Goal: Task Accomplishment & Management: Use online tool/utility

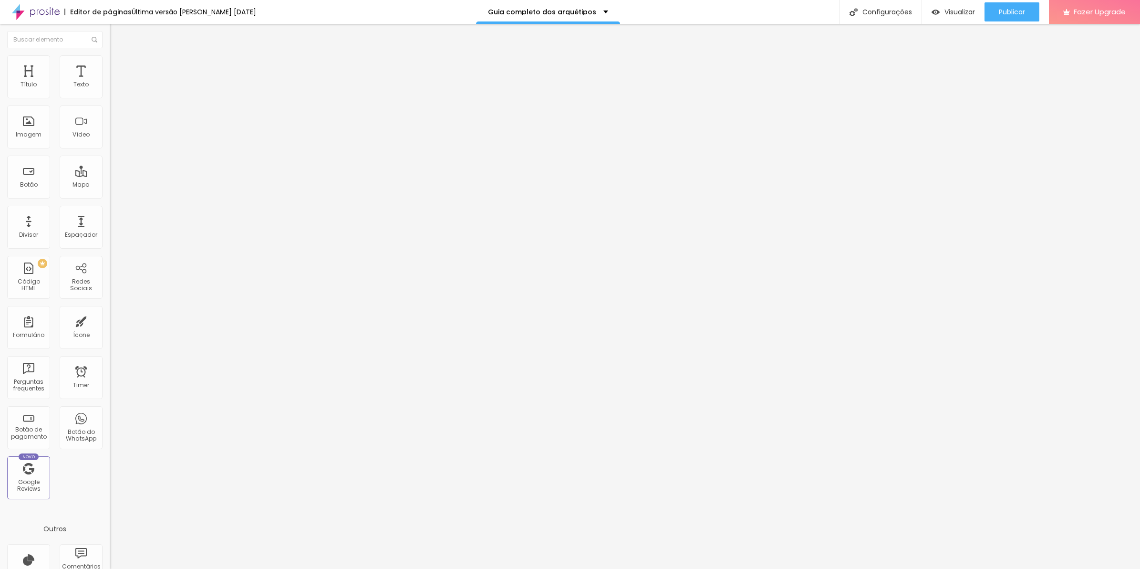
click at [110, 65] on li "Estilo" at bounding box center [165, 60] width 110 height 10
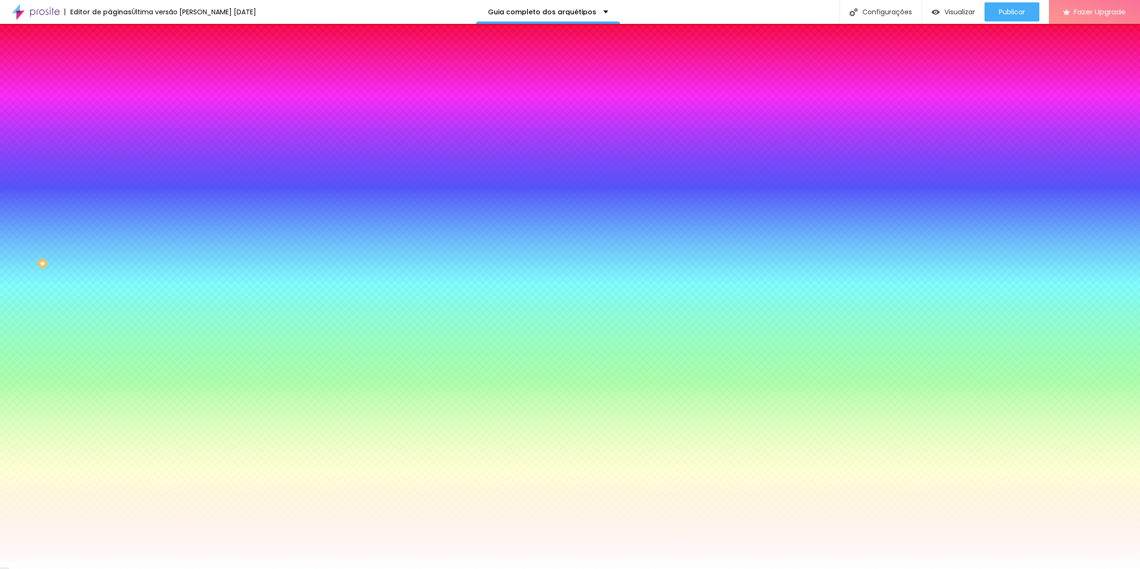
click at [110, 95] on input "#21FA90" at bounding box center [167, 96] width 115 height 10
click at [110, 324] on input "#FFFFFF" at bounding box center [167, 329] width 115 height 10
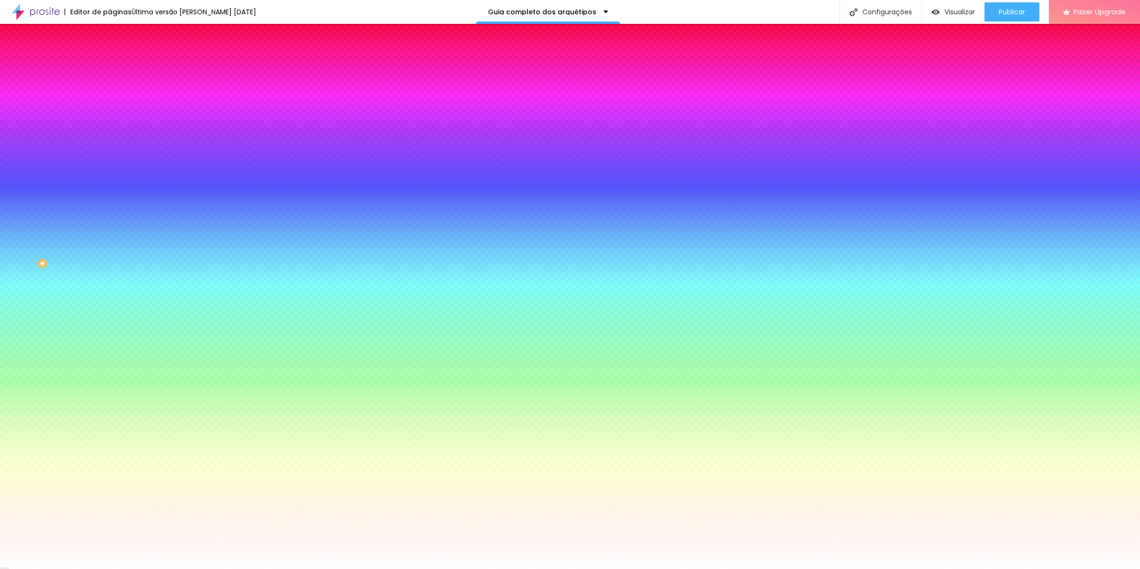
click at [110, 324] on input "#FFFFFF" at bounding box center [167, 329] width 115 height 10
paste input "21FA90"
click at [110, 324] on div at bounding box center [165, 324] width 110 height 0
click at [58, 217] on div at bounding box center [570, 284] width 1140 height 569
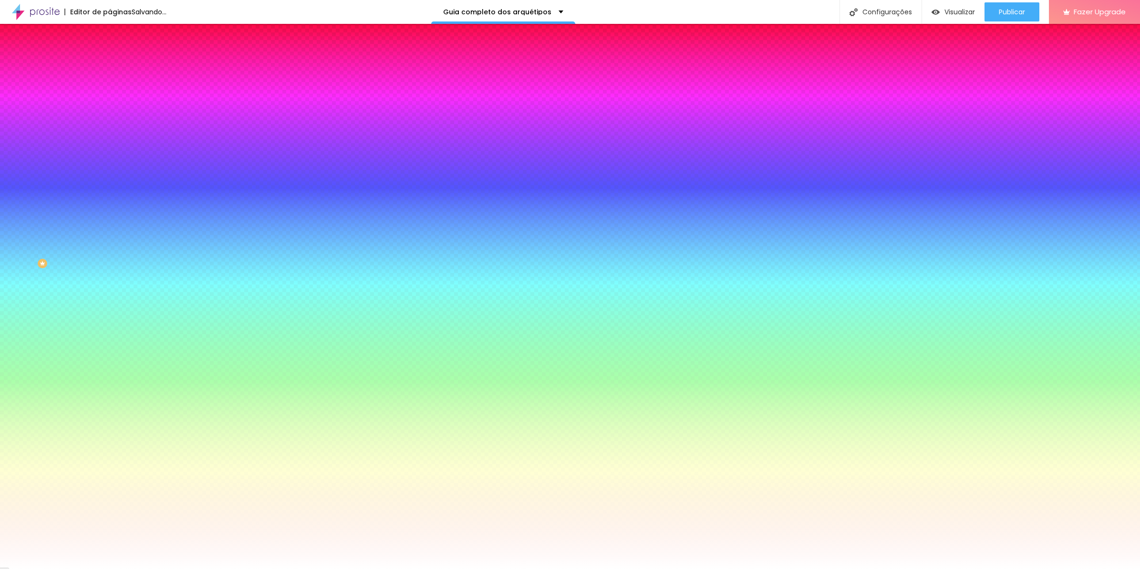
click at [110, 334] on div at bounding box center [165, 334] width 110 height 0
click at [110, 324] on input "#B3FFDB" at bounding box center [167, 329] width 115 height 10
paste input "2C6E49"
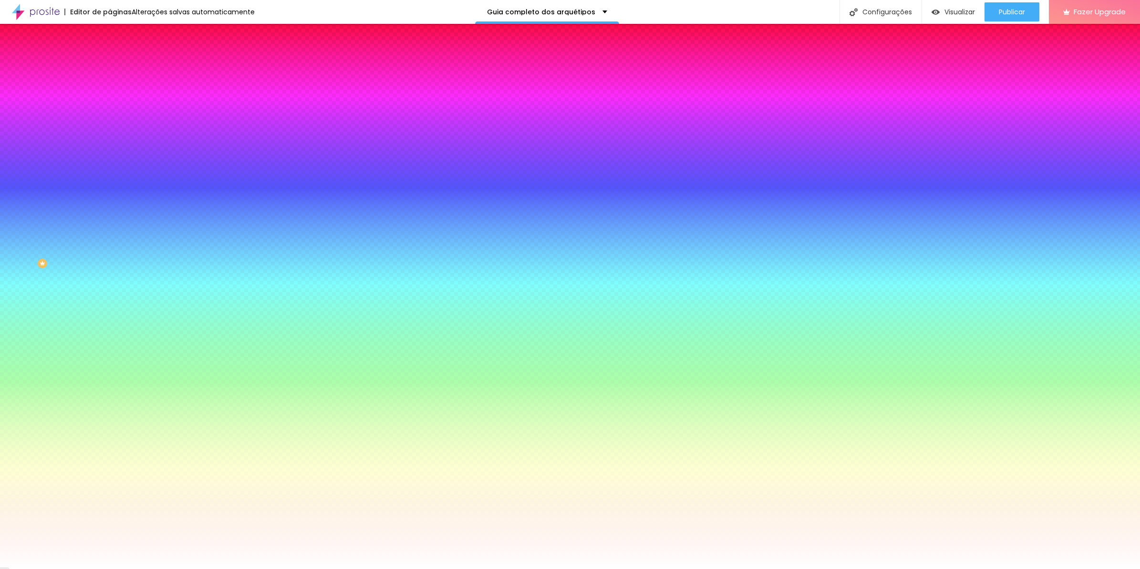
click at [110, 337] on div "Editar Botão Conteúdo Estilo Avançado Cor de fundo Voltar ao padrão #21FA90 Tip…" at bounding box center [165, 296] width 110 height 545
click at [110, 324] on input "#2C6E49" at bounding box center [167, 329] width 115 height 10
paste input "4BFBA6"
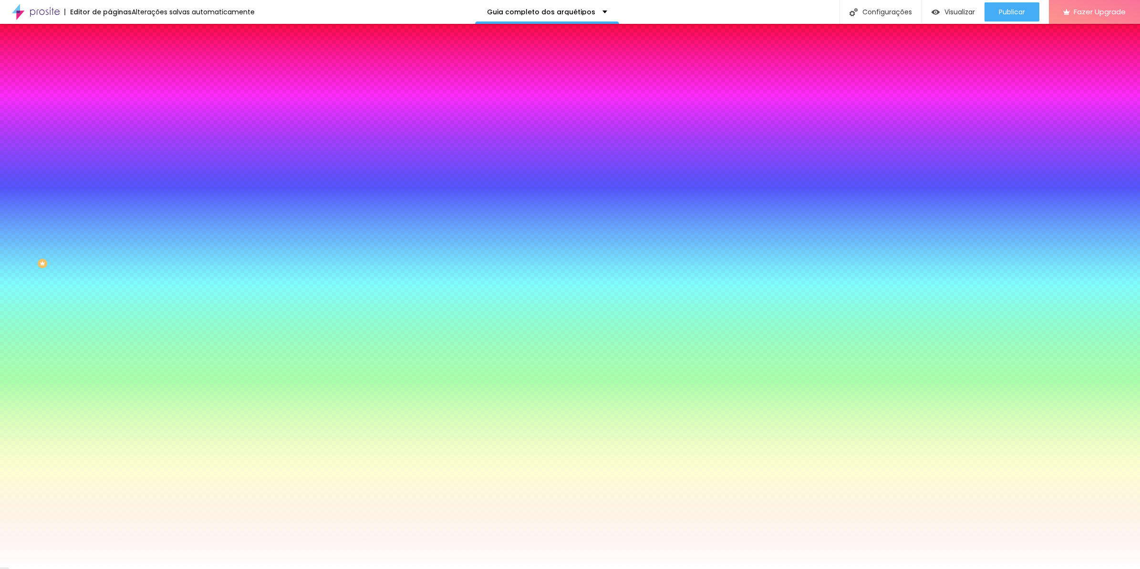
type input "#4BFBA6"
click at [110, 333] on div "Editar Botão Conteúdo Estilo Avançado Cor de fundo Voltar ao padrão #21FA90 Tip…" at bounding box center [165, 296] width 110 height 545
click at [114, 145] on icon "button" at bounding box center [117, 148] width 6 height 6
click at [86, 568] on div at bounding box center [570, 569] width 1140 height 0
click at [110, 176] on button "button" at bounding box center [116, 181] width 13 height 10
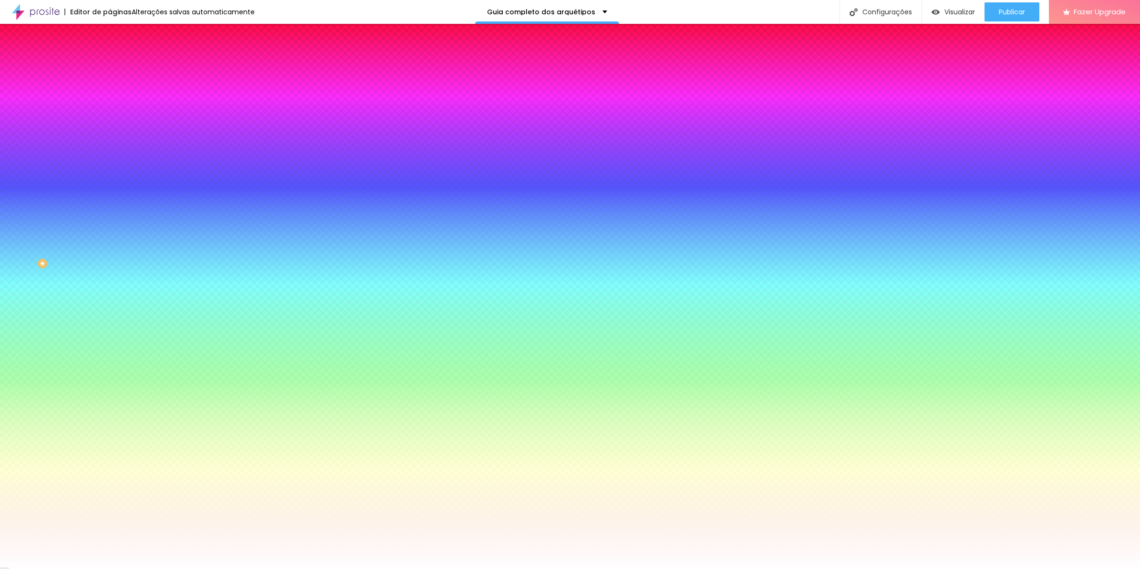
click at [92, 568] on div at bounding box center [570, 569] width 1140 height 0
click at [110, 324] on input "#4BFBA6" at bounding box center [167, 329] width 115 height 10
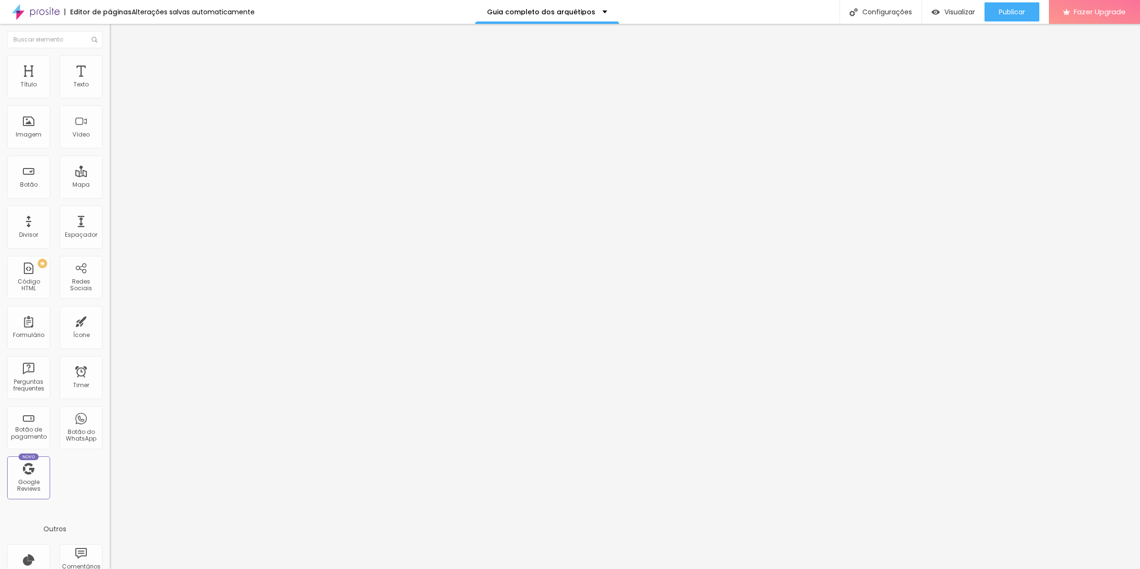
click at [110, 65] on li "Estilo" at bounding box center [165, 60] width 110 height 10
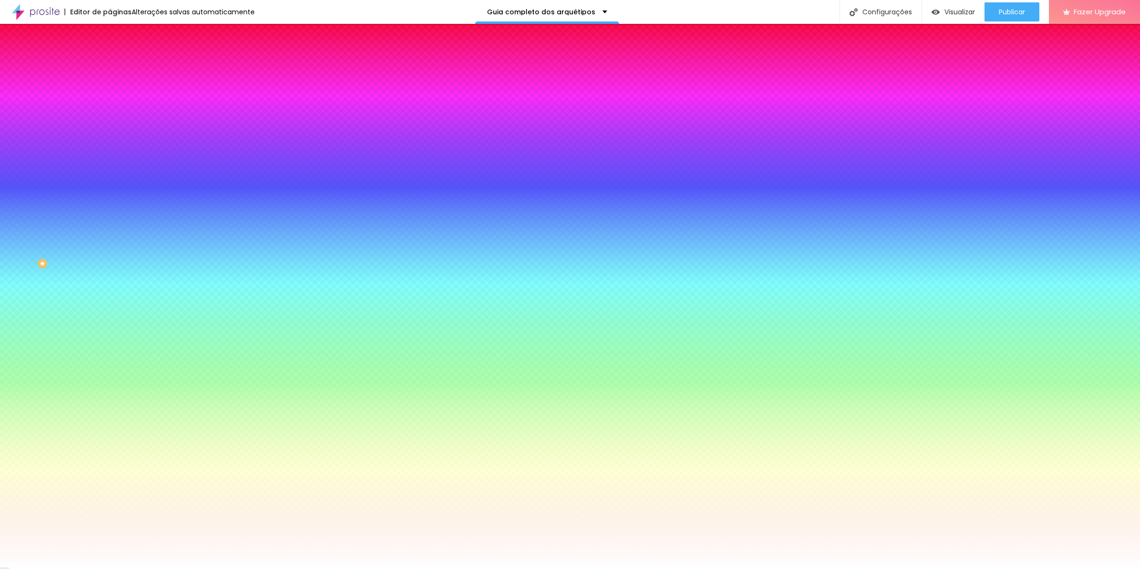
click at [110, 324] on input "#FFFFFF" at bounding box center [167, 329] width 115 height 10
paste input "4BFBA6"
type input "#4BFBA6"
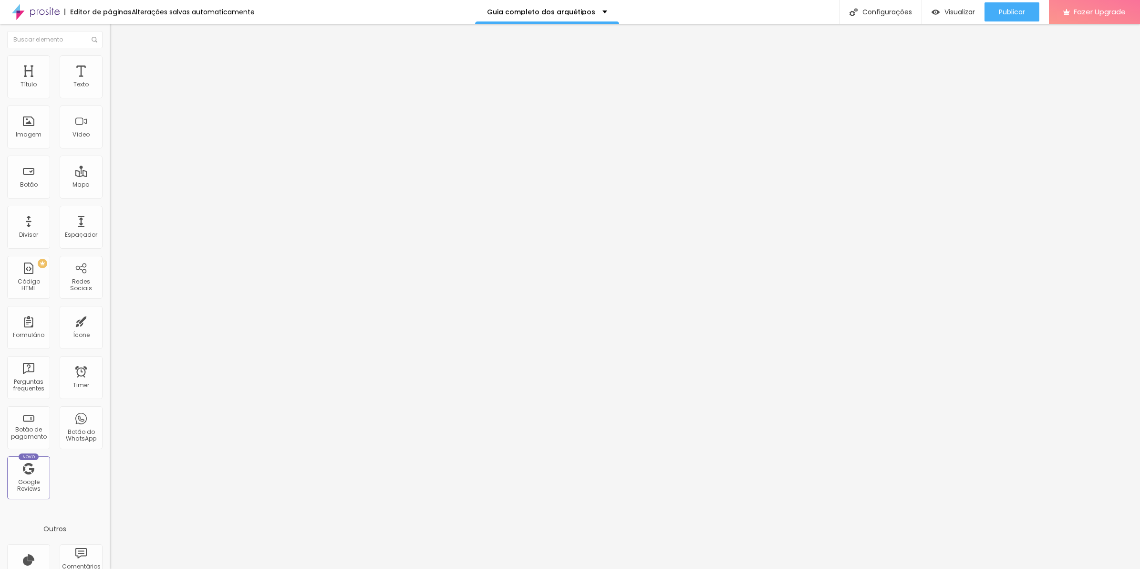
click at [118, 66] on span "Estilo" at bounding box center [125, 62] width 15 height 8
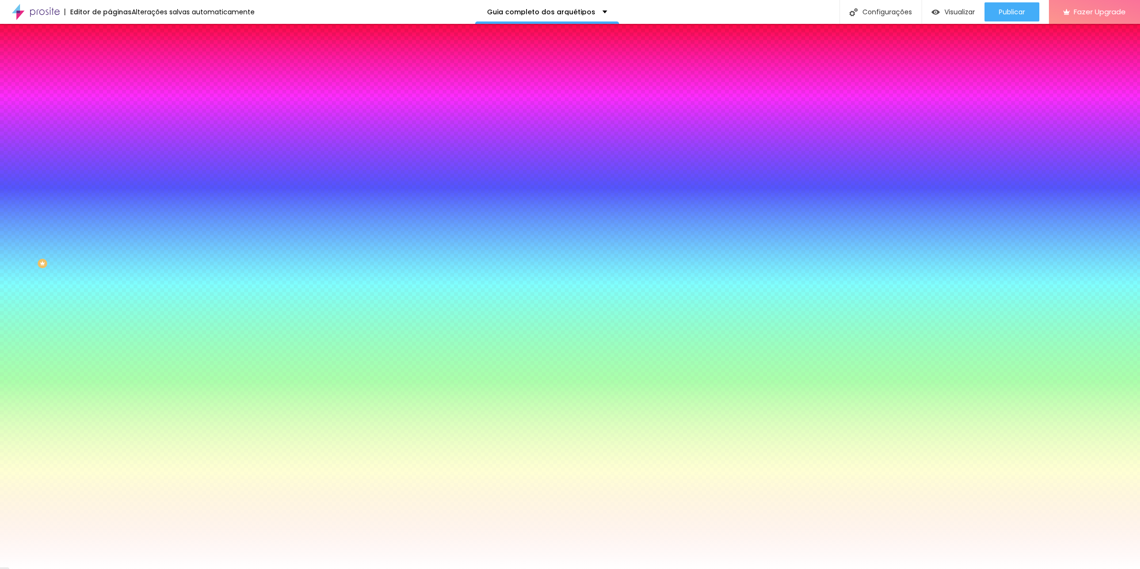
click at [110, 324] on input "#FFFFFF" at bounding box center [167, 329] width 115 height 10
paste input "4BFBA6"
type input "#4BFBA6"
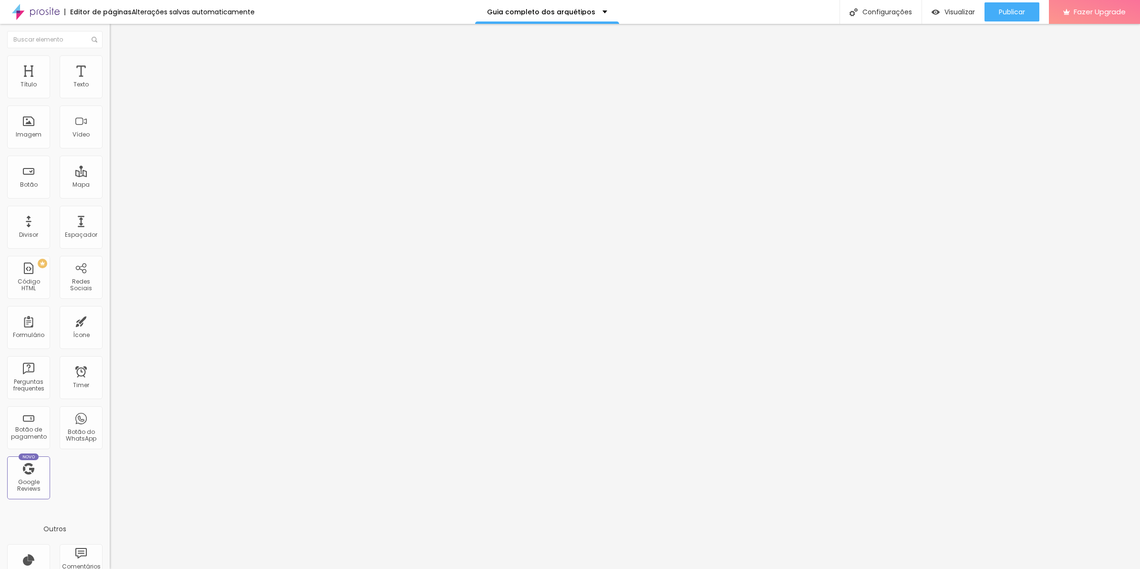
click at [110, 63] on li "Estilo" at bounding box center [165, 60] width 110 height 10
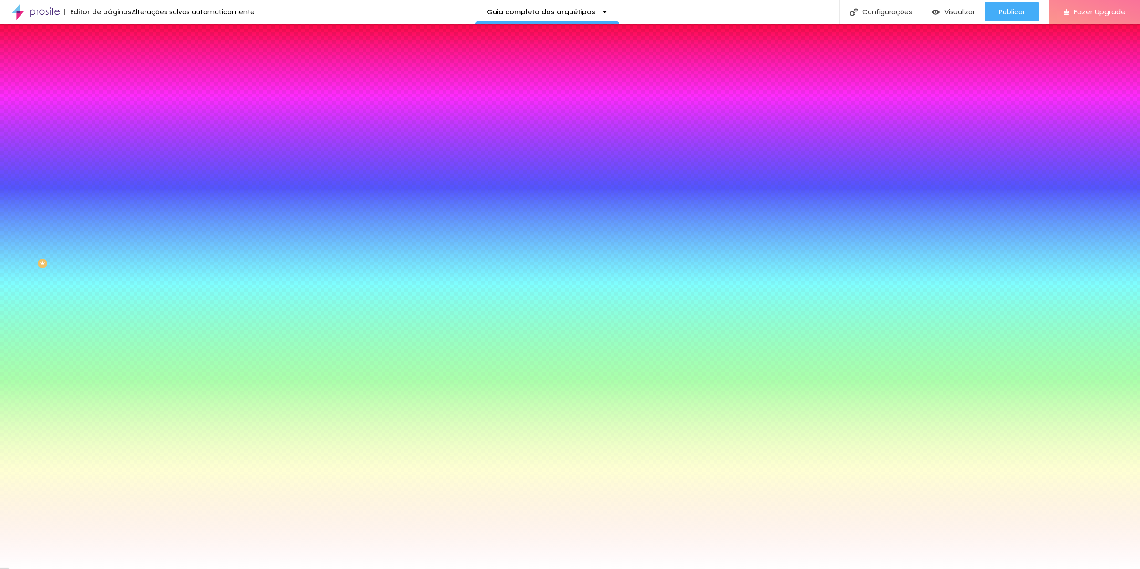
click at [110, 308] on div "Cor de fundo Voltar ao padrão #FFFFFF" at bounding box center [165, 321] width 110 height 26
click at [110, 324] on input "#FFFFFF" at bounding box center [167, 329] width 115 height 10
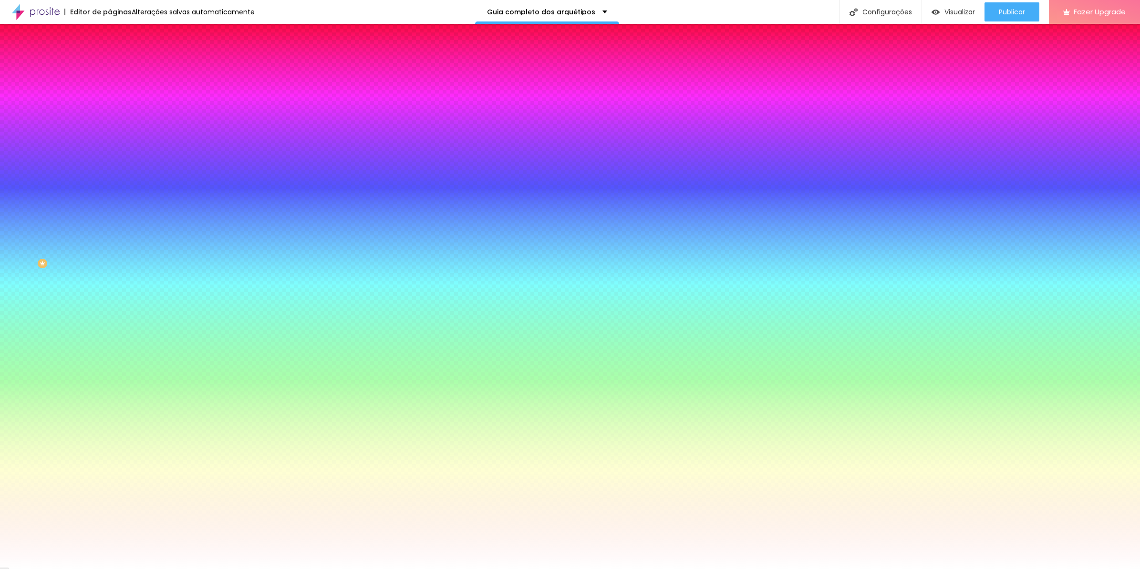
click at [110, 324] on input "#FFFFFF" at bounding box center [167, 329] width 115 height 10
paste input "4BFBA6"
type input "#4BFBA6"
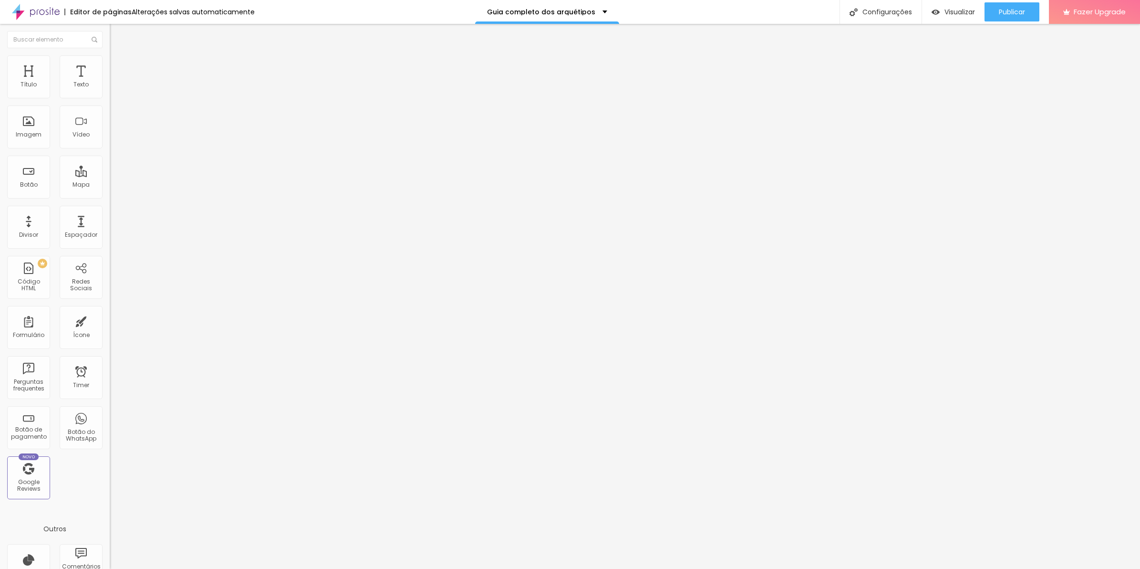
click at [118, 65] on span "Estilo" at bounding box center [125, 62] width 15 height 8
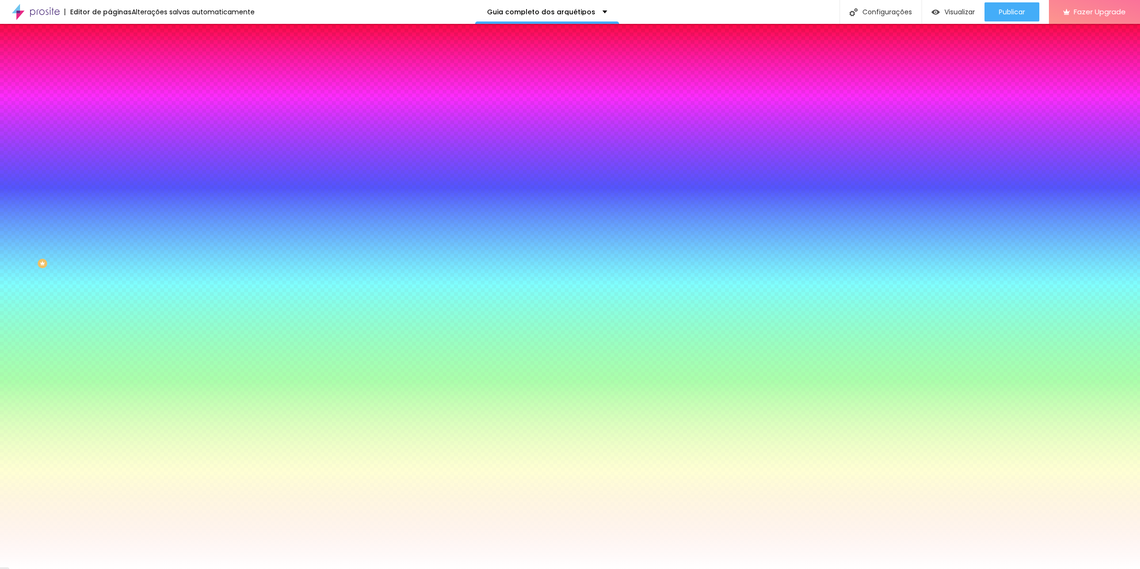
click at [110, 324] on input "#FFFFFF" at bounding box center [167, 329] width 115 height 10
paste input "4BFBA6"
type input "#4BFBA6"
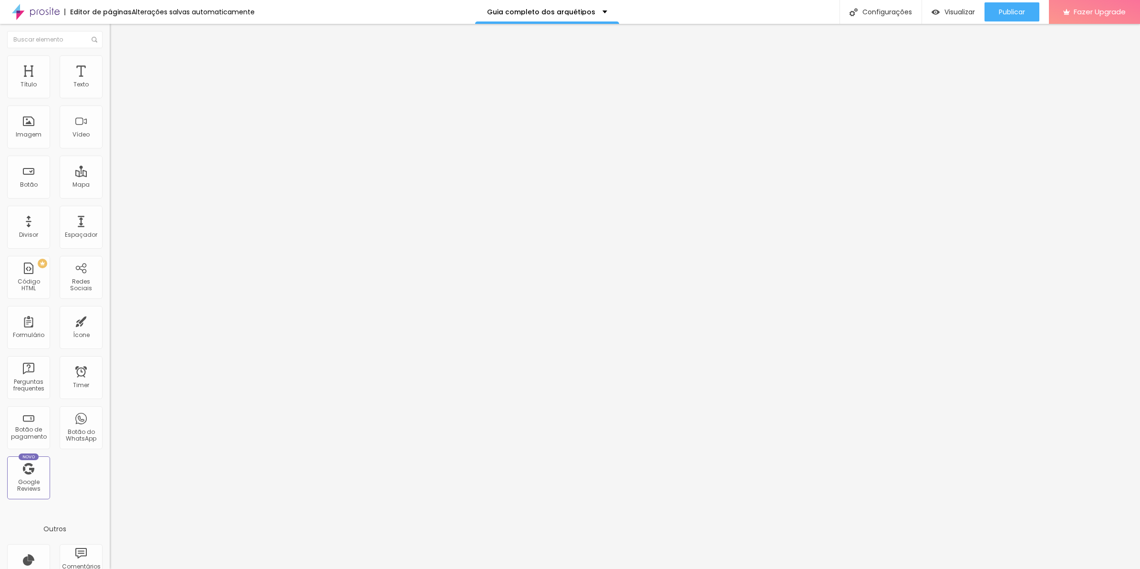
click at [110, 194] on input "https://" at bounding box center [167, 192] width 115 height 10
paste input "pay.hotmart.com/V101886182H"
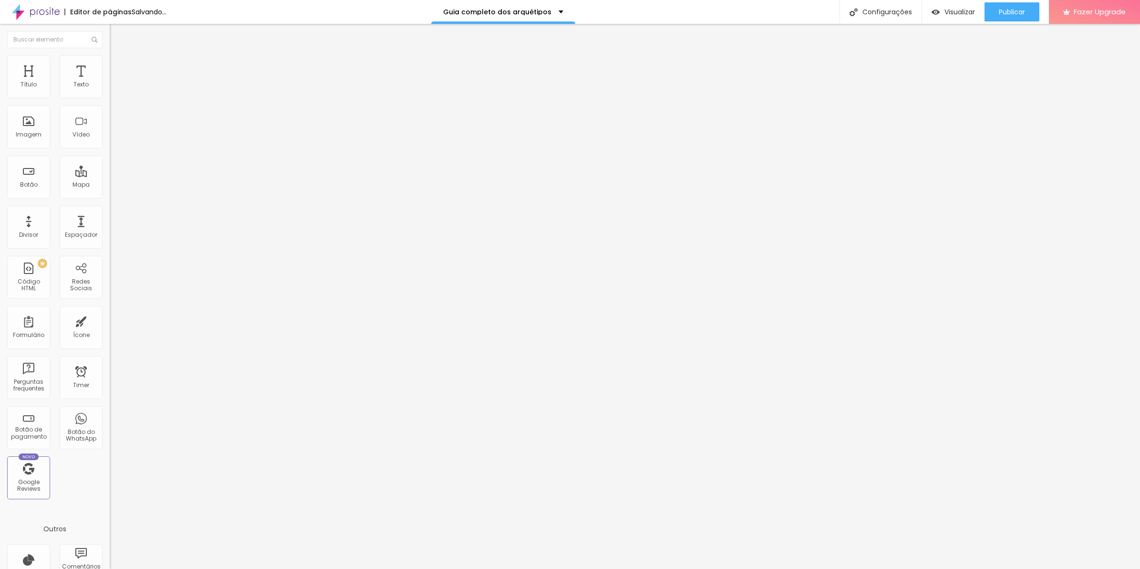
type input "[URL][DOMAIN_NAME]"
click at [110, 213] on div "Abrir em uma nova aba" at bounding box center [165, 211] width 110 height 5
click at [110, 196] on input "https://" at bounding box center [167, 192] width 115 height 10
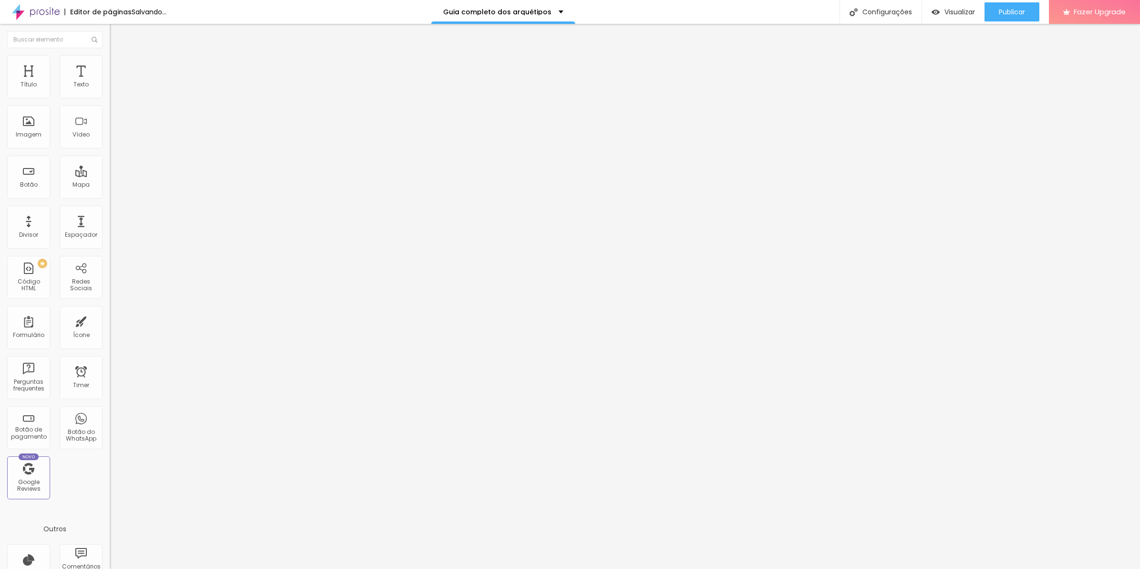
click at [110, 196] on input "https://" at bounding box center [167, 192] width 115 height 10
paste input "pay.hotmart.com/V101886182H"
type input "[URL][DOMAIN_NAME]"
click at [110, 205] on div "URL https://pay.hotmart.com/V101886182H" at bounding box center [165, 192] width 110 height 23
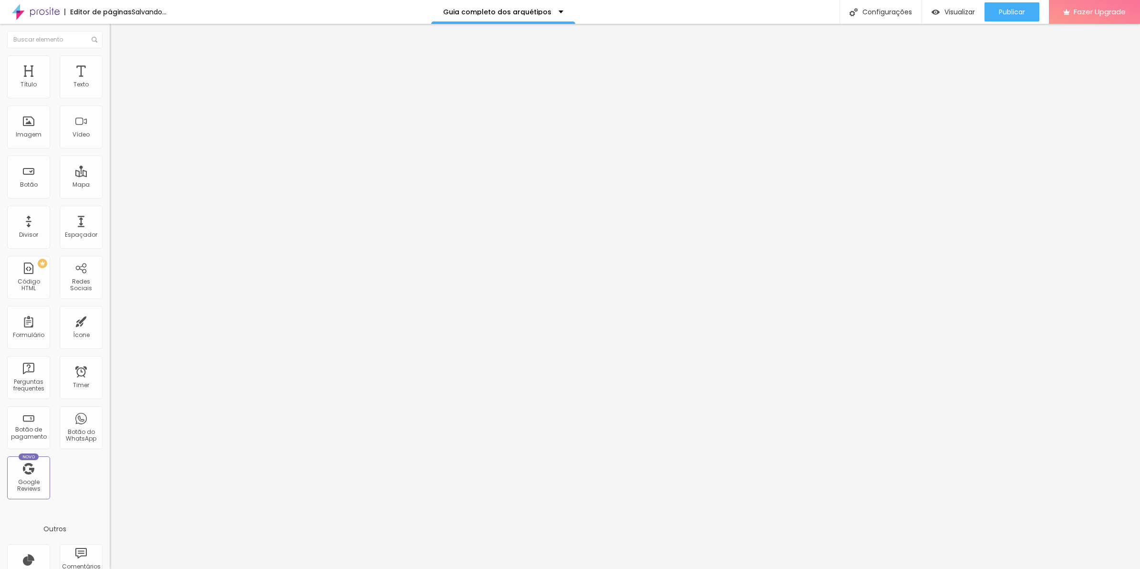
scroll to position [0, 0]
click at [110, 211] on div "Abrir em uma nova aba" at bounding box center [165, 211] width 110 height 5
click at [110, 190] on input "https://" at bounding box center [167, 192] width 115 height 10
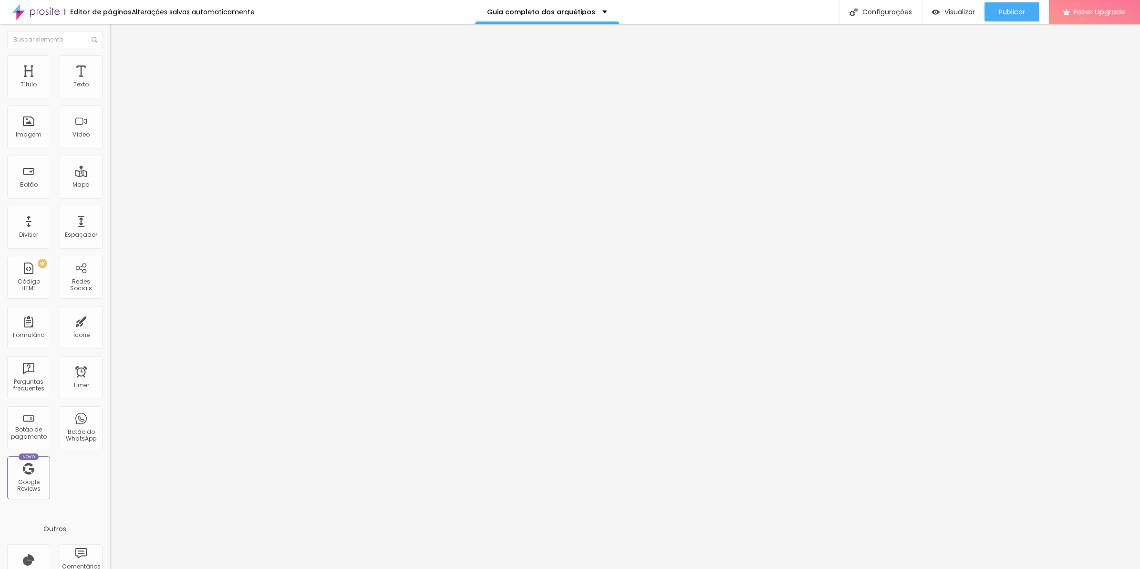
paste input "pay.hotmart.com/V101886182H"
type input "[URL][DOMAIN_NAME]"
click at [110, 205] on div "URL https://pay.hotmart.com/V101886182H" at bounding box center [165, 192] width 110 height 23
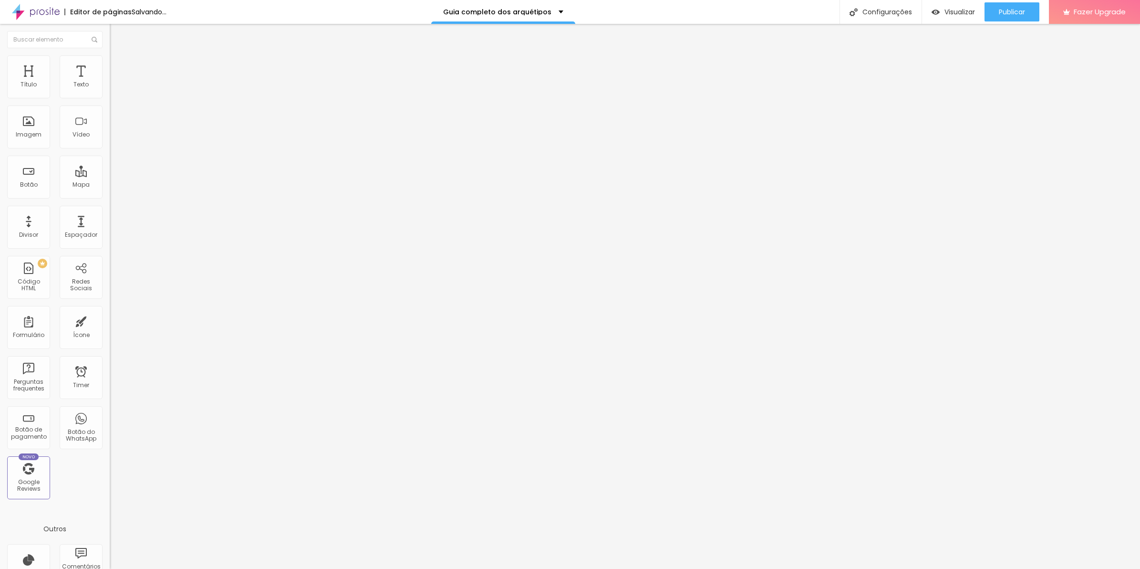
click at [110, 205] on div "URL https://pay.hotmart.com/V101886182H" at bounding box center [165, 192] width 110 height 23
click at [110, 213] on div "Abrir em uma nova aba" at bounding box center [165, 211] width 110 height 5
click at [110, 197] on input "https://" at bounding box center [167, 192] width 115 height 10
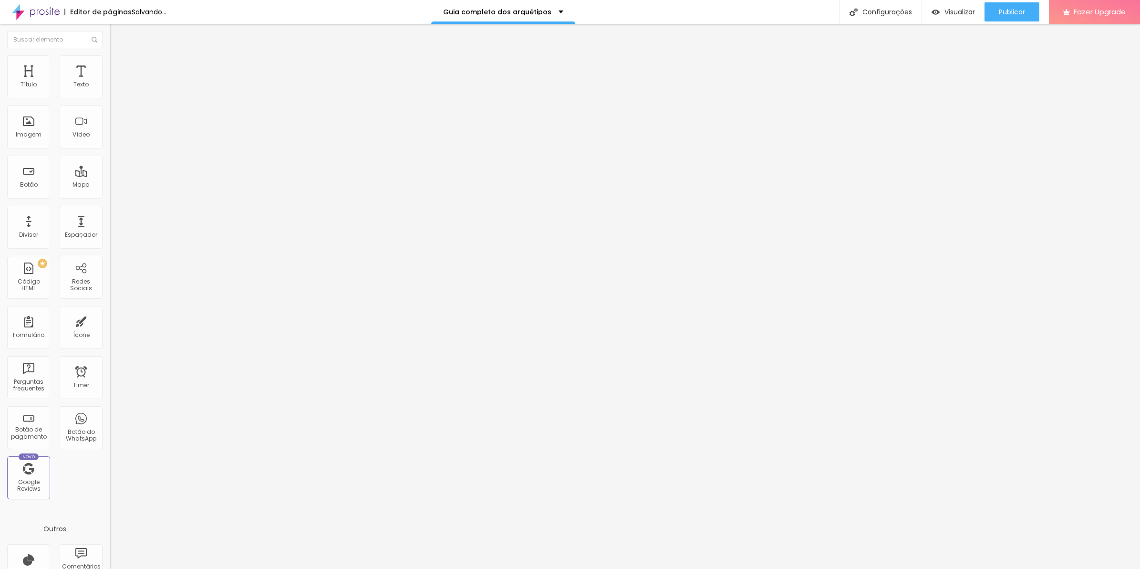
click at [110, 197] on input "https://" at bounding box center [167, 192] width 115 height 10
paste input "pay.hotmart.com/V101886182H"
type input "[URL][DOMAIN_NAME]"
click at [110, 211] on div "Abrir em uma nova aba" at bounding box center [165, 211] width 110 height 5
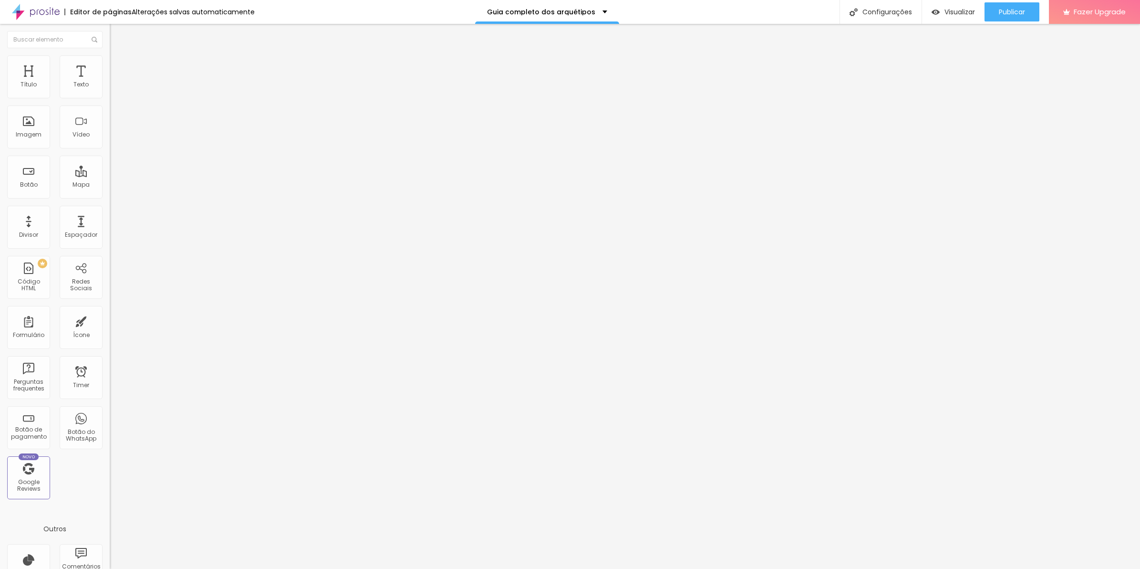
scroll to position [0, 0]
click at [110, 195] on input "https://" at bounding box center [167, 192] width 115 height 10
paste input "pay.hotmart.com/V101886182H"
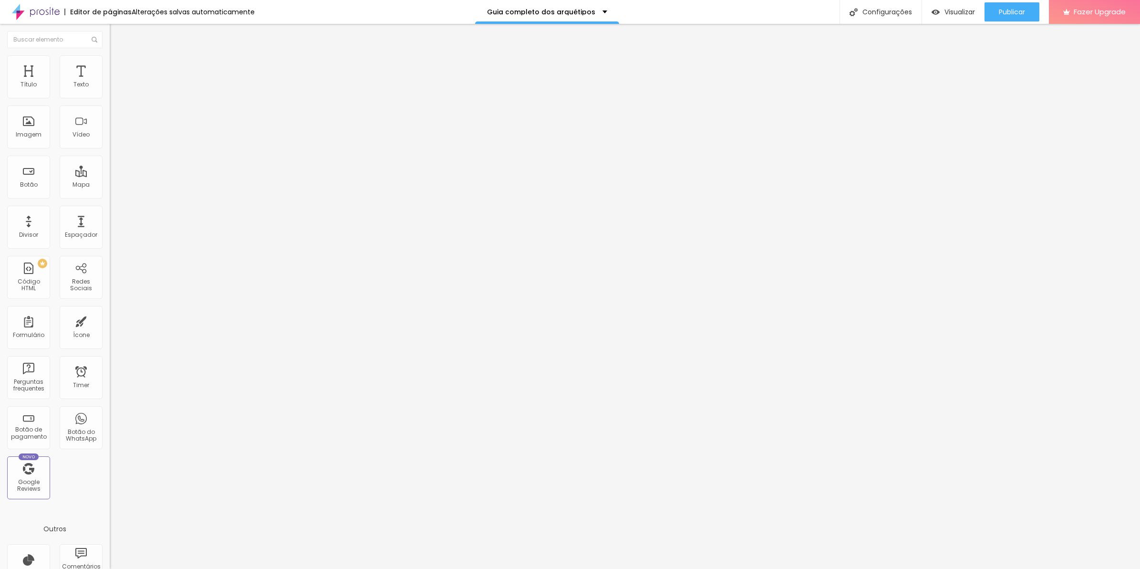
scroll to position [0, 24]
type input "[URL][DOMAIN_NAME]"
click at [110, 211] on div "Abrir em uma nova aba" at bounding box center [165, 211] width 110 height 5
click at [1004, 16] on span "Publicar" at bounding box center [1012, 12] width 26 height 8
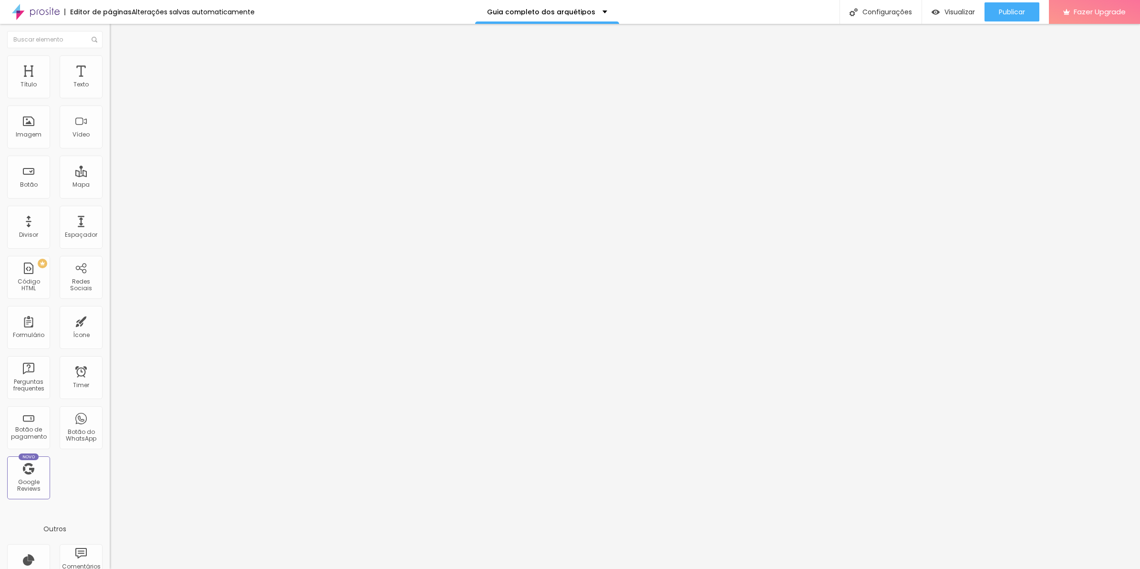
click at [110, 59] on img at bounding box center [114, 59] width 9 height 9
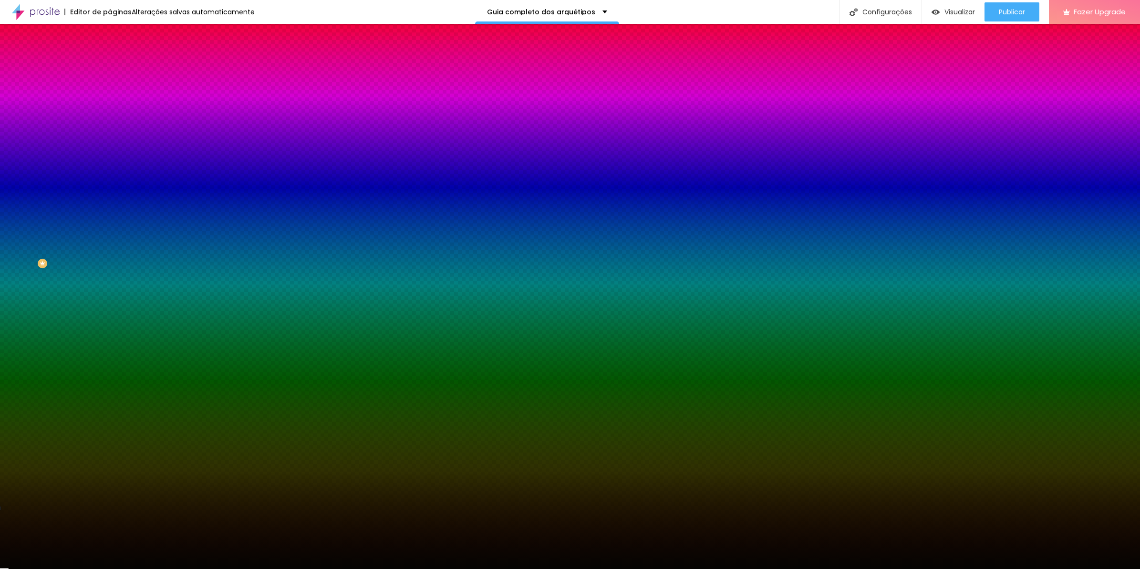
click at [110, 139] on input "#050402" at bounding box center [167, 135] width 115 height 10
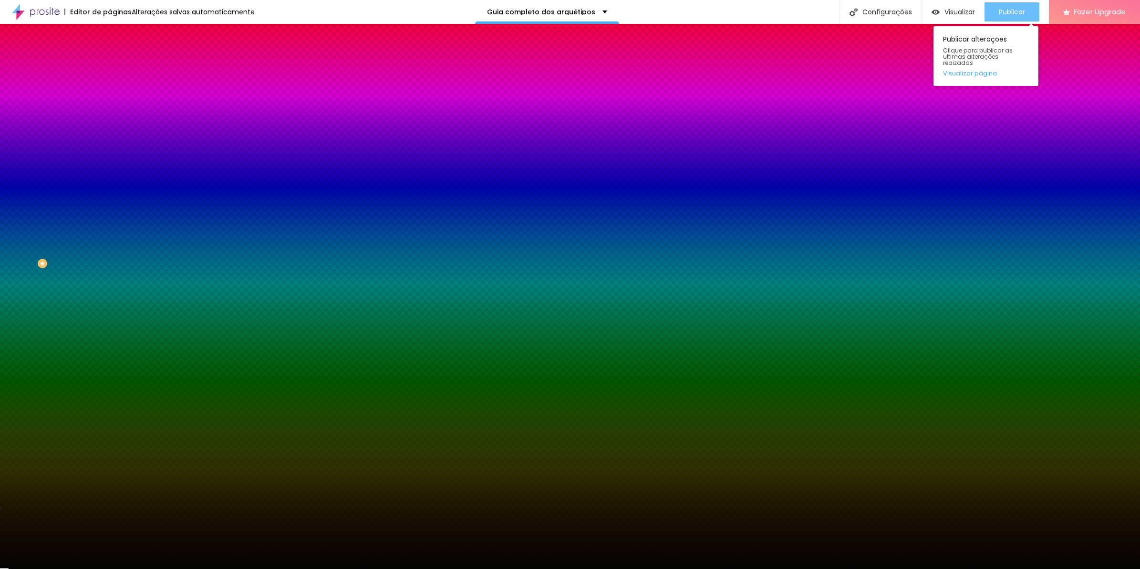
click at [1005, 5] on div "Publicar" at bounding box center [1012, 11] width 26 height 19
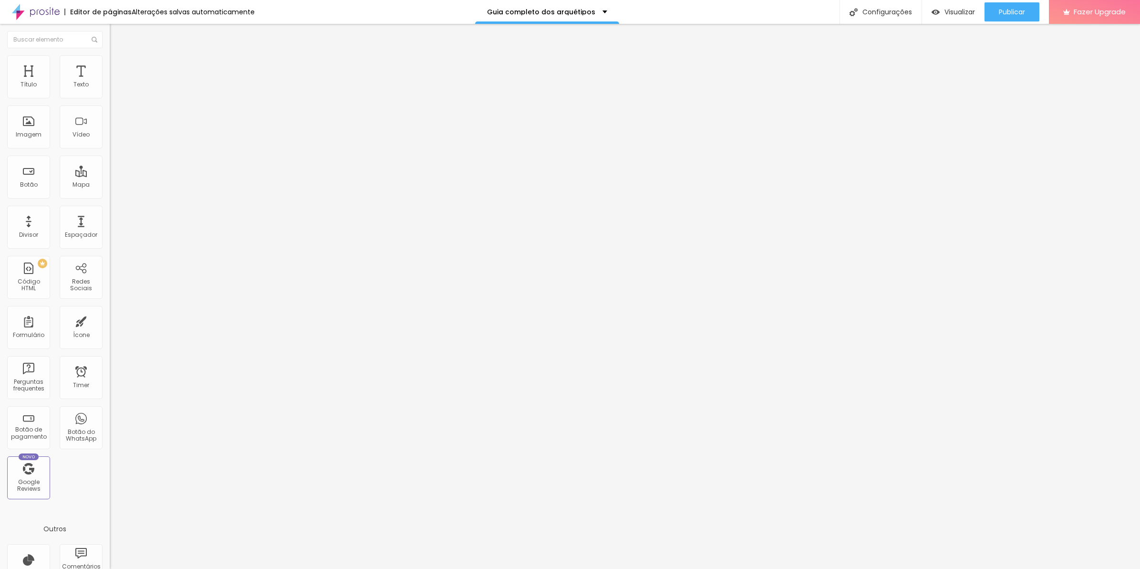
click at [118, 67] on span "Avançado" at bounding box center [133, 71] width 31 height 8
click at [110, 410] on div at bounding box center [165, 410] width 110 height 0
click at [118, 68] on span "Avançado" at bounding box center [133, 71] width 31 height 8
click at [110, 416] on div at bounding box center [165, 416] width 110 height 0
click at [110, 416] on li "Desktop" at bounding box center [165, 419] width 110 height 6
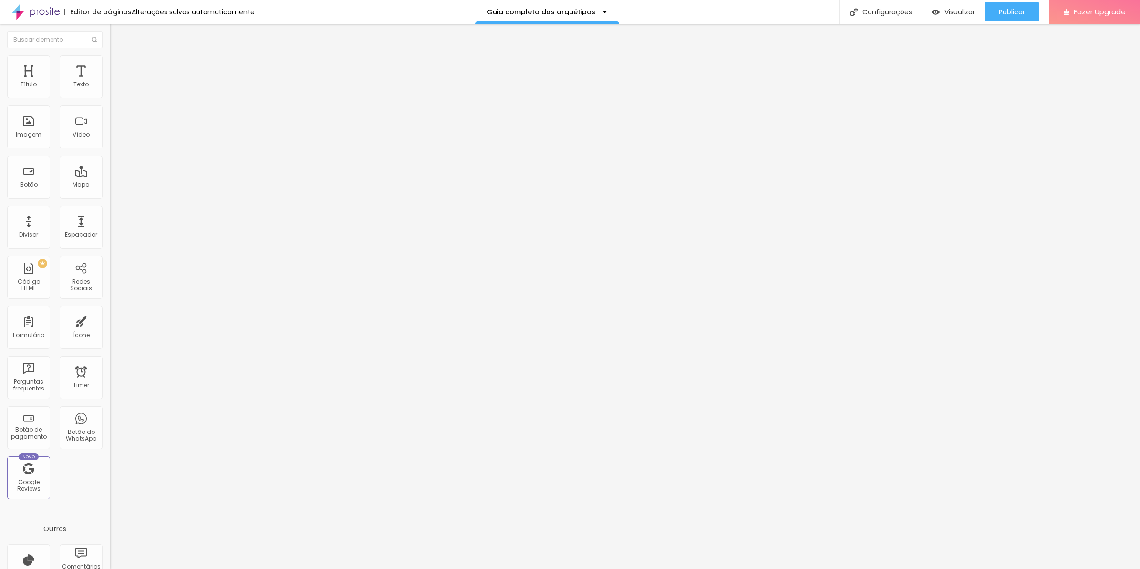
click at [110, 422] on div at bounding box center [165, 422] width 110 height 0
click at [110, 410] on div at bounding box center [165, 410] width 110 height 0
drag, startPoint x: 49, startPoint y: 60, endPoint x: 51, endPoint y: 66, distance: 6.0
click at [110, 60] on li "Estilo" at bounding box center [165, 60] width 110 height 10
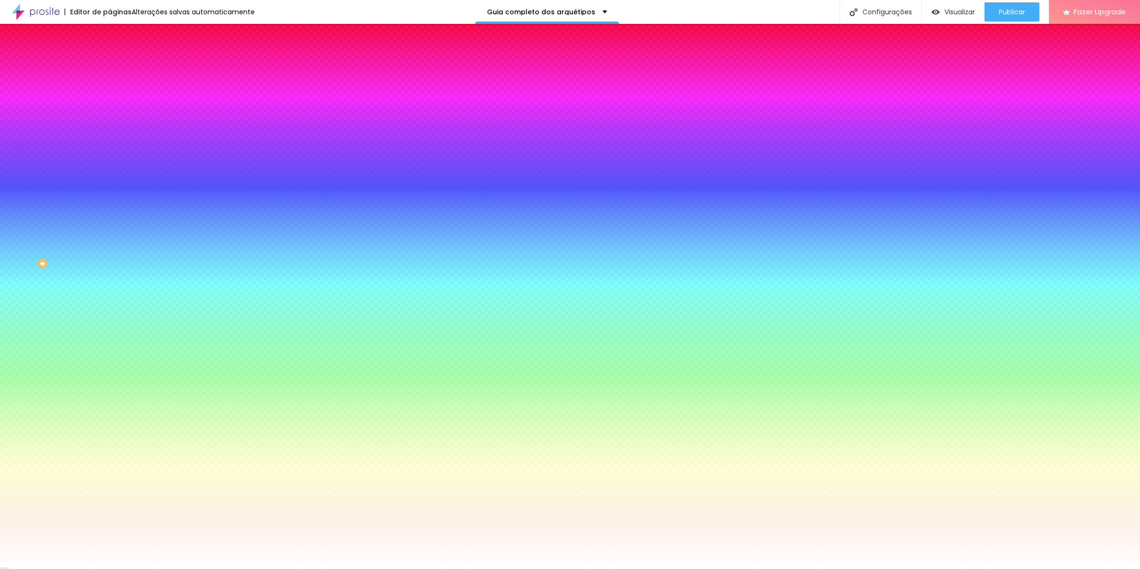
click at [110, 88] on span "Trocar imagem" at bounding box center [136, 84] width 52 height 8
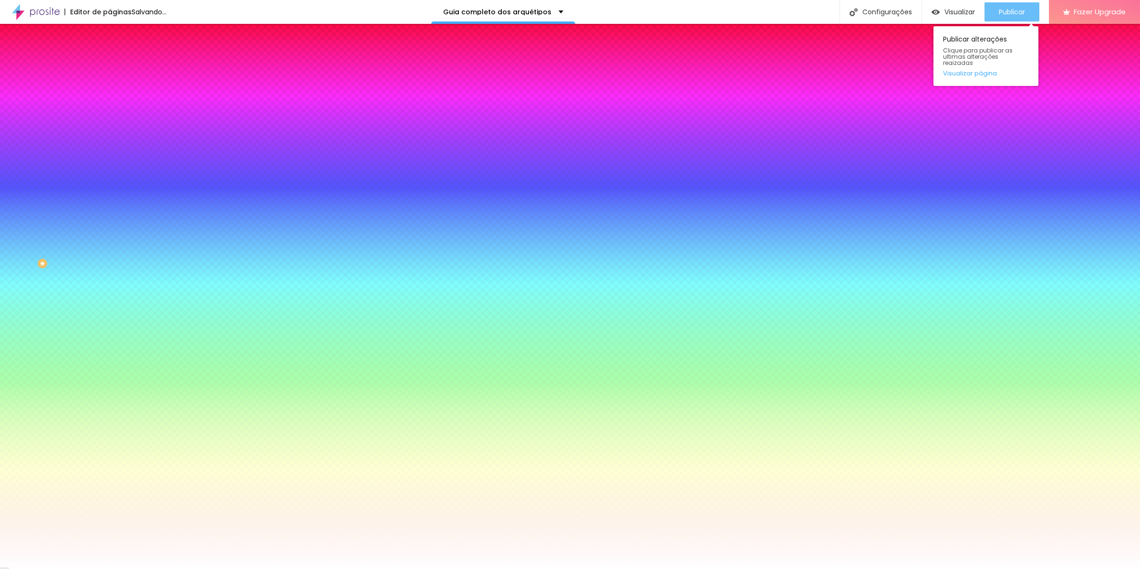
click at [1014, 9] on span "Publicar" at bounding box center [1012, 12] width 26 height 8
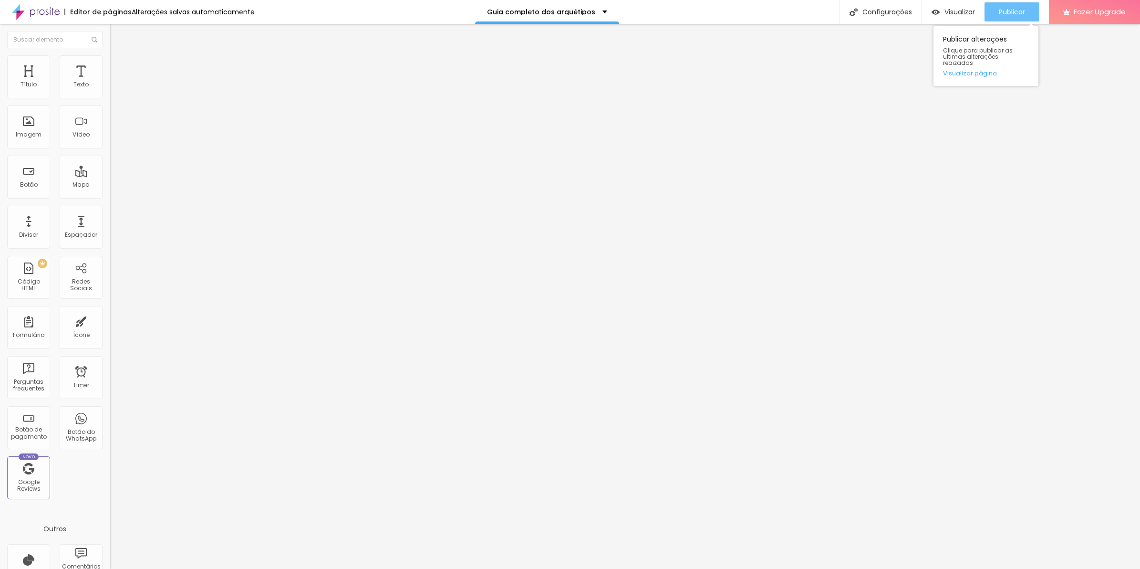
click at [993, 16] on button "Publicar" at bounding box center [1012, 11] width 55 height 19
click at [110, 92] on div "Tipografia Voltar ao padrão" at bounding box center [165, 78] width 110 height 27
click at [110, 92] on button "button" at bounding box center [116, 87] width 13 height 10
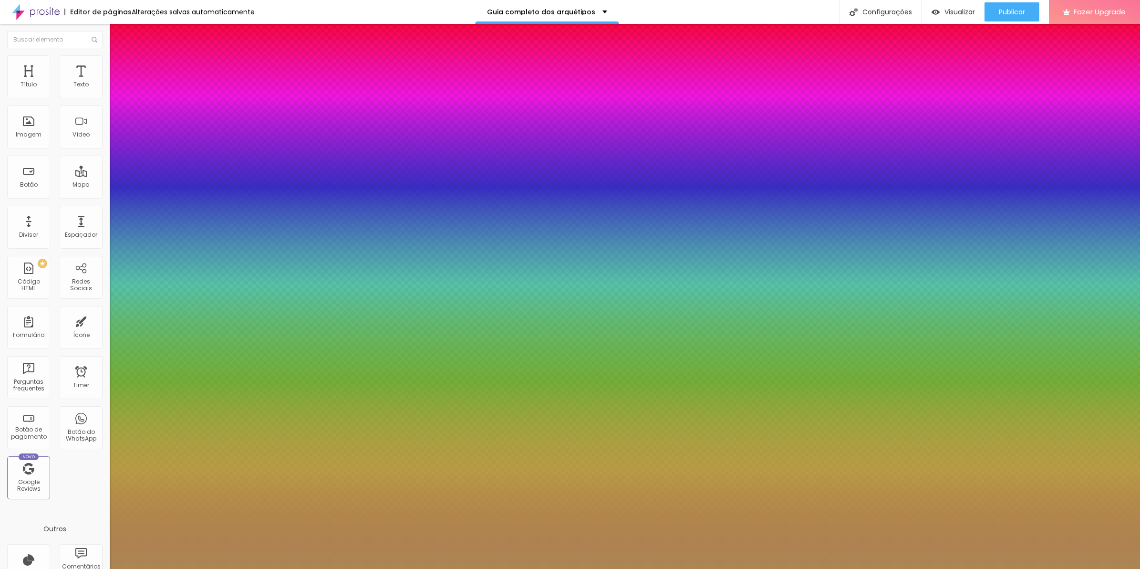
type input "16"
type input "17"
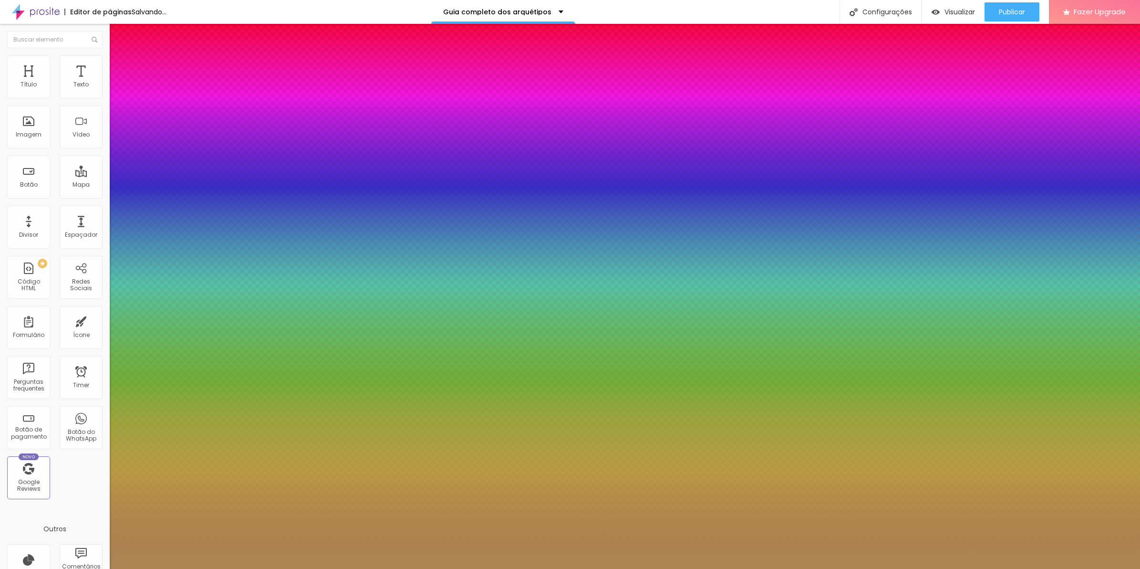
type input "18"
click at [502, 568] on div at bounding box center [570, 569] width 1140 height 0
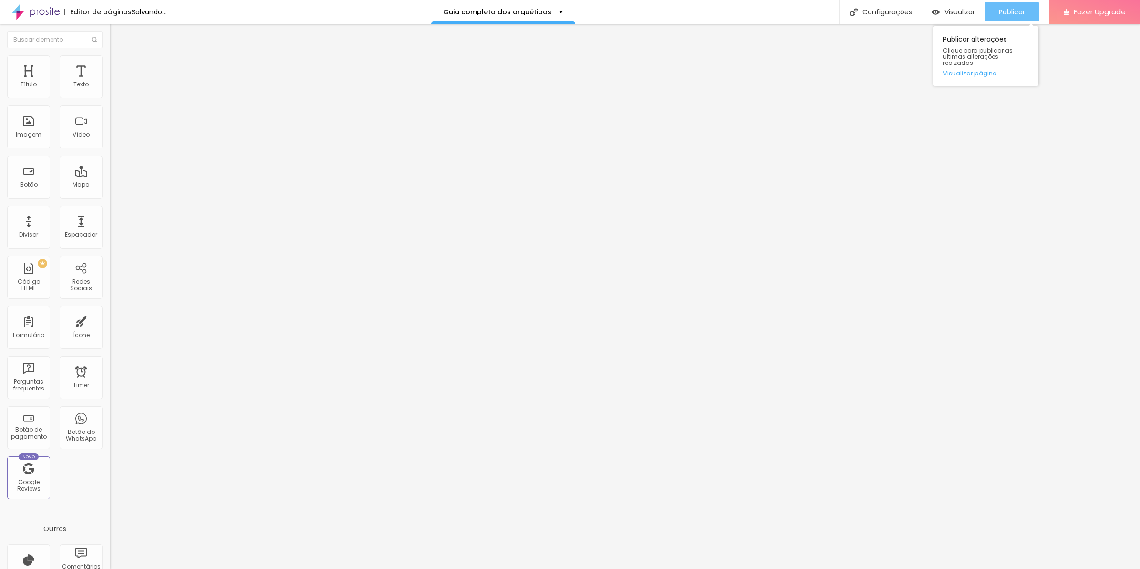
click at [1008, 14] on span "Publicar" at bounding box center [1012, 12] width 26 height 8
click at [1022, 11] on span "Publicar" at bounding box center [1012, 12] width 26 height 8
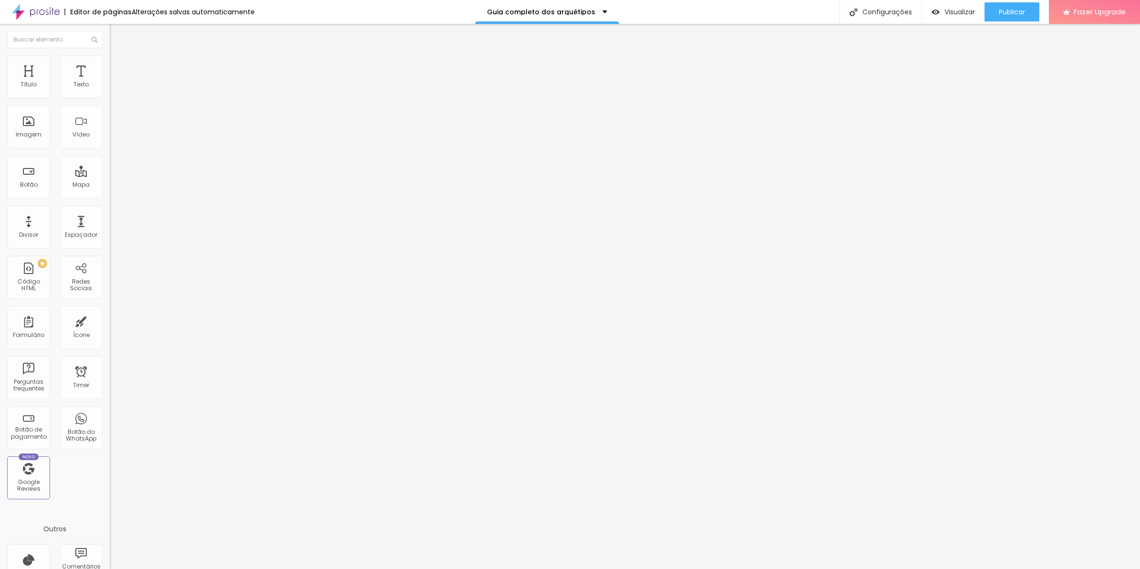
click at [110, 56] on ul "Conteúdo Estilo Avançado" at bounding box center [165, 60] width 110 height 29
click at [110, 60] on li "Estilo" at bounding box center [165, 60] width 110 height 10
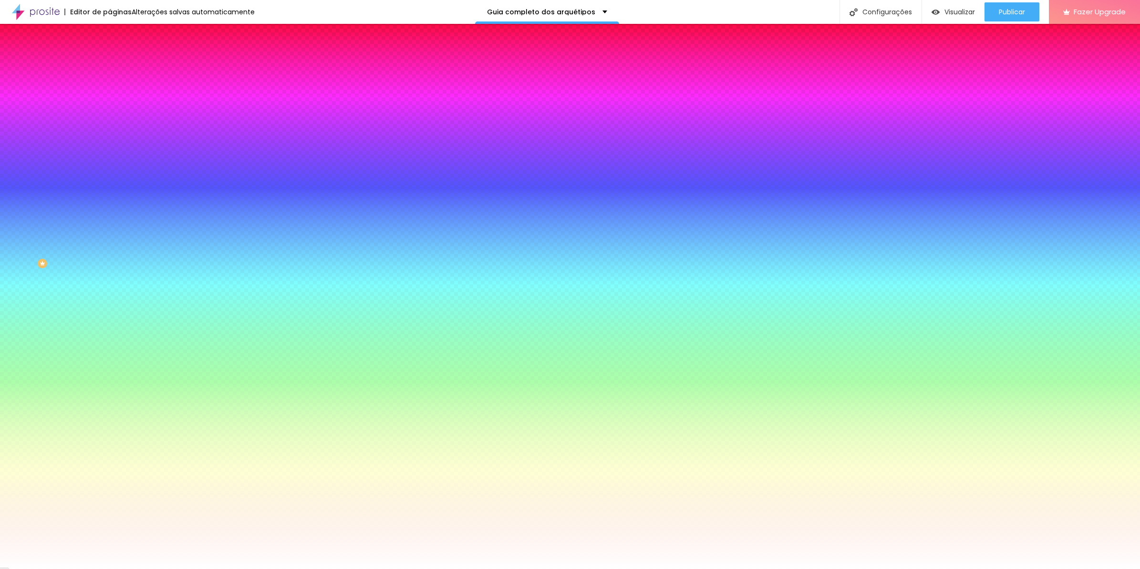
click at [110, 55] on li "Conteúdo" at bounding box center [165, 51] width 110 height 10
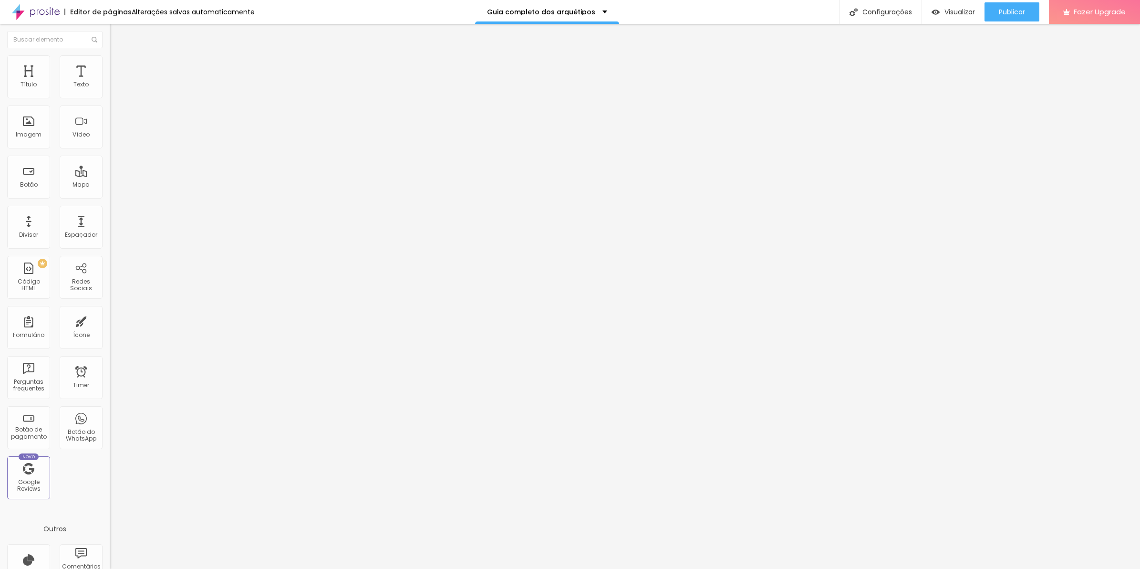
click at [110, 87] on span "Encaixotado" at bounding box center [128, 83] width 37 height 8
click at [110, 102] on span "Completo" at bounding box center [124, 98] width 29 height 8
click at [110, 93] on span "Encaixotado" at bounding box center [128, 88] width 37 height 8
click at [110, 58] on img at bounding box center [114, 59] width 9 height 9
click at [1003, 10] on span "Publicar" at bounding box center [1012, 12] width 26 height 8
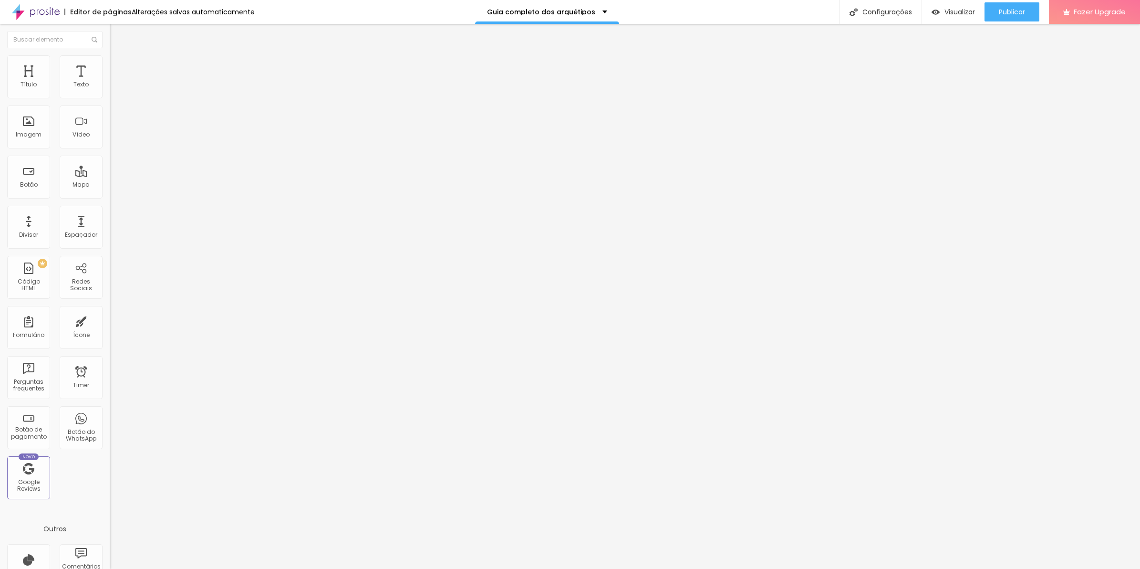
click at [110, 65] on li "Avançado" at bounding box center [165, 70] width 110 height 10
click at [110, 176] on input "range" at bounding box center [141, 180] width 62 height 8
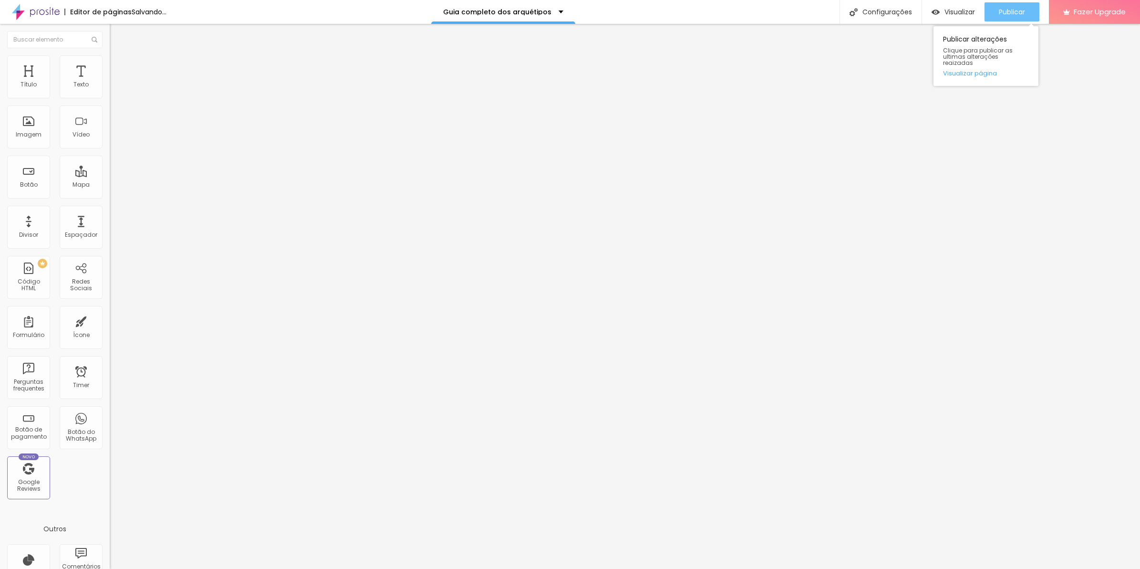
click at [1006, 13] on span "Publicar" at bounding box center [1012, 12] width 26 height 8
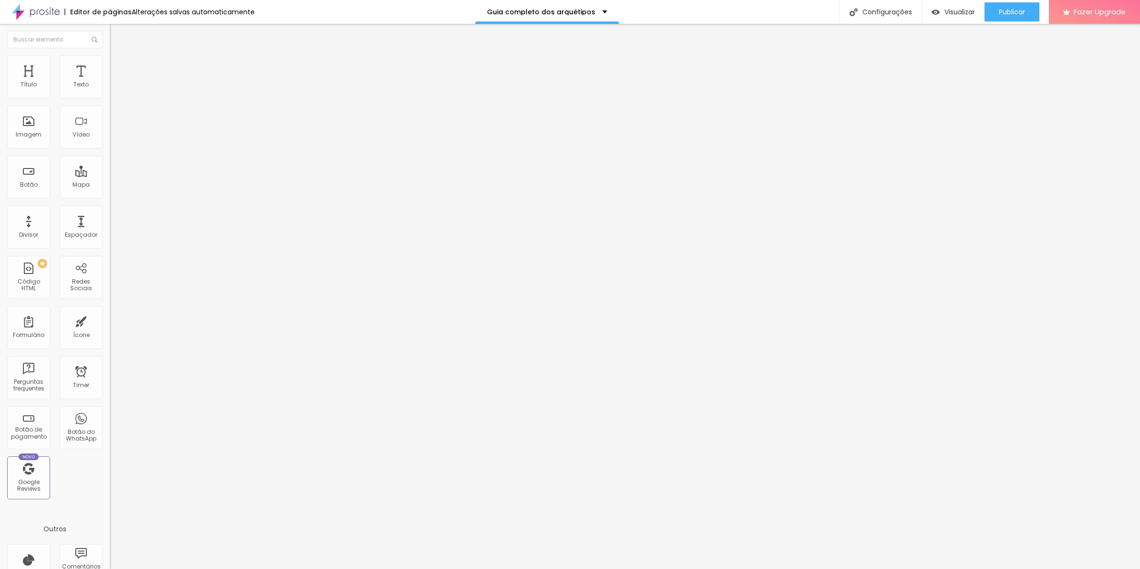
click at [110, 122] on img at bounding box center [113, 118] width 7 height 7
click at [110, 92] on button "button" at bounding box center [116, 87] width 13 height 10
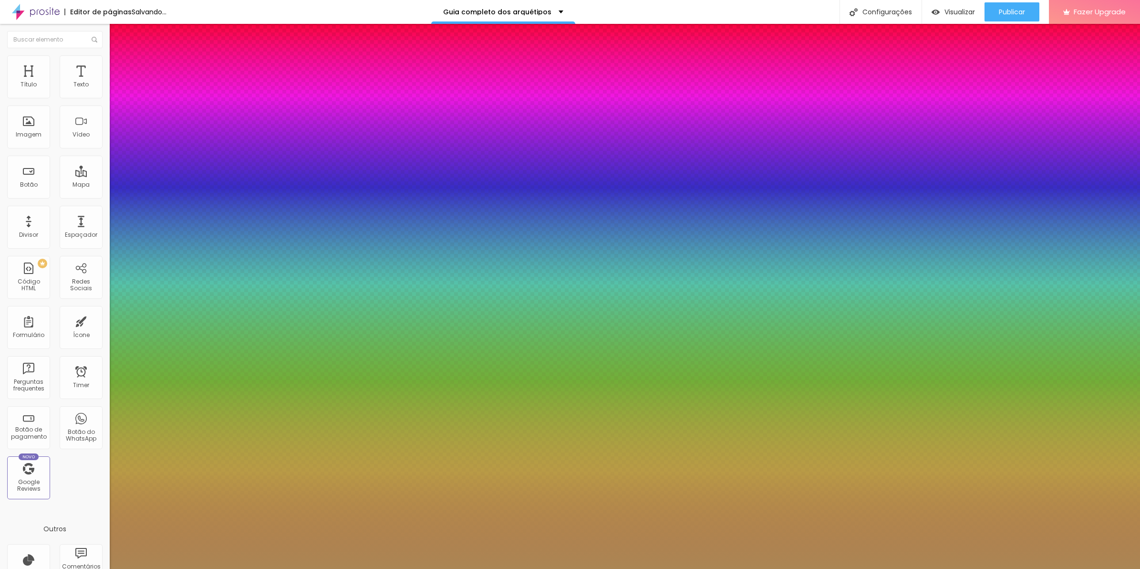
type input "19"
type input "20"
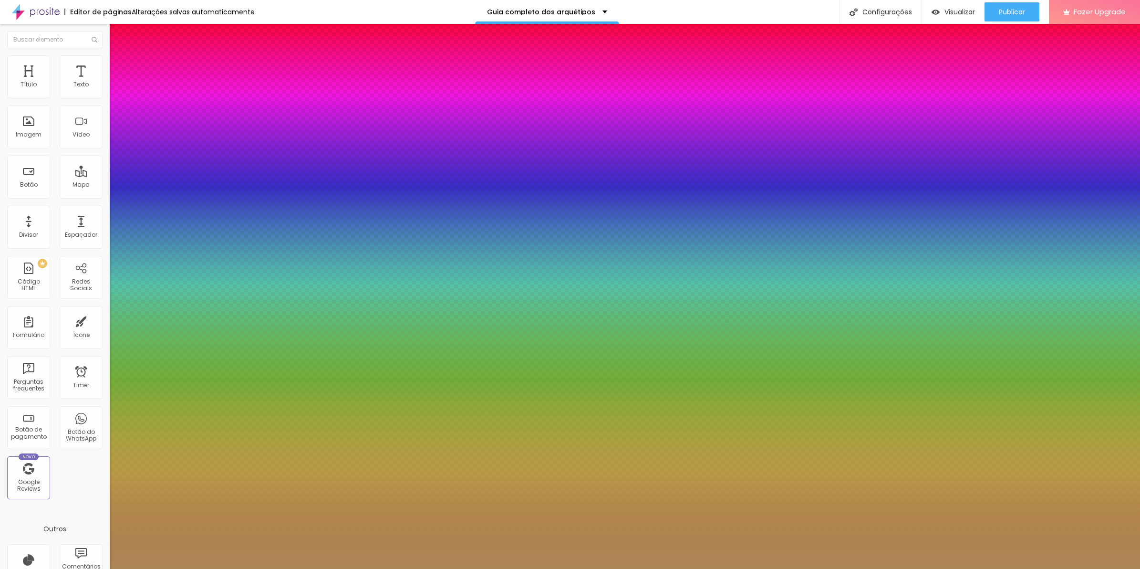
type input "21"
type input "22"
click at [971, 568] on div at bounding box center [570, 569] width 1140 height 0
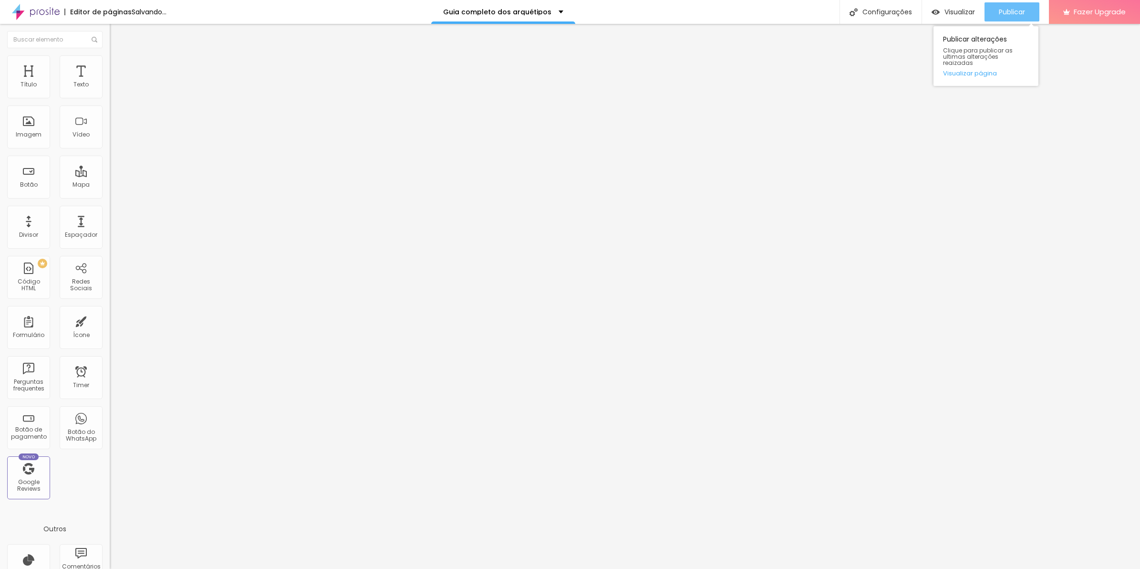
click at [1009, 10] on span "Publicar" at bounding box center [1012, 12] width 26 height 8
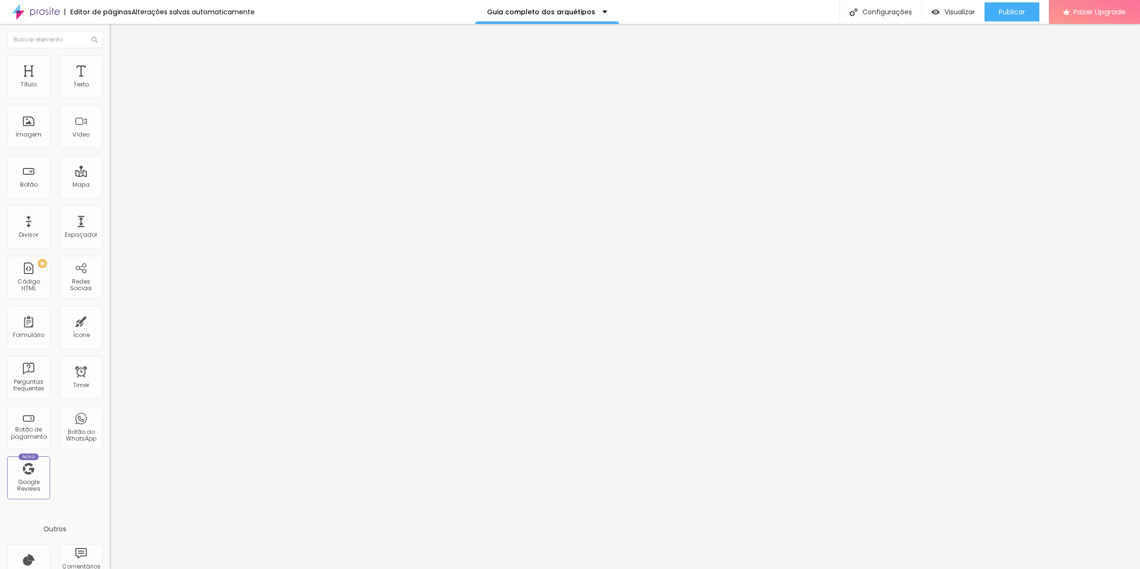
click at [110, 92] on button "button" at bounding box center [116, 87] width 13 height 10
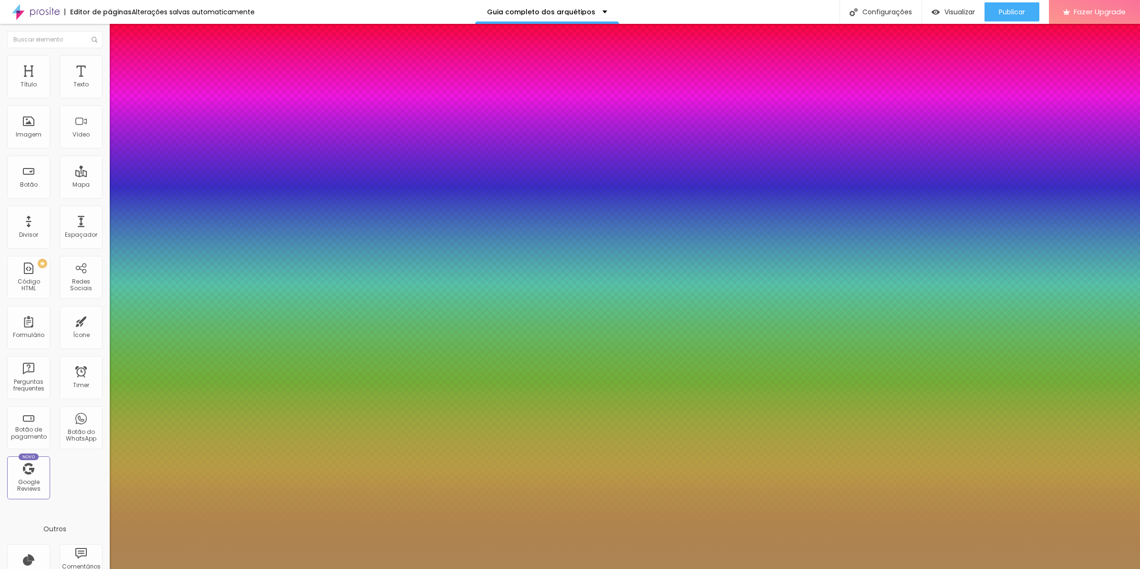
type input "33"
type input "32"
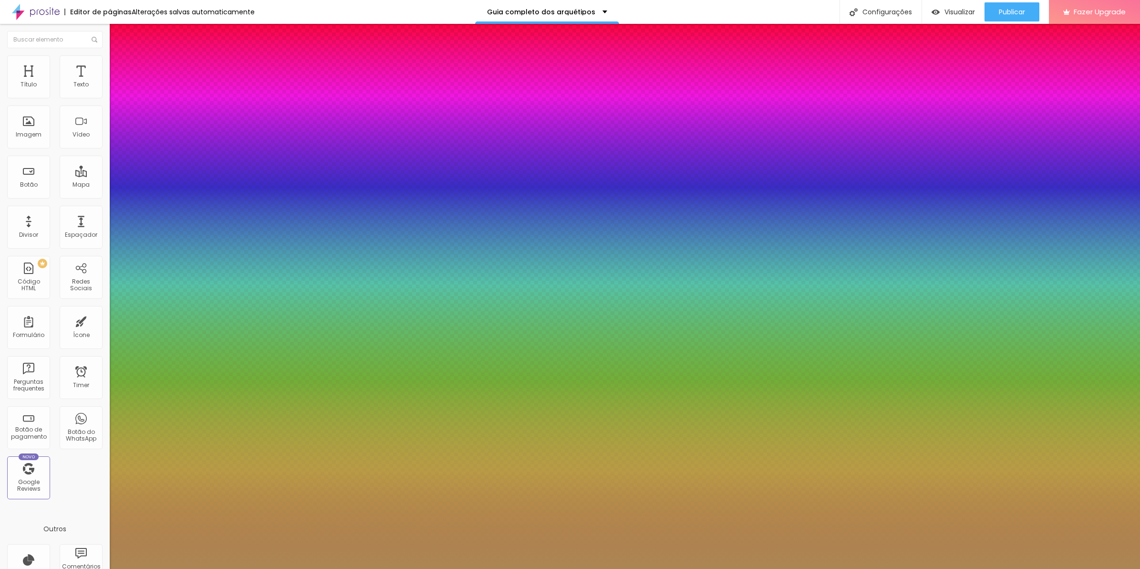
type input "31"
type input "30"
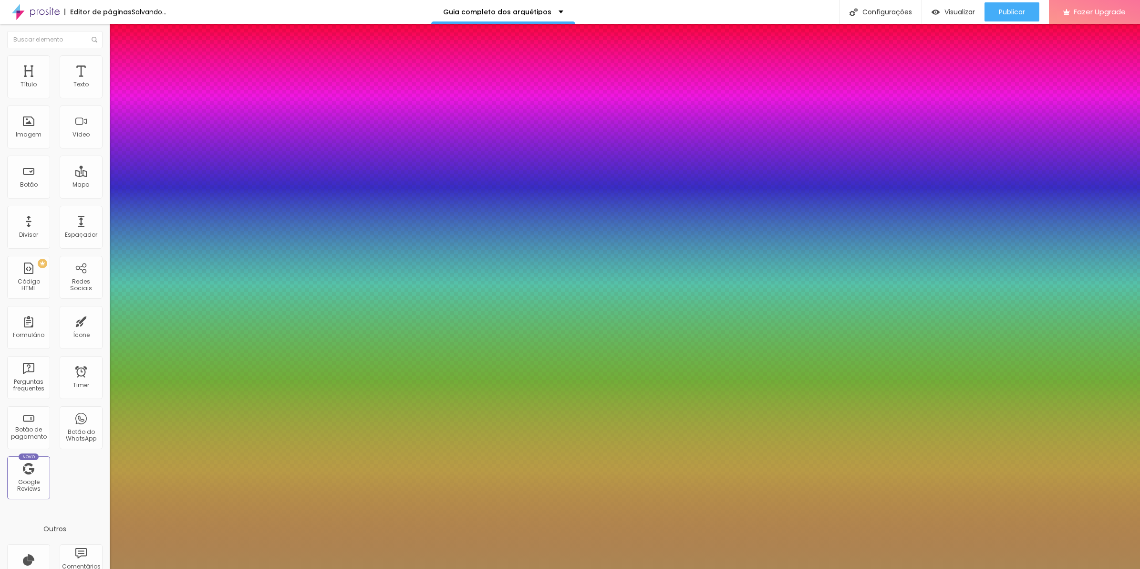
click at [1004, 568] on div at bounding box center [570, 569] width 1140 height 0
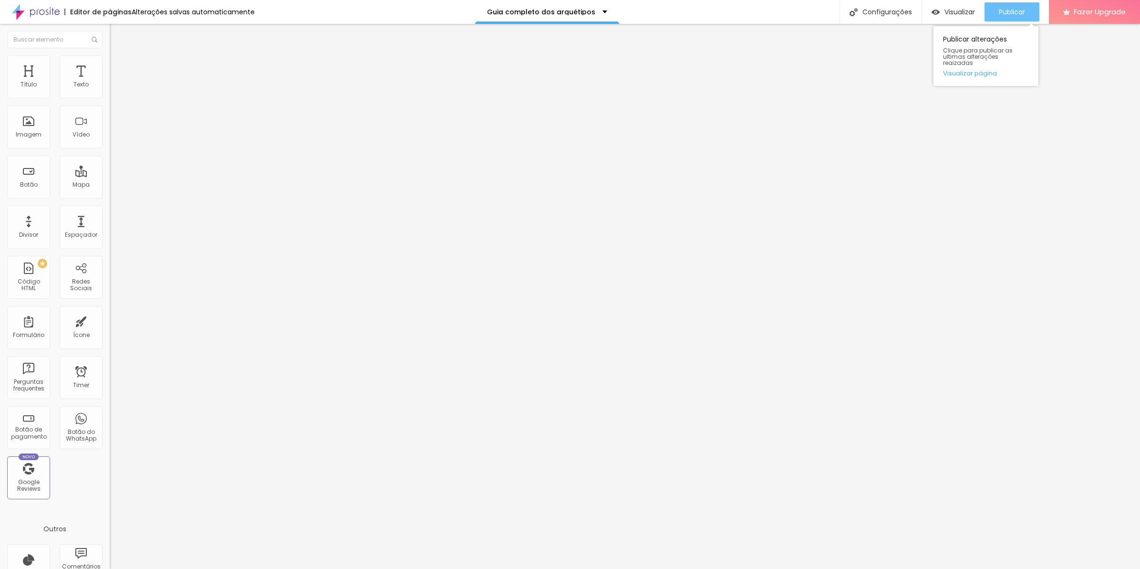
click at [1006, 11] on span "Publicar" at bounding box center [1012, 12] width 26 height 8
click at [114, 89] on icon "button" at bounding box center [117, 86] width 6 height 6
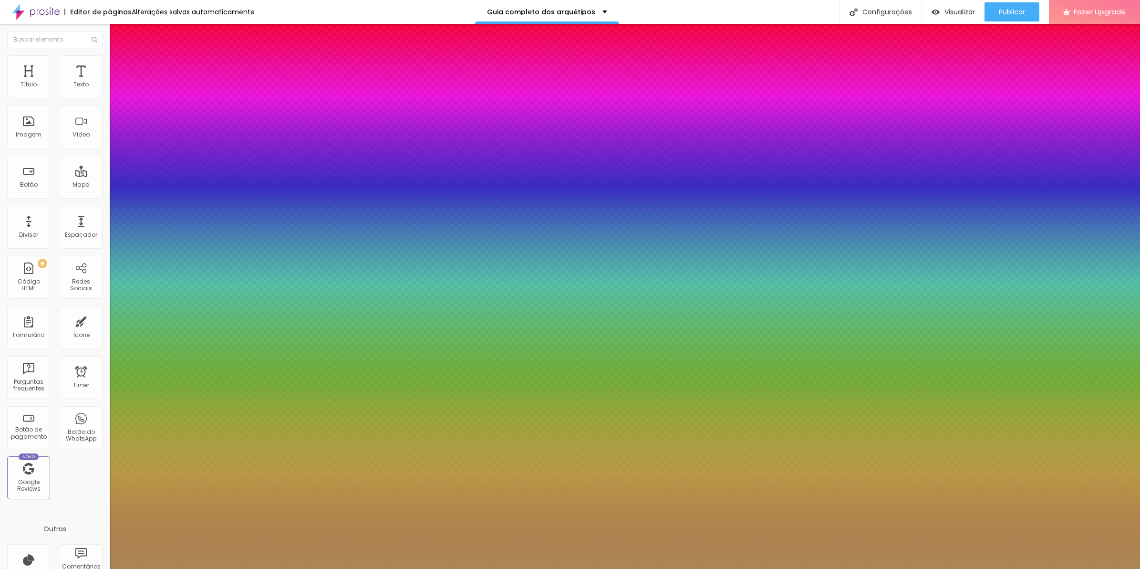
type input "0"
type input "20"
type input "8"
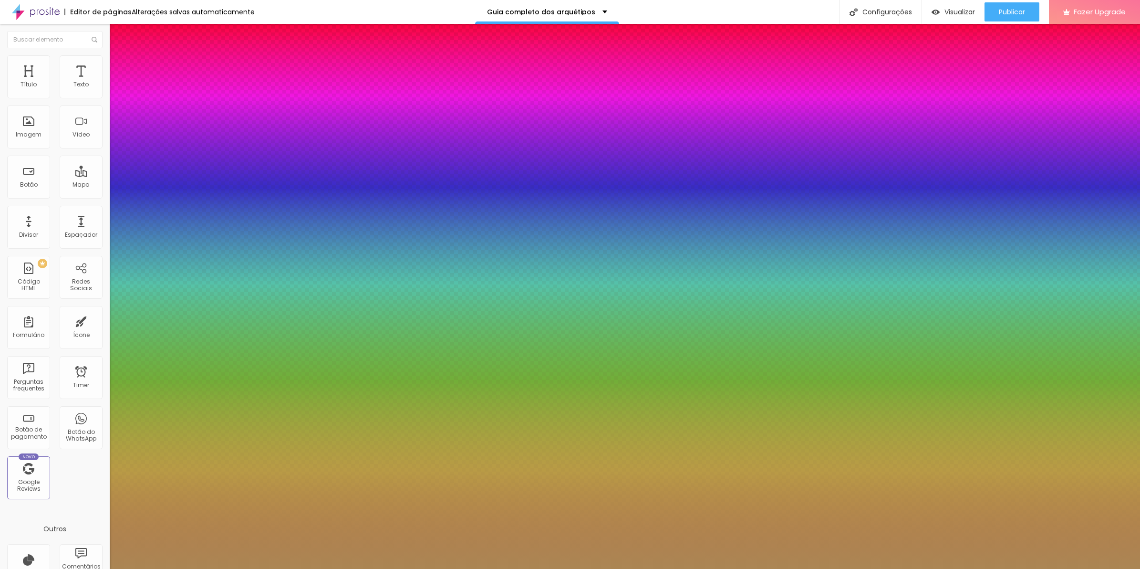
type input "2"
type input "25"
click at [964, 568] on div at bounding box center [570, 569] width 1140 height 0
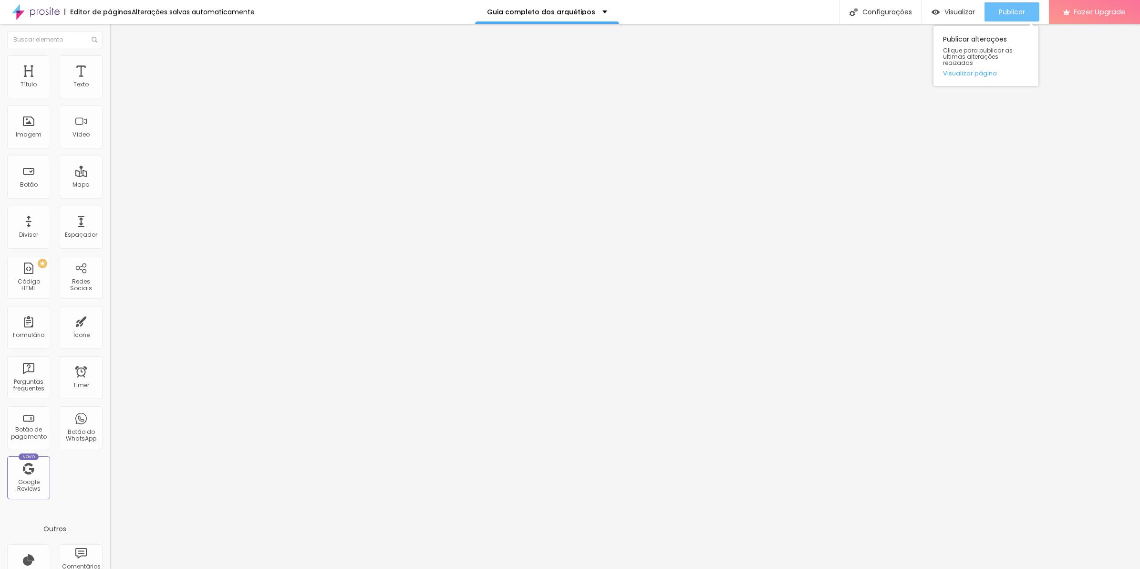
click at [1012, 12] on span "Publicar" at bounding box center [1012, 12] width 26 height 8
click at [110, 91] on button "button" at bounding box center [116, 87] width 13 height 10
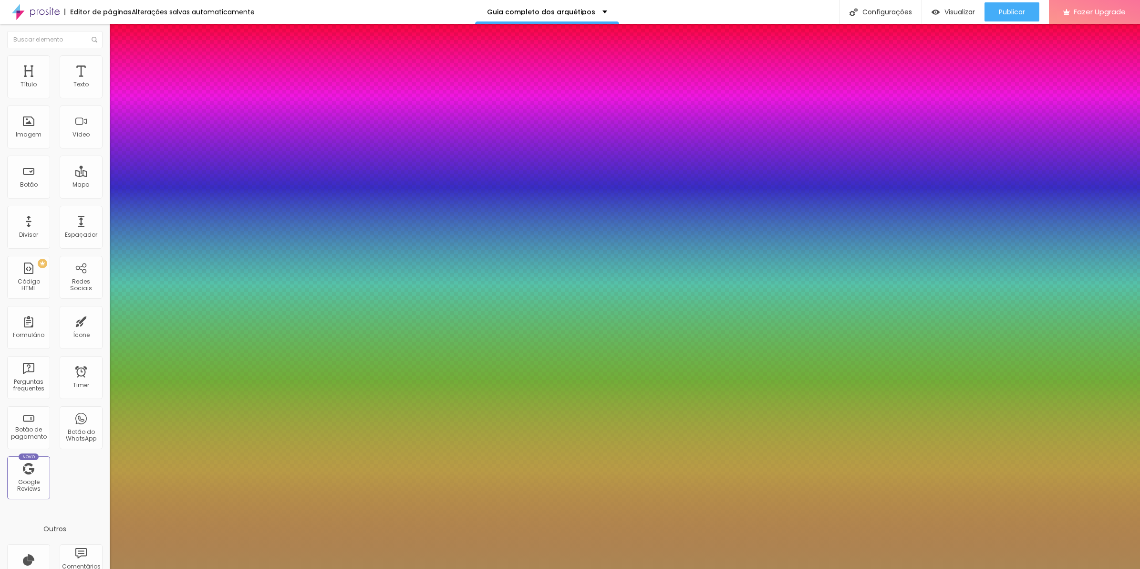
type input "26"
type input "27"
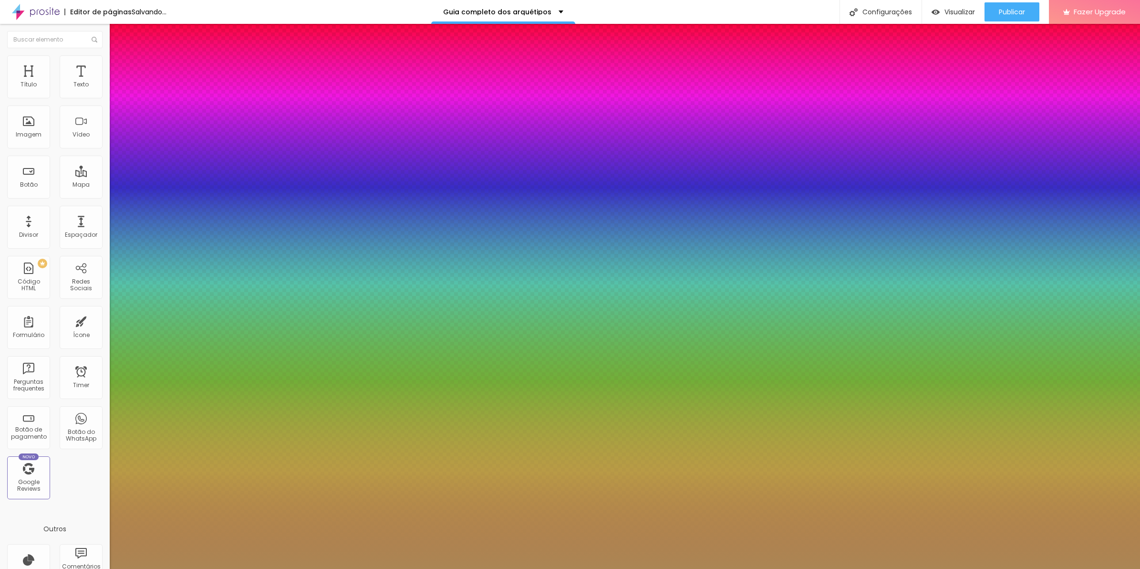
type input "28"
click at [656, 568] on div at bounding box center [570, 569] width 1140 height 0
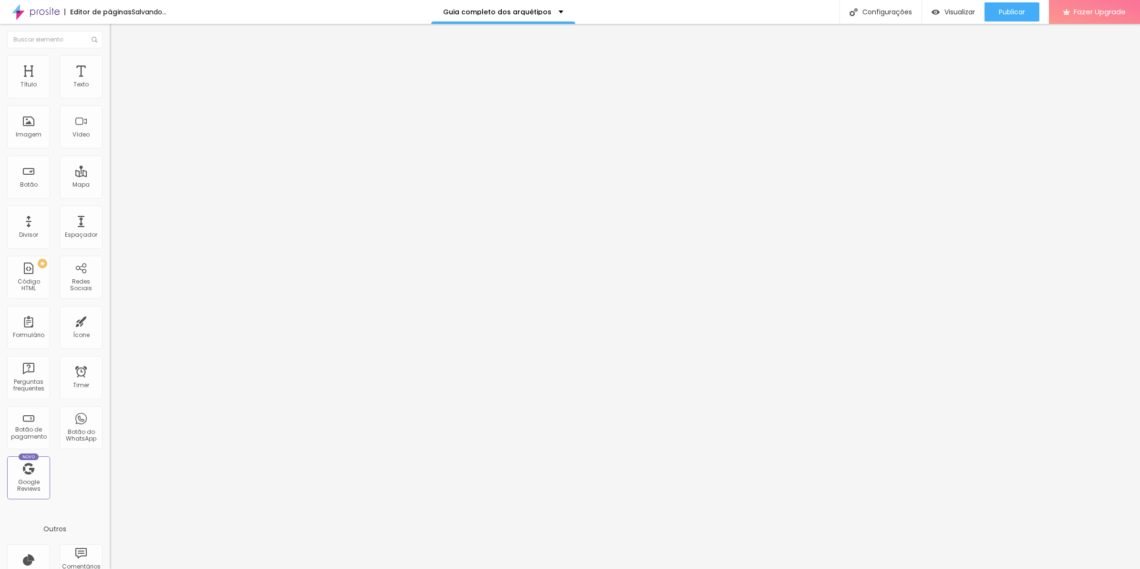
click at [114, 89] on icon "button" at bounding box center [117, 86] width 6 height 6
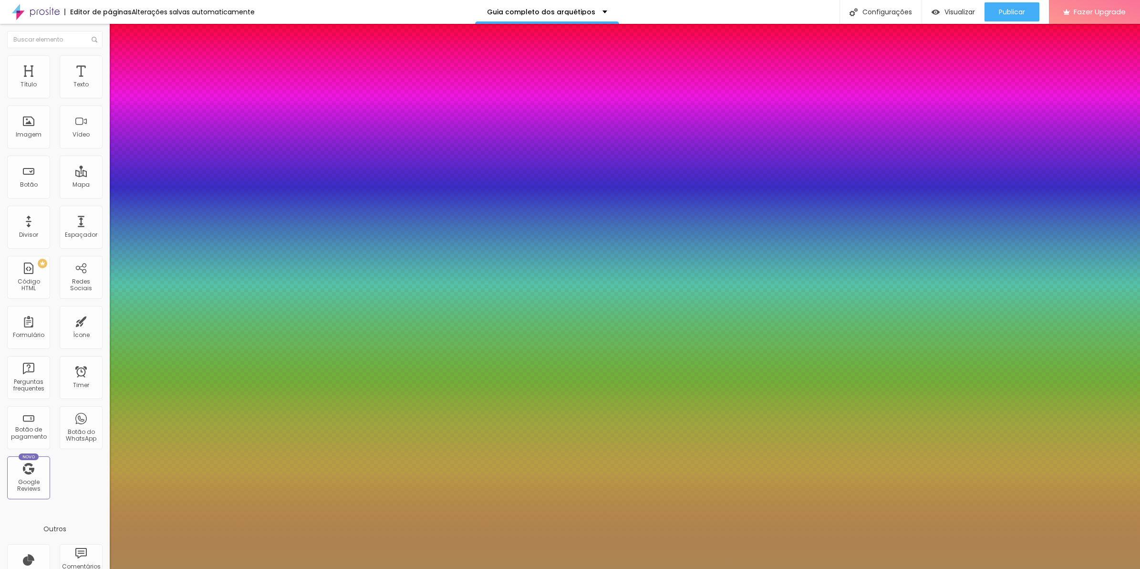
type input "8"
type input "2"
type input "20"
type input "21"
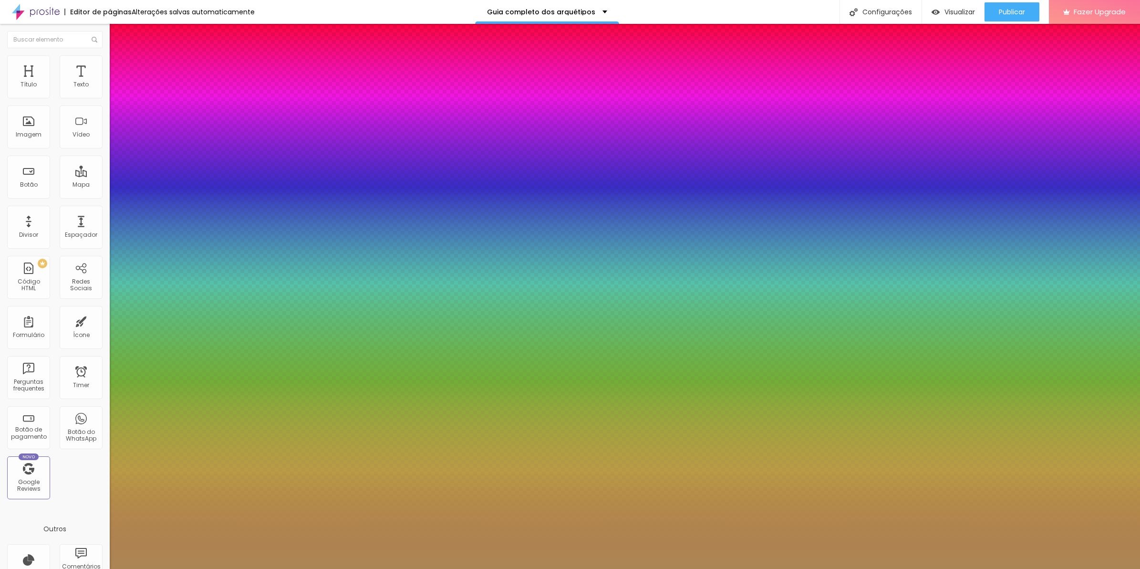
type input "21"
type input "22"
type input "23"
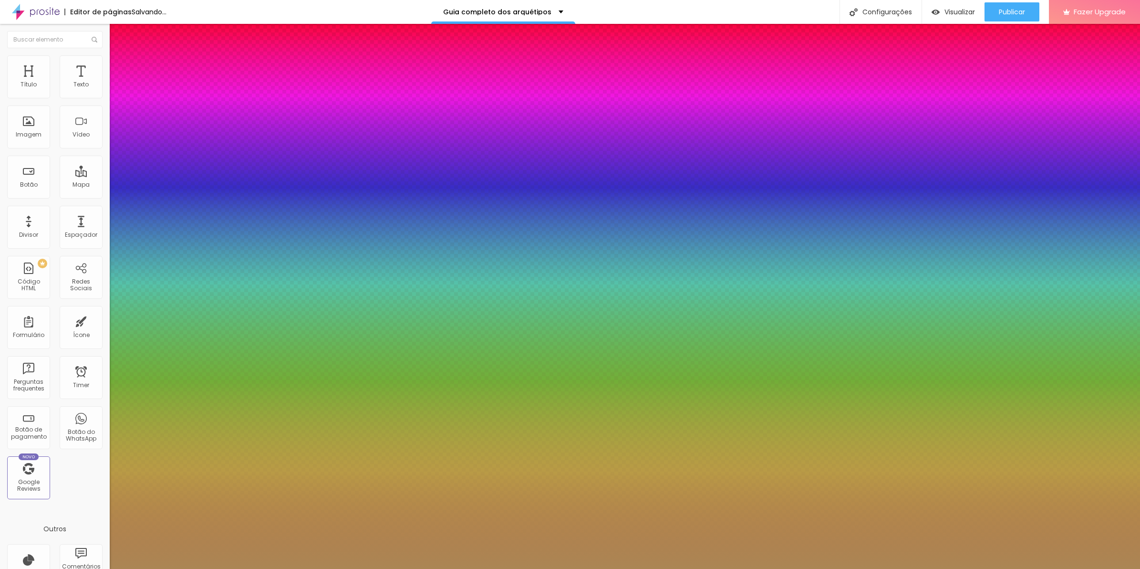
type input "22"
click at [924, 568] on div at bounding box center [570, 569] width 1140 height 0
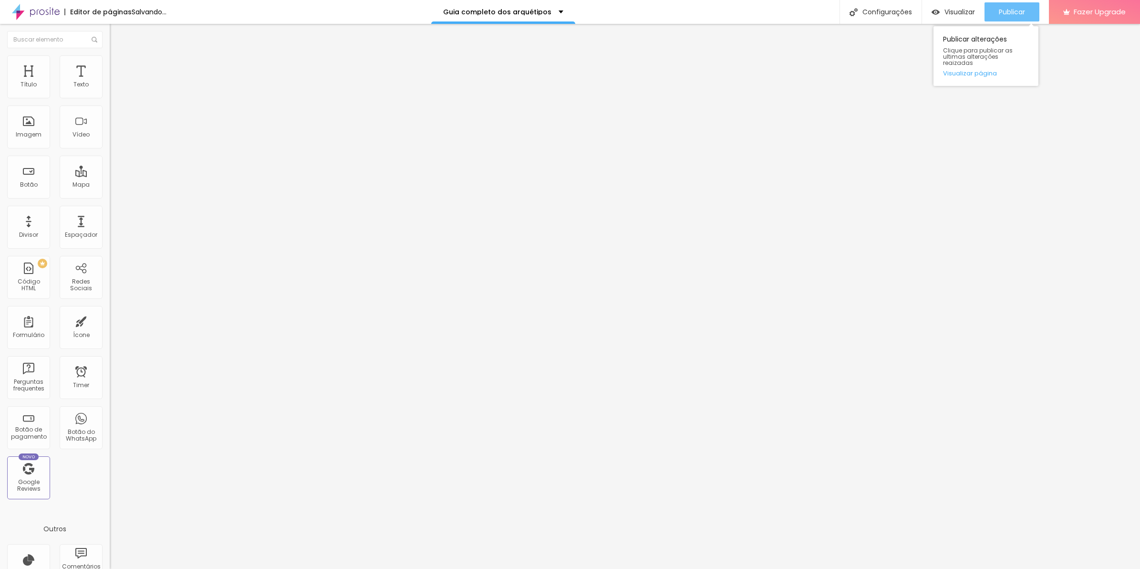
click at [1018, 10] on span "Publicar" at bounding box center [1012, 12] width 26 height 8
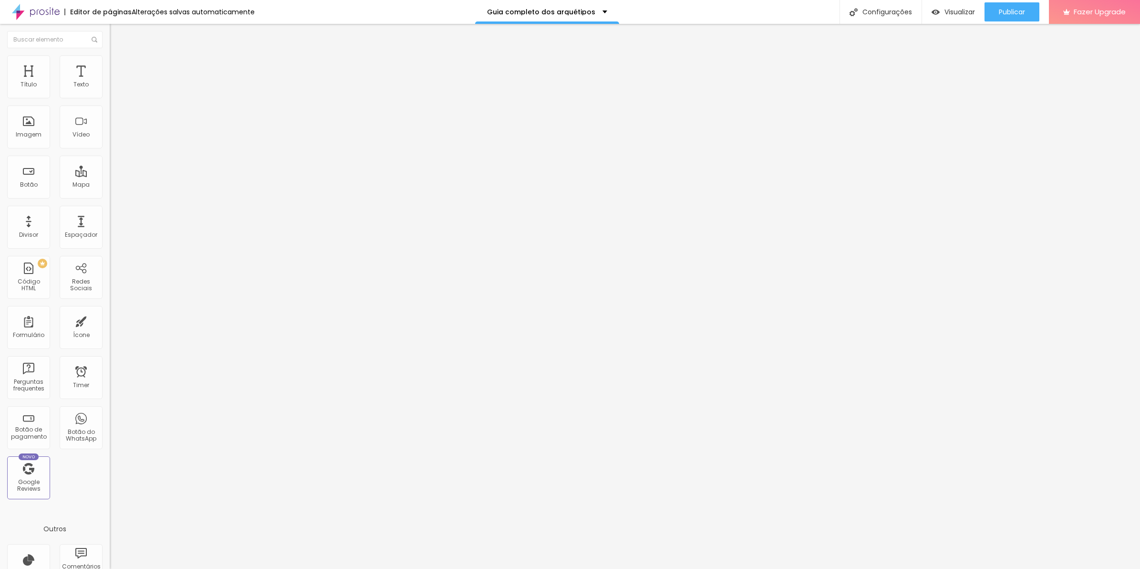
click at [115, 88] on icon "button" at bounding box center [117, 86] width 4 height 4
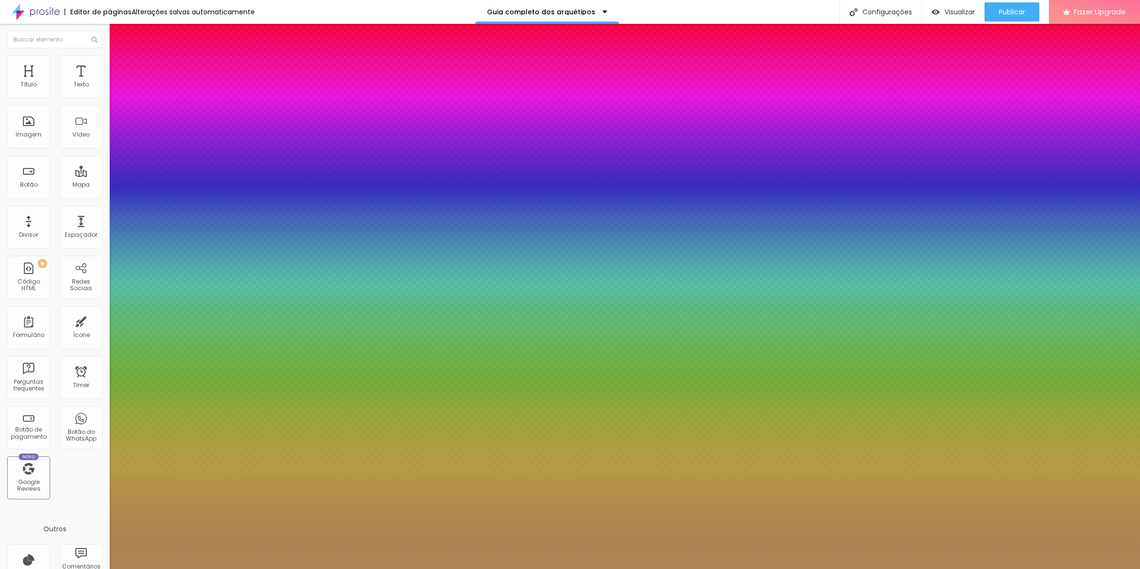
drag, startPoint x: 212, startPoint y: 158, endPoint x: 222, endPoint y: 159, distance: 9.6
type input "28"
click at [1058, 568] on div at bounding box center [570, 569] width 1140 height 0
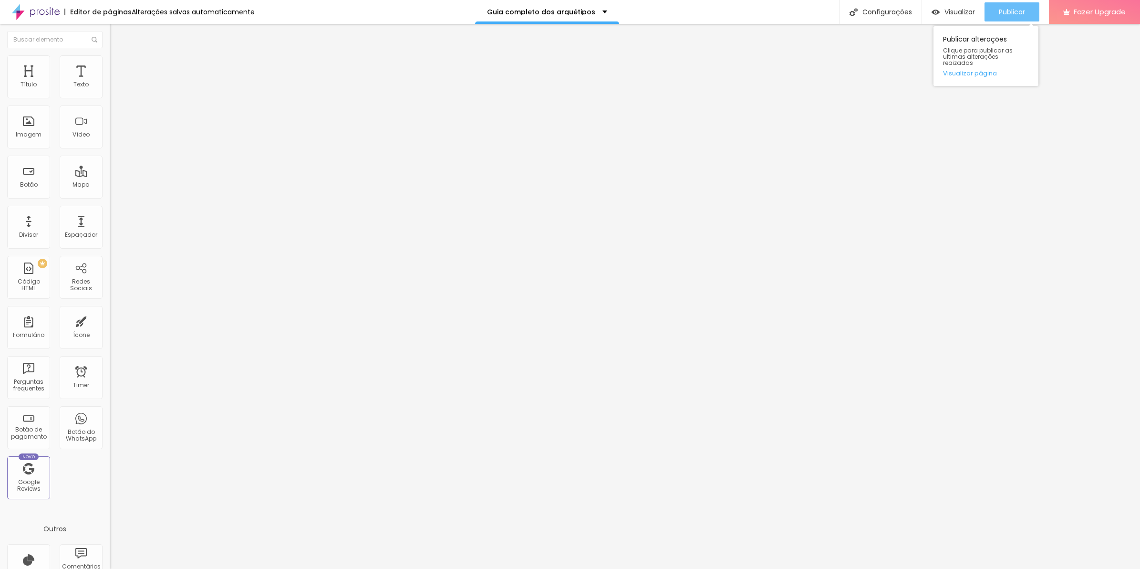
click at [1017, 12] on span "Publicar" at bounding box center [1012, 12] width 26 height 8
click at [1014, 10] on span "Publicar" at bounding box center [1012, 12] width 26 height 8
click at [110, 82] on span "Trocar imagem" at bounding box center [136, 78] width 52 height 8
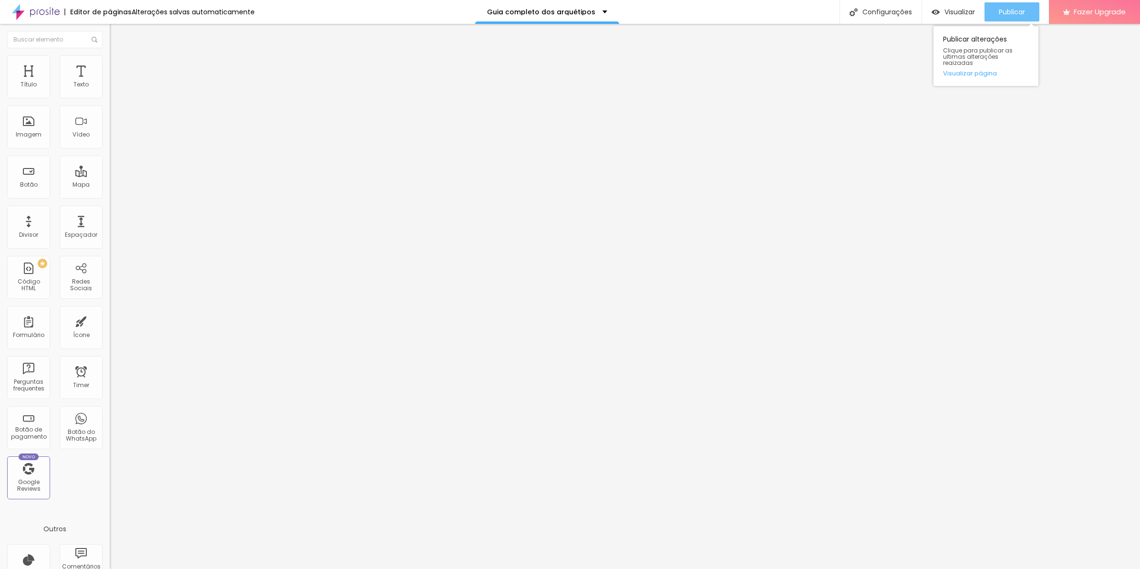
click at [1022, 13] on span "Publicar" at bounding box center [1012, 12] width 26 height 8
click at [110, 92] on button "button" at bounding box center [116, 87] width 13 height 10
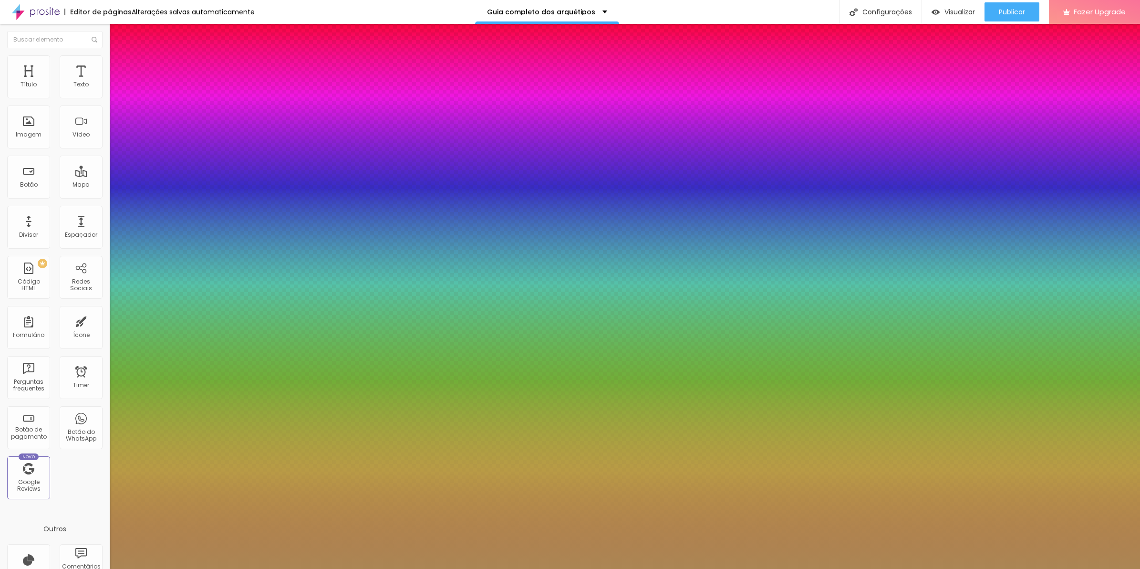
type input "25"
type input "22"
type input "19"
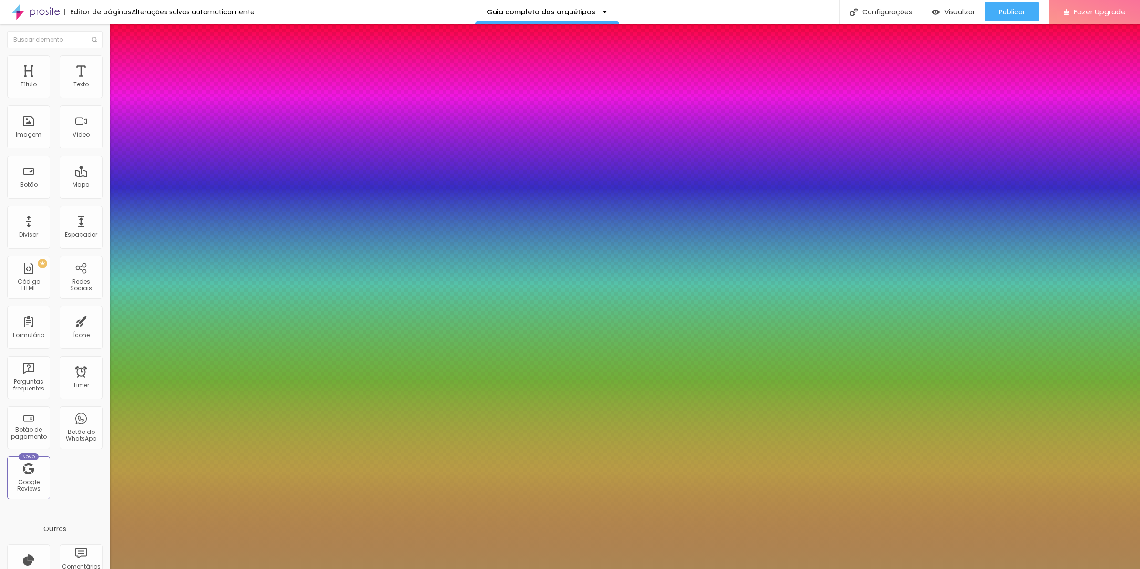
type input "19"
type input "18"
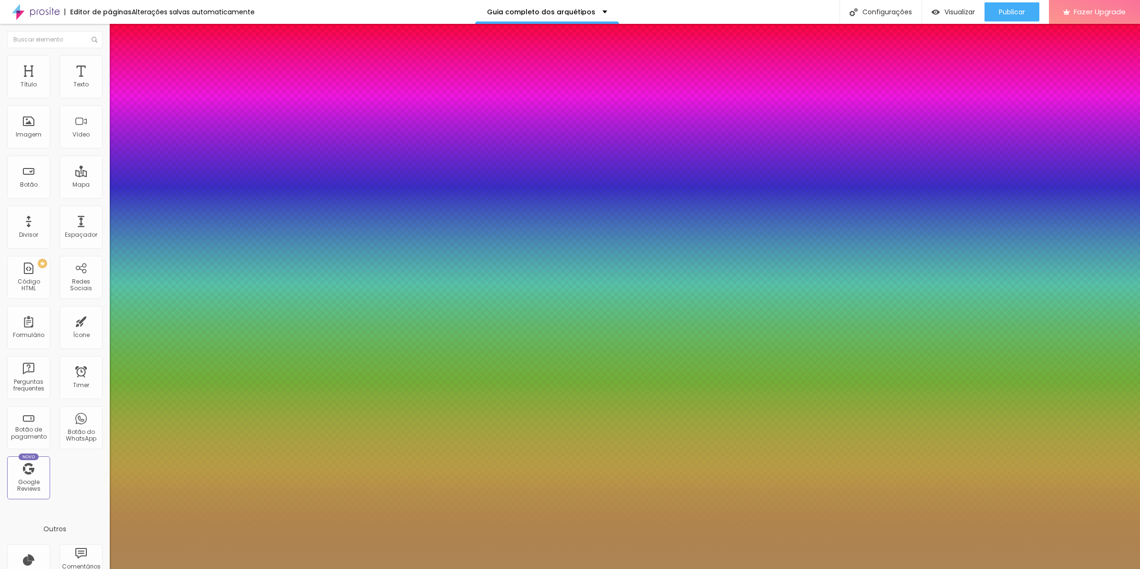
click at [1013, 568] on div at bounding box center [570, 569] width 1140 height 0
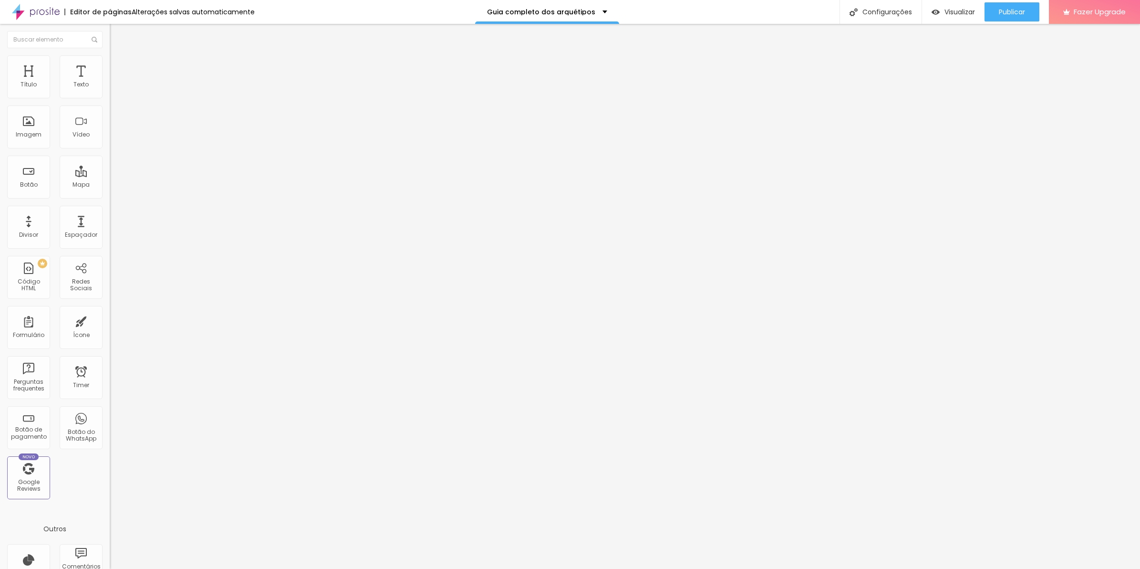
click at [1013, 15] on span "Publicar" at bounding box center [1012, 12] width 26 height 8
click at [110, 92] on button "button" at bounding box center [116, 87] width 13 height 10
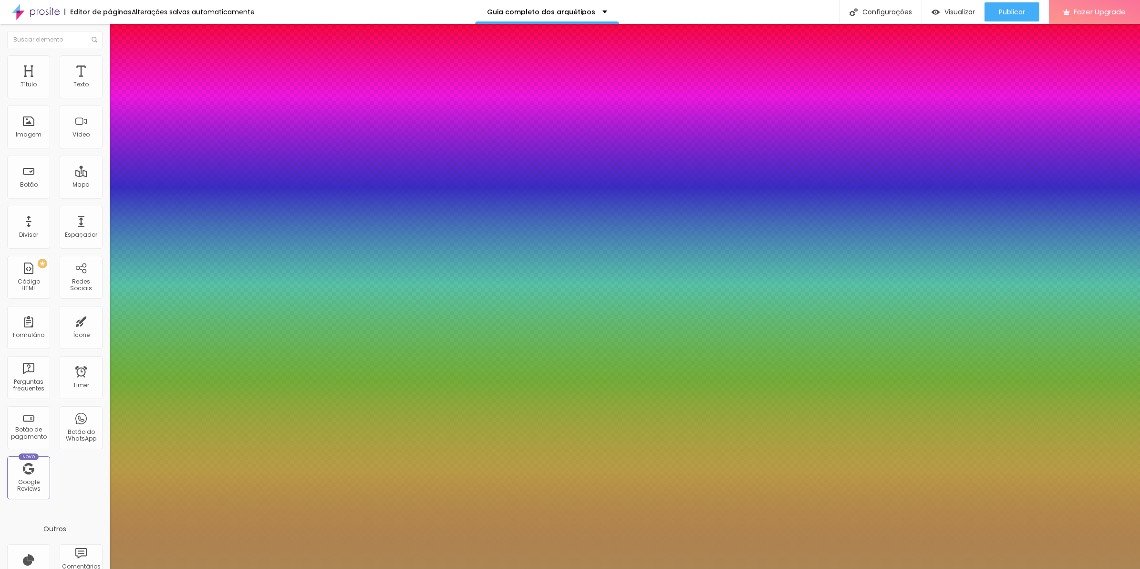
click at [740, 568] on div at bounding box center [570, 569] width 1140 height 0
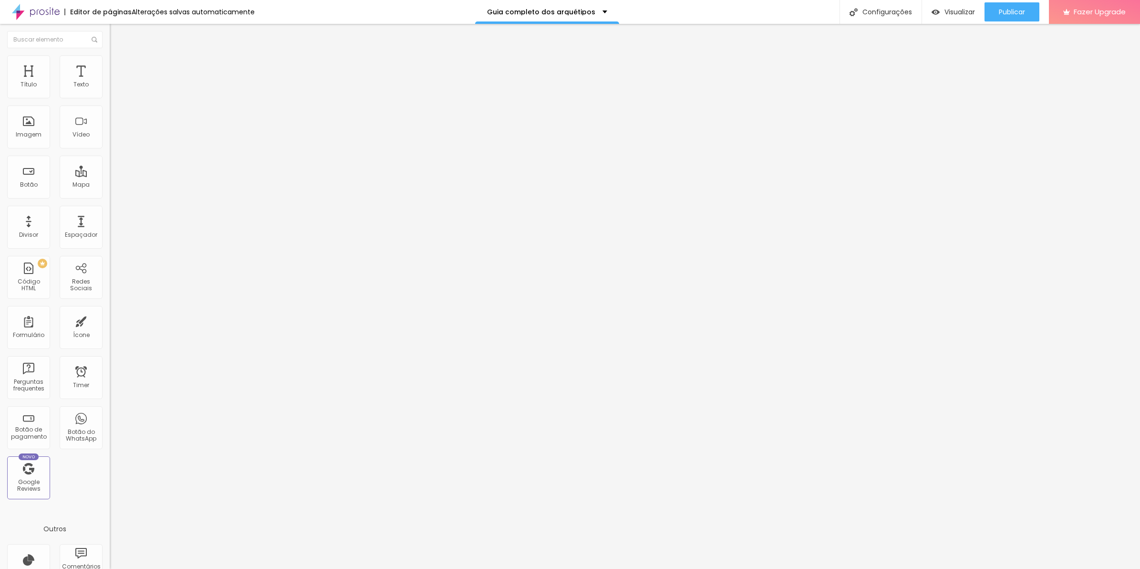
click at [114, 89] on icon "button" at bounding box center [117, 86] width 6 height 6
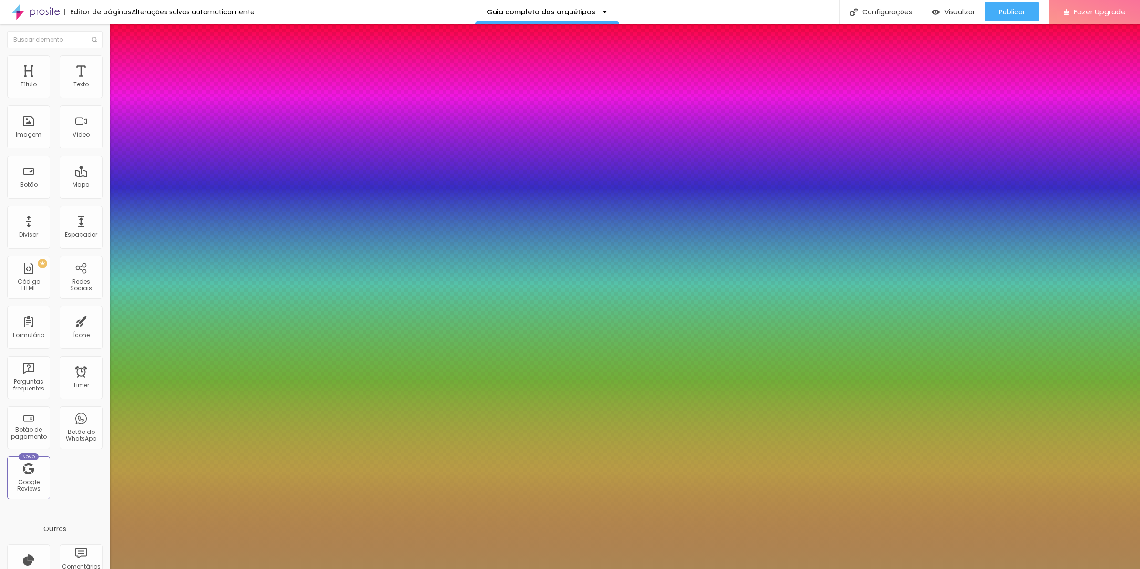
type input "8"
type input "2"
type input "20"
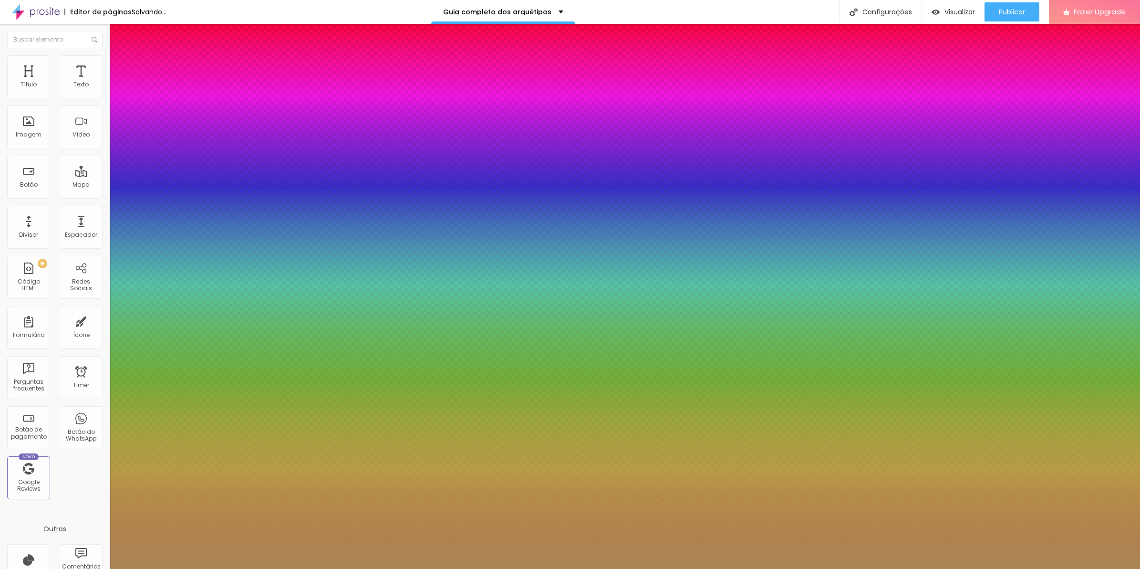
type input "20"
click at [766, 568] on div at bounding box center [570, 569] width 1140 height 0
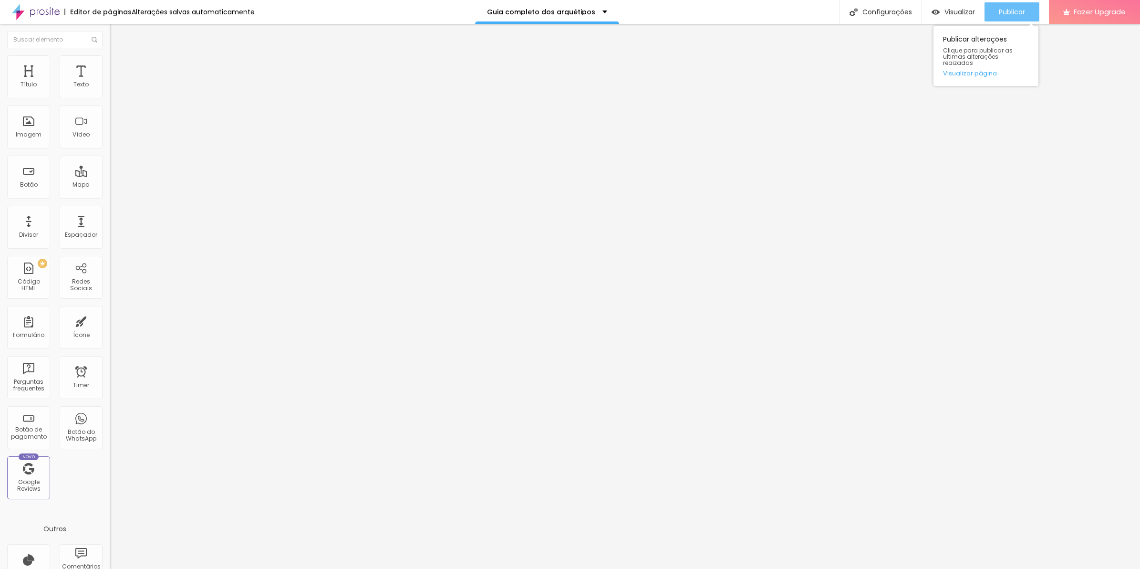
click at [1029, 10] on button "Publicar" at bounding box center [1012, 11] width 55 height 19
click at [110, 73] on li "Avançado" at bounding box center [165, 70] width 110 height 10
type input "9"
type input "0"
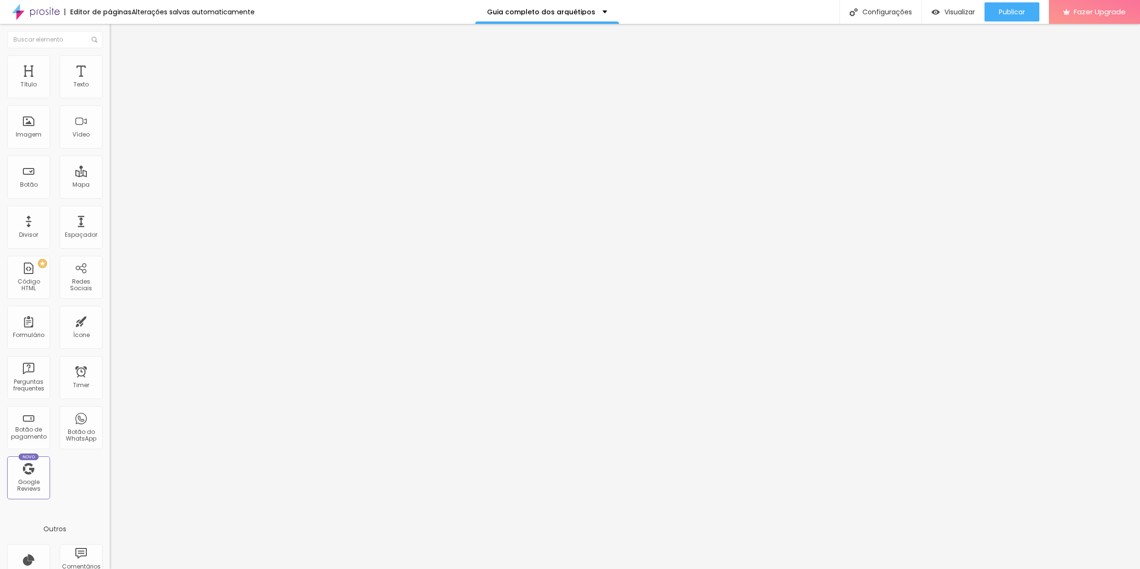
type input "0"
drag, startPoint x: 27, startPoint y: 113, endPoint x: -2, endPoint y: 116, distance: 29.8
type input "0"
click at [110, 320] on input "range" at bounding box center [141, 324] width 62 height 8
click at [110, 59] on ul "Estilo Avançado" at bounding box center [165, 55] width 110 height 19
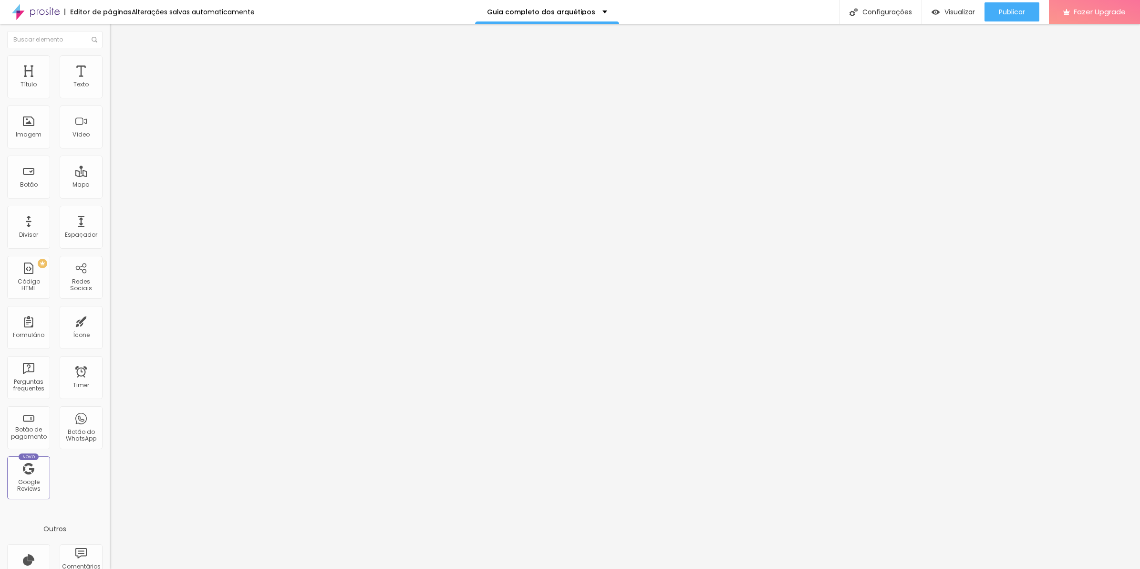
click at [110, 63] on li "Avançado" at bounding box center [165, 60] width 110 height 10
type input "5"
type input "0"
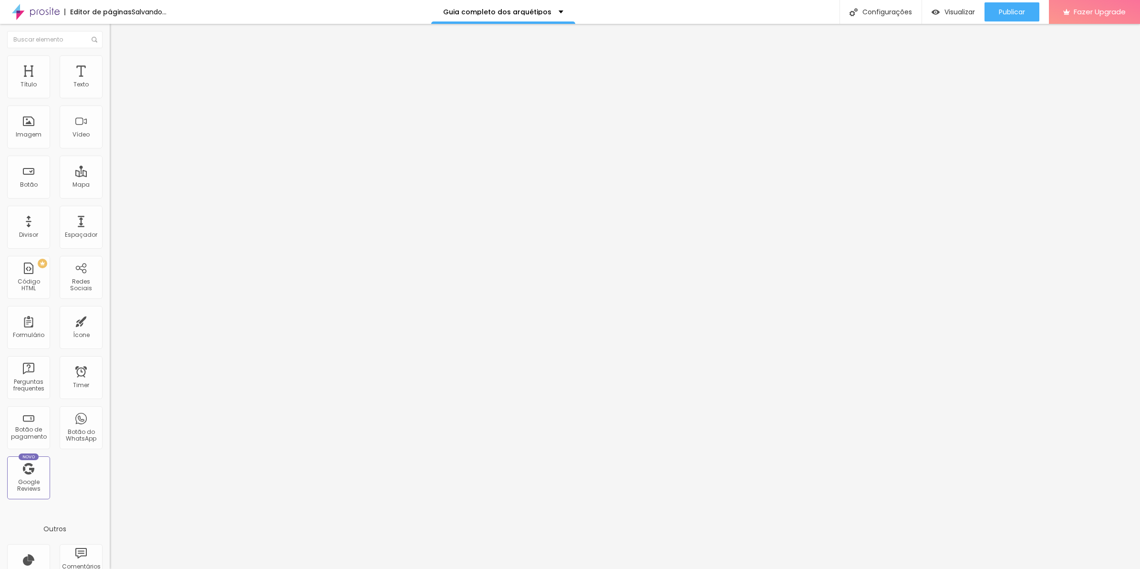
drag, startPoint x: 26, startPoint y: 94, endPoint x: -2, endPoint y: 95, distance: 28.6
type input "0"
click at [110, 176] on input "range" at bounding box center [141, 180] width 62 height 8
click at [996, 12] on button "Publicar" at bounding box center [1012, 11] width 55 height 19
click at [110, 65] on li "Avançado" at bounding box center [165, 70] width 110 height 10
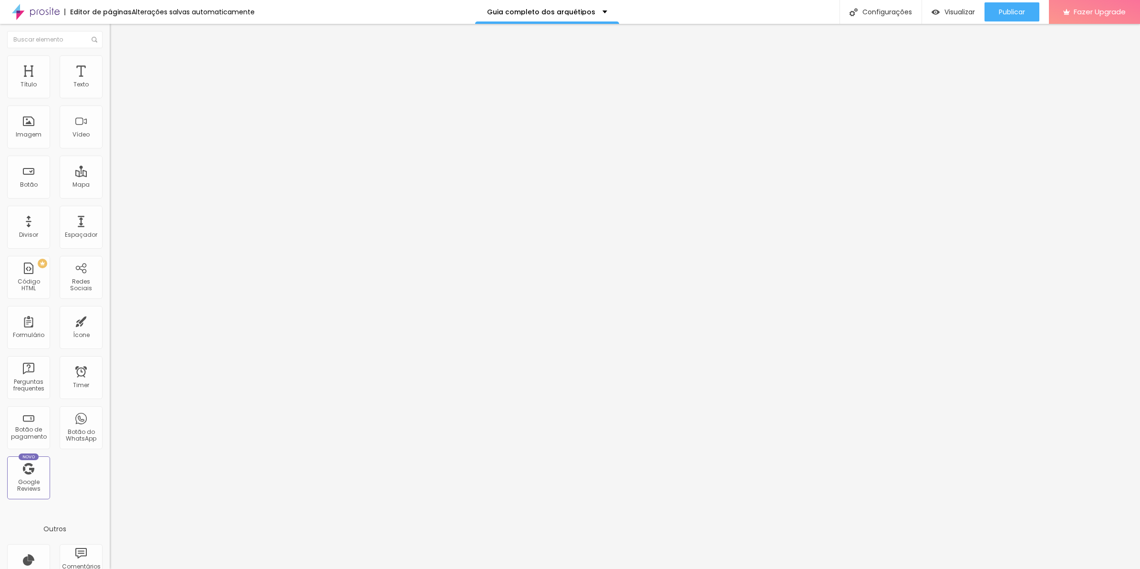
click at [110, 410] on div at bounding box center [165, 410] width 110 height 0
click at [118, 67] on span "Avançado" at bounding box center [133, 71] width 31 height 8
click at [110, 410] on div at bounding box center [165, 410] width 110 height 0
click at [110, 416] on div at bounding box center [165, 416] width 110 height 0
click at [110, 422] on div at bounding box center [165, 422] width 110 height 0
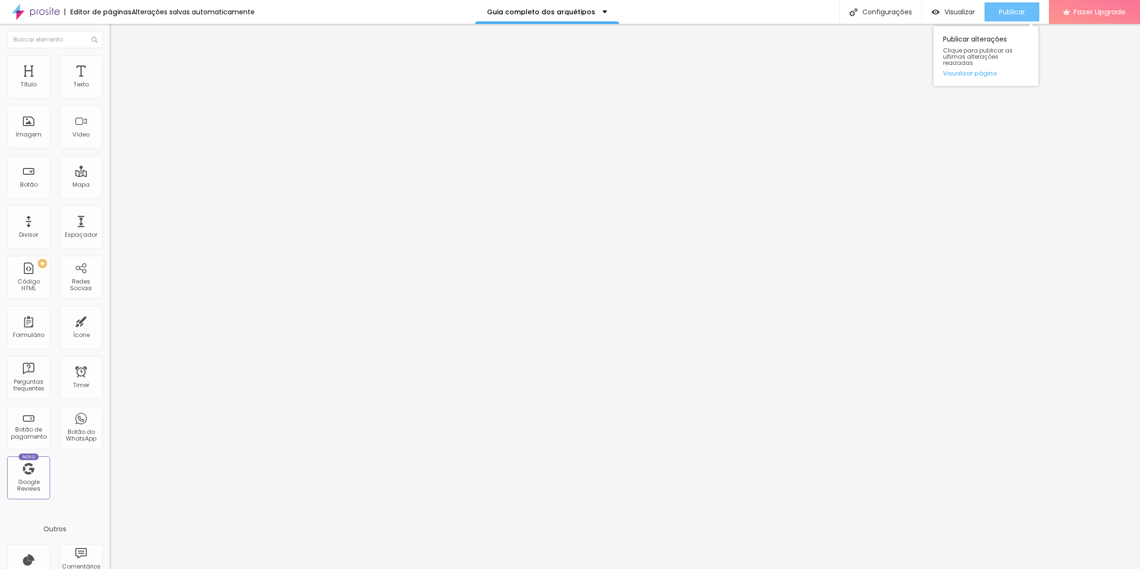
click at [1029, 13] on button "Publicar" at bounding box center [1012, 11] width 55 height 19
click at [110, 73] on li "Avançado" at bounding box center [165, 70] width 110 height 10
click at [110, 410] on div at bounding box center [165, 410] width 110 height 0
click at [110, 65] on li "Avançado" at bounding box center [165, 70] width 110 height 10
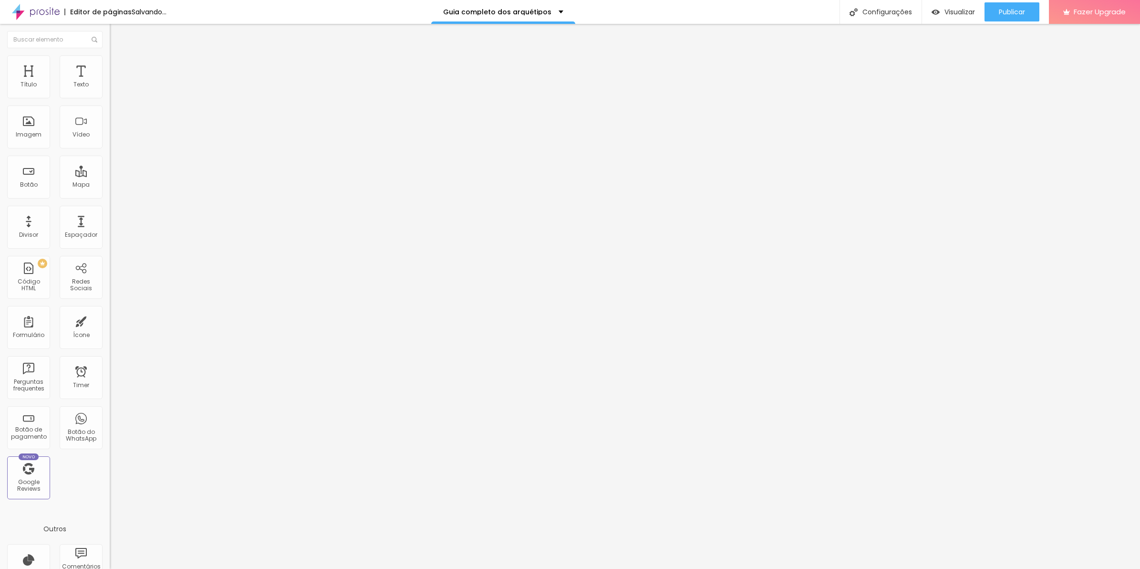
click at [110, 410] on div at bounding box center [165, 410] width 110 height 0
click at [110, 416] on div at bounding box center [165, 416] width 110 height 0
click at [110, 422] on div at bounding box center [165, 422] width 110 height 0
click at [1017, 14] on span "Publicar" at bounding box center [1012, 12] width 26 height 8
click at [110, 82] on span "Trocar imagem" at bounding box center [136, 78] width 52 height 8
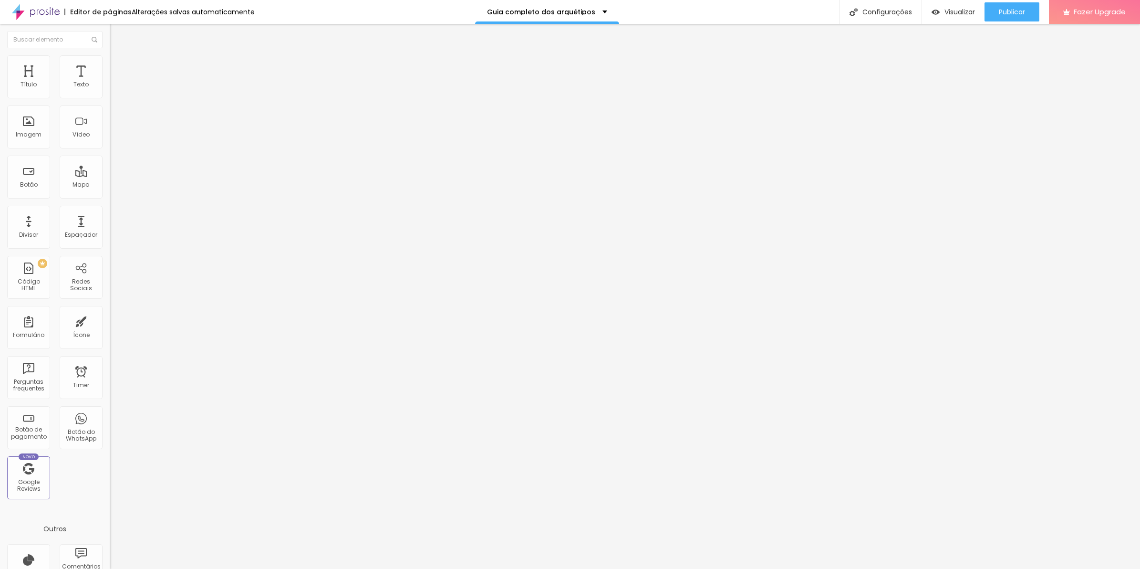
click at [118, 66] on span "Estilo" at bounding box center [125, 62] width 15 height 8
type input "75"
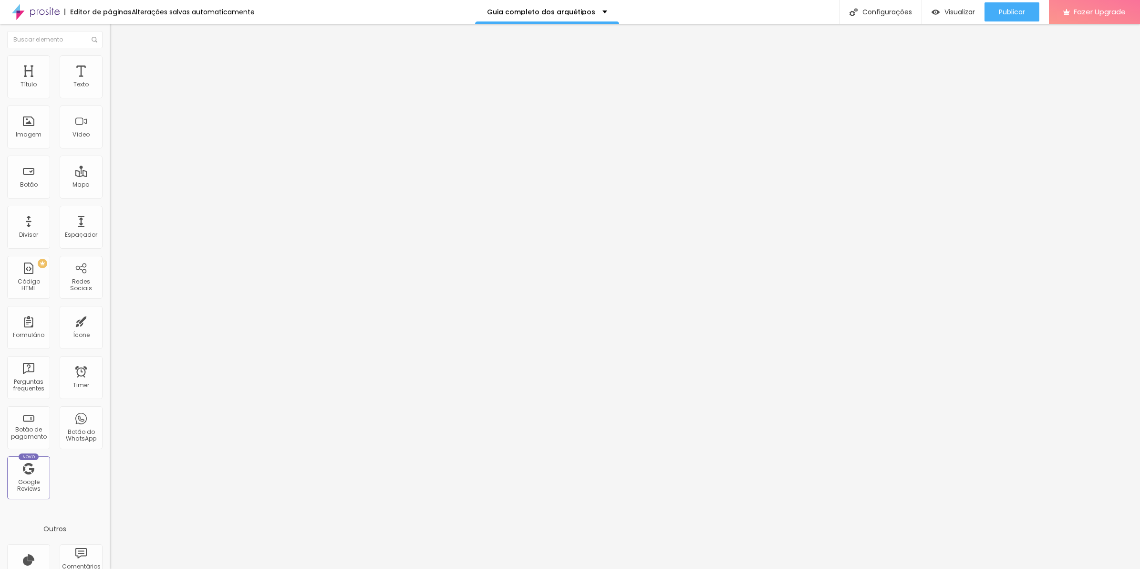
type input "60"
type input "55"
type input "50"
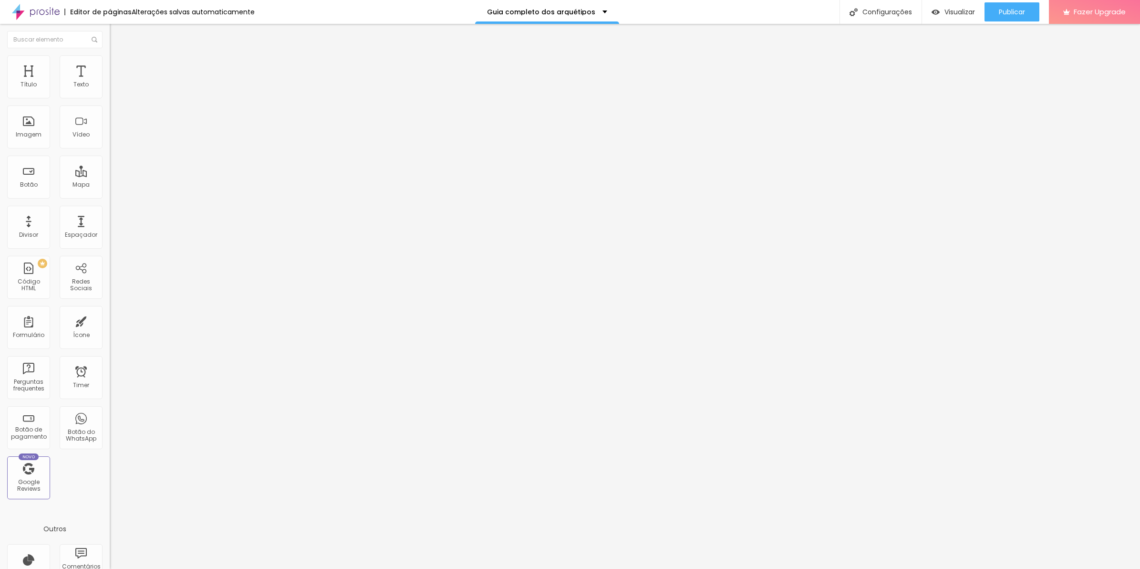
type input "50"
type input "45"
type input "40"
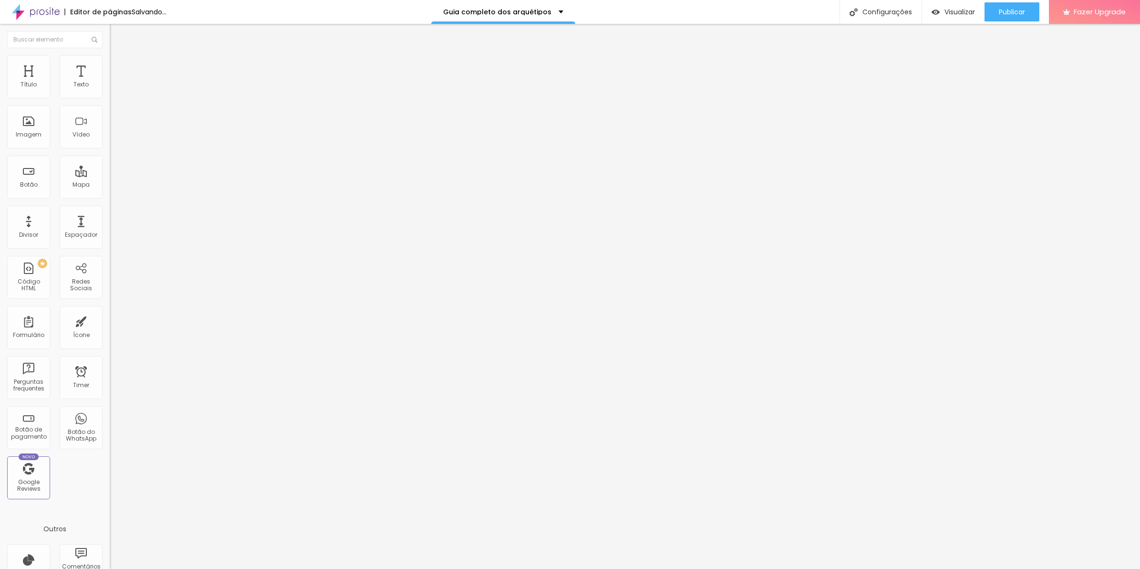
type input "35"
type input "30"
type input "25"
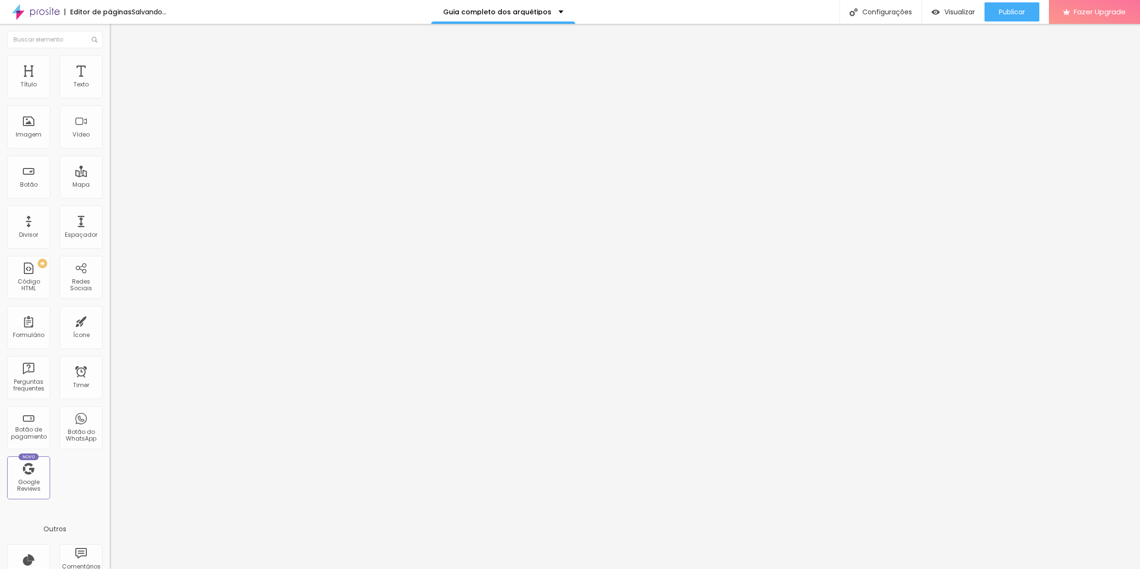
drag, startPoint x: 80, startPoint y: 103, endPoint x: 27, endPoint y: 106, distance: 52.6
type input "25"
click at [110, 98] on input "range" at bounding box center [141, 94] width 62 height 8
click at [996, 3] on button "Publicar" at bounding box center [1012, 11] width 55 height 19
click at [114, 89] on icon "button" at bounding box center [117, 86] width 6 height 6
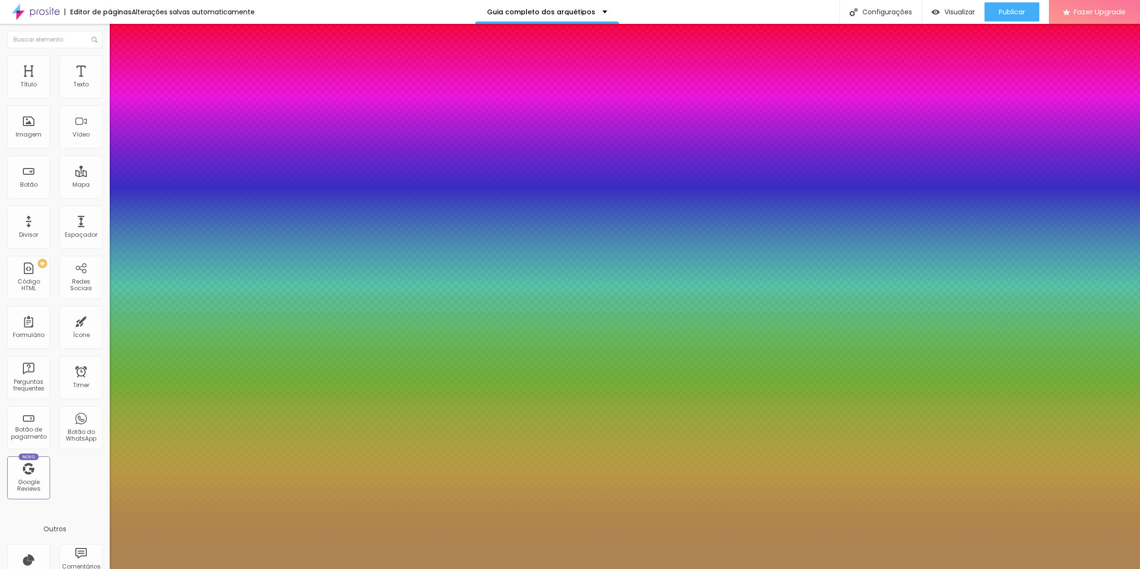
type input "23"
type input "25"
type input "26"
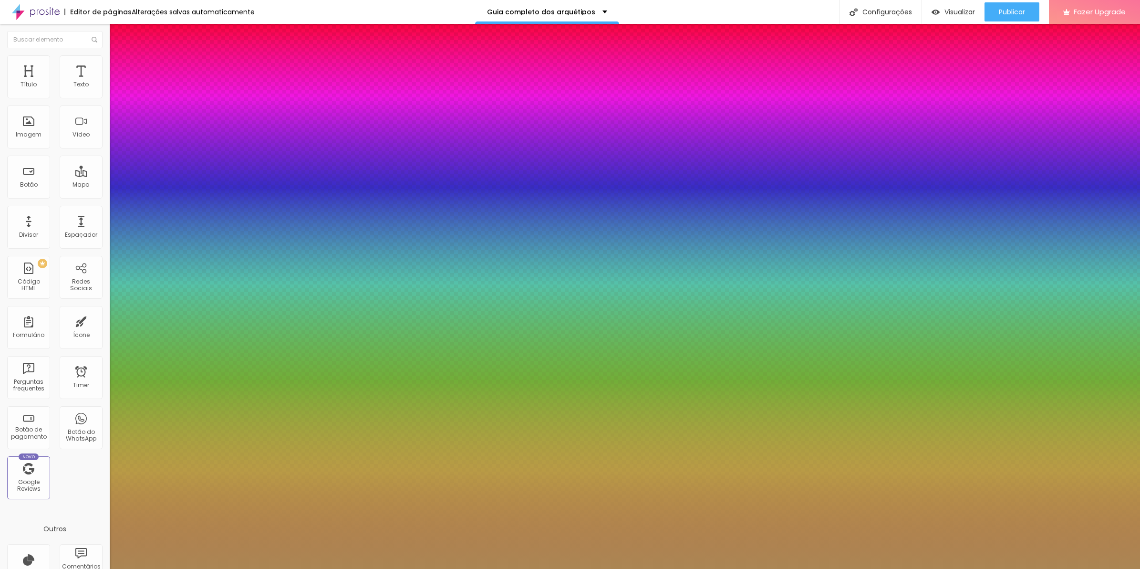
type input "26"
type input "24"
type input "22"
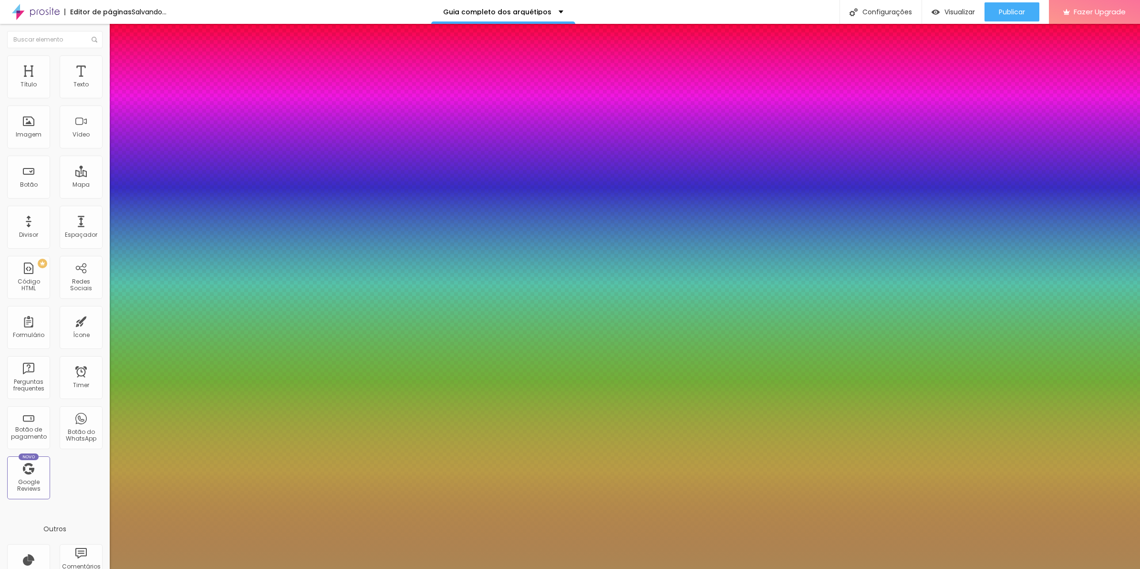
type input "21"
type input "20"
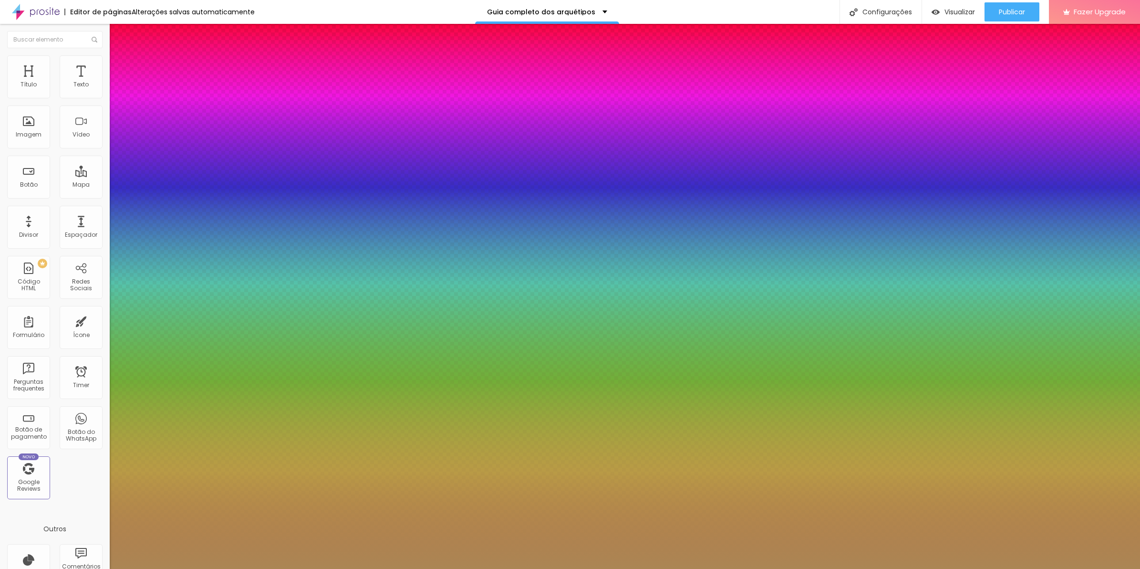
click at [738, 568] on div at bounding box center [570, 569] width 1140 height 0
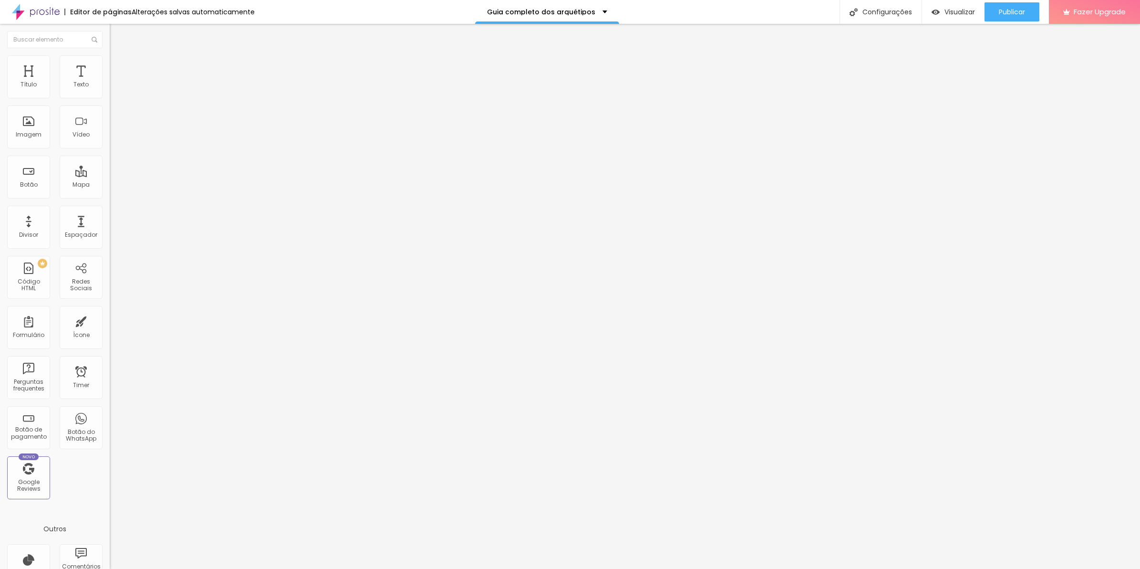
click at [118, 65] on span "Estilo" at bounding box center [125, 62] width 15 height 8
type input "40"
type input "45"
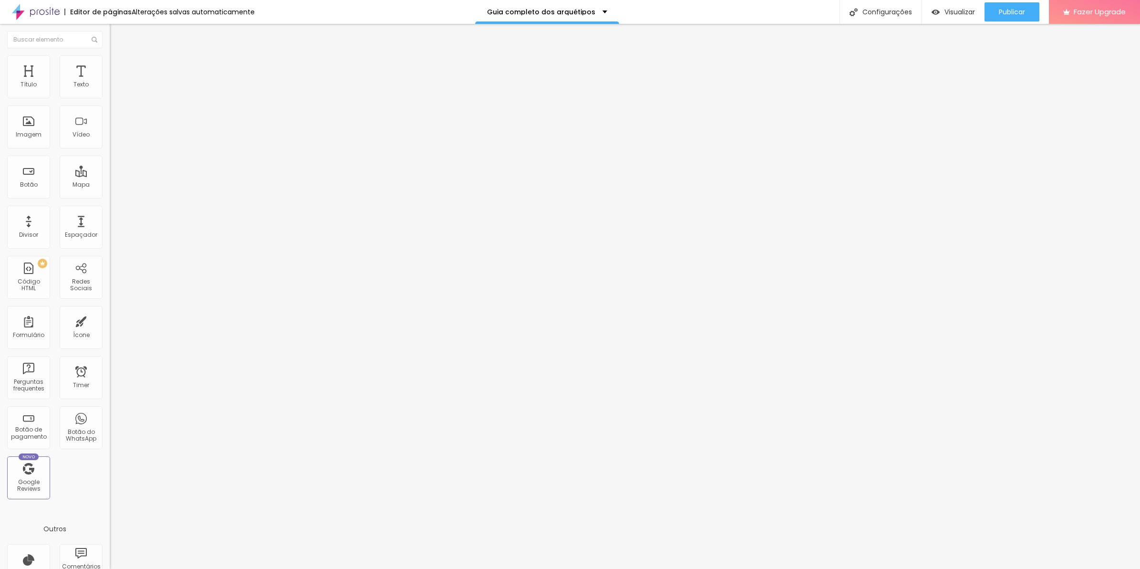
type input "50"
type input "55"
type input "60"
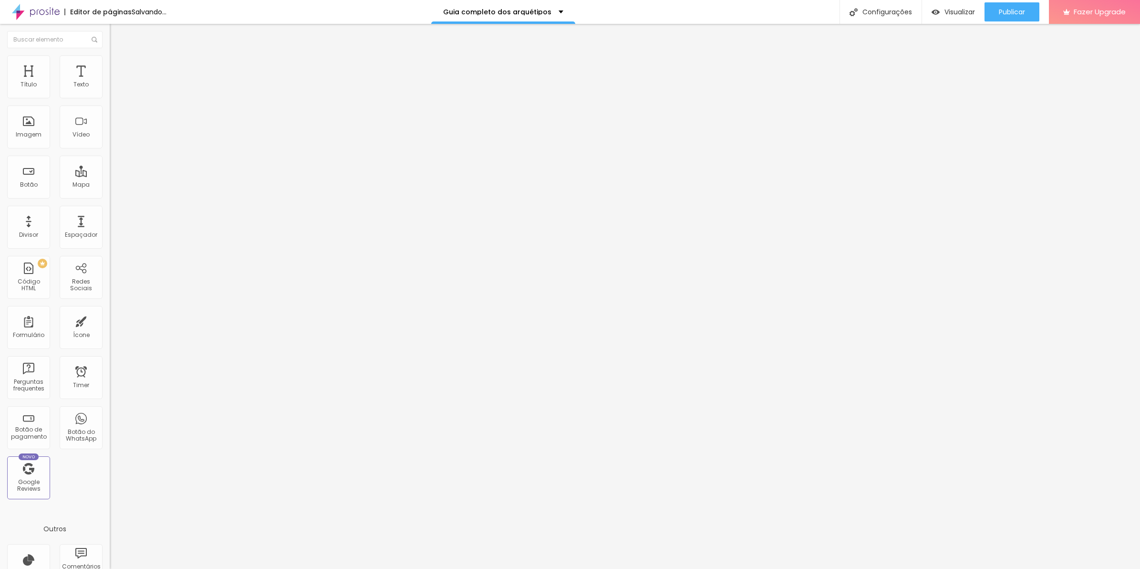
type input "60"
type input "65"
type input "70"
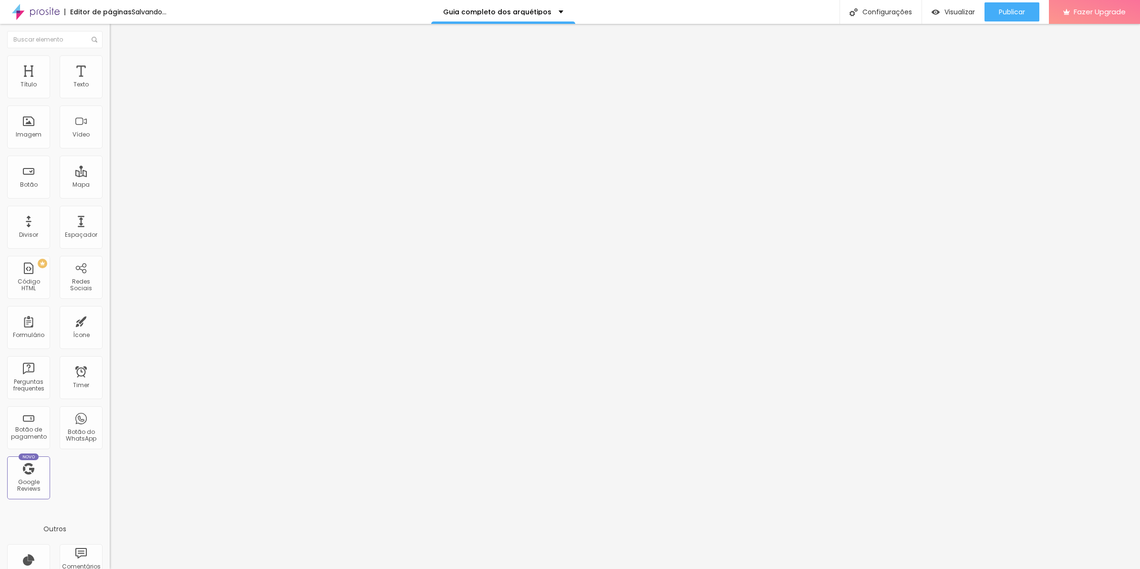
type input "75"
type input "80"
type input "85"
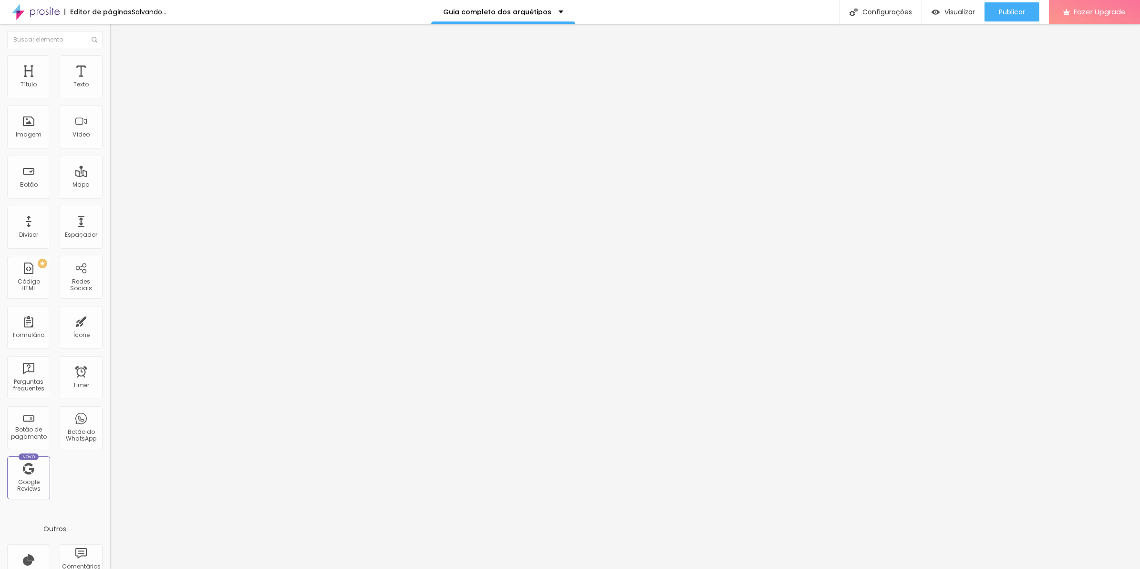
type input "85"
type input "90"
type input "95"
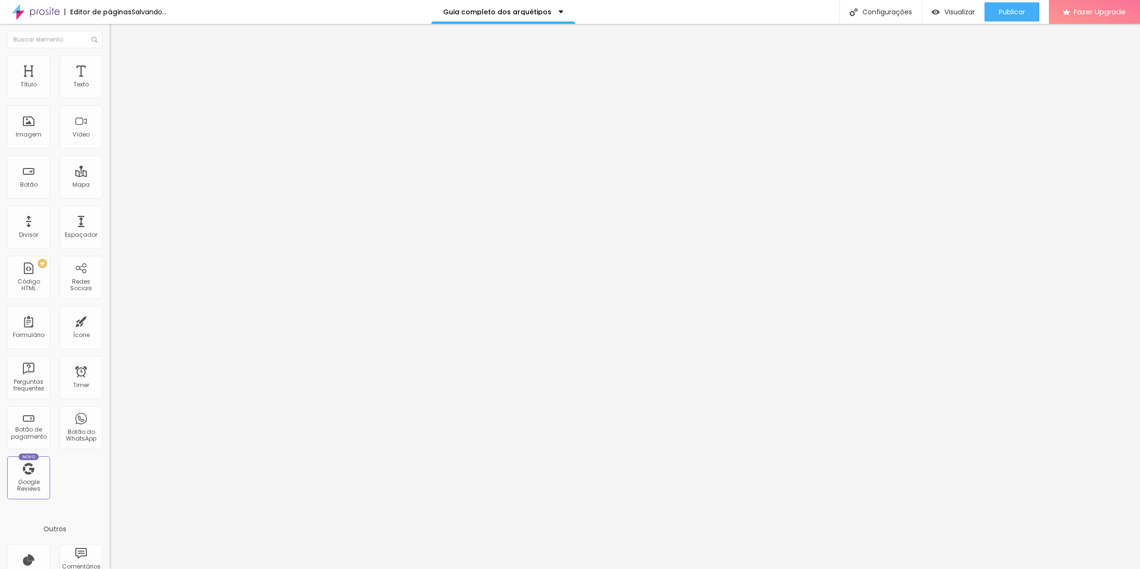
type input "100"
drag, startPoint x: 39, startPoint y: 100, endPoint x: 122, endPoint y: 98, distance: 83.5
type input "100"
click at [122, 98] on input "range" at bounding box center [141, 94] width 62 height 8
drag, startPoint x: 54, startPoint y: 66, endPoint x: 60, endPoint y: 84, distance: 19.2
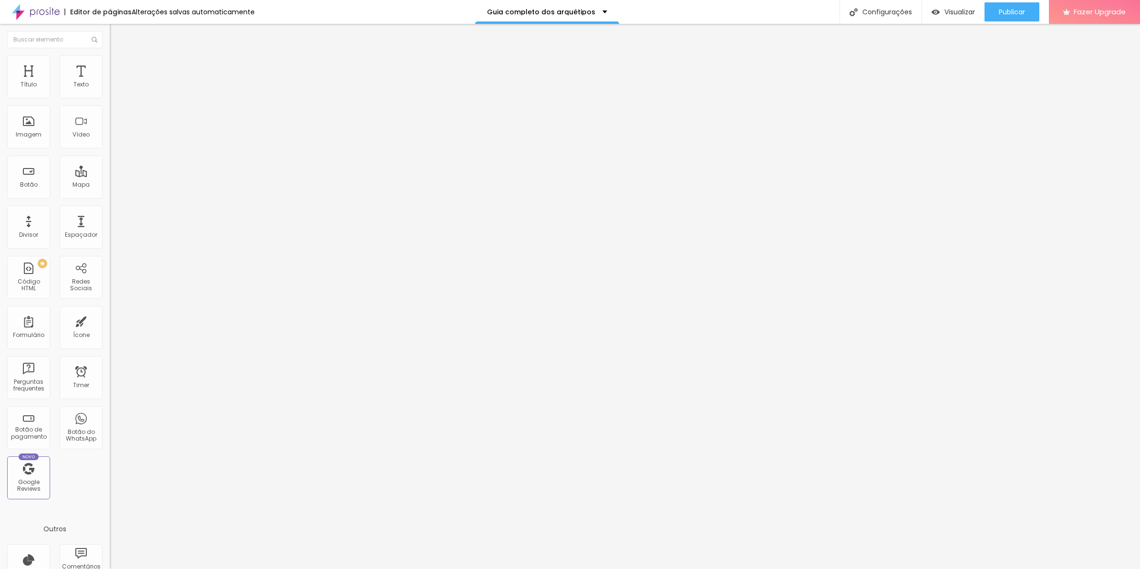
click at [118, 65] on span "Estilo" at bounding box center [125, 62] width 15 height 8
type input "55"
type input "45"
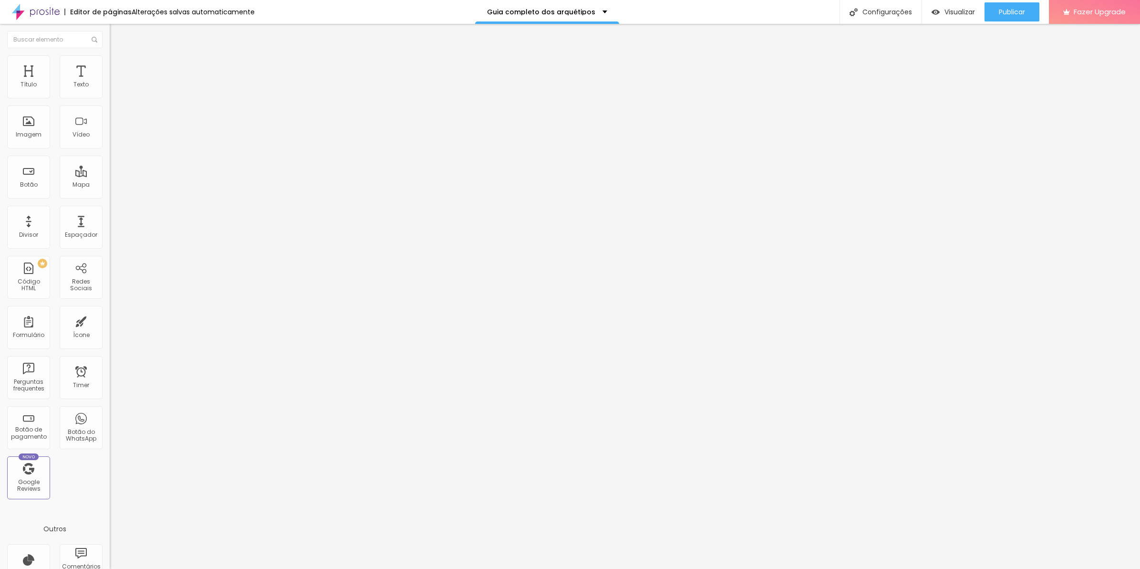
type input "40"
type input "30"
type input "25"
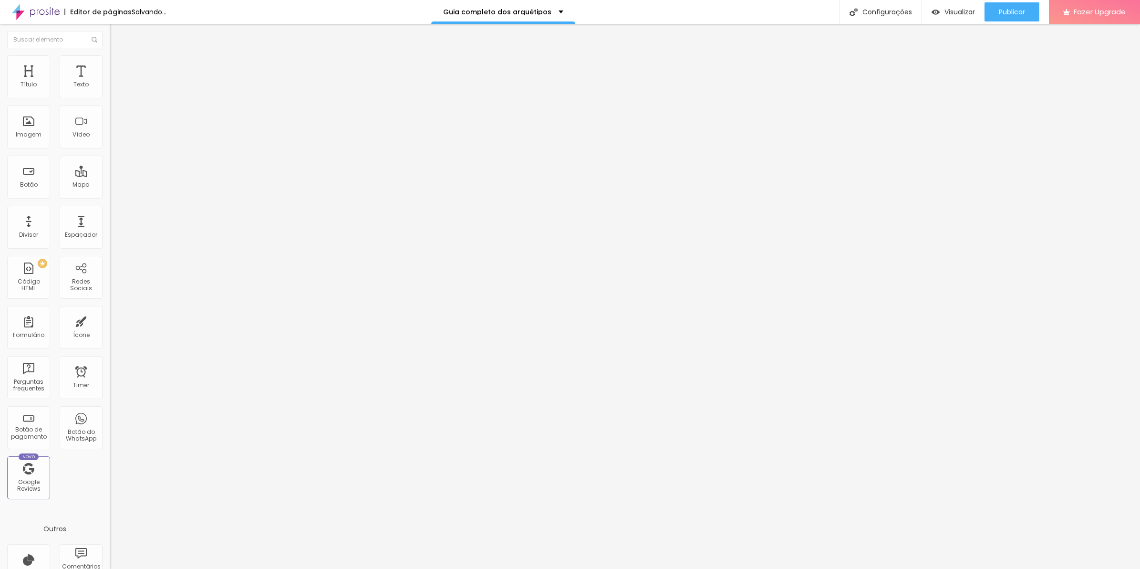
type input "25"
type input "20"
type input "15"
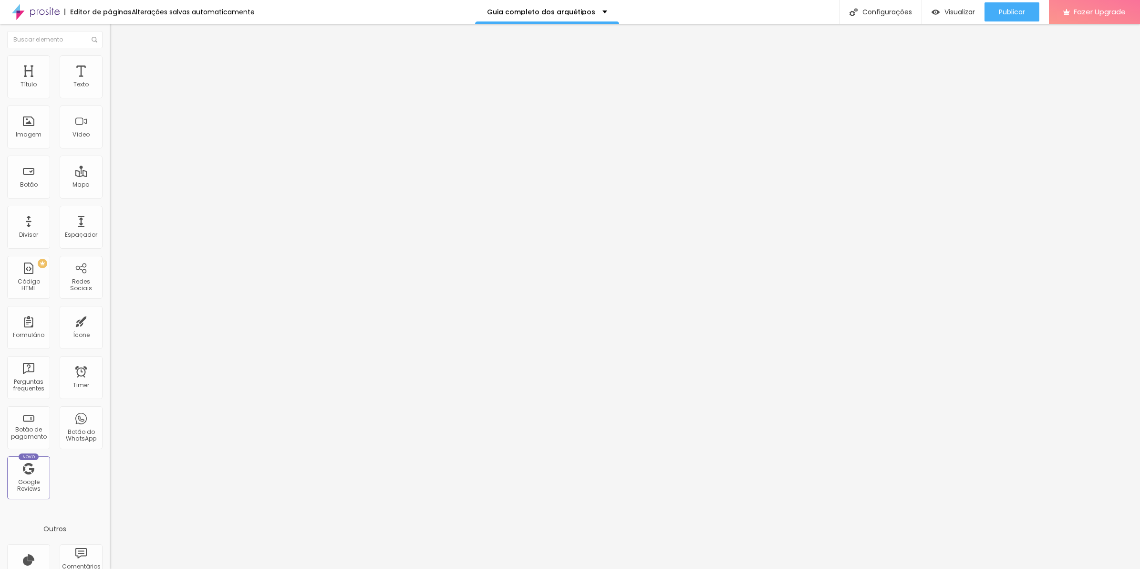
type input "20"
drag, startPoint x: 54, startPoint y: 105, endPoint x: 18, endPoint y: 107, distance: 35.9
type input "20"
click at [110, 98] on input "range" at bounding box center [141, 94] width 62 height 8
click at [1015, 15] on span "Publicar" at bounding box center [1012, 12] width 26 height 8
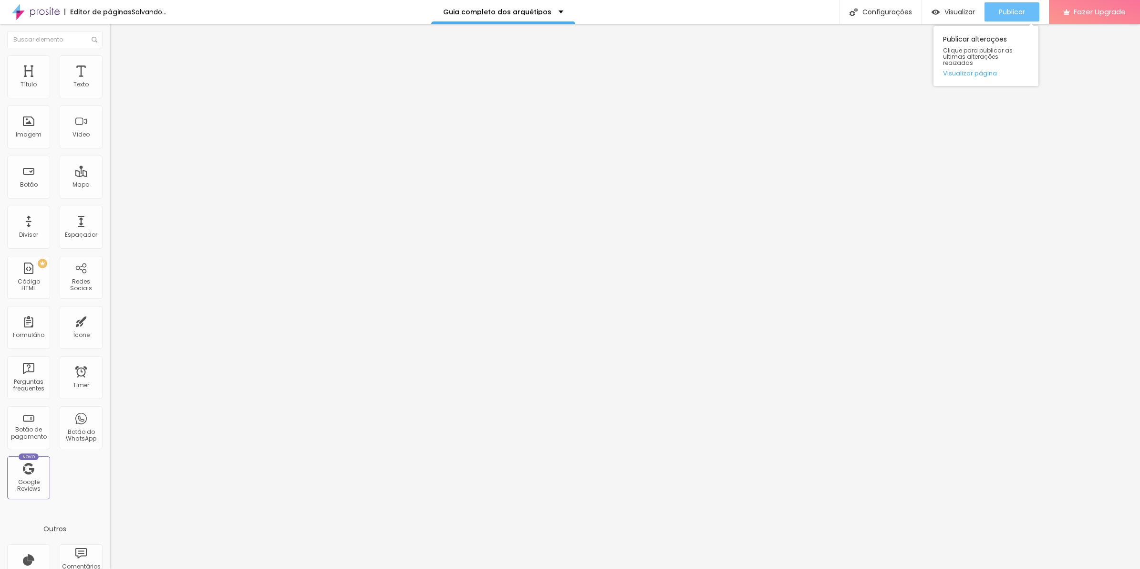
click at [1004, 17] on div "Publicar" at bounding box center [1012, 11] width 26 height 19
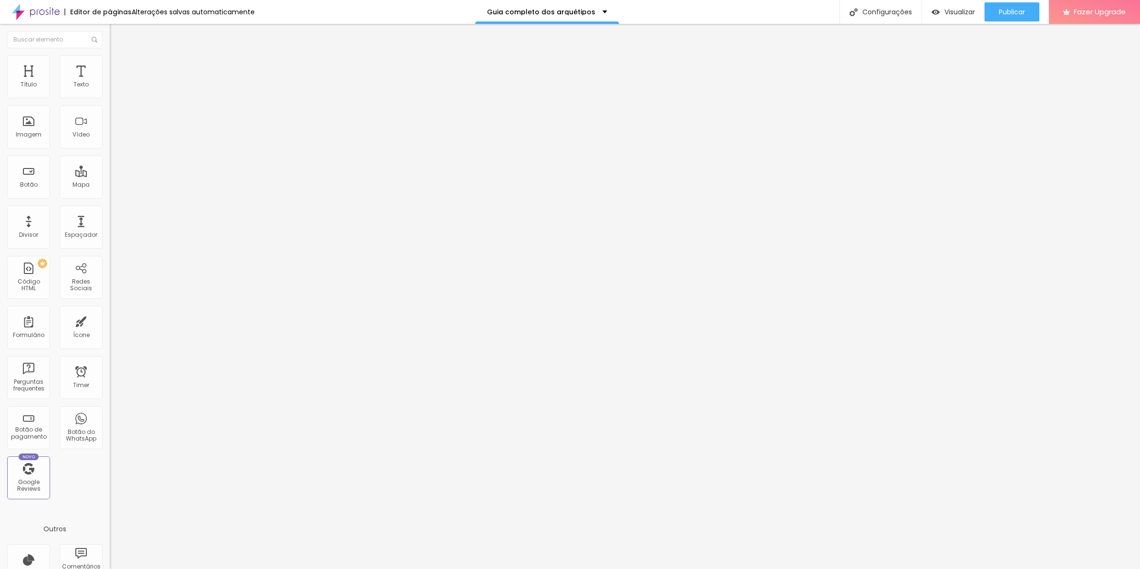
click at [110, 65] on li "Avançado" at bounding box center [165, 70] width 110 height 10
type input "15"
type input "0"
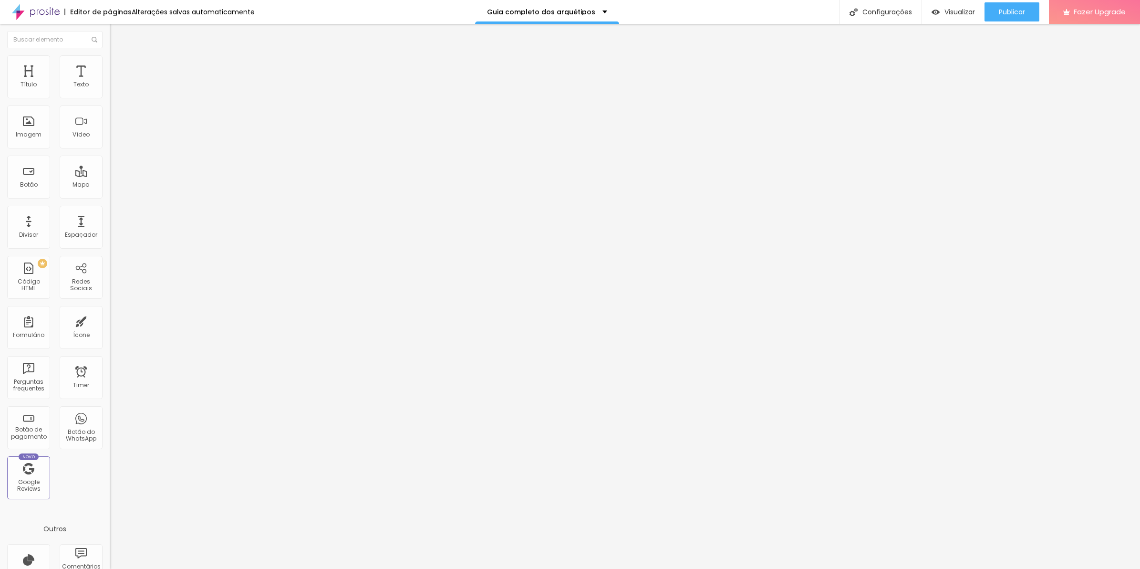
drag, startPoint x: 42, startPoint y: 94, endPoint x: -2, endPoint y: 100, distance: 44.9
type input "0"
click at [110, 185] on input "range" at bounding box center [141, 189] width 62 height 8
click at [110, 82] on span "Trocar imagem" at bounding box center [136, 78] width 52 height 8
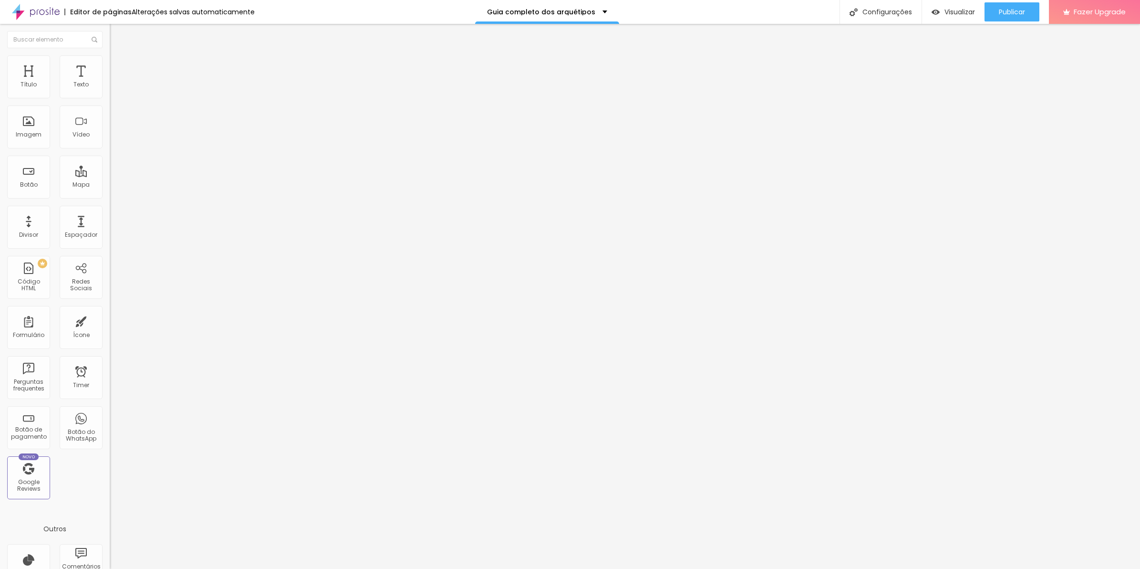
click at [110, 82] on span "Trocar imagem" at bounding box center [136, 78] width 52 height 8
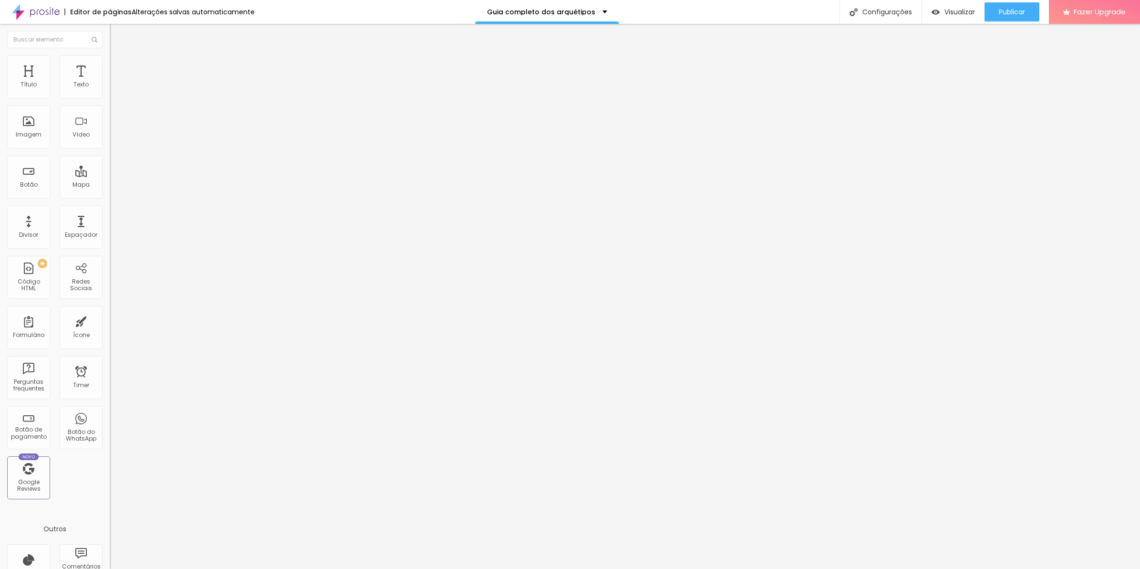
click at [110, 82] on span "Trocar imagem" at bounding box center [136, 78] width 52 height 8
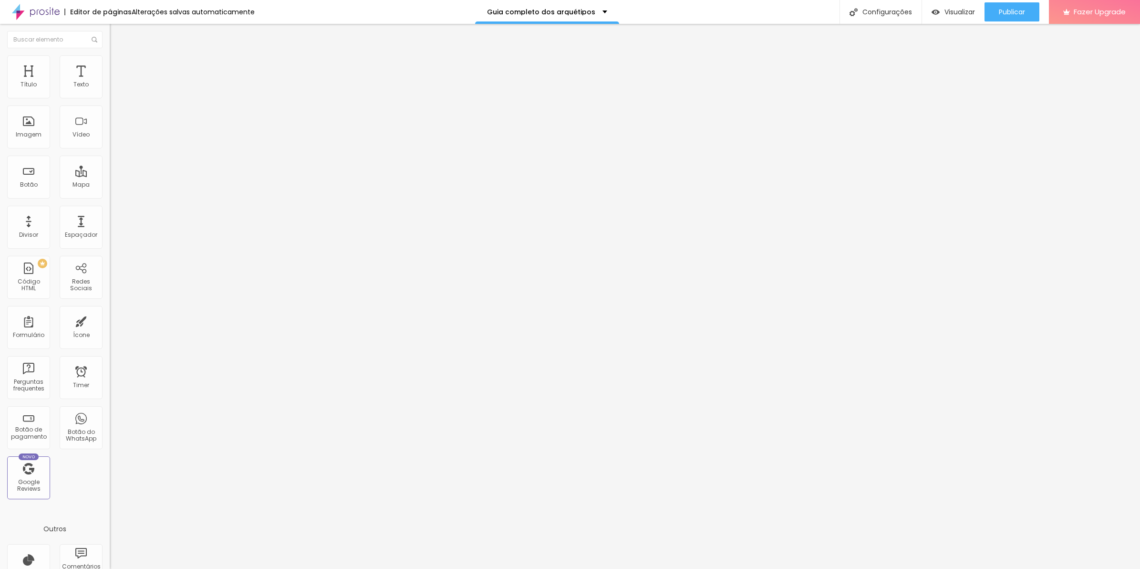
click at [1020, 10] on span "Publicar" at bounding box center [1012, 12] width 26 height 8
click at [118, 66] on span "Estilo" at bounding box center [125, 62] width 15 height 8
type input "95"
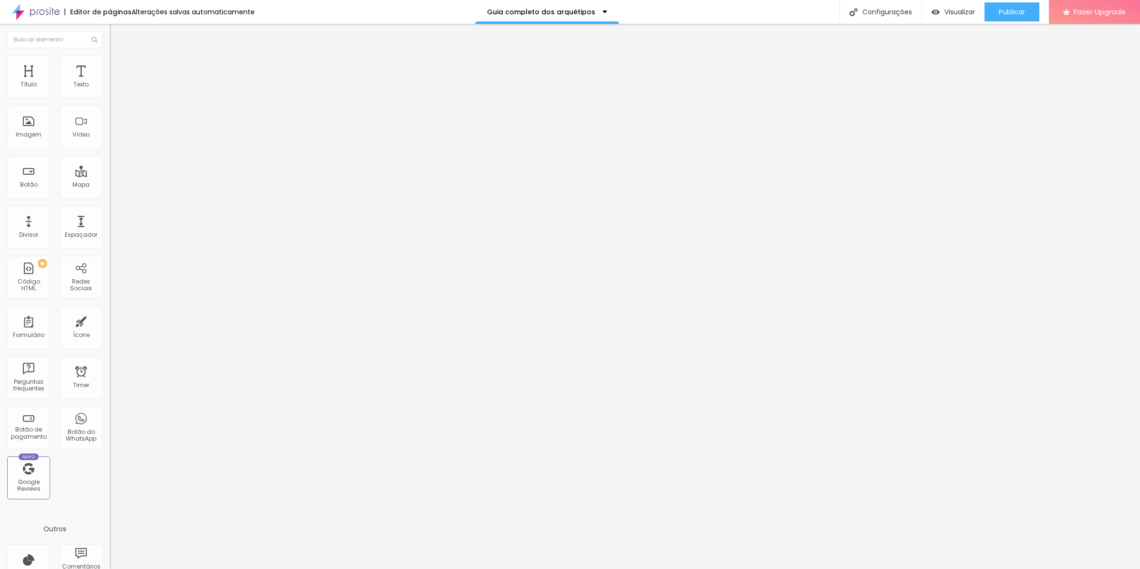
type input "90"
type input "85"
type input "80"
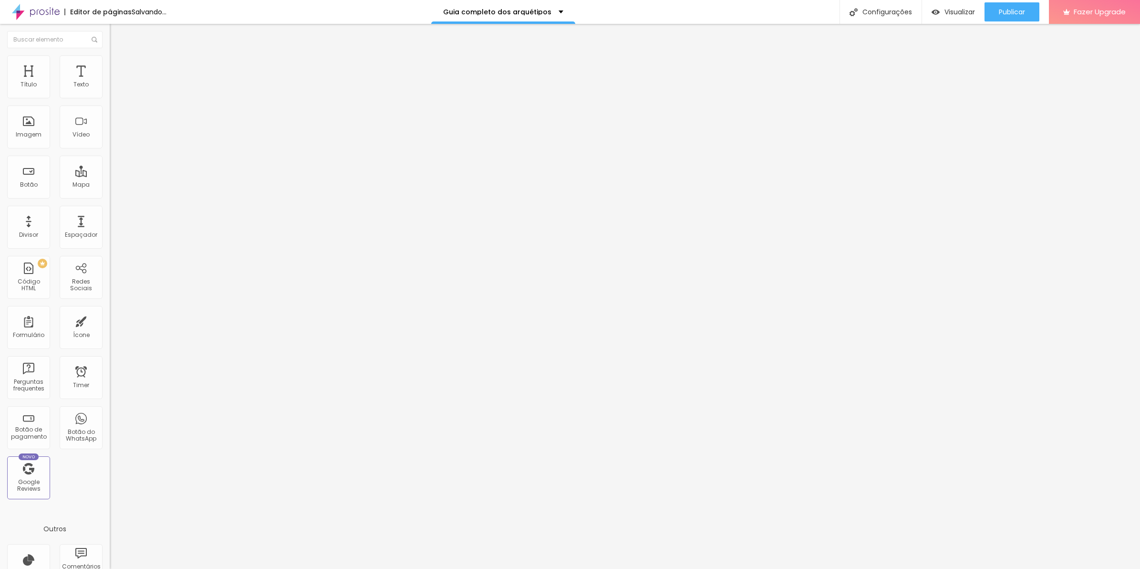
drag, startPoint x: 96, startPoint y: 104, endPoint x: 78, endPoint y: 103, distance: 18.6
type input "80"
click at [110, 98] on input "range" at bounding box center [141, 94] width 62 height 8
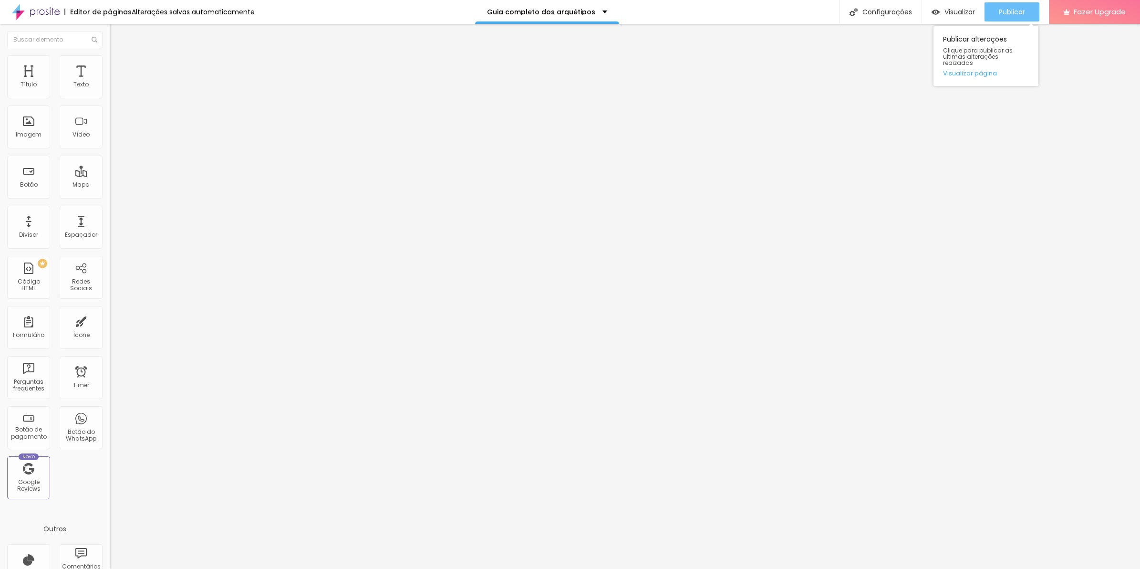
click at [1024, 5] on div "Publicar" at bounding box center [1012, 11] width 26 height 19
click at [110, 62] on ul "Conteúdo Estilo Avançado" at bounding box center [165, 60] width 110 height 29
click at [118, 66] on span "Estilo" at bounding box center [125, 62] width 15 height 8
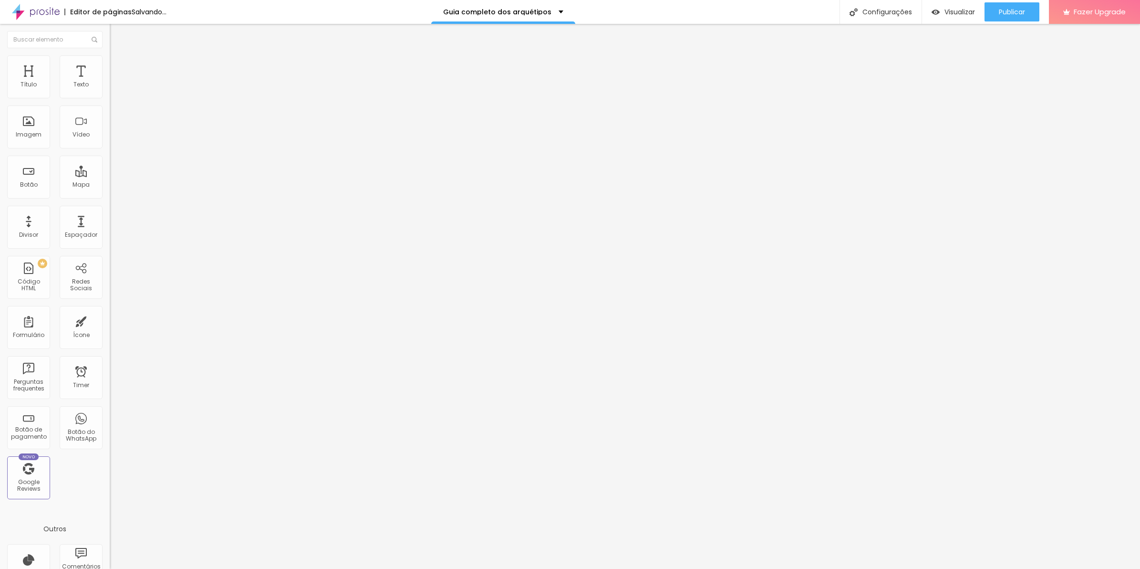
type input "15"
type input "10"
drag, startPoint x: 19, startPoint y: 103, endPoint x: 100, endPoint y: 104, distance: 81.1
type input "10"
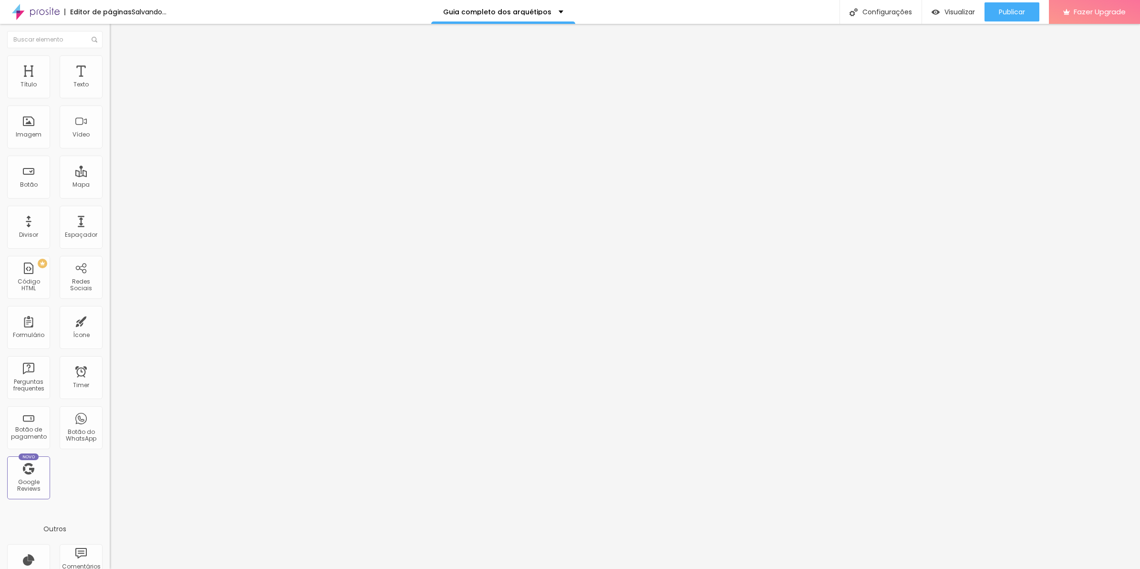
click at [110, 98] on input "range" at bounding box center [141, 94] width 62 height 8
click at [998, 22] on div "Publicar alterações Clique para publicar as ultimas alterações reaizadas Visual…" at bounding box center [986, 53] width 105 height 64
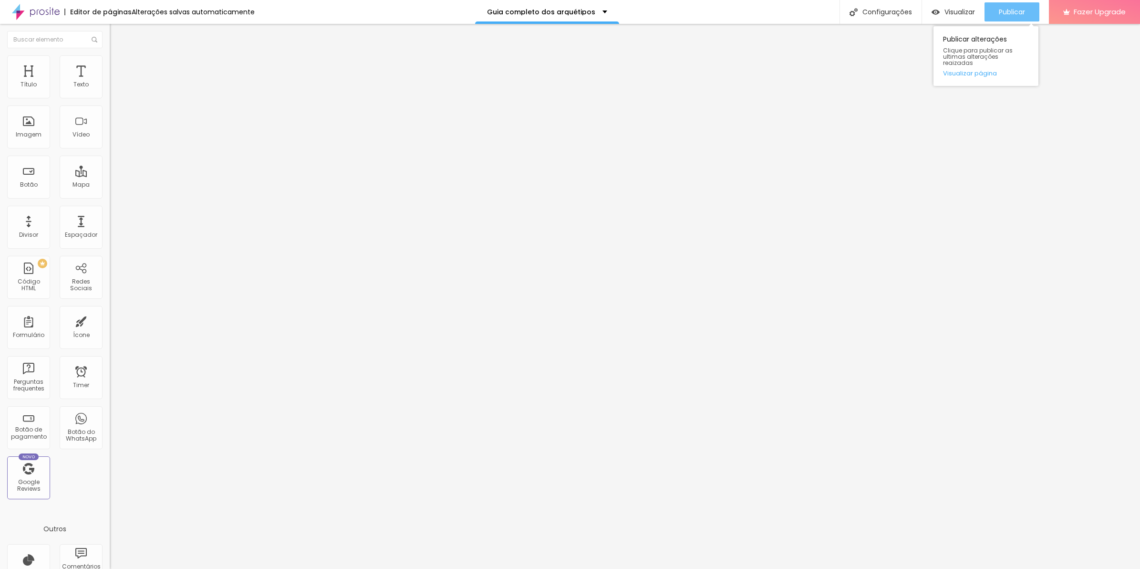
click at [1001, 17] on div "Publicar" at bounding box center [1012, 11] width 26 height 19
click at [110, 63] on li "Estilo" at bounding box center [165, 60] width 110 height 10
type input "85"
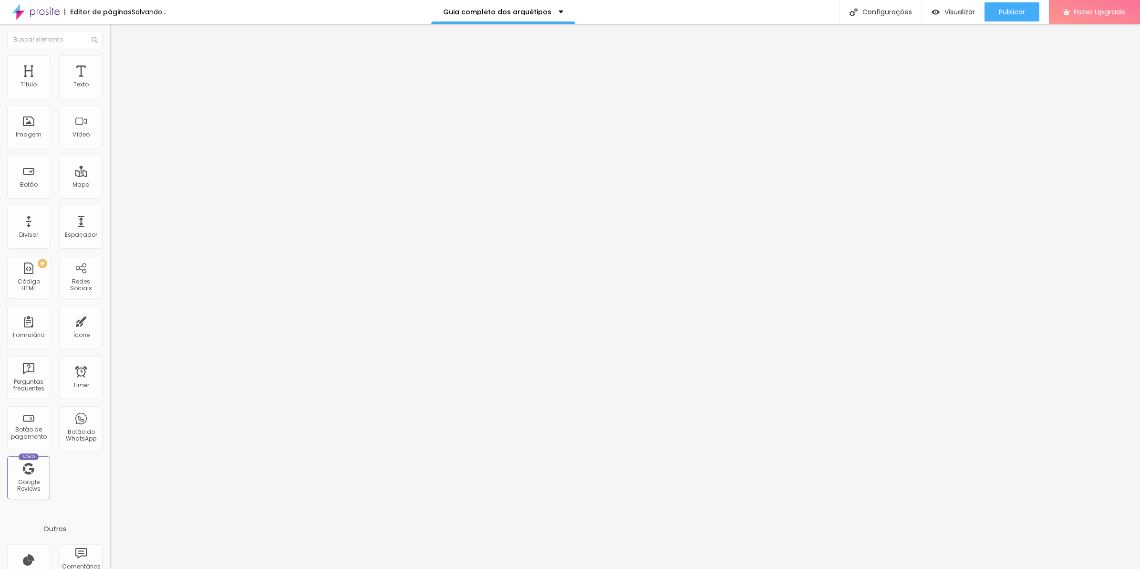
type input "90"
drag, startPoint x: 81, startPoint y: 101, endPoint x: 88, endPoint y: 102, distance: 7.2
type input "90"
click at [110, 98] on input "range" at bounding box center [141, 94] width 62 height 8
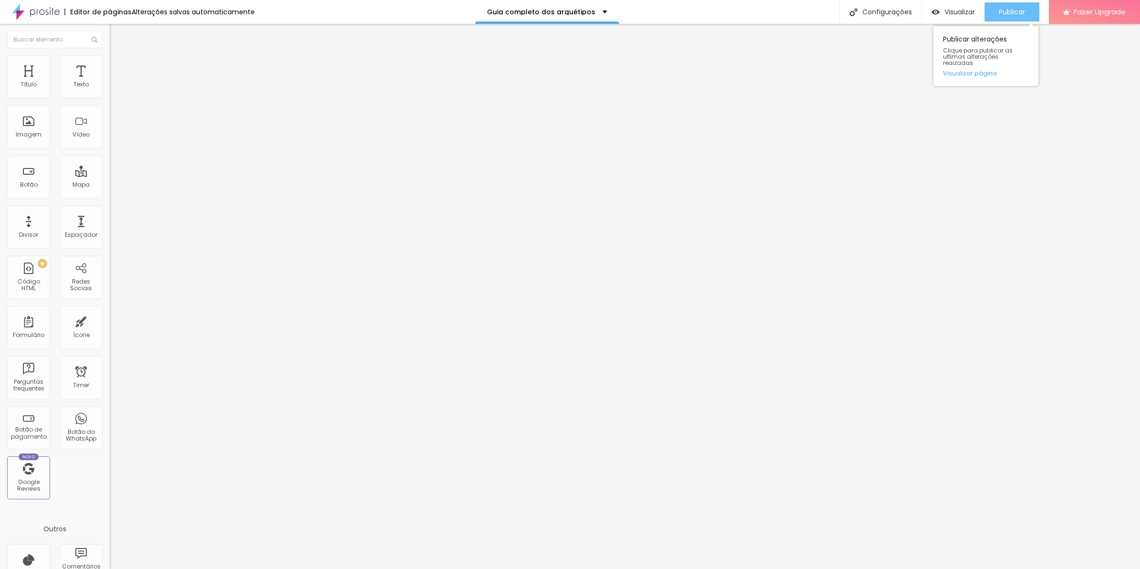
click at [1007, 10] on span "Publicar" at bounding box center [1012, 12] width 26 height 8
click at [118, 66] on span "Estilo" at bounding box center [125, 62] width 15 height 8
type input "85"
type input "80"
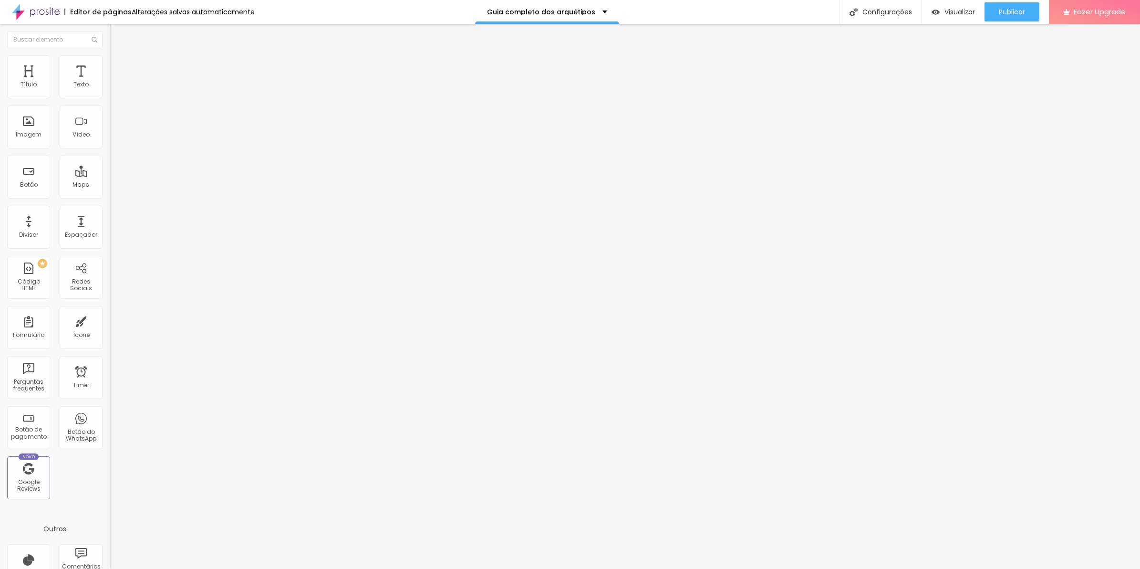
type input "80"
type input "85"
click at [110, 98] on input "range" at bounding box center [141, 94] width 62 height 8
click at [1003, 10] on span "Publicar" at bounding box center [1012, 12] width 26 height 8
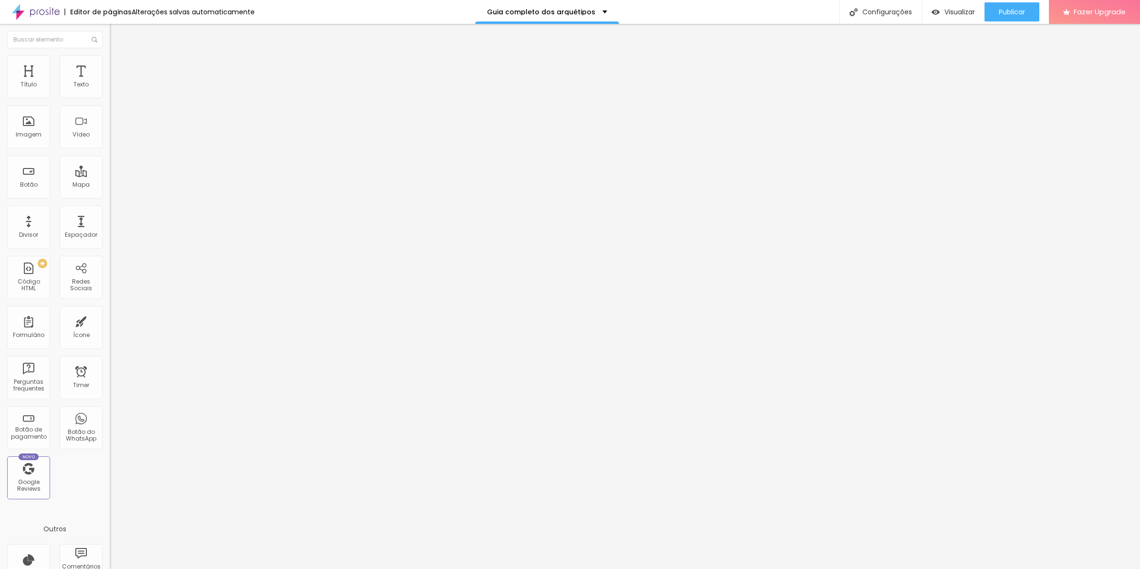
click at [110, 96] on div "Tipografia Voltar ao padrão Sombra DESATIVADO Voltar ao padrão" at bounding box center [165, 94] width 110 height 59
click at [110, 92] on button "button" at bounding box center [116, 87] width 13 height 10
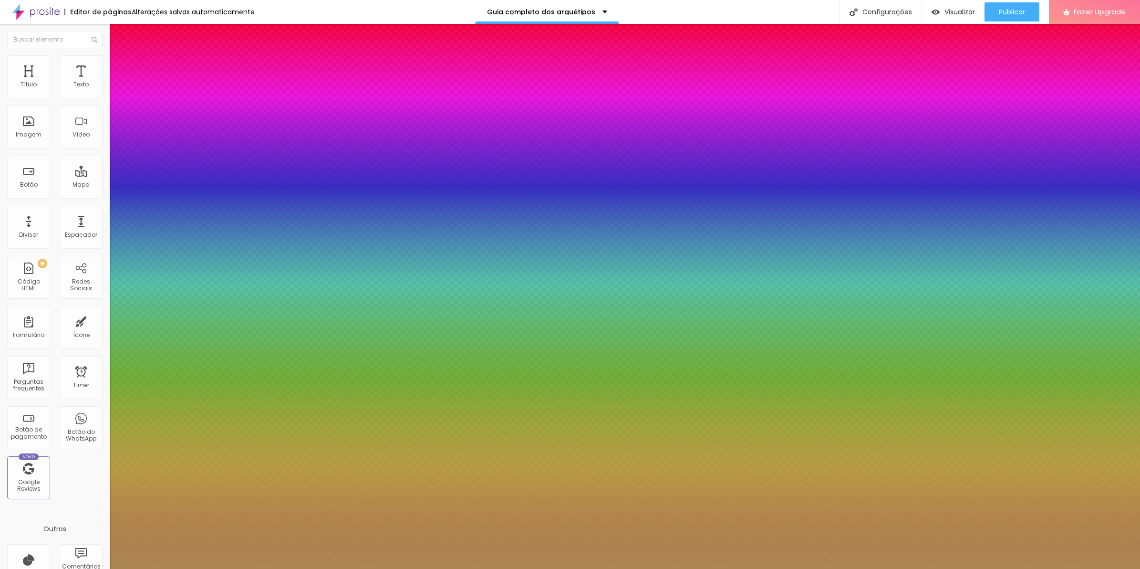
type input "30"
type input "32"
type input "31"
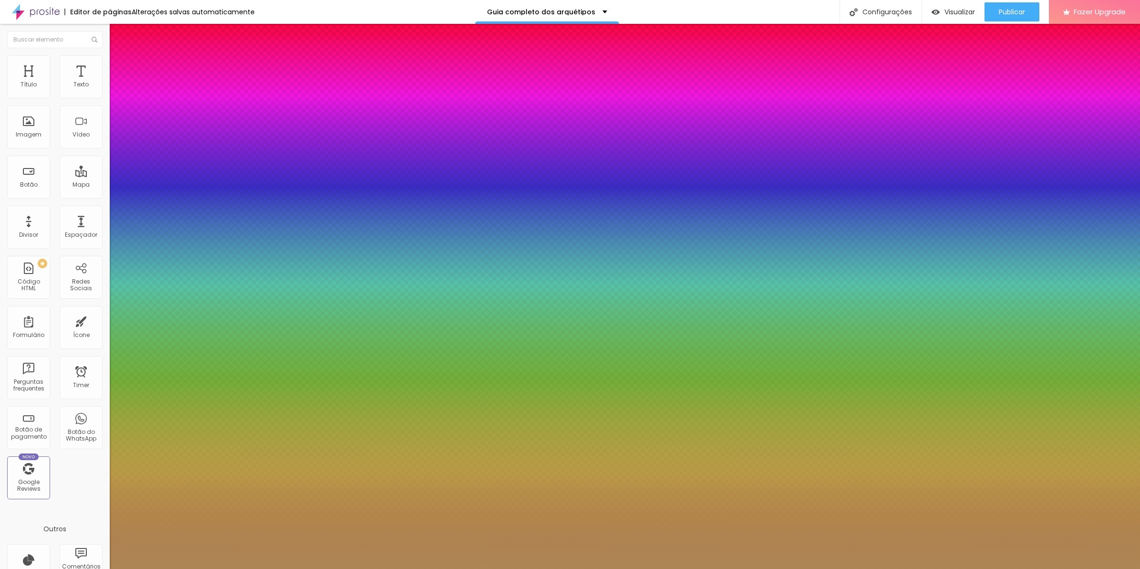
type input "31"
type input "29"
type input "28"
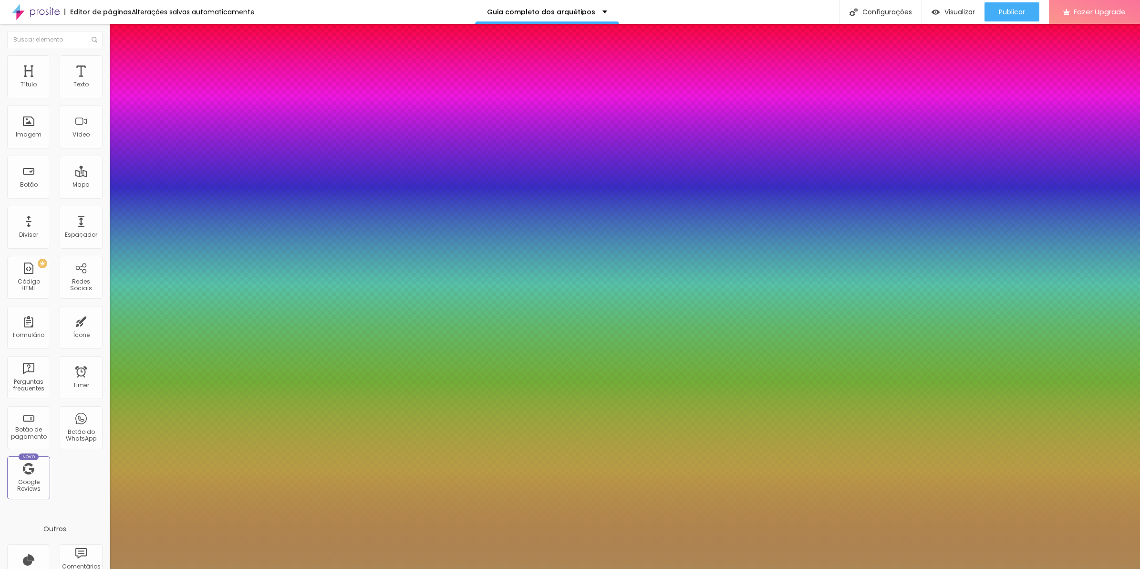
type input "27"
type input "26"
type input "25"
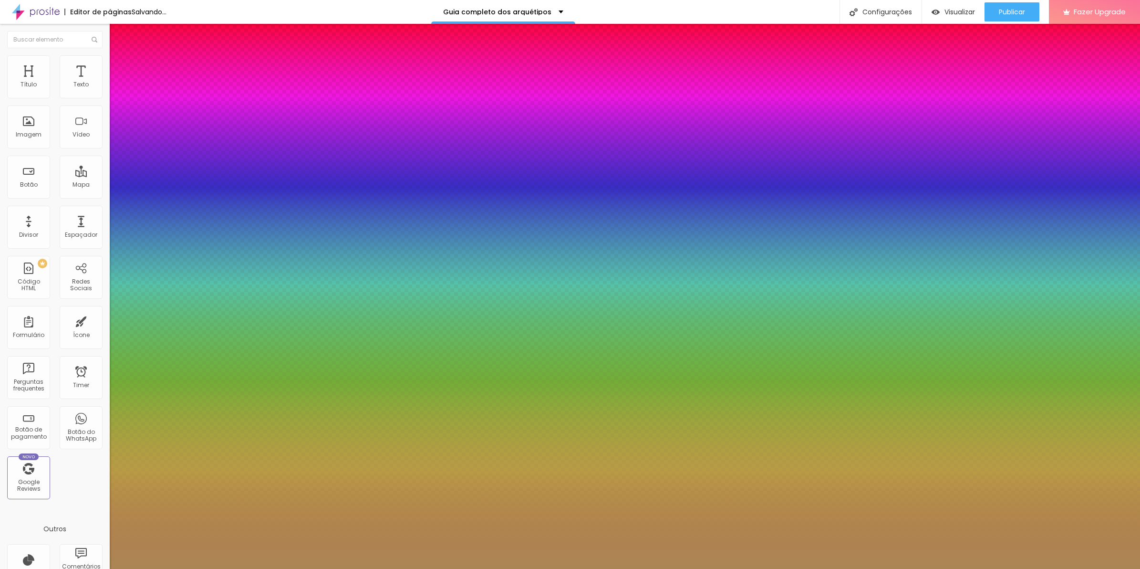
type input "25"
type input "24"
type input "23"
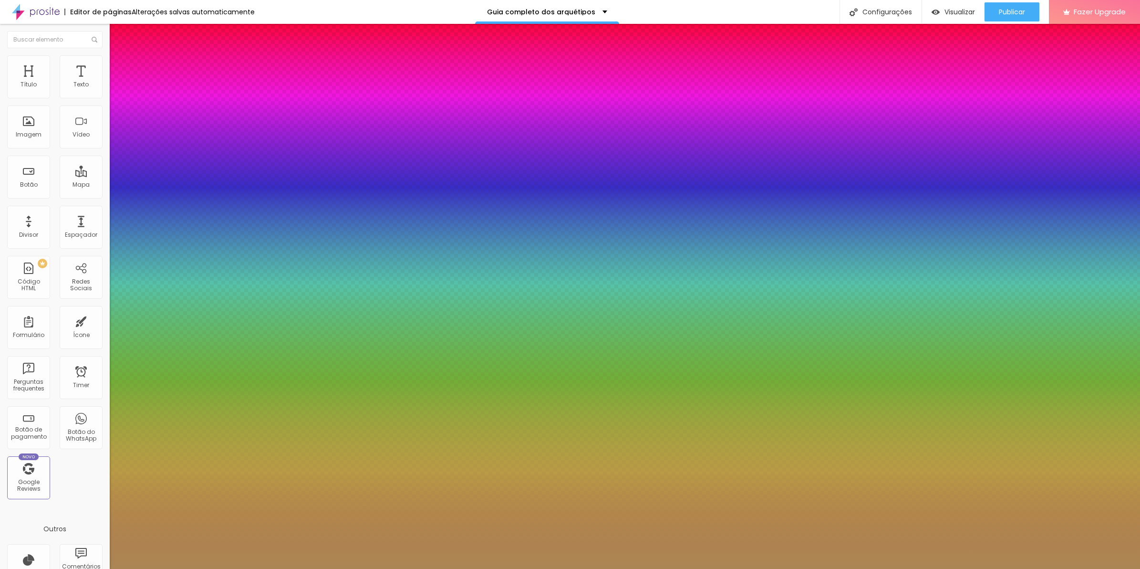
type input "22"
drag, startPoint x: 140, startPoint y: 159, endPoint x: 134, endPoint y: 160, distance: 5.8
type input "22"
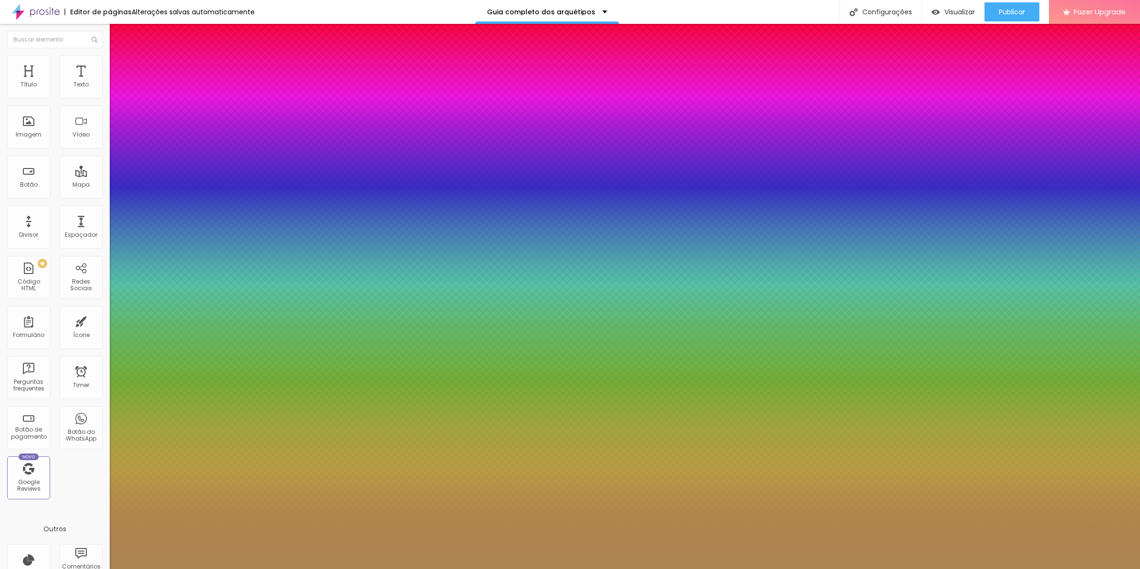
click at [1015, 568] on div at bounding box center [570, 569] width 1140 height 0
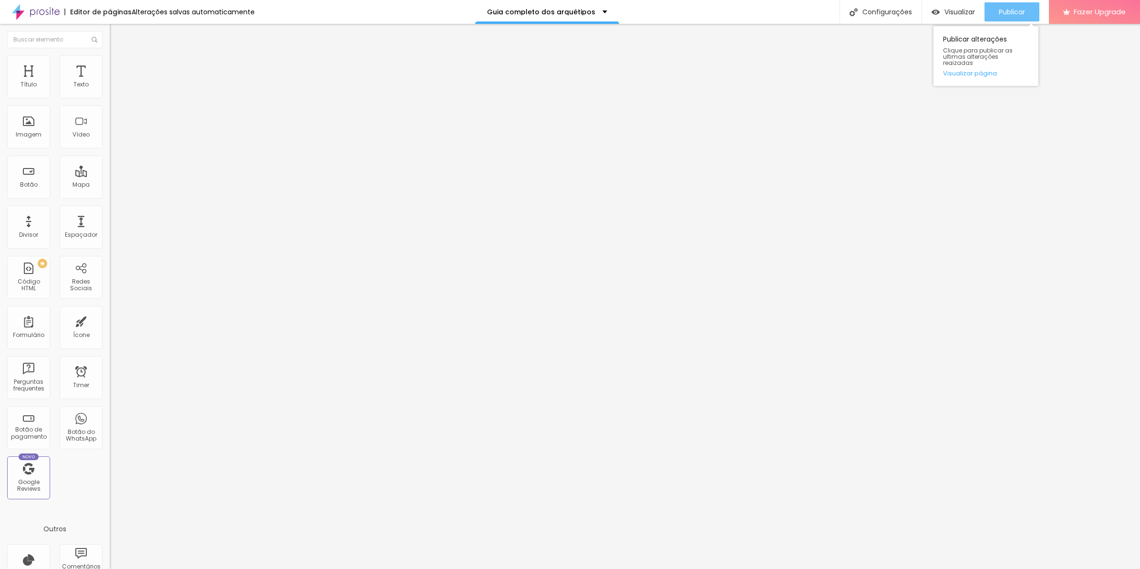
click at [1015, 10] on span "Publicar" at bounding box center [1012, 12] width 26 height 8
click at [1014, 4] on div "Publicar" at bounding box center [1012, 11] width 26 height 19
click at [110, 87] on div "Tipografia Voltar ao padrão" at bounding box center [165, 78] width 110 height 27
click at [110, 91] on button "button" at bounding box center [116, 87] width 13 height 10
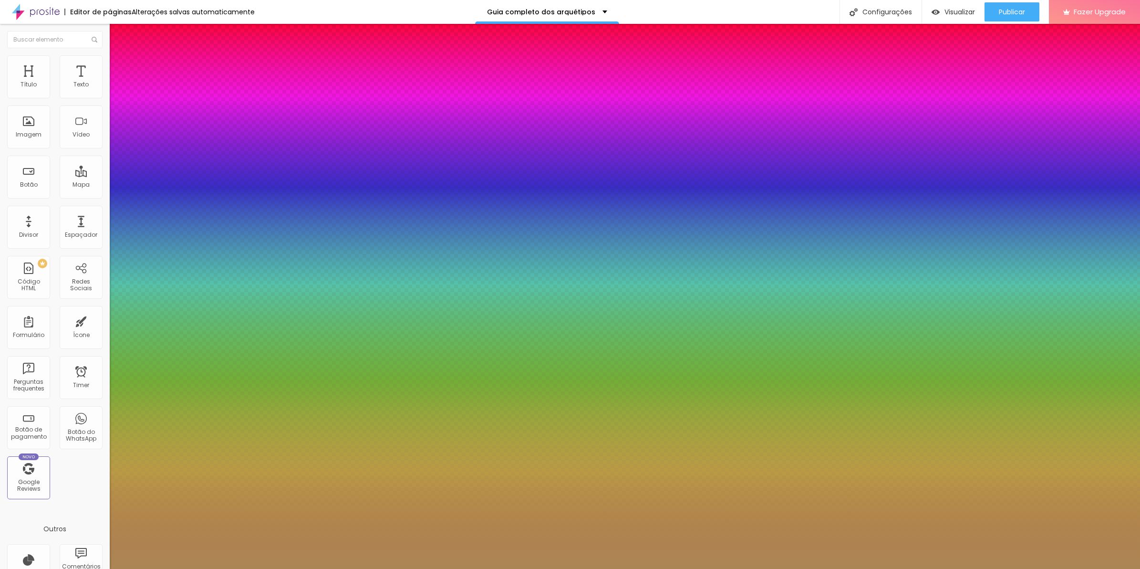
type input "8"
type input "2"
type input "26"
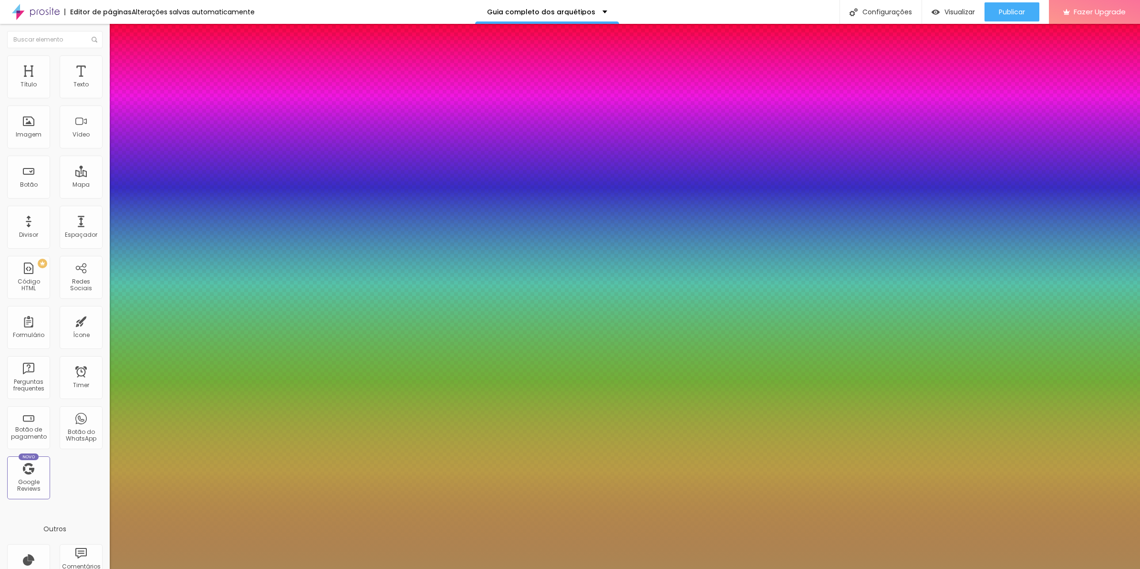
type input "26"
click at [683, 568] on div at bounding box center [570, 569] width 1140 height 0
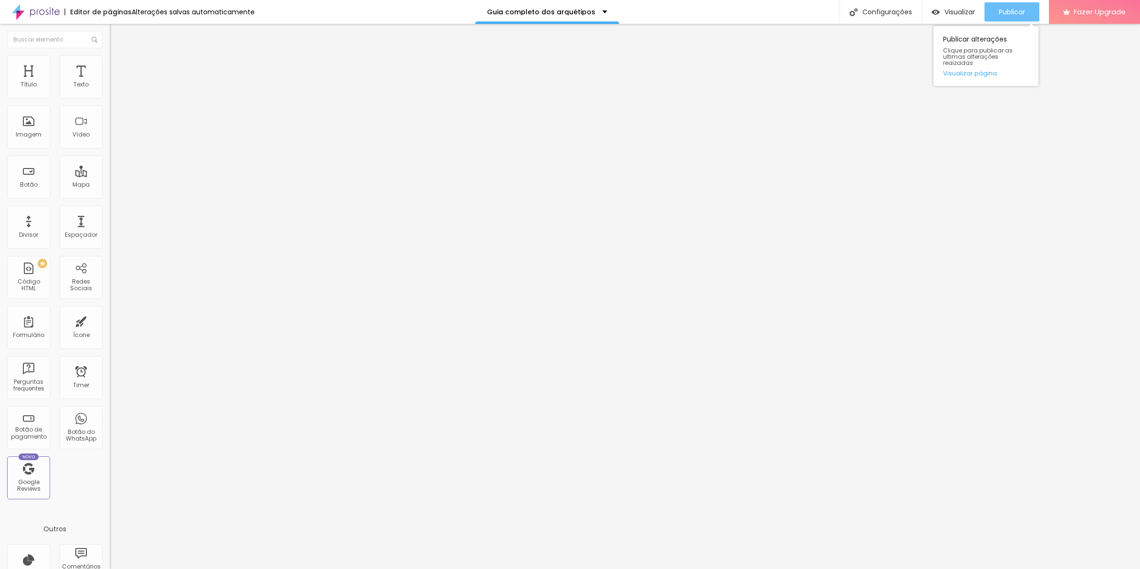
click at [1009, 18] on div "Publicar" at bounding box center [1012, 11] width 26 height 19
click at [110, 92] on button "button" at bounding box center [116, 87] width 13 height 10
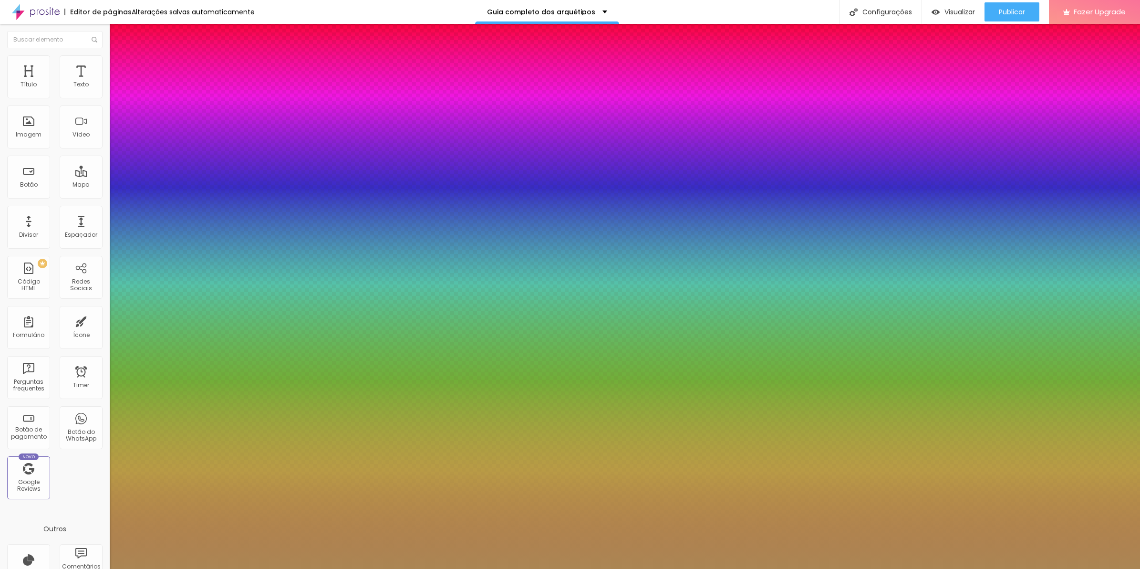
type input "37"
type input "35"
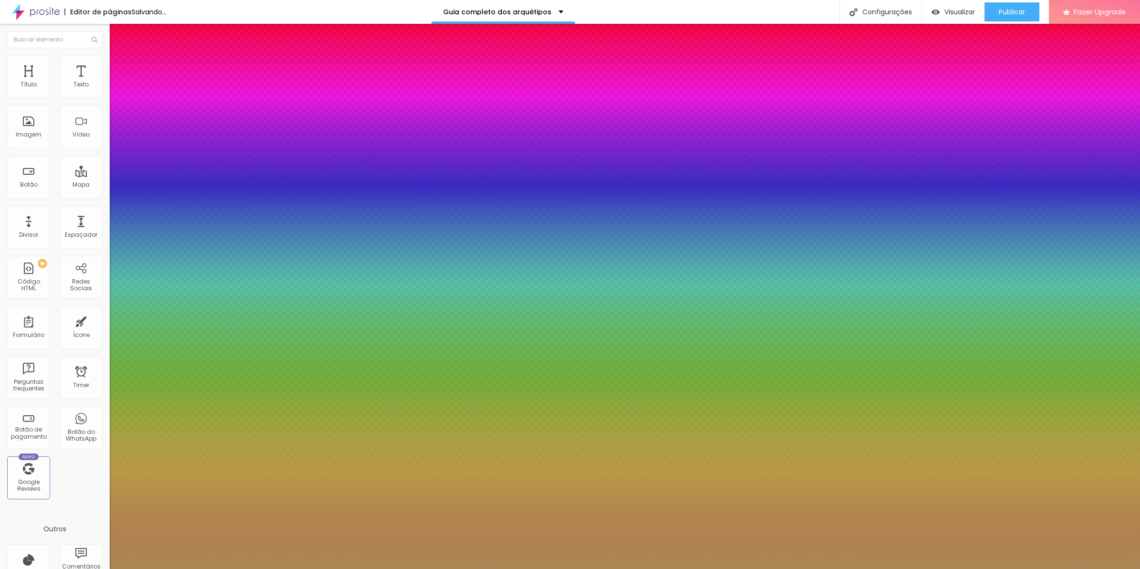
type input "33"
click at [991, 568] on div at bounding box center [570, 569] width 1140 height 0
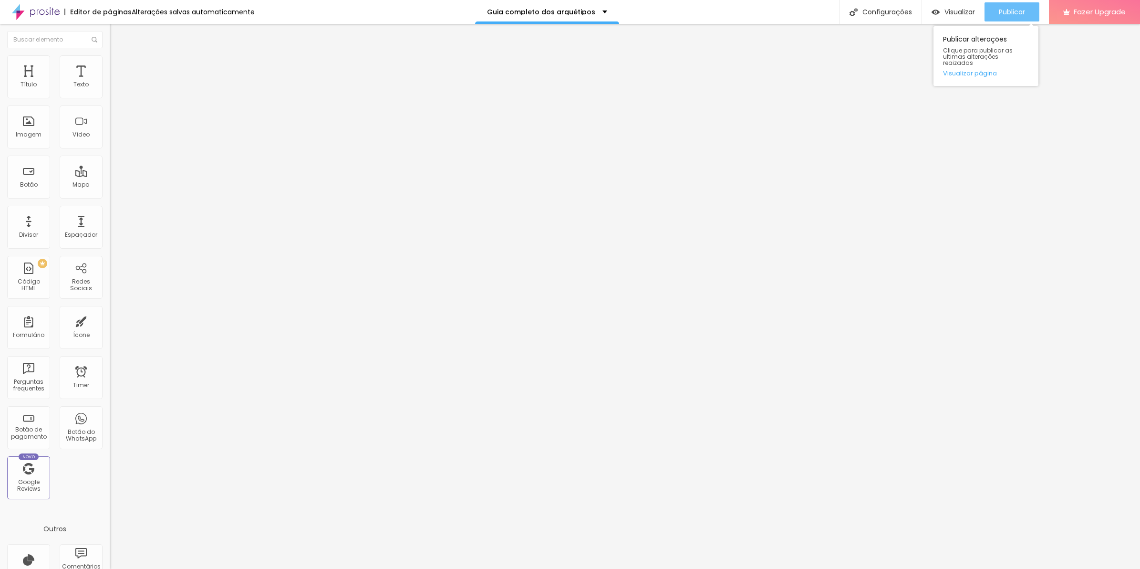
click at [997, 15] on button "Publicar" at bounding box center [1012, 11] width 55 height 19
click at [110, 72] on li "Avançado" at bounding box center [165, 70] width 110 height 10
click at [110, 410] on div at bounding box center [165, 410] width 110 height 0
click at [118, 67] on span "Avançado" at bounding box center [133, 71] width 31 height 8
click at [110, 416] on div at bounding box center [165, 416] width 110 height 0
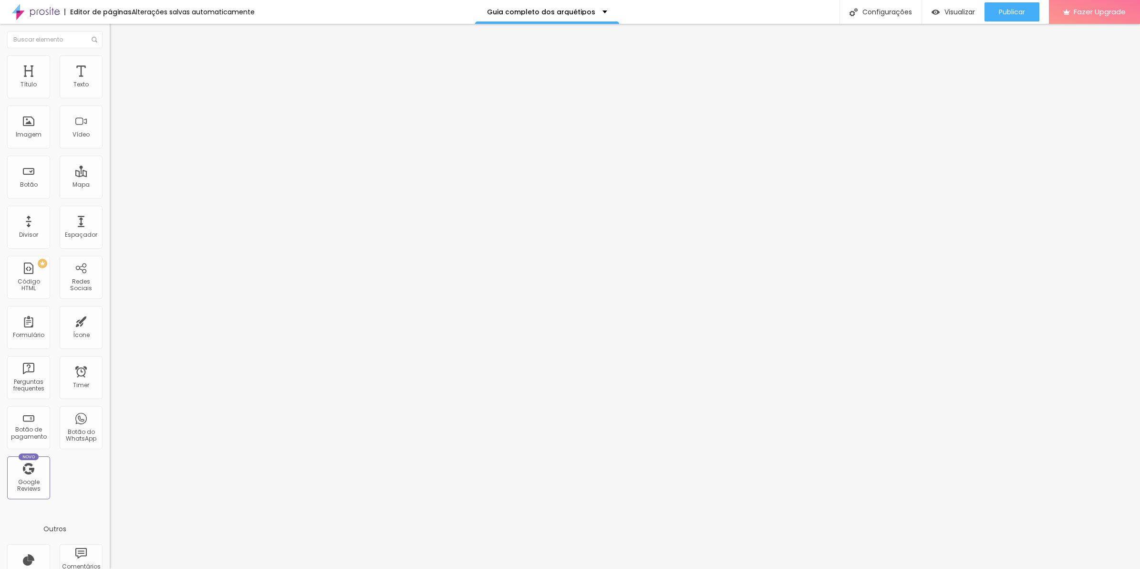
click at [110, 422] on div at bounding box center [165, 422] width 110 height 0
click at [110, 410] on div at bounding box center [165, 410] width 110 height 0
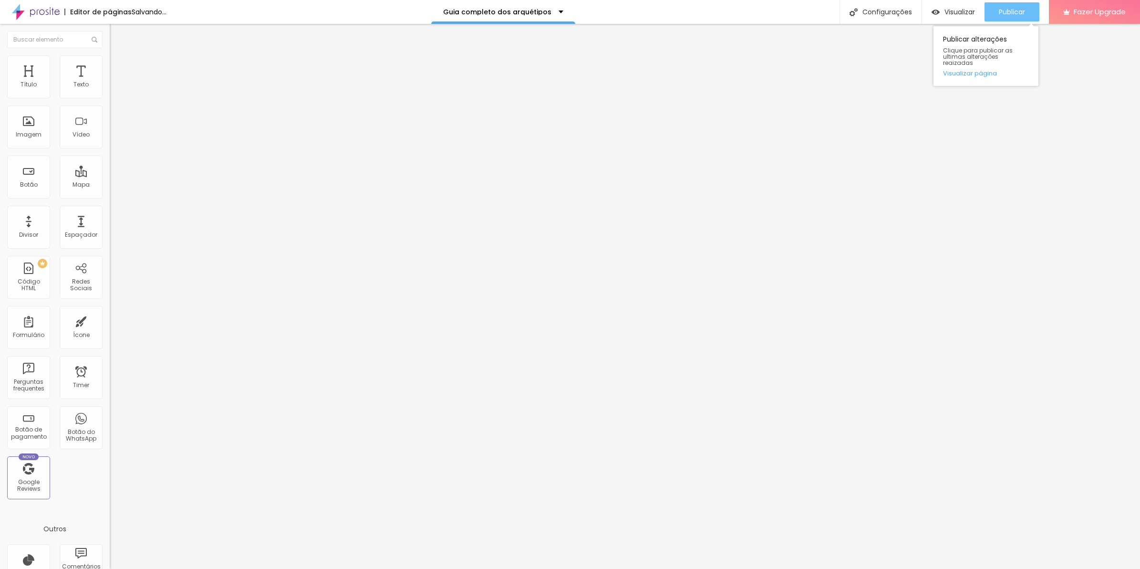
click at [1020, 18] on div "Publicar" at bounding box center [1012, 11] width 26 height 19
click at [1017, 17] on div "Publicar" at bounding box center [1012, 11] width 26 height 19
click at [1017, 12] on span "Publicar" at bounding box center [1012, 12] width 26 height 8
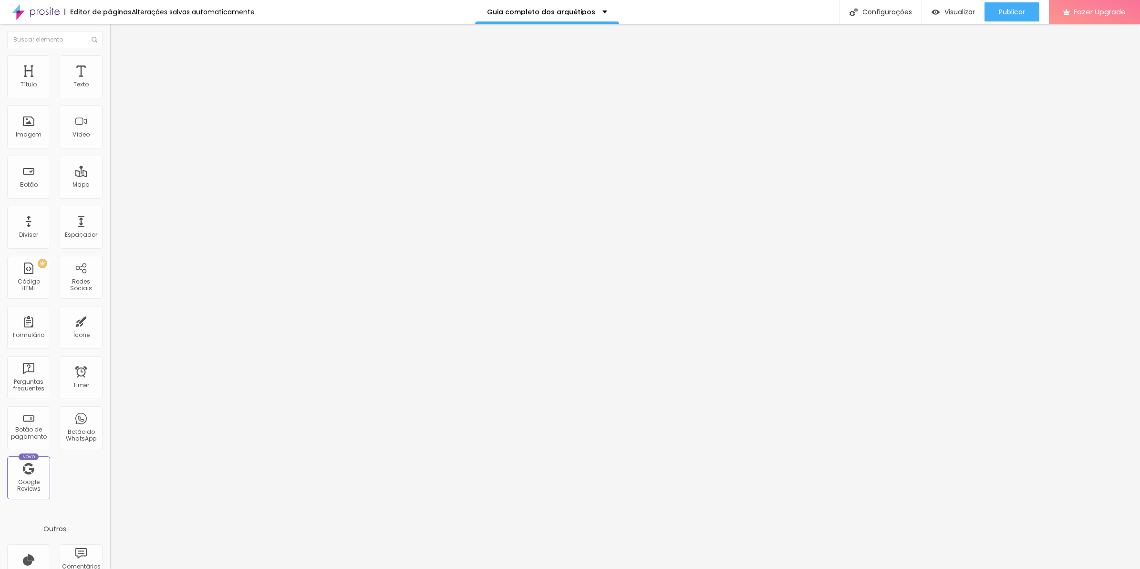
click at [110, 65] on li "Avançado" at bounding box center [165, 70] width 110 height 10
click at [110, 66] on ul "Conteúdo Estilo Avançado" at bounding box center [165, 60] width 110 height 29
click at [118, 67] on span "Avançado" at bounding box center [133, 71] width 31 height 8
click at [110, 410] on div at bounding box center [165, 410] width 110 height 0
drag, startPoint x: 80, startPoint y: 58, endPoint x: 83, endPoint y: 77, distance: 19.2
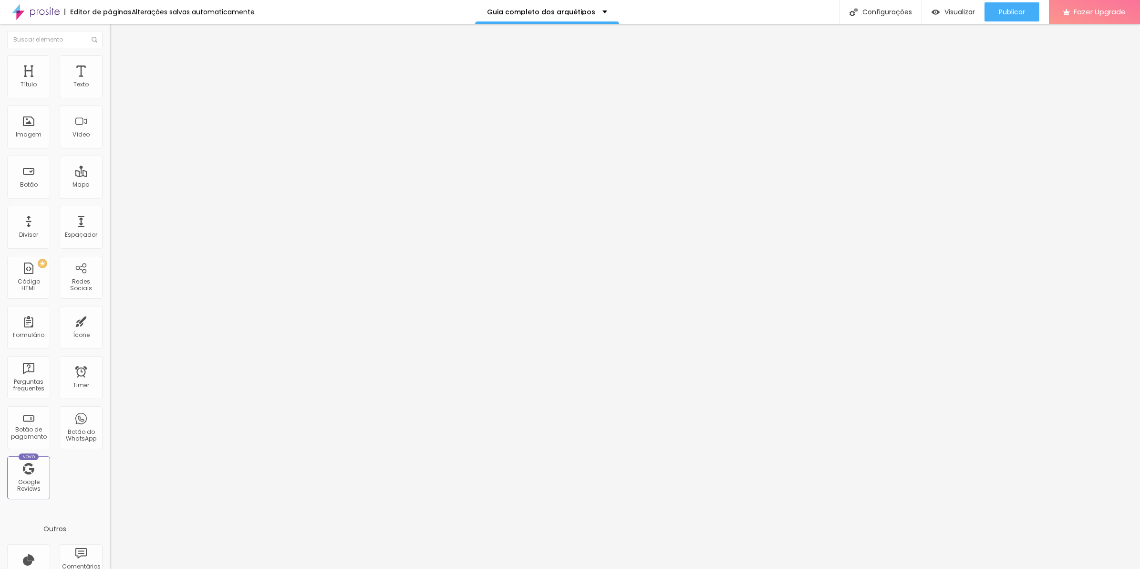
click at [110, 65] on li "Avançado" at bounding box center [165, 70] width 110 height 10
click at [110, 416] on div at bounding box center [165, 416] width 110 height 0
click at [110, 422] on div at bounding box center [165, 422] width 110 height 0
click at [118, 67] on span "Avançado" at bounding box center [133, 71] width 31 height 8
click at [110, 410] on div at bounding box center [165, 410] width 110 height 0
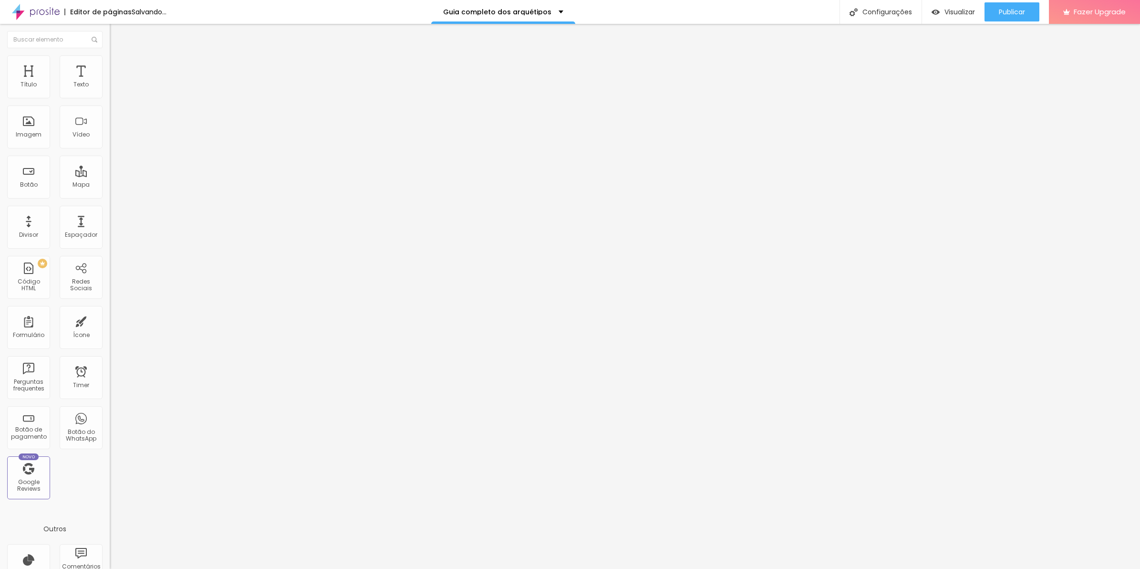
click at [110, 65] on li "Avançado" at bounding box center [165, 70] width 110 height 10
click at [110, 410] on div at bounding box center [165, 410] width 110 height 0
click at [110, 416] on div at bounding box center [165, 416] width 110 height 0
click at [110, 422] on div at bounding box center [165, 422] width 110 height 0
click at [110, 65] on li "Avançado" at bounding box center [165, 70] width 110 height 10
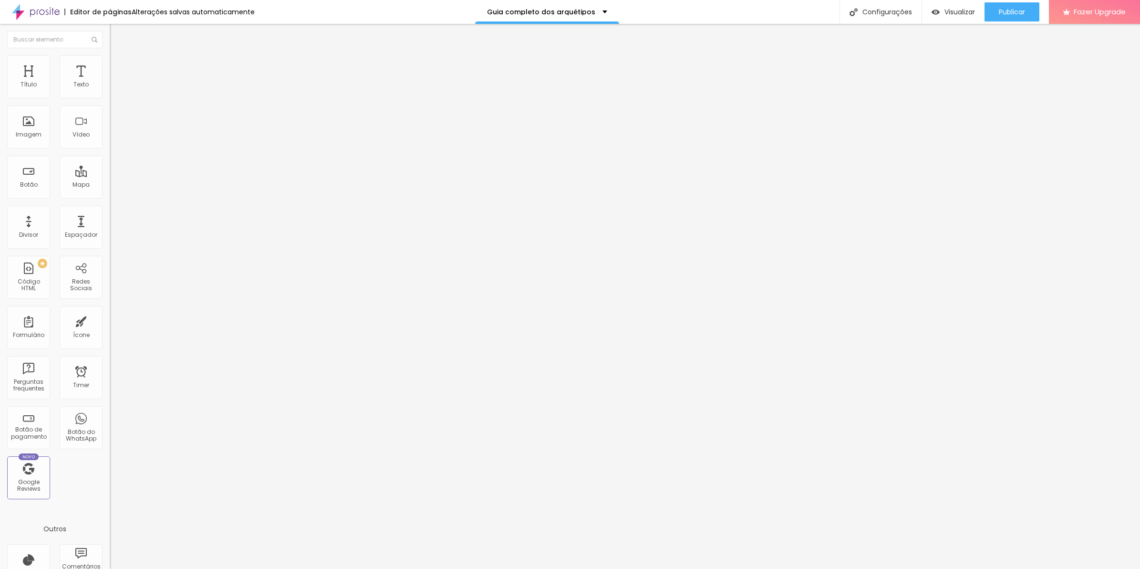
click at [110, 74] on li "Avançado" at bounding box center [165, 70] width 110 height 10
click at [1008, 11] on span "Publicar" at bounding box center [1012, 12] width 26 height 8
click at [118, 67] on span "Avançado" at bounding box center [133, 71] width 31 height 8
type input "10"
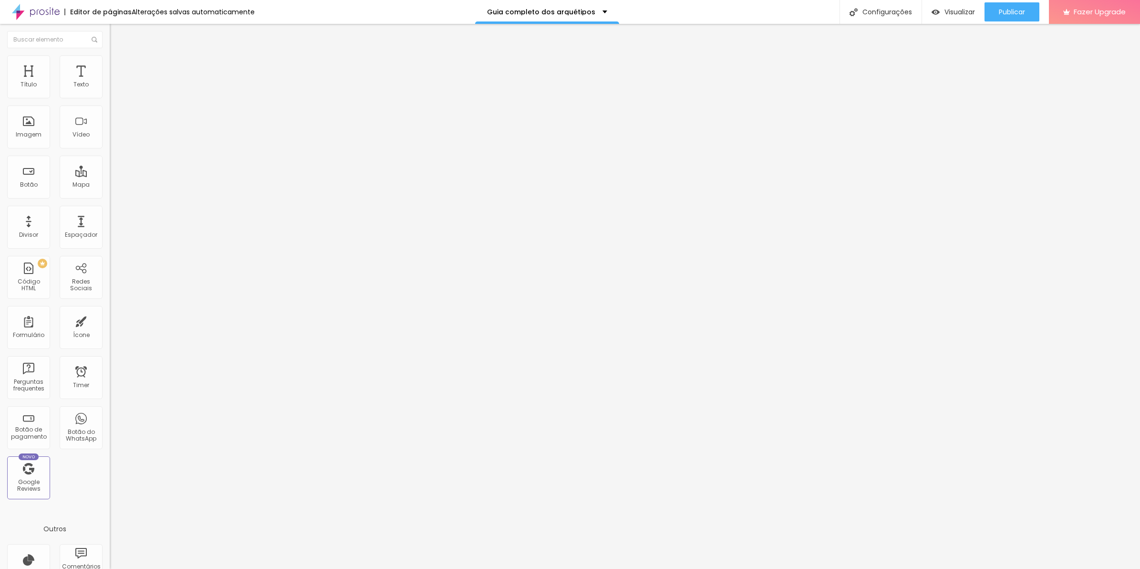
type input "0"
drag, startPoint x: 58, startPoint y: 94, endPoint x: -2, endPoint y: 99, distance: 60.9
type input "0"
click at [110, 185] on input "range" at bounding box center [141, 189] width 62 height 8
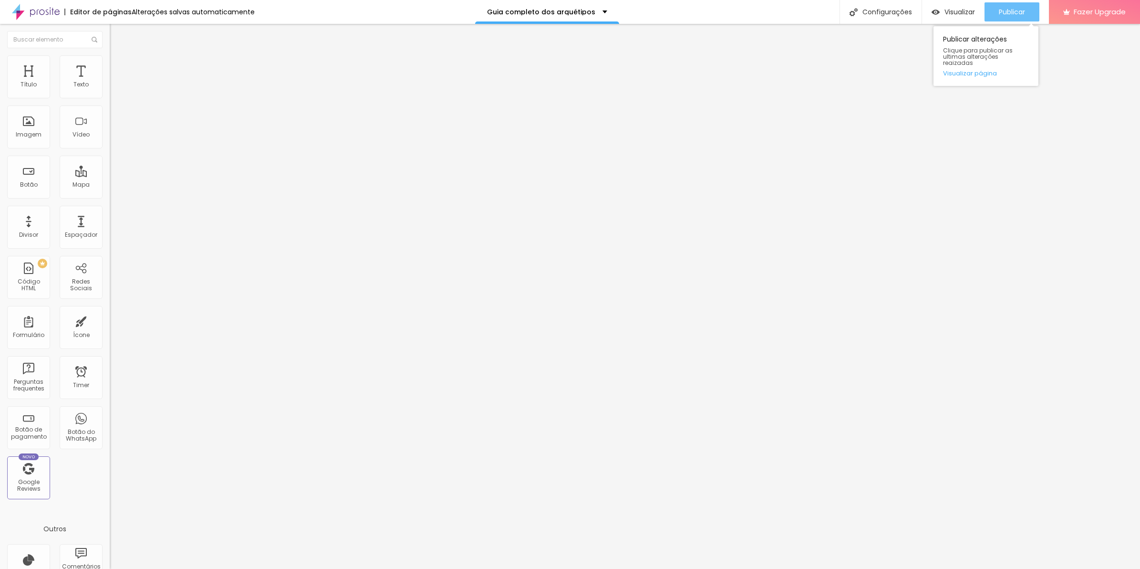
click at [996, 19] on button "Publicar" at bounding box center [1012, 11] width 55 height 19
click at [110, 65] on li "Avançado" at bounding box center [165, 70] width 110 height 10
click at [110, 55] on li "Avançado" at bounding box center [165, 60] width 110 height 10
click at [118, 65] on span "Avançado" at bounding box center [133, 62] width 31 height 8
click at [117, 31] on img "button" at bounding box center [121, 35] width 8 height 8
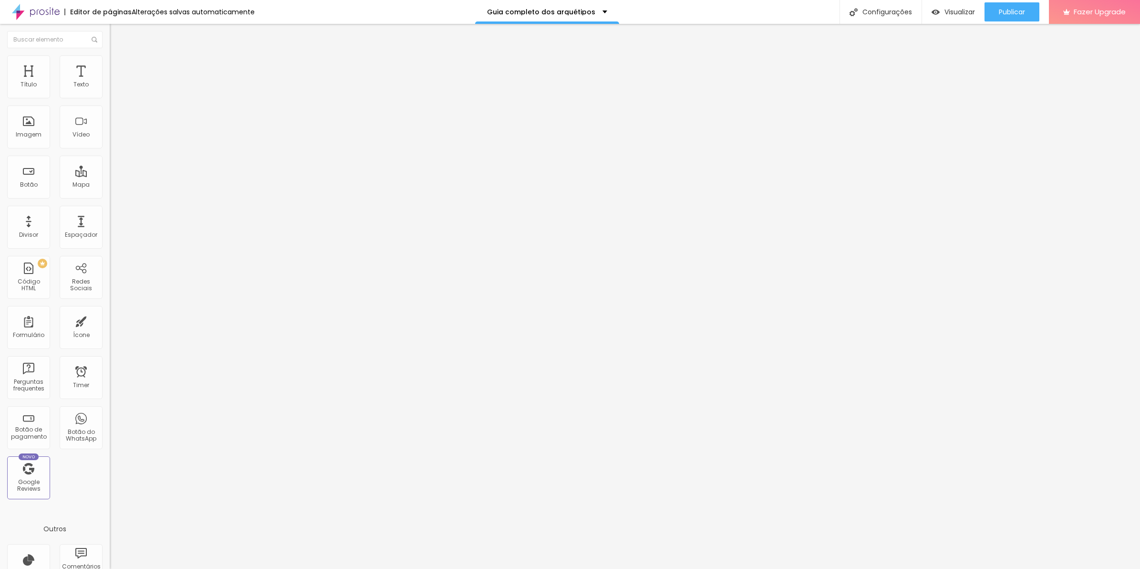
click at [110, 65] on li "Avançado" at bounding box center [165, 70] width 110 height 10
click at [110, 72] on li "Avançado" at bounding box center [165, 70] width 110 height 10
click at [110, 410] on div at bounding box center [165, 410] width 110 height 0
click at [118, 67] on span "Avançado" at bounding box center [133, 71] width 31 height 8
drag, startPoint x: 92, startPoint y: 230, endPoint x: 92, endPoint y: 239, distance: 8.6
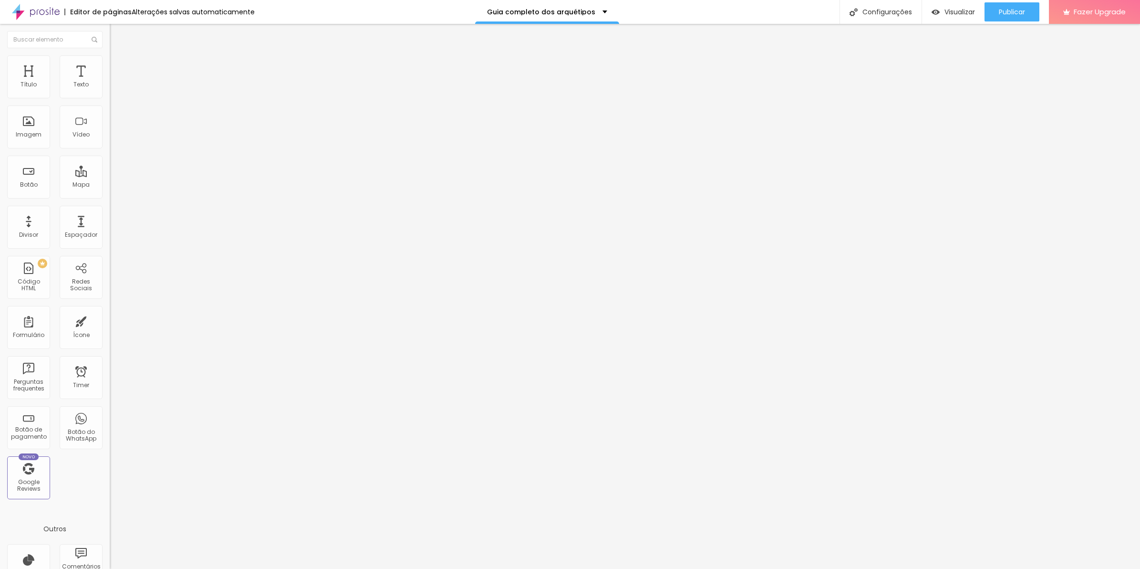
click at [110, 416] on div at bounding box center [165, 416] width 110 height 0
click at [110, 422] on div at bounding box center [165, 422] width 110 height 0
click at [1002, 18] on div "Publicar" at bounding box center [1012, 11] width 26 height 19
click at [110, 72] on li "Avançado" at bounding box center [165, 70] width 110 height 10
click at [110, 410] on div at bounding box center [165, 410] width 110 height 0
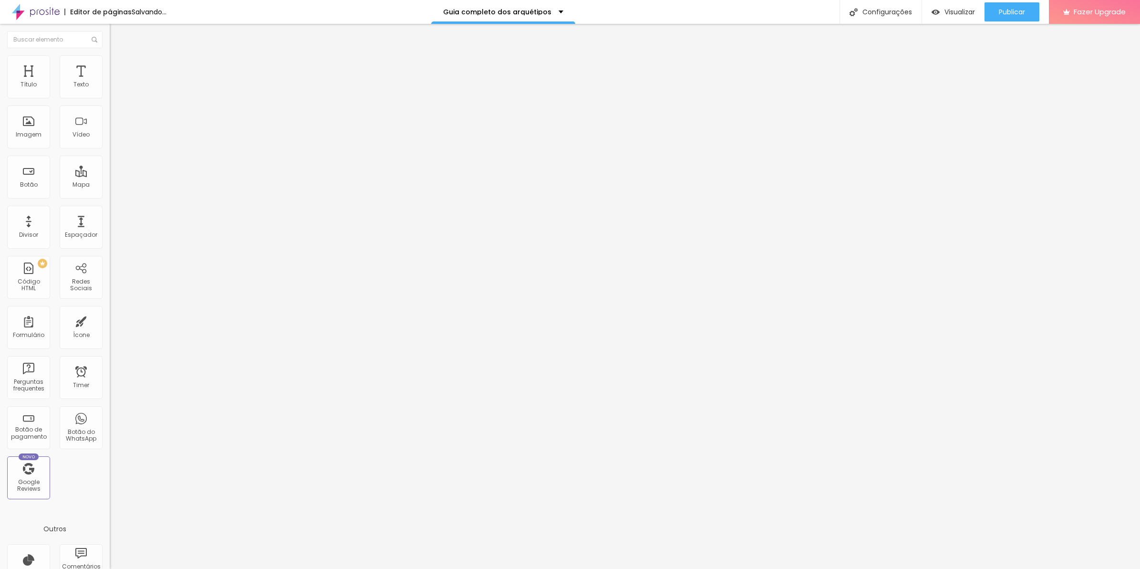
click at [118, 67] on span "Avançado" at bounding box center [133, 71] width 31 height 8
click at [110, 416] on div at bounding box center [165, 416] width 110 height 0
click at [110, 422] on div at bounding box center [165, 422] width 110 height 0
click at [110, 67] on ul "Conteúdo Estilo Avançado" at bounding box center [165, 60] width 110 height 29
click at [118, 70] on span "Avançado" at bounding box center [133, 71] width 31 height 8
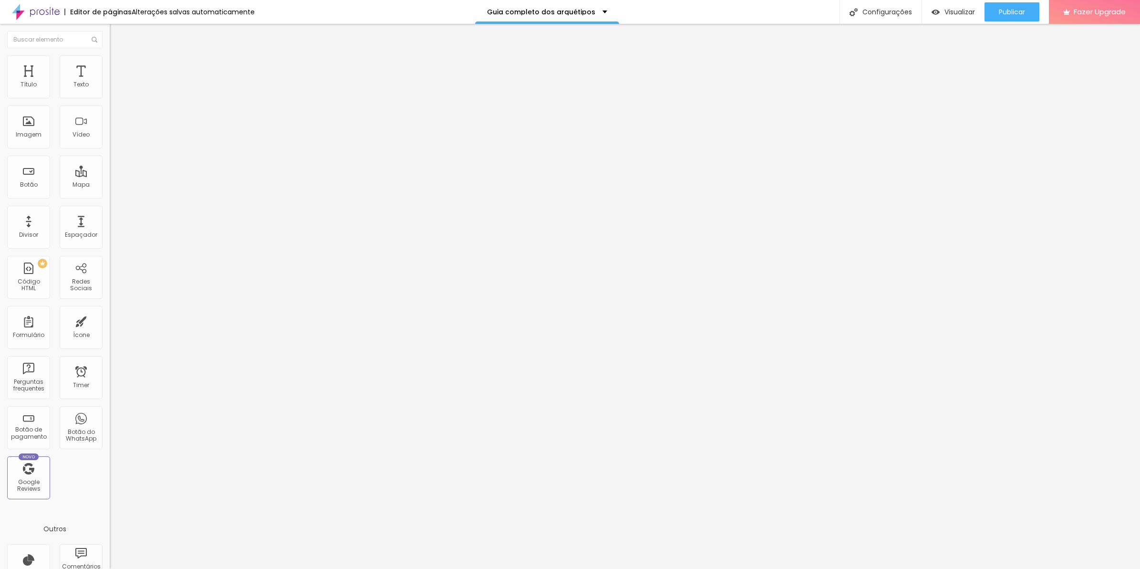
click at [110, 416] on div at bounding box center [165, 416] width 110 height 0
click at [110, 416] on li "Desktop" at bounding box center [165, 419] width 110 height 6
click at [110, 422] on div at bounding box center [165, 422] width 110 height 0
click at [110, 65] on img at bounding box center [114, 69] width 9 height 9
click at [110, 410] on div at bounding box center [165, 410] width 110 height 0
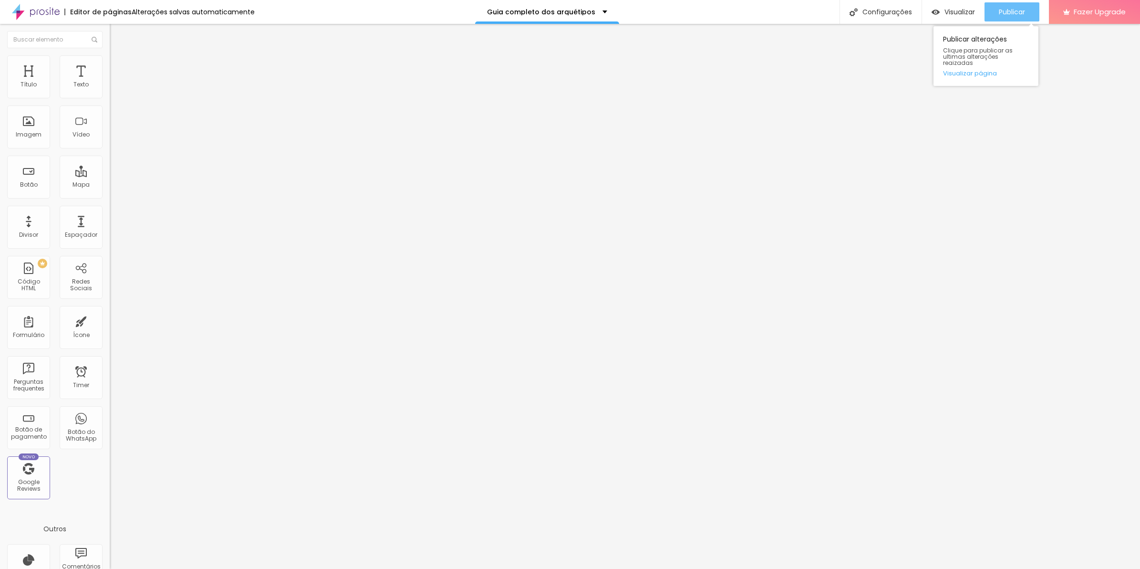
click at [1021, 10] on span "Publicar" at bounding box center [1012, 12] width 26 height 8
click at [110, 65] on li "Avançado" at bounding box center [165, 60] width 110 height 10
type input "21"
type input "19"
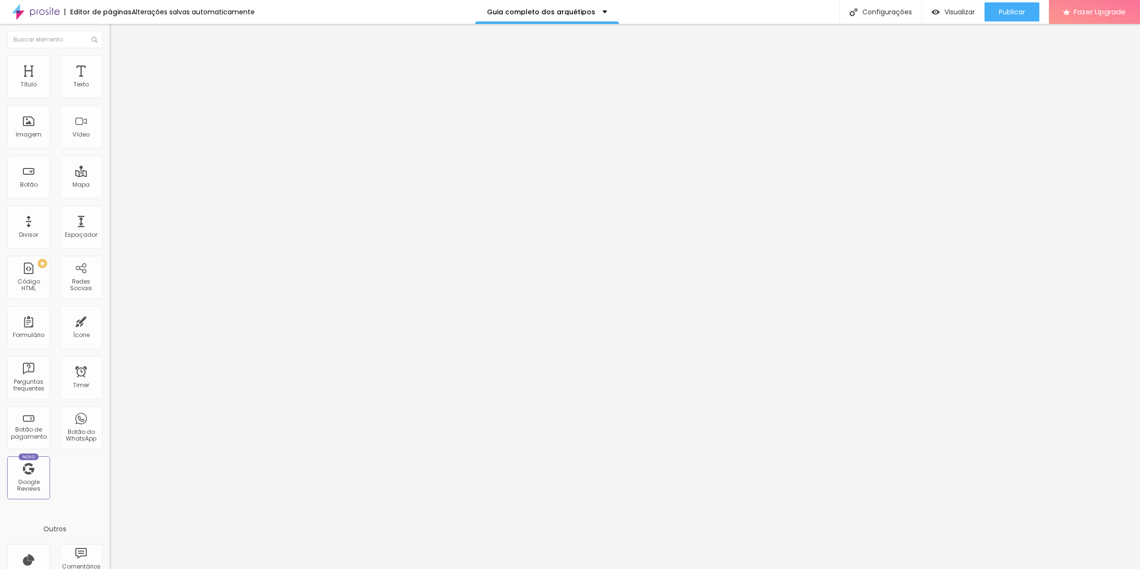
type input "19"
type input "16"
type input "15"
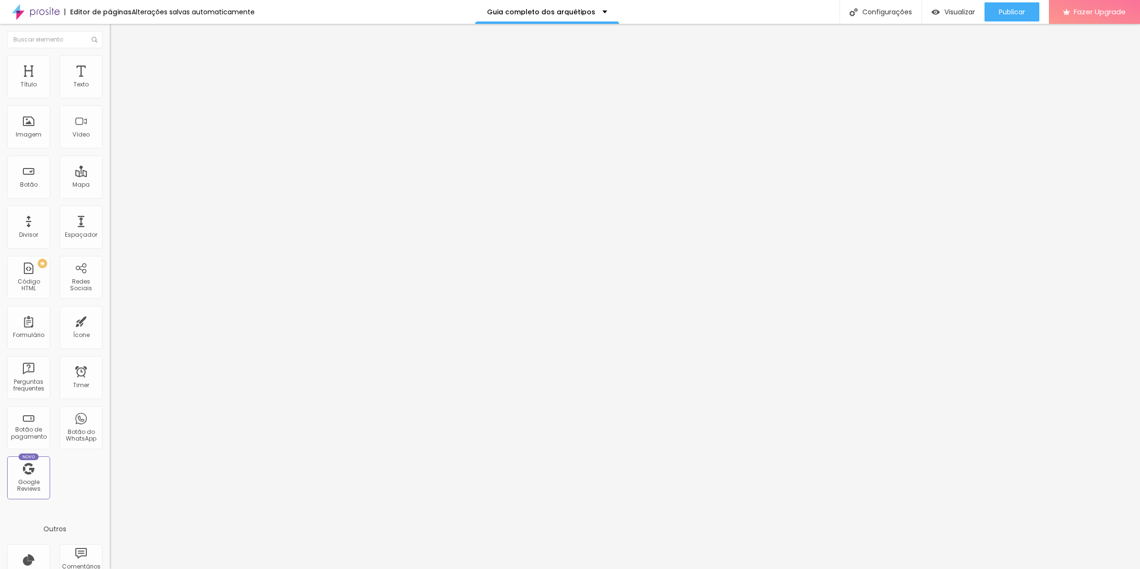
type input "10"
type input "6"
type input "10"
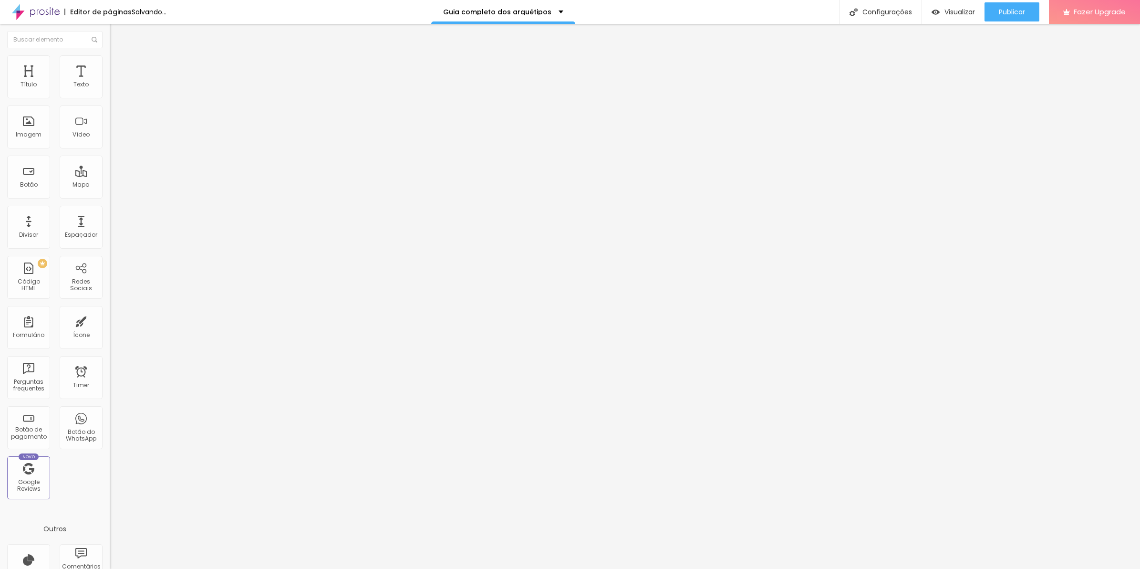
type input "10"
type input "11"
type input "12"
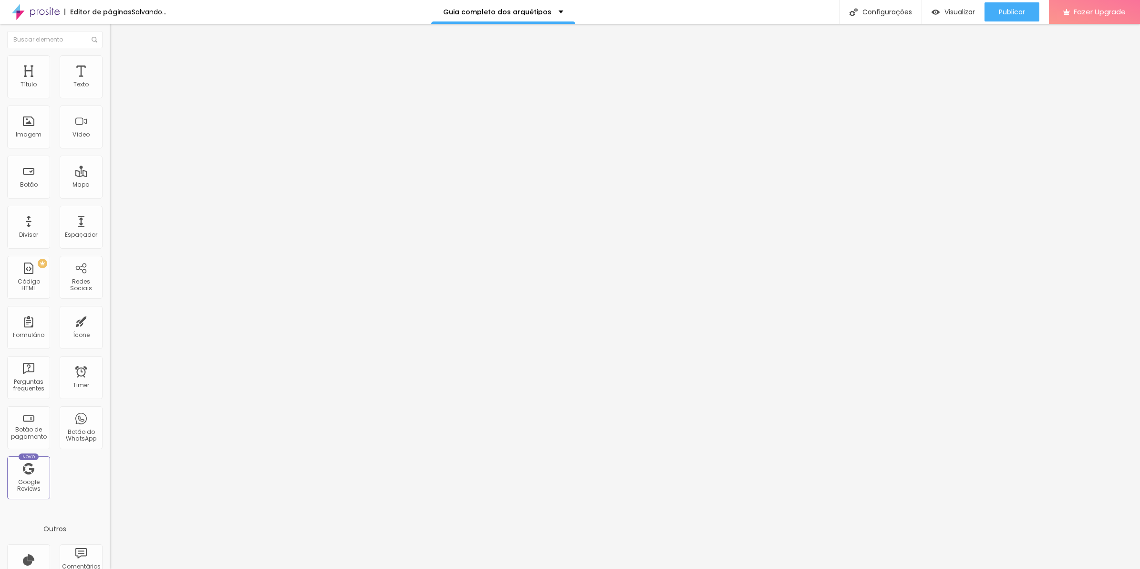
type input "13"
type input "14"
drag, startPoint x: 41, startPoint y: 94, endPoint x: 30, endPoint y: 94, distance: 10.5
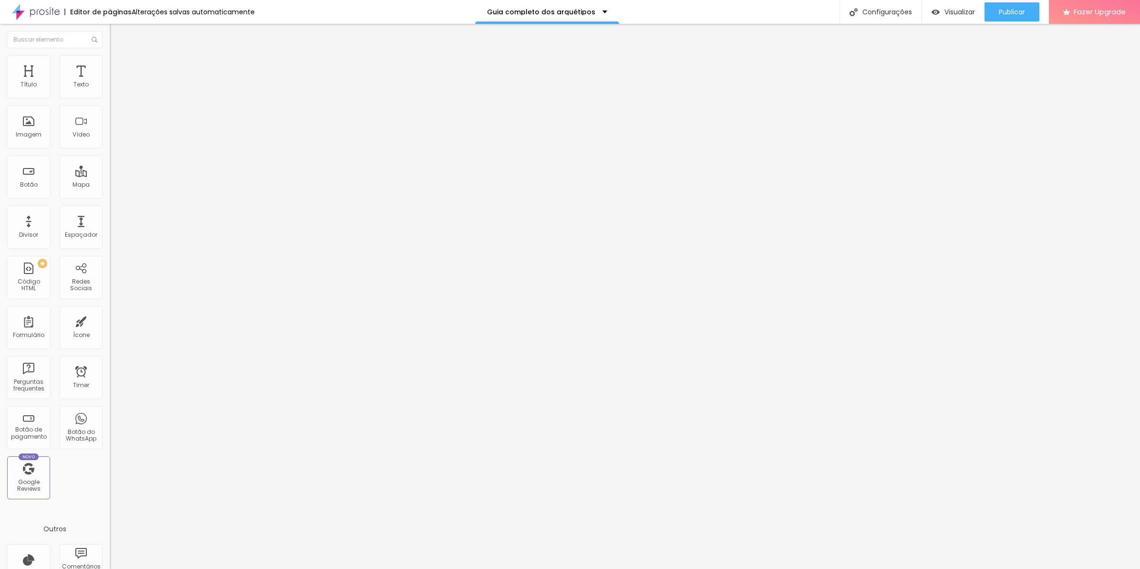
type input "14"
click at [110, 176] on input "range" at bounding box center [141, 180] width 62 height 8
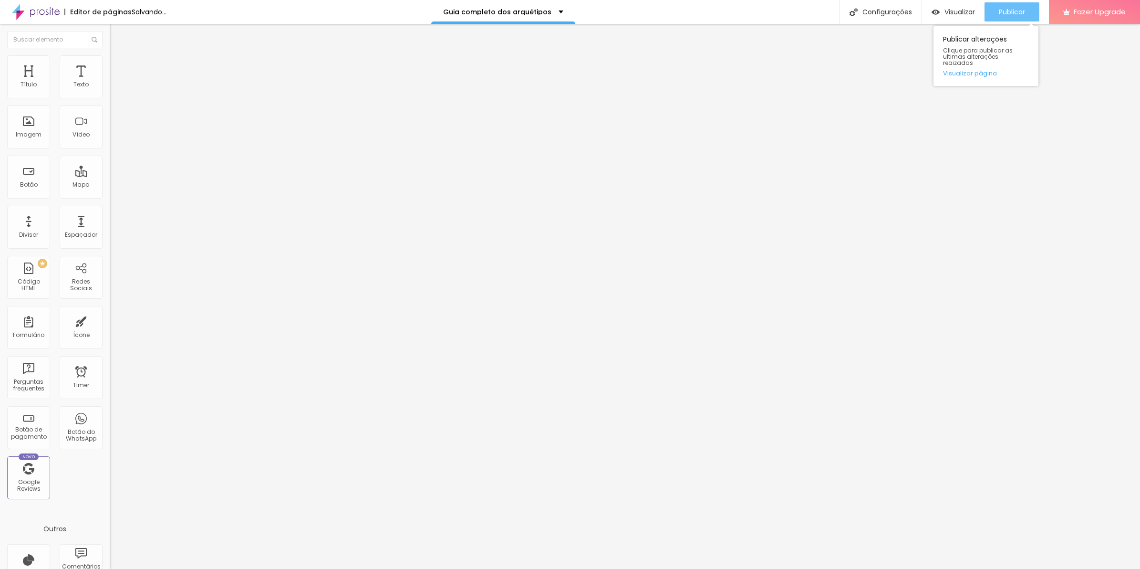
click at [1020, 18] on div "Publicar" at bounding box center [1012, 11] width 26 height 19
click at [110, 82] on span "Trocar imagem" at bounding box center [136, 78] width 52 height 8
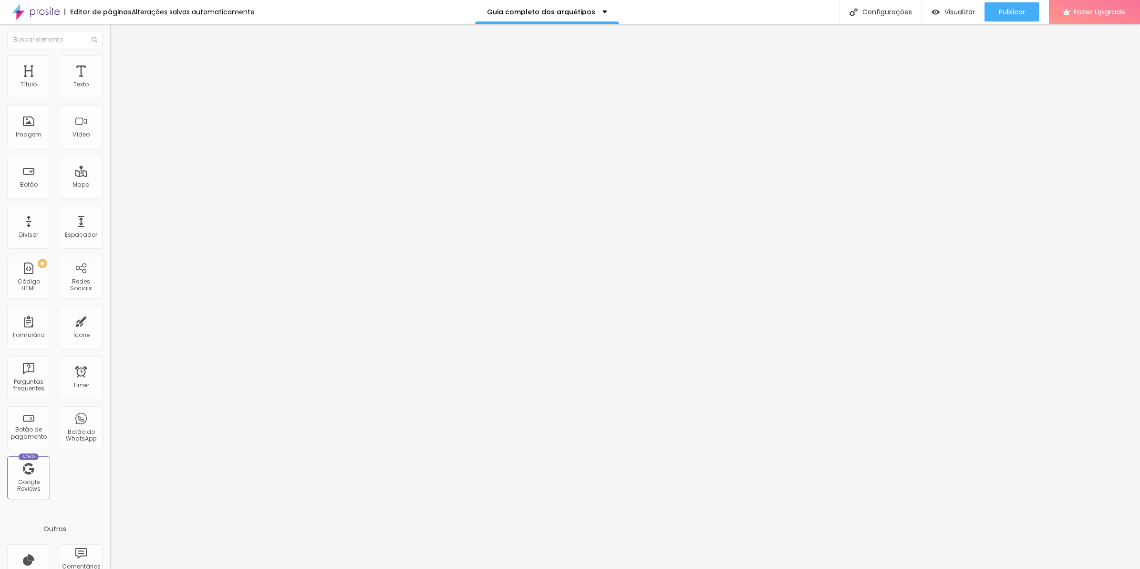
click at [110, 65] on li "Estilo" at bounding box center [165, 60] width 110 height 10
type input "75"
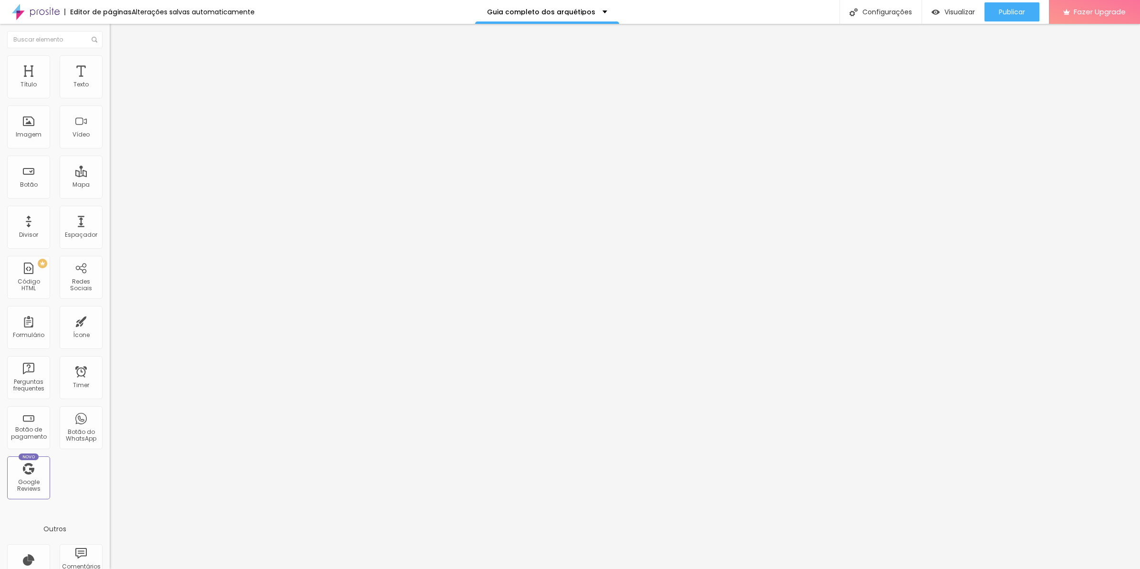
type input "80"
type input "85"
drag, startPoint x: 70, startPoint y: 100, endPoint x: 84, endPoint y: 103, distance: 14.0
type input "85"
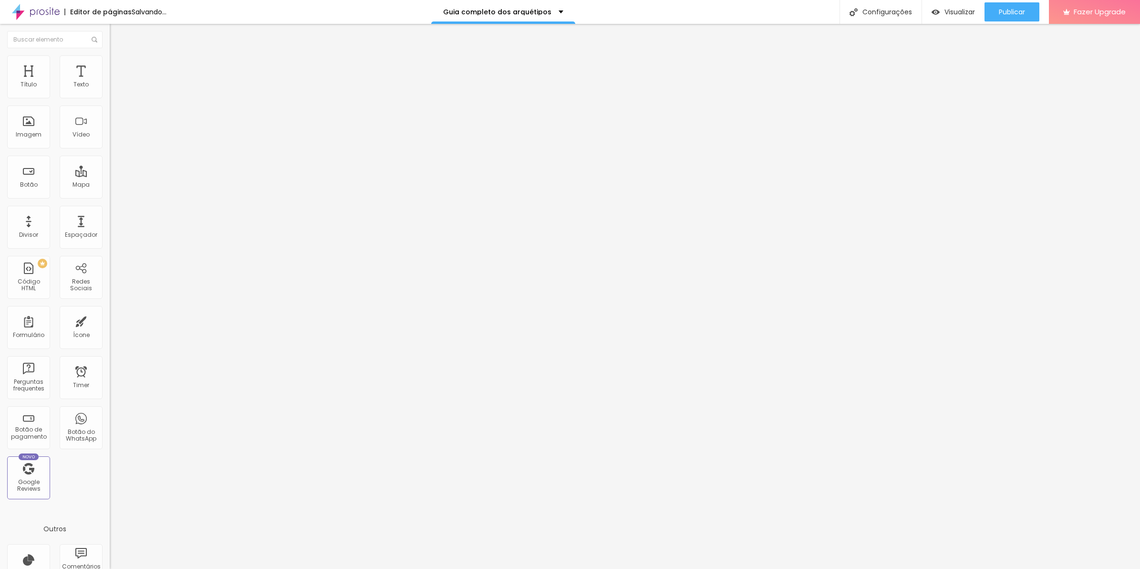
click at [110, 98] on input "range" at bounding box center [141, 94] width 62 height 8
click at [1026, 20] on button "Publicar" at bounding box center [1012, 11] width 55 height 19
click at [110, 65] on li "Avançado" at bounding box center [165, 70] width 110 height 10
click at [110, 416] on div at bounding box center [165, 416] width 110 height 0
click at [110, 422] on div at bounding box center [165, 422] width 110 height 0
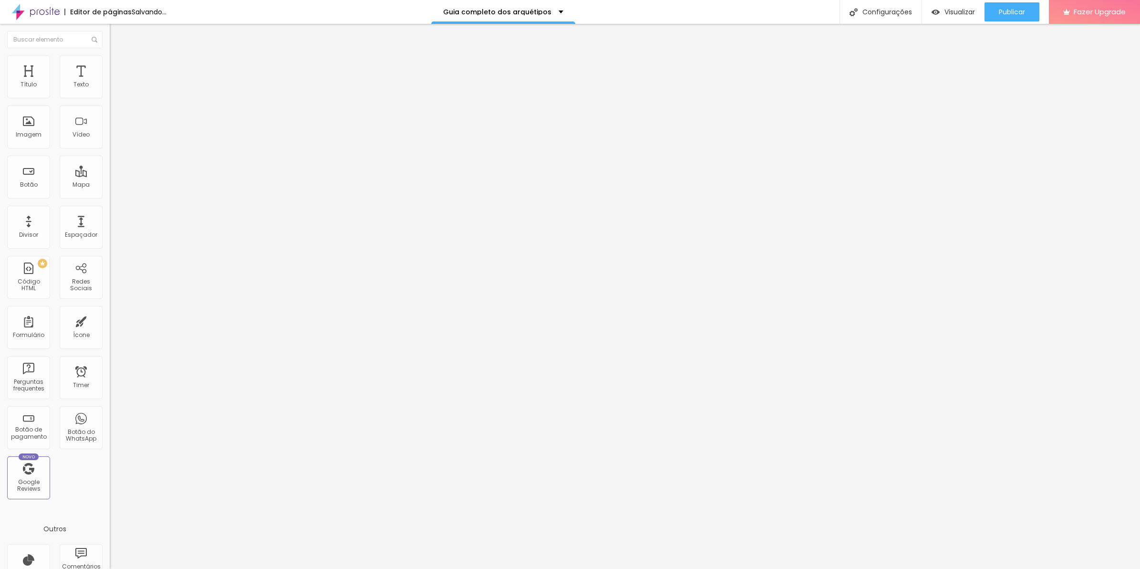
click at [110, 65] on li "Avançado" at bounding box center [165, 70] width 110 height 10
click at [110, 416] on div at bounding box center [165, 416] width 110 height 0
click at [110, 422] on div at bounding box center [165, 422] width 110 height 0
click at [110, 65] on li "Avançado" at bounding box center [165, 70] width 110 height 10
click at [110, 416] on div at bounding box center [165, 416] width 110 height 0
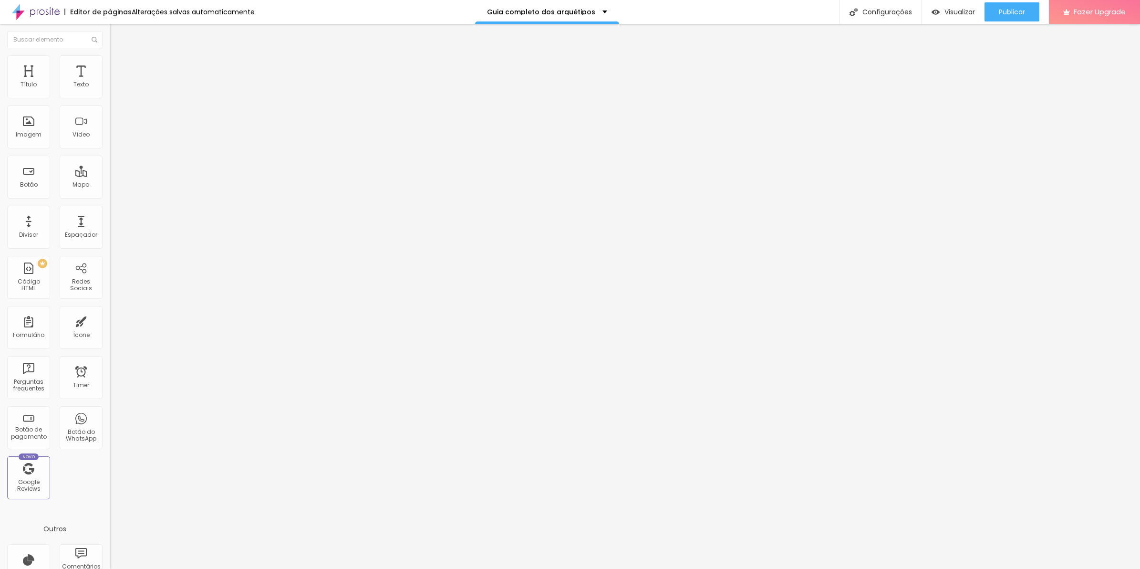
click at [110, 422] on div at bounding box center [165, 422] width 110 height 0
click at [110, 65] on li "Avançado" at bounding box center [165, 70] width 110 height 10
click at [110, 410] on div at bounding box center [165, 410] width 110 height 0
drag, startPoint x: 81, startPoint y: 64, endPoint x: 81, endPoint y: 70, distance: 5.2
click at [110, 65] on li "Avançado" at bounding box center [165, 70] width 110 height 10
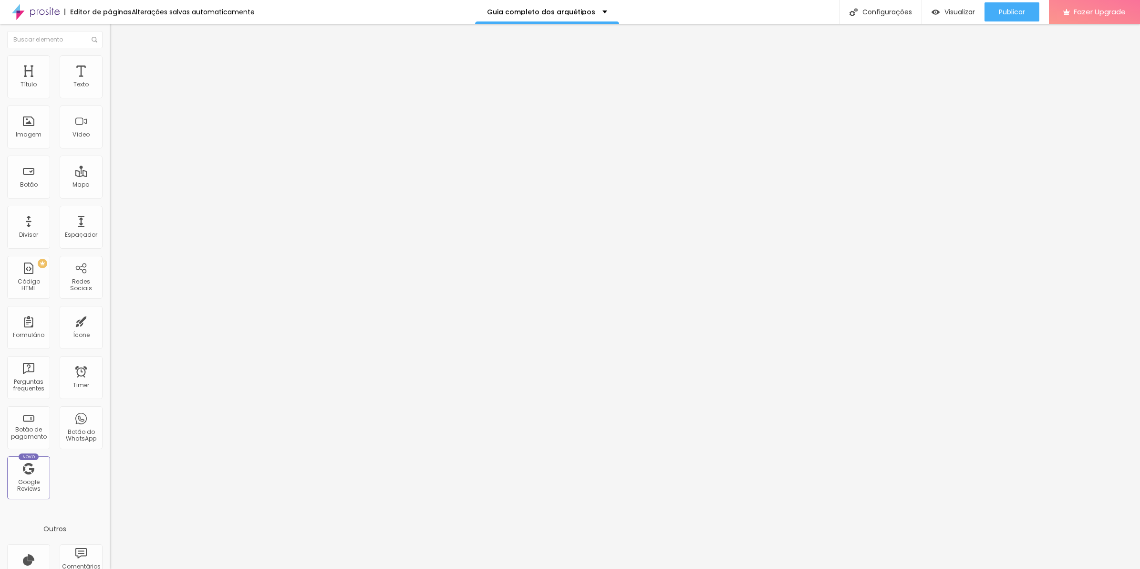
click at [110, 410] on div at bounding box center [165, 410] width 110 height 0
click at [110, 65] on img at bounding box center [114, 69] width 9 height 9
click at [110, 410] on div at bounding box center [165, 410] width 110 height 0
click at [110, 74] on li "Avançado" at bounding box center [165, 70] width 110 height 10
click at [110, 65] on li "Avançado" at bounding box center [165, 70] width 110 height 10
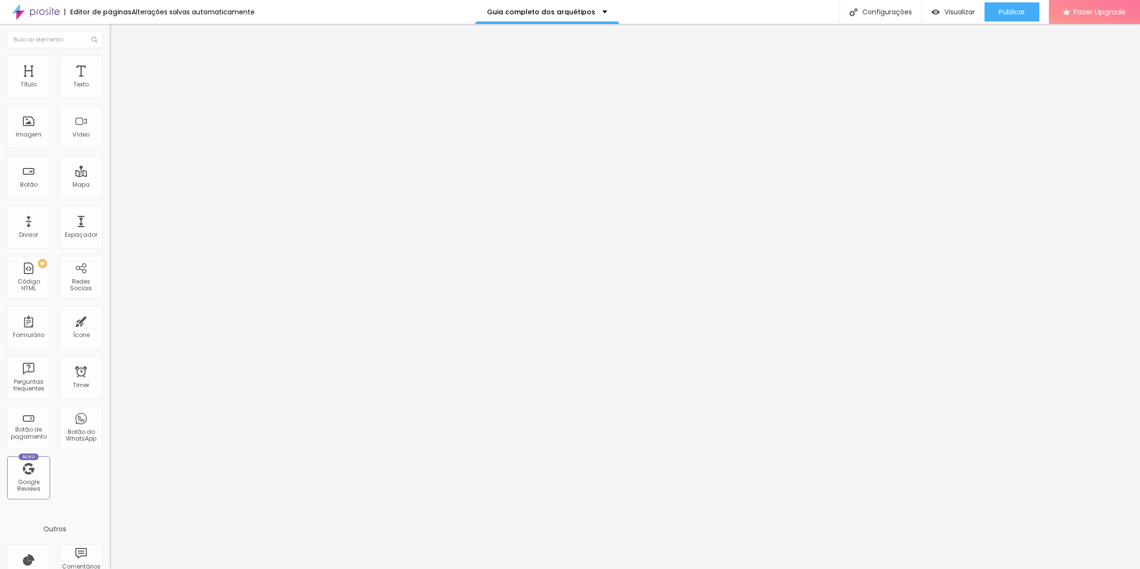
click at [118, 67] on span "Avançado" at bounding box center [133, 71] width 31 height 8
type input "5"
type input "10"
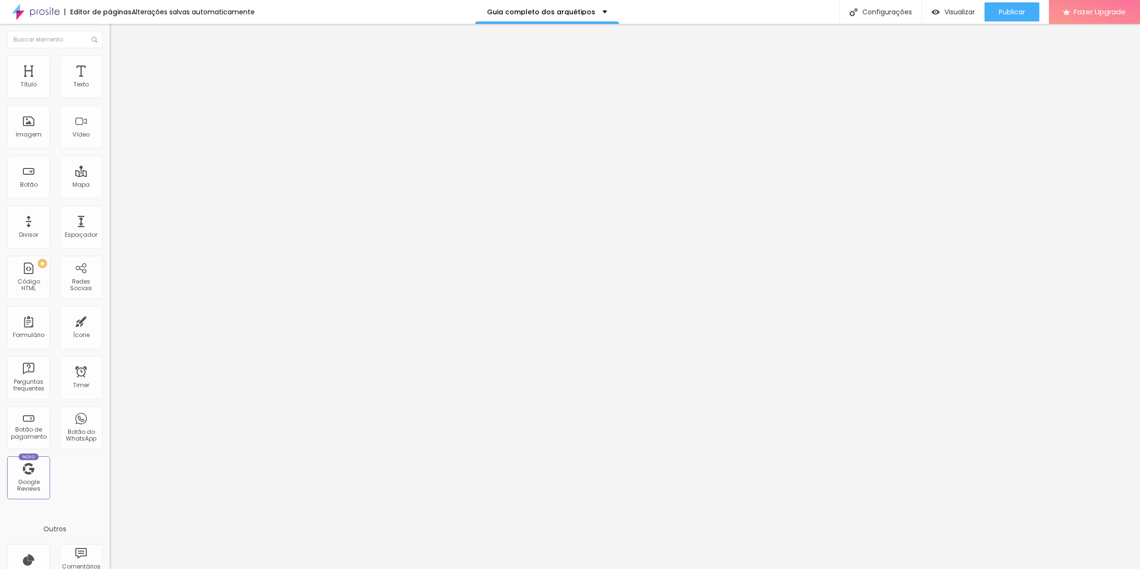
type input "15"
type input "20"
type input "30"
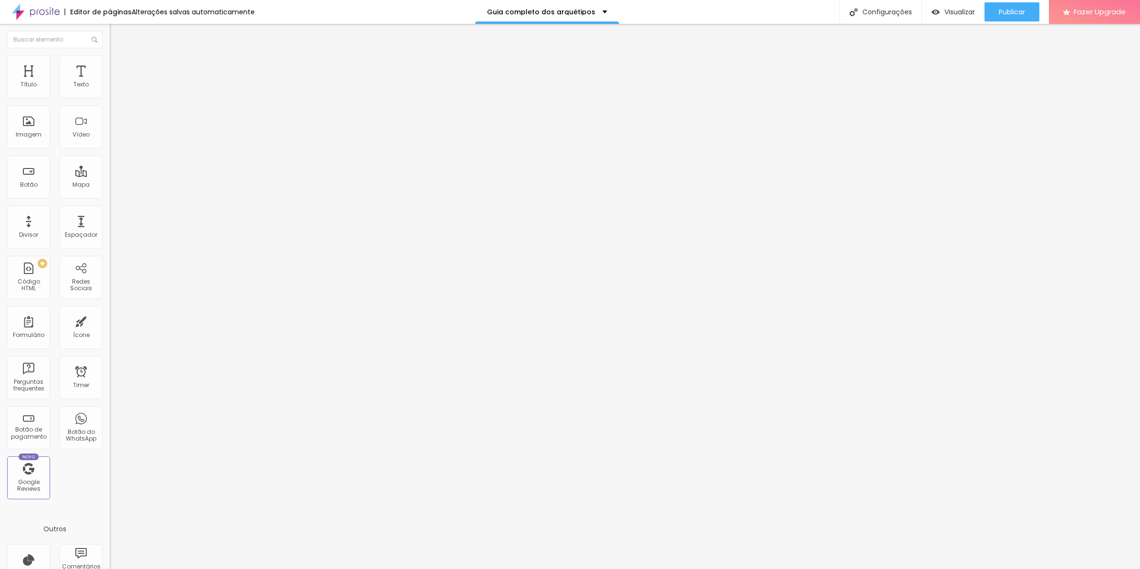
type input "30"
drag, startPoint x: 24, startPoint y: 92, endPoint x: 202, endPoint y: 98, distance: 178.1
type input "30"
click at [171, 185] on input "range" at bounding box center [141, 189] width 62 height 8
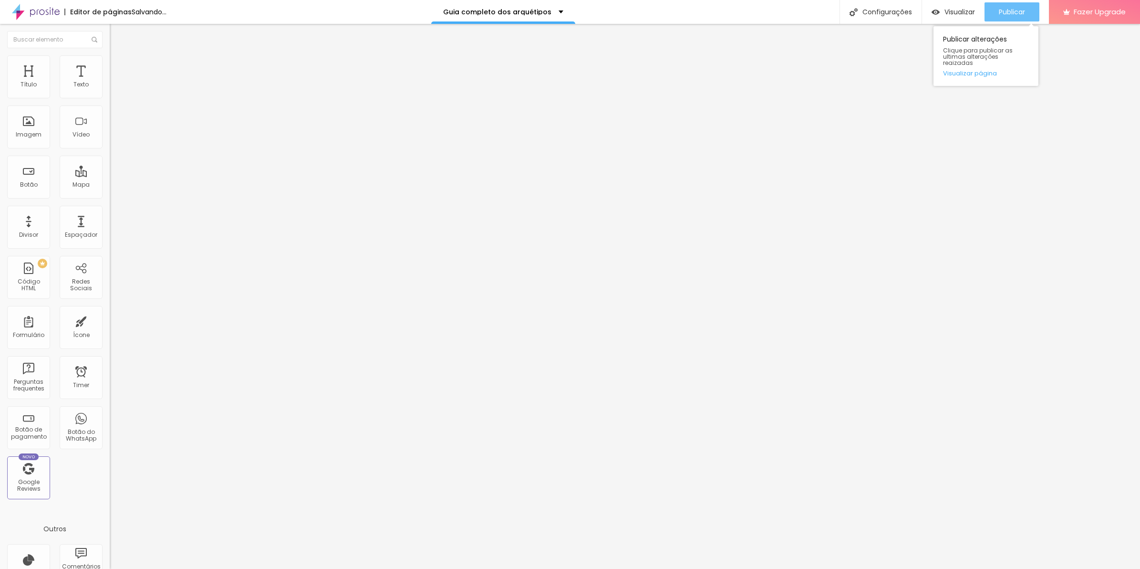
click at [1019, 20] on div "Publicar" at bounding box center [1012, 11] width 26 height 19
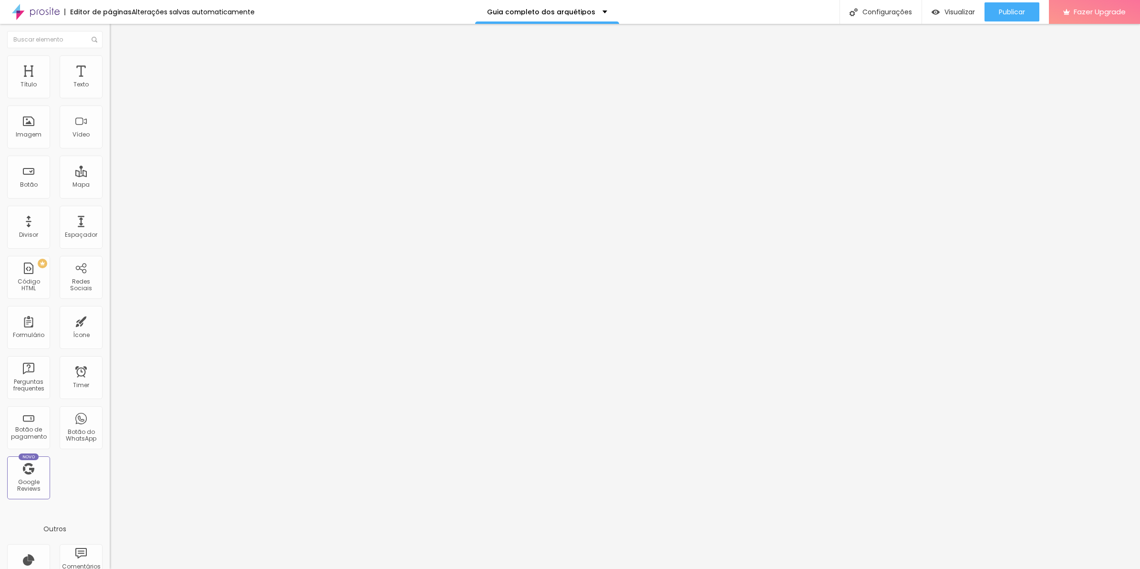
click at [110, 68] on ul "Conteúdo Estilo Avançado" at bounding box center [165, 60] width 110 height 29
drag, startPoint x: 58, startPoint y: 72, endPoint x: 51, endPoint y: 74, distance: 6.9
click at [110, 65] on li "Estilo" at bounding box center [165, 60] width 110 height 10
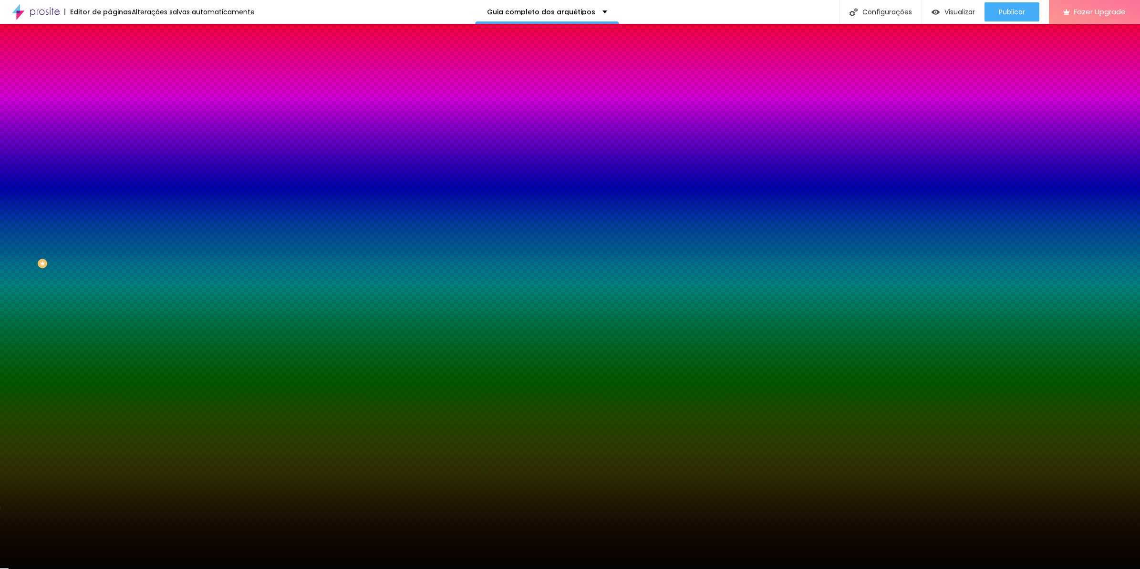
click at [110, 55] on li "Conteúdo" at bounding box center [165, 51] width 110 height 10
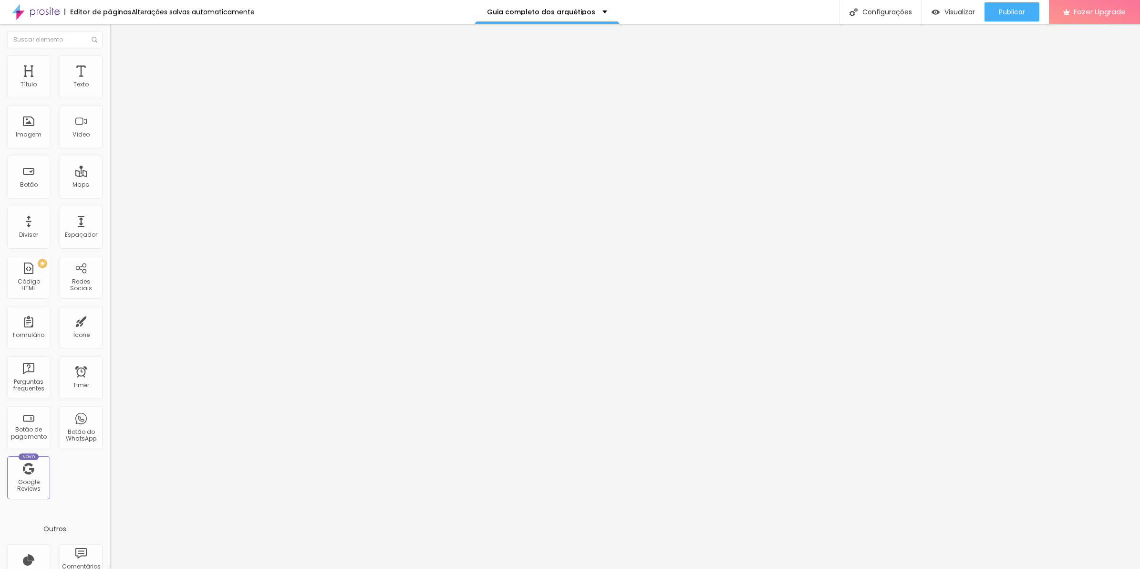
click at [118, 66] on span "Estilo" at bounding box center [125, 62] width 15 height 8
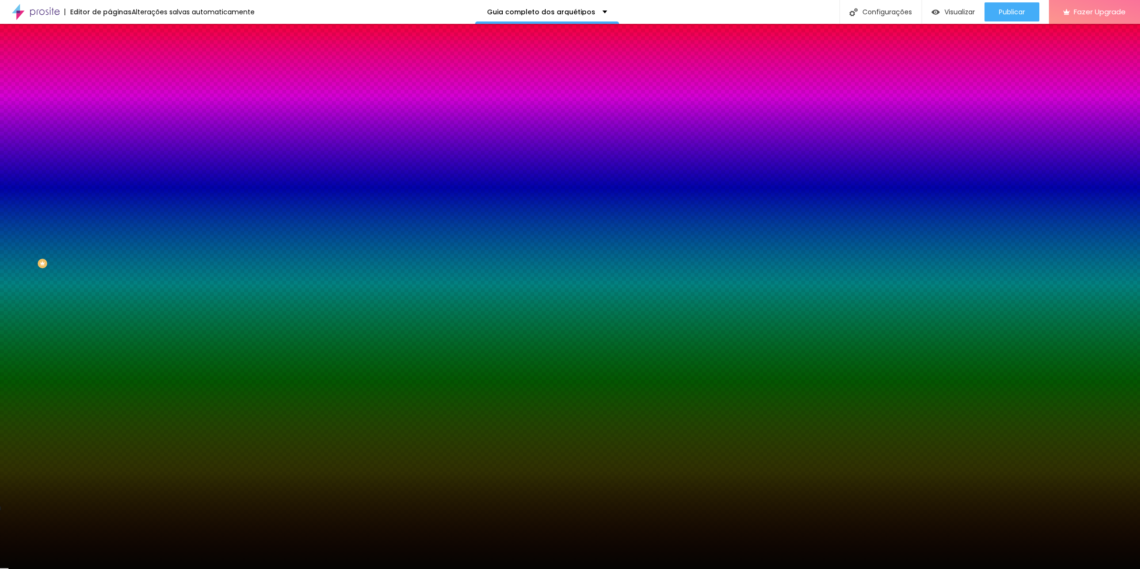
click at [118, 67] on span "Avançado" at bounding box center [133, 71] width 31 height 8
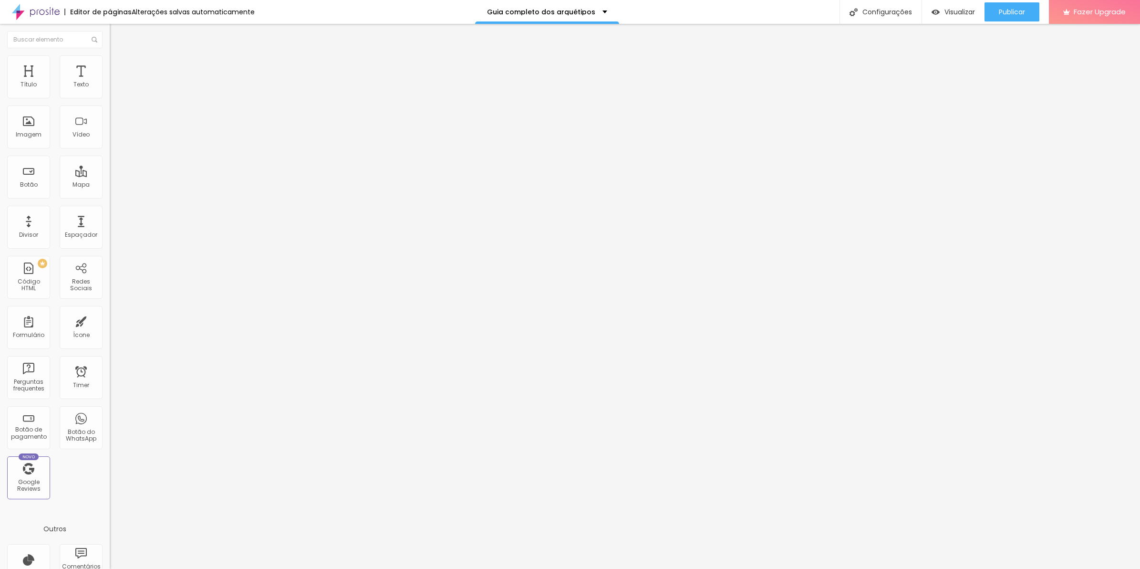
type input "72"
type input "114"
type input "121"
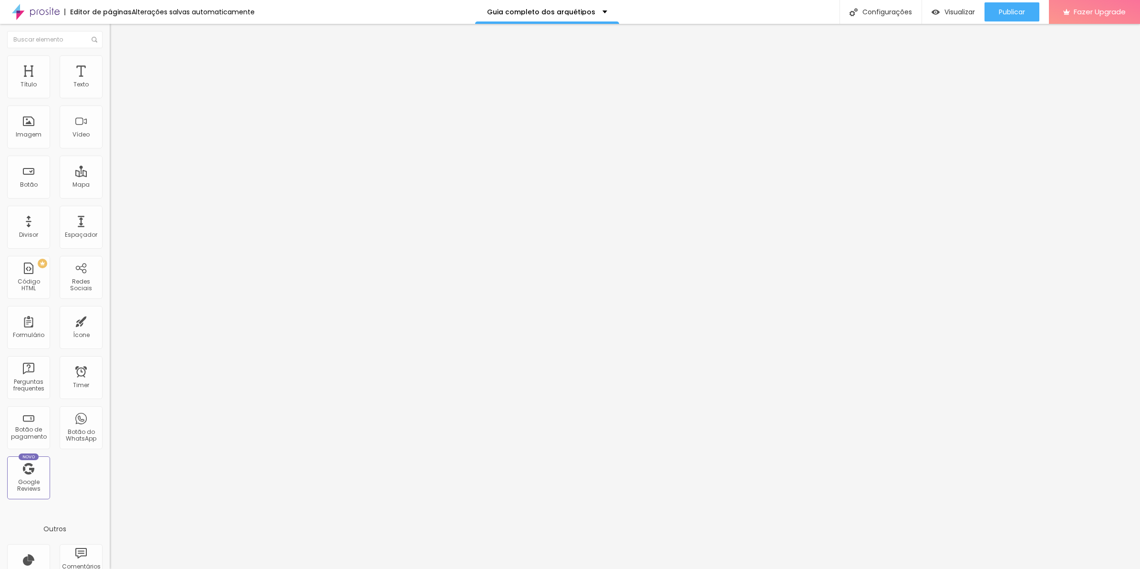
type input "121"
click at [110, 320] on input "range" at bounding box center [141, 324] width 62 height 8
click at [995, 7] on button "Publicar" at bounding box center [1012, 11] width 55 height 19
type input "0"
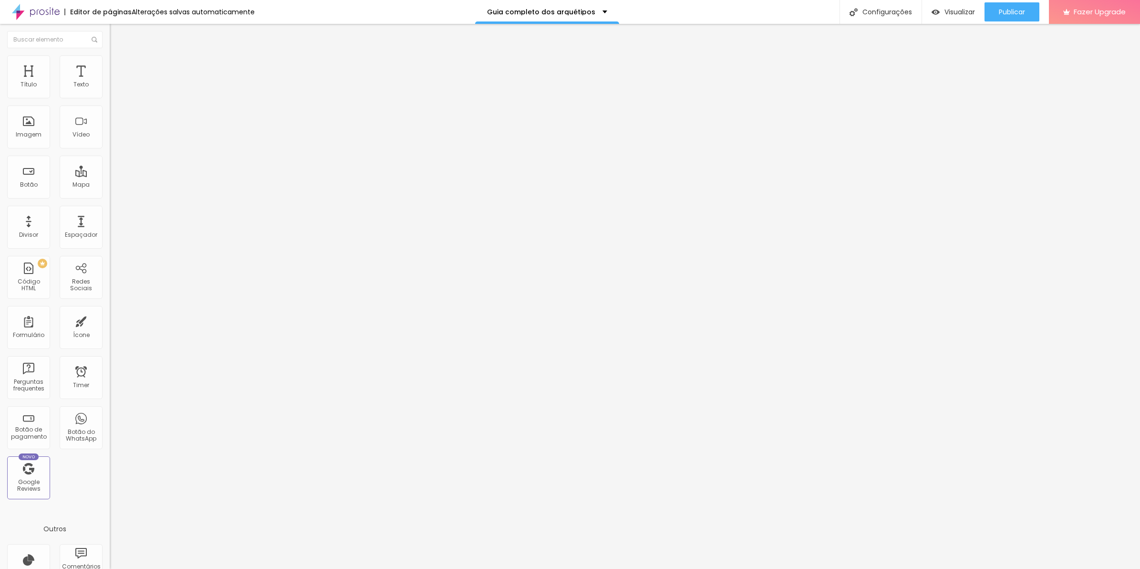
type input "0"
click at [110, 320] on input "range" at bounding box center [141, 324] width 62 height 8
type input "25"
type input "20"
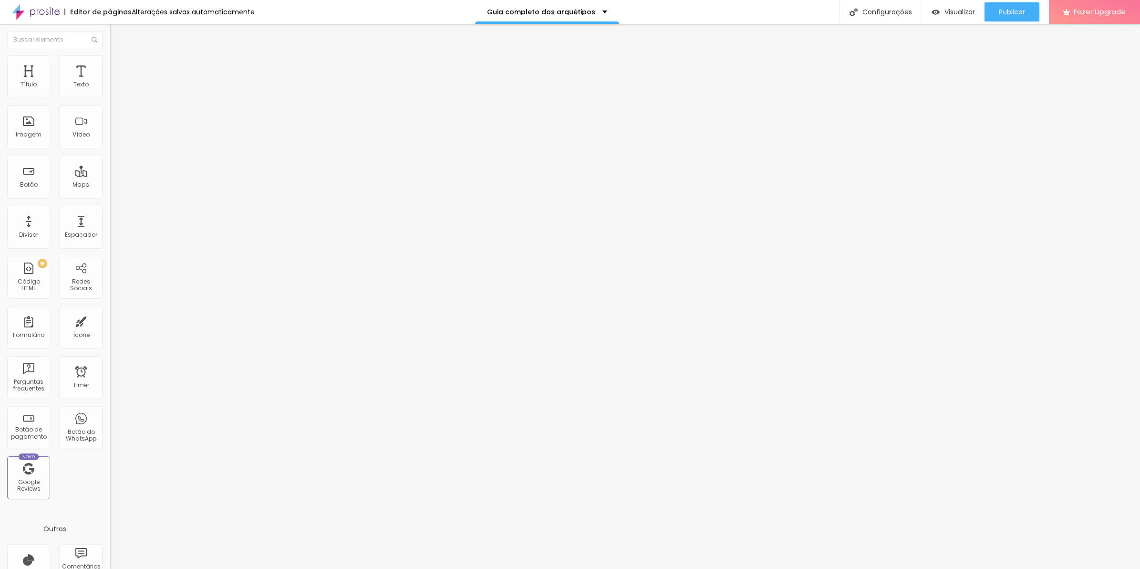
type input "20"
type input "10"
type input "5"
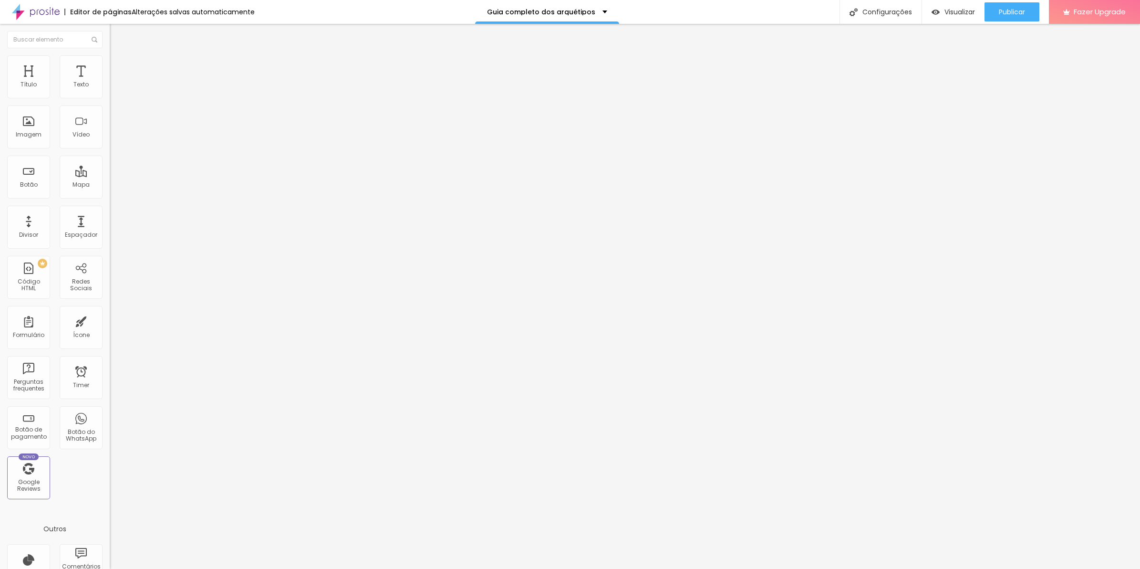
type input "0"
drag, startPoint x: 79, startPoint y: 94, endPoint x: -2, endPoint y: 99, distance: 81.3
type input "0"
click at [110, 185] on input "range" at bounding box center [141, 189] width 62 height 8
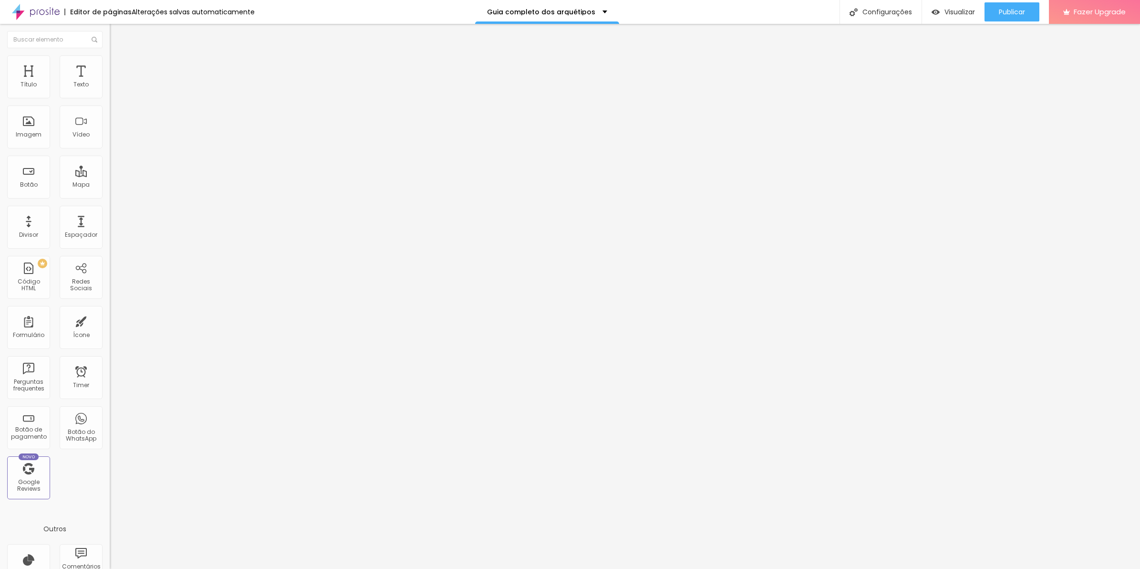
click at [118, 67] on span "Avançado" at bounding box center [133, 71] width 31 height 8
click at [110, 476] on div at bounding box center [165, 512] width 110 height 73
drag, startPoint x: 24, startPoint y: 291, endPoint x: -2, endPoint y: 290, distance: 26.8
click at [0, 290] on html "Editor de páginas Alterações [PERSON_NAME] automaticamente Guia completo dos ar…" at bounding box center [570, 284] width 1140 height 569
click at [110, 476] on div "margin-left : 20px ; margin-right : 30px ; }" at bounding box center [165, 512] width 110 height 73
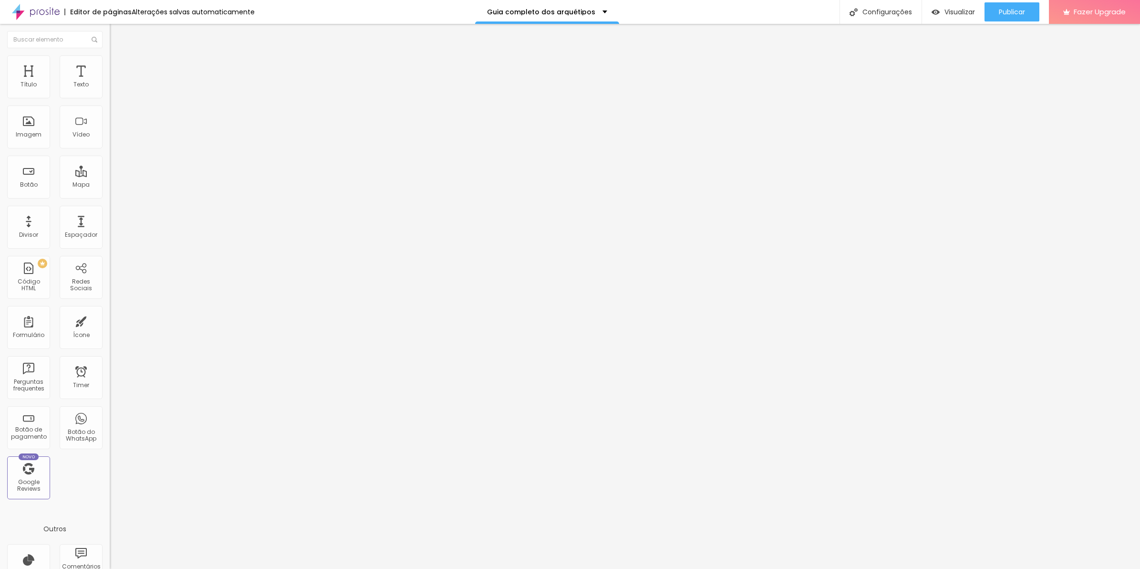
drag, startPoint x: 18, startPoint y: 307, endPoint x: -1, endPoint y: 303, distance: 19.5
click at [0, 303] on html "Editor de páginas Alterações [PERSON_NAME] automaticamente Guia completo dos ar…" at bounding box center [570, 284] width 1140 height 569
click at [110, 476] on div "margin-left : 20px ; margin-right : 30px ;" at bounding box center [165, 512] width 110 height 73
click at [110, 476] on div "margin-left : 10px ; margin-right : 30px ;" at bounding box center [165, 512] width 110 height 73
click at [110, 476] on div "margin-left : 10px ; margin-right : 130px ;" at bounding box center [165, 512] width 110 height 73
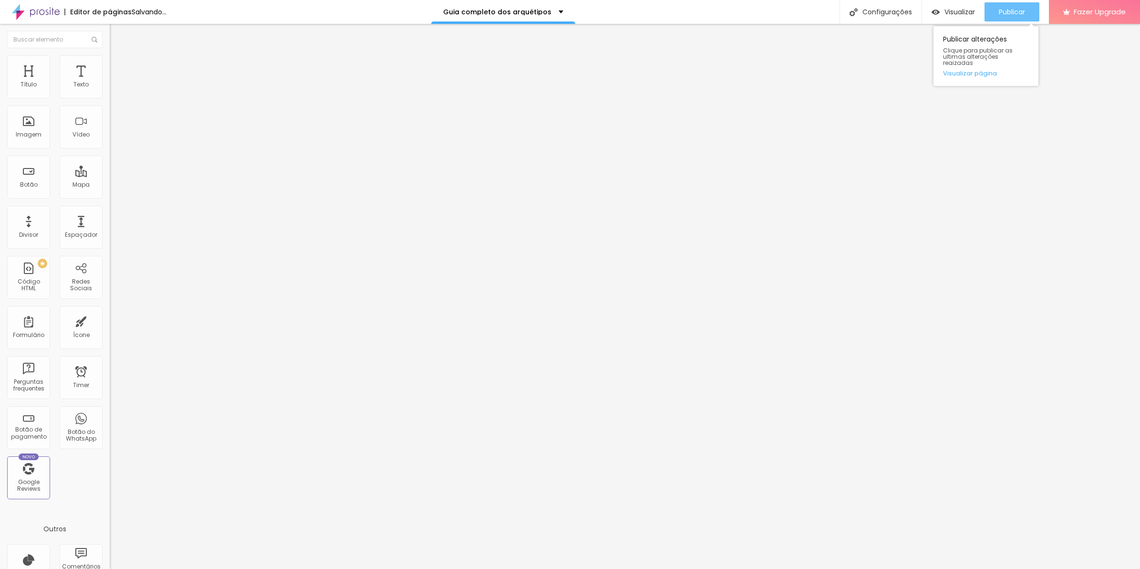
click at [1002, 12] on span "Publicar" at bounding box center [1012, 12] width 26 height 8
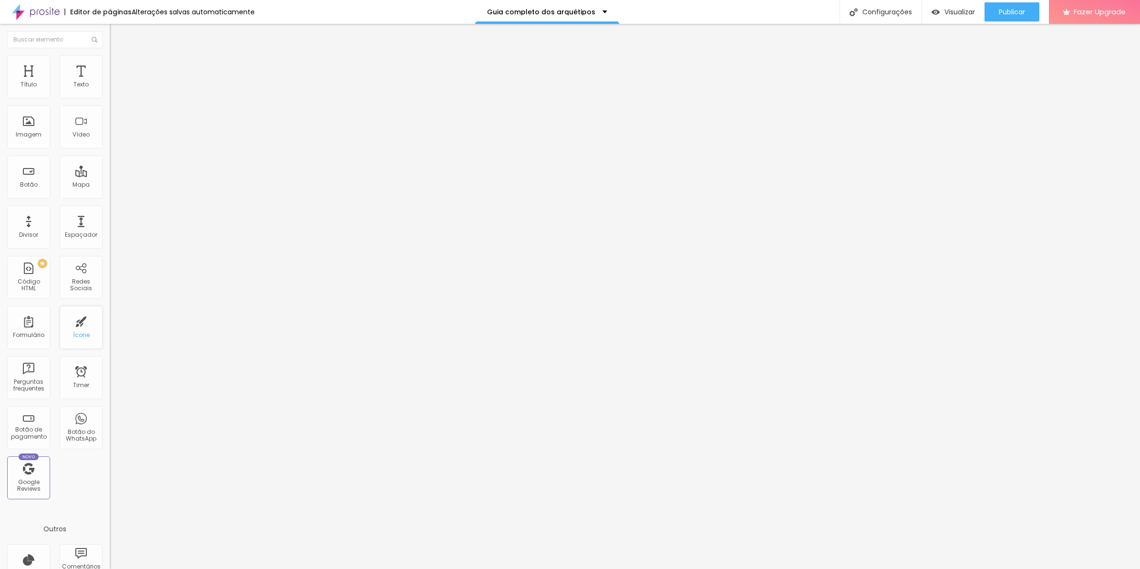
click at [88, 309] on div "Ícone" at bounding box center [81, 327] width 43 height 43
click at [118, 66] on span "Estilo" at bounding box center [125, 62] width 15 height 8
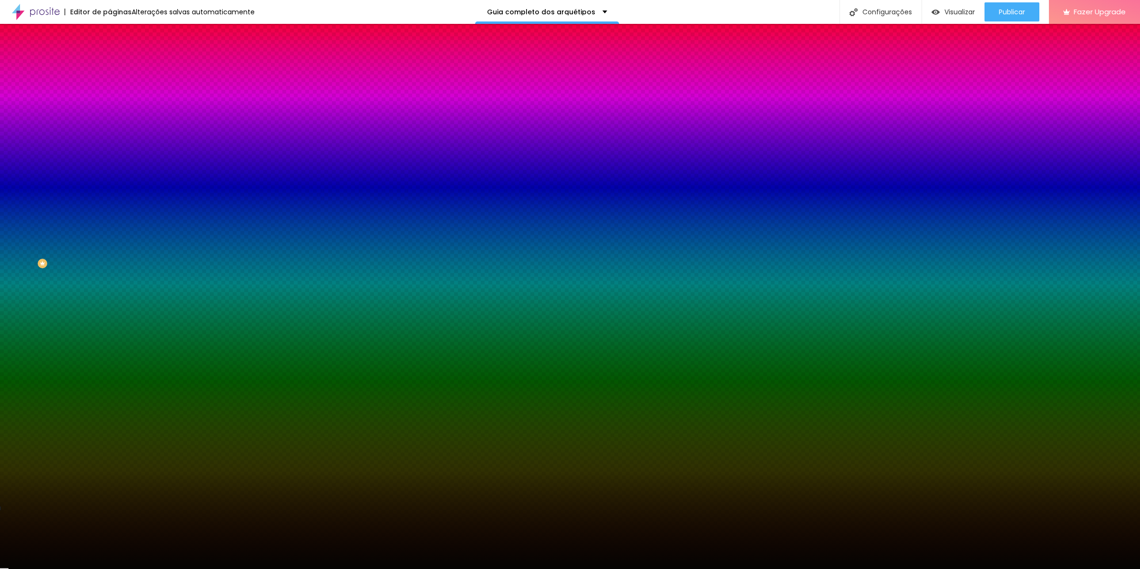
click at [118, 67] on span "Avançado" at bounding box center [133, 71] width 31 height 8
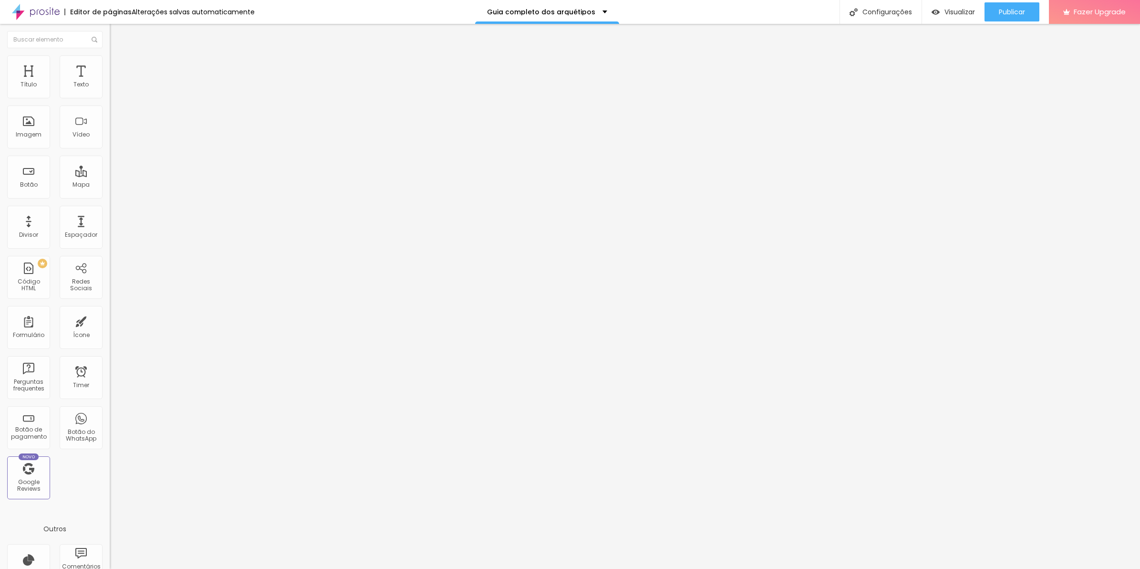
drag, startPoint x: 80, startPoint y: 301, endPoint x: -2, endPoint y: 304, distance: 82.6
click at [0, 304] on html "Editor de páginas Alterações [PERSON_NAME] automaticamente Guia completo dos ar…" at bounding box center [570, 284] width 1140 height 569
click at [110, 476] on div "margin-left : 10px ; margin-right : 10px ;" at bounding box center [165, 512] width 110 height 73
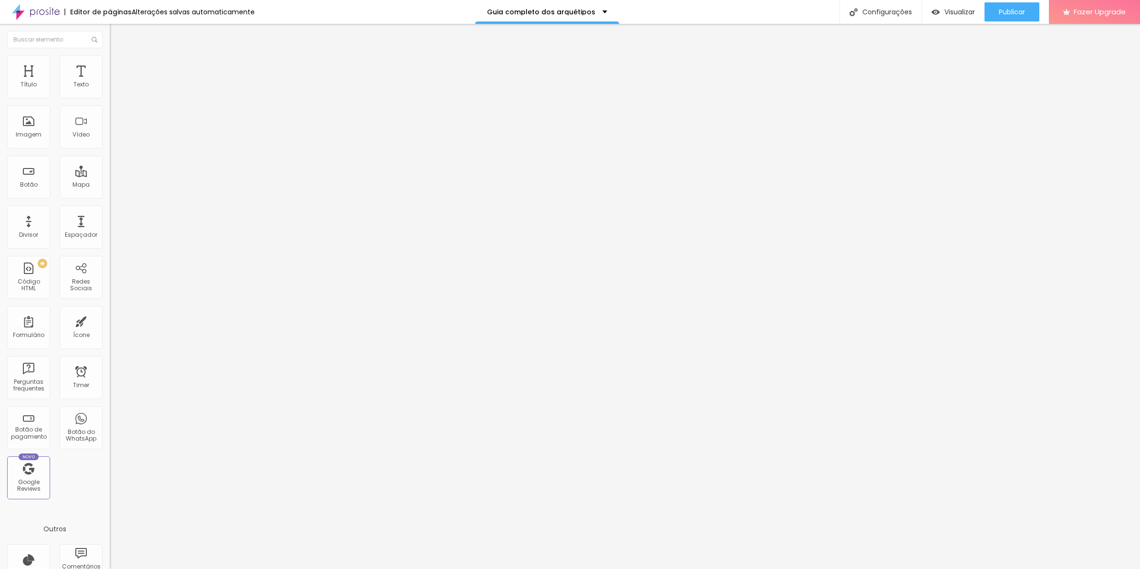
click at [110, 476] on div "margin-left : 10%" at bounding box center [165, 512] width 110 height 73
click at [118, 67] on span "Avançado" at bounding box center [133, 71] width 31 height 8
click at [110, 341] on div at bounding box center [165, 377] width 110 height 73
click at [110, 341] on div "margin-left : 10px ; margin-right : 10px ;" at bounding box center [165, 377] width 110 height 73
click at [999, 8] on span "Publicar" at bounding box center [1012, 12] width 26 height 8
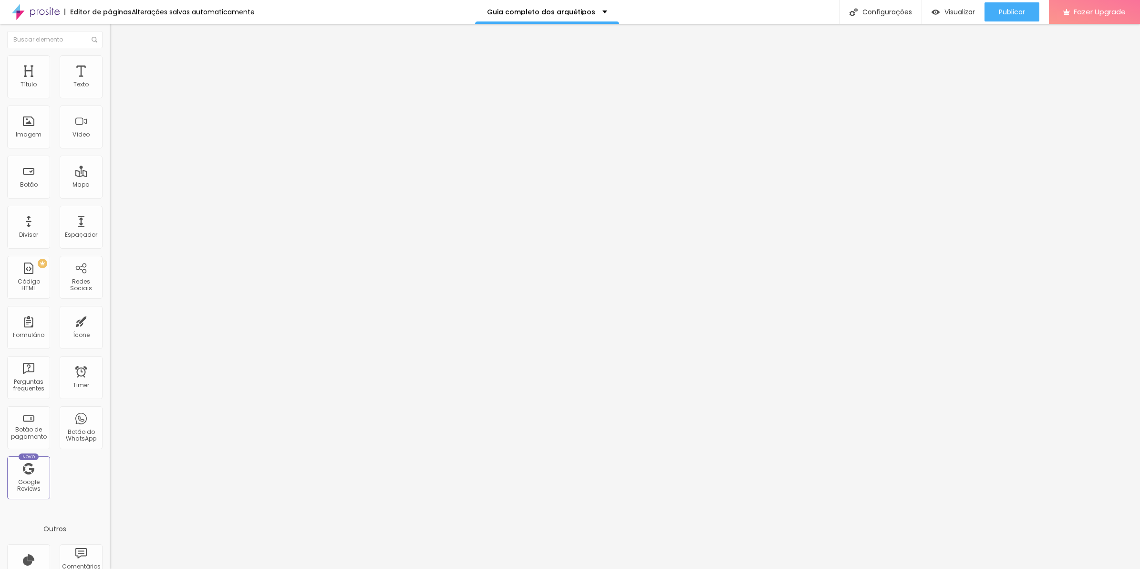
drag, startPoint x: 77, startPoint y: 278, endPoint x: -2, endPoint y: 282, distance: 79.3
click at [0, 282] on html "Editor de páginas Alterações [PERSON_NAME] automaticamente Guia completo dos ar…" at bounding box center [570, 284] width 1140 height 569
click at [1007, 15] on span "Publicar" at bounding box center [1012, 12] width 26 height 8
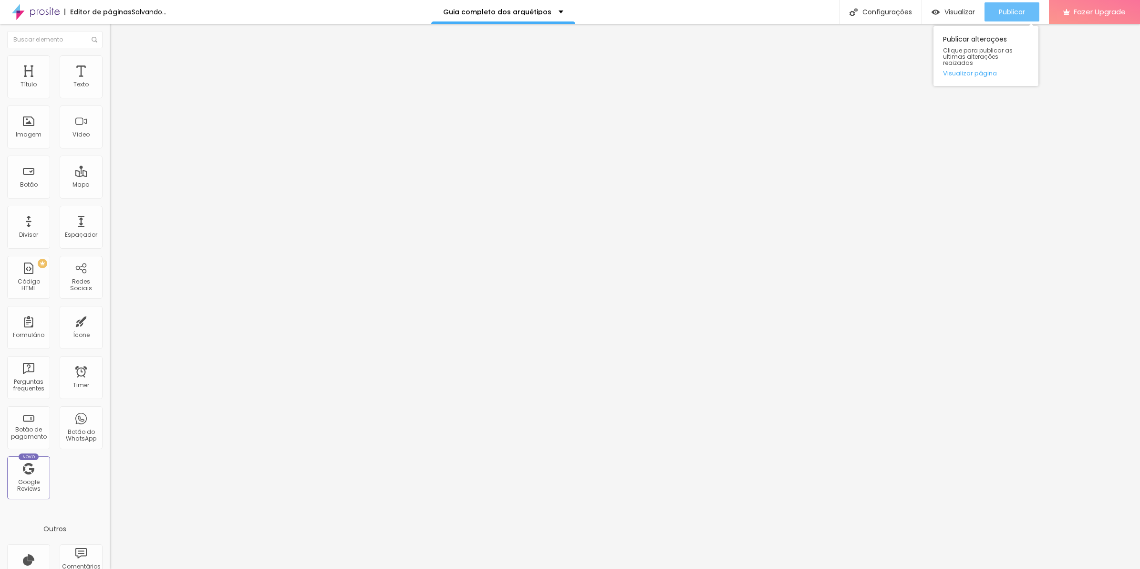
click at [1005, 8] on span "Publicar" at bounding box center [1012, 12] width 26 height 8
click at [118, 67] on span "Avançado" at bounding box center [133, 71] width 31 height 8
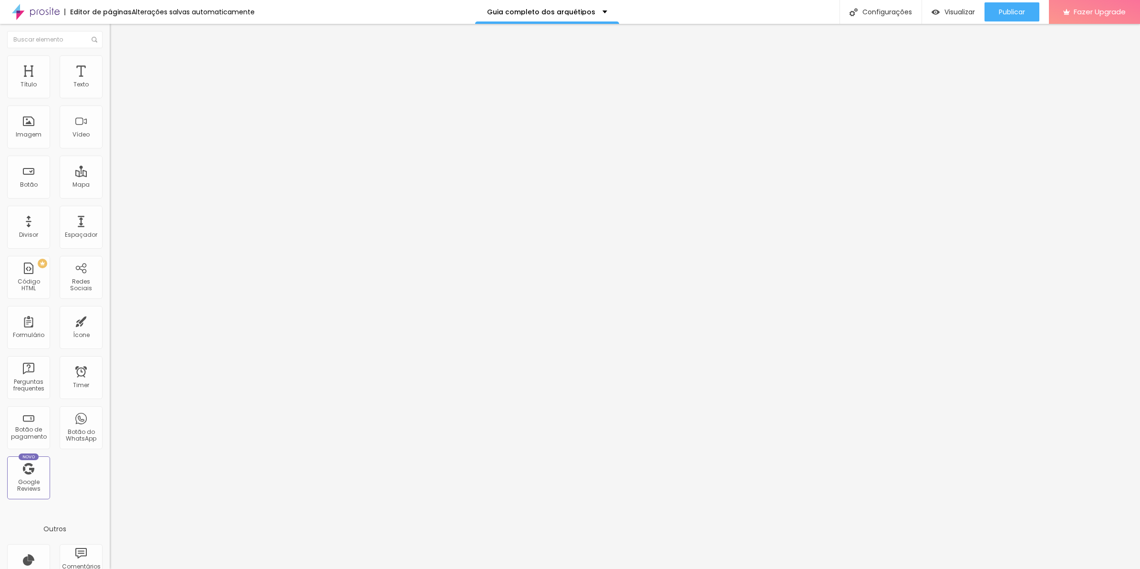
click at [118, 67] on span "Avançado" at bounding box center [133, 71] width 31 height 8
click at [0, 265] on html "Editor de páginas Alterações [PERSON_NAME] automaticamente Guia completo dos ar…" at bounding box center [570, 284] width 1140 height 569
drag, startPoint x: -2, startPoint y: 265, endPoint x: 79, endPoint y: 281, distance: 82.5
click at [110, 341] on div "margin-left : 10px ;" at bounding box center [165, 377] width 110 height 73
drag, startPoint x: 90, startPoint y: 275, endPoint x: -2, endPoint y: 265, distance: 92.7
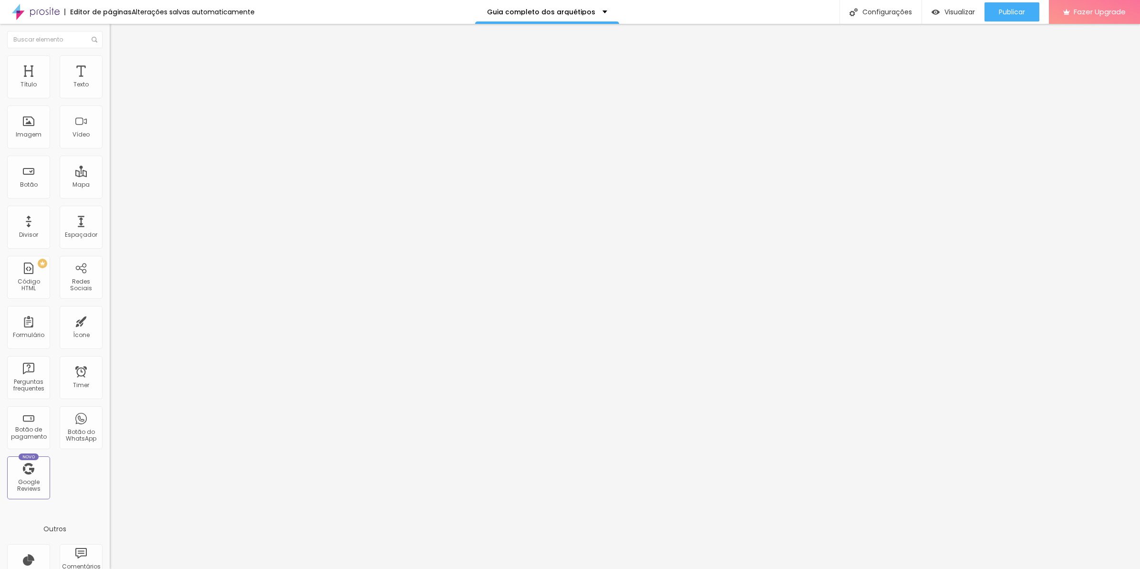
click at [0, 265] on html "Editor de páginas Alterações [PERSON_NAME] automaticamente Guia completo dos ar…" at bounding box center [570, 284] width 1140 height 569
click at [110, 94] on img at bounding box center [113, 91] width 7 height 7
click at [110, 61] on img at bounding box center [114, 59] width 9 height 9
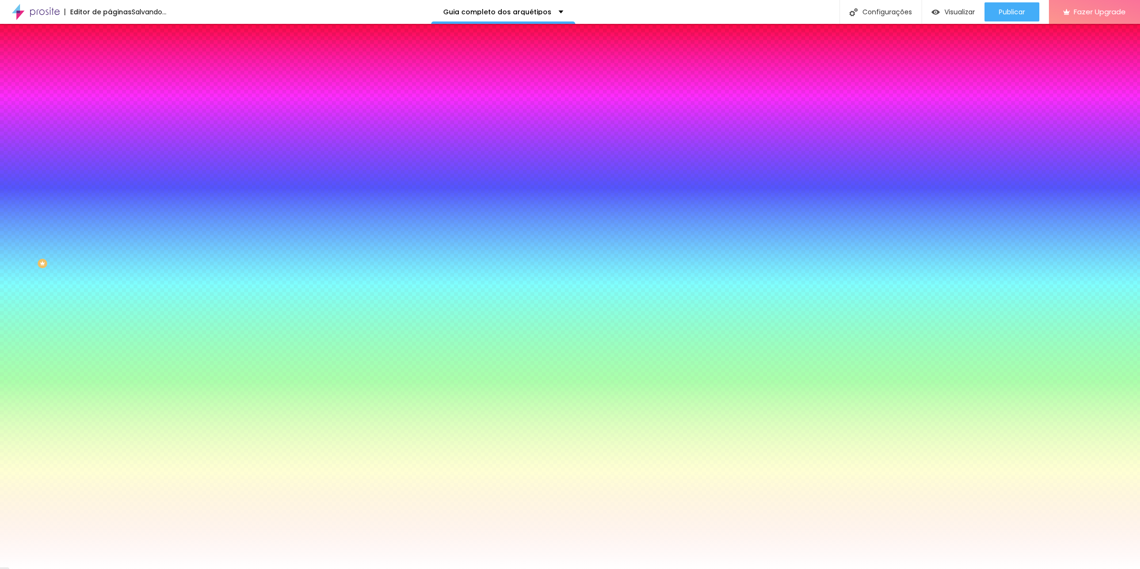
click at [110, 65] on img at bounding box center [114, 69] width 9 height 9
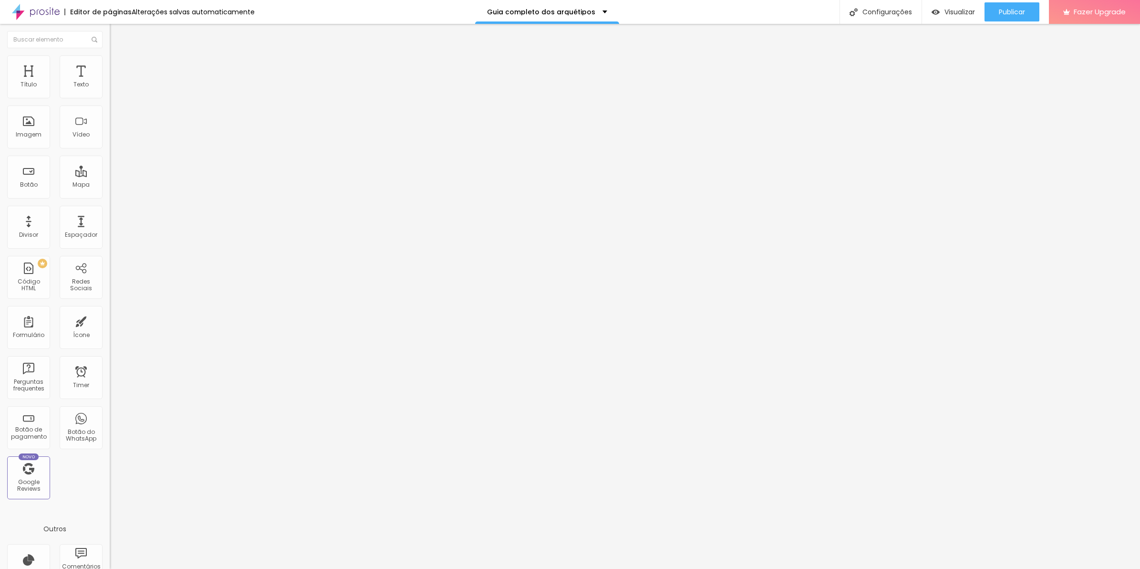
click at [110, 58] on ul "Conteúdo Estilo Avançado" at bounding box center [165, 60] width 110 height 29
click at [110, 65] on li "Avançado" at bounding box center [165, 70] width 110 height 10
type input "35"
type input "44"
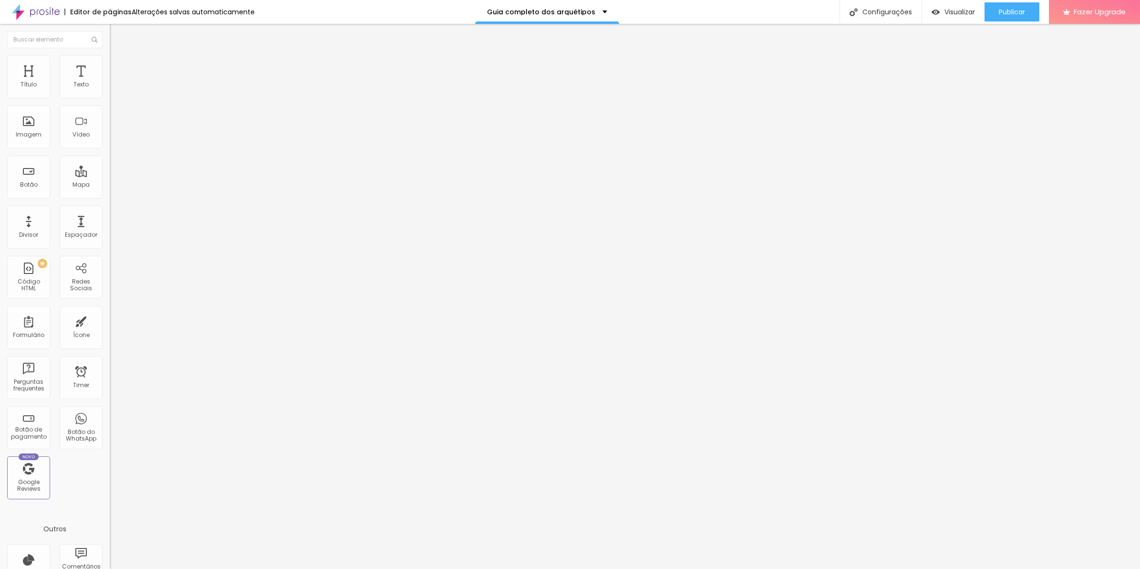
type input "44"
type input "35"
type input "29"
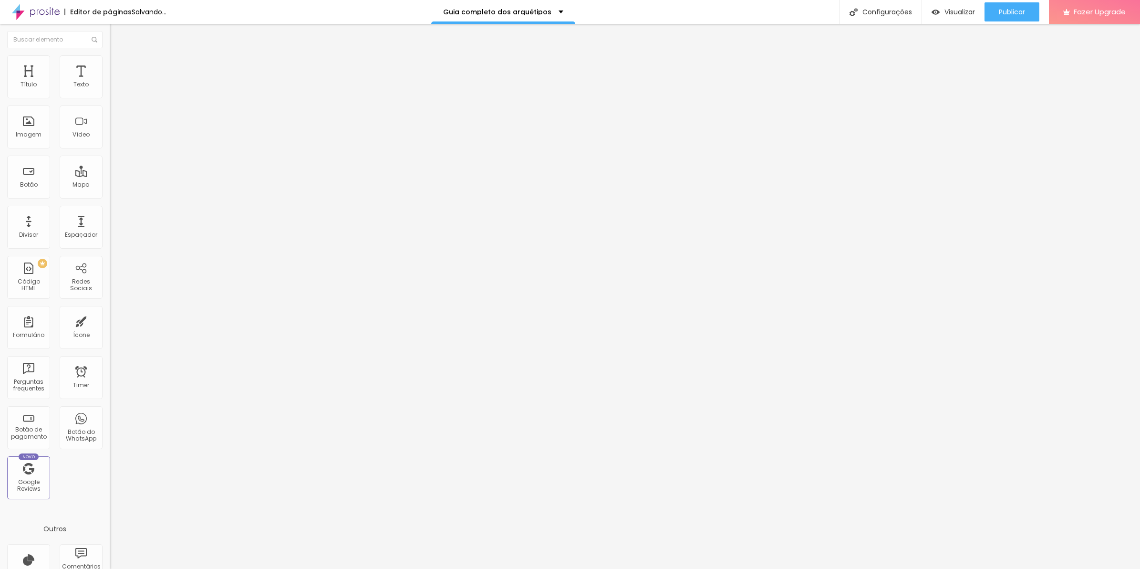
type input "22"
type input "15"
click at [110, 320] on input "range" at bounding box center [141, 324] width 62 height 8
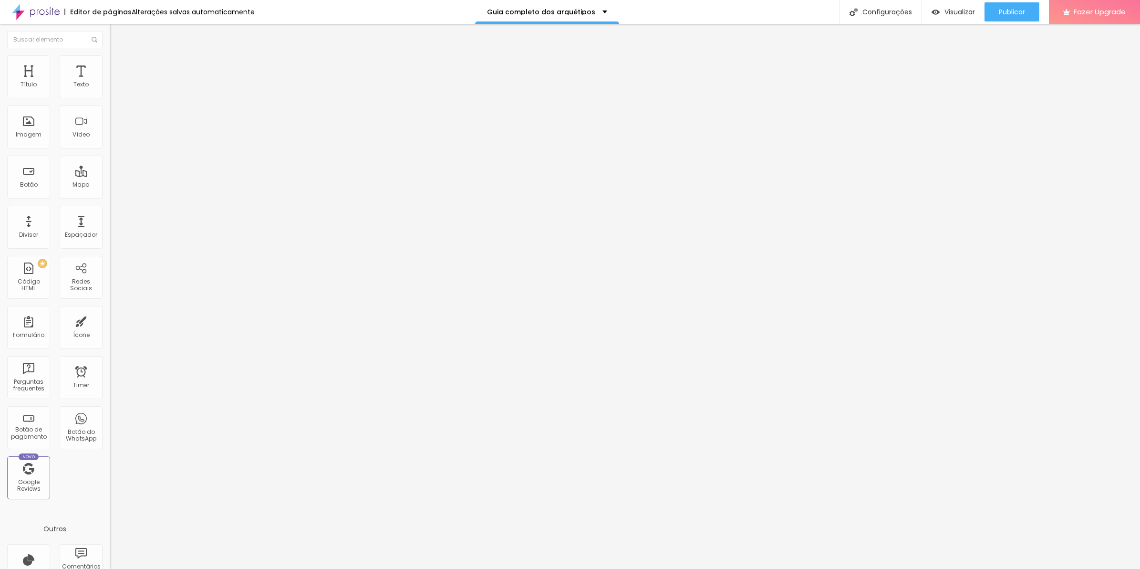
type input "0"
drag, startPoint x: 23, startPoint y: 111, endPoint x: -2, endPoint y: 115, distance: 25.6
type input "0"
click at [110, 320] on input "range" at bounding box center [141, 324] width 62 height 8
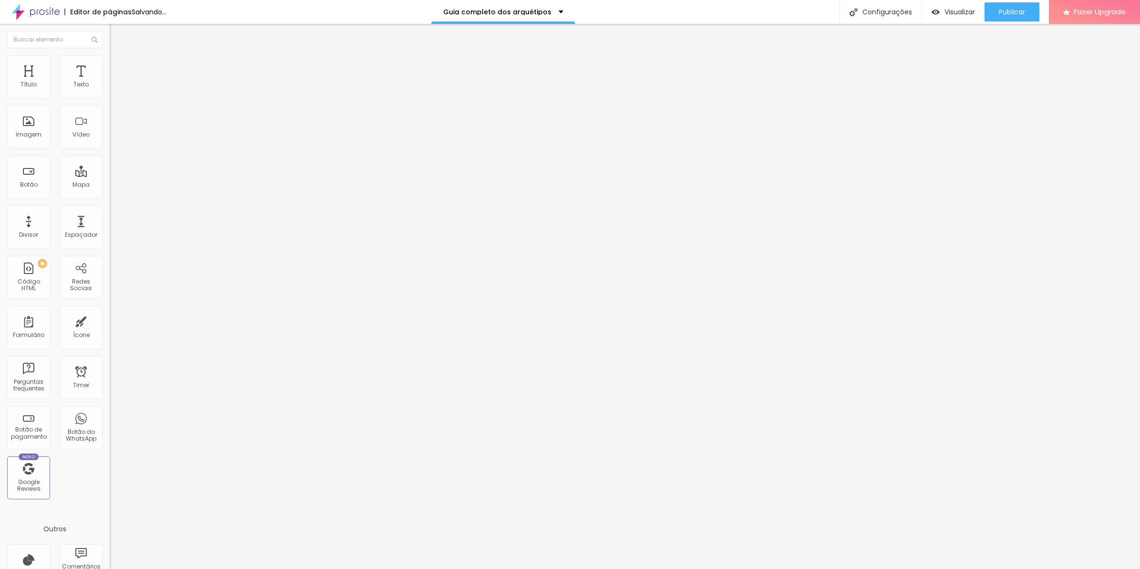
click at [110, 476] on div at bounding box center [165, 512] width 110 height 73
click at [110, 65] on ul "Conteúdo Estilo Avançado" at bounding box center [165, 60] width 110 height 29
click at [110, 63] on li "Estilo" at bounding box center [165, 60] width 110 height 10
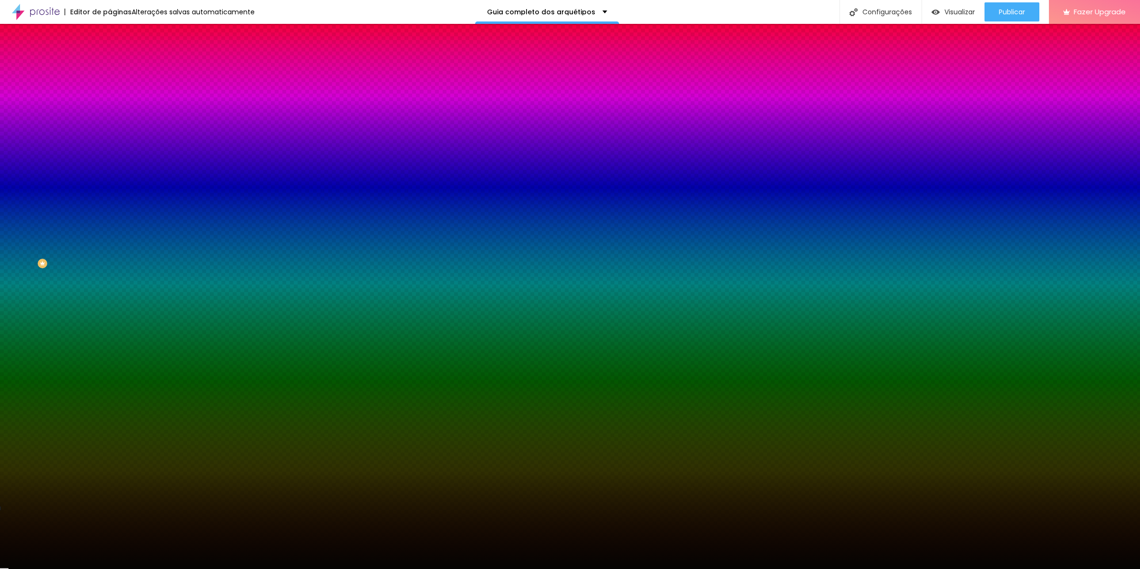
click at [110, 139] on input "#050402" at bounding box center [167, 135] width 115 height 10
click at [118, 67] on span "Avançado" at bounding box center [133, 71] width 31 height 8
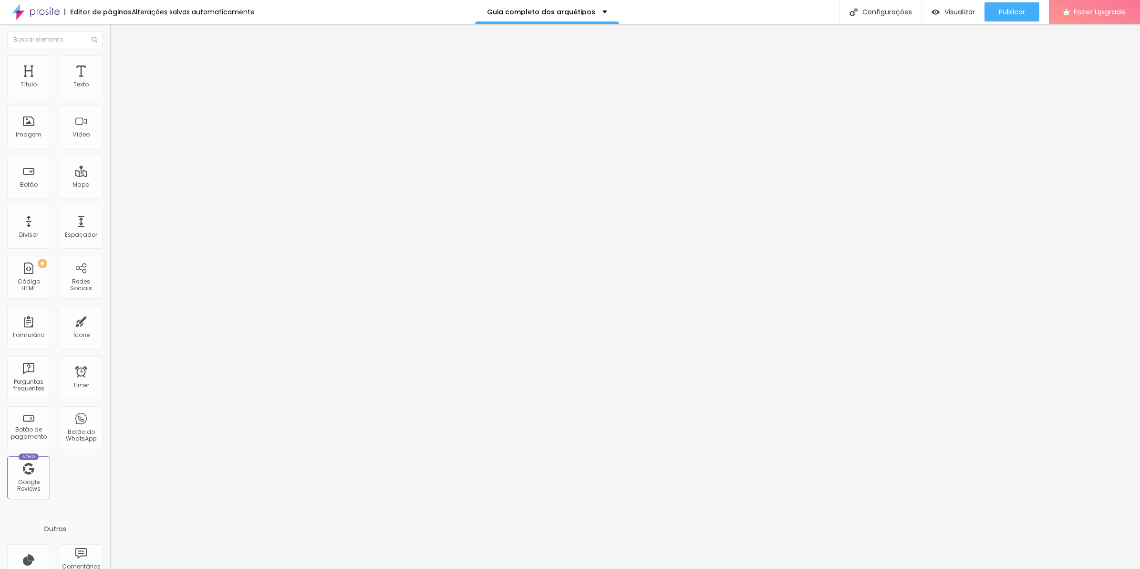
click at [110, 469] on img at bounding box center [113, 472] width 6 height 6
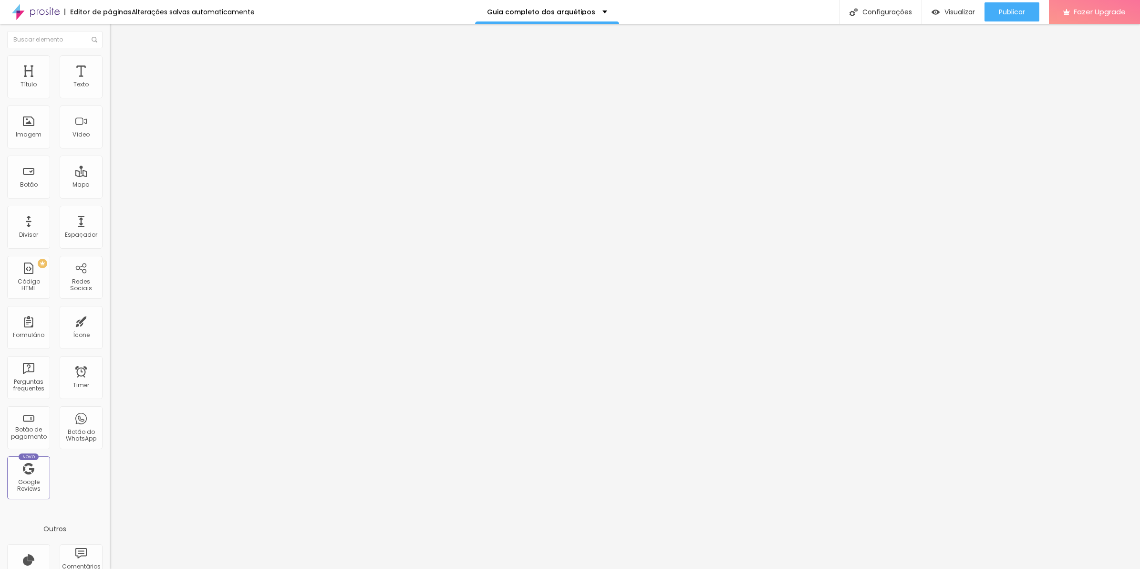
click at [110, 476] on div "border-left : 15px solid #050402 ; border-right : 15px solid #050402 ; border-t…" at bounding box center [165, 508] width 110 height 64
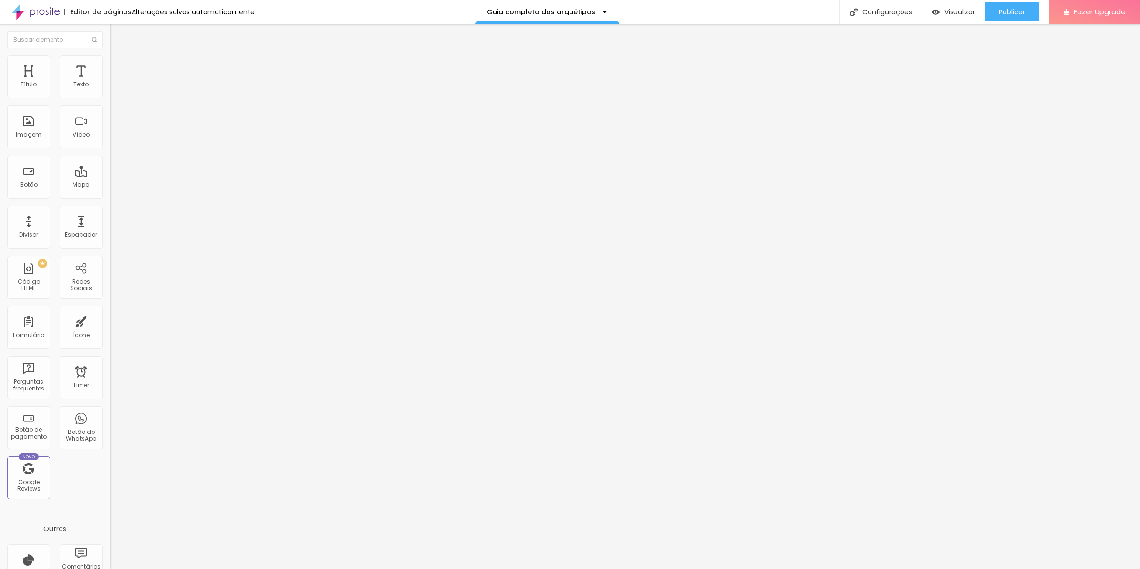
click at [110, 476] on div "border-left : 15px solid #050402 ; border-right : 15px solid #050402 ; border-t…" at bounding box center [165, 508] width 110 height 64
click at [110, 476] on div "border-left : 15px solid #050402 ; border-right : 15px solid #050402 ; border-t…" at bounding box center [165, 476] width 110 height 0
click at [110, 476] on div "border-left : 15px solid #050402 ; border-right : 15px solid #050402 ; border-t…" at bounding box center [165, 508] width 110 height 64
click at [110, 476] on div "border-left : 15px solid #050402 ; border-bottom : 15px solid #050402 ; border-…" at bounding box center [165, 508] width 111 height 64
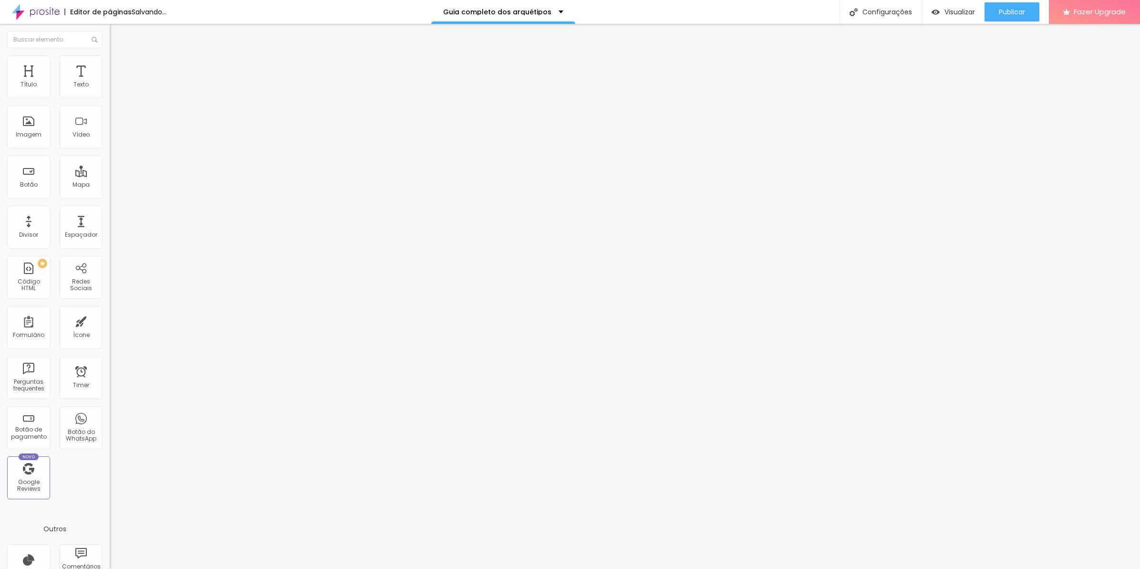
click at [110, 469] on img at bounding box center [113, 472] width 6 height 6
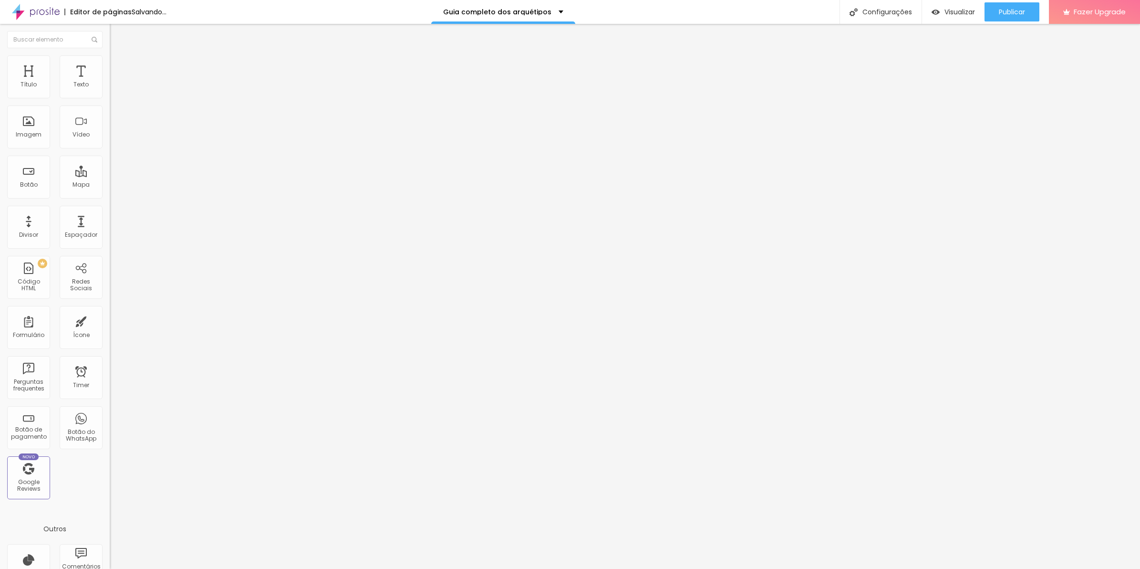
drag, startPoint x: 516, startPoint y: 199, endPoint x: 391, endPoint y: 188, distance: 125.6
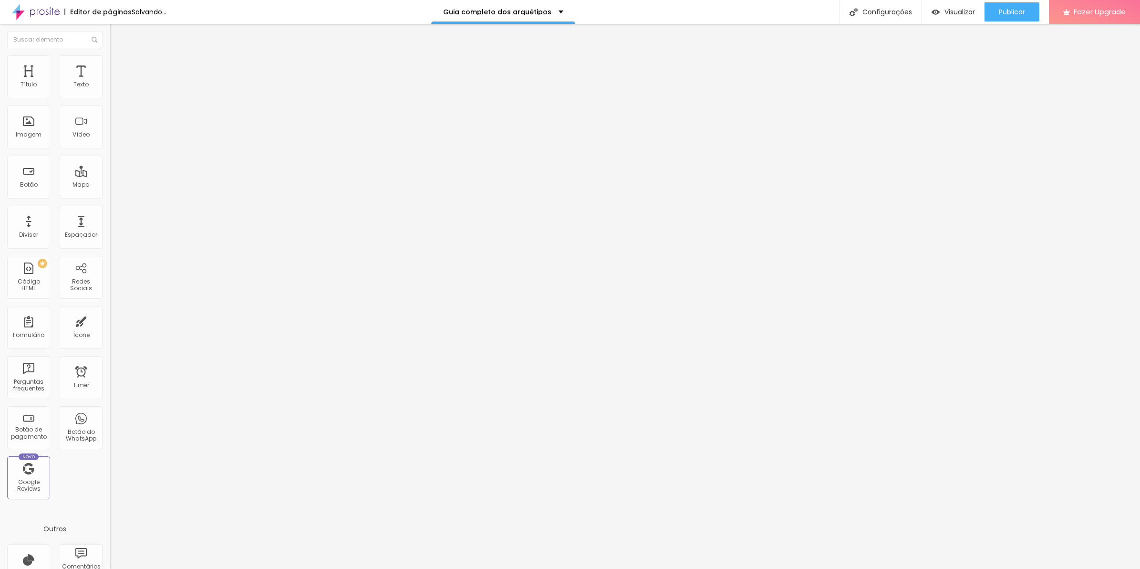
paste textarea
drag, startPoint x: 509, startPoint y: 175, endPoint x: 397, endPoint y: 175, distance: 112.1
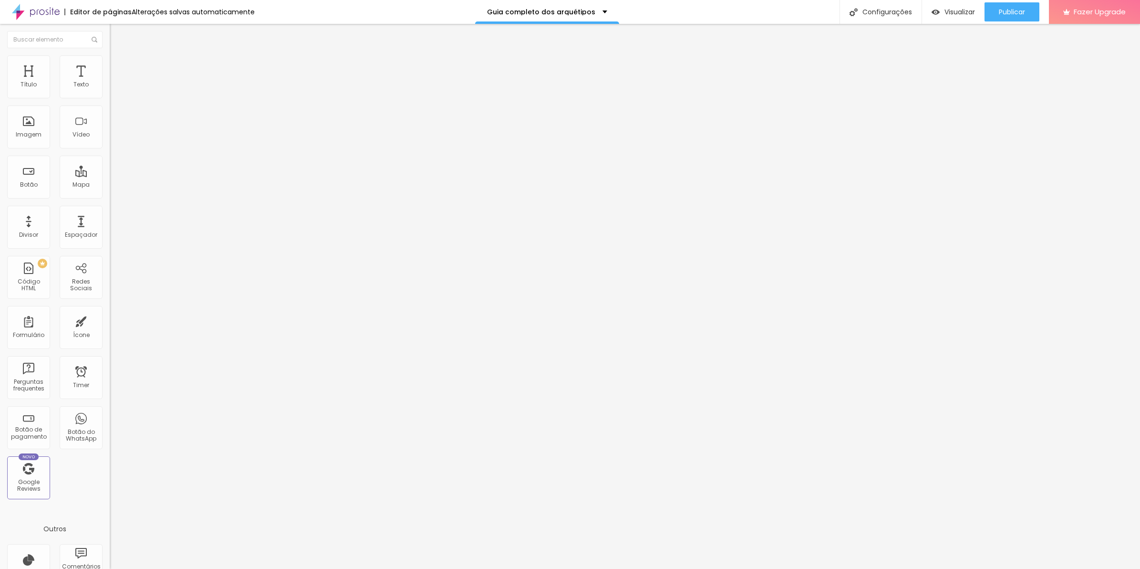
click at [110, 73] on li "Avançado" at bounding box center [165, 70] width 110 height 10
click at [110, 476] on div at bounding box center [165, 512] width 110 height 73
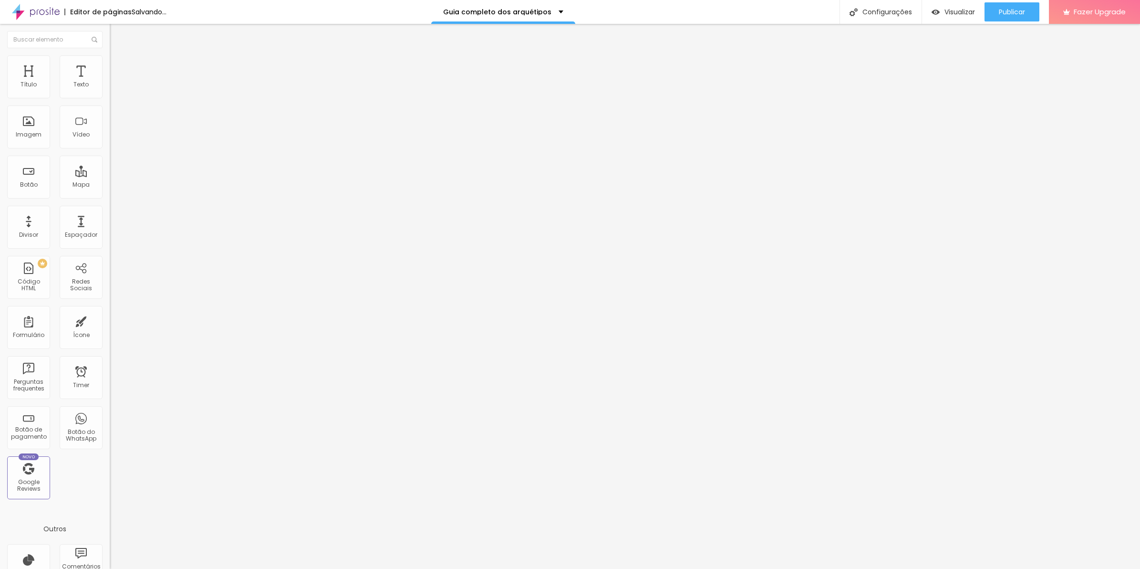
scroll to position [0, 18]
click at [92, 476] on div "border-top : 15px solid #050402 ; border-left : 15px solid #050402 ; border-rig…" at bounding box center [147, 508] width 111 height 64
click at [110, 476] on div "border-top : 15px solid #050402 ; border-left : 15px solid #050402 ; border-rig…" at bounding box center [165, 508] width 111 height 64
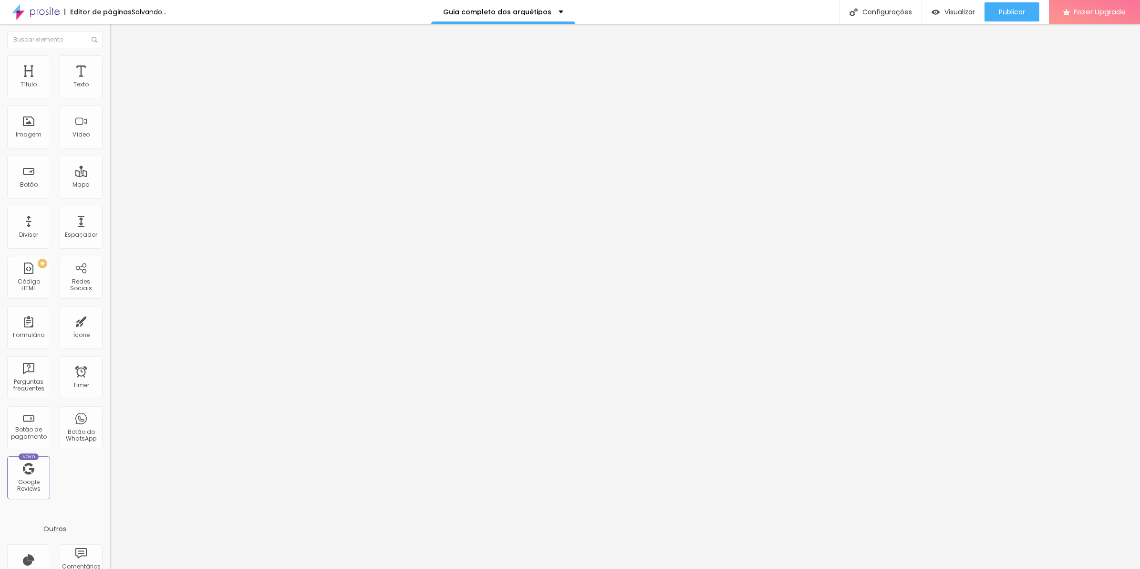
click at [110, 476] on div "border-left : 15px solid #050402 ; border-right : 15px solid #050402 ; border-b…" at bounding box center [165, 508] width 111 height 64
click at [118, 67] on span "Avançado" at bounding box center [133, 71] width 31 height 8
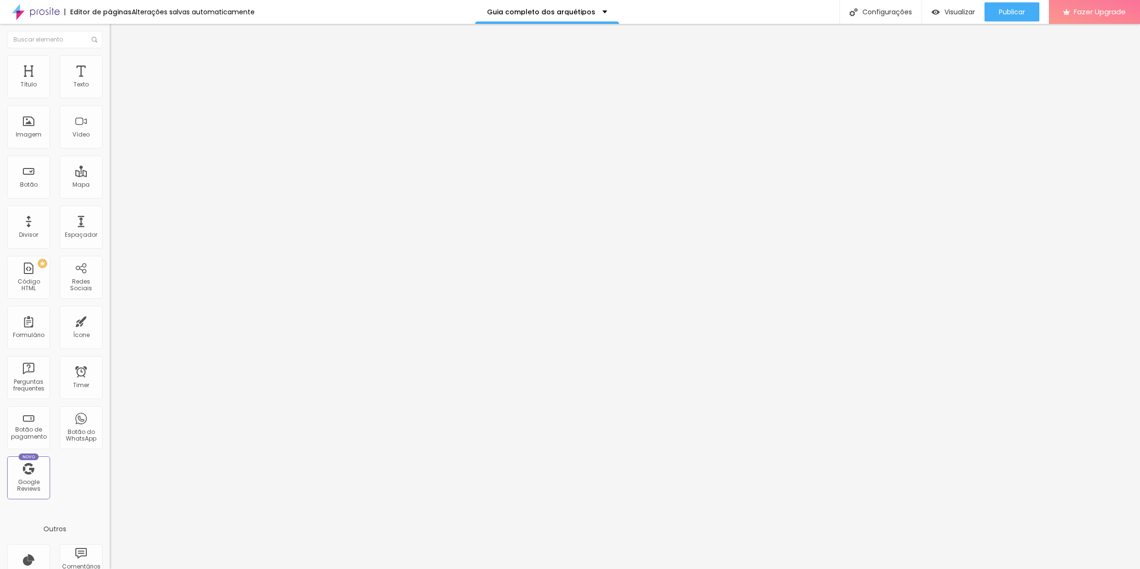
click at [110, 476] on div "Insira seu código aqui" at bounding box center [147, 480] width 75 height 9
click at [92, 476] on div "border-top : 15px solid #050402 ; border-left : 15px solid #050402 ; border-rig…" at bounding box center [147, 508] width 111 height 64
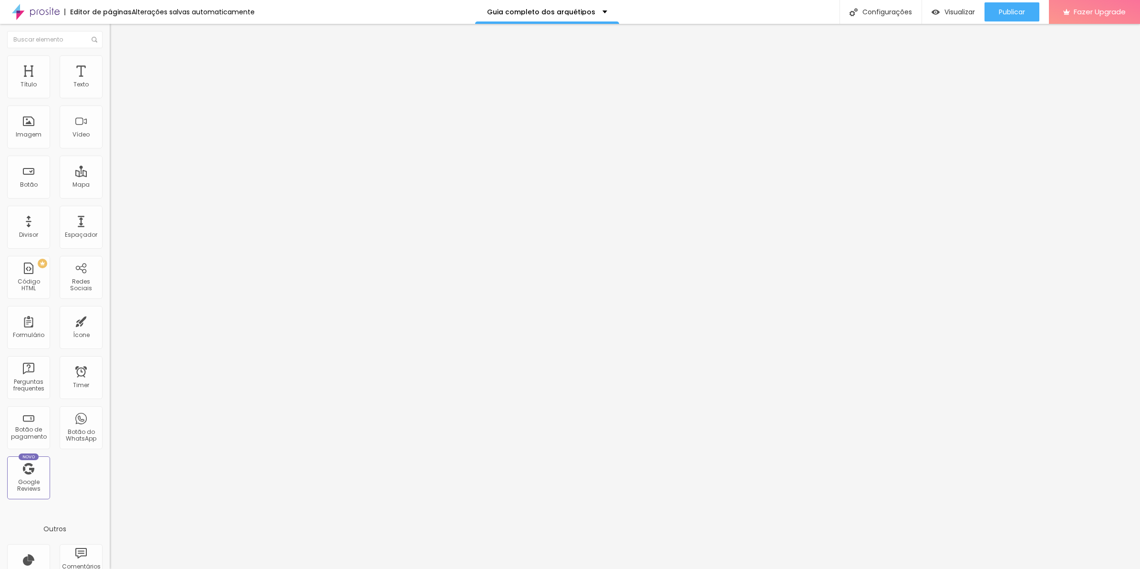
click at [92, 476] on div "border-top : 15px solid #050402 ; border-left : 15px solid #050402 ; border-rig…" at bounding box center [147, 508] width 111 height 64
click at [1007, 5] on div "Publicar" at bounding box center [1012, 11] width 26 height 19
click at [110, 65] on li "Avançado" at bounding box center [165, 70] width 110 height 10
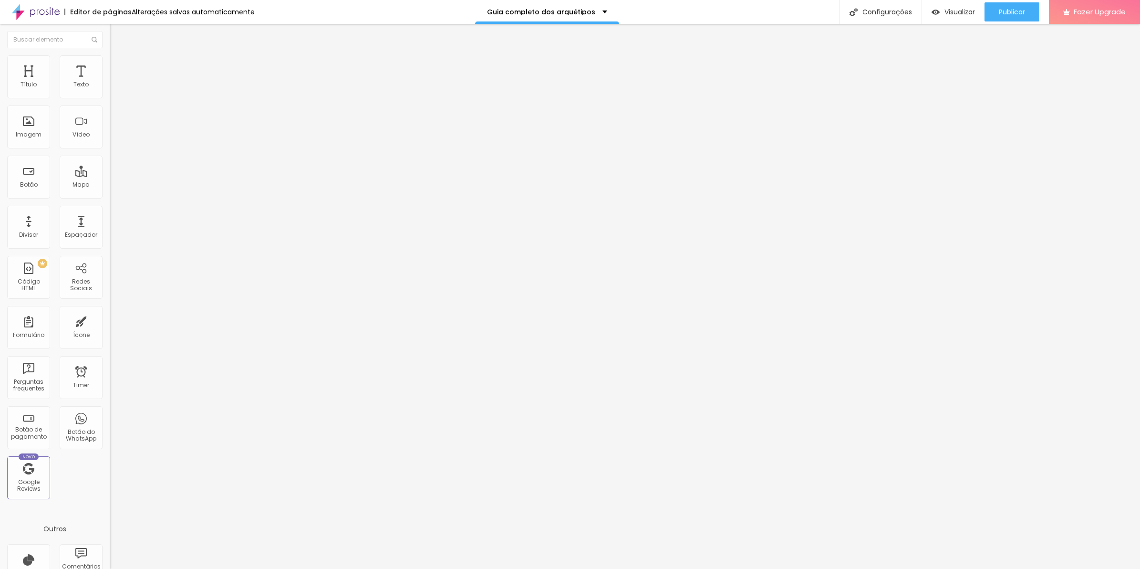
click at [110, 341] on div "background : -webkit-linear-gradient ( 125deg , #8f6c3d , #6d4e26 ) ; /* Chrome…" at bounding box center [305, 377] width 391 height 73
click at [1026, 10] on button "Publicar" at bounding box center [1012, 11] width 55 height 19
click at [110, 341] on div "background : -webkit-linear-gradient ( 125deg , #8f6c3d , #6d4e26 ) ; /* Chrome…" at bounding box center [305, 373] width 391 height 64
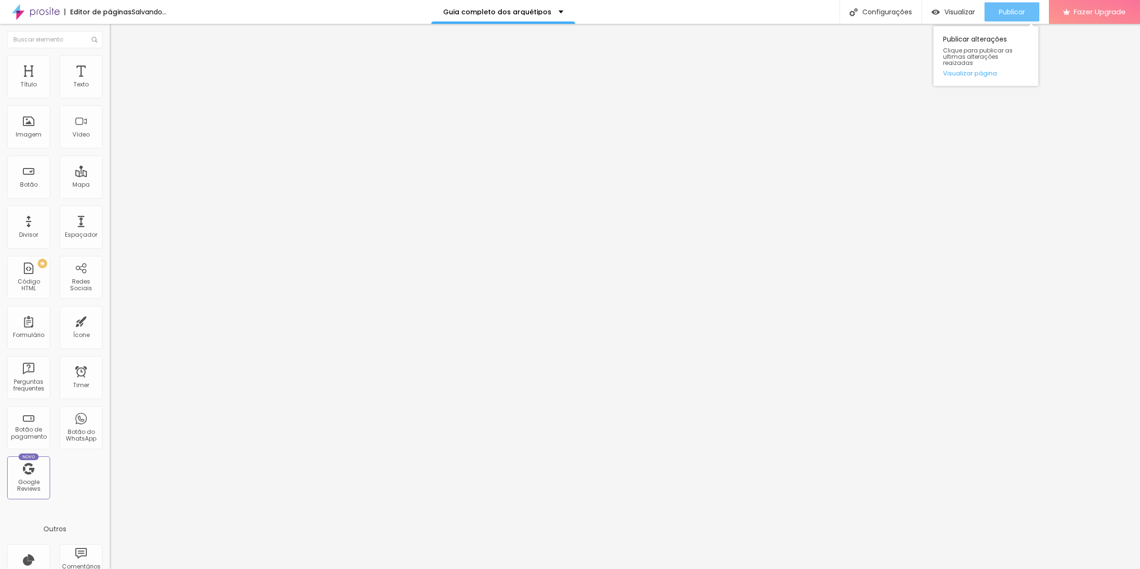
click at [992, 15] on button "Publicar" at bounding box center [1012, 11] width 55 height 19
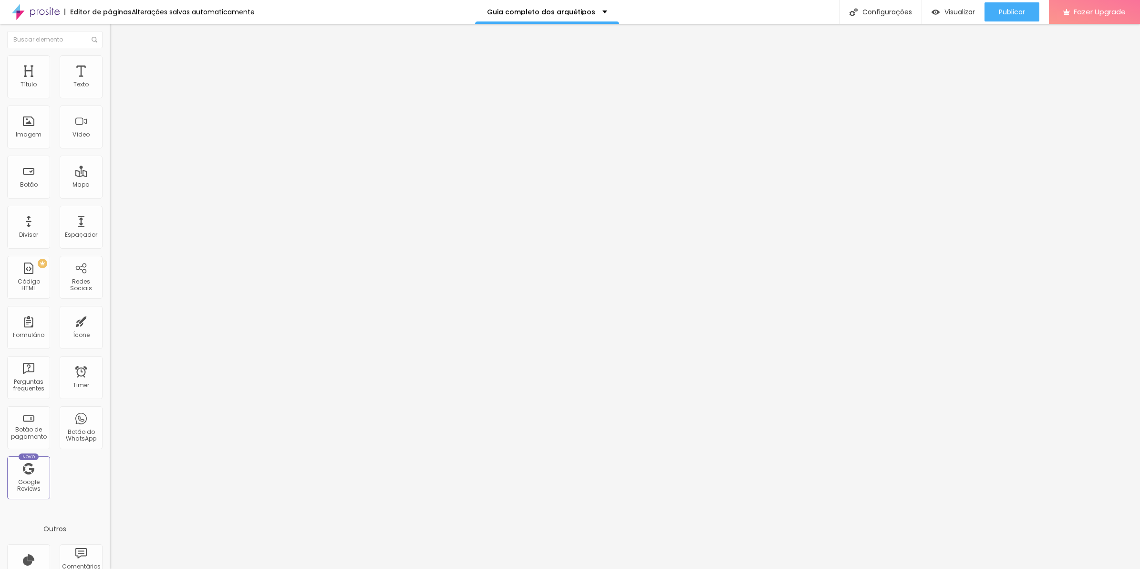
click at [110, 341] on div "background : -webkit-linear-gradient ( 125deg , #8f6c3d , #6d4e26 ) ; /* Chrome…" at bounding box center [305, 373] width 391 height 64
click at [118, 68] on span "Avançado" at bounding box center [133, 71] width 31 height 8
click at [110, 341] on div "background : -webkit-linear-gradient ( 125deg , #8f6c3d , #6d4e26 ) ; /* Chrome…" at bounding box center [305, 373] width 391 height 64
click at [110, 334] on img at bounding box center [113, 337] width 6 height 6
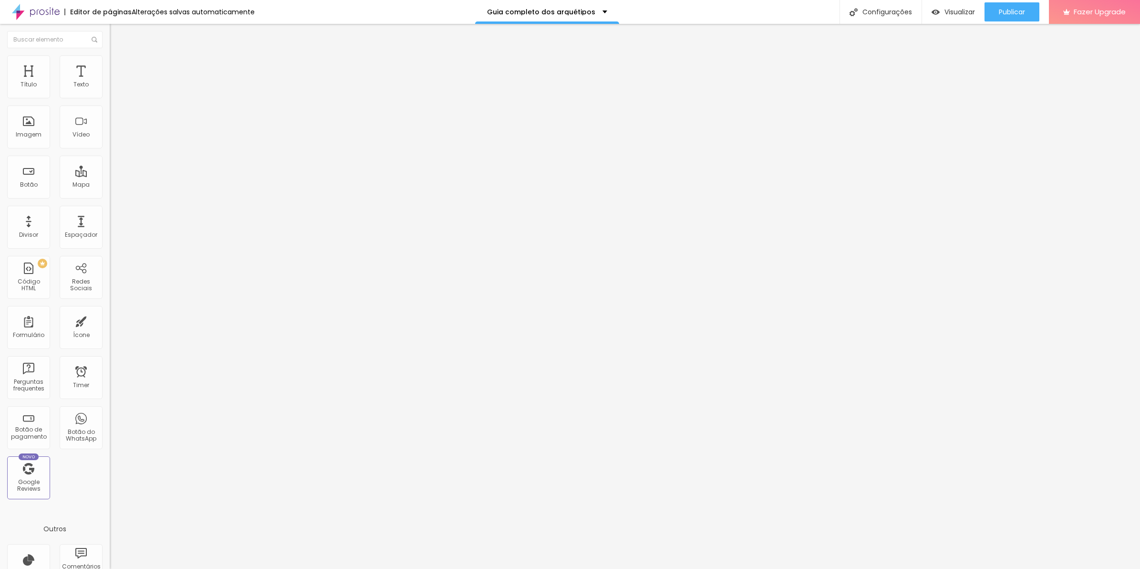
scroll to position [0, 19]
click at [110, 72] on li "Avançado" at bounding box center [165, 70] width 110 height 10
click at [110, 341] on div "background : -webkit-linear-gradient ( 125deg , #8f6c3d , #6d4e26 ) ; /* Chrome…" at bounding box center [305, 377] width 391 height 73
click at [118, 70] on span "Avançado" at bounding box center [133, 71] width 31 height 8
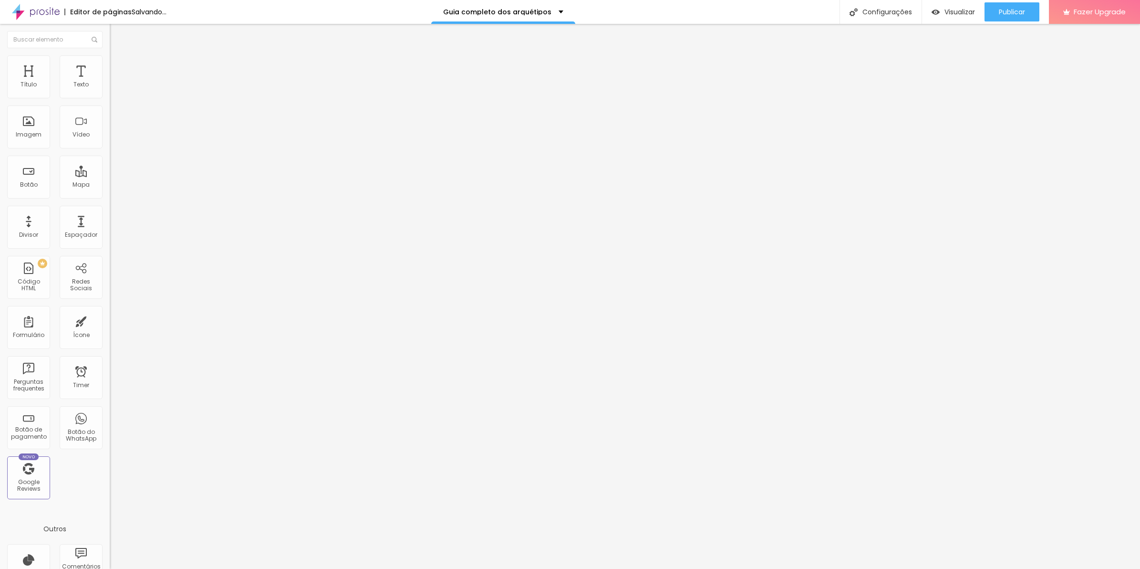
click at [110, 341] on div "background : -webkit-linear-gradient ( 125deg , #8f6c3d , #6d4e26 ) ; /* Chrome…" at bounding box center [305, 377] width 391 height 73
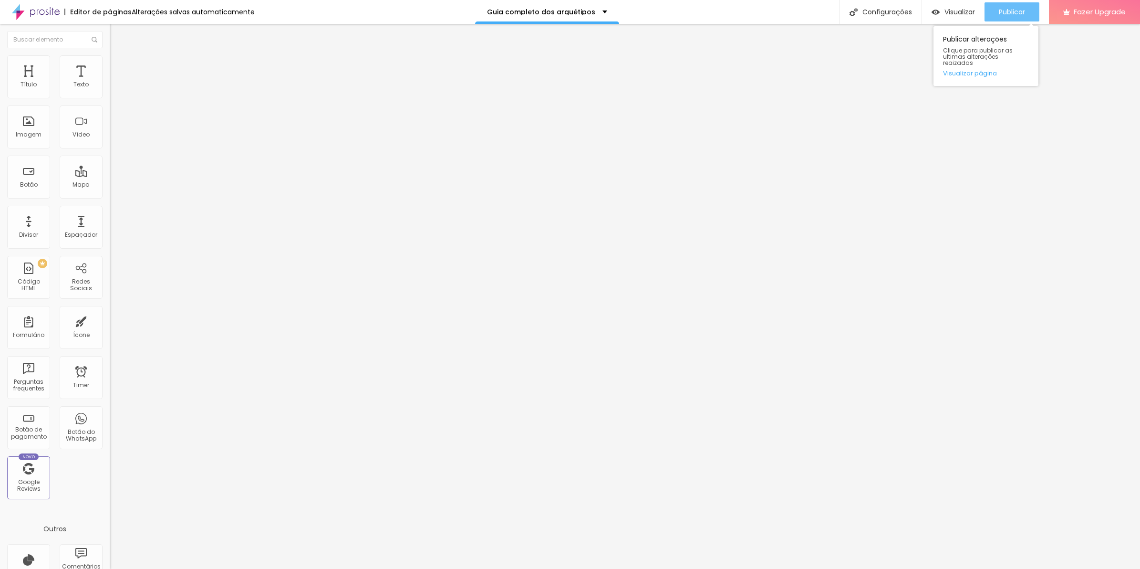
click at [1002, 12] on span "Publicar" at bounding box center [1012, 12] width 26 height 8
click at [118, 67] on span "Avançado" at bounding box center [133, 71] width 31 height 8
click at [110, 341] on div "background : -webkit-linear-gradient ( 125deg , #8f6c3d , #6d4e26 ) ; /* Chrome…" at bounding box center [305, 377] width 391 height 73
click at [110, 65] on li "Avançado" at bounding box center [165, 70] width 110 height 10
click at [110, 296] on div "20 px Espaçamento Interno ID Html Classes Html Visível nos dispositivos Celular…" at bounding box center [165, 207] width 110 height 267
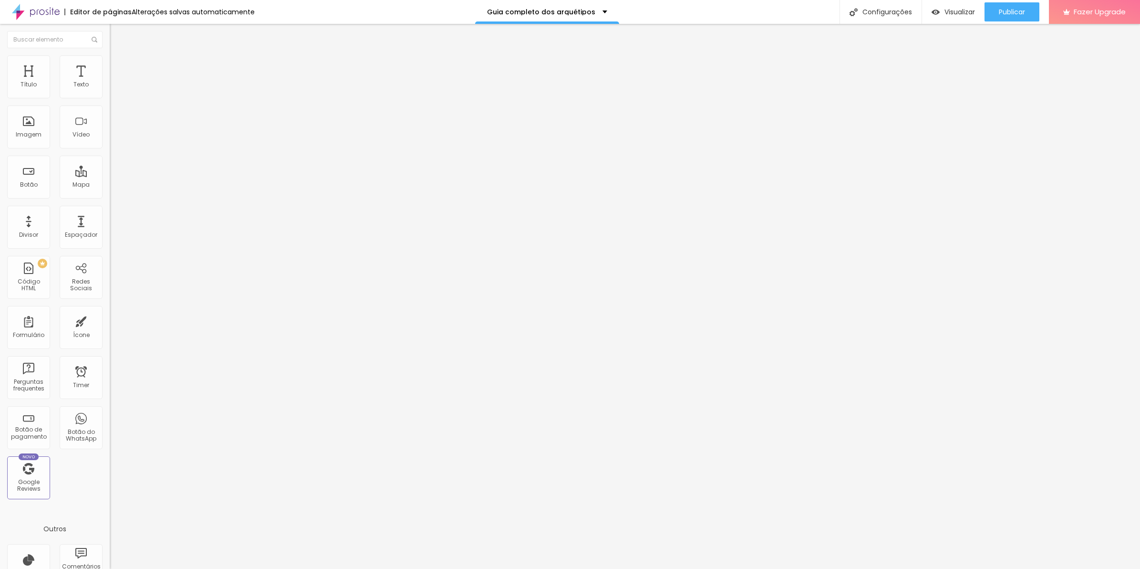
click at [110, 341] on div "background : -webkit-linear-gradient ( 125deg , #8f6c3d , #6d4e26 ) ; /* Chrome…" at bounding box center [305, 373] width 391 height 64
click at [110, 65] on li "Avançado" at bounding box center [165, 70] width 110 height 10
click at [110, 341] on div "background : -webkit-linear-gradient ( 125deg , #8f6c3d , #6d4e26 ) ; /* Chrome…" at bounding box center [305, 377] width 391 height 73
click at [110, 65] on li "Avançado" at bounding box center [165, 70] width 110 height 10
click at [110, 341] on div "background : -webkit-linear-gradient ( 125deg , #8f6c3d , #6d4e26 ) ; /* Chrome…" at bounding box center [305, 377] width 391 height 73
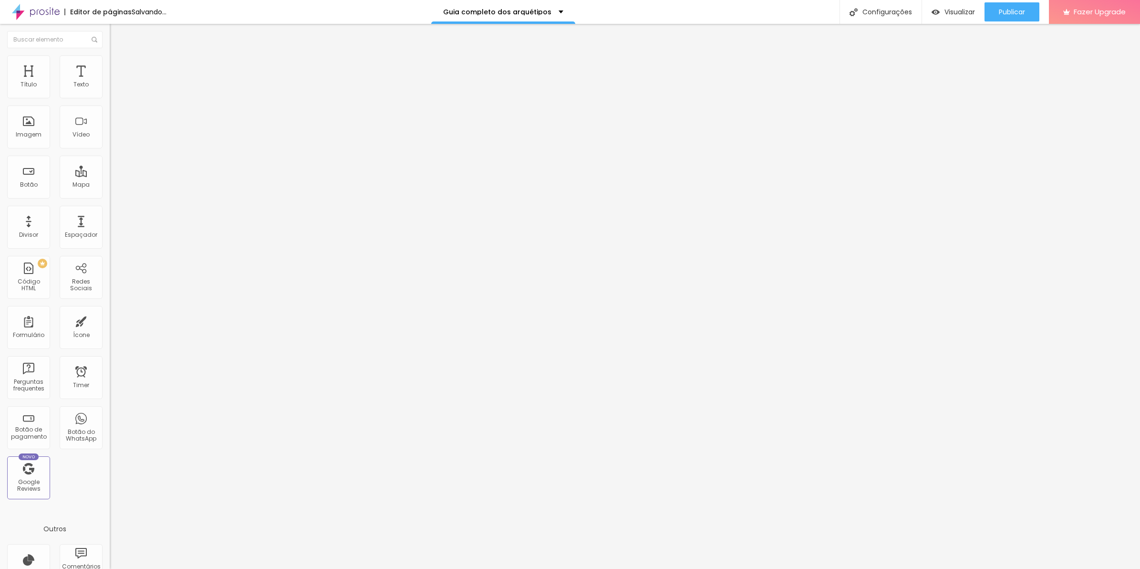
click at [110, 65] on li "Avançado" at bounding box center [165, 70] width 110 height 10
click at [110, 341] on div "background : -webkit-linear-gradient ( 125deg , #8f6c3d , #6d4e26 ) ; /* Chrome…" at bounding box center [305, 377] width 391 height 73
click at [110, 65] on li "Avançado" at bounding box center [165, 70] width 110 height 10
click at [110, 405] on li "Celular" at bounding box center [165, 408] width 110 height 6
click at [110, 410] on div at bounding box center [165, 410] width 110 height 0
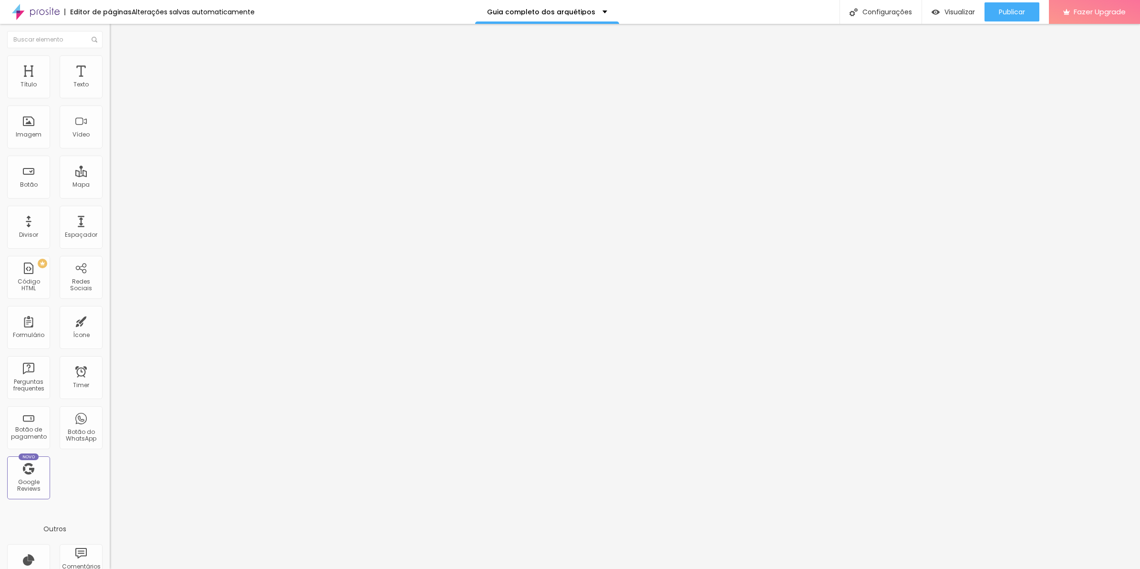
click at [110, 65] on img at bounding box center [114, 69] width 9 height 9
click at [110, 416] on div at bounding box center [165, 416] width 110 height 0
click at [110, 422] on div at bounding box center [165, 422] width 110 height 0
click at [110, 92] on button "button" at bounding box center [116, 87] width 13 height 10
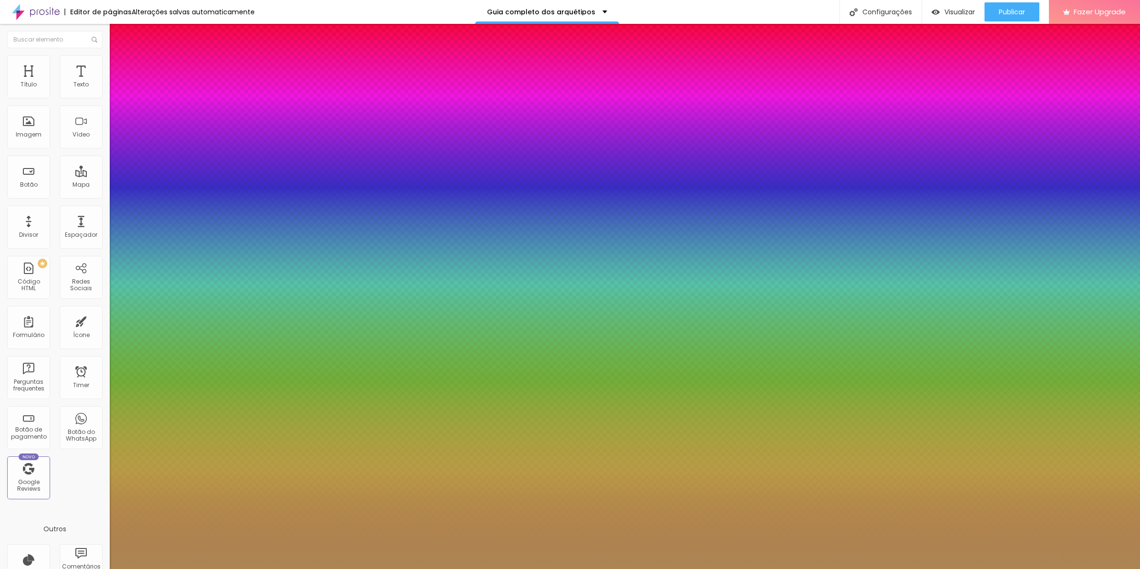
type input "27"
type input "29"
type input "30"
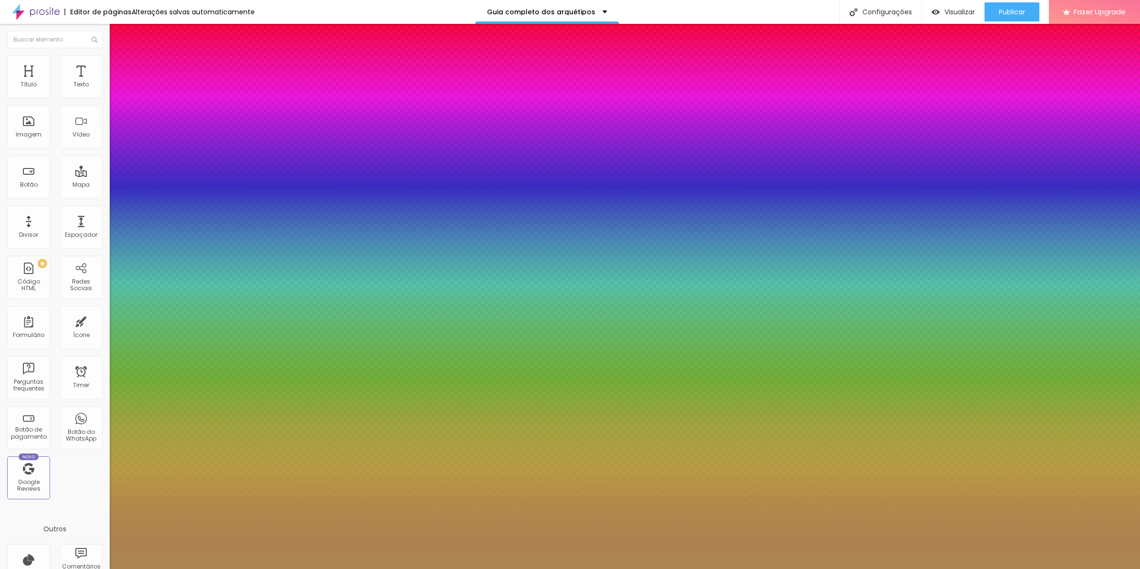
type input "30"
click at [588, 568] on div at bounding box center [570, 569] width 1140 height 0
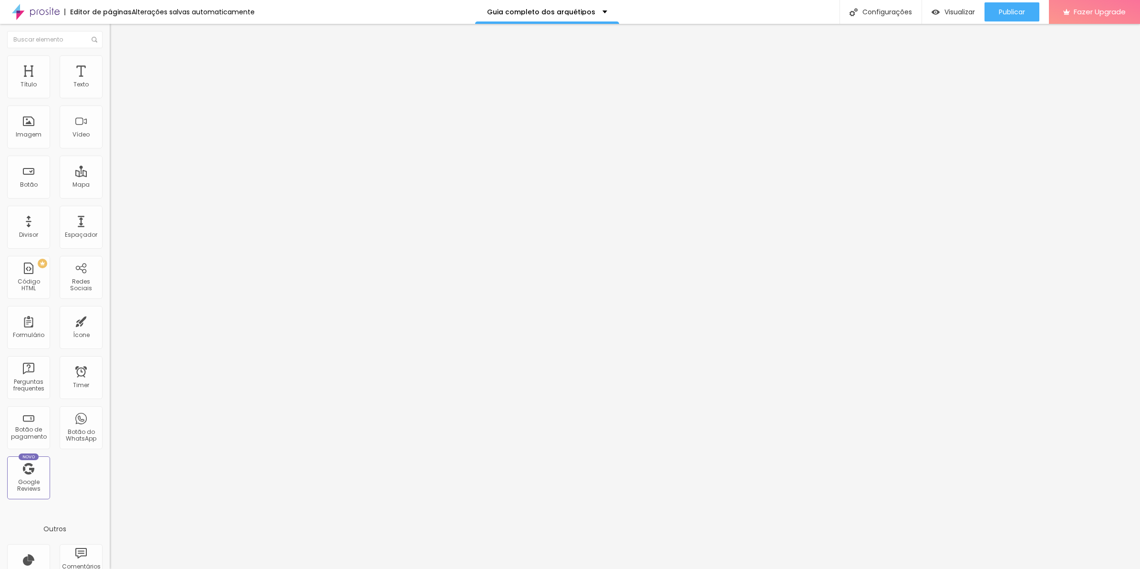
click at [114, 89] on icon "button" at bounding box center [117, 86] width 6 height 6
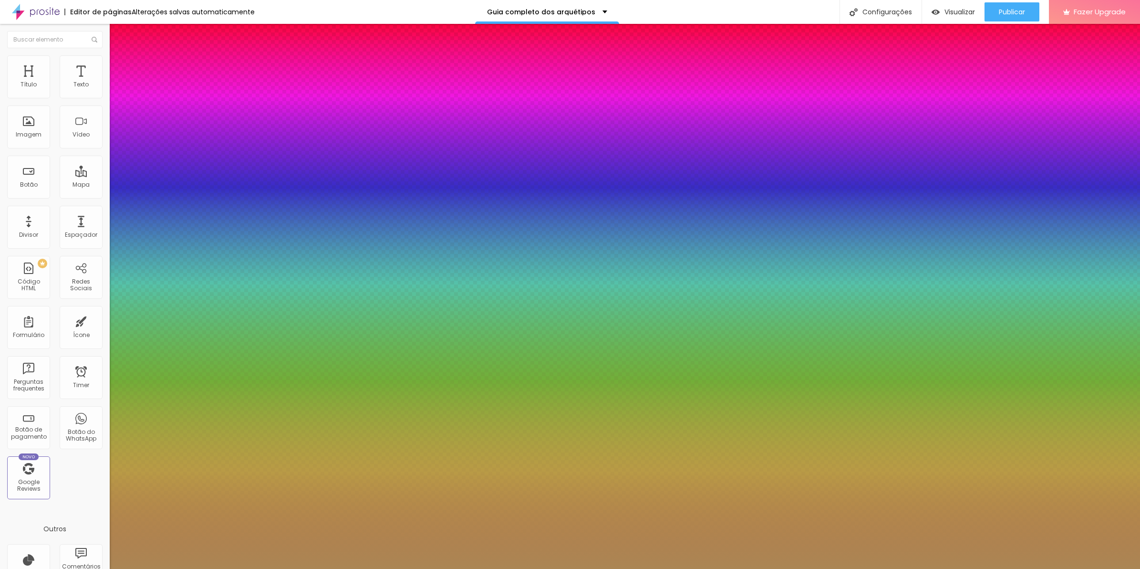
type input "25"
type input "24"
type input "25"
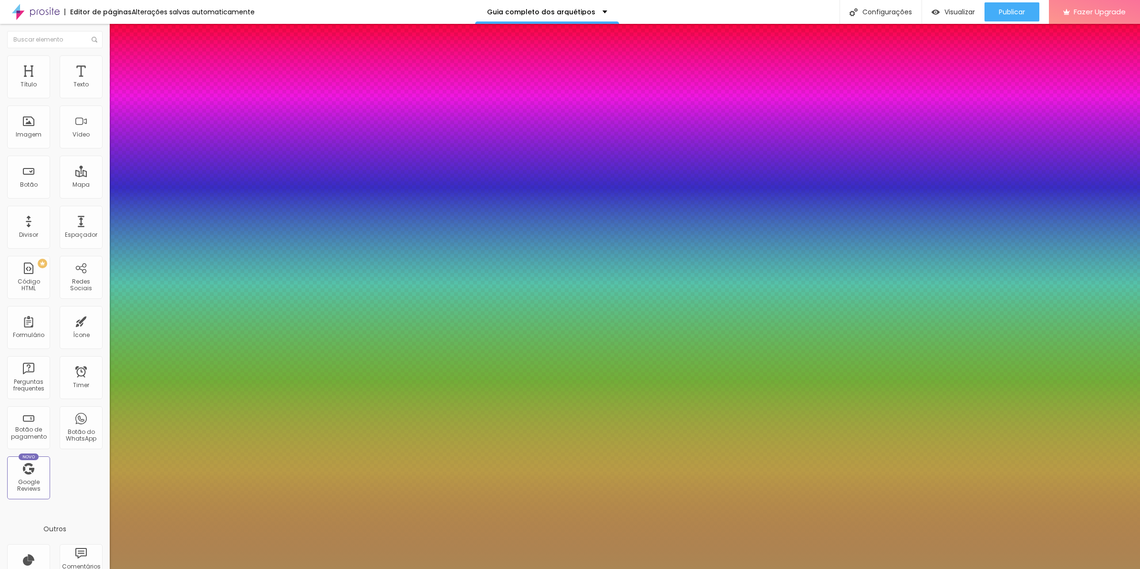
type input "25"
click at [910, 568] on div at bounding box center [570, 569] width 1140 height 0
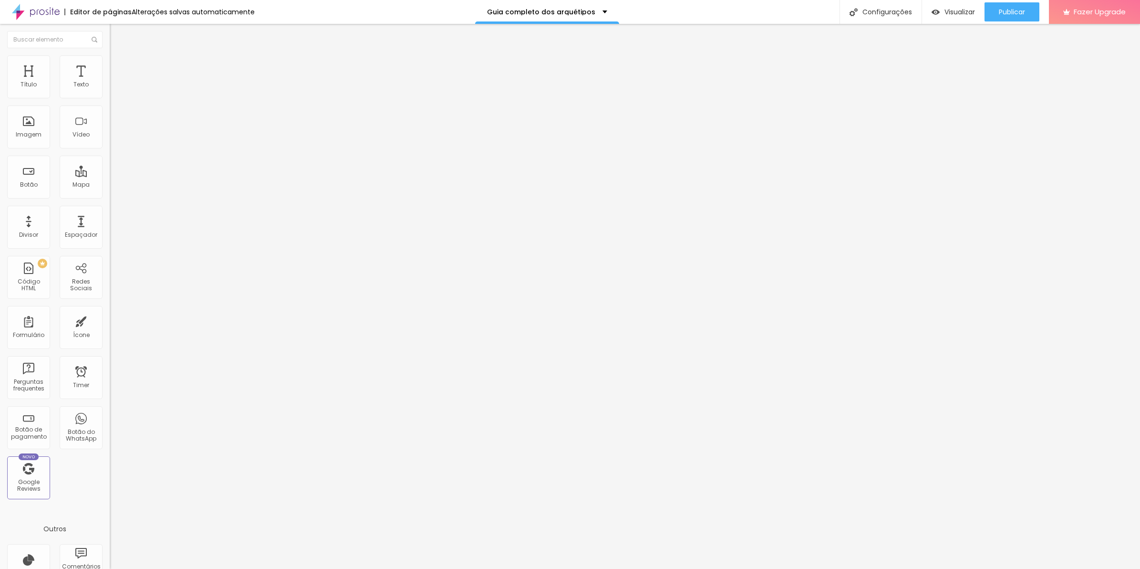
click at [110, 92] on button "button" at bounding box center [116, 87] width 13 height 10
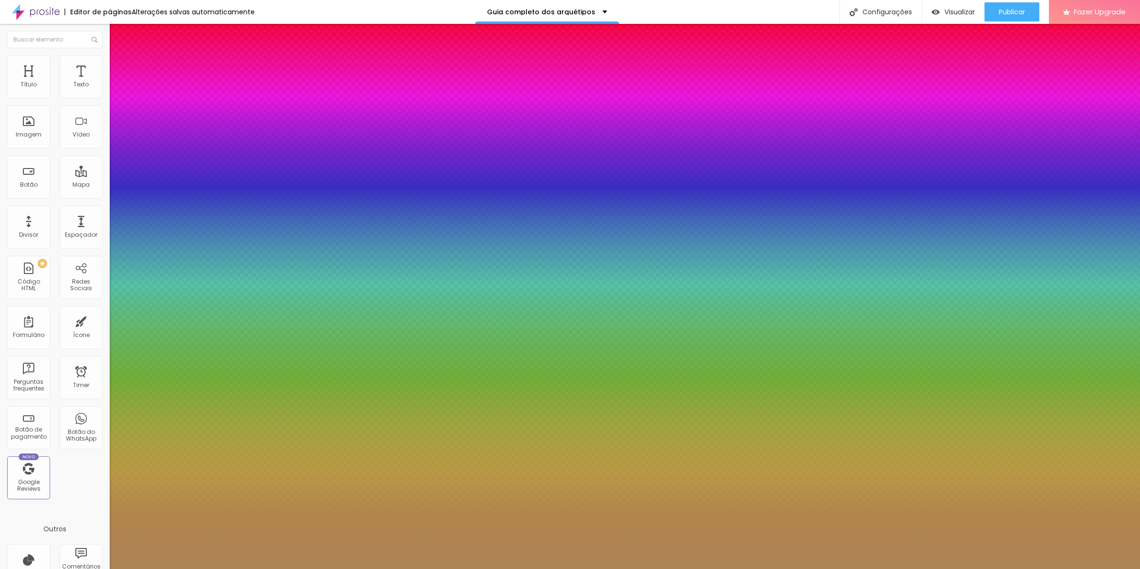
type input "29"
type input "30"
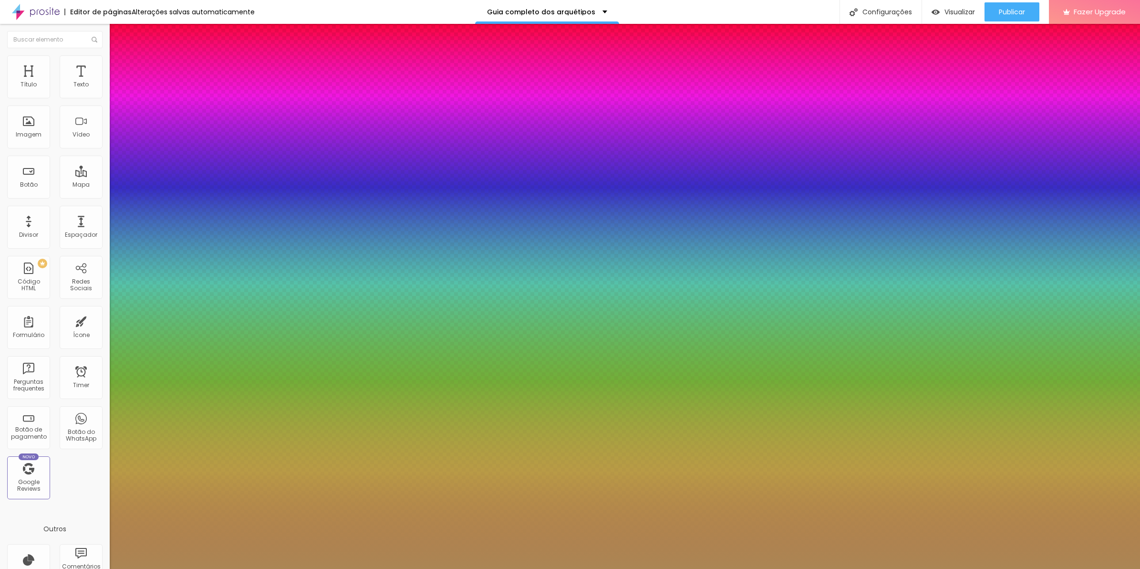
click at [629, 568] on div at bounding box center [570, 569] width 1140 height 0
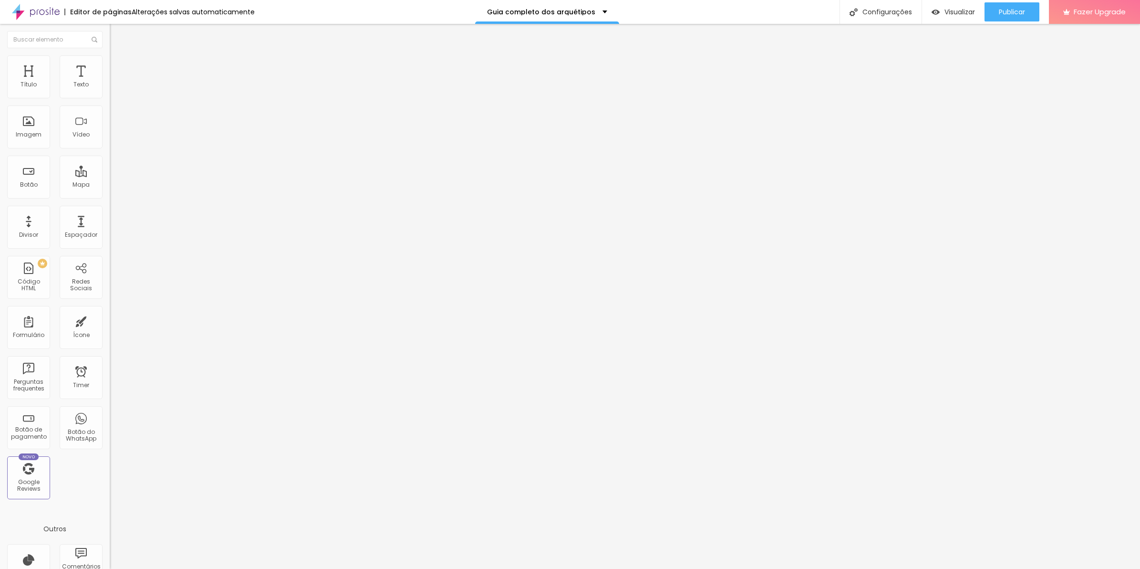
click at [114, 89] on icon "button" at bounding box center [117, 86] width 6 height 6
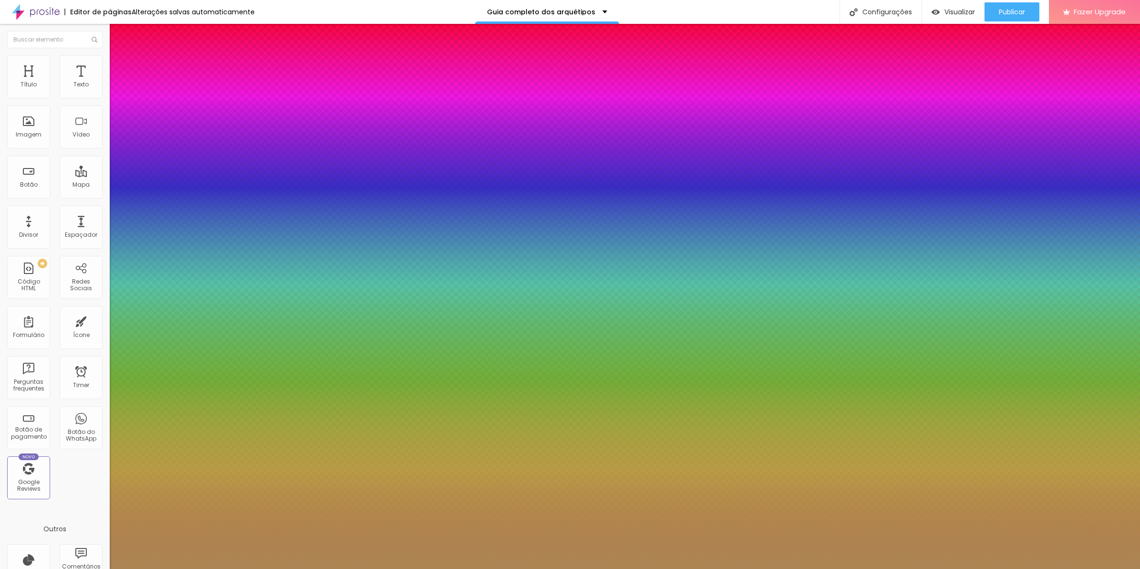
type input "20"
type input "22"
type input "23"
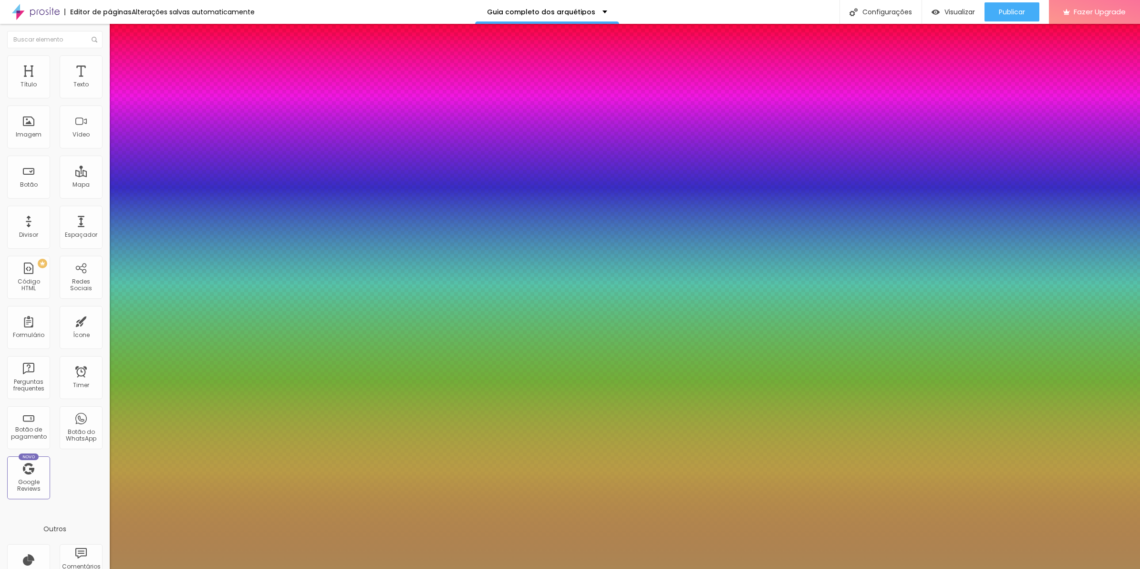
type input "23"
type input "28"
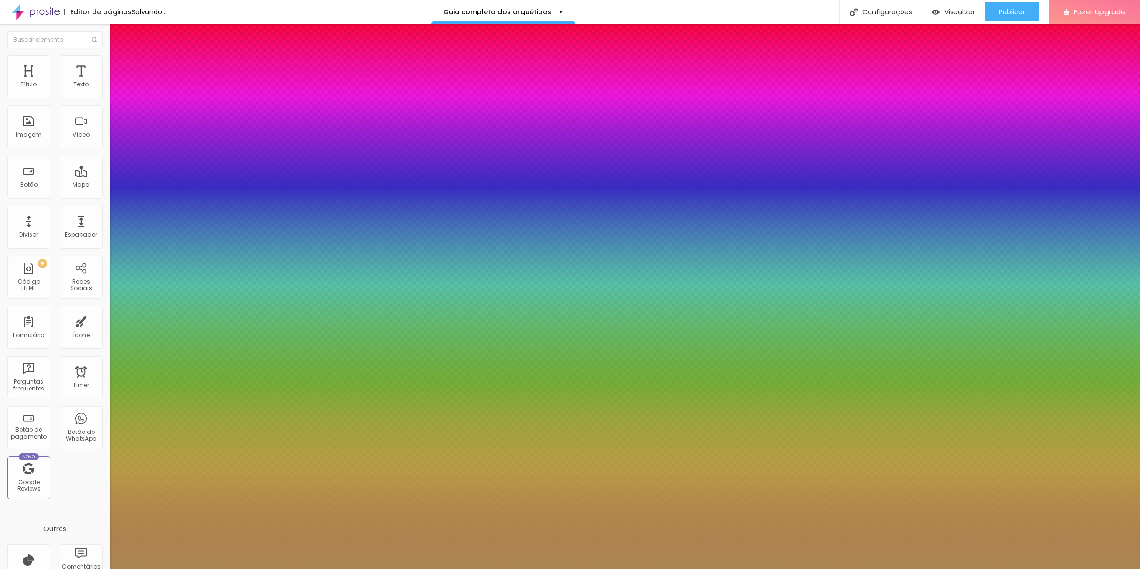
type input "26"
type input "25"
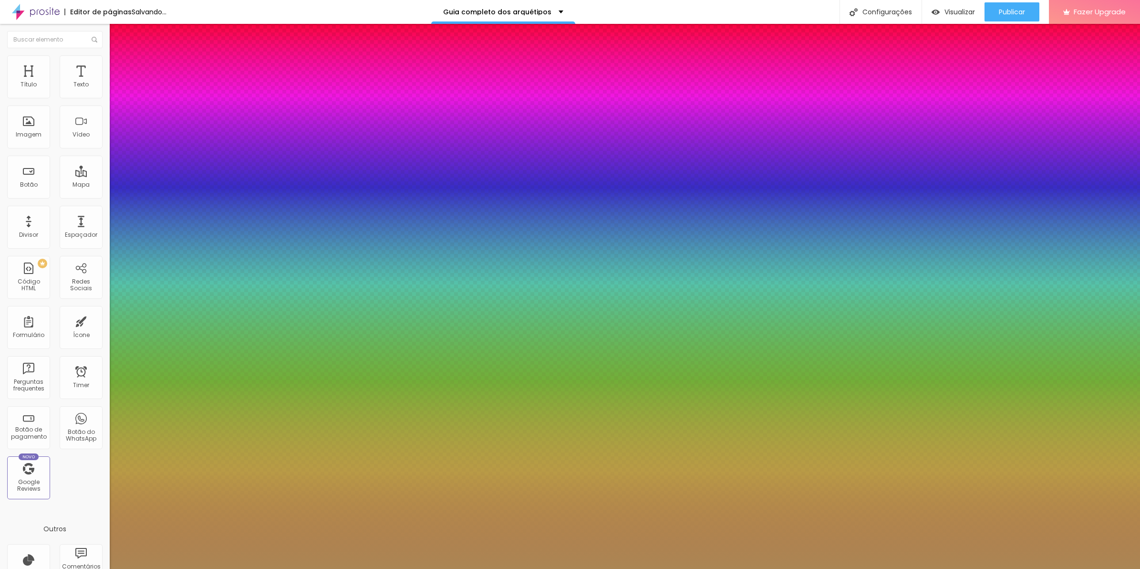
click at [507, 568] on div at bounding box center [570, 569] width 1140 height 0
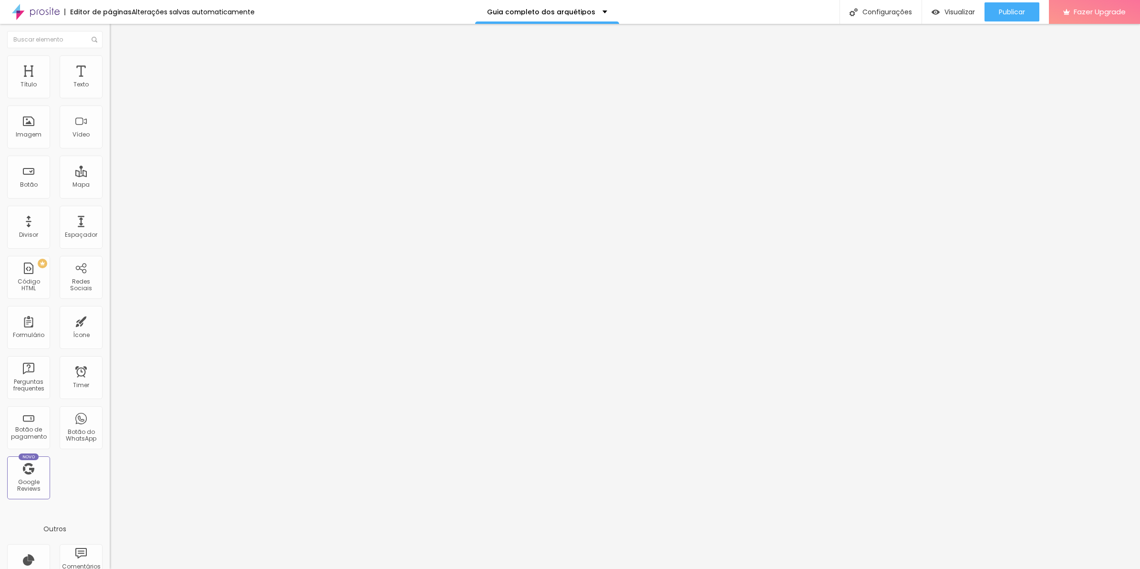
click at [118, 69] on span "Avançado" at bounding box center [133, 71] width 31 height 8
click at [110, 405] on li "Celular" at bounding box center [165, 408] width 110 height 6
click at [110, 410] on div at bounding box center [165, 410] width 110 height 0
click at [118, 67] on span "Avançado" at bounding box center [133, 71] width 31 height 8
click at [110, 405] on li "Celular" at bounding box center [165, 408] width 110 height 6
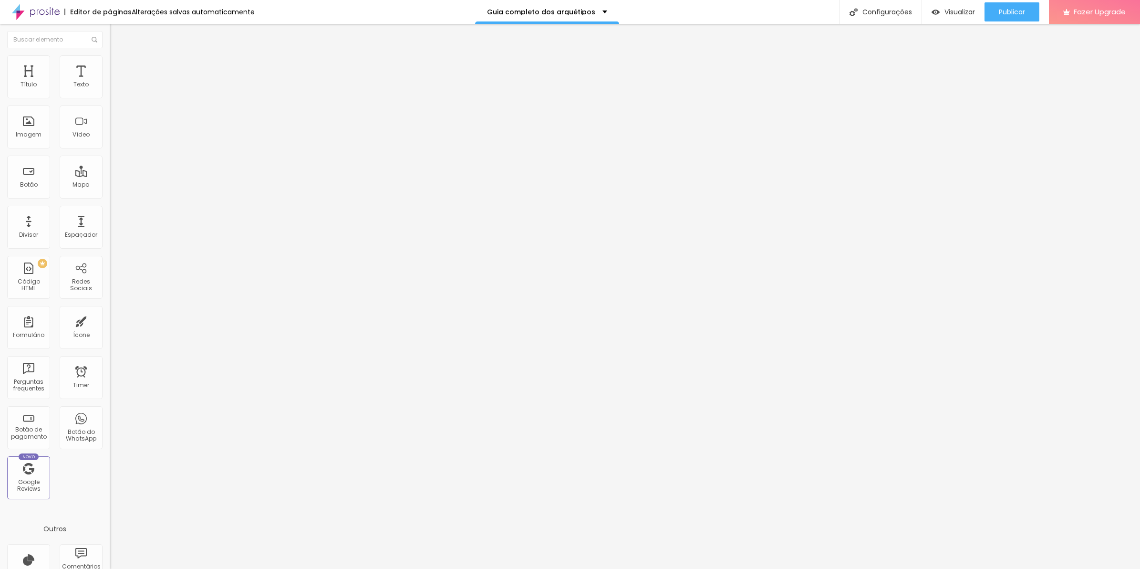
click at [110, 410] on div at bounding box center [165, 410] width 110 height 0
click at [110, 410] on li "Tablet" at bounding box center [165, 413] width 110 height 6
click at [110, 416] on div at bounding box center [165, 416] width 110 height 0
click at [110, 422] on div at bounding box center [165, 422] width 110 height 0
click at [114, 89] on icon "button" at bounding box center [117, 86] width 6 height 6
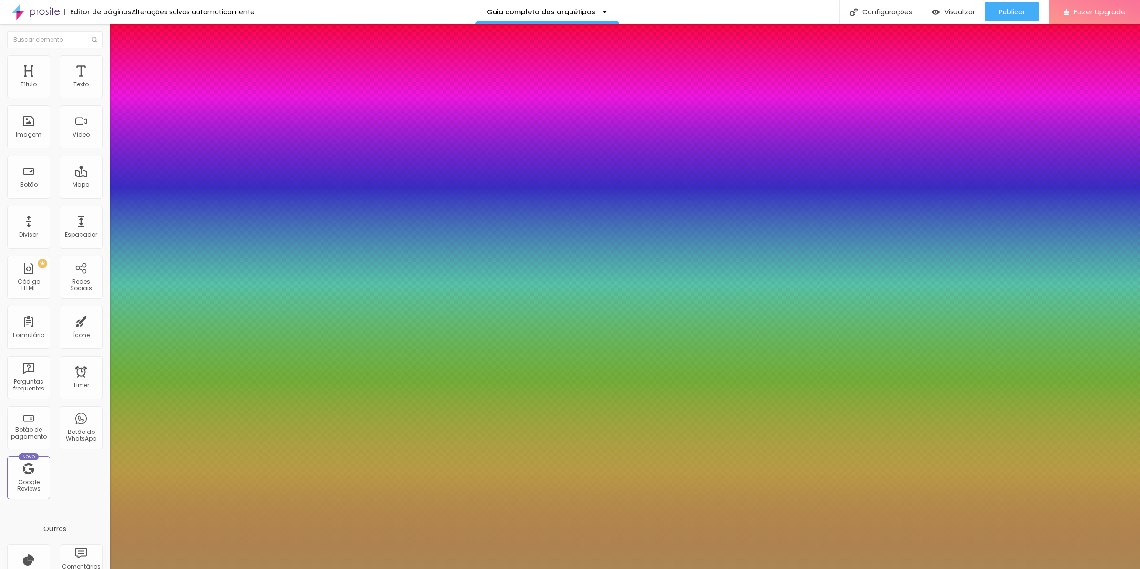
click at [483, 568] on div at bounding box center [570, 569] width 1140 height 0
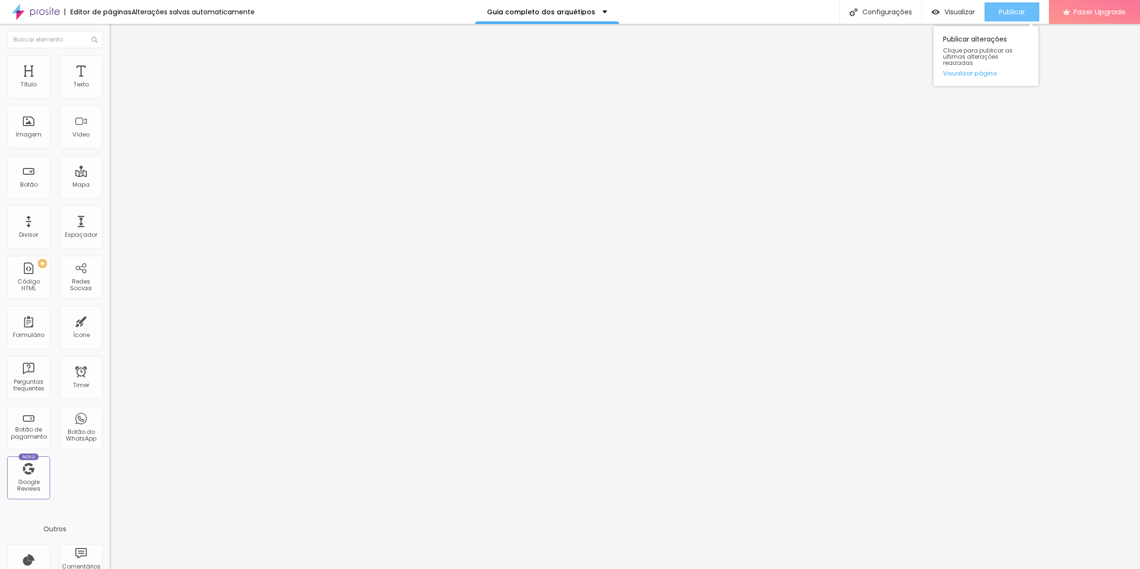
click at [1012, 12] on span "Publicar" at bounding box center [1012, 12] width 26 height 8
click at [110, 41] on button "Editar Texto" at bounding box center [165, 35] width 110 height 22
click at [110, 63] on li "Avançado" at bounding box center [165, 60] width 110 height 10
type input "0"
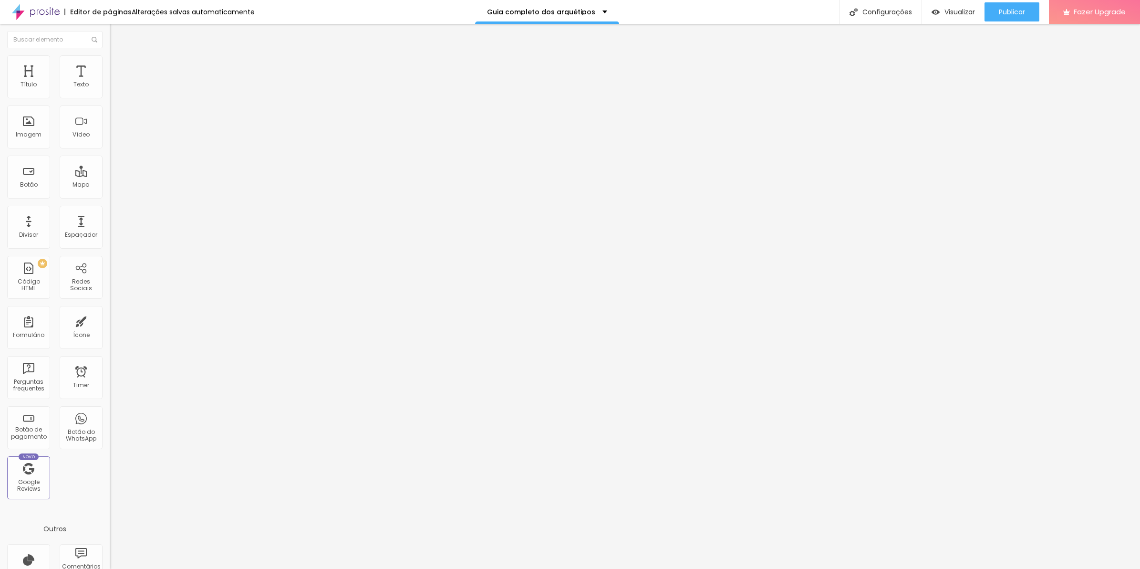
type input "0"
click at [110, 176] on input "range" at bounding box center [141, 180] width 62 height 8
click at [110, 71] on li "Avançado" at bounding box center [165, 70] width 110 height 10
click at [118, 67] on span "Avançado" at bounding box center [133, 71] width 31 height 8
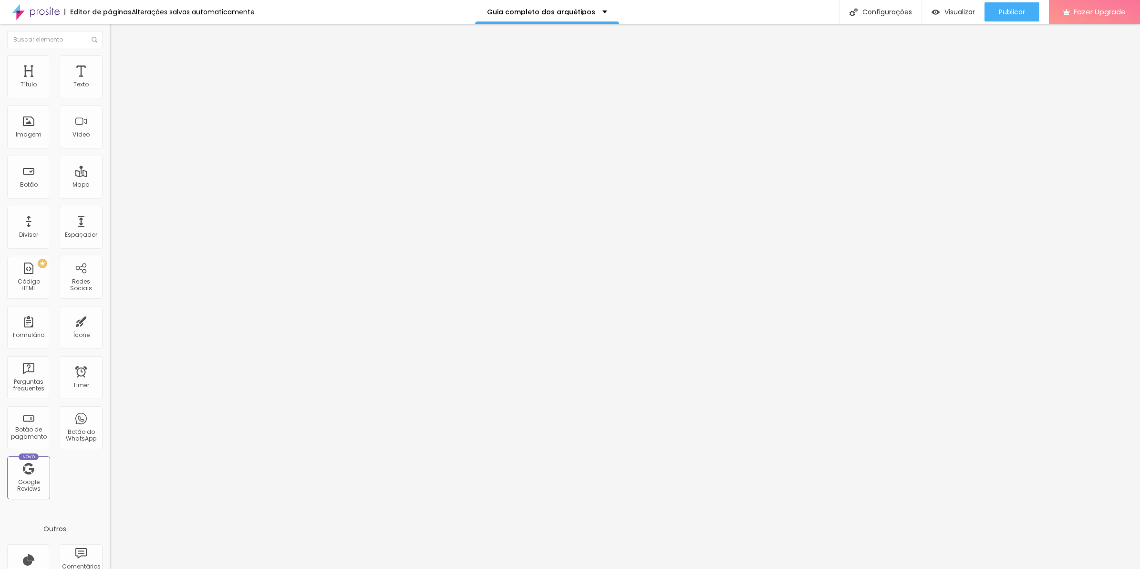
click at [110, 410] on div at bounding box center [165, 410] width 110 height 0
click at [118, 67] on span "Avançado" at bounding box center [133, 71] width 31 height 8
click at [110, 410] on div at bounding box center [165, 410] width 110 height 0
click at [110, 416] on div at bounding box center [165, 416] width 110 height 0
click at [110, 422] on div at bounding box center [165, 422] width 110 height 0
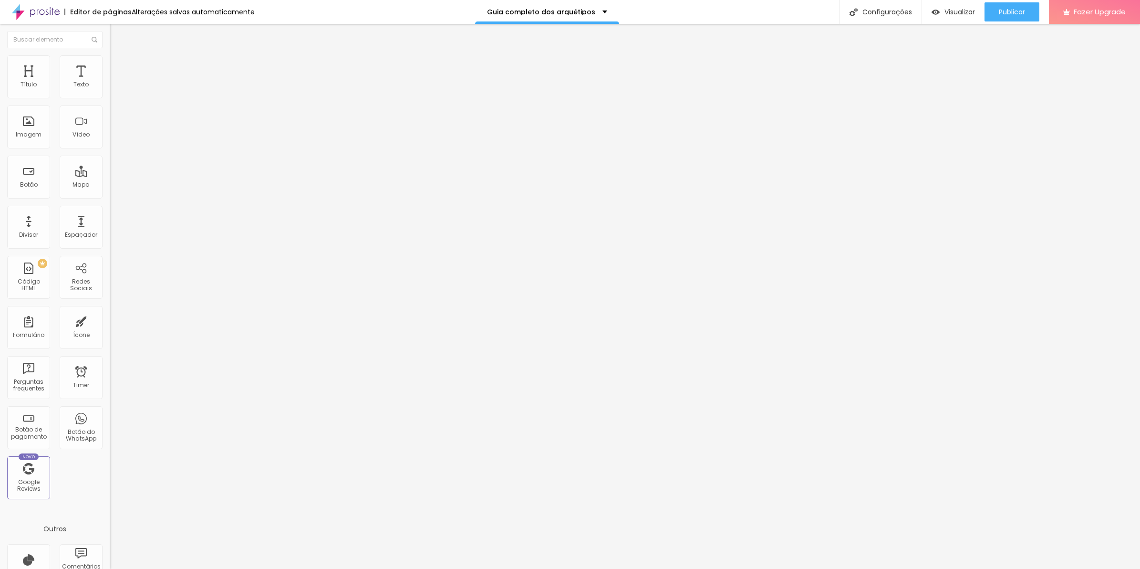
click at [110, 63] on ul "Conteúdo Estilo Avançado" at bounding box center [165, 60] width 110 height 29
click at [110, 64] on li "Estilo" at bounding box center [165, 60] width 110 height 10
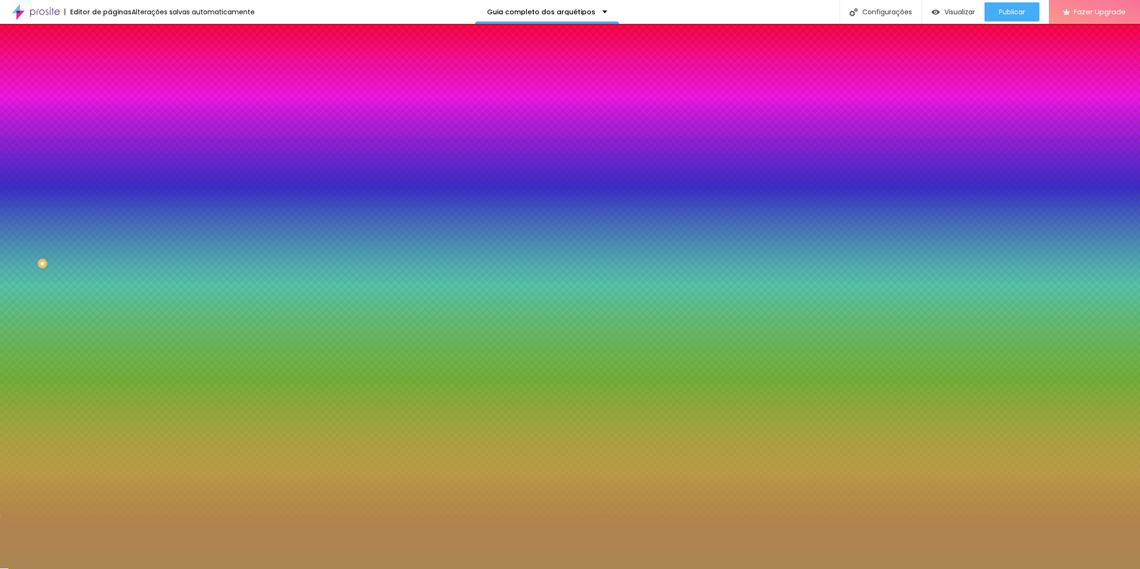
type input "2"
drag, startPoint x: 58, startPoint y: 64, endPoint x: 14, endPoint y: 153, distance: 98.4
type input "2"
click at [110, 148] on input "range" at bounding box center [141, 145] width 62 height 8
type input "43"
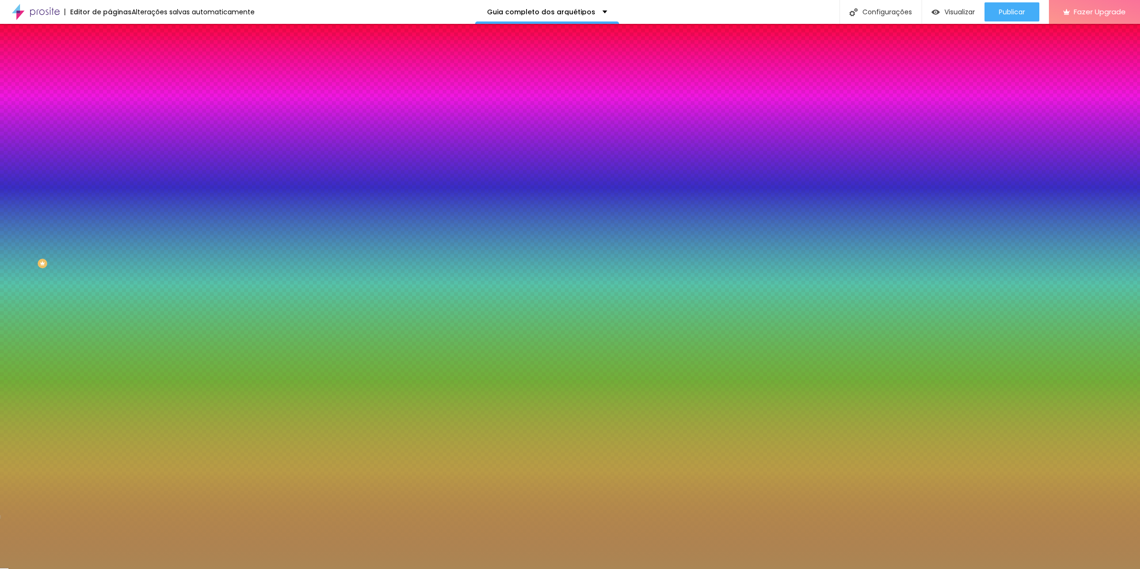
type input "43"
type input "42"
type input "41"
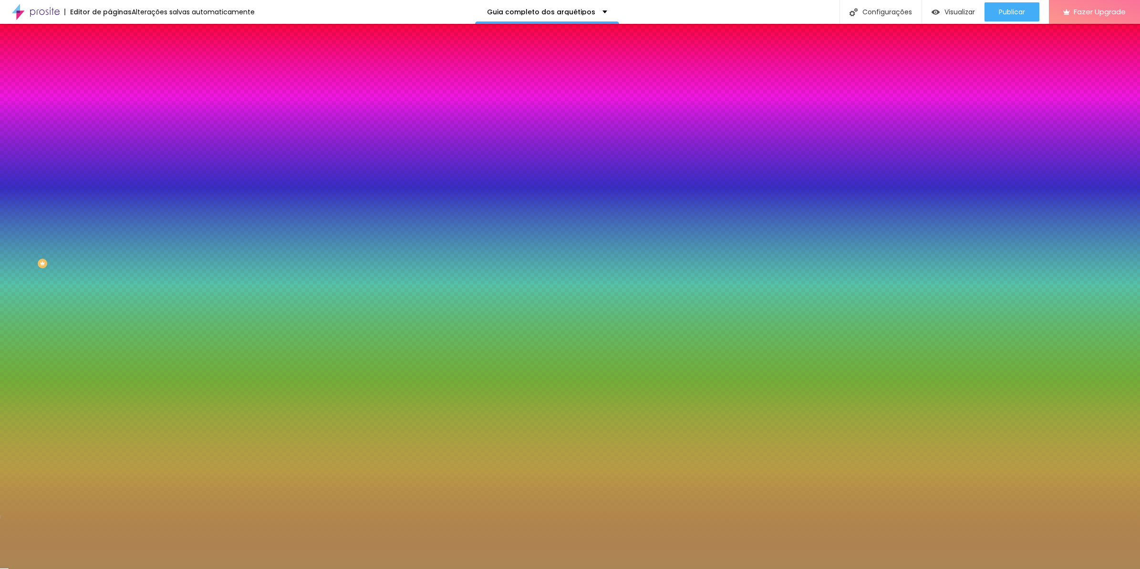
type input "40"
type input "39"
type input "37"
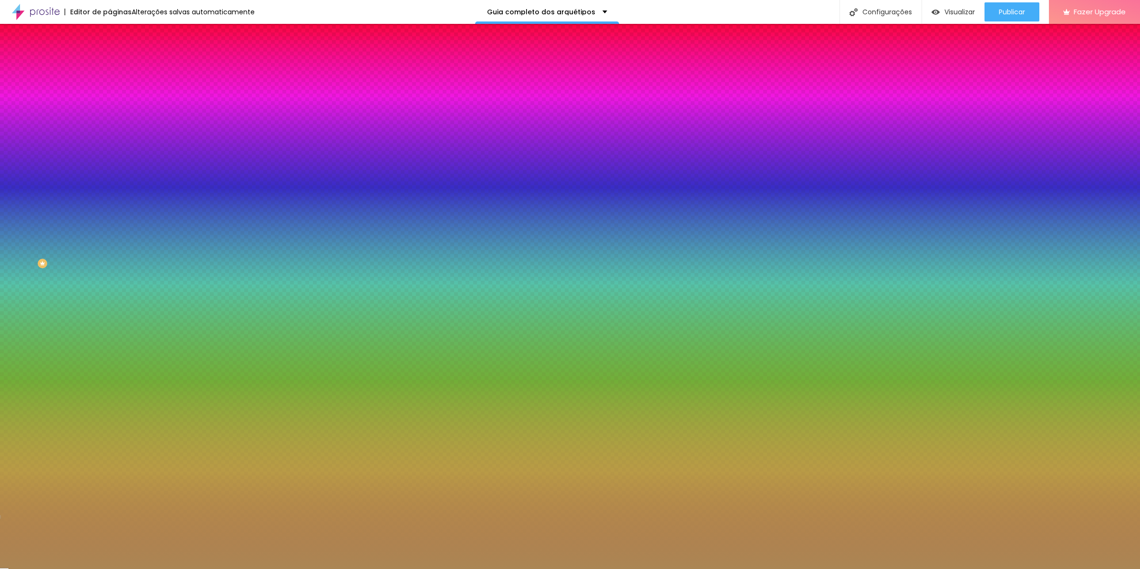
drag, startPoint x: 49, startPoint y: 123, endPoint x: 37, endPoint y: 123, distance: 11.9
type input "37"
click at [110, 123] on input "range" at bounding box center [141, 120] width 62 height 8
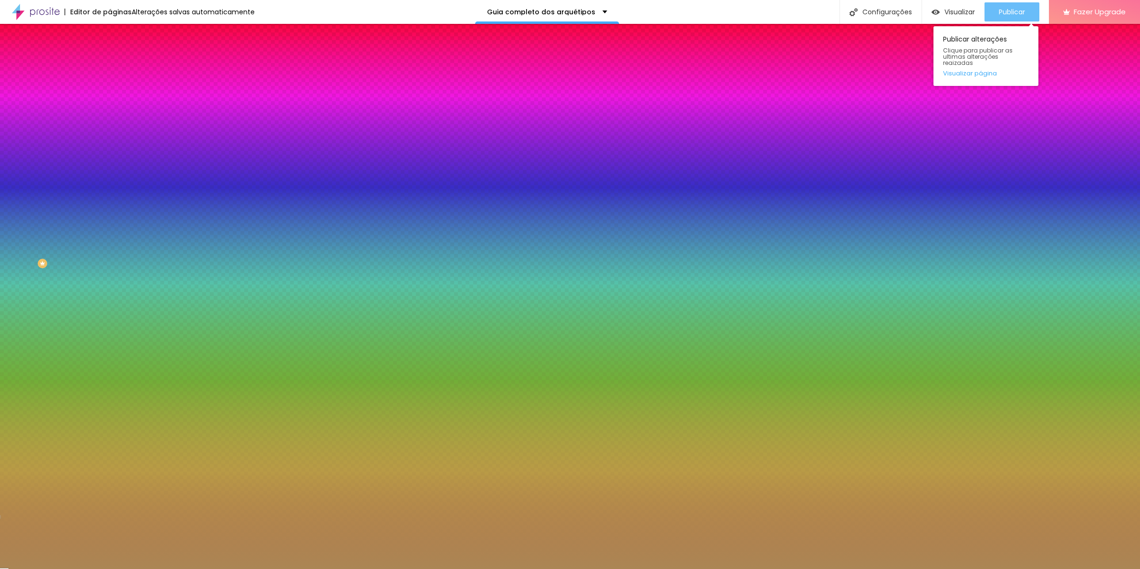
click at [991, 19] on button "Publicar" at bounding box center [1012, 11] width 55 height 19
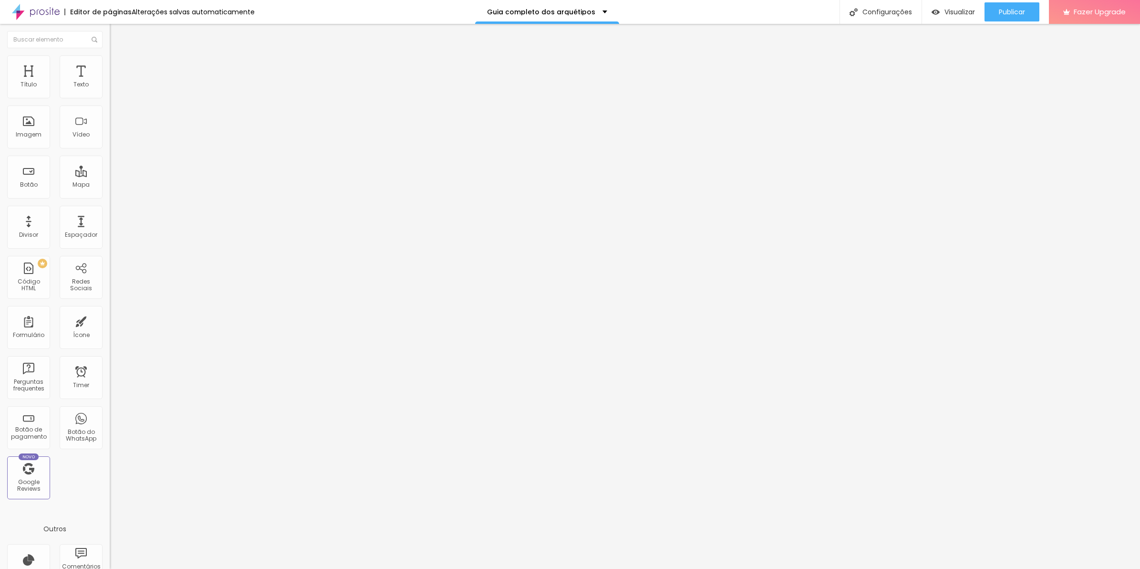
click at [110, 65] on ul "Conteúdo Estilo Avançado" at bounding box center [165, 60] width 110 height 29
click at [110, 65] on li "Avançado" at bounding box center [165, 70] width 110 height 10
click at [110, 405] on li "Celular" at bounding box center [165, 408] width 110 height 6
click at [110, 410] on div at bounding box center [165, 410] width 110 height 0
click at [110, 57] on img at bounding box center [114, 59] width 9 height 9
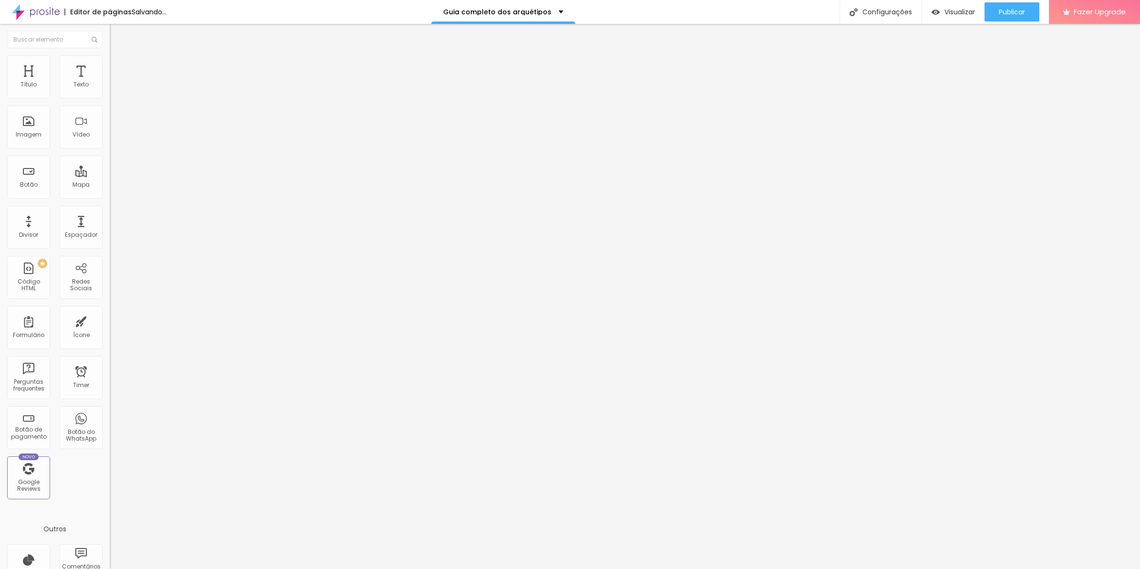
type input "75"
type input "80"
type input "85"
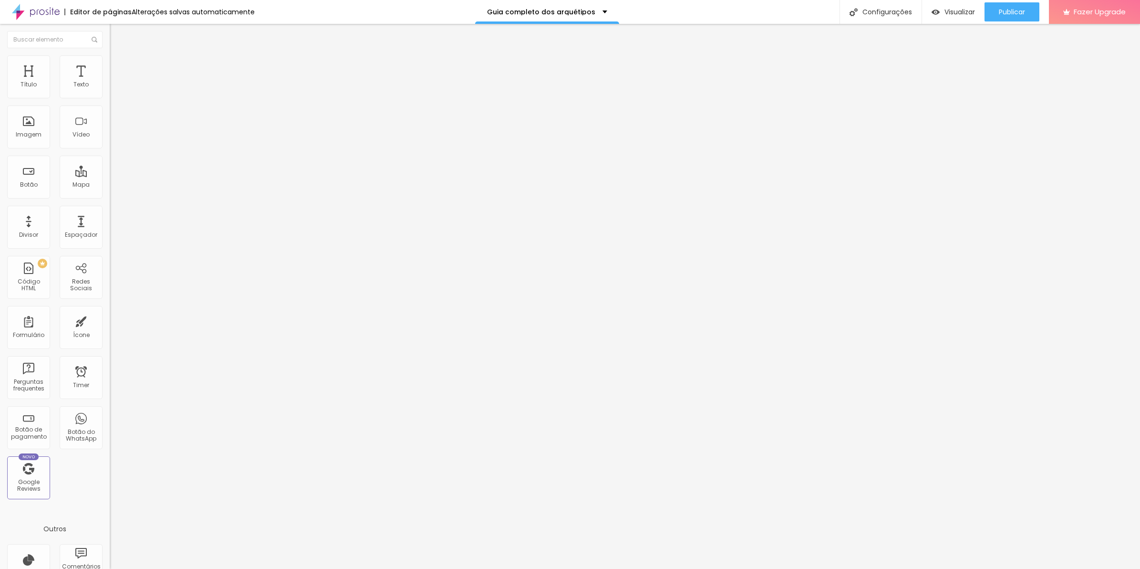
type input "85"
type input "80"
click at [110, 98] on input "range" at bounding box center [141, 94] width 62 height 8
type input "85"
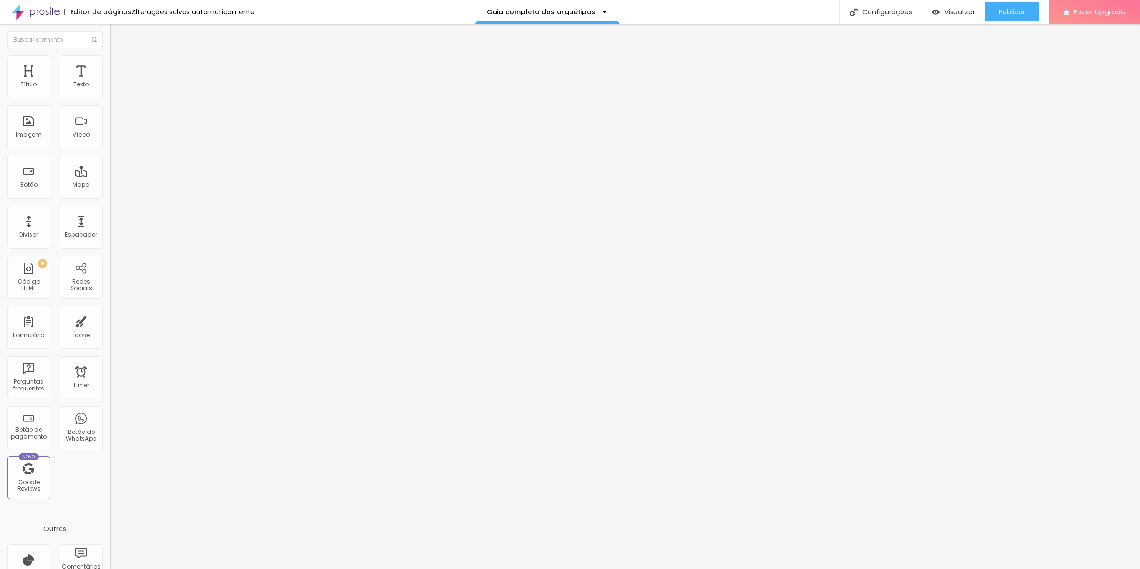
click at [110, 98] on input "range" at bounding box center [141, 94] width 62 height 8
click at [989, 13] on button "Publicar" at bounding box center [1012, 11] width 55 height 19
click at [118, 67] on span "Avançado" at bounding box center [133, 71] width 31 height 8
click at [110, 65] on li "Avançado" at bounding box center [165, 70] width 110 height 10
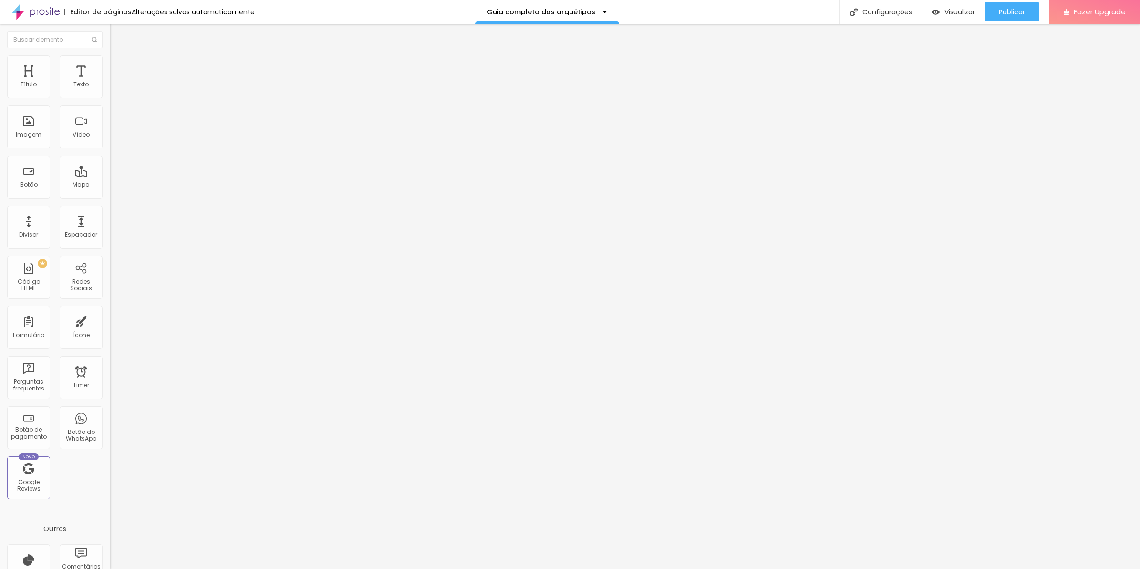
click at [110, 65] on li "Estilo" at bounding box center [165, 60] width 110 height 10
drag, startPoint x: 92, startPoint y: 103, endPoint x: 124, endPoint y: 101, distance: 32.5
click at [124, 98] on input "range" at bounding box center [141, 94] width 62 height 8
click at [1012, 16] on span "Publicar" at bounding box center [1012, 12] width 26 height 8
click at [110, 74] on li "Avançado" at bounding box center [165, 70] width 110 height 10
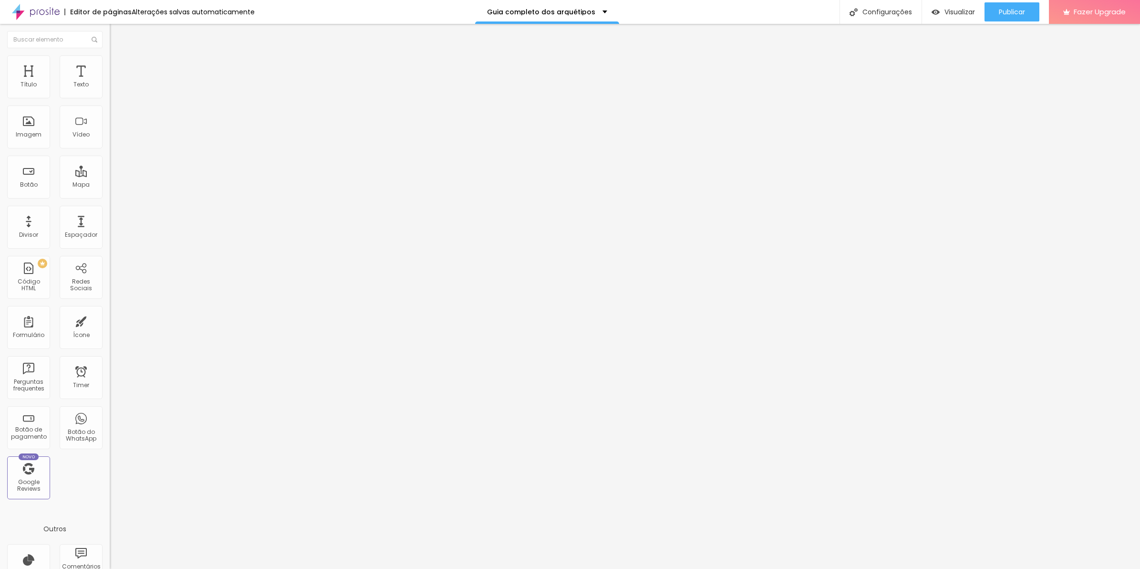
click at [110, 65] on li "Avançado" at bounding box center [165, 70] width 110 height 10
click at [110, 65] on li "Estilo" at bounding box center [165, 60] width 110 height 10
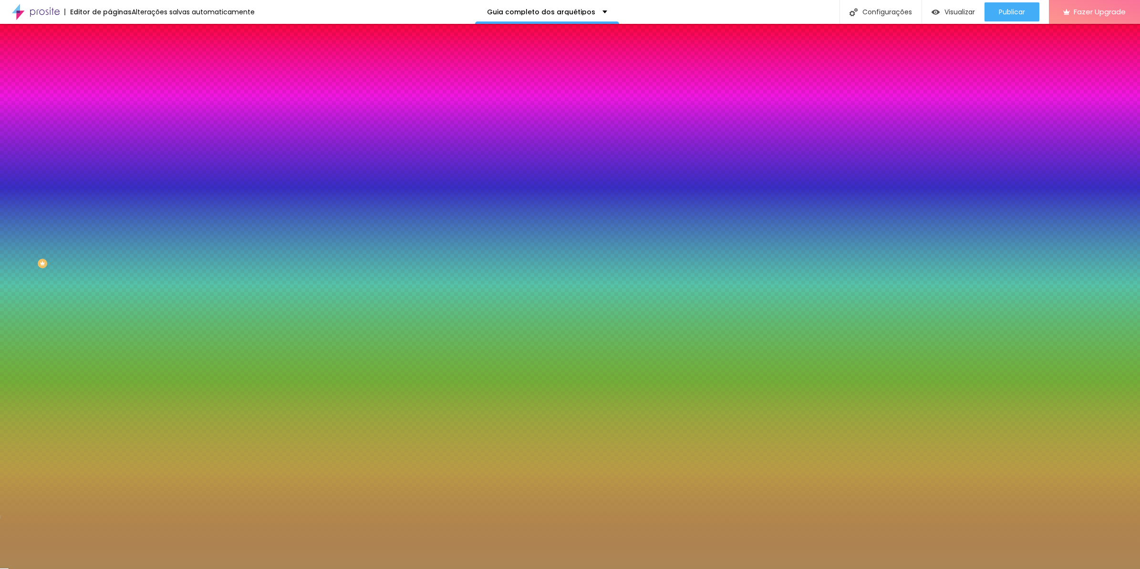
click at [110, 65] on li "Avançado" at bounding box center [165, 70] width 110 height 10
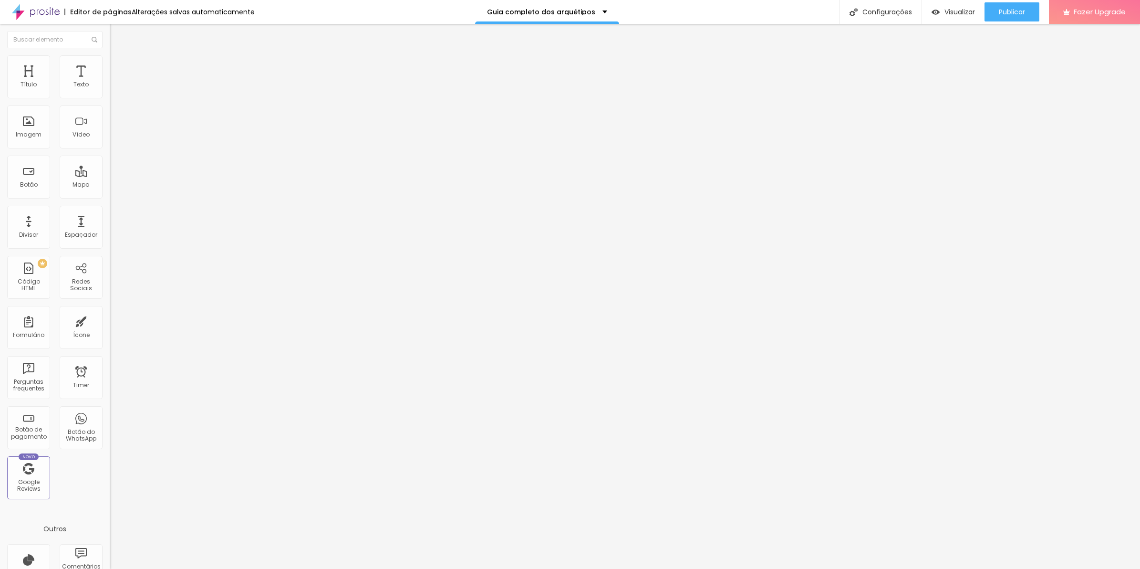
click at [118, 56] on span "Conteúdo" at bounding box center [133, 52] width 30 height 8
click at [110, 115] on span "Sólido" at bounding box center [119, 111] width 19 height 8
click at [118, 67] on span "Avançado" at bounding box center [133, 71] width 31 height 8
click at [118, 66] on span "Estilo" at bounding box center [125, 62] width 15 height 8
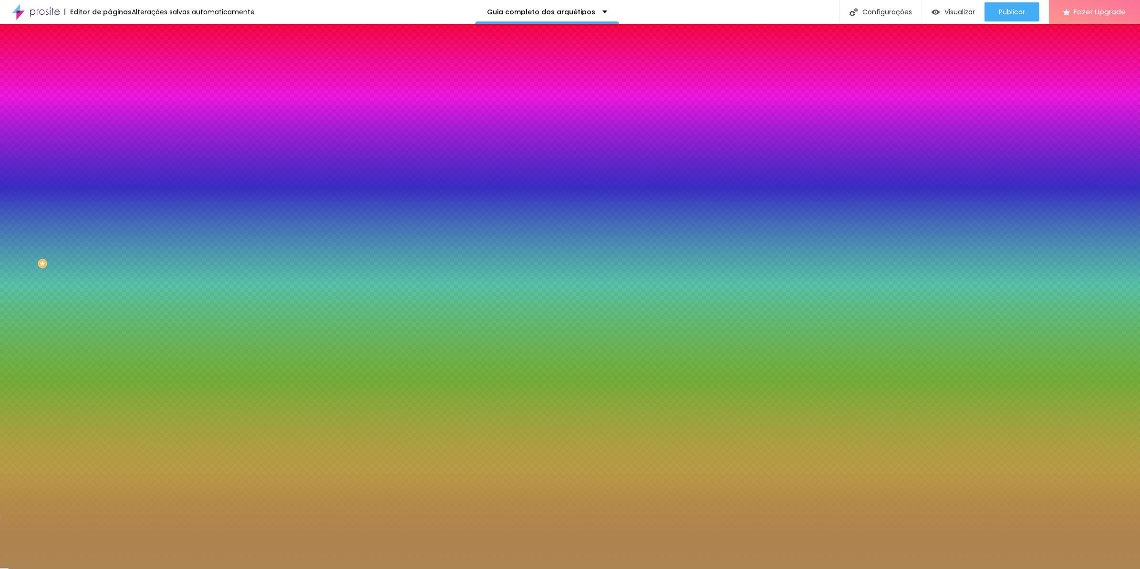
drag, startPoint x: 50, startPoint y: 125, endPoint x: 86, endPoint y: 125, distance: 36.3
click at [110, 124] on input "range" at bounding box center [141, 120] width 62 height 8
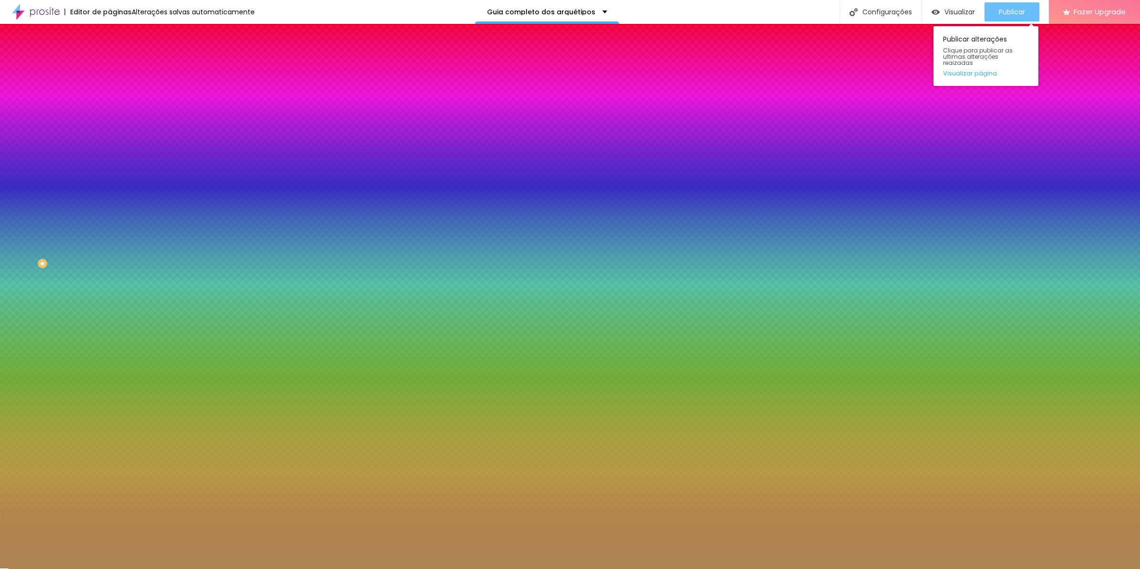
click at [1023, 12] on span "Publicar" at bounding box center [1012, 12] width 26 height 8
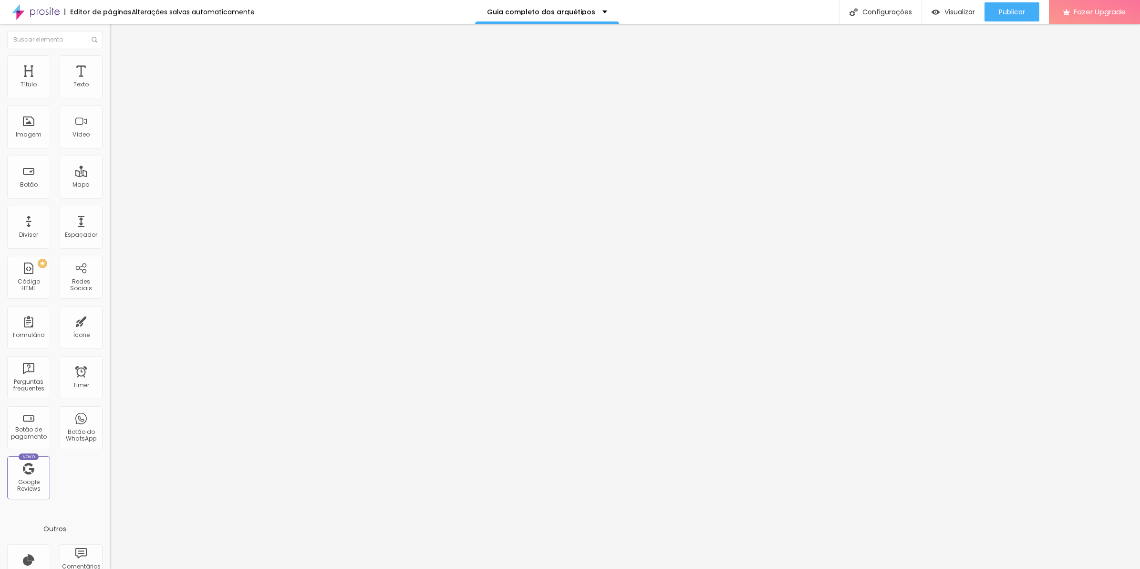
click at [118, 67] on span "Avançado" at bounding box center [133, 71] width 31 height 8
click at [110, 56] on img at bounding box center [114, 59] width 9 height 9
click at [110, 98] on input "range" at bounding box center [141, 94] width 62 height 8
click at [110, 65] on li "Avançado" at bounding box center [165, 70] width 110 height 10
click at [110, 410] on div at bounding box center [165, 410] width 110 height 0
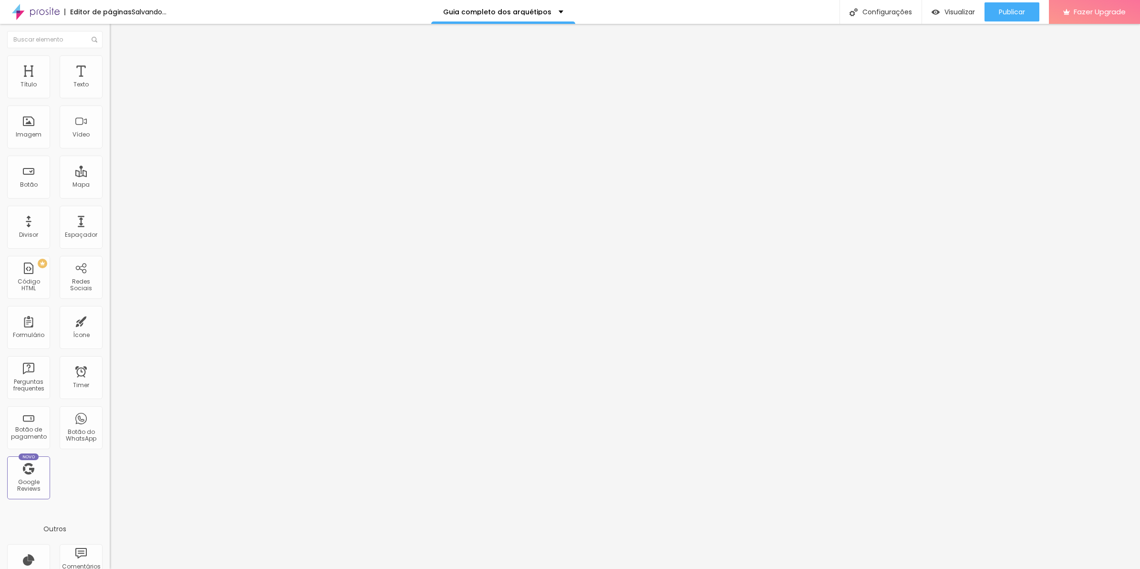
click at [110, 65] on li "Avançado" at bounding box center [165, 70] width 110 height 10
click at [110, 410] on div at bounding box center [165, 410] width 110 height 0
click at [110, 416] on div at bounding box center [165, 416] width 110 height 0
click at [110, 422] on div at bounding box center [165, 422] width 110 height 0
click at [118, 66] on span "Estilo" at bounding box center [125, 62] width 15 height 8
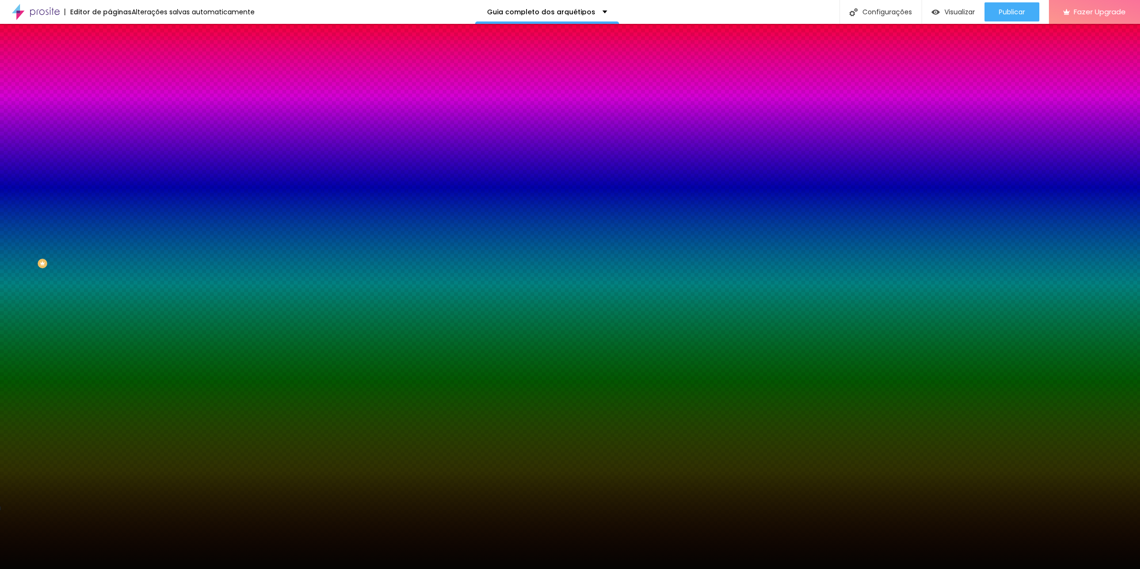
click at [110, 88] on span "Trocar imagem" at bounding box center [136, 84] width 52 height 8
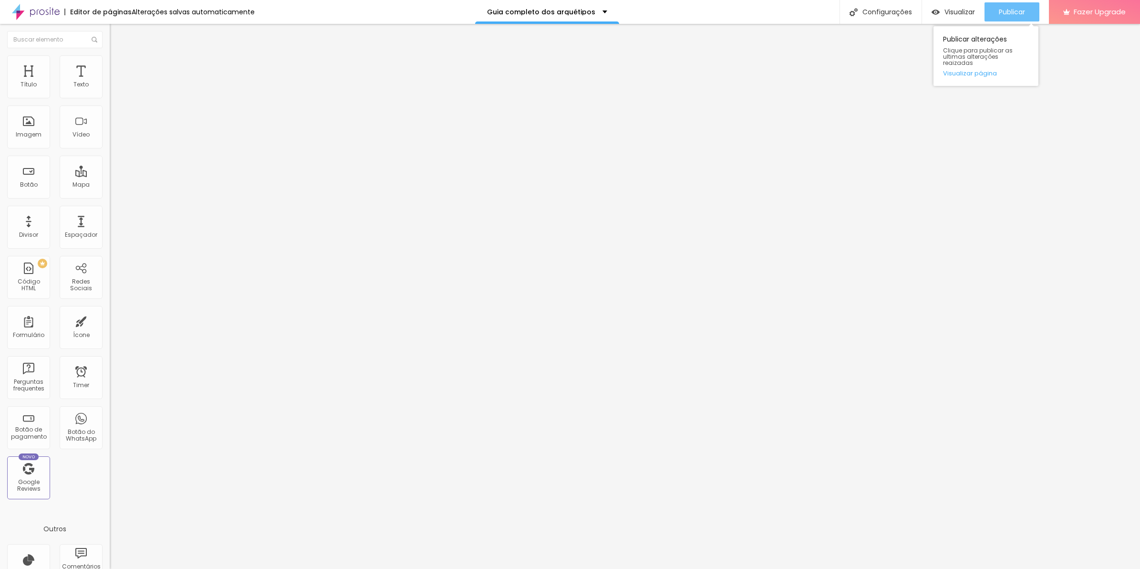
click at [1010, 13] on span "Publicar" at bounding box center [1012, 12] width 26 height 8
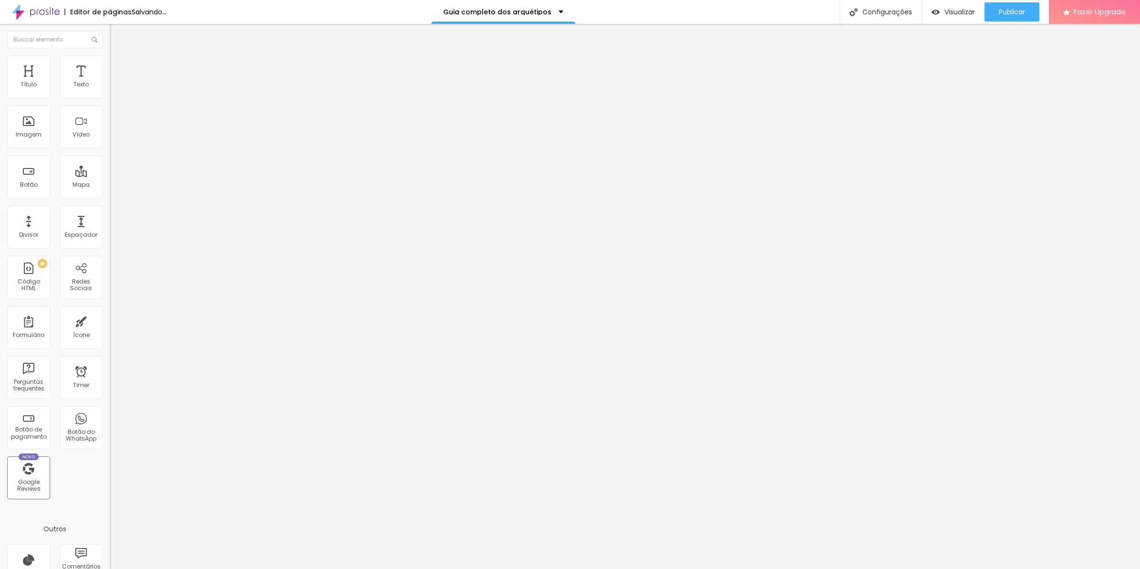
drag, startPoint x: 57, startPoint y: 92, endPoint x: 34, endPoint y: 94, distance: 23.0
click at [110, 176] on input "range" at bounding box center [141, 180] width 62 height 8
click at [1005, 10] on span "Publicar" at bounding box center [1012, 12] width 26 height 8
click at [110, 55] on li "Estilo" at bounding box center [165, 60] width 110 height 10
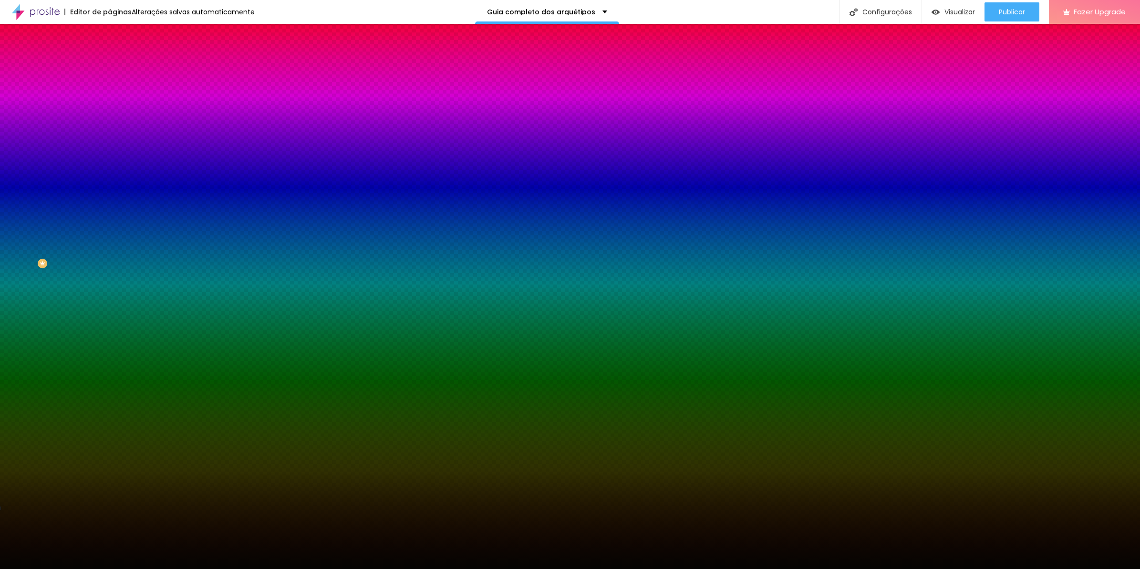
click at [162, 86] on img at bounding box center [165, 83] width 6 height 6
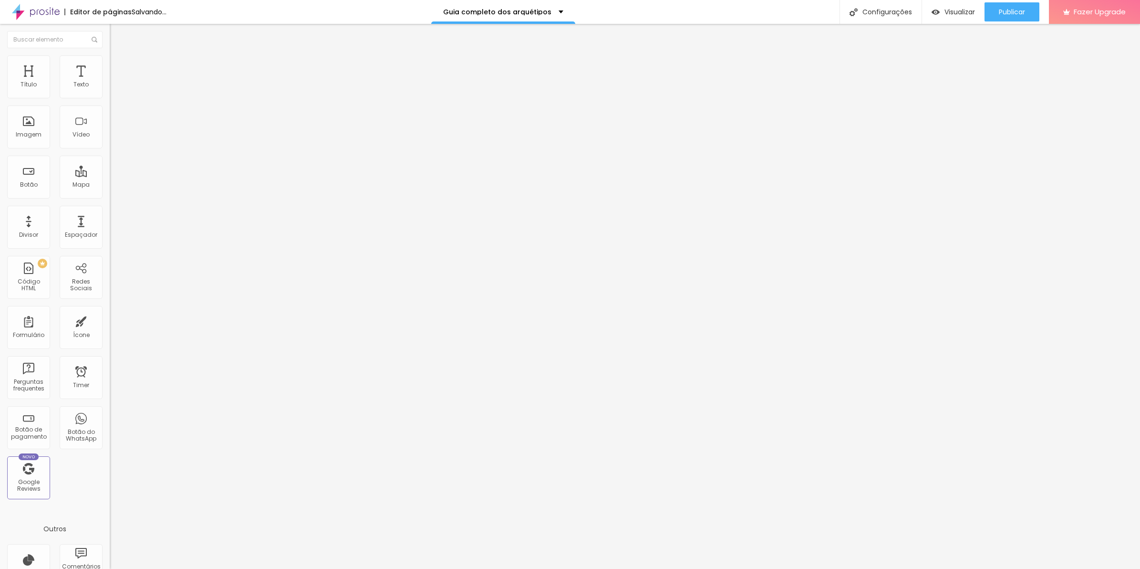
click at [118, 65] on span "Estilo" at bounding box center [125, 62] width 15 height 8
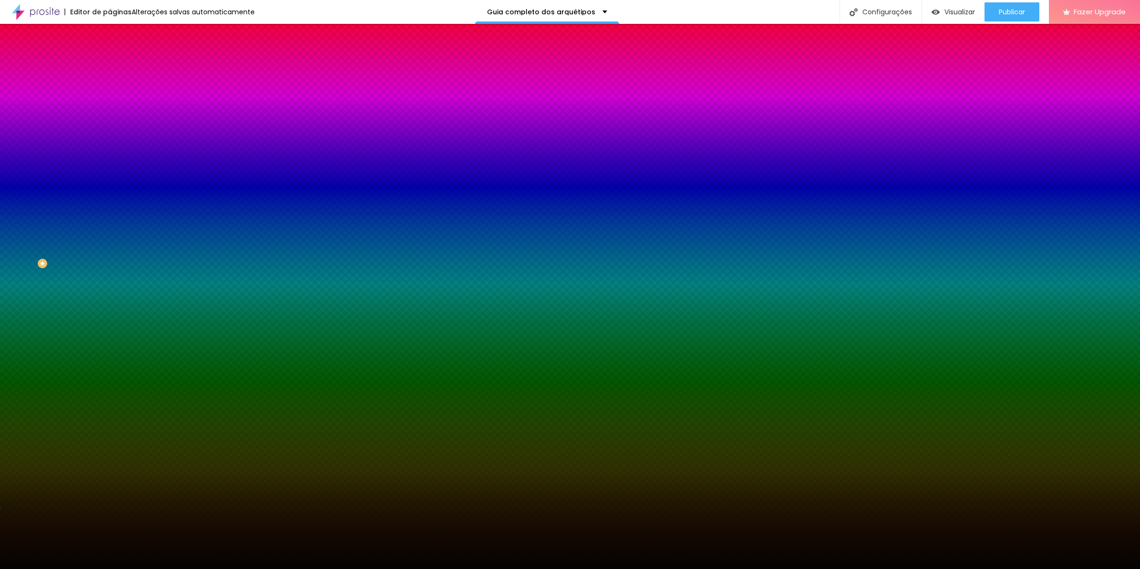
click at [110, 139] on input "#050402" at bounding box center [167, 135] width 115 height 10
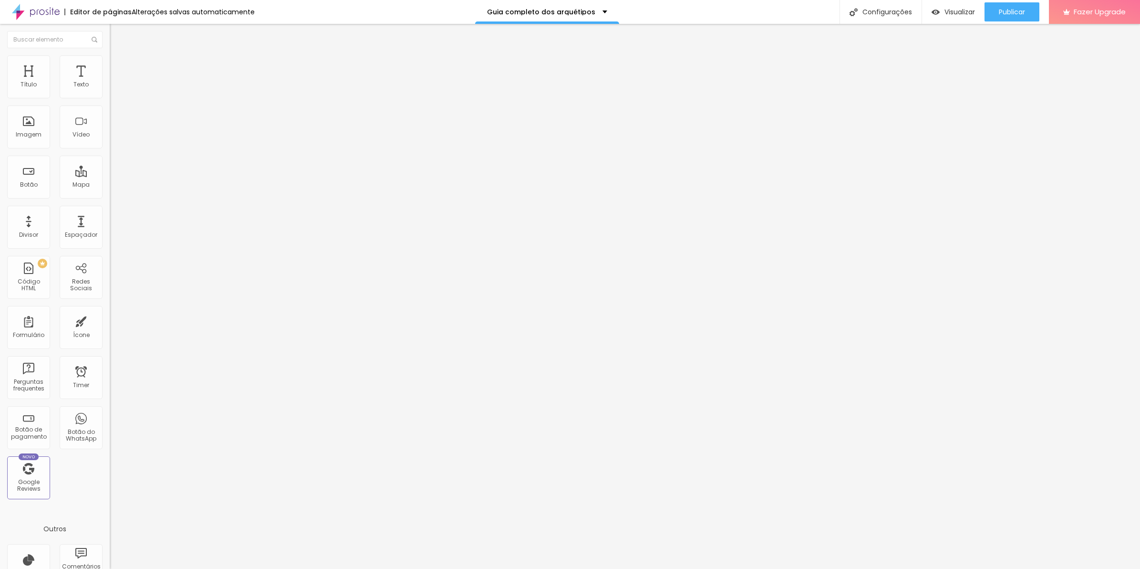
click at [118, 66] on span "Estilo" at bounding box center [125, 62] width 15 height 8
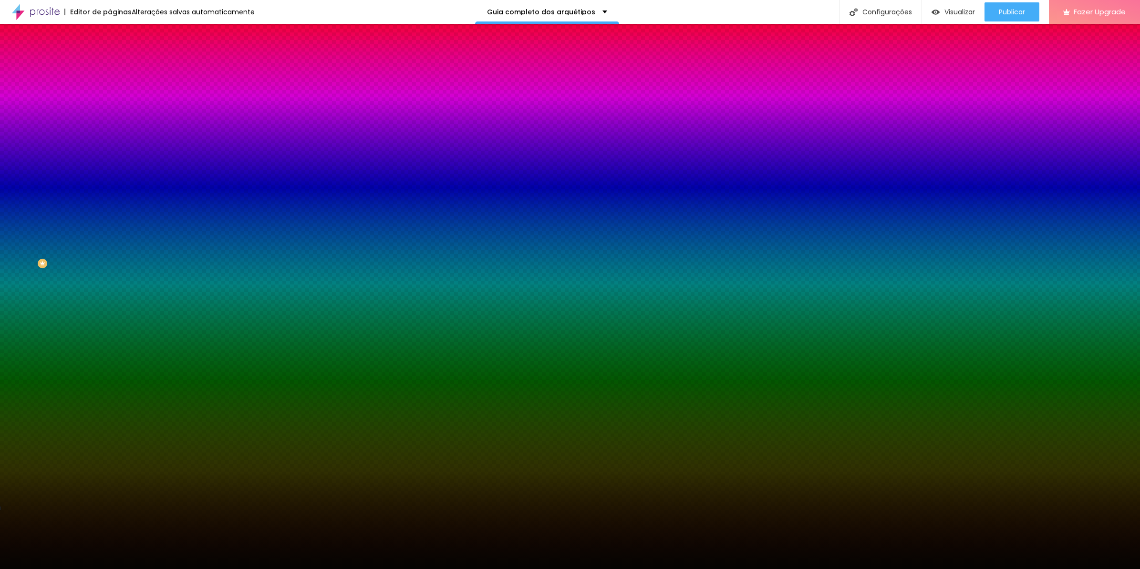
click at [110, 130] on div at bounding box center [165, 130] width 110 height 0
click at [110, 270] on div "Editar Seção Conteúdo Estilo Avançado Imagem de fundo Adicionar imagem Efeito d…" at bounding box center [165, 296] width 110 height 545
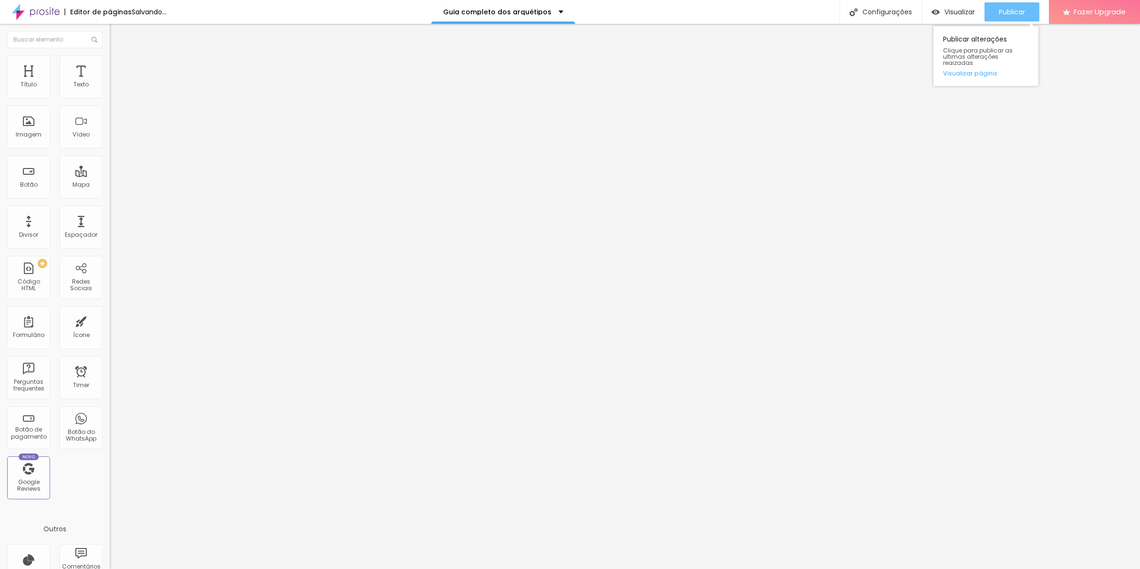
click at [1033, 12] on button "Publicar" at bounding box center [1012, 11] width 55 height 19
click at [1002, 8] on span "Publicar" at bounding box center [1012, 12] width 26 height 8
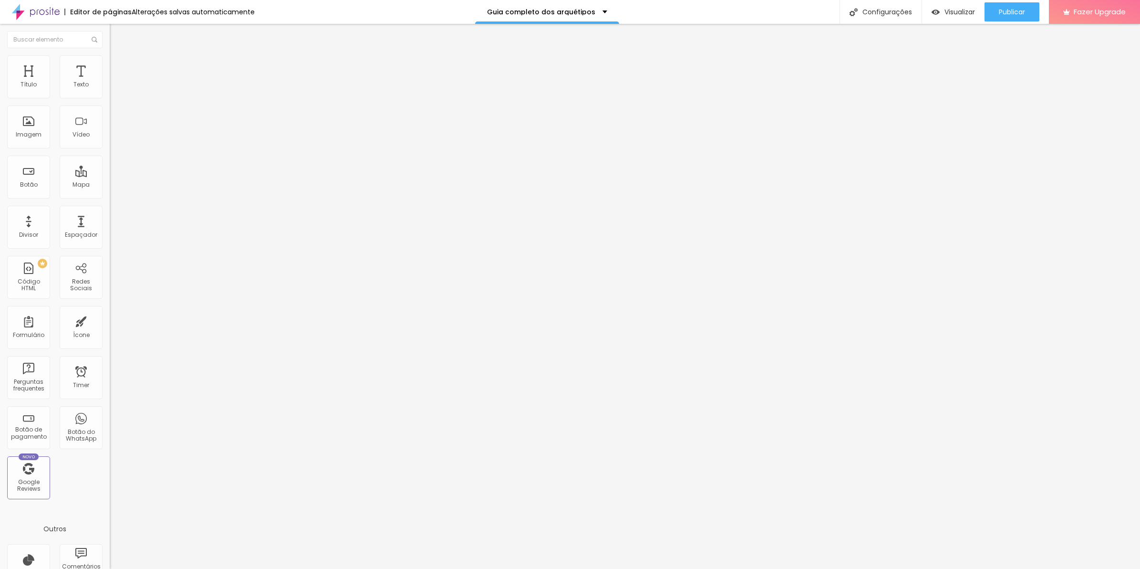
drag, startPoint x: 37, startPoint y: 94, endPoint x: 79, endPoint y: 101, distance: 43.0
click at [110, 176] on input "range" at bounding box center [141, 180] width 62 height 8
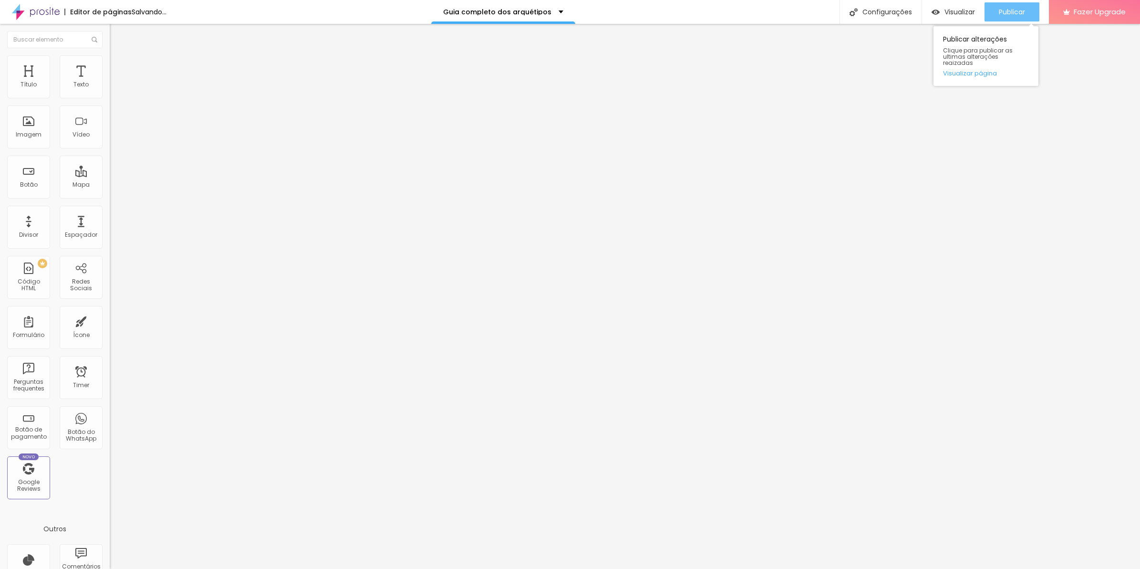
click at [1014, 12] on span "Publicar" at bounding box center [1012, 12] width 26 height 8
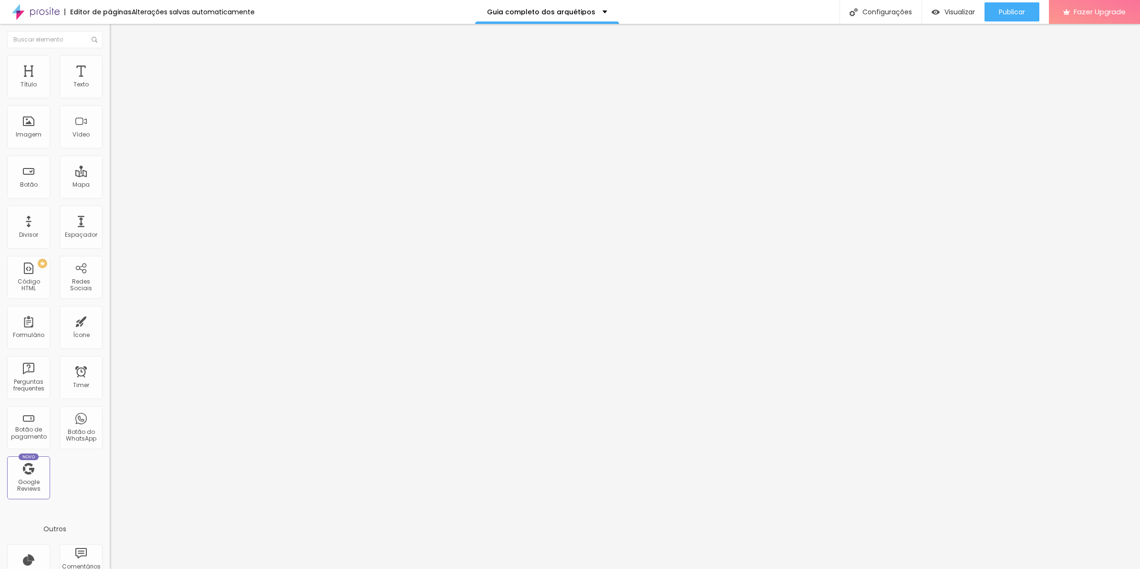
click at [118, 66] on span "Estilo" at bounding box center [125, 62] width 15 height 8
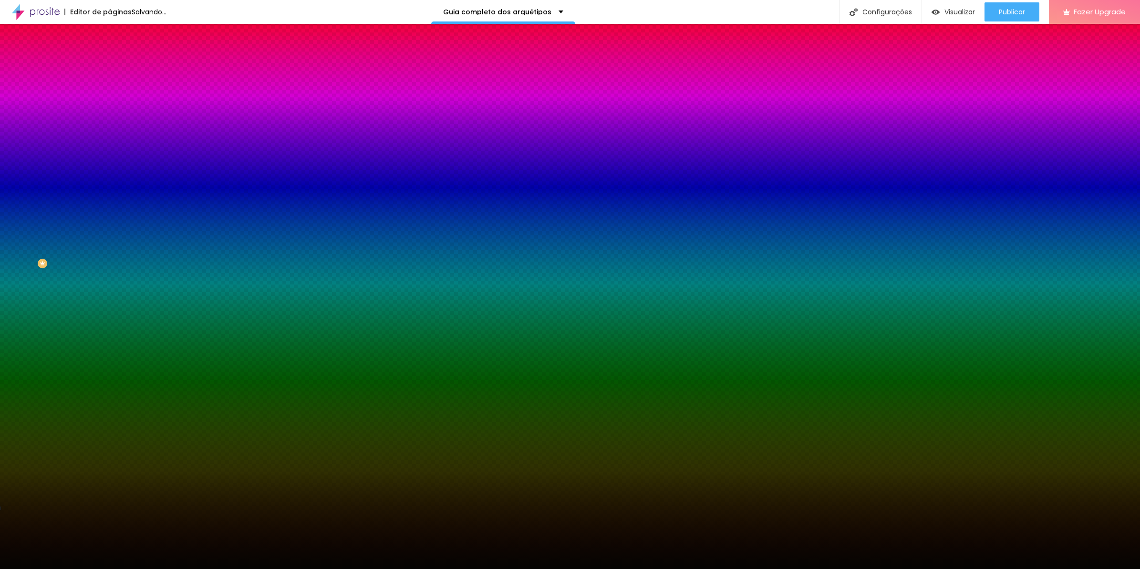
click at [110, 139] on input "#050402" at bounding box center [167, 135] width 115 height 10
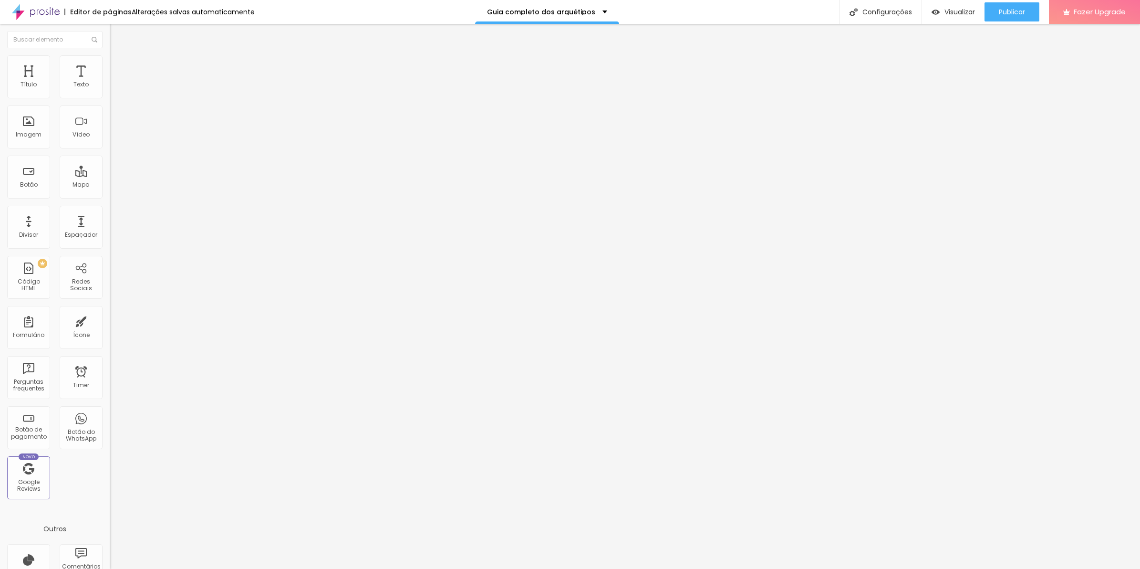
click at [118, 64] on span "Estilo" at bounding box center [125, 62] width 15 height 8
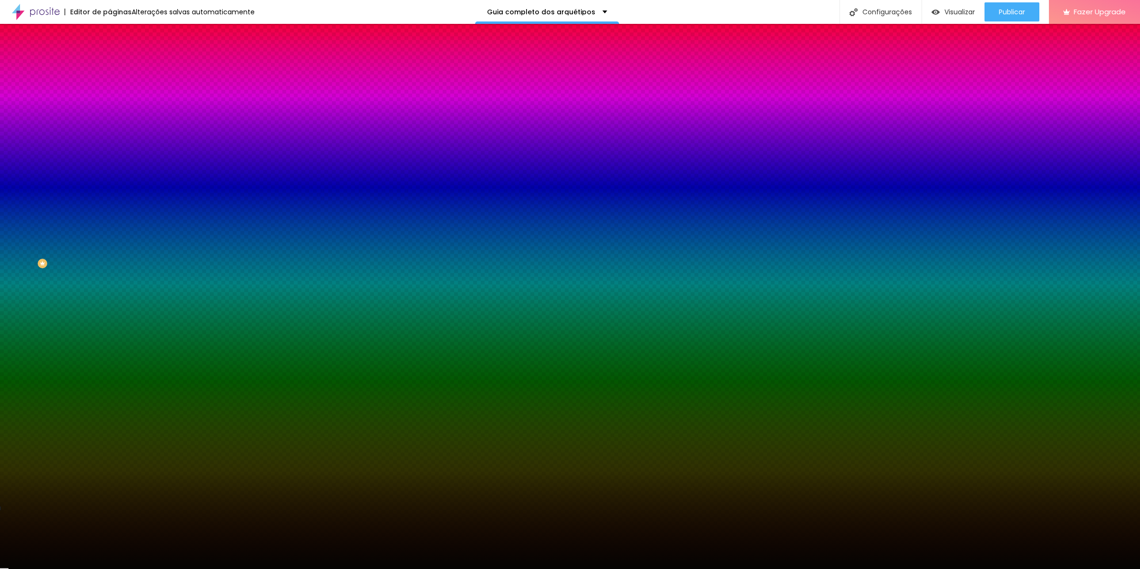
click at [110, 130] on div at bounding box center [165, 130] width 110 height 0
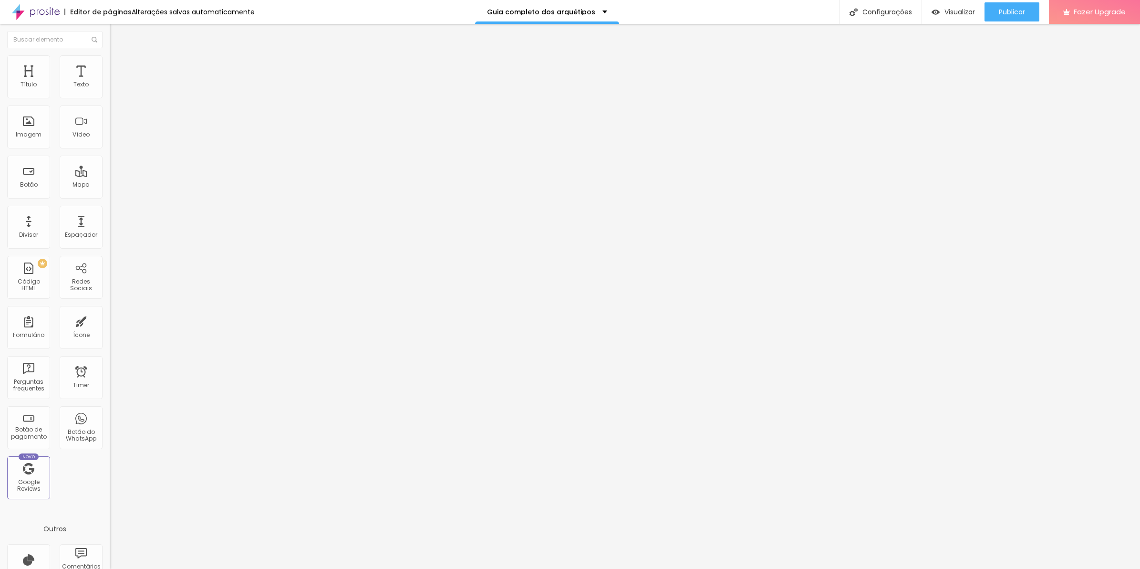
click at [118, 67] on span "Avançado" at bounding box center [133, 71] width 31 height 8
click at [110, 68] on ul "Conteúdo Estilo Avançado" at bounding box center [165, 60] width 110 height 29
click at [110, 65] on li "Estilo" at bounding box center [165, 60] width 110 height 10
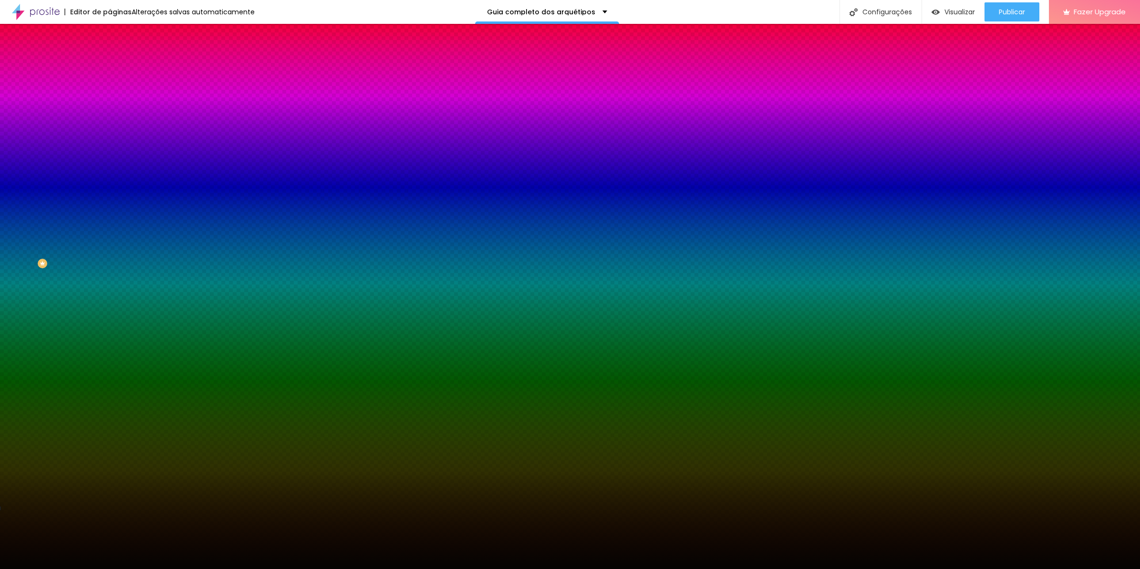
click at [110, 88] on span "Adicionar imagem" at bounding box center [141, 84] width 62 height 8
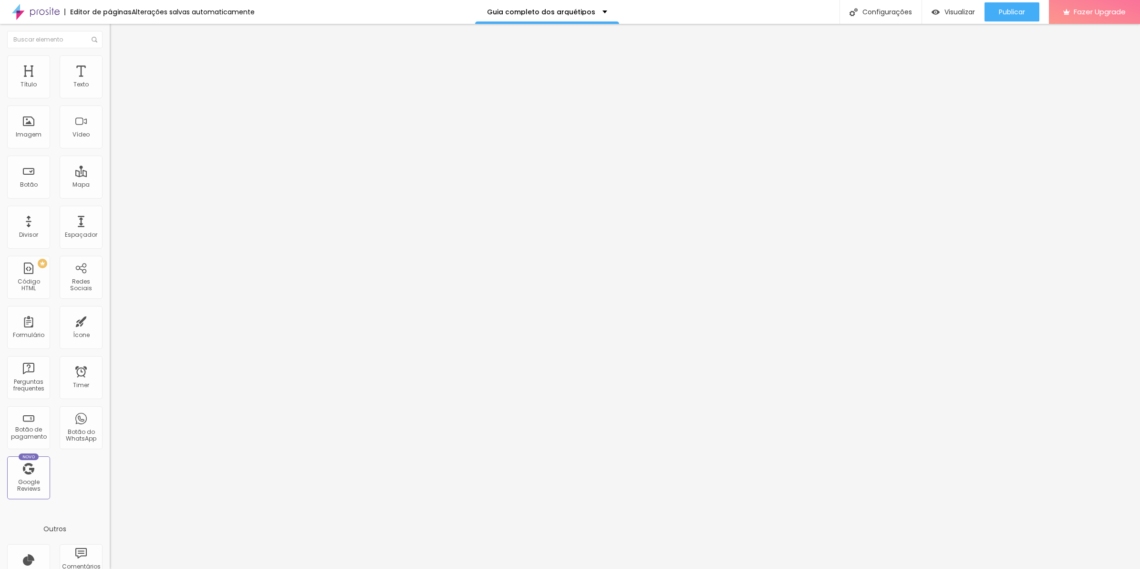
click at [110, 55] on ul "Conteúdo Estilo Avançado" at bounding box center [165, 60] width 110 height 29
click at [110, 63] on li "Estilo" at bounding box center [165, 60] width 110 height 10
click at [110, 65] on img at bounding box center [114, 69] width 9 height 9
click at [110, 410] on div at bounding box center [165, 410] width 110 height 0
click at [110, 65] on img at bounding box center [114, 69] width 9 height 9
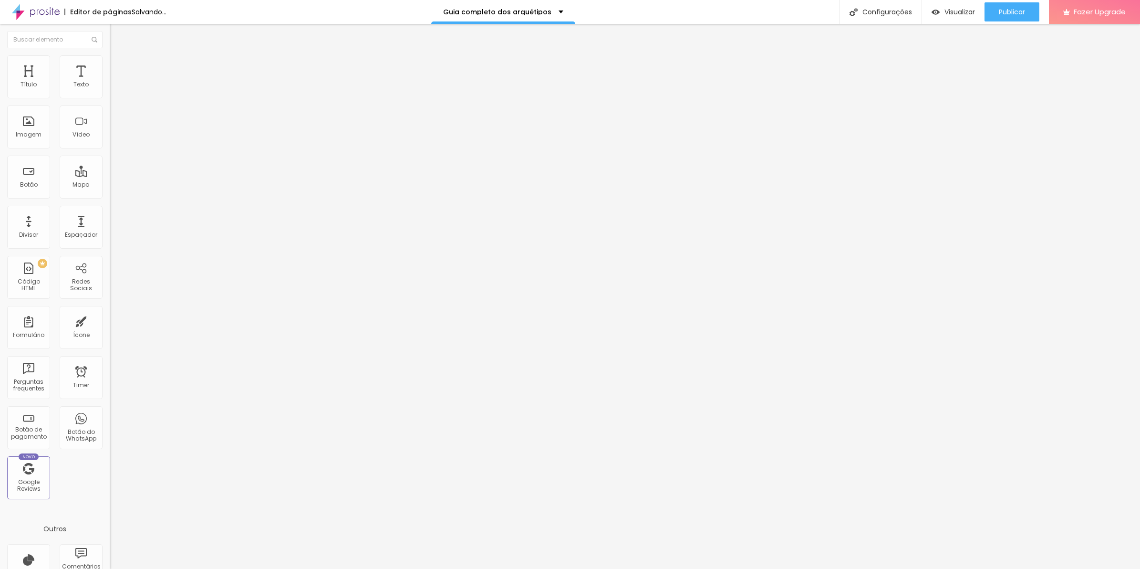
click at [110, 65] on li "Avançado" at bounding box center [165, 70] width 110 height 10
click at [110, 410] on div at bounding box center [165, 410] width 110 height 0
click at [110, 416] on div at bounding box center [165, 416] width 110 height 0
click at [110, 422] on div at bounding box center [165, 422] width 110 height 0
click at [110, 55] on li "Estilo" at bounding box center [165, 60] width 110 height 10
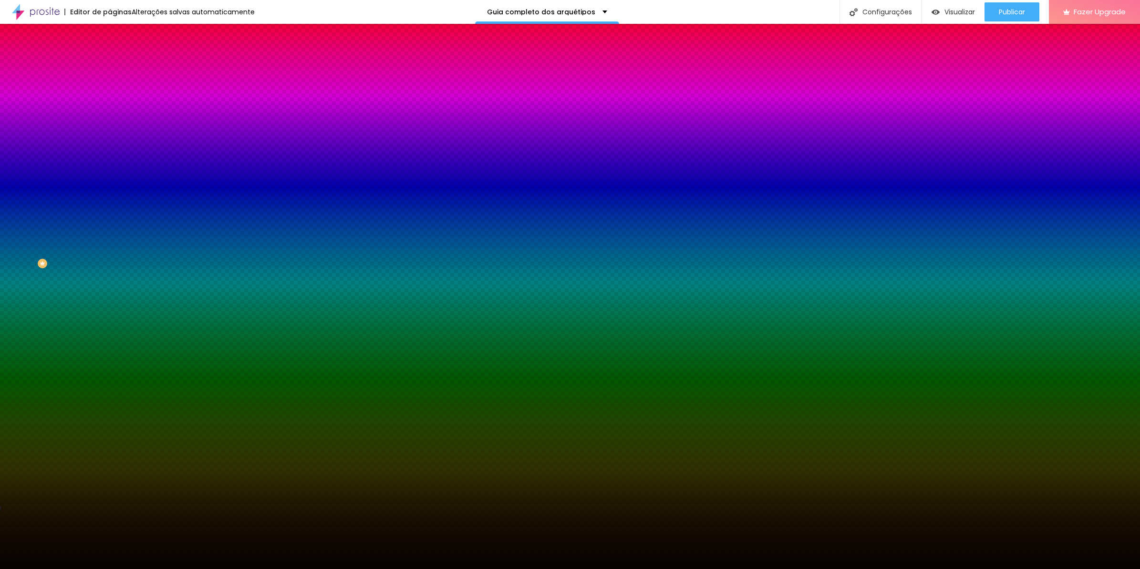
click at [110, 88] on span "Trocar imagem" at bounding box center [136, 84] width 52 height 8
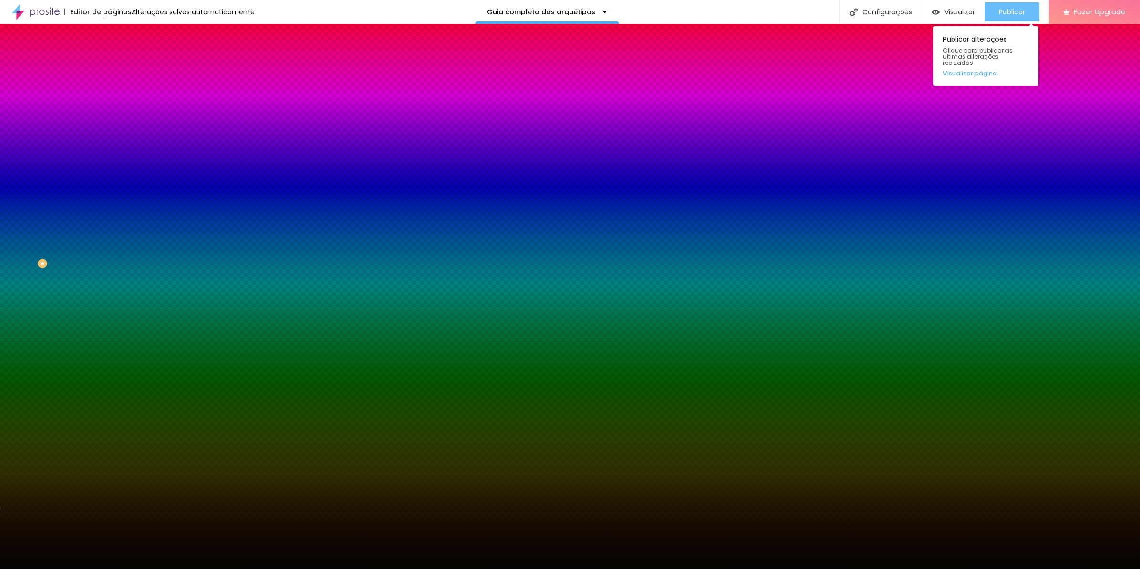
click at [996, 10] on button "Publicar" at bounding box center [1012, 11] width 55 height 19
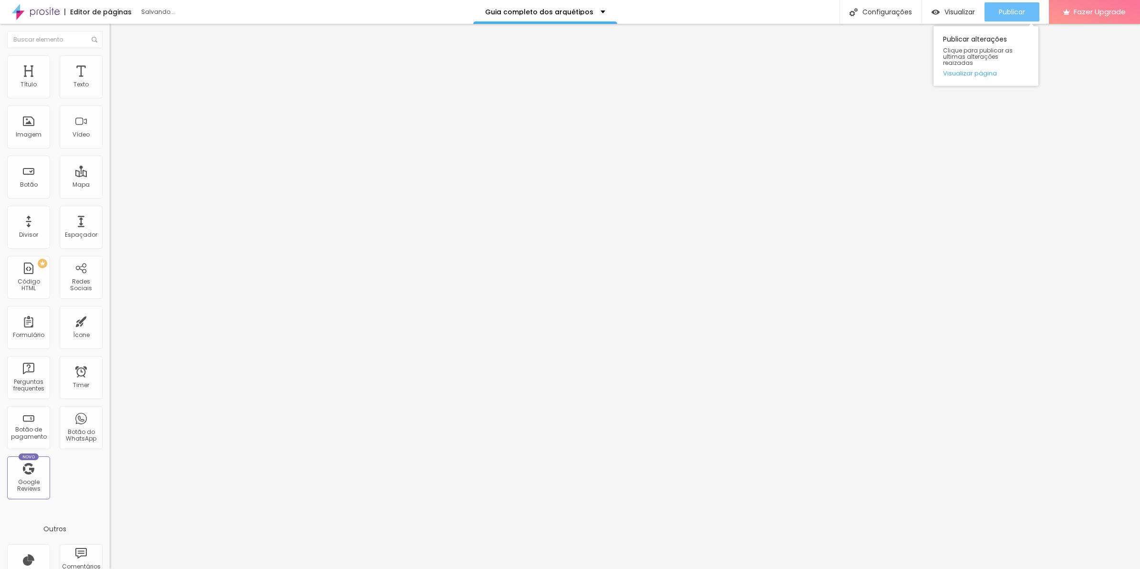
click at [1003, 12] on span "Publicar" at bounding box center [1012, 12] width 26 height 8
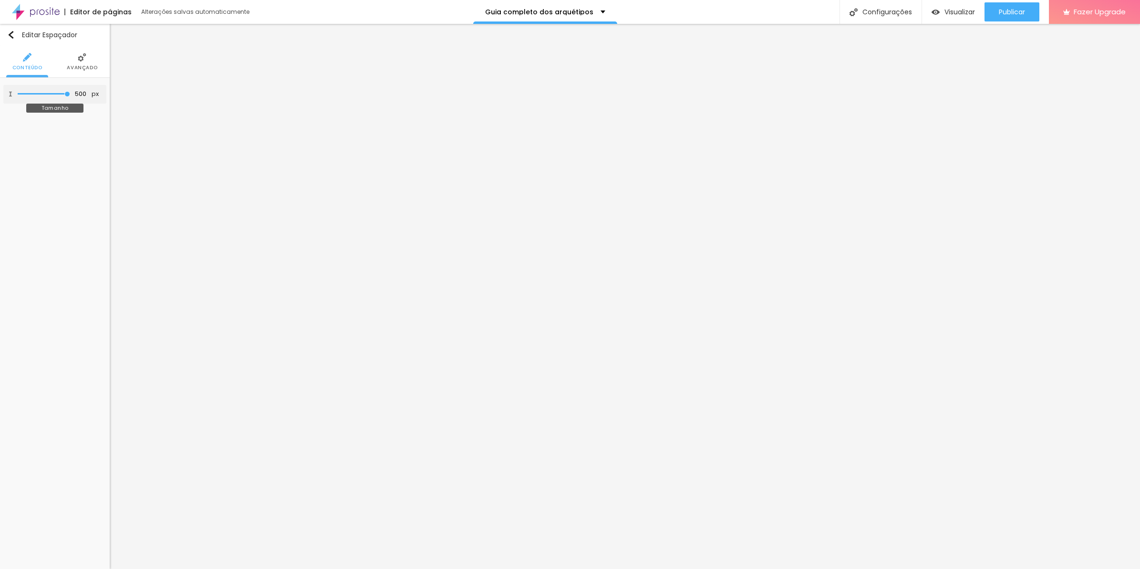
type input "364"
click at [54, 91] on input "range" at bounding box center [44, 94] width 62 height 8
click at [1022, 8] on span "Publicar" at bounding box center [1012, 12] width 26 height 8
type input "214"
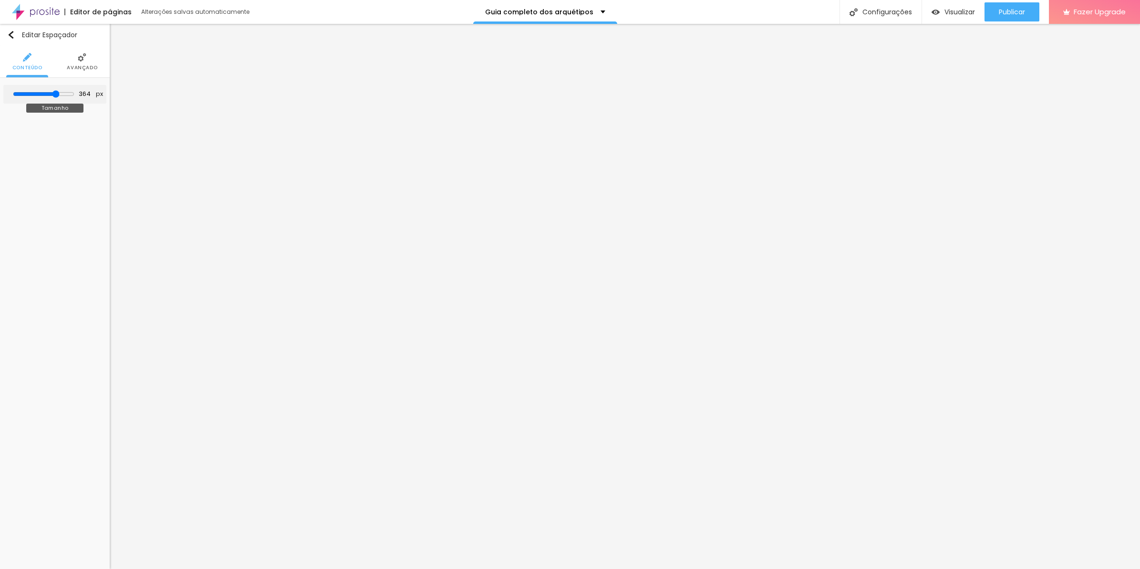
type input "214"
click at [40, 94] on input "range" at bounding box center [44, 94] width 62 height 8
click at [999, 9] on span "Publicar" at bounding box center [1012, 12] width 26 height 8
click at [64, 94] on div at bounding box center [69, 95] width 10 height 11
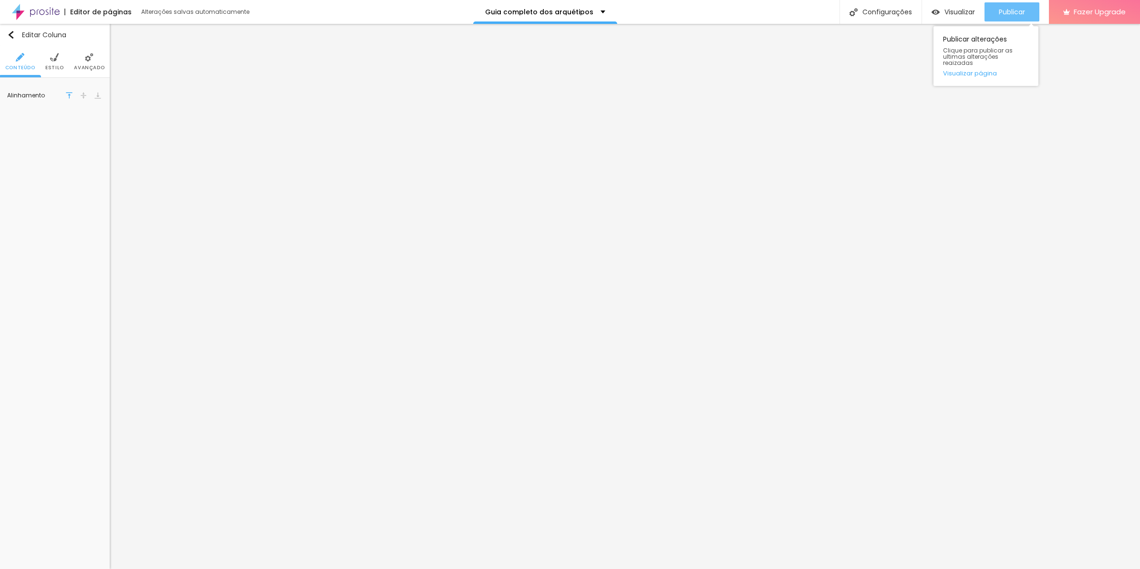
click at [1028, 12] on button "Publicar" at bounding box center [1012, 11] width 55 height 19
type input "244"
type input "251"
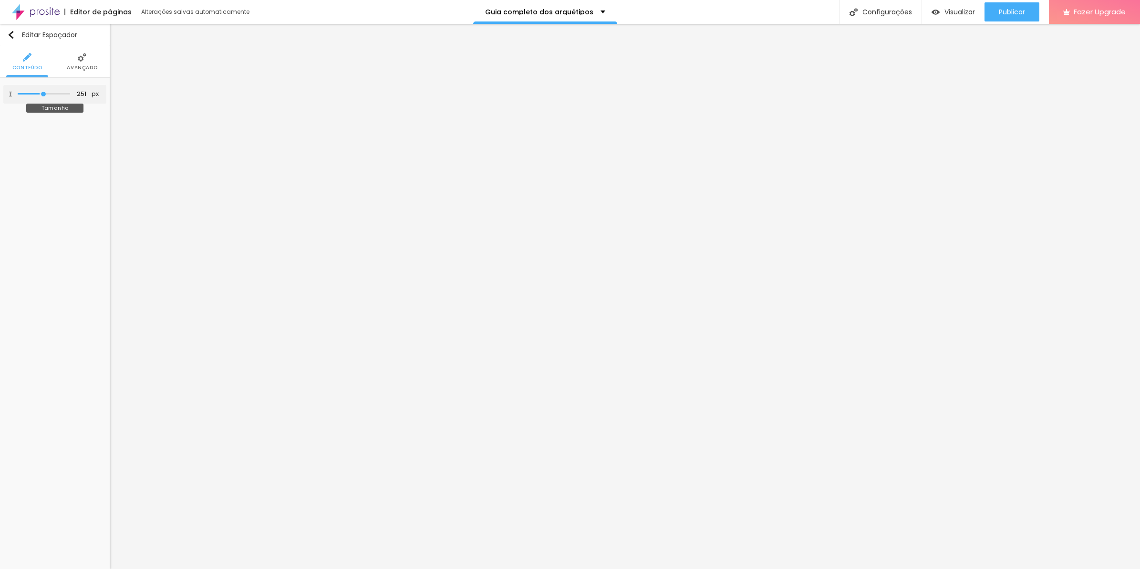
type input "270"
type input "283"
type input "303"
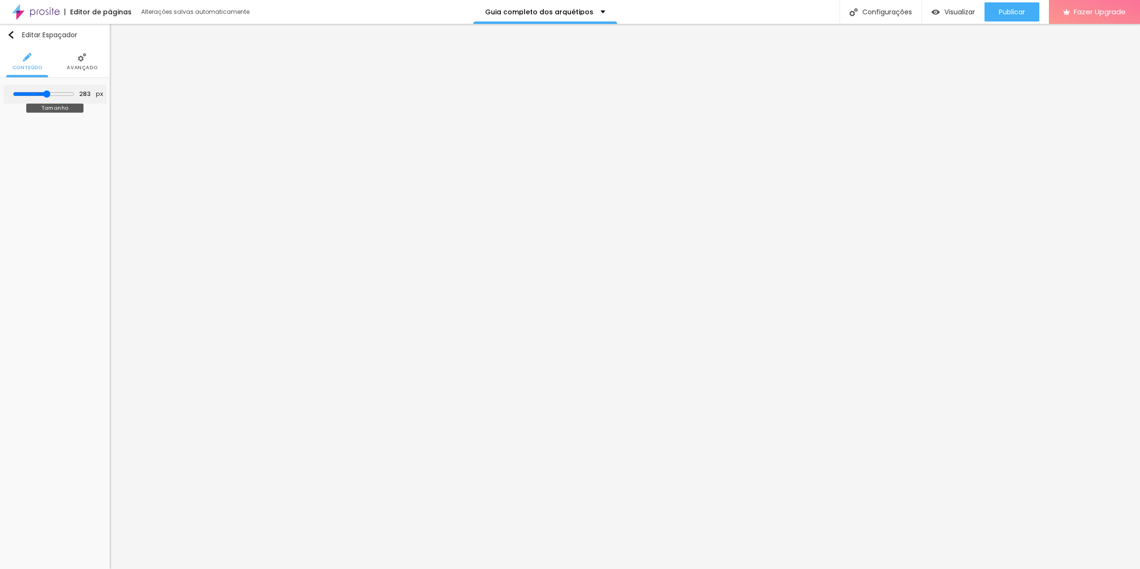
type input "303"
type input "296"
drag, startPoint x: 39, startPoint y: 94, endPoint x: 48, endPoint y: 94, distance: 8.6
click at [48, 94] on input "range" at bounding box center [44, 94] width 62 height 8
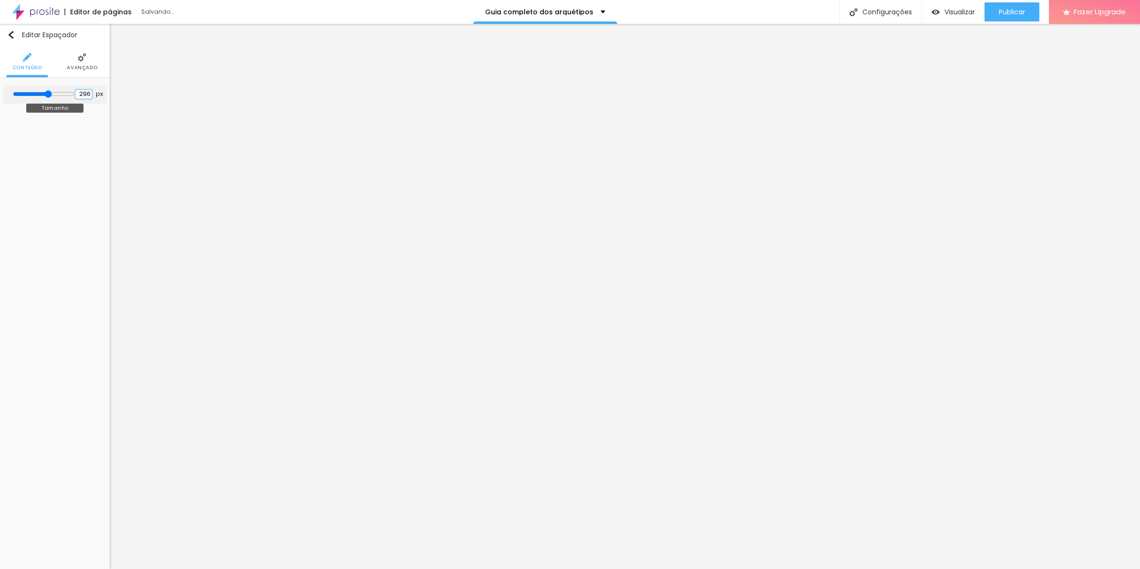
click at [75, 94] on input "296" at bounding box center [83, 94] width 17 height 9
type input "10"
type input "3"
type input "30"
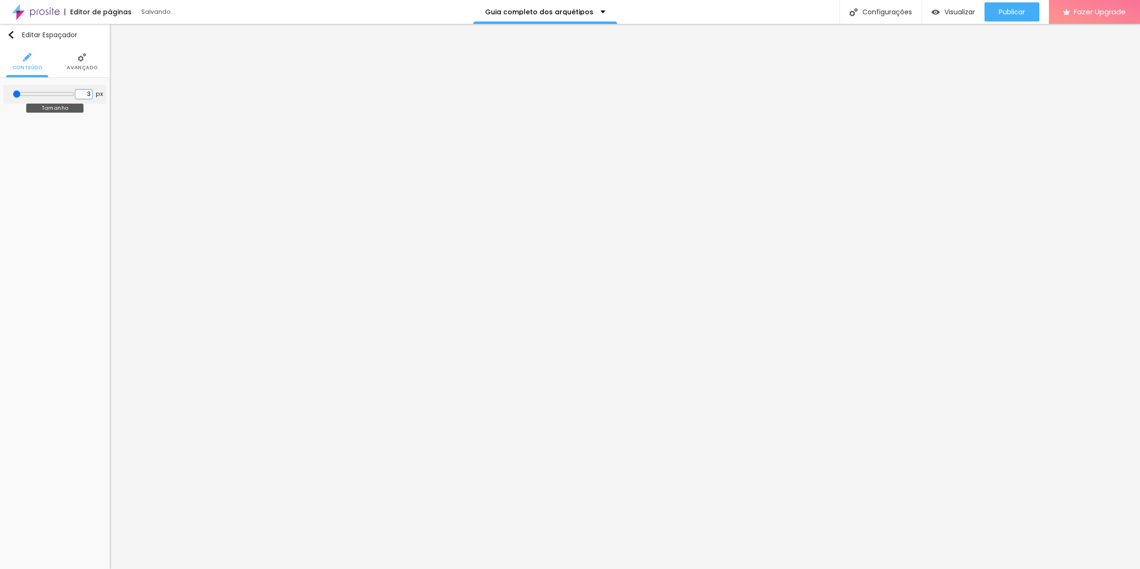
type input "30"
type input "300"
click at [1026, 8] on button "Publicar" at bounding box center [1012, 11] width 55 height 19
click at [95, 96] on icon "button" at bounding box center [96, 96] width 4 height 4
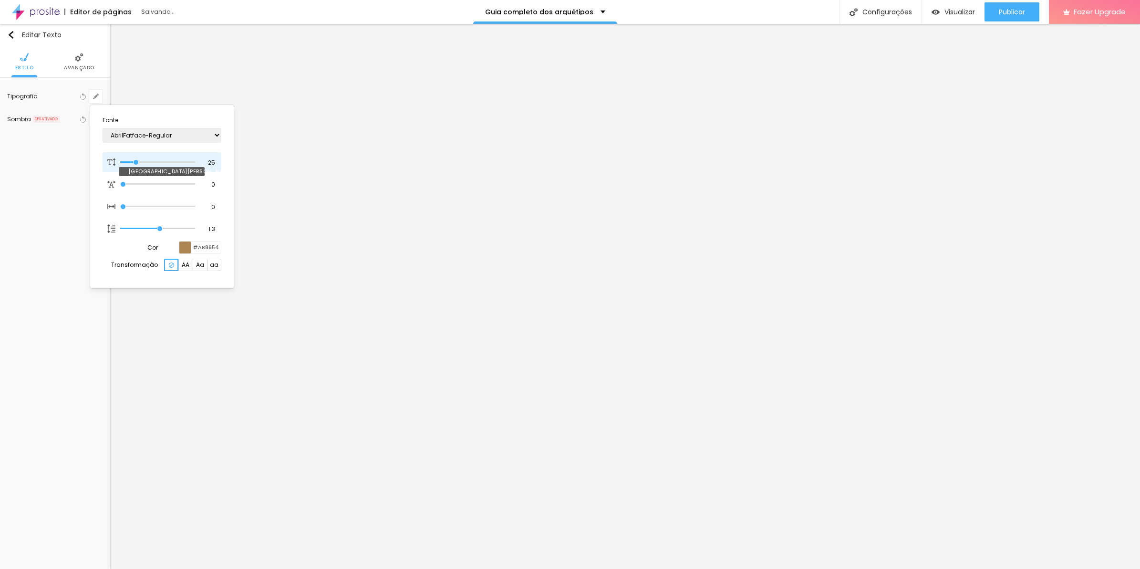
type input "31"
click at [140, 161] on input "range" at bounding box center [157, 162] width 74 height 5
click at [213, 160] on input "31" at bounding box center [208, 162] width 17 height 9
type input "8"
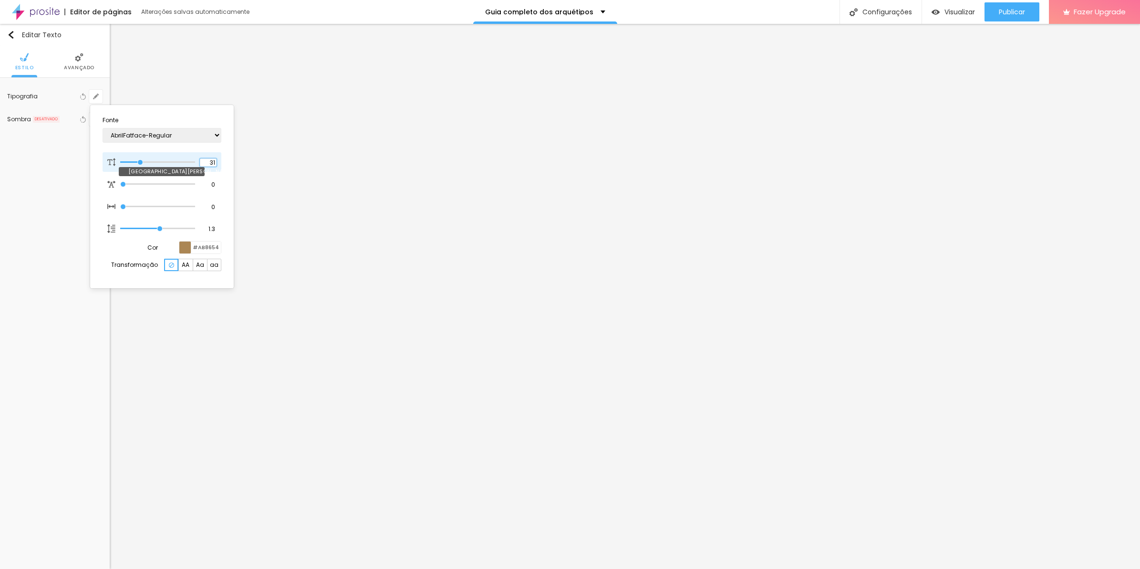
type input "3"
type input "30"
click at [1050, 390] on div at bounding box center [570, 284] width 1140 height 569
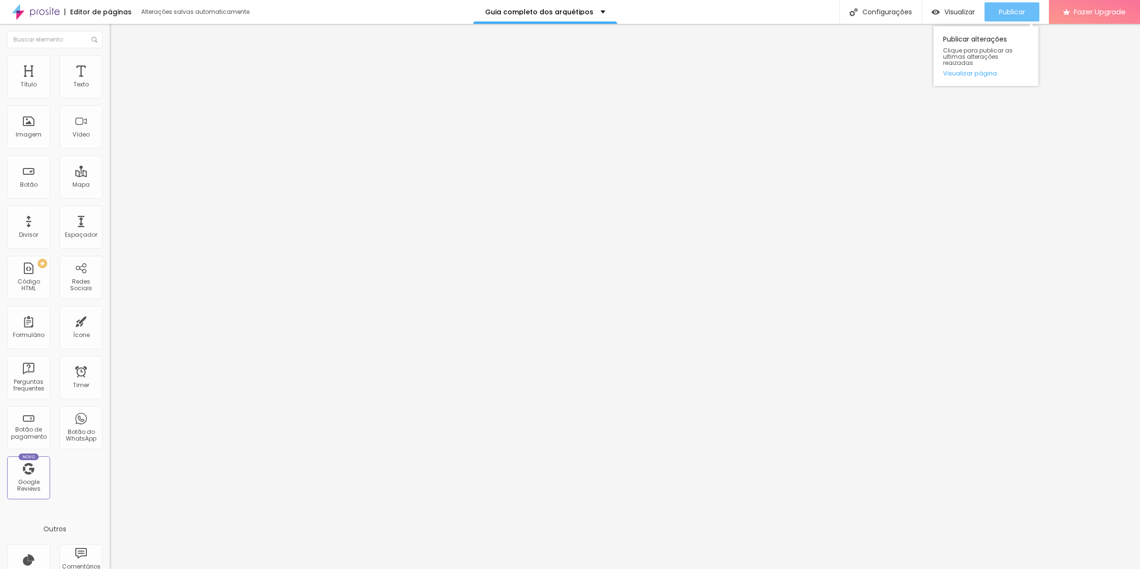
click at [1024, 10] on span "Publicar" at bounding box center [1012, 12] width 26 height 8
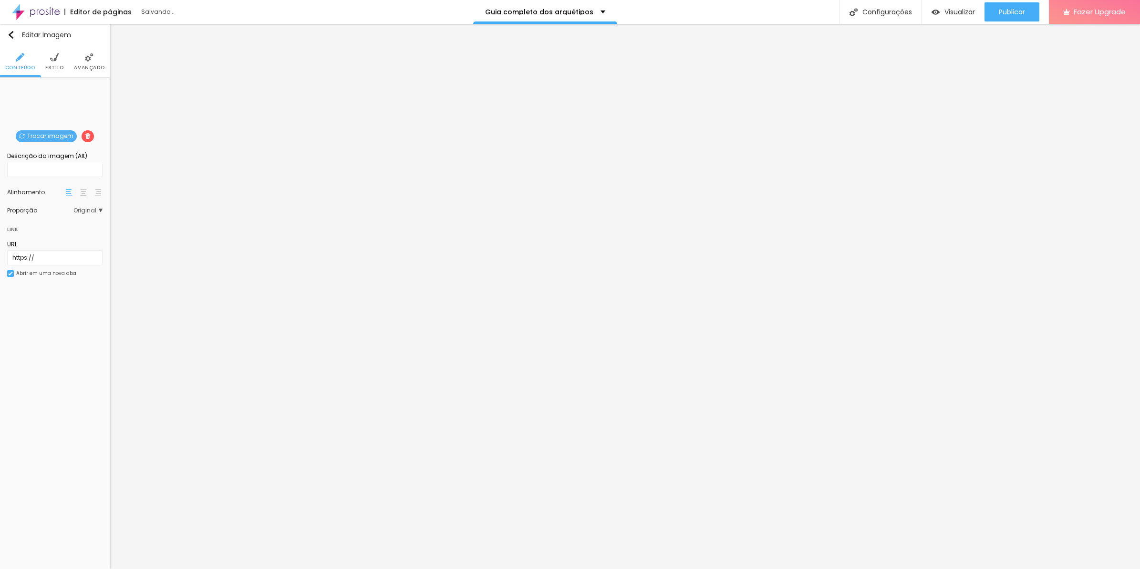
click at [55, 72] on li "Estilo" at bounding box center [54, 61] width 19 height 31
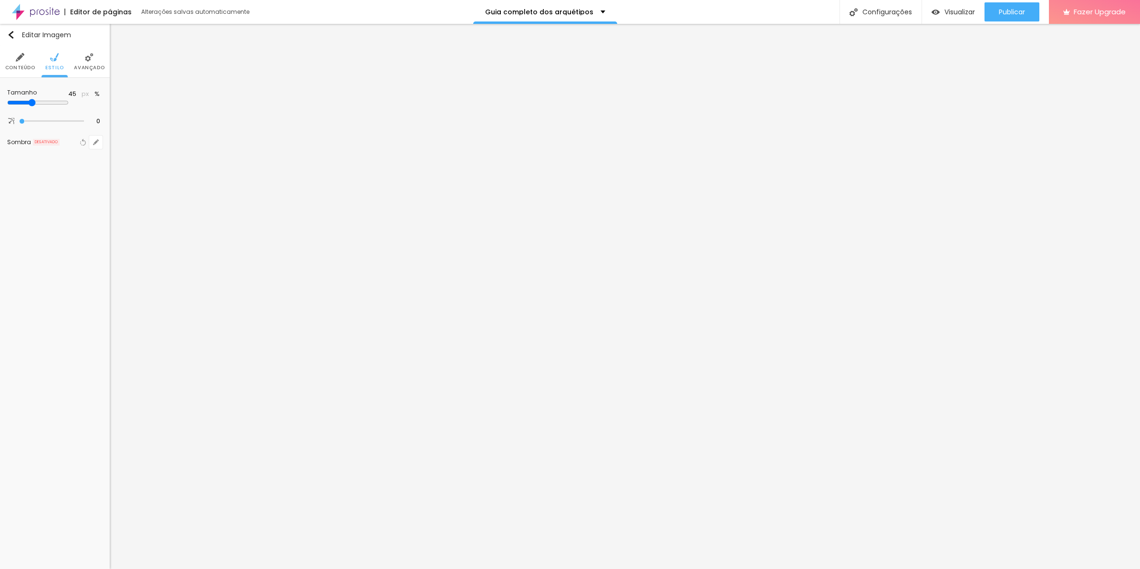
type input "50"
type input "55"
type input "60"
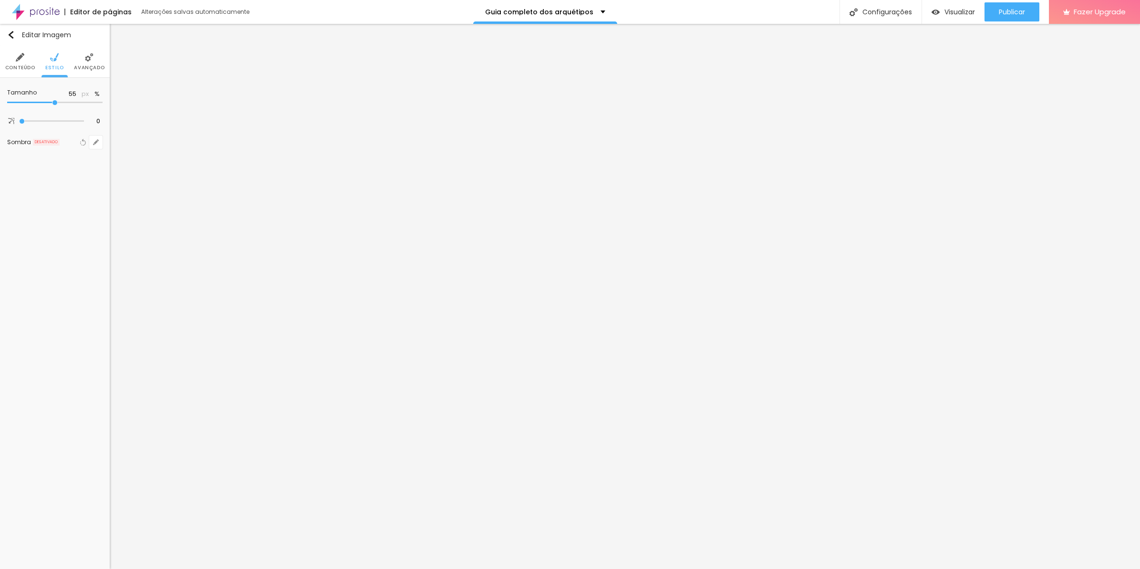
type input "60"
type input "65"
drag, startPoint x: 55, startPoint y: 103, endPoint x: 64, endPoint y: 103, distance: 9.5
type input "65"
click at [64, 103] on input "range" at bounding box center [54, 102] width 95 height 5
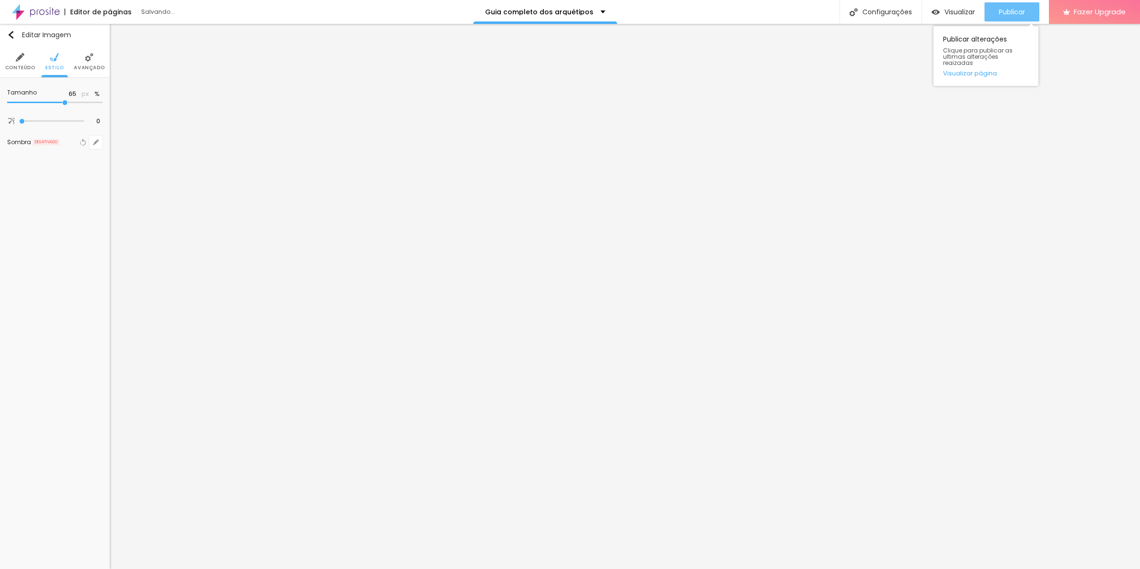
click at [1018, 10] on span "Publicar" at bounding box center [1012, 12] width 26 height 8
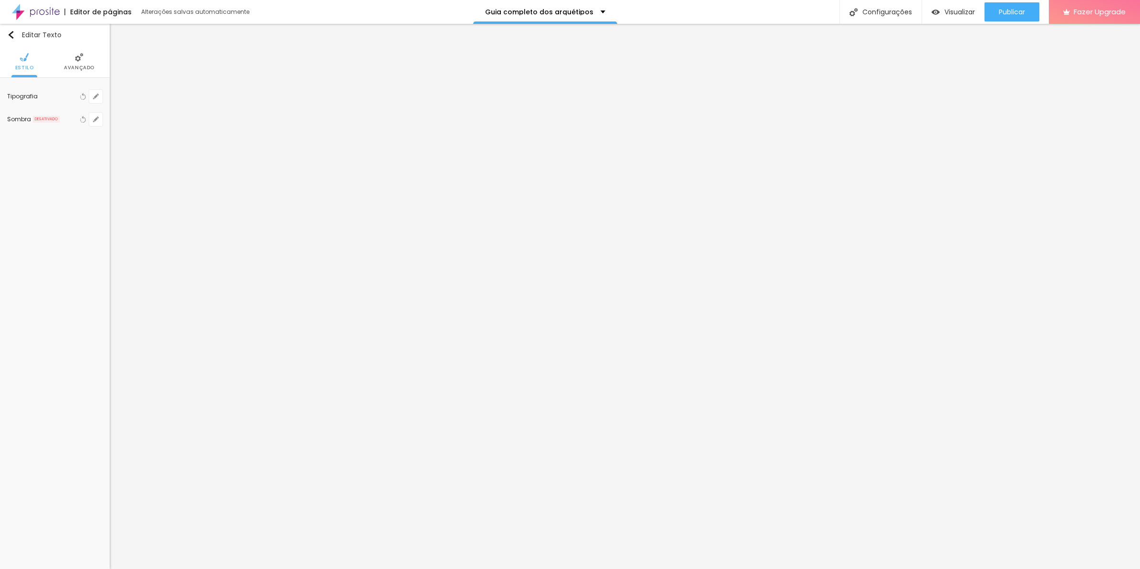
click at [94, 55] on li "Avançado" at bounding box center [79, 61] width 31 height 31
click at [97, 56] on li "Avançado" at bounding box center [89, 61] width 31 height 31
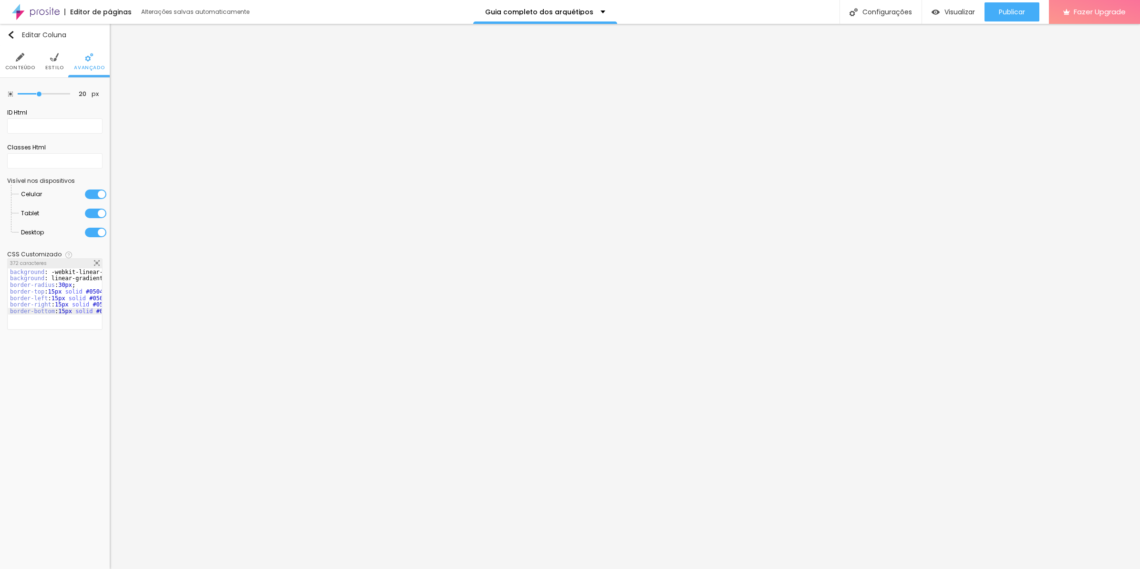
click at [99, 265] on img at bounding box center [97, 263] width 6 height 6
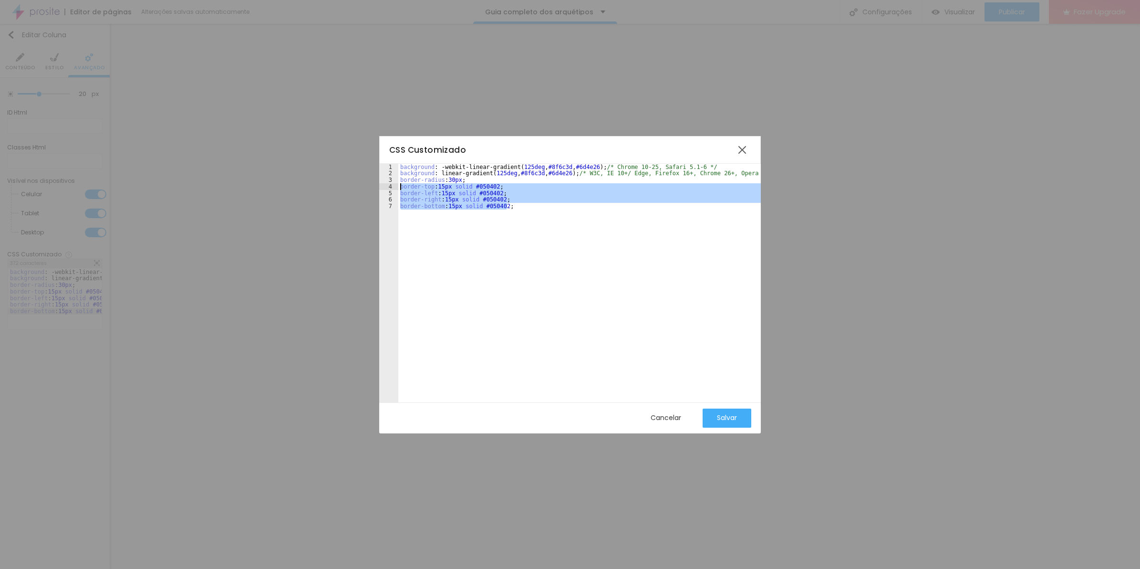
drag, startPoint x: 522, startPoint y: 209, endPoint x: 384, endPoint y: 188, distance: 140.0
click at [384, 188] on div "1 2 3 4 5 6 7 background : -webkit-linear-gradient ( 125deg , #8f6c3d , #6d4e26…" at bounding box center [570, 283] width 382 height 239
click at [667, 418] on div "Cancelar" at bounding box center [666, 418] width 31 height 8
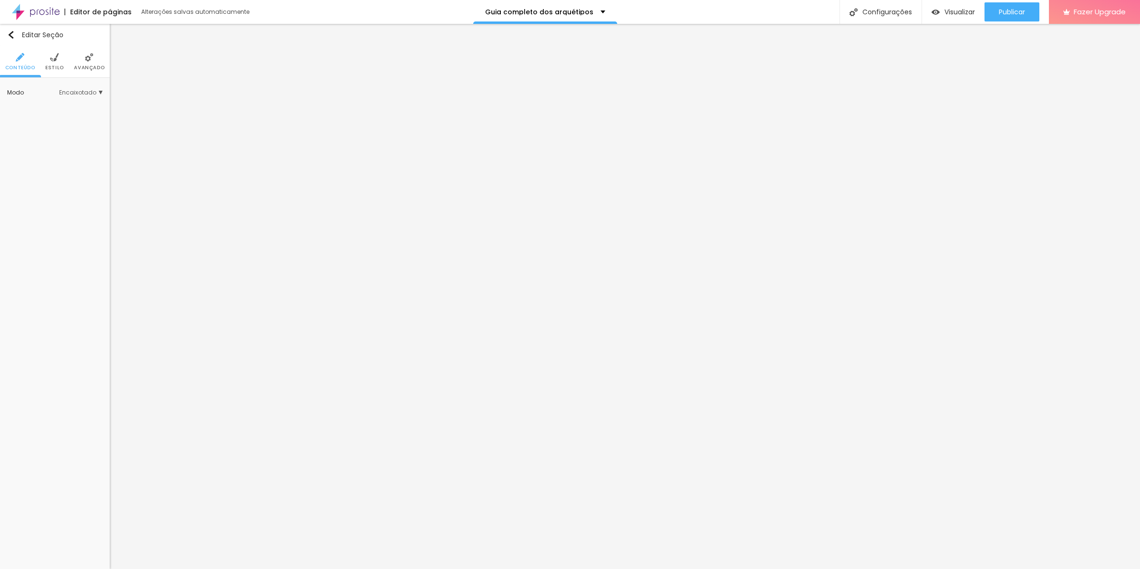
click at [86, 65] on span "Avançado" at bounding box center [89, 67] width 31 height 5
click at [101, 213] on div at bounding box center [95, 213] width 21 height 10
click at [95, 58] on li "Avançado" at bounding box center [89, 61] width 31 height 31
click at [103, 213] on div at bounding box center [95, 213] width 21 height 10
click at [96, 65] on span "Avançado" at bounding box center [89, 67] width 31 height 5
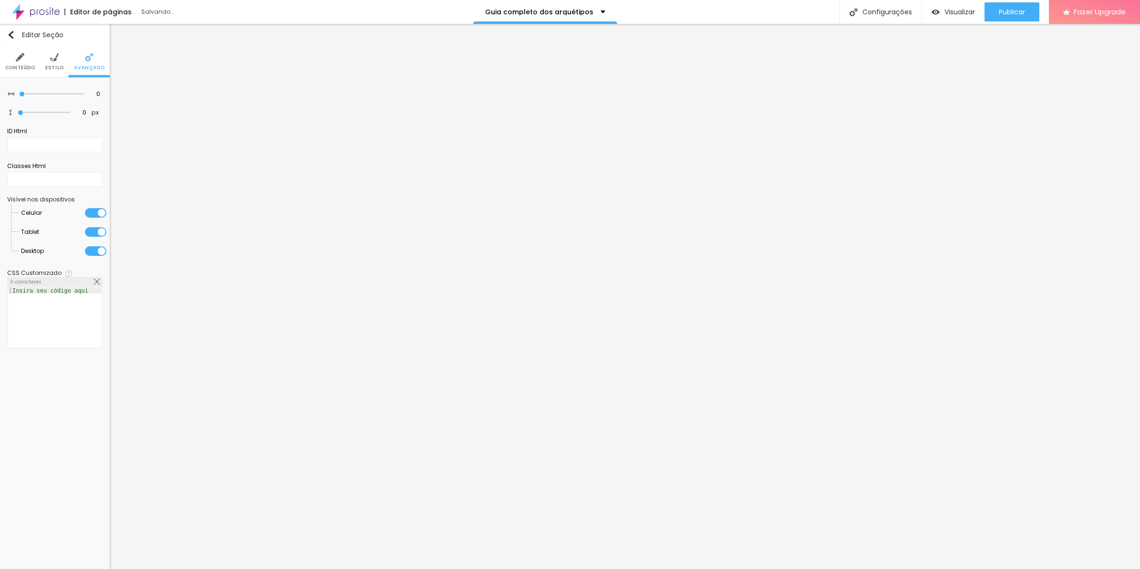
click at [105, 213] on div at bounding box center [95, 213] width 21 height 10
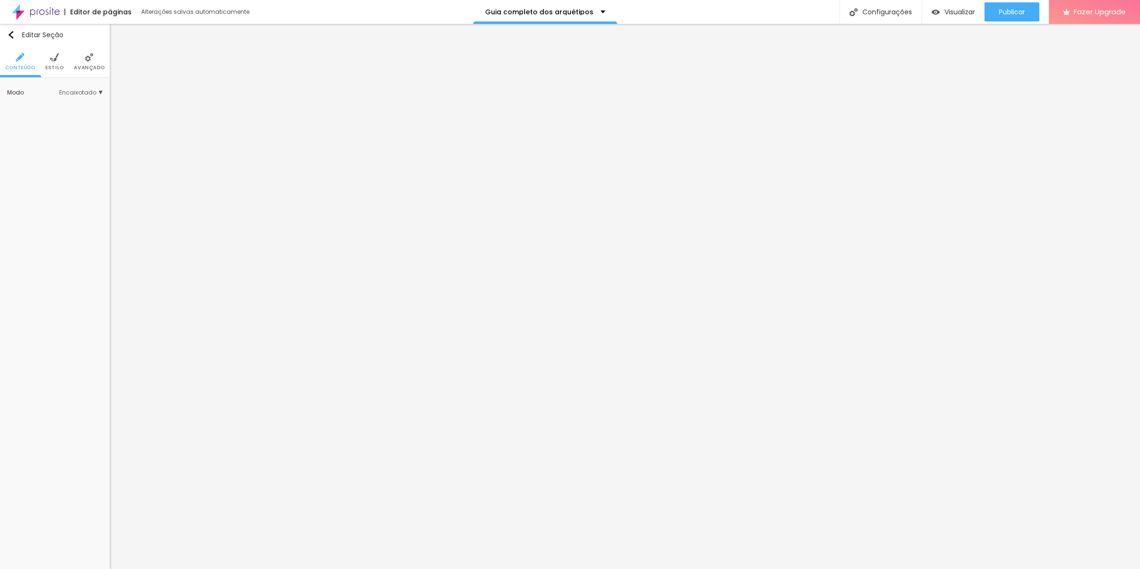
click at [94, 69] on span "Avançado" at bounding box center [89, 67] width 31 height 5
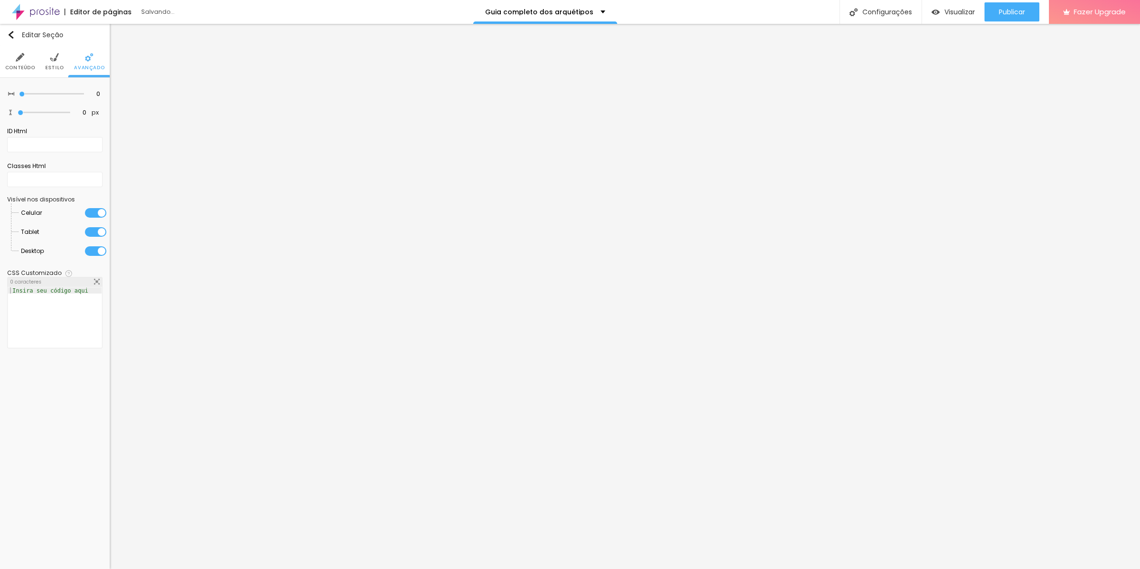
click at [96, 211] on div at bounding box center [95, 213] width 21 height 10
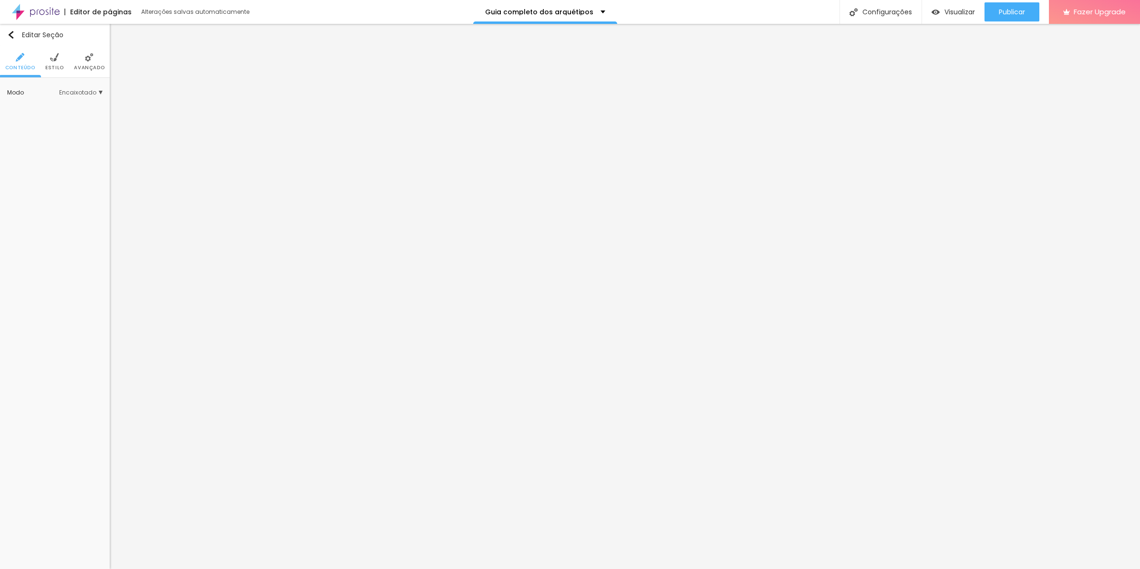
click at [94, 66] on span "Avançado" at bounding box center [89, 67] width 31 height 5
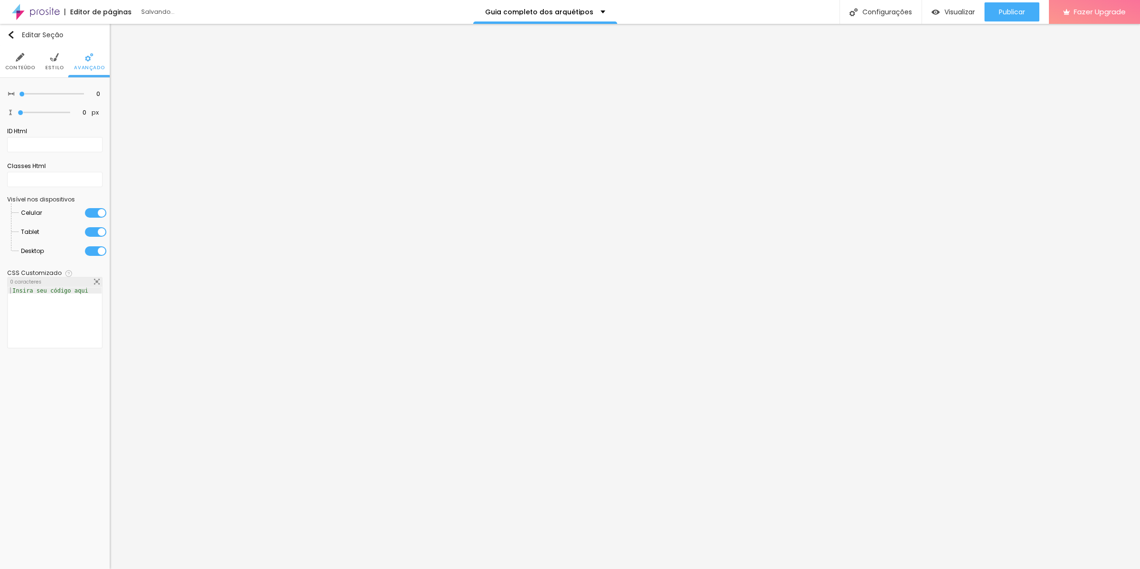
click at [96, 212] on div at bounding box center [95, 213] width 21 height 10
click at [90, 75] on li "Avançado" at bounding box center [89, 61] width 31 height 31
click at [102, 230] on div at bounding box center [95, 232] width 21 height 10
click at [98, 244] on li "Desktop" at bounding box center [63, 250] width 85 height 19
click at [94, 250] on div at bounding box center [95, 251] width 21 height 10
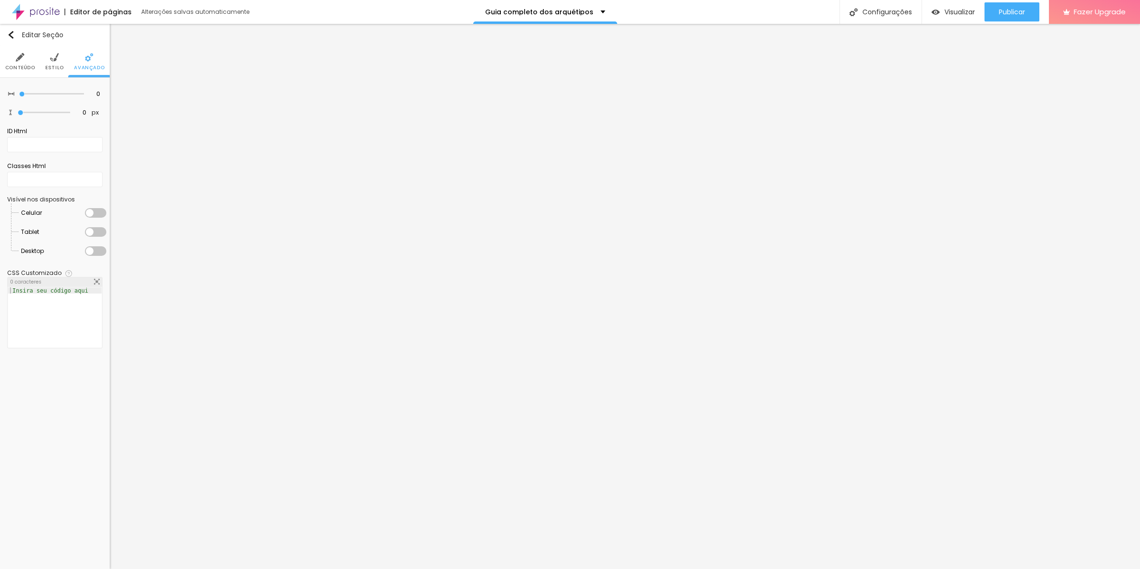
click at [94, 203] on div "Visível nos dispositivos Celular Tablet Desktop" at bounding box center [54, 228] width 95 height 73
click at [94, 210] on div at bounding box center [95, 213] width 21 height 10
drag, startPoint x: 83, startPoint y: 67, endPoint x: 85, endPoint y: 80, distance: 12.5
click at [84, 68] on span "Avançado" at bounding box center [89, 67] width 31 height 5
click at [95, 210] on div at bounding box center [95, 213] width 21 height 10
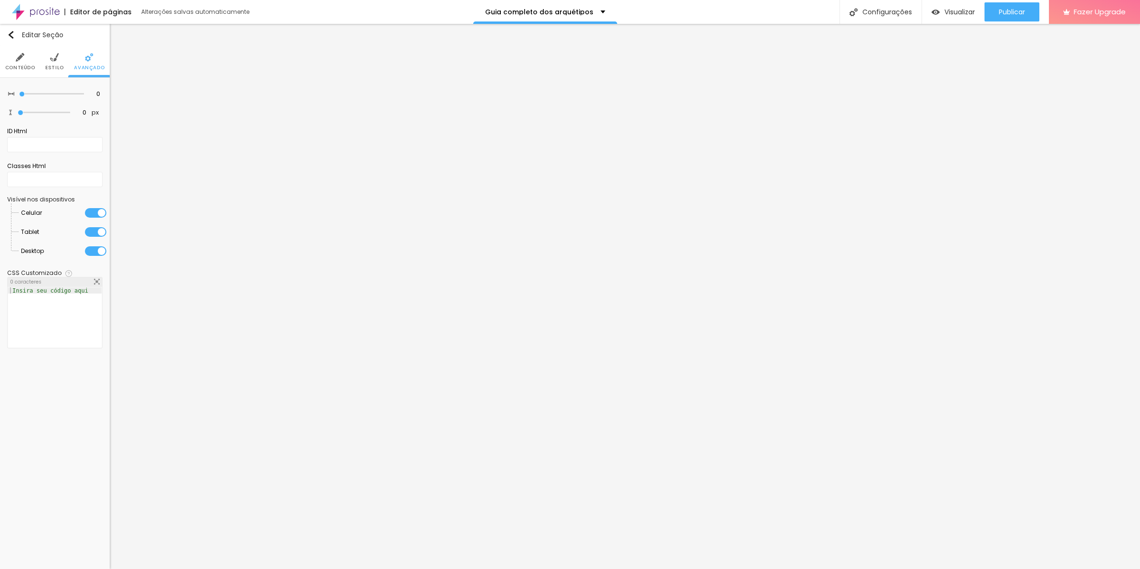
click at [96, 228] on div at bounding box center [95, 232] width 21 height 10
click at [99, 246] on li "Desktop" at bounding box center [63, 250] width 85 height 19
click at [99, 251] on div at bounding box center [95, 251] width 21 height 10
click at [94, 72] on li "Avançado" at bounding box center [89, 61] width 31 height 31
click at [94, 213] on div at bounding box center [95, 213] width 21 height 10
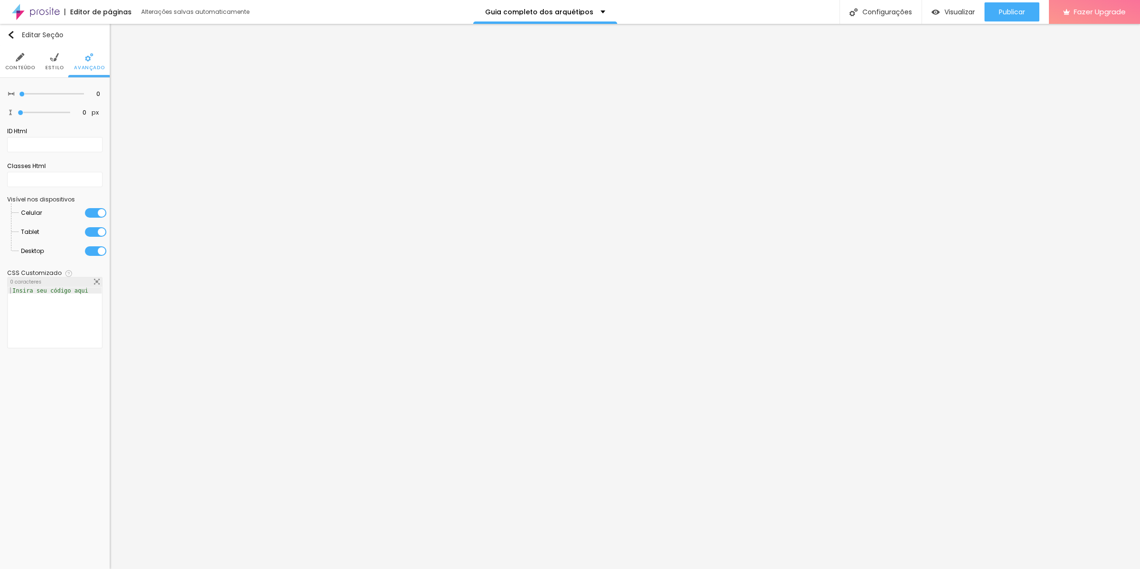
click at [98, 235] on div at bounding box center [95, 232] width 21 height 10
click at [96, 254] on div at bounding box center [95, 251] width 21 height 10
click at [99, 56] on li "Avançado" at bounding box center [89, 61] width 31 height 31
click at [100, 234] on div at bounding box center [95, 232] width 21 height 10
click at [100, 249] on div at bounding box center [95, 251] width 21 height 10
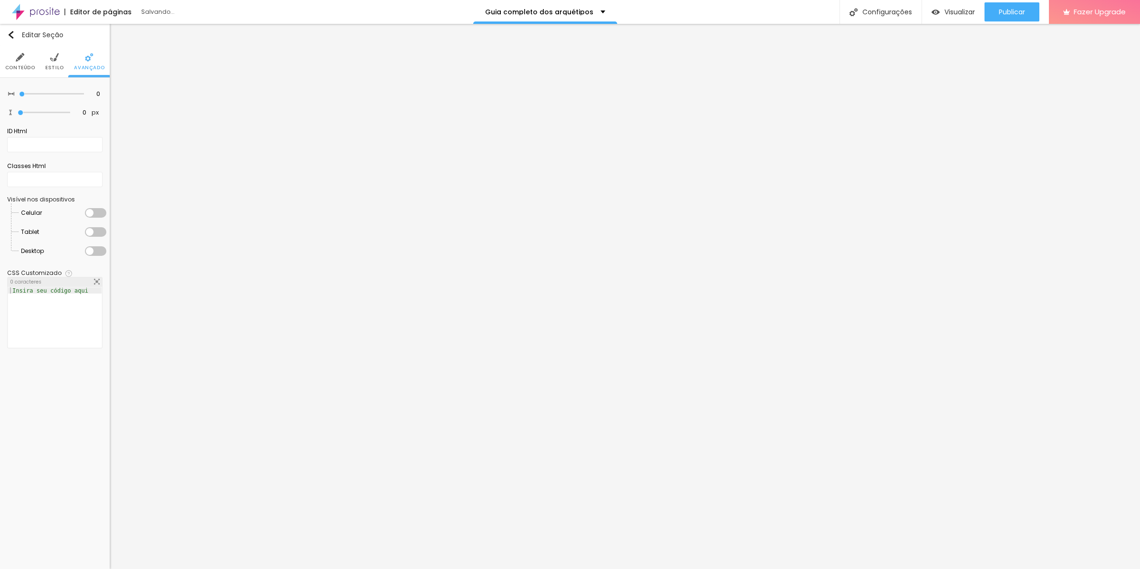
click at [97, 208] on li "Celular" at bounding box center [63, 212] width 85 height 19
click at [101, 215] on div at bounding box center [95, 213] width 21 height 10
click at [83, 65] on span "Avançado" at bounding box center [89, 67] width 31 height 5
click at [97, 218] on li "Celular" at bounding box center [63, 212] width 85 height 19
click at [96, 216] on div at bounding box center [95, 213] width 21 height 10
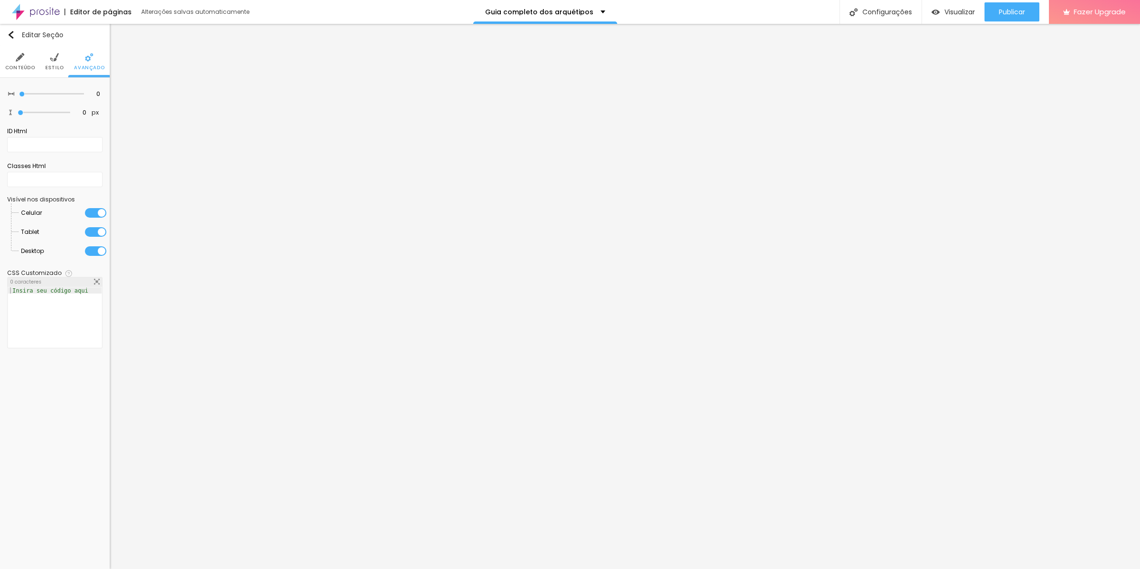
click at [98, 229] on div at bounding box center [95, 232] width 21 height 10
click at [101, 252] on div at bounding box center [95, 251] width 21 height 10
click at [93, 72] on li "Avançado" at bounding box center [89, 61] width 31 height 31
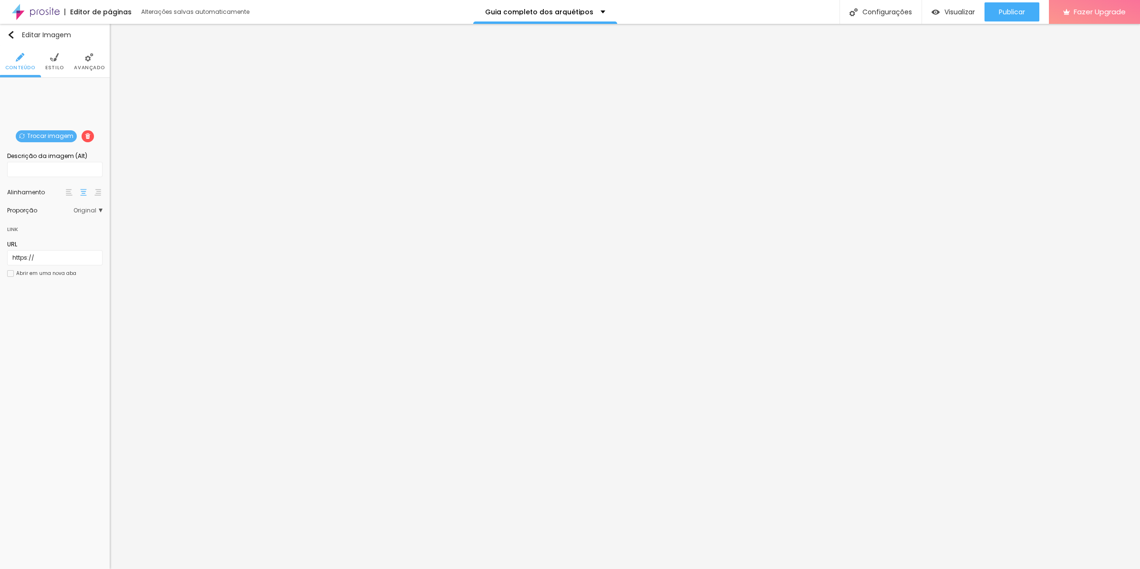
click at [49, 69] on span "Estilo" at bounding box center [54, 67] width 19 height 5
type input "45"
type input "50"
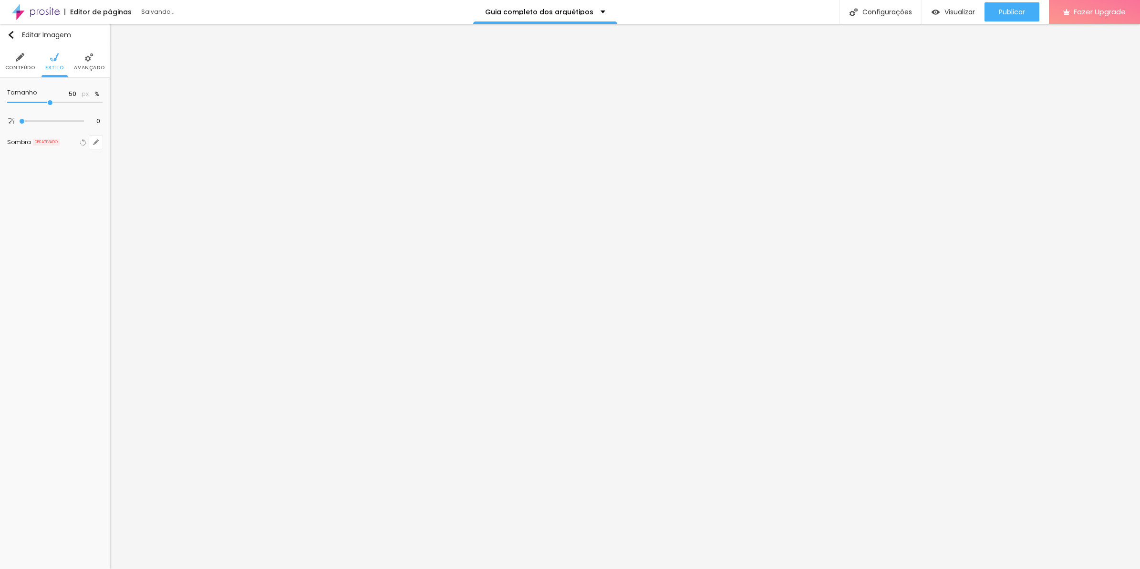
type input "55"
type input "60"
type input "65"
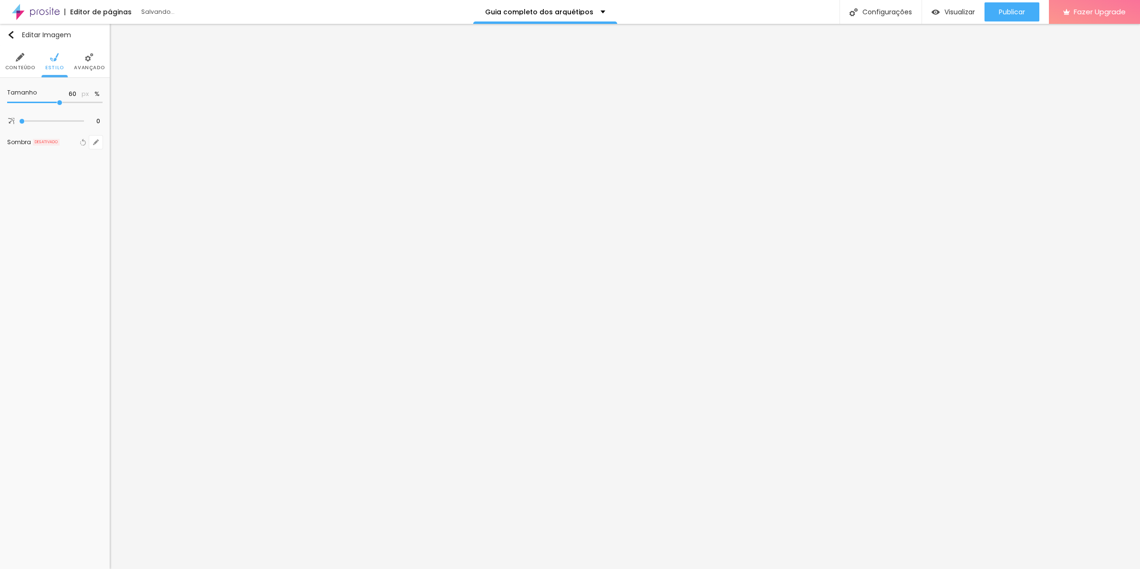
type input "65"
type input "70"
drag, startPoint x: 44, startPoint y: 105, endPoint x: 69, endPoint y: 107, distance: 24.9
type input "70"
click at [69, 105] on input "range" at bounding box center [54, 102] width 95 height 5
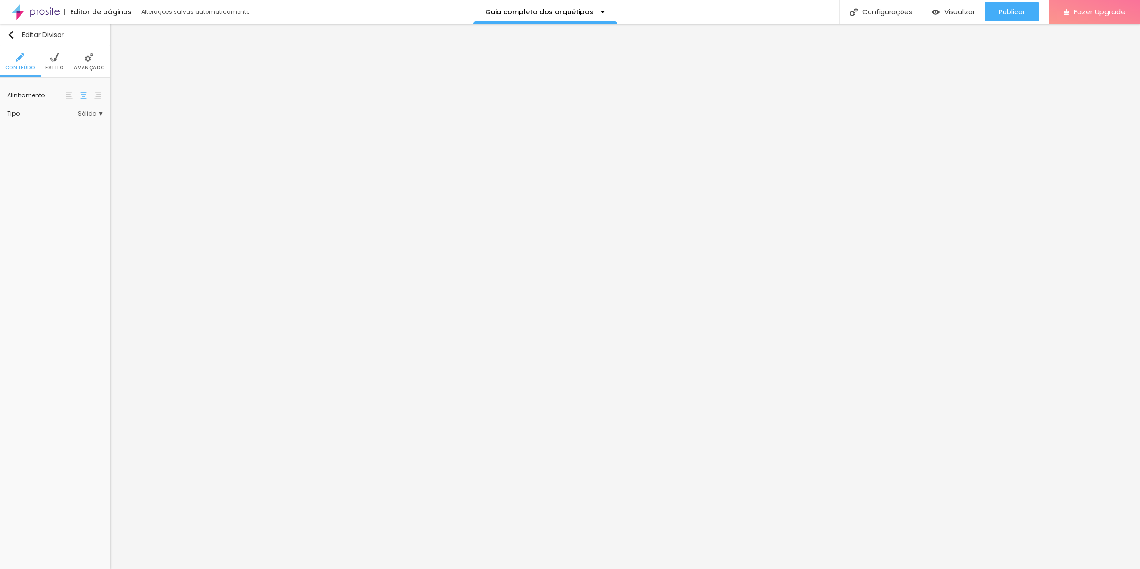
click at [63, 61] on ul "Conteúdo Estilo Avançado" at bounding box center [55, 62] width 110 height 32
click at [60, 70] on span "Estilo" at bounding box center [54, 67] width 19 height 5
type input "84"
type input "86"
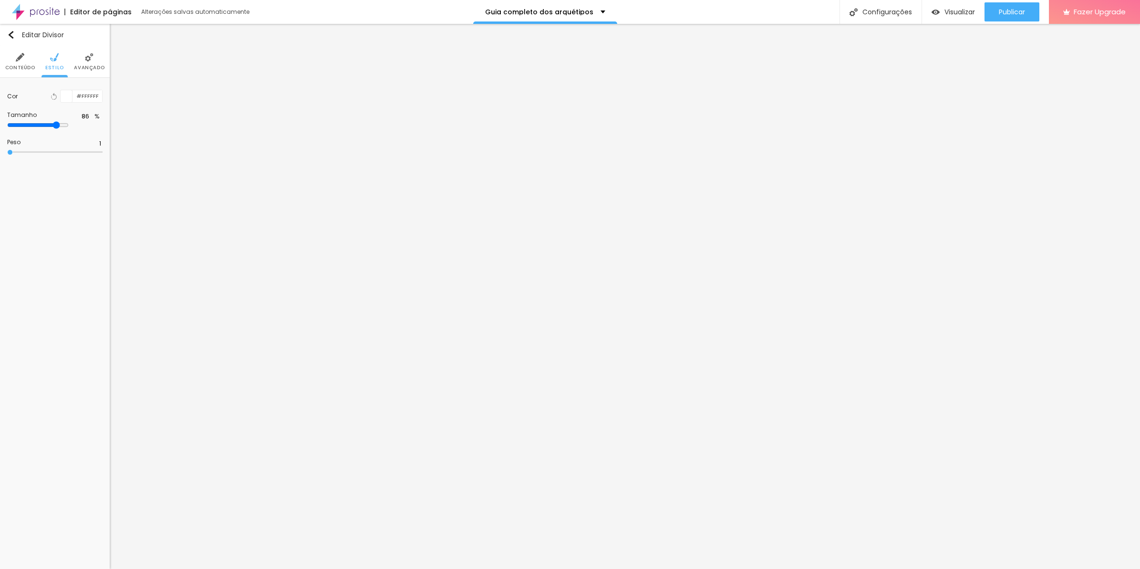
type input "86"
click at [69, 125] on input "range" at bounding box center [38, 125] width 62 height 8
click at [68, 63] on ul "Conteúdo Estilo Avançado" at bounding box center [55, 62] width 110 height 32
click at [61, 69] on span "Estilo" at bounding box center [54, 67] width 19 height 5
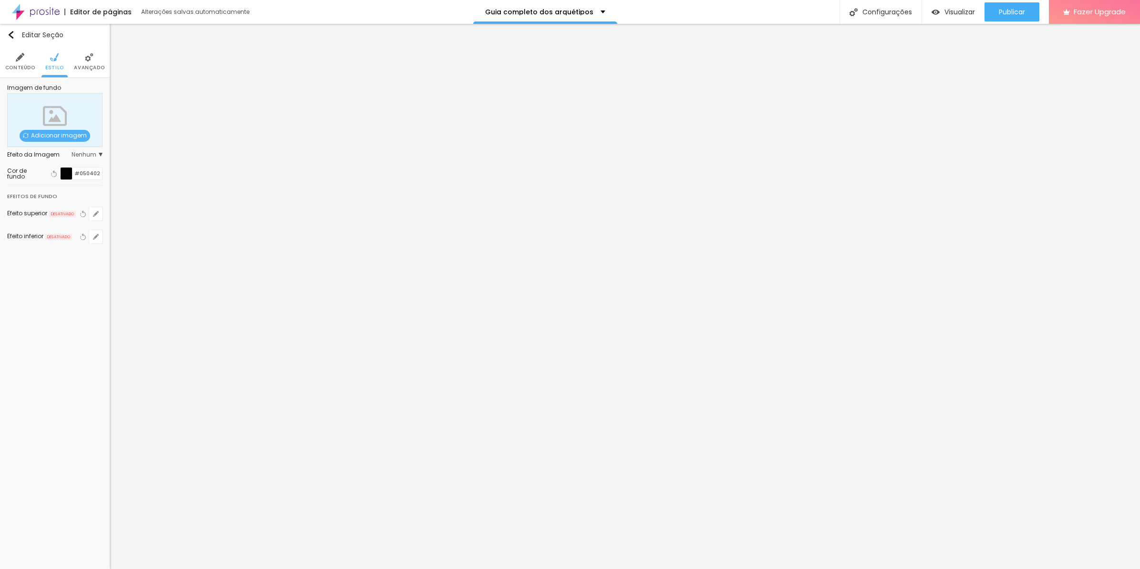
click at [83, 68] on span "Avançado" at bounding box center [89, 67] width 31 height 5
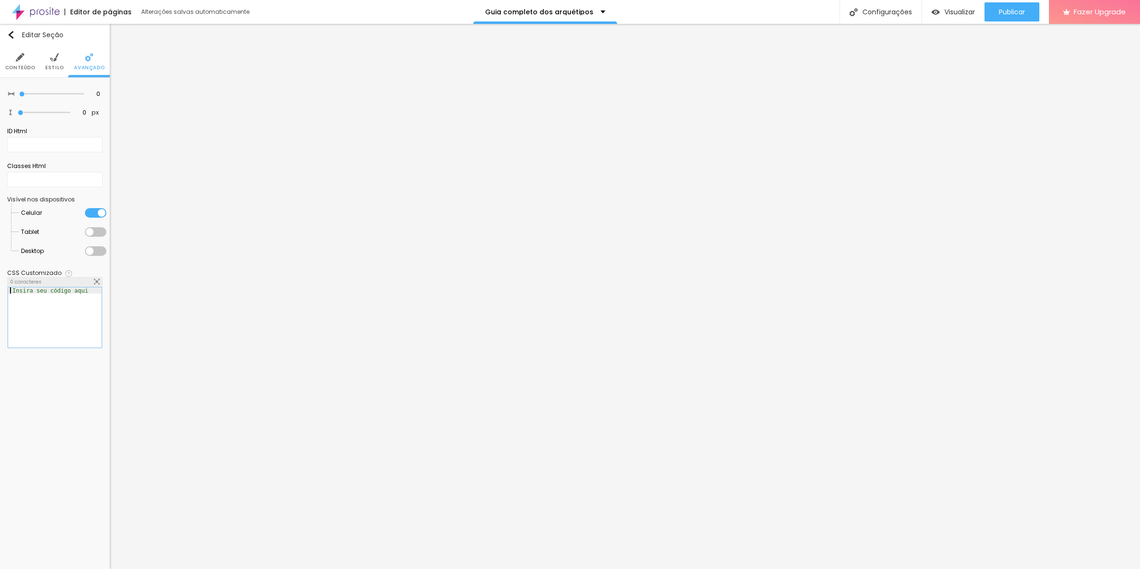
click at [55, 294] on div at bounding box center [55, 323] width 94 height 73
click at [46, 310] on div "border-top : 15px solid #050402 ; border-left : 15px solid #050402 ; border-rig…" at bounding box center [63, 319] width 111 height 64
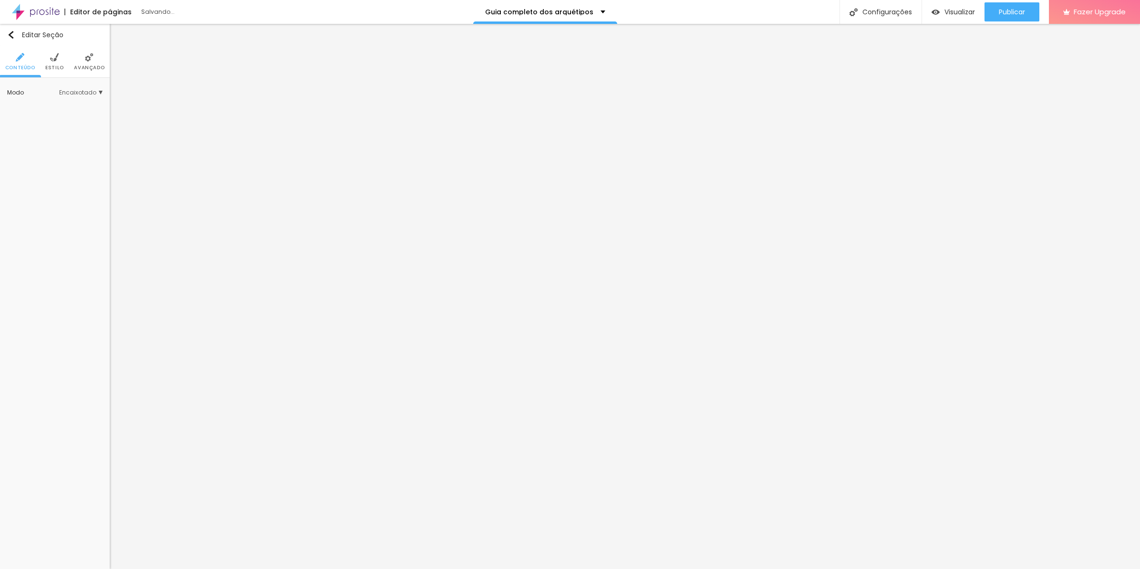
click at [82, 65] on span "Avançado" at bounding box center [89, 67] width 31 height 5
click at [73, 298] on div at bounding box center [55, 323] width 94 height 73
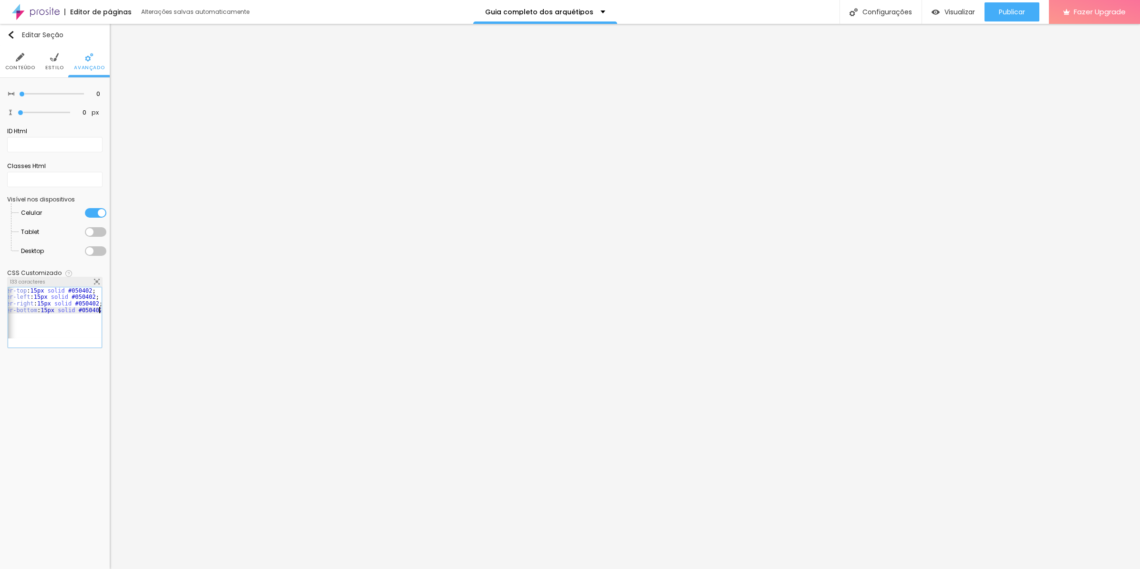
scroll to position [0, 18]
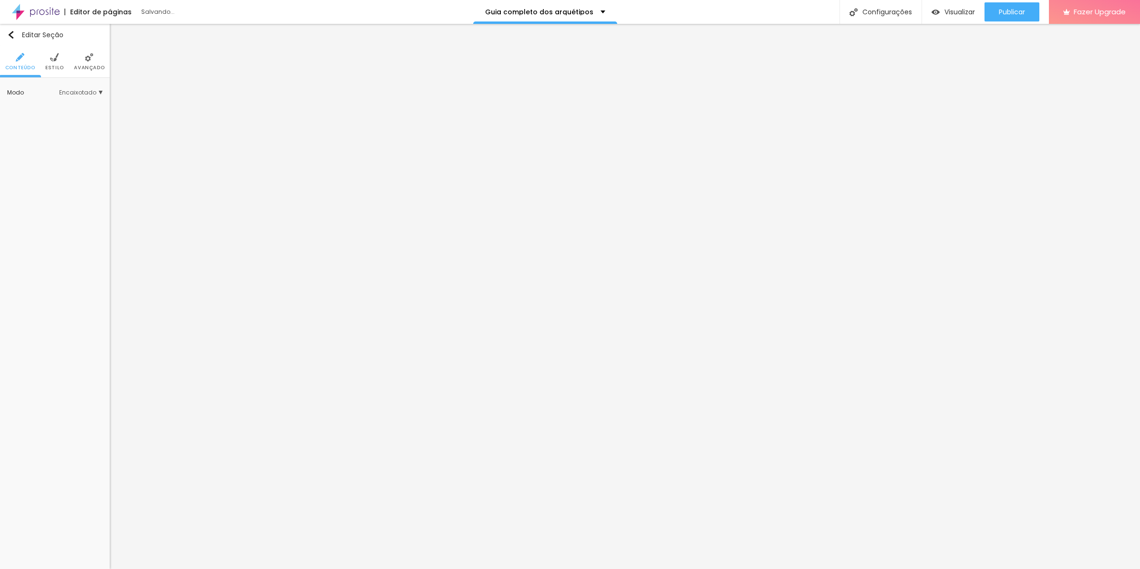
click at [86, 59] on img at bounding box center [89, 57] width 9 height 9
click at [63, 306] on div at bounding box center [55, 323] width 94 height 73
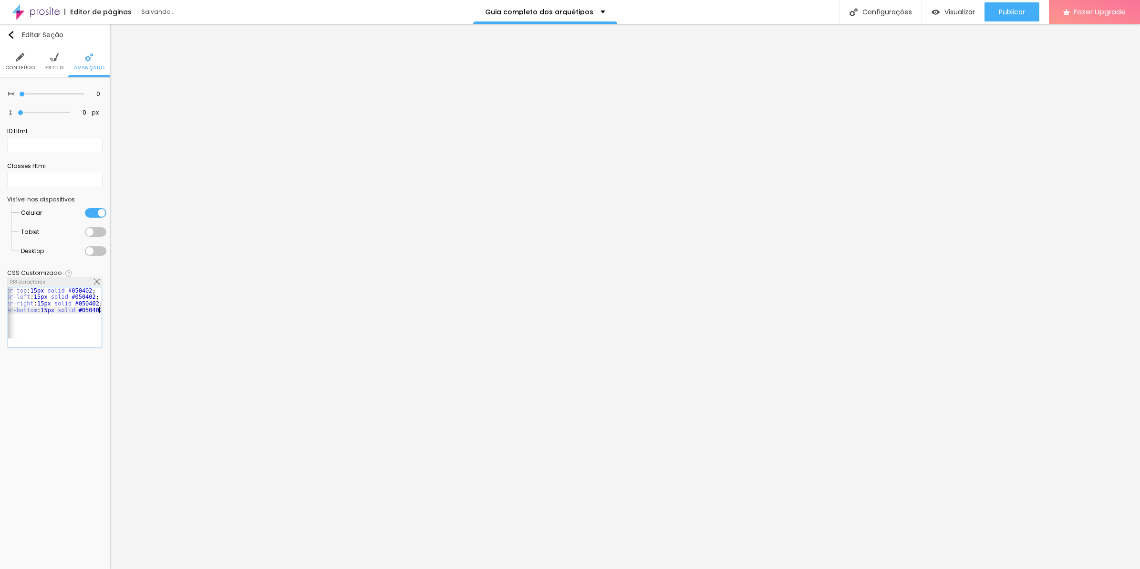
click at [62, 289] on div "border-top : 15px solid #050402 ; border-left : 15px solid #050402 ; border-rig…" at bounding box center [45, 319] width 111 height 64
click at [62, 289] on div "border-top : 15px solid #050402 ; border-left : 15px solid #050402 ; border-rig…" at bounding box center [63, 319] width 111 height 64
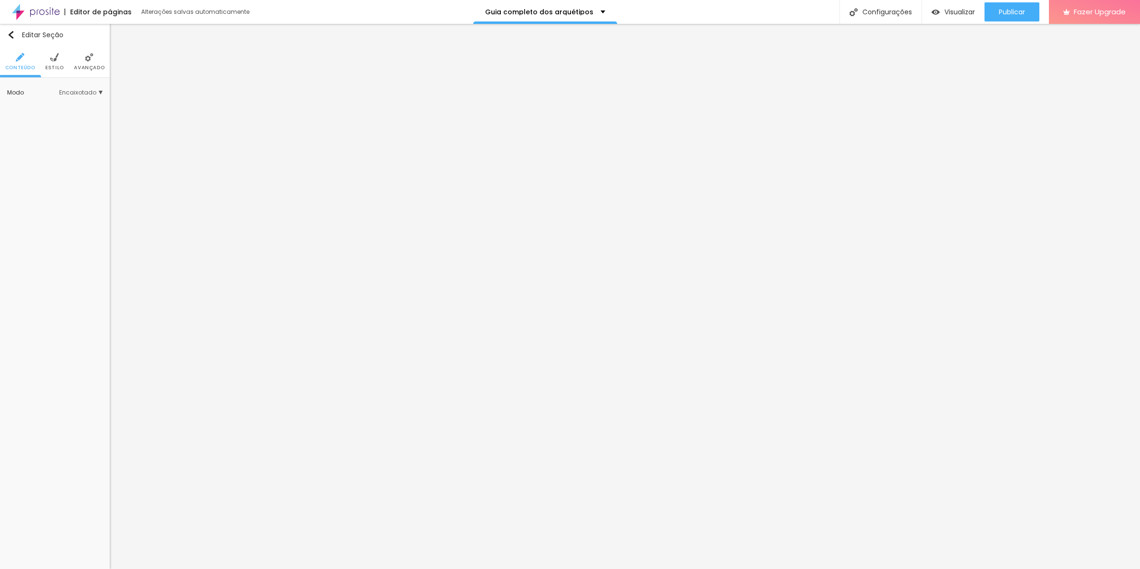
click at [77, 58] on li "Avançado" at bounding box center [89, 61] width 31 height 31
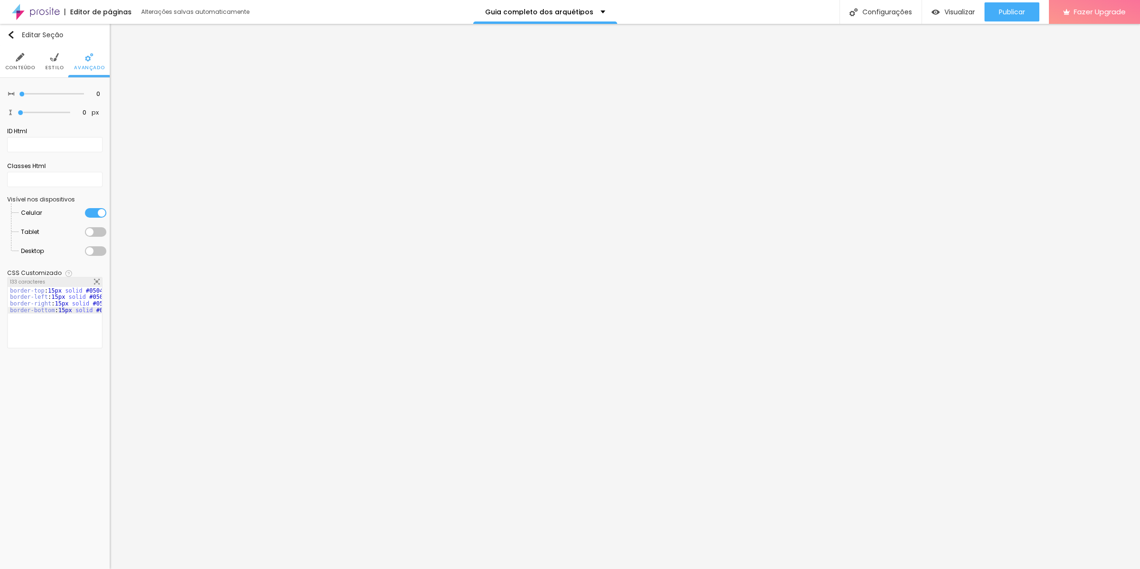
click at [57, 292] on div "border-top : 15px solid #050402 ; border-left : 15px solid #050402 ; border-rig…" at bounding box center [63, 323] width 111 height 73
click at [57, 292] on div "border-top : 15px solid #050402 ; border-left : 15px solid #050402 ; border-rig…" at bounding box center [63, 319] width 111 height 64
click at [40, 302] on div "border-left : 15px solid #050402 ; border-right : 15px solid #050402 ; border-b…" at bounding box center [63, 319] width 111 height 64
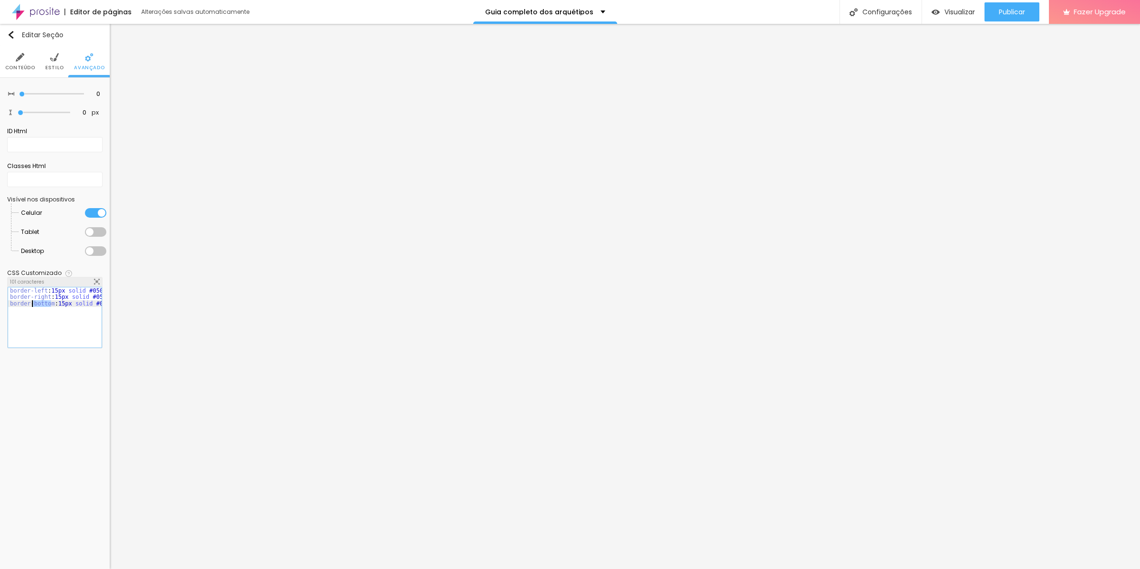
click at [40, 302] on div "border-left : 15px solid #050402 ; border-right : 15px solid #050402 ; border-b…" at bounding box center [63, 319] width 111 height 64
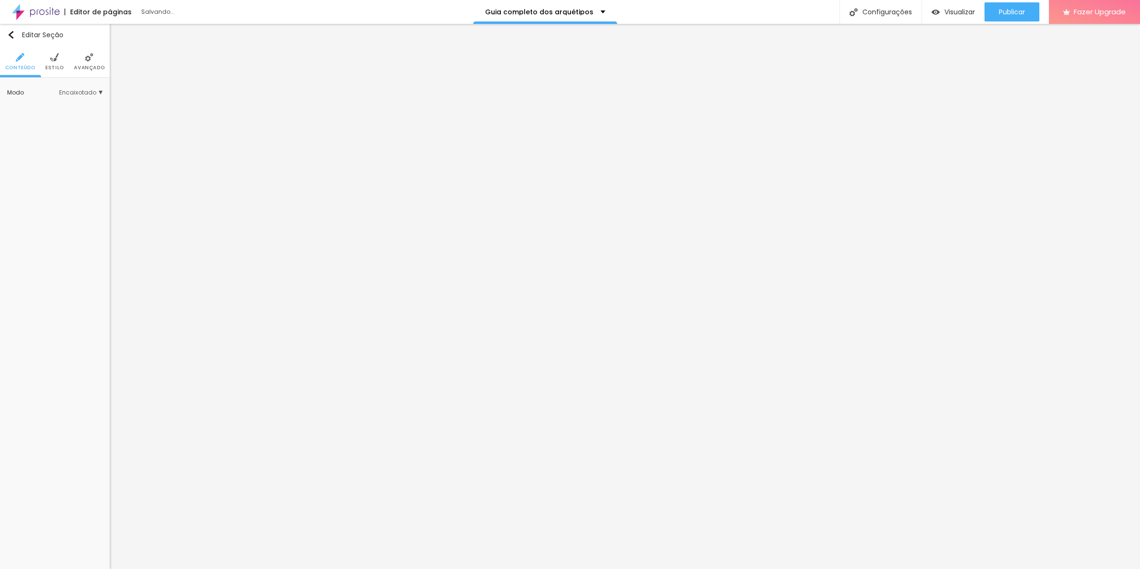
click at [92, 63] on li "Avançado" at bounding box center [89, 61] width 31 height 31
click at [40, 308] on div at bounding box center [55, 323] width 94 height 73
click at [81, 71] on li "Avançado" at bounding box center [89, 61] width 31 height 31
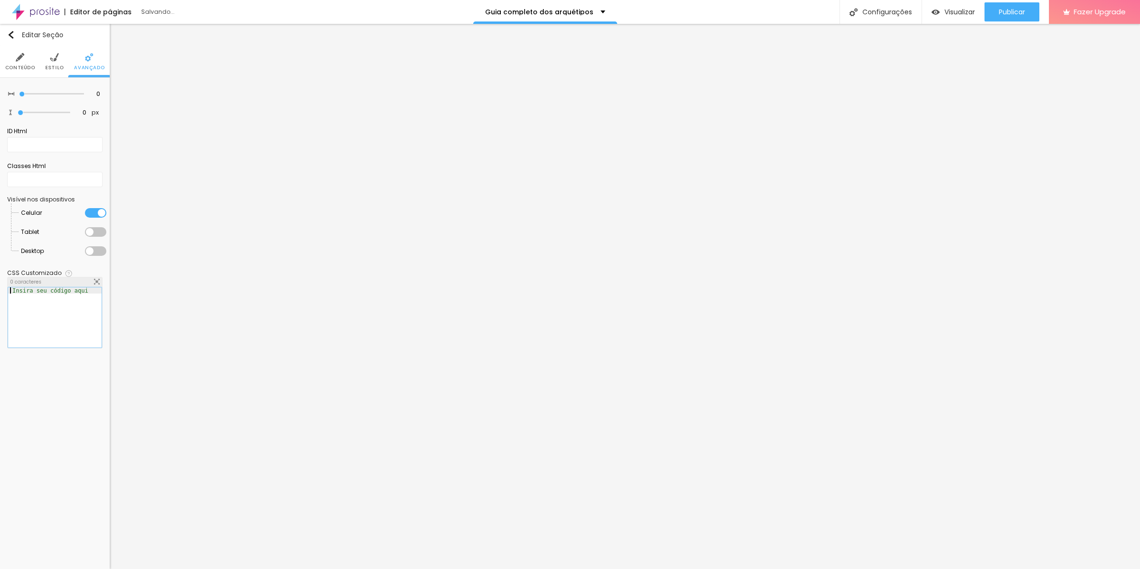
click at [68, 298] on div at bounding box center [55, 323] width 94 height 73
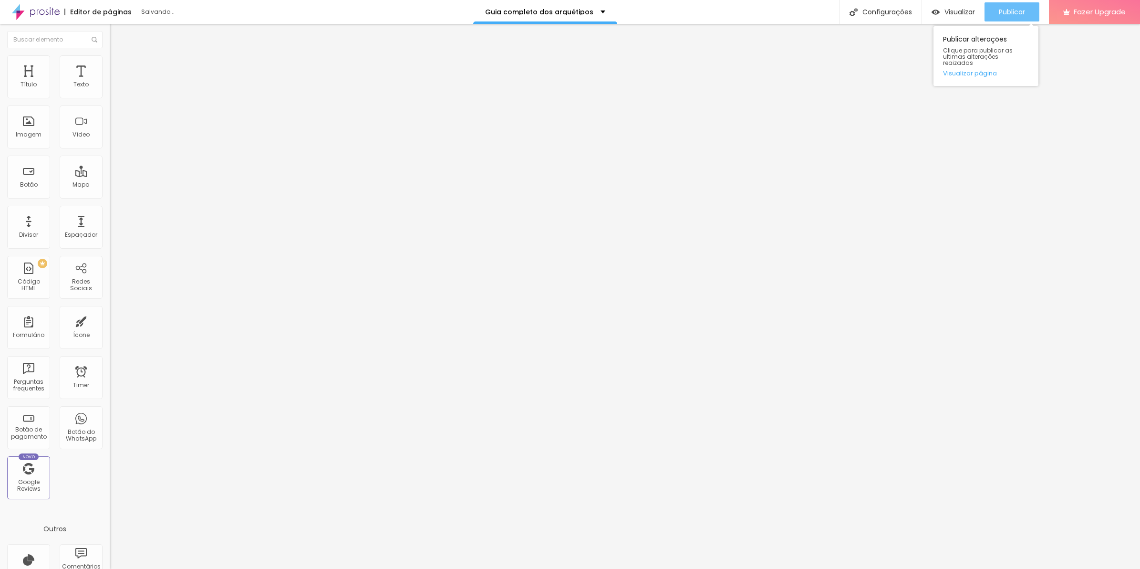
click at [1010, 20] on div "Publicar" at bounding box center [1012, 11] width 26 height 19
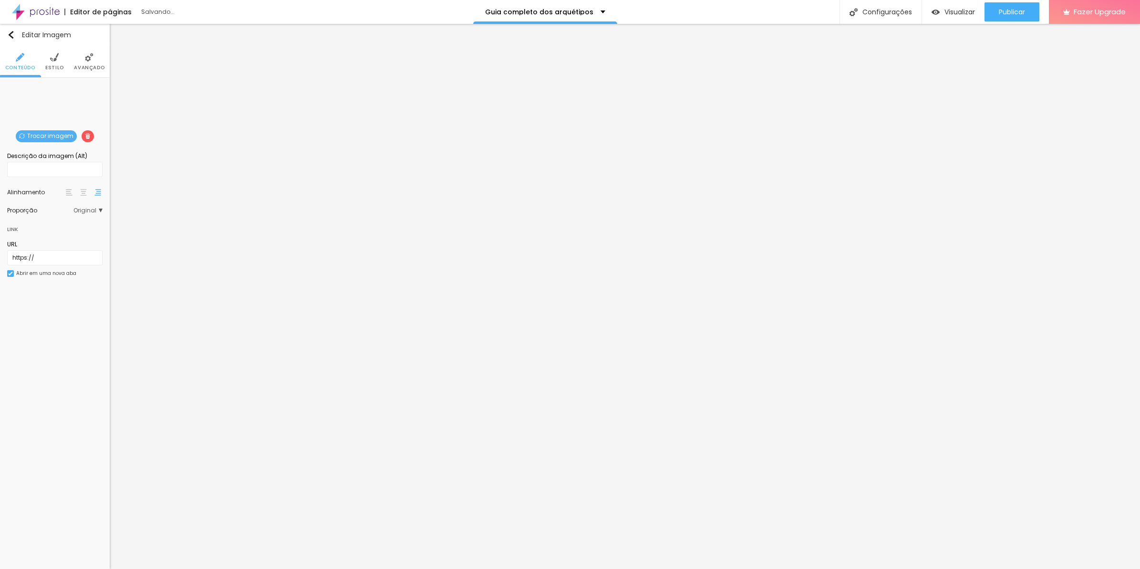
click at [83, 194] on img at bounding box center [83, 192] width 7 height 7
click at [80, 189] on img at bounding box center [83, 192] width 7 height 7
click at [83, 191] on img at bounding box center [83, 192] width 7 height 7
click at [55, 70] on span "Estilo" at bounding box center [54, 67] width 19 height 5
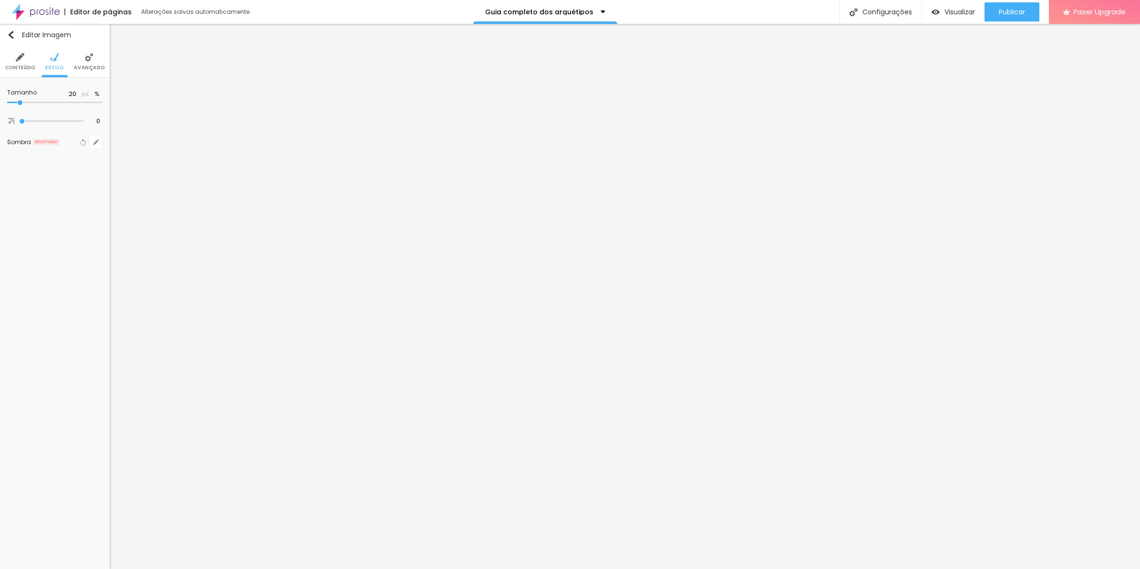
click at [83, 63] on li "Avançado" at bounding box center [89, 61] width 31 height 31
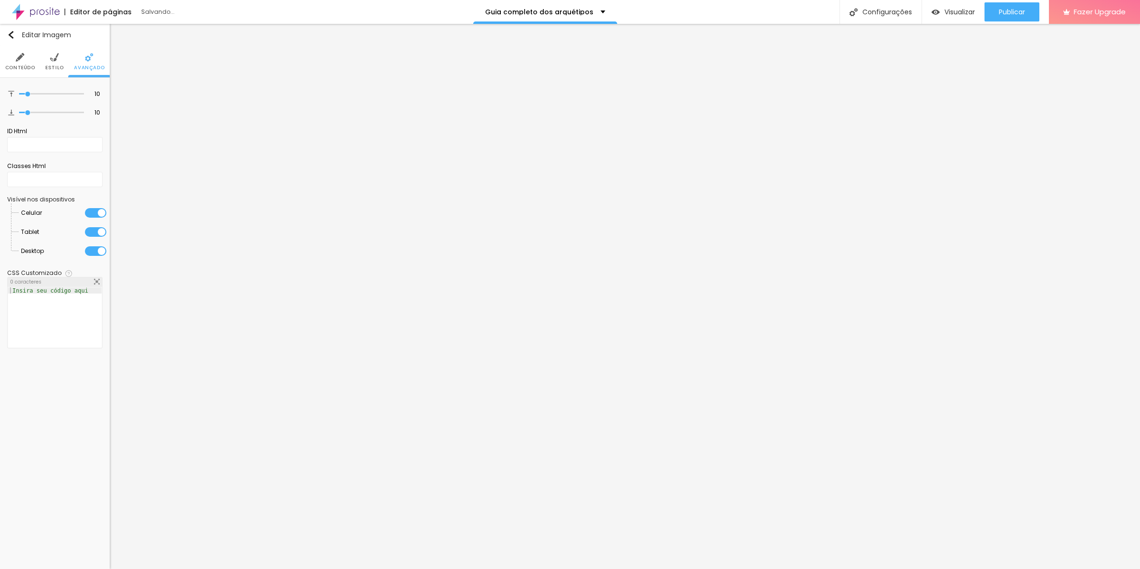
click at [67, 60] on ul "Conteúdo Estilo Avançado" at bounding box center [55, 62] width 110 height 32
click at [63, 60] on ul "Conteúdo Estilo Avançado" at bounding box center [55, 62] width 110 height 32
click at [61, 60] on li "Estilo" at bounding box center [54, 61] width 19 height 31
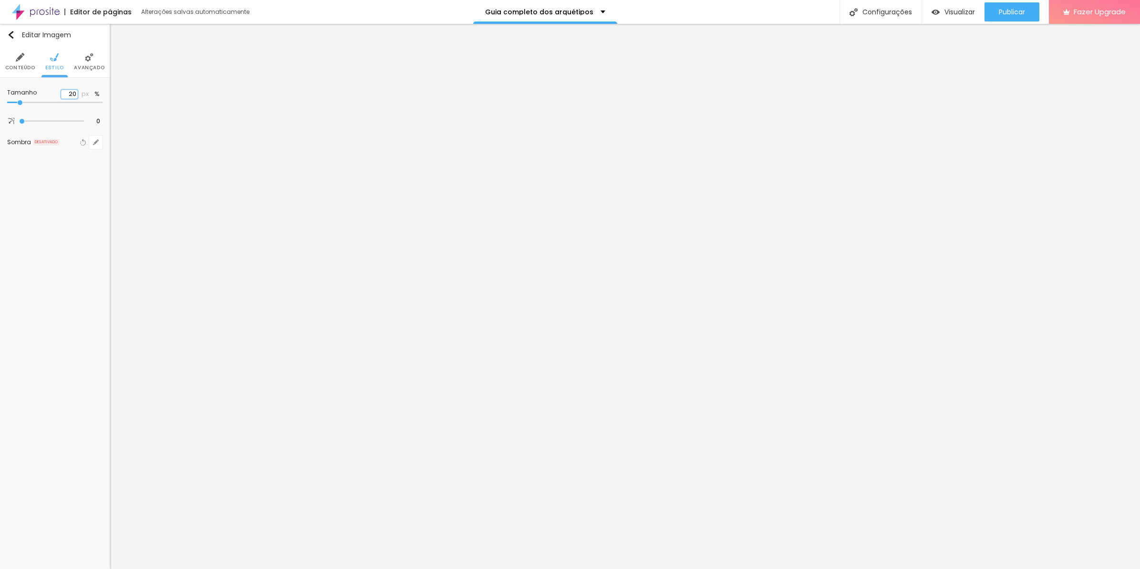
click at [72, 94] on input "20" at bounding box center [69, 94] width 17 height 9
type input "0"
type input "10"
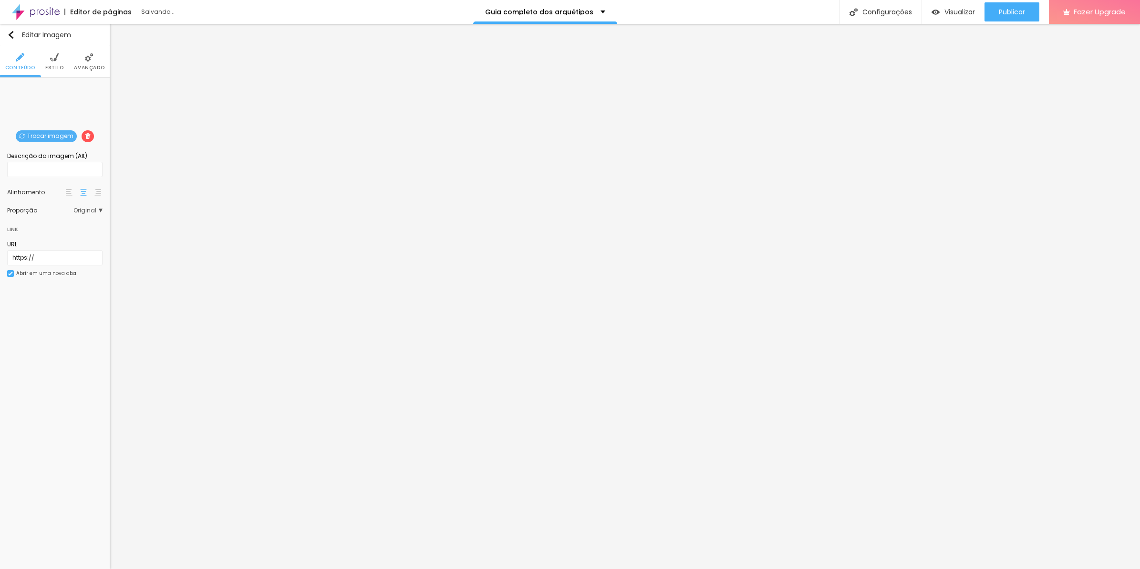
click at [63, 63] on ul "Conteúdo Estilo Avançado" at bounding box center [55, 62] width 110 height 32
click at [60, 60] on li "Estilo" at bounding box center [54, 61] width 19 height 31
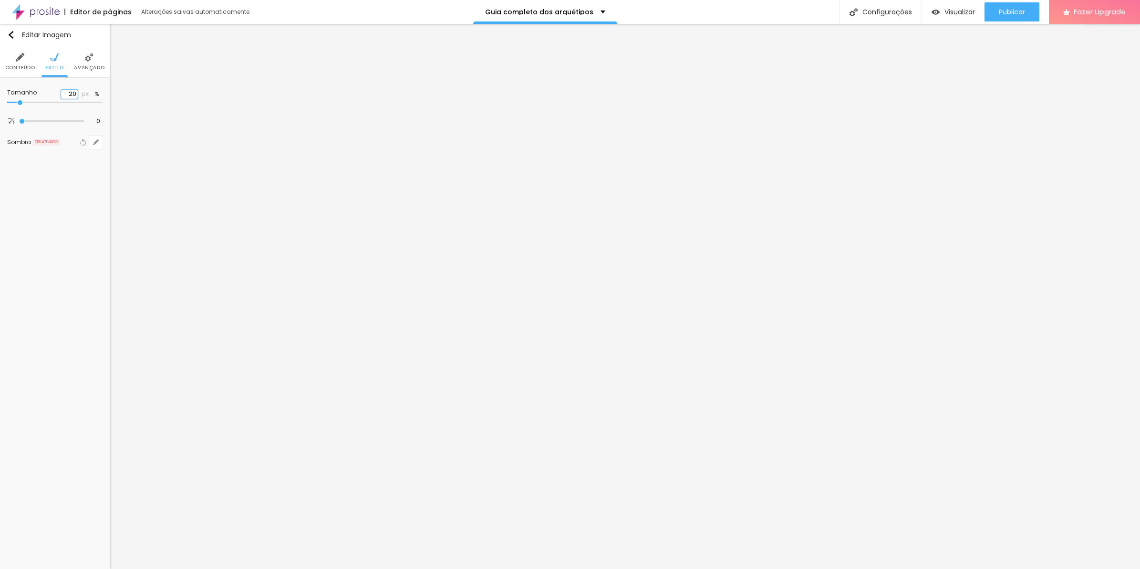
click at [75, 92] on input "20" at bounding box center [69, 94] width 17 height 9
type input "2"
type input "10"
type input "55"
type input "1"
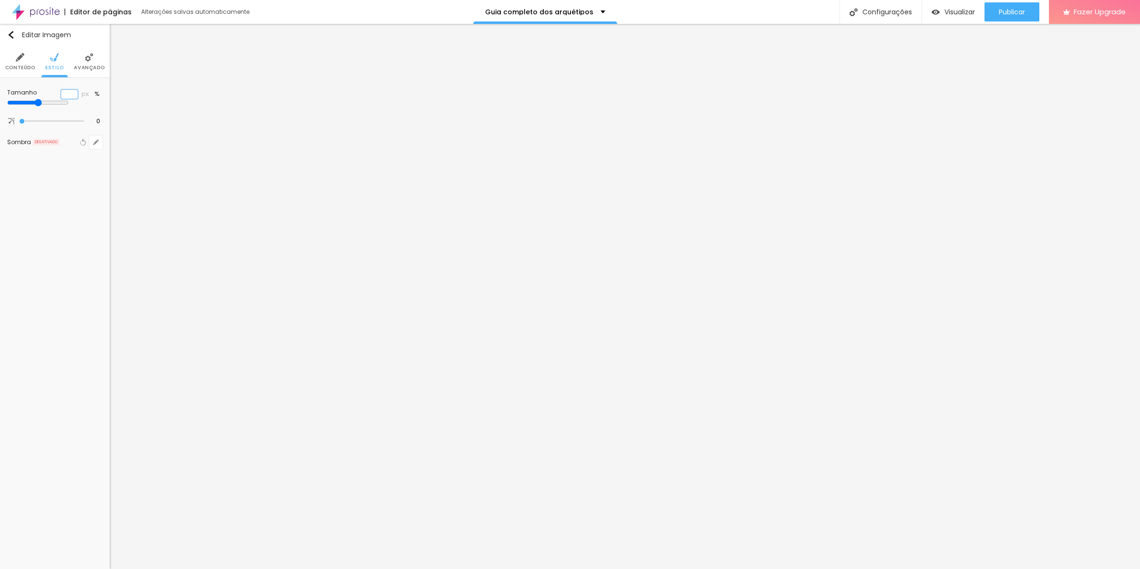
type input "10"
click at [59, 66] on span "Estilo" at bounding box center [54, 67] width 19 height 5
click at [70, 93] on input "20" at bounding box center [69, 94] width 17 height 9
type input "0"
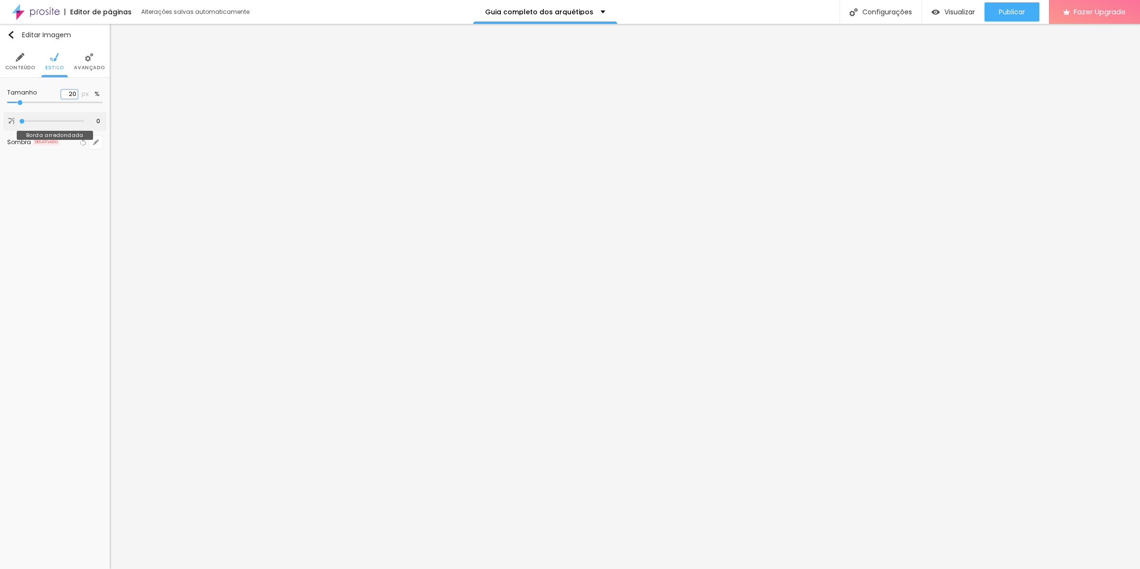
type input "10"
type input "0"
type input "10"
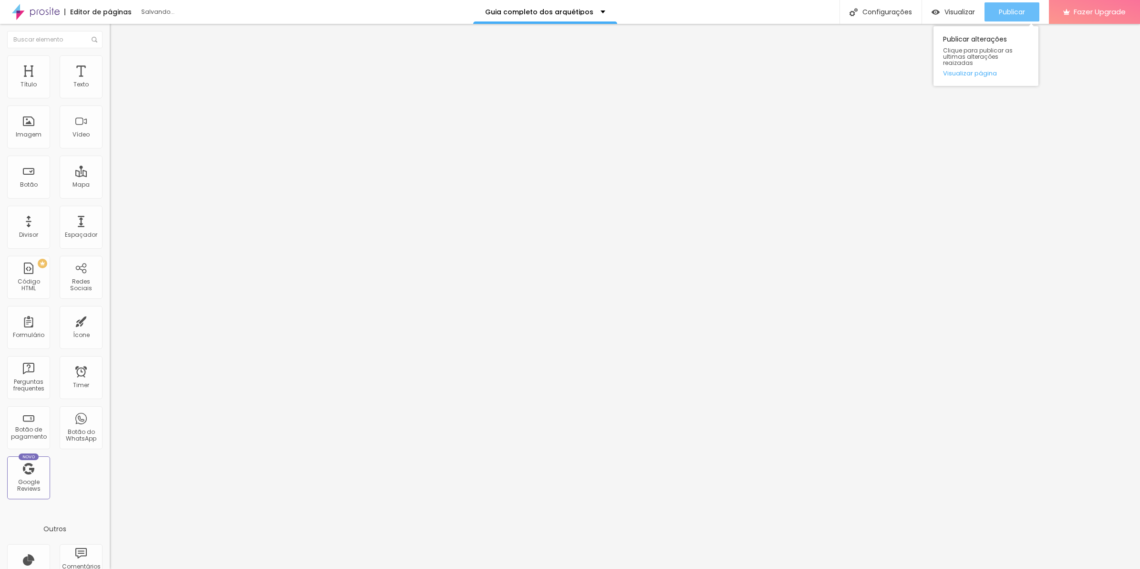
click at [1008, 20] on div "Publicar" at bounding box center [1012, 11] width 26 height 19
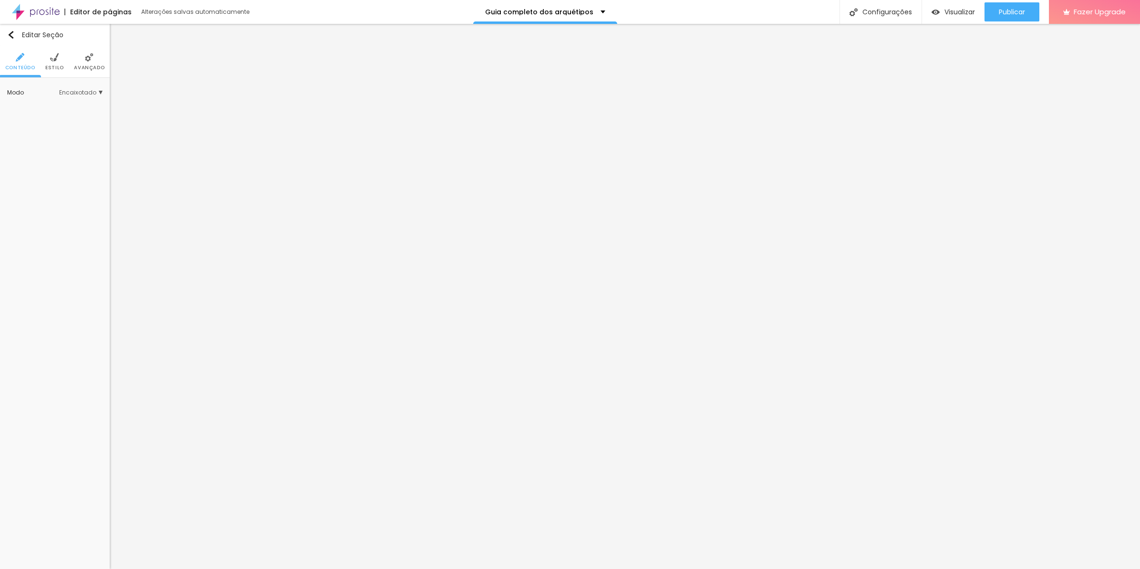
click at [83, 76] on li "Avançado" at bounding box center [89, 61] width 31 height 31
click at [94, 96] on img at bounding box center [97, 95] width 7 height 7
click at [61, 63] on li "Estilo" at bounding box center [54, 61] width 19 height 31
click at [93, 72] on li "Avançado" at bounding box center [89, 61] width 31 height 31
click at [98, 92] on img at bounding box center [97, 95] width 7 height 7
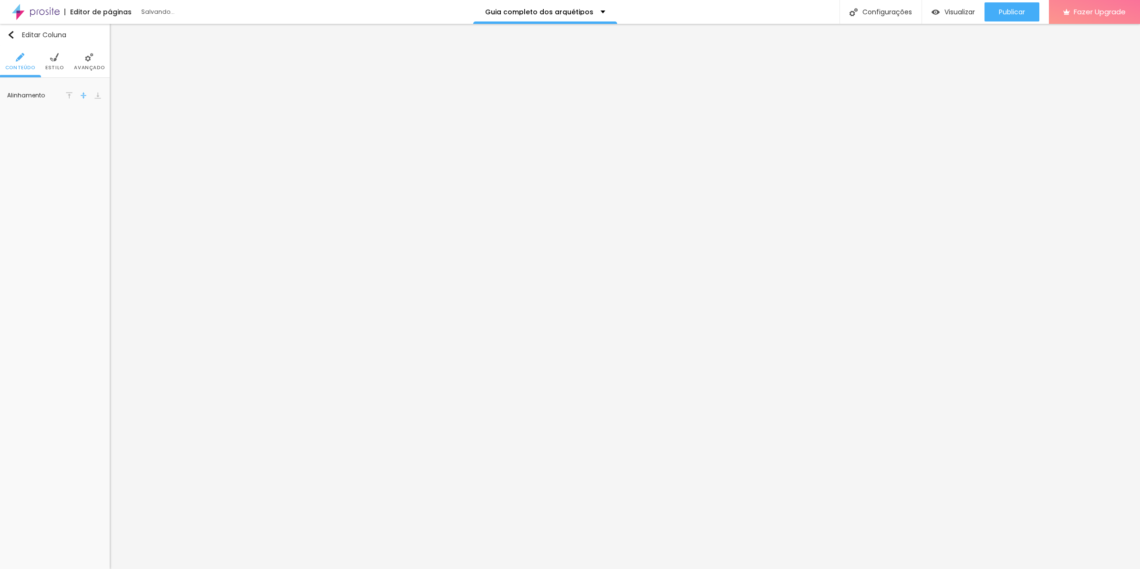
click at [99, 90] on div at bounding box center [98, 95] width 10 height 11
click at [1003, 13] on span "Publicar" at bounding box center [1012, 12] width 26 height 8
click at [102, 59] on li "Avançado" at bounding box center [89, 61] width 31 height 31
click at [87, 66] on span "Avançado" at bounding box center [79, 67] width 31 height 5
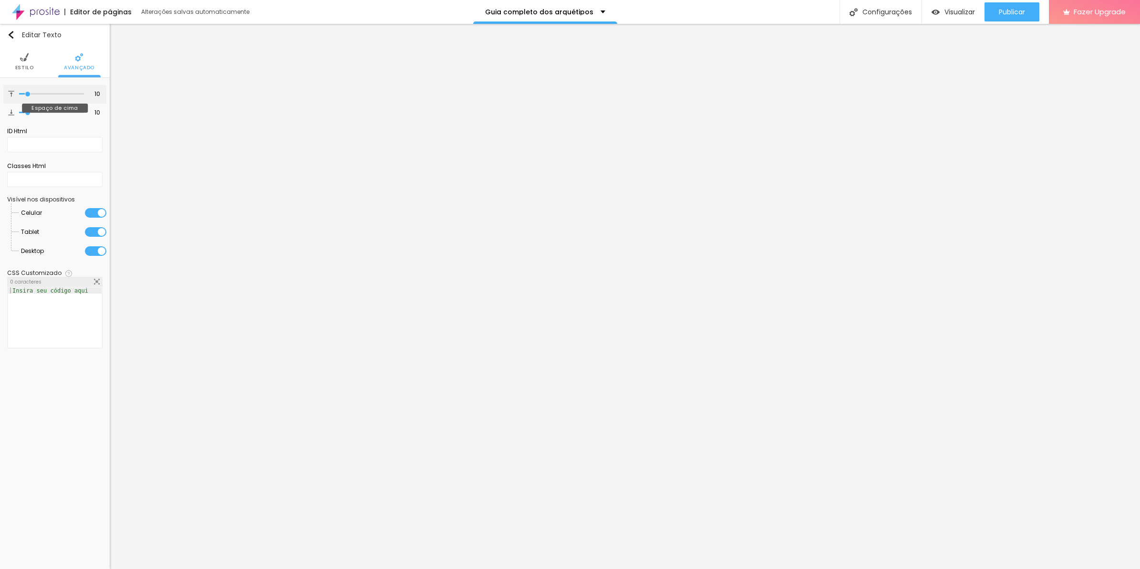
type input "0"
drag, startPoint x: 28, startPoint y: 94, endPoint x: -2, endPoint y: 96, distance: 30.2
type input "0"
click at [19, 96] on input "range" at bounding box center [51, 94] width 65 height 5
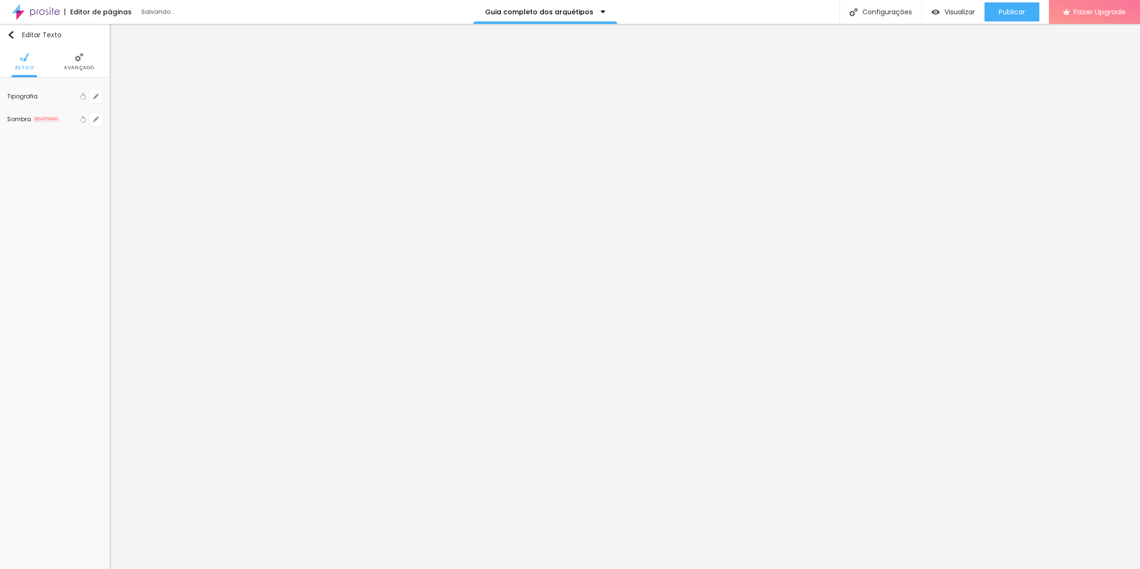
click at [91, 71] on li "Avançado" at bounding box center [79, 61] width 31 height 31
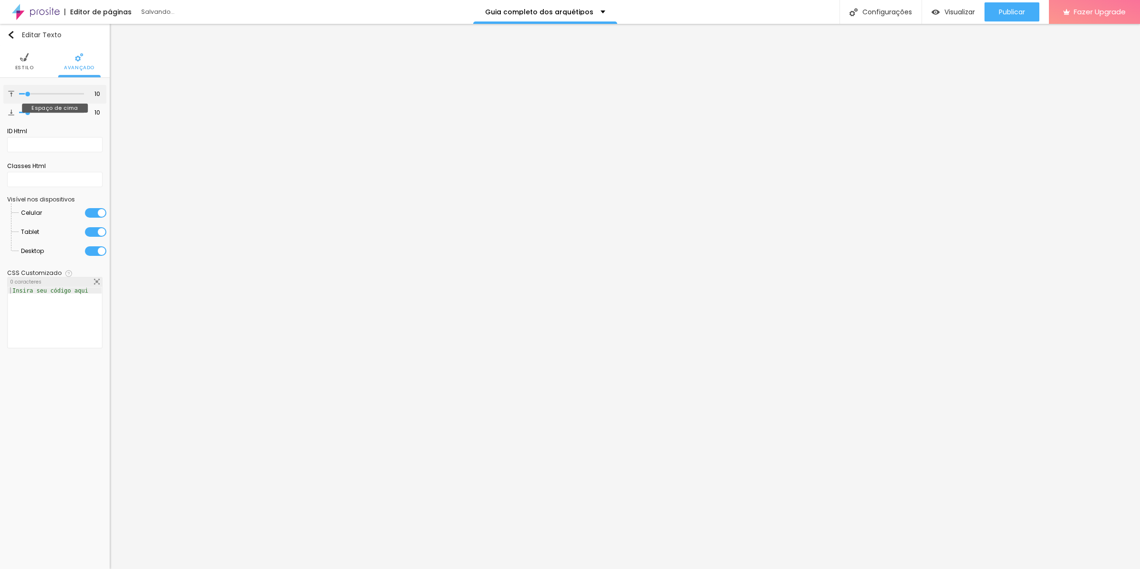
type input "0"
click at [19, 92] on input "range" at bounding box center [51, 94] width 65 height 5
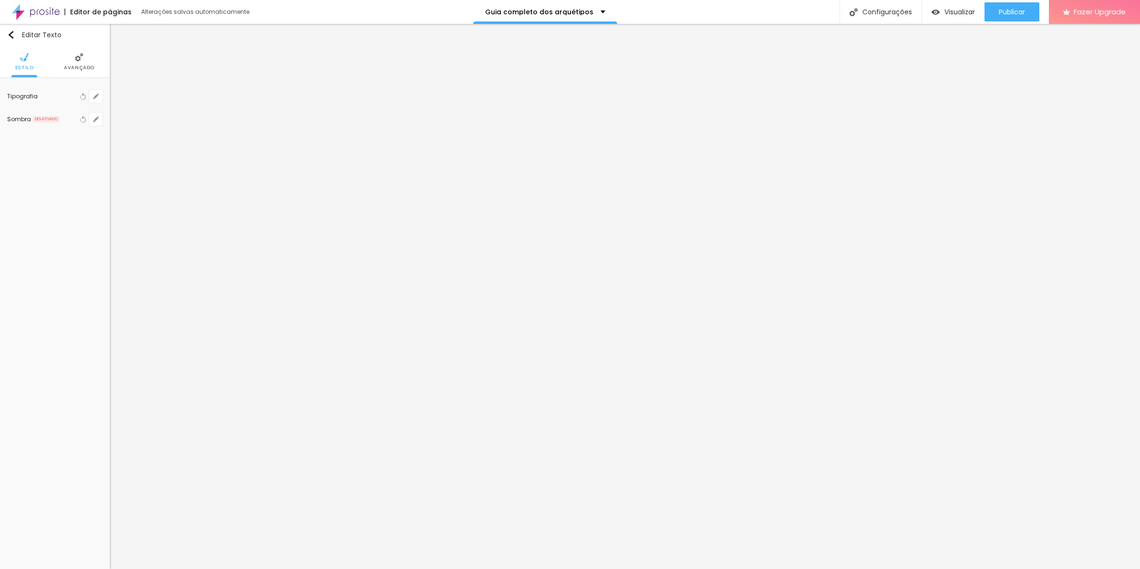
click at [91, 71] on li "Avançado" at bounding box center [79, 61] width 31 height 31
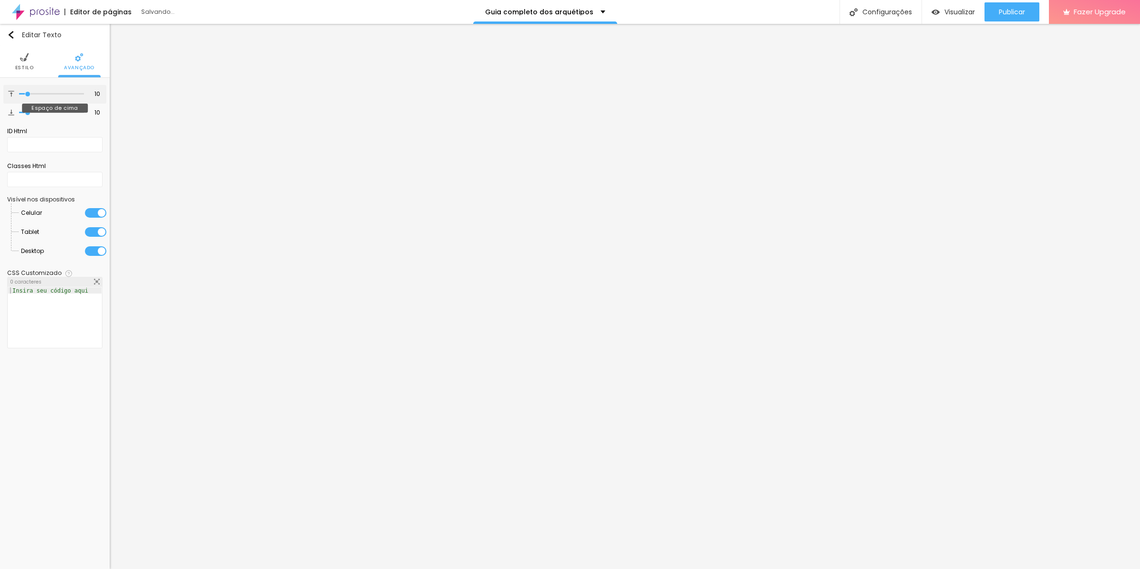
type input "0"
drag, startPoint x: 24, startPoint y: 93, endPoint x: -2, endPoint y: 83, distance: 28.7
type input "0"
click at [19, 92] on input "range" at bounding box center [51, 94] width 65 height 5
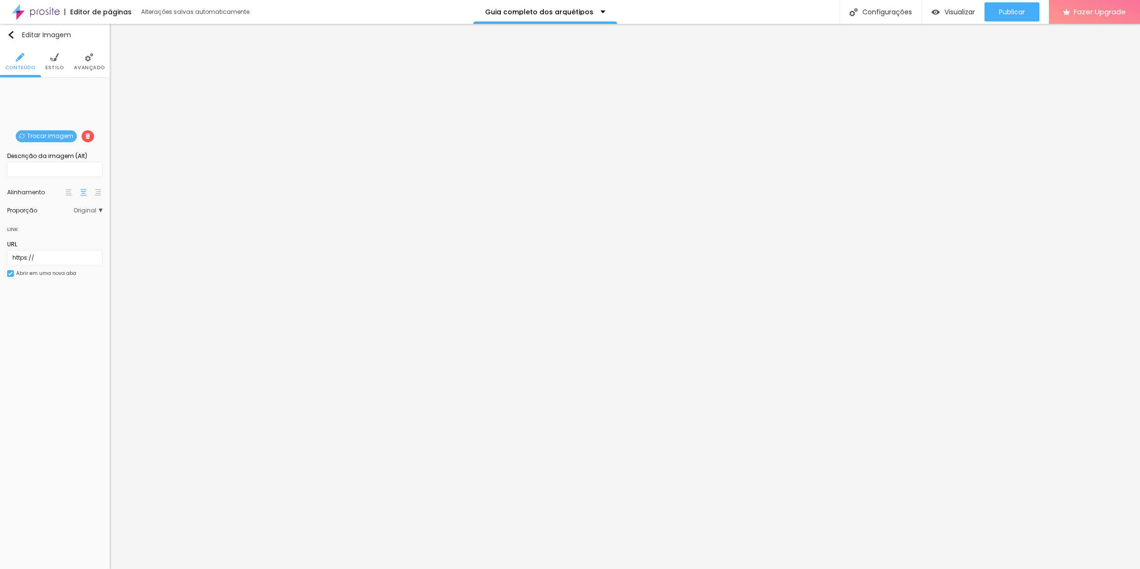
click at [74, 53] on li "Avançado" at bounding box center [89, 61] width 31 height 31
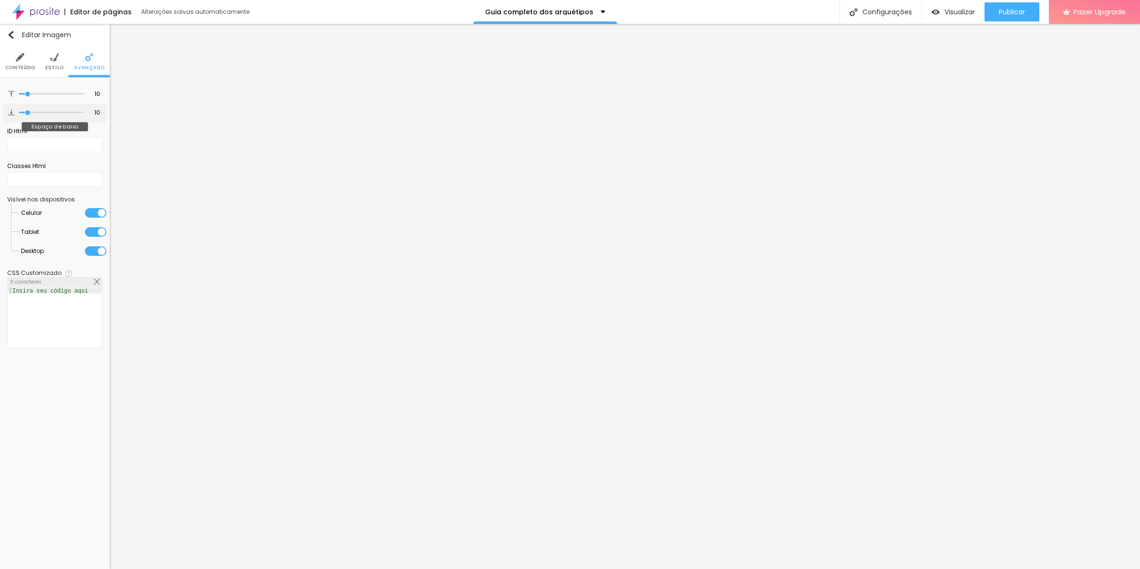
type input "0"
drag, startPoint x: 25, startPoint y: 113, endPoint x: 0, endPoint y: 118, distance: 25.8
type input "0"
click at [19, 112] on input "range" at bounding box center [51, 112] width 65 height 5
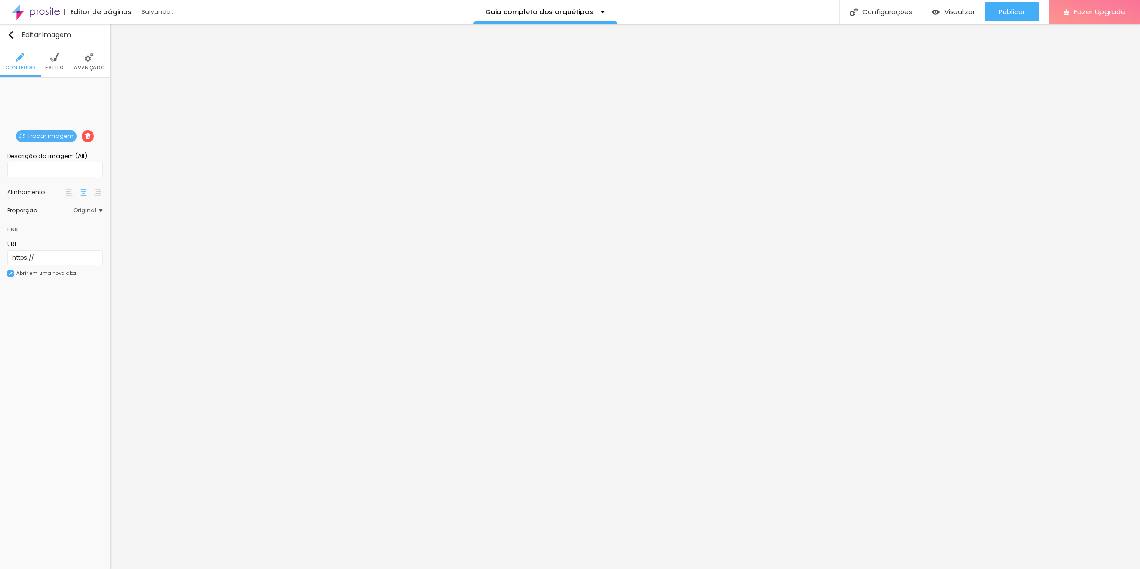
drag, startPoint x: 99, startPoint y: 67, endPoint x: 71, endPoint y: 80, distance: 30.8
click at [99, 67] on span "Avançado" at bounding box center [89, 67] width 31 height 5
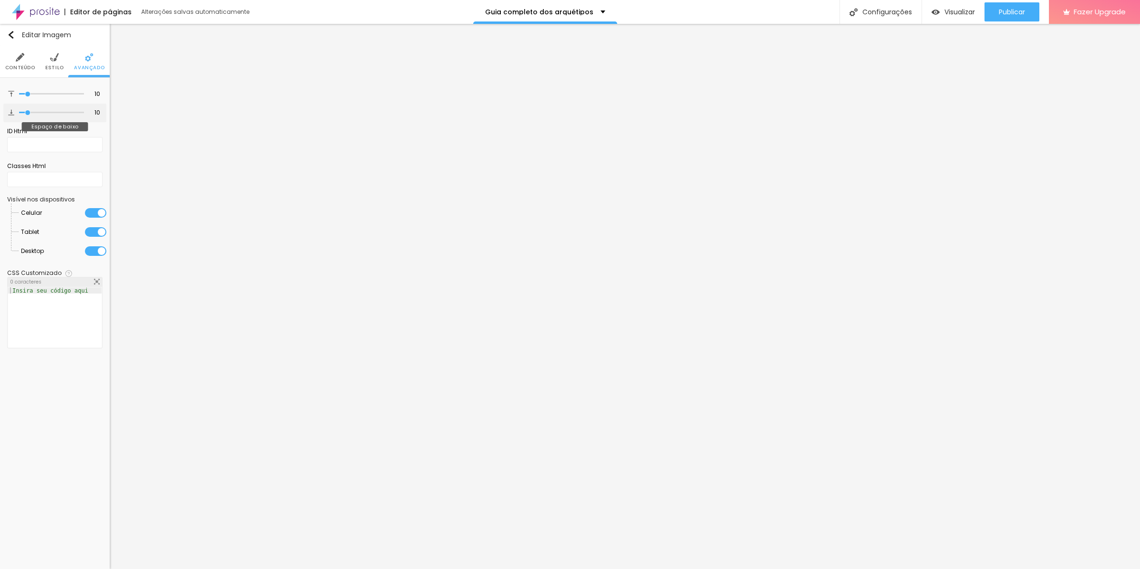
type input "4"
type input "0"
drag, startPoint x: 24, startPoint y: 110, endPoint x: -2, endPoint y: 108, distance: 26.3
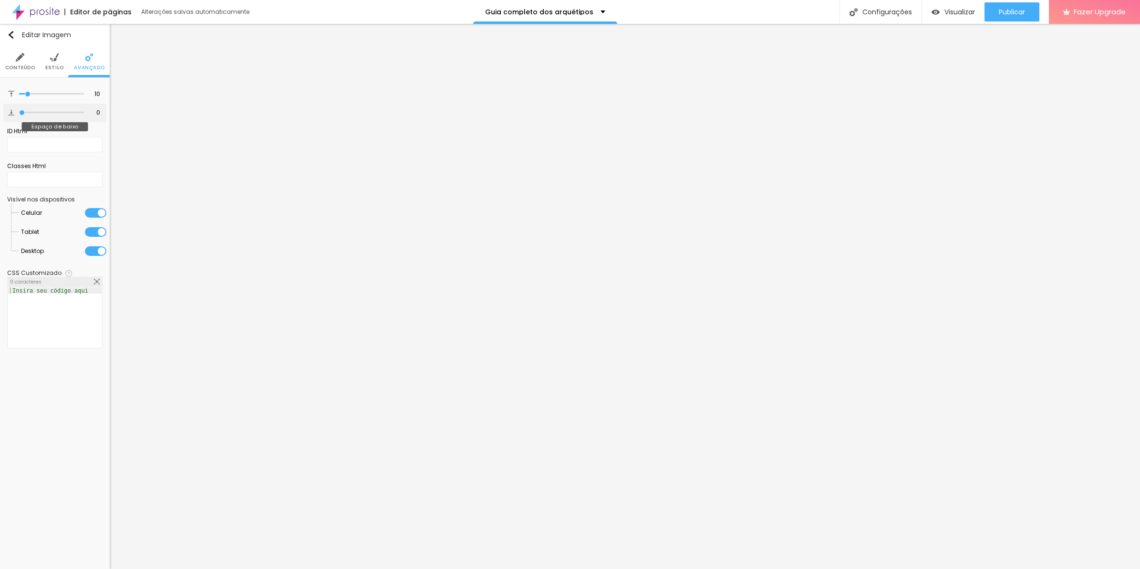
type input "0"
click at [19, 110] on input "range" at bounding box center [51, 112] width 65 height 5
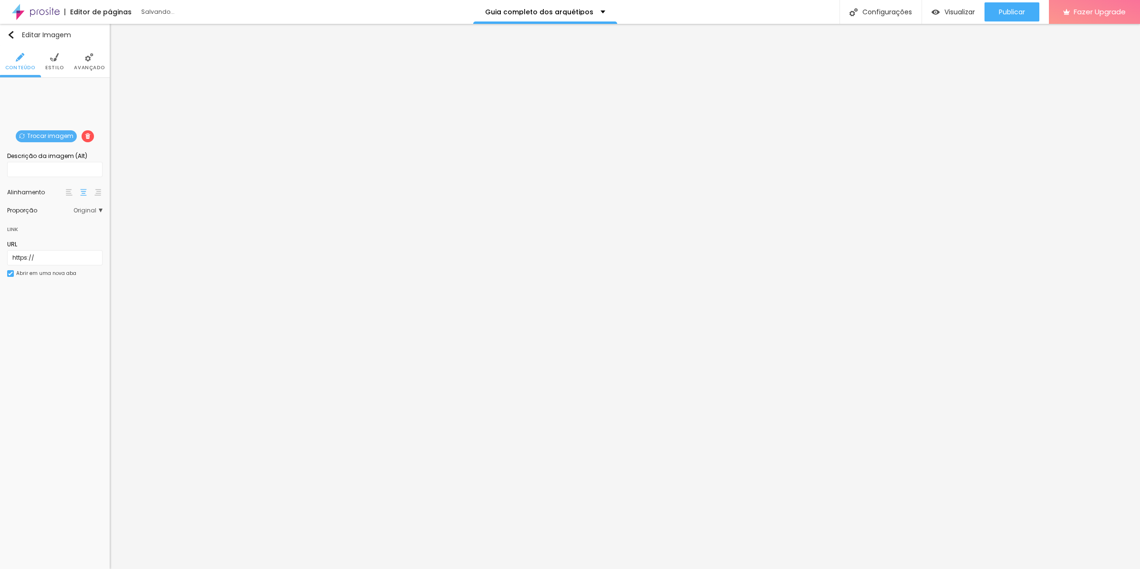
click at [94, 67] on span "Avançado" at bounding box center [89, 67] width 31 height 5
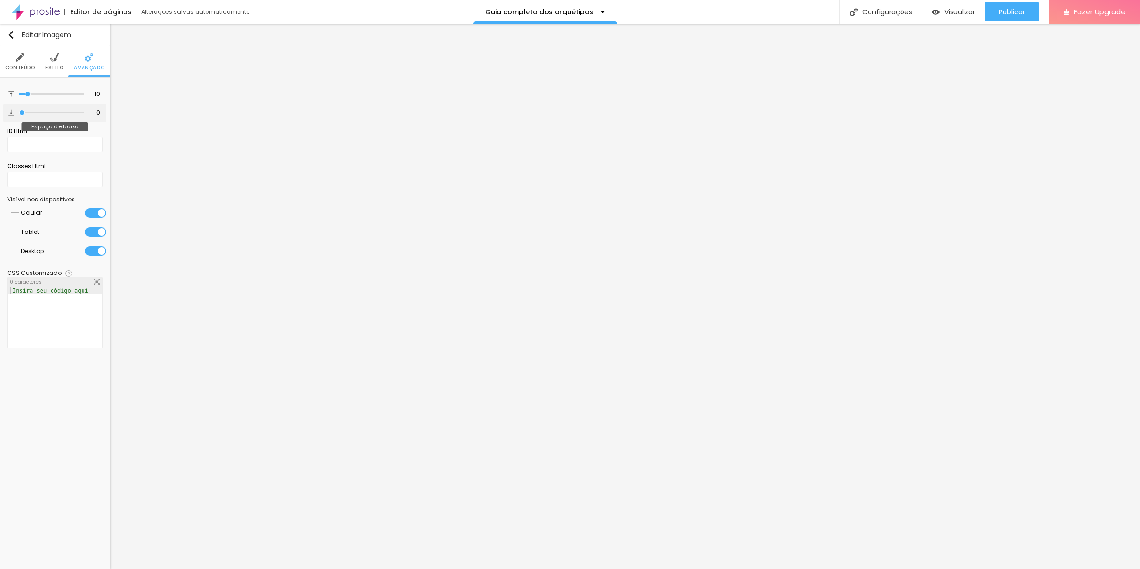
type input "0"
drag, startPoint x: 24, startPoint y: 112, endPoint x: -2, endPoint y: 112, distance: 26.7
type input "0"
click at [19, 112] on input "range" at bounding box center [51, 112] width 65 height 5
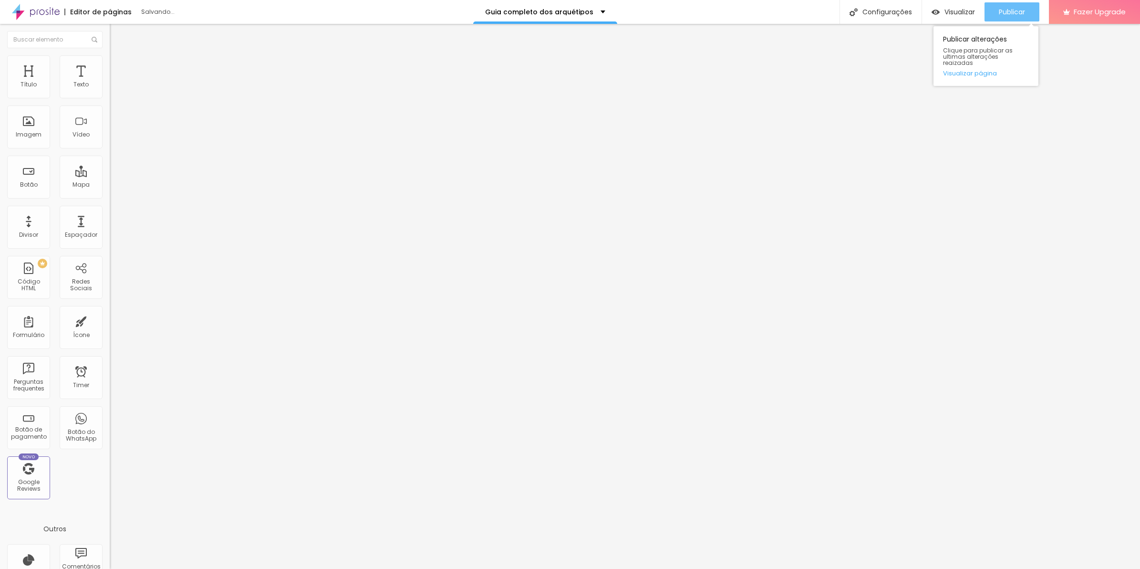
click at [1006, 9] on span "Publicar" at bounding box center [1012, 12] width 26 height 8
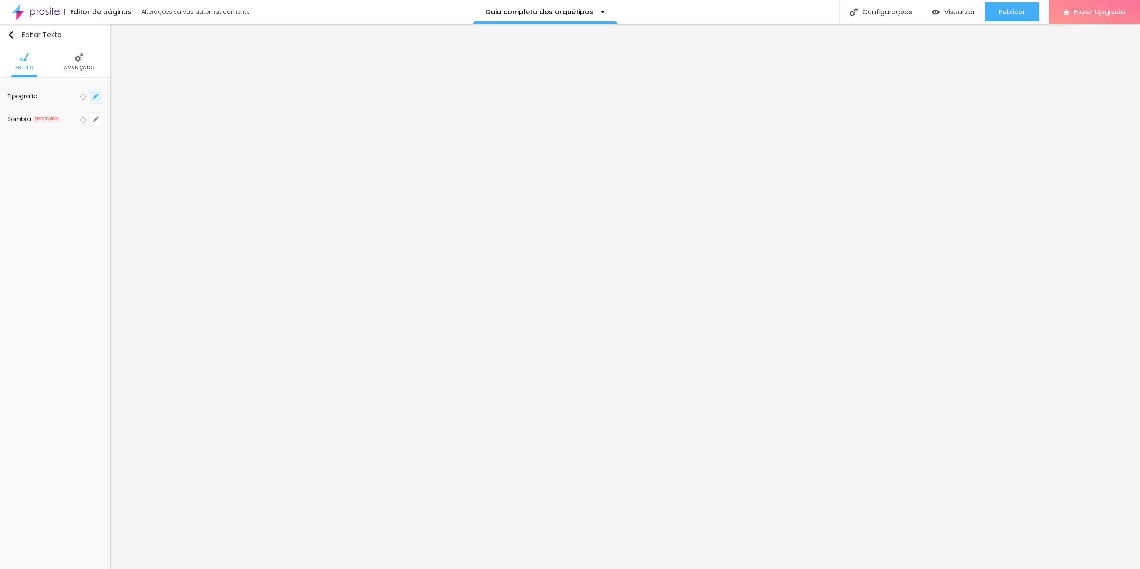
click at [93, 90] on button "button" at bounding box center [95, 96] width 13 height 13
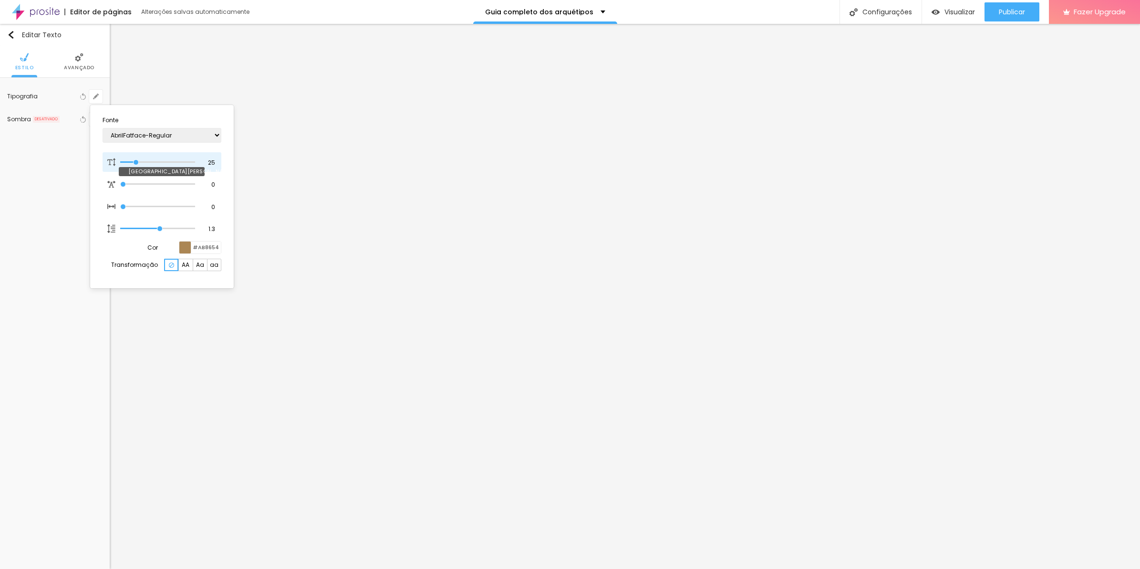
type input "30"
type input "31"
type input "29"
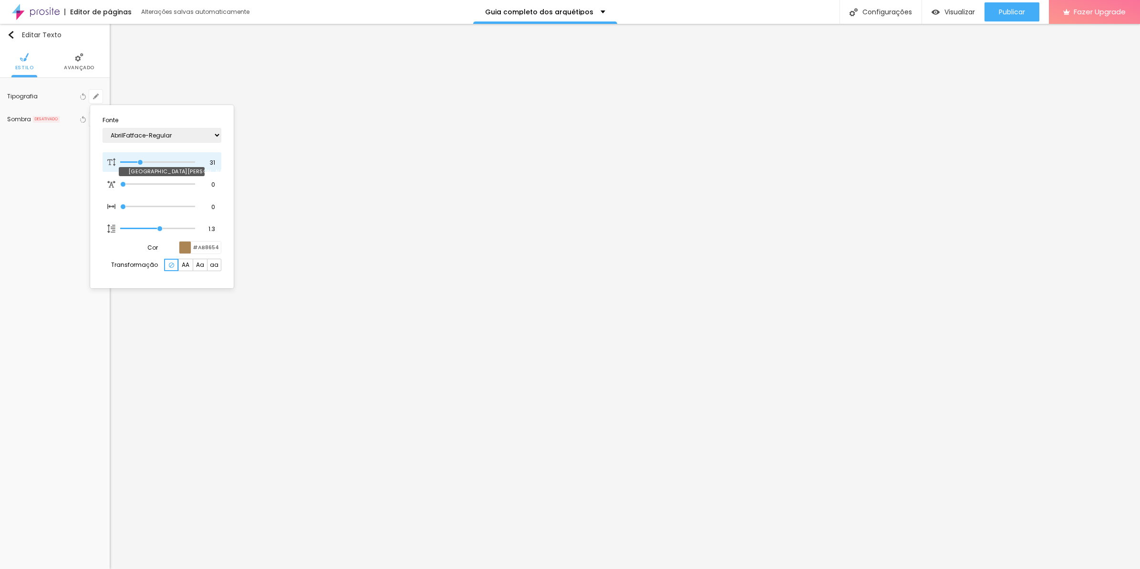
type input "29"
type input "30"
click at [140, 160] on input "range" at bounding box center [157, 162] width 74 height 5
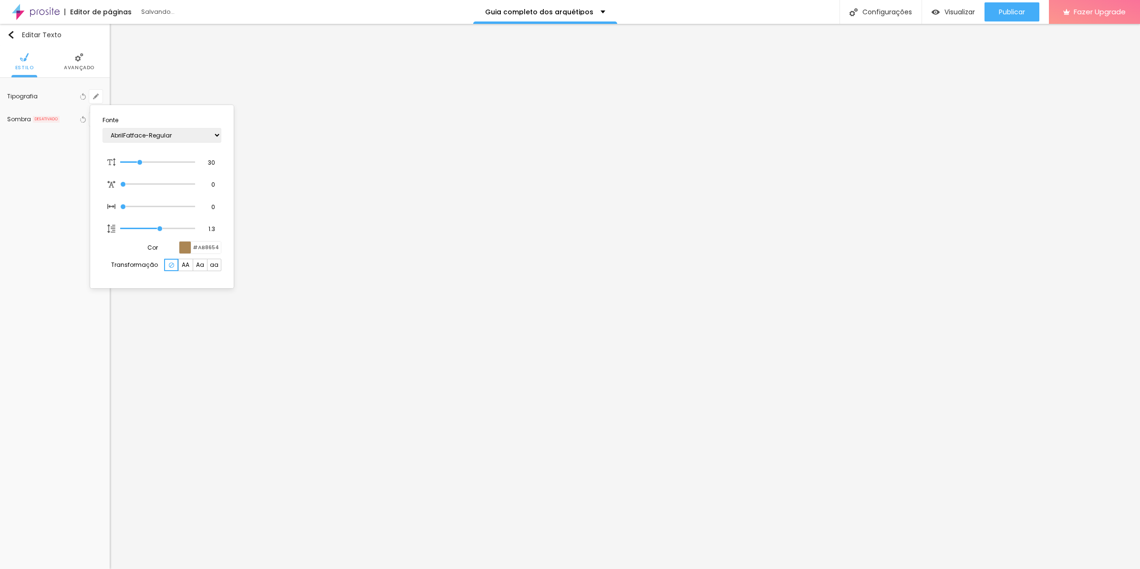
click at [686, 416] on div at bounding box center [570, 284] width 1140 height 569
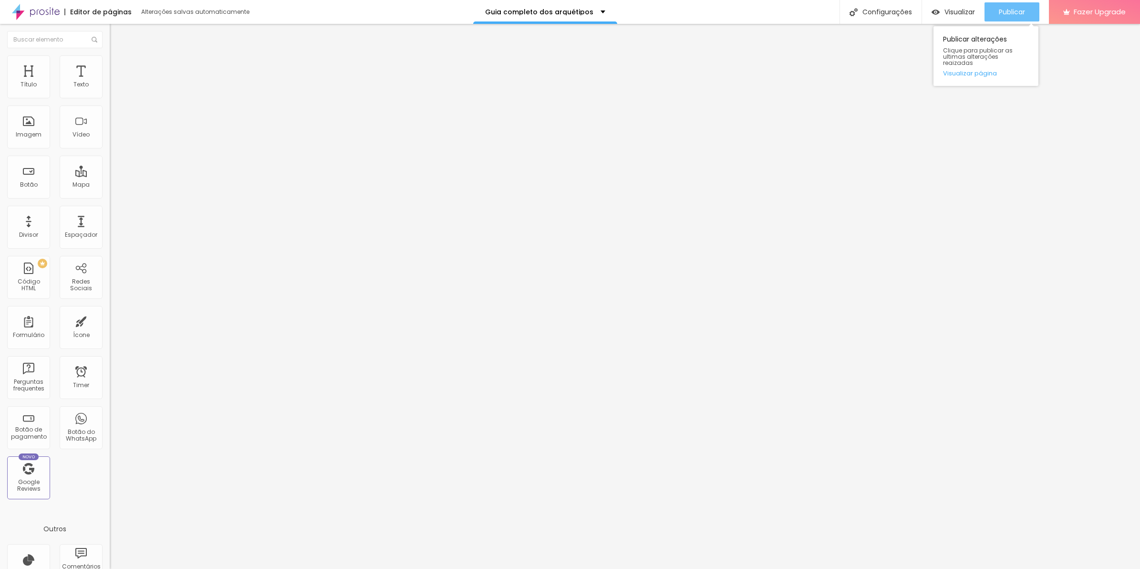
click at [1024, 20] on div "Publicar" at bounding box center [1012, 11] width 26 height 19
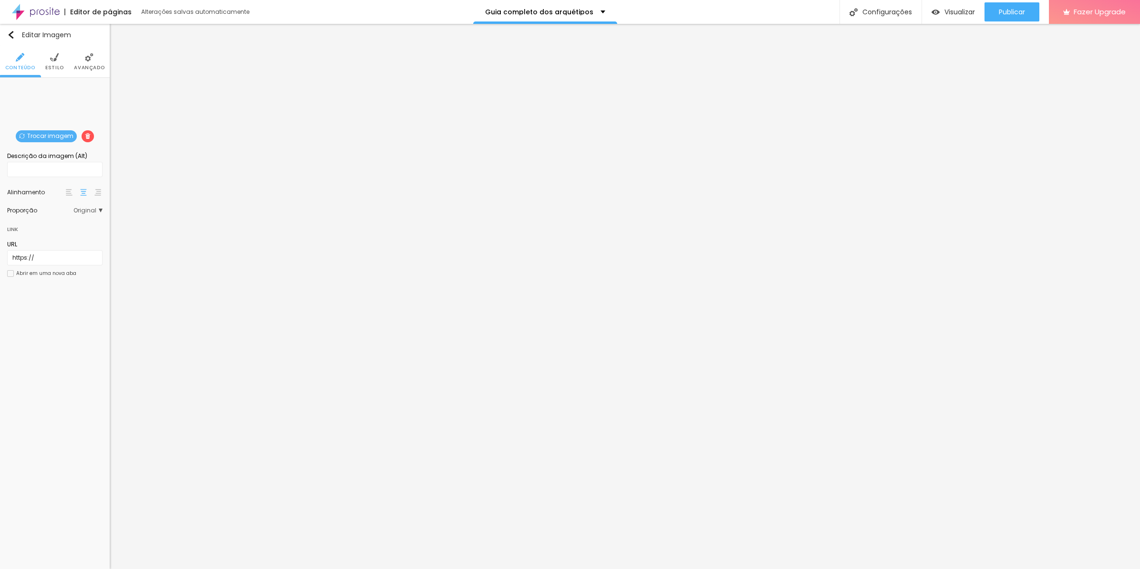
click at [55, 59] on img at bounding box center [54, 57] width 9 height 9
type input "75"
type input "80"
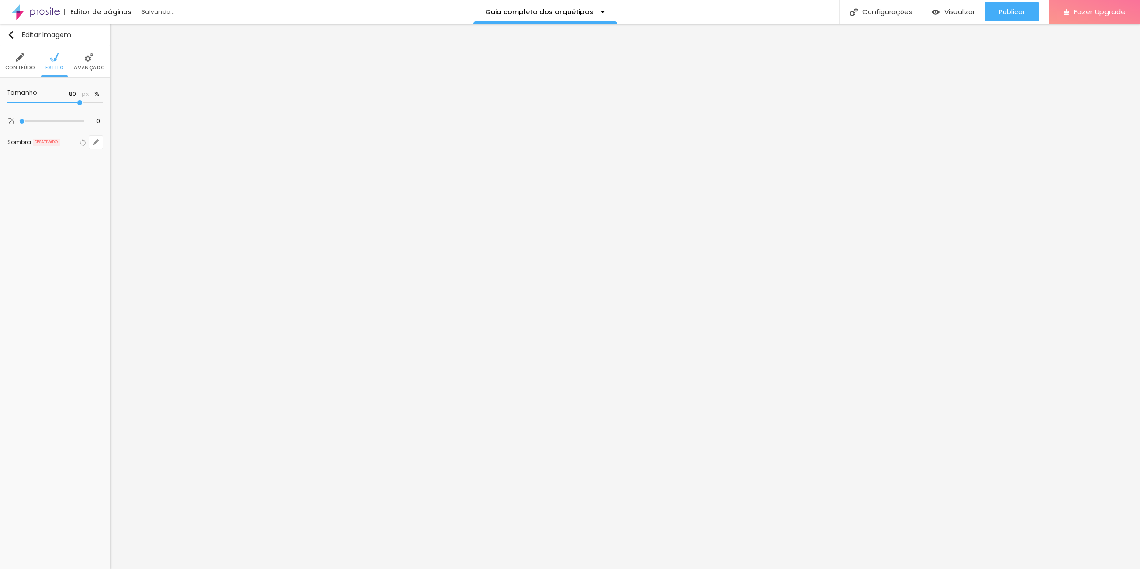
type input "85"
drag, startPoint x: 76, startPoint y: 102, endPoint x: 83, endPoint y: 102, distance: 6.2
type input "85"
click at [83, 102] on input "range" at bounding box center [54, 102] width 95 height 5
click at [96, 95] on icon "button" at bounding box center [96, 96] width 4 height 4
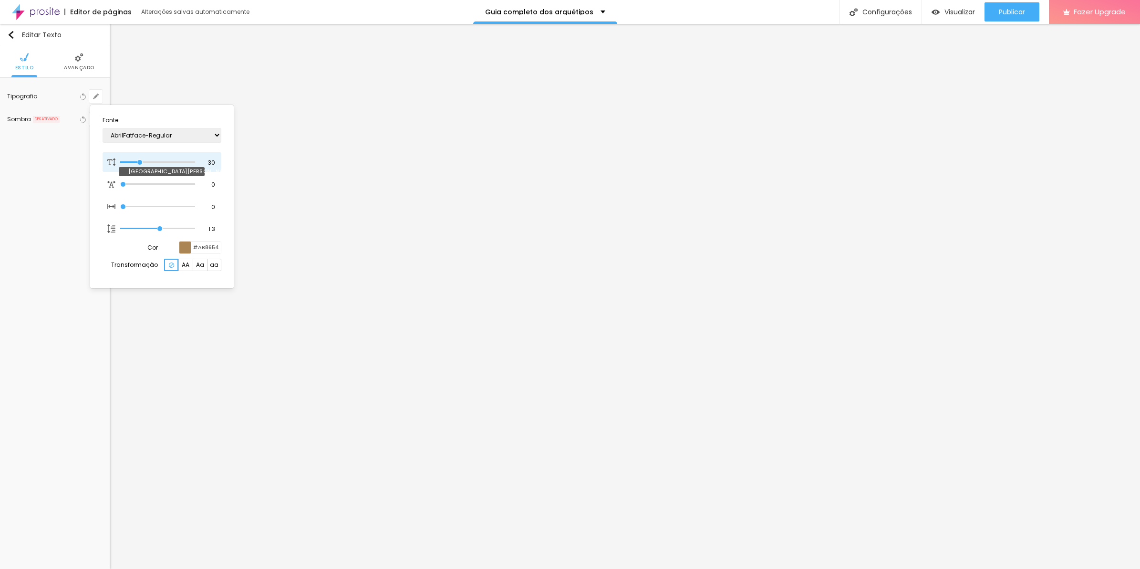
type input "29"
type input "30"
type input "33"
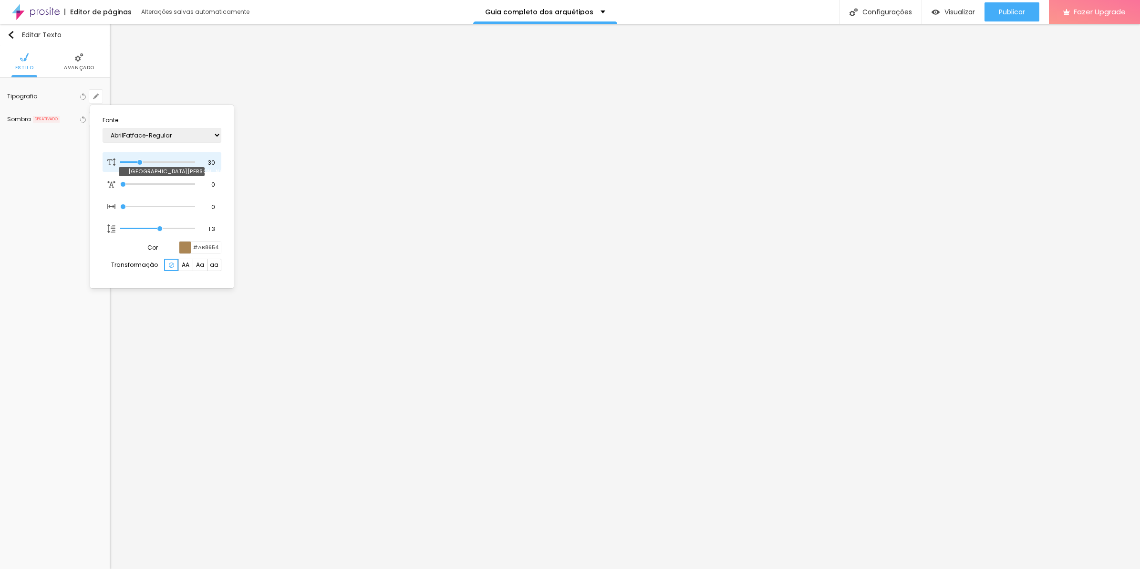
type input "33"
type input "34"
type input "35"
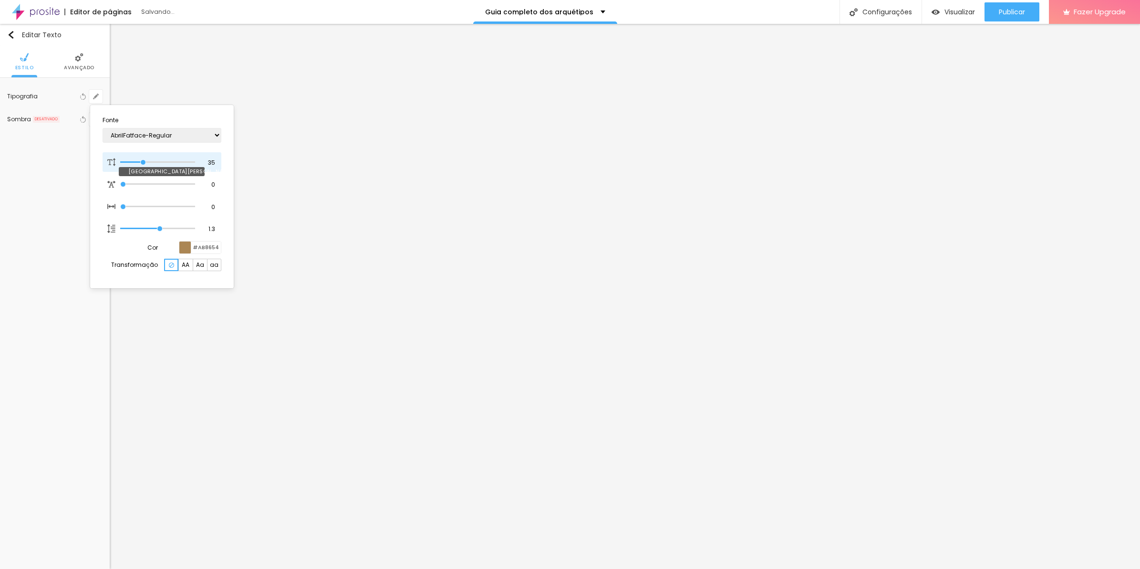
type input "36"
type input "37"
type input "38"
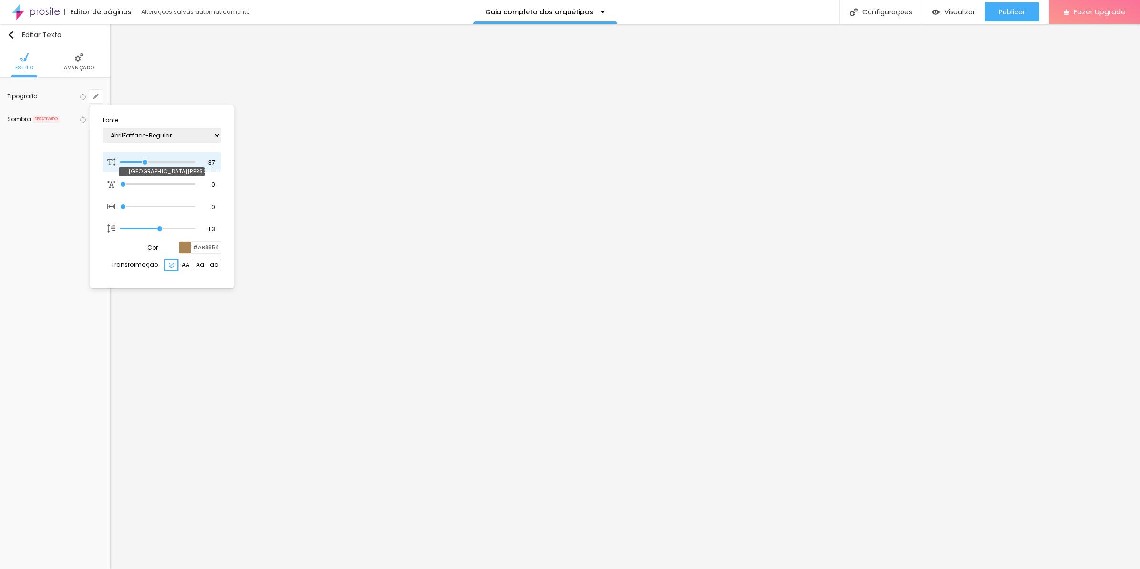
type input "38"
type input "39"
type input "40"
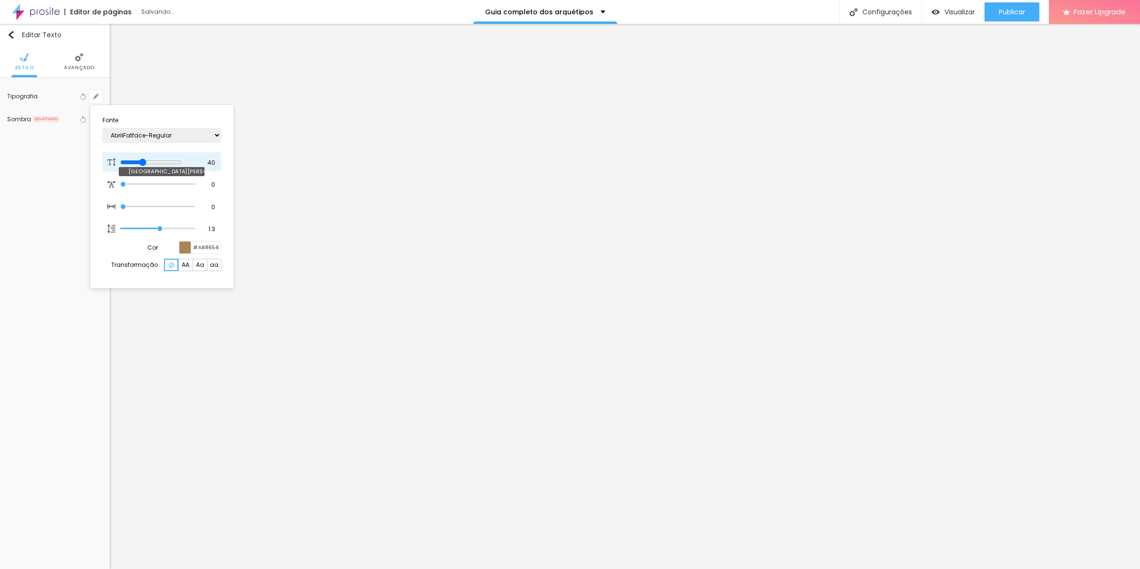
drag, startPoint x: 139, startPoint y: 158, endPoint x: 147, endPoint y: 159, distance: 8.2
type input "40"
click at [147, 159] on input "range" at bounding box center [151, 162] width 62 height 8
click at [558, 440] on div at bounding box center [570, 284] width 1140 height 569
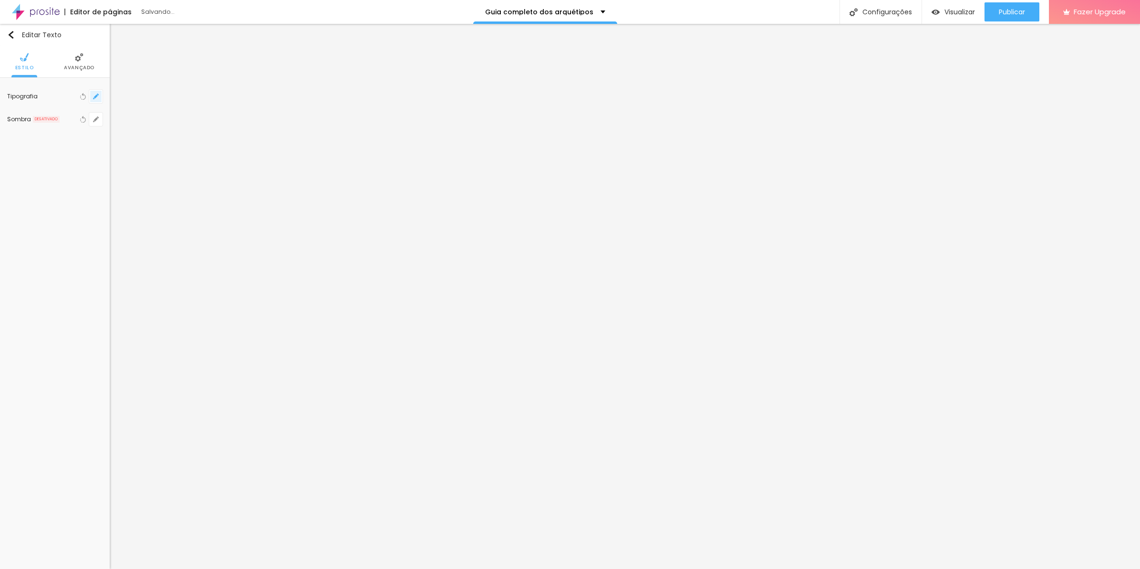
click at [103, 96] on div "Tipografia Voltar ao padrão Sombra DESATIVADO Voltar ao padrão" at bounding box center [55, 108] width 110 height 60
click at [96, 95] on icon "button" at bounding box center [96, 96] width 4 height 4
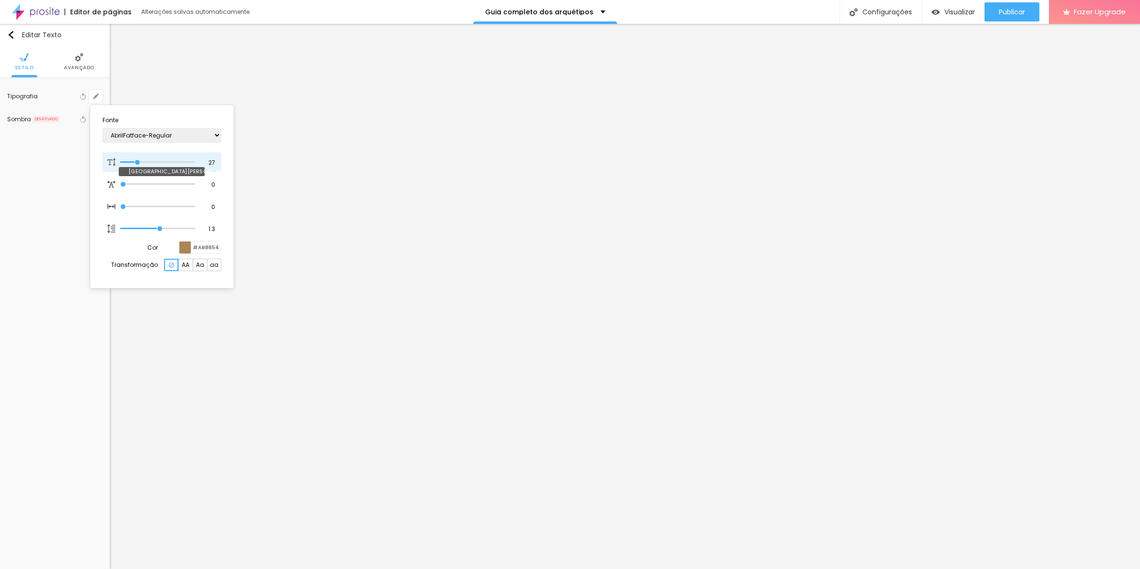
type input "27"
type input "29"
type input "31"
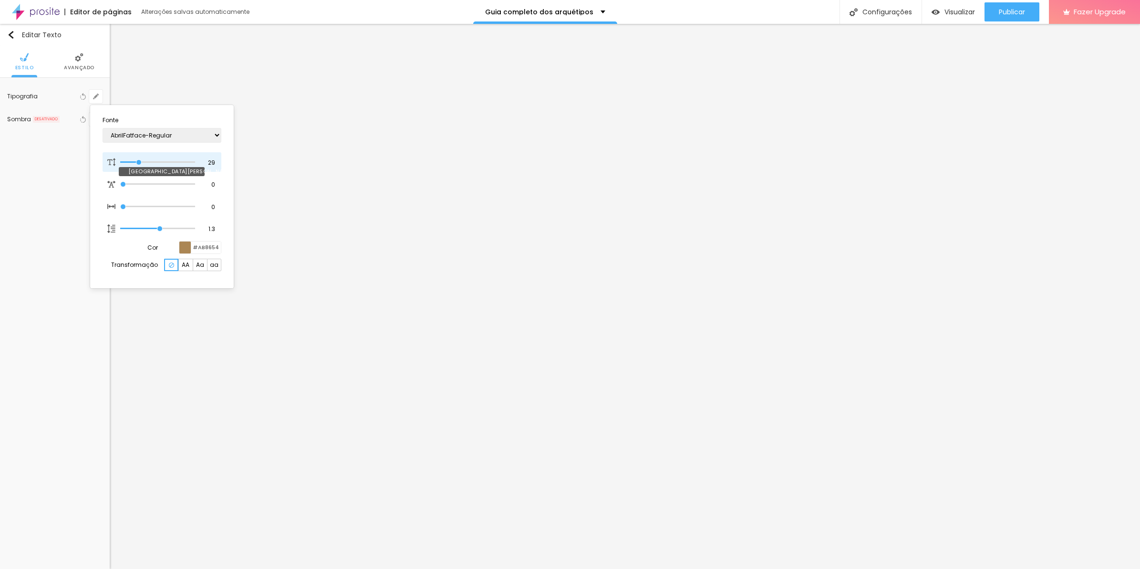
type input "31"
type input "30"
click at [140, 160] on input "range" at bounding box center [157, 162] width 74 height 5
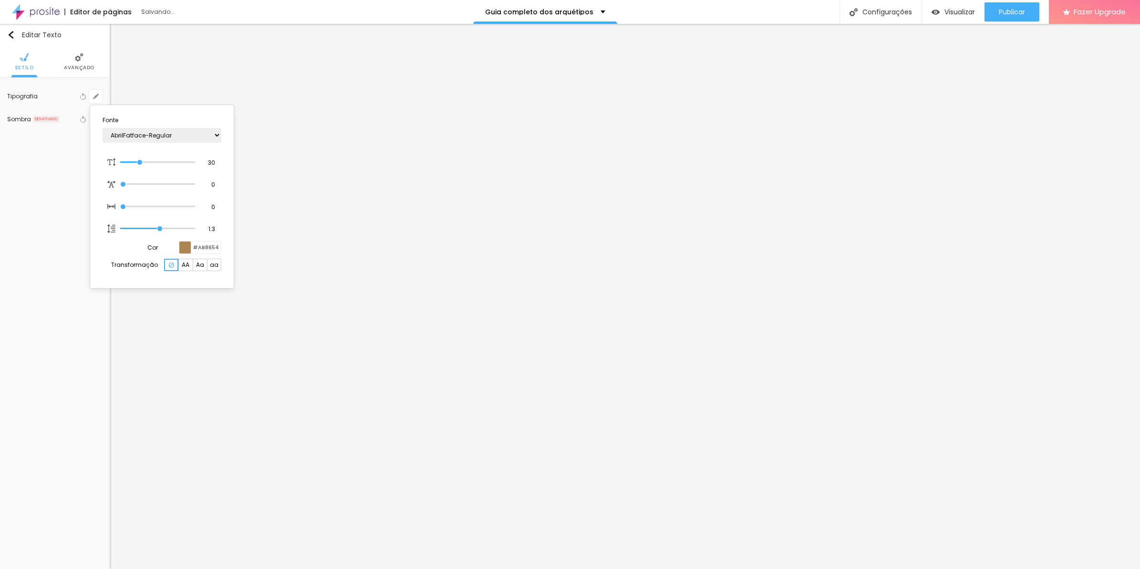
click at [754, 325] on div at bounding box center [570, 284] width 1140 height 569
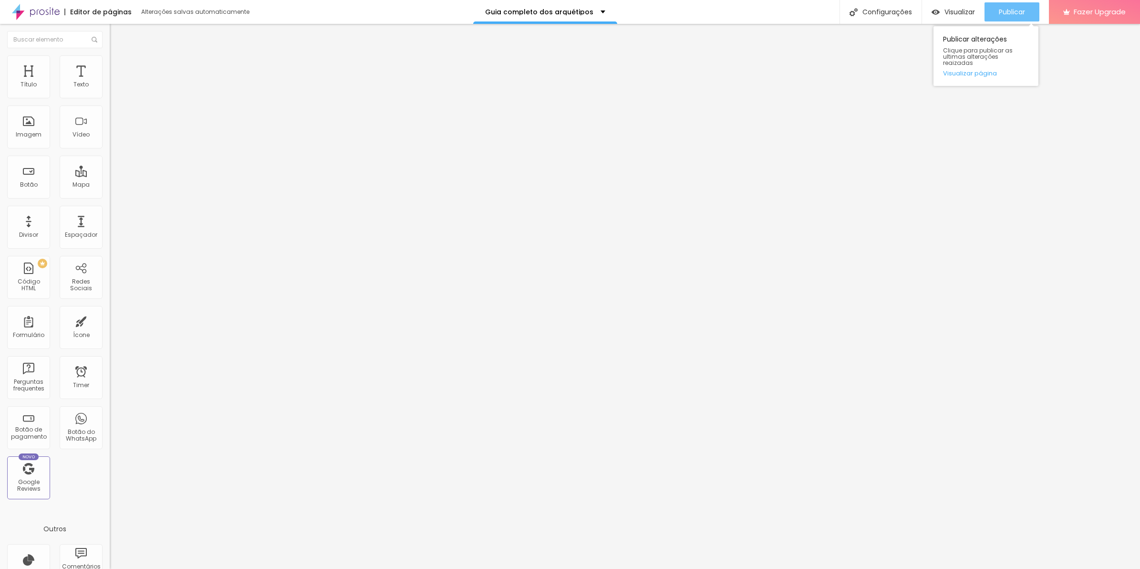
click at [1020, 18] on div "Publicar" at bounding box center [1012, 11] width 26 height 19
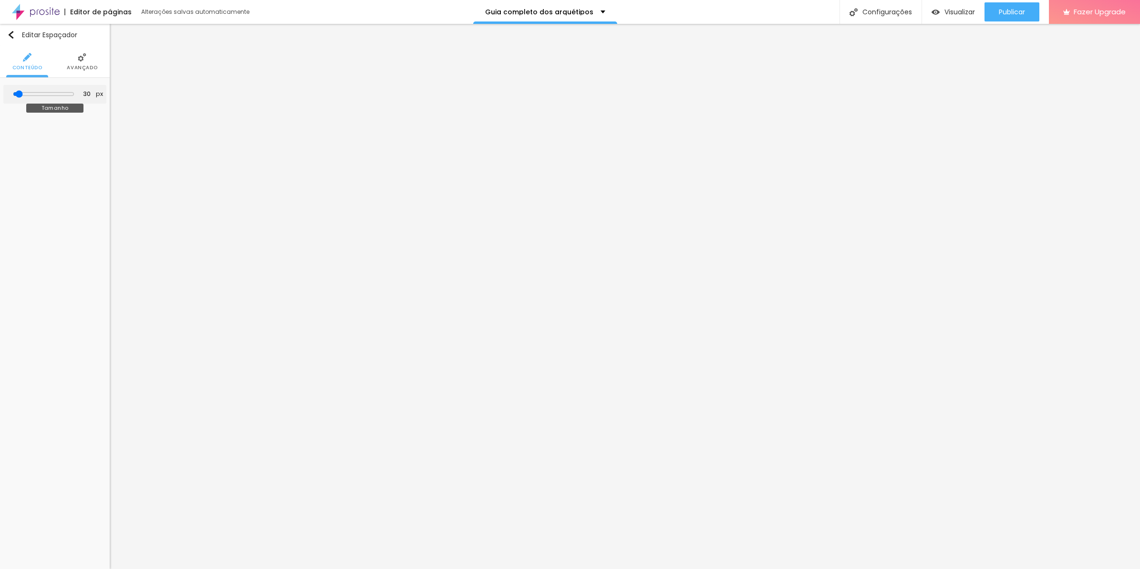
type input "10"
click at [20, 92] on input "range" at bounding box center [44, 94] width 52 height 5
click at [1032, 16] on button "Publicar" at bounding box center [1012, 11] width 55 height 19
type input "51"
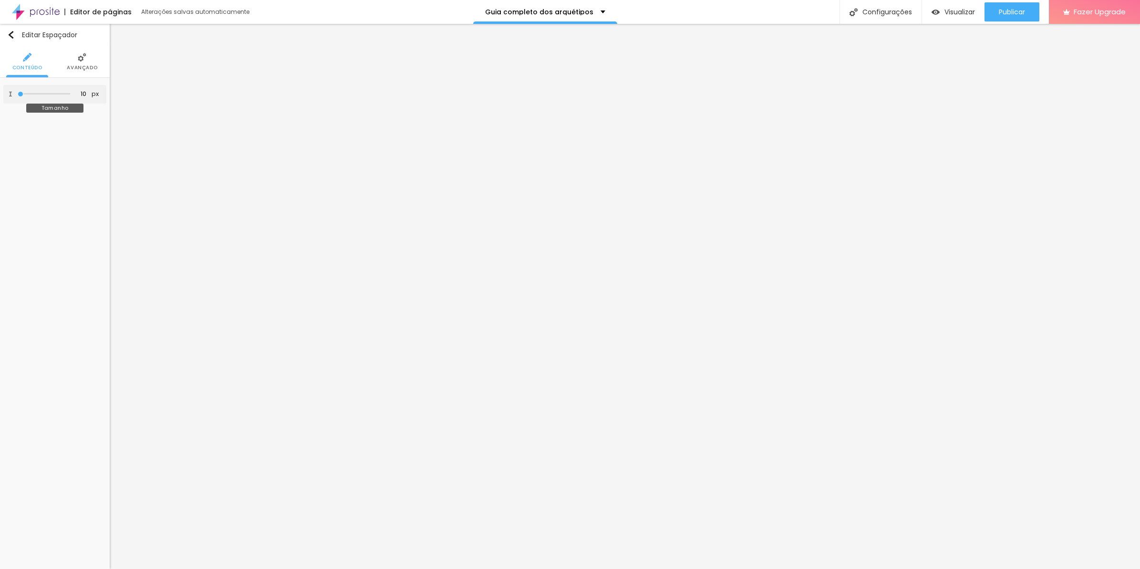
type input "51"
type input "25"
type input "10"
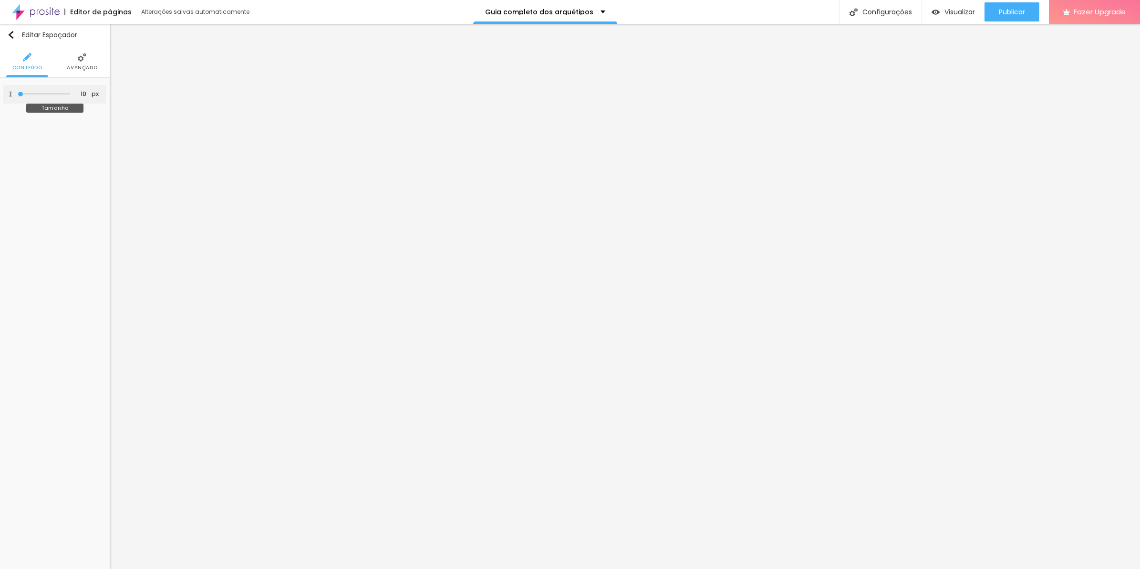
type input "12"
type input "19"
click at [22, 95] on input "range" at bounding box center [44, 94] width 52 height 5
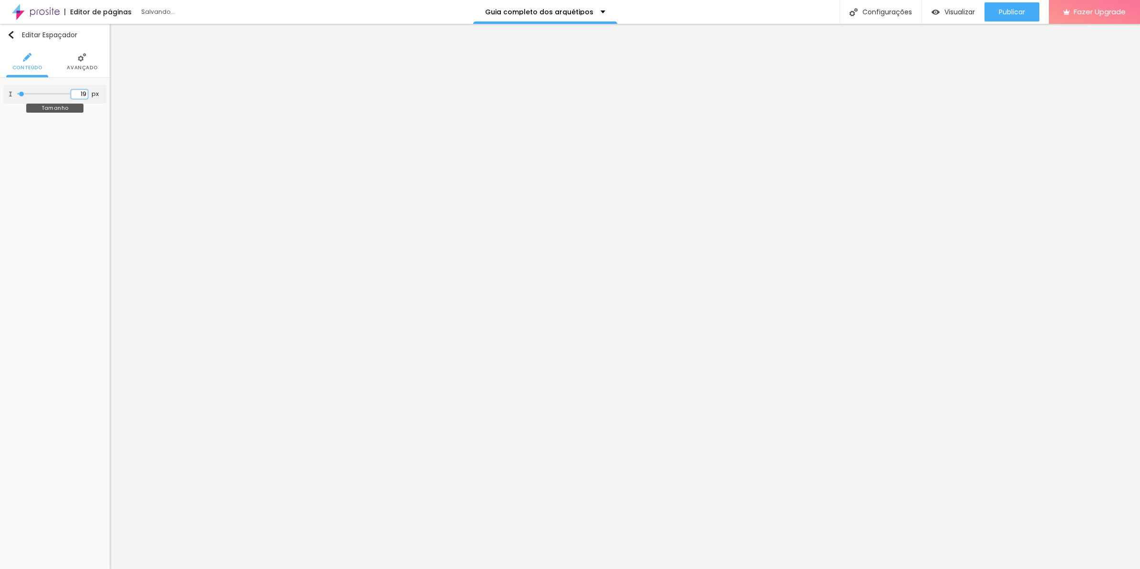
click at [82, 91] on input "19" at bounding box center [79, 94] width 17 height 9
type input "10"
type input "2"
type input "20"
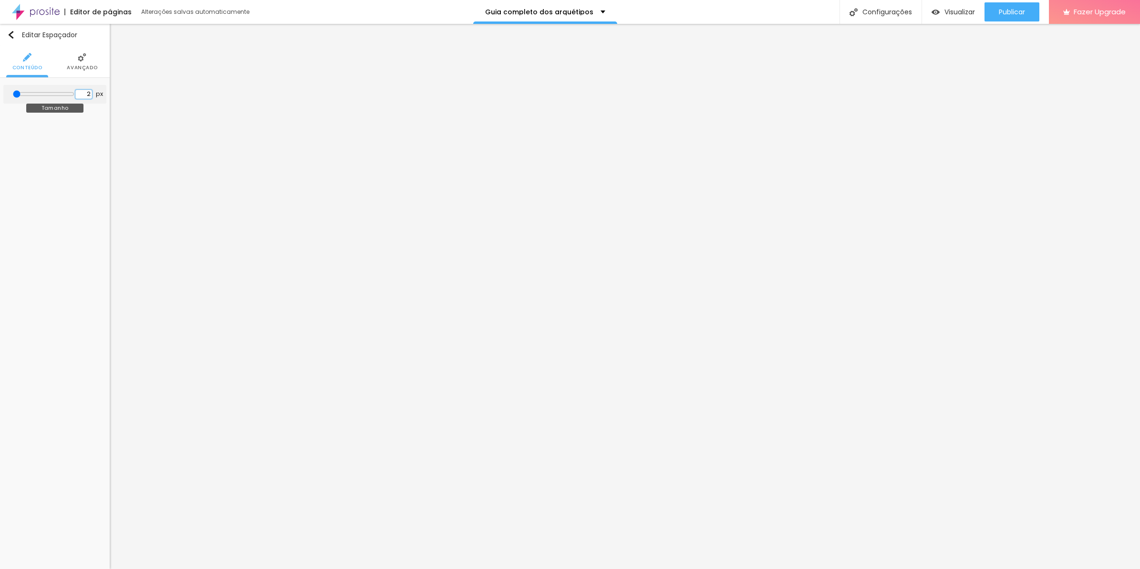
type input "20"
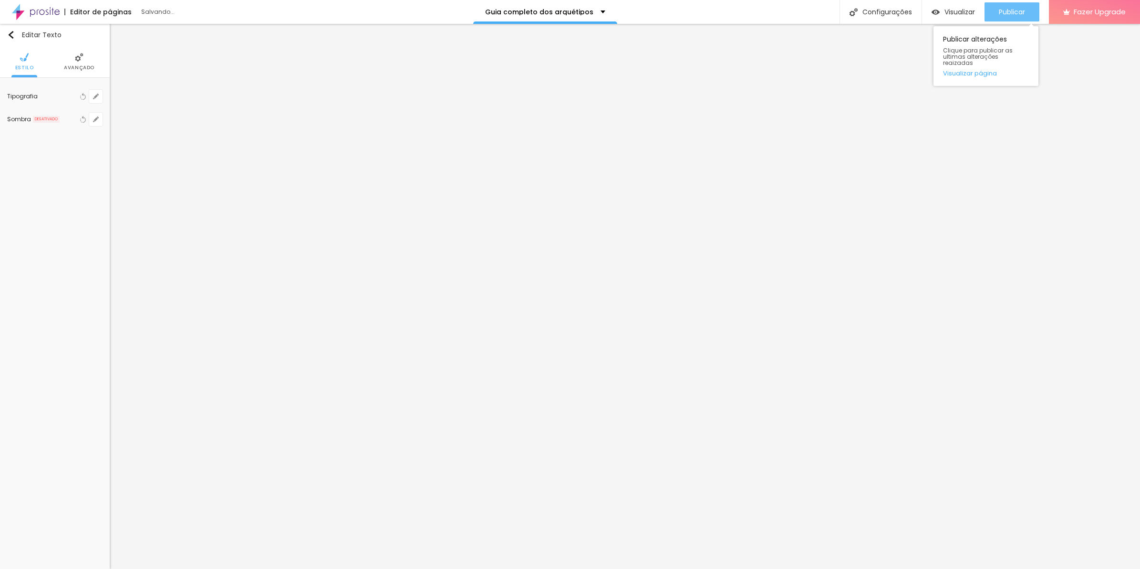
click at [1027, 16] on button "Publicar" at bounding box center [1012, 11] width 55 height 19
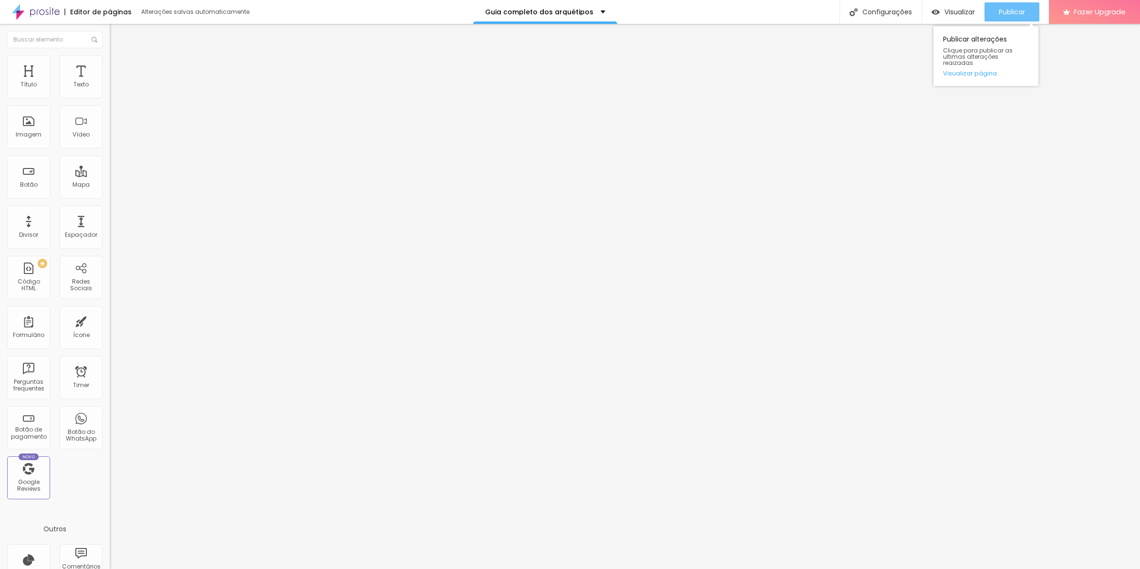
click at [1000, 15] on span "Publicar" at bounding box center [1012, 12] width 26 height 8
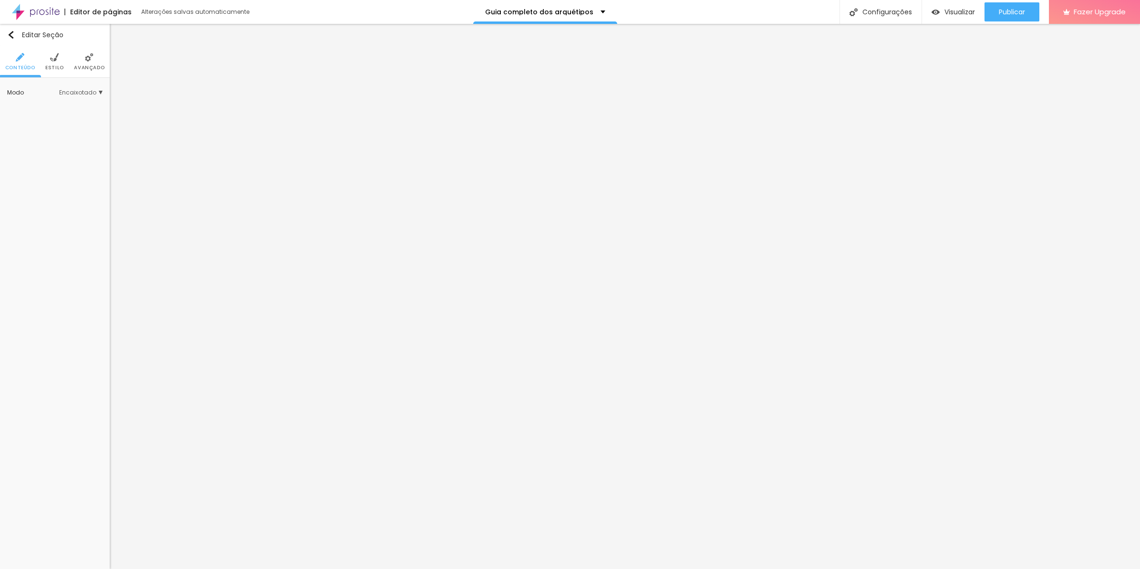
click at [79, 57] on li "Avançado" at bounding box center [89, 61] width 31 height 31
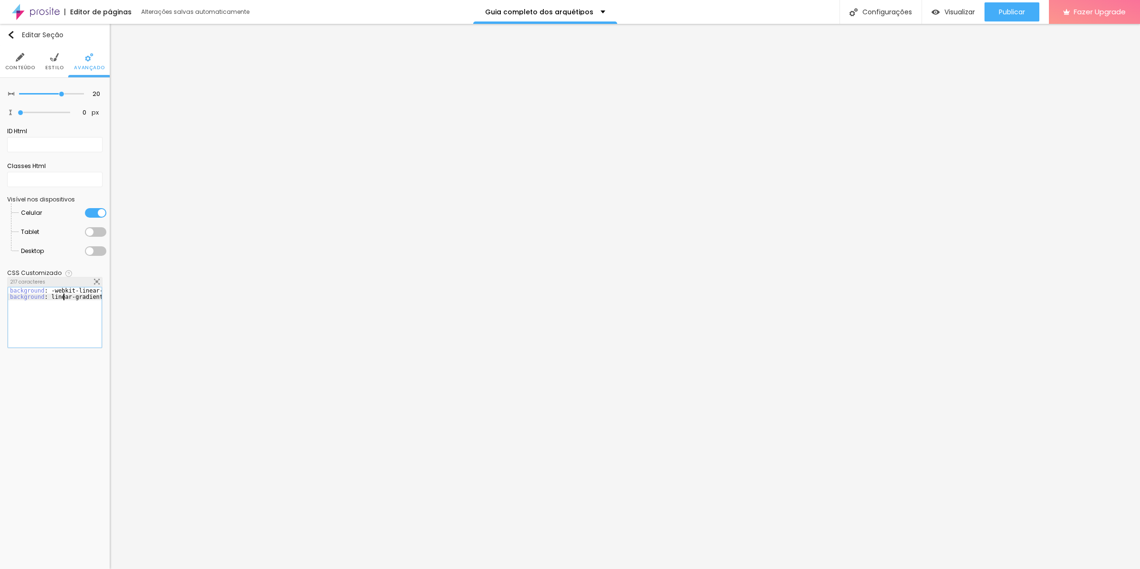
click at [63, 300] on div "background : -webkit-linear-gradient ( 125deg , #8f6c3d , #6d4e26 ) ; /* Chrome…" at bounding box center [203, 319] width 391 height 64
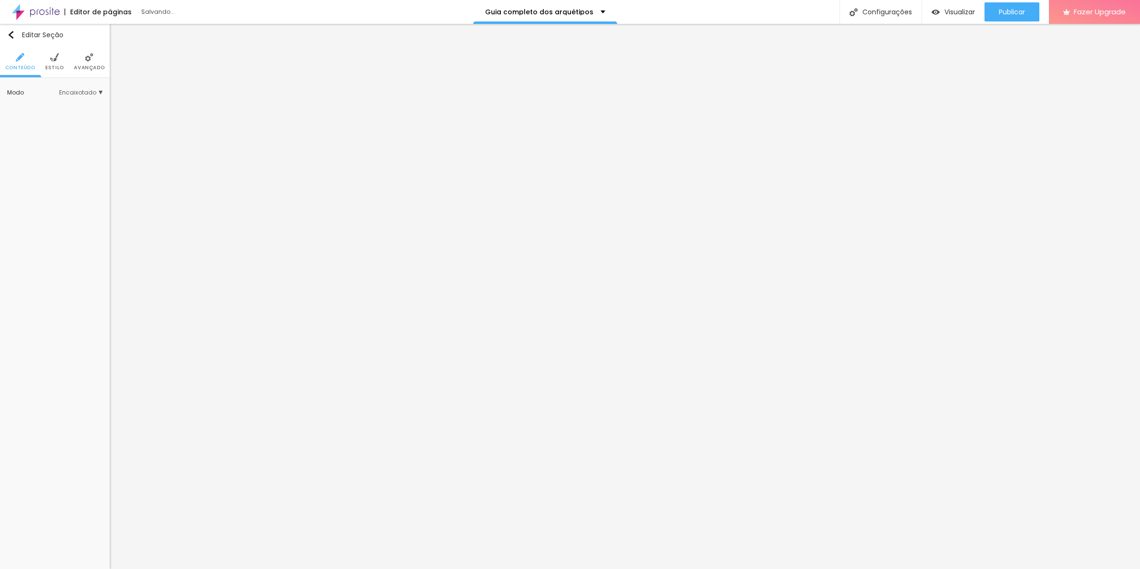
click at [96, 55] on li "Avançado" at bounding box center [89, 61] width 31 height 31
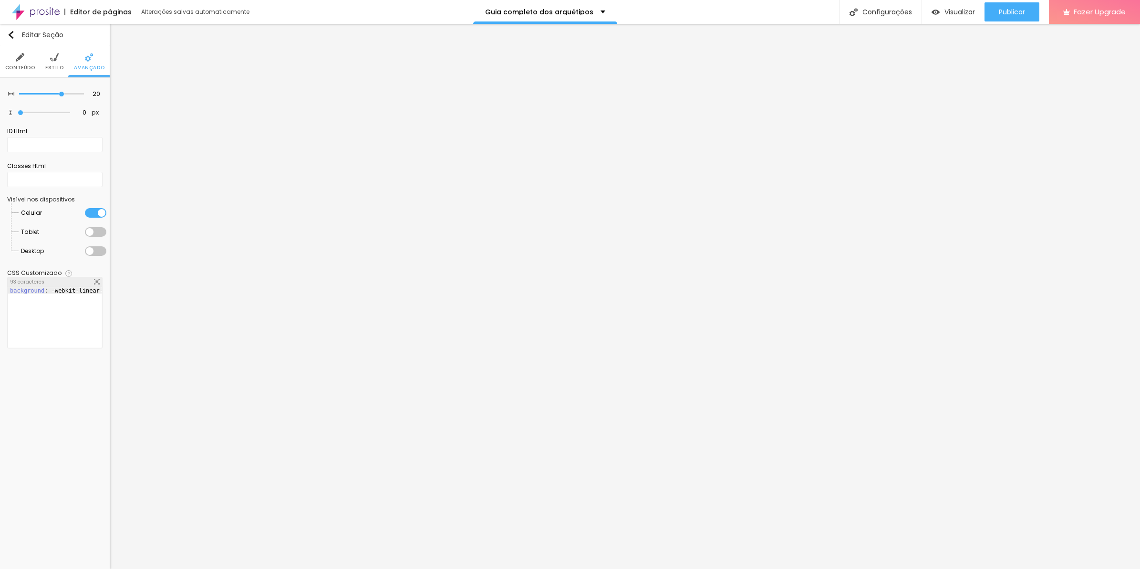
click at [35, 301] on div "background : -webkit-linear-gradient ( 125deg , #8f6c3d , #6d4e26 ) ; /* Chrome…" at bounding box center [156, 323] width 297 height 73
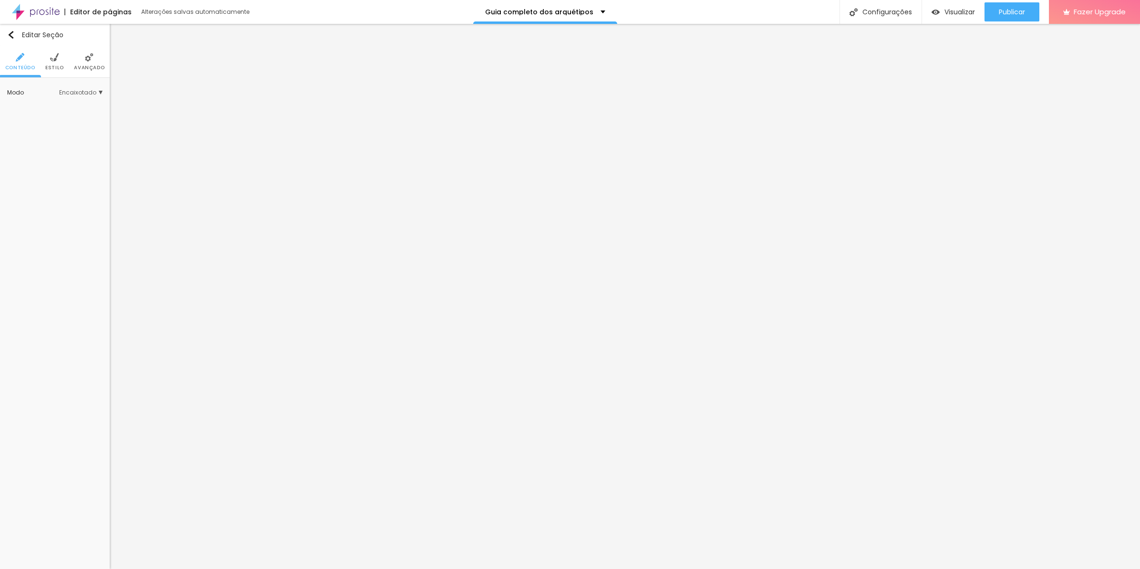
click at [102, 79] on div "Modo Encaixotado Encaixotado Completo" at bounding box center [55, 93] width 110 height 30
click at [100, 68] on span "Avançado" at bounding box center [89, 67] width 31 height 5
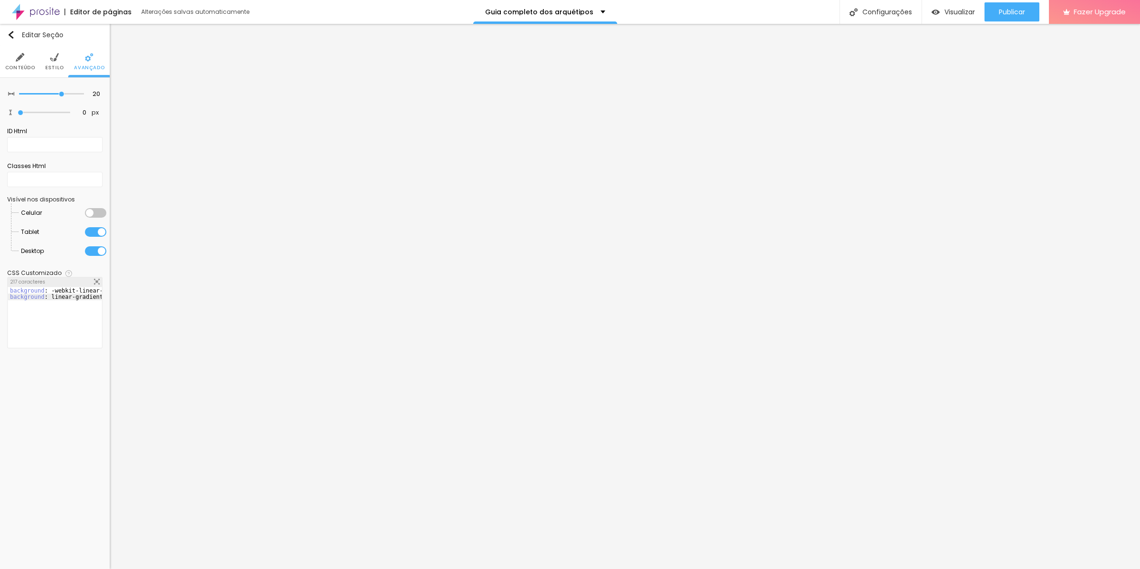
click at [66, 311] on div "background : -webkit-linear-gradient ( 125deg , #8f6c3d , #6d4e26 ) ; /* Chrome…" at bounding box center [203, 323] width 391 height 73
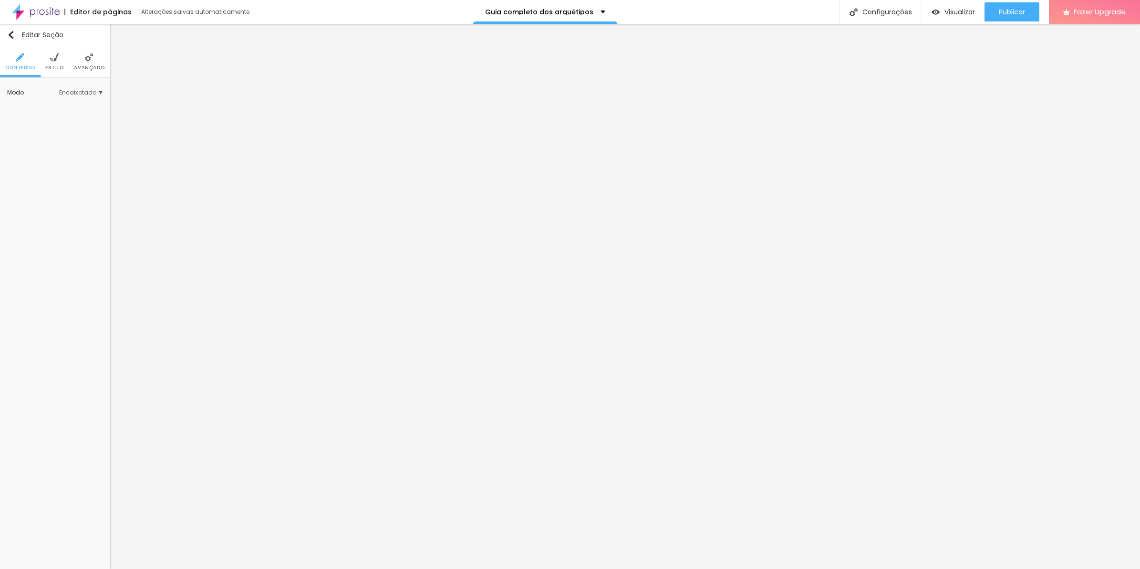
click at [94, 70] on span "Avançado" at bounding box center [89, 67] width 31 height 5
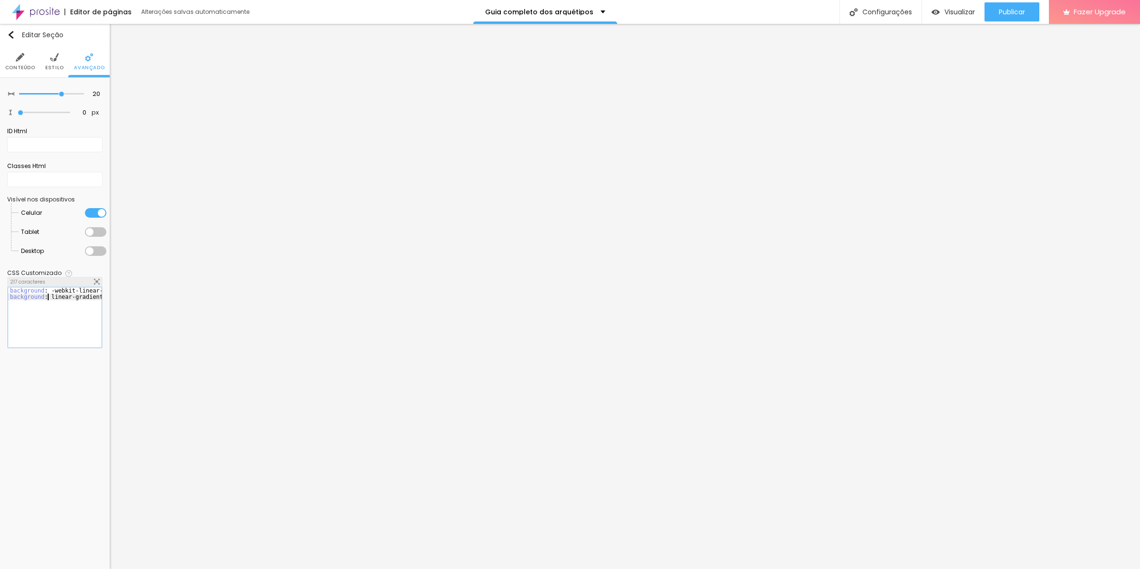
click at [47, 299] on div "background : -webkit-linear-gradient ( 125deg , #8f6c3d , #6d4e26 ) ; /* Chrome…" at bounding box center [203, 323] width 391 height 73
drag, startPoint x: 52, startPoint y: 290, endPoint x: -2, endPoint y: 290, distance: 54.9
click at [0, 290] on html "Editor de páginas Alterações salvas automaticamente Guia completo dos arquétipo…" at bounding box center [570, 284] width 1140 height 569
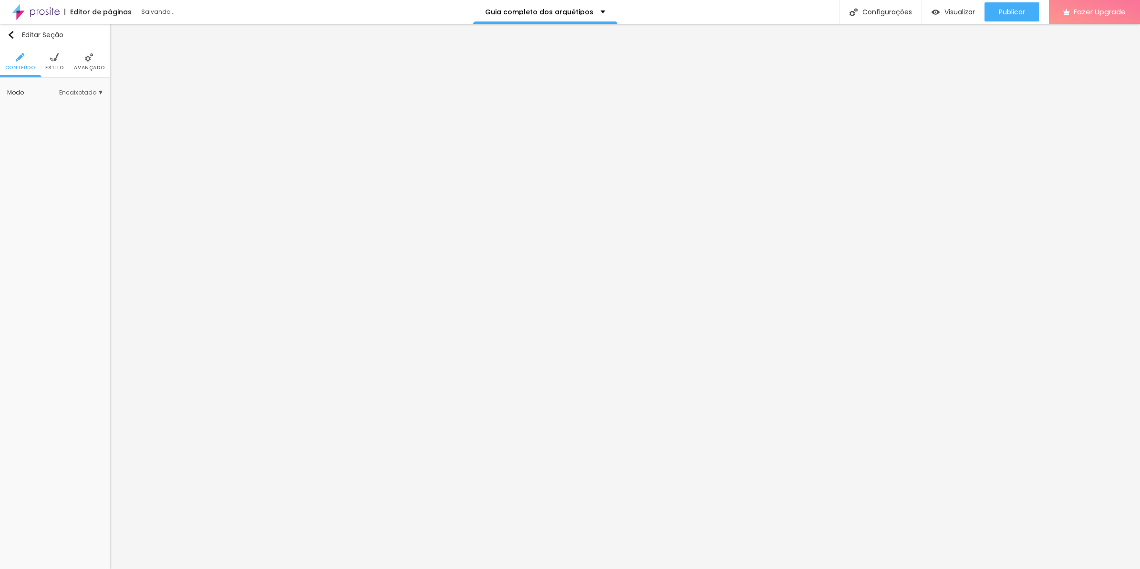
click at [94, 66] on span "Avançado" at bounding box center [89, 67] width 31 height 5
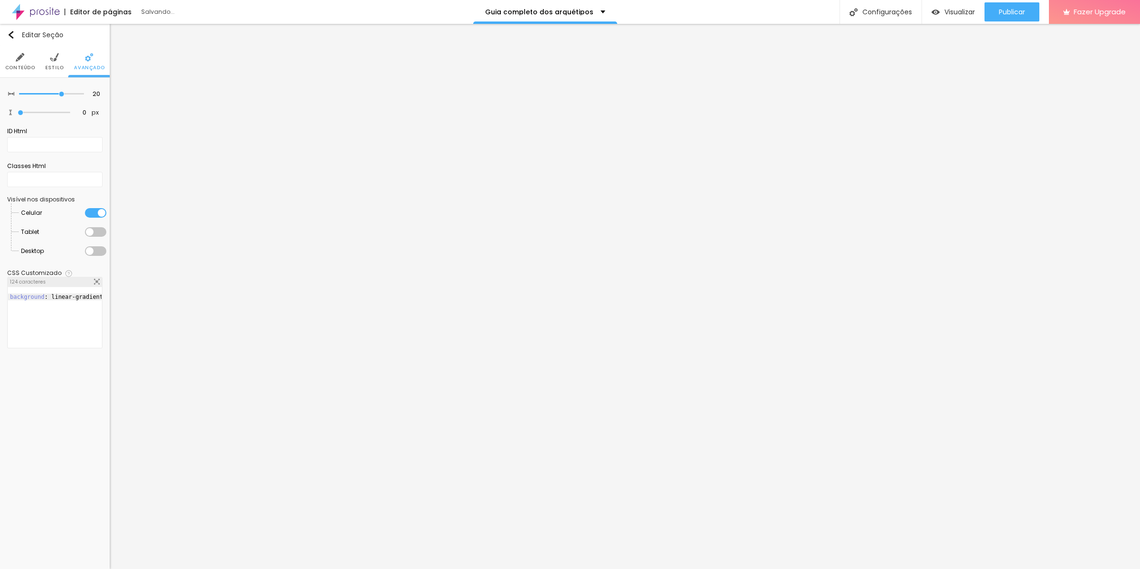
click at [41, 311] on div "background : linear-gradient ( 125deg , #8f6c3d , #6d4e26 ) ; /* W3C, IE 10+/ E…" at bounding box center [203, 323] width 391 height 73
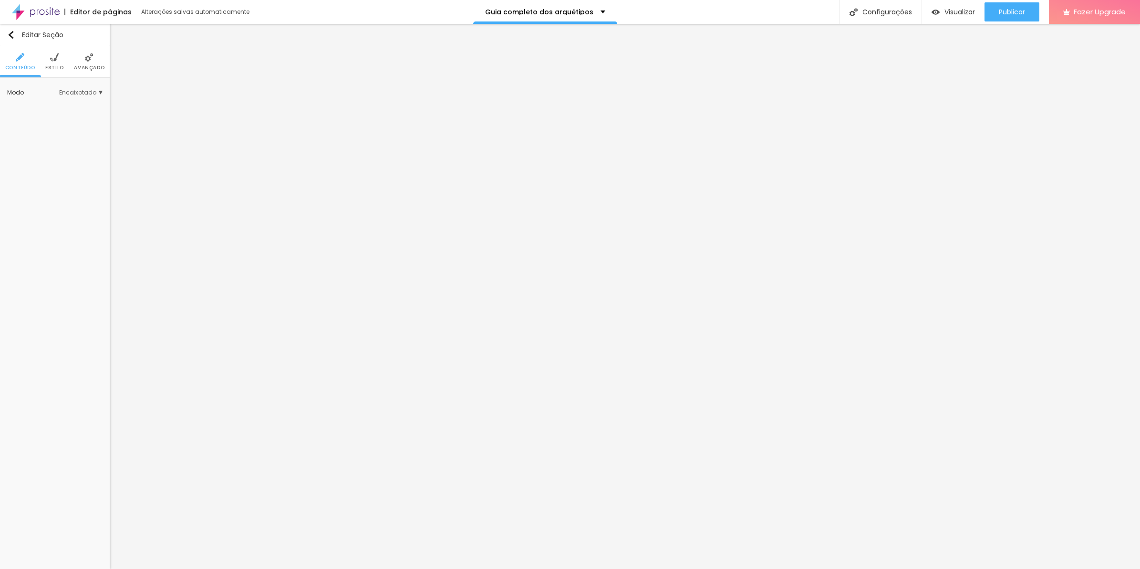
click at [90, 70] on span "Avançado" at bounding box center [89, 67] width 31 height 5
click at [86, 70] on span "Avançado" at bounding box center [89, 67] width 31 height 5
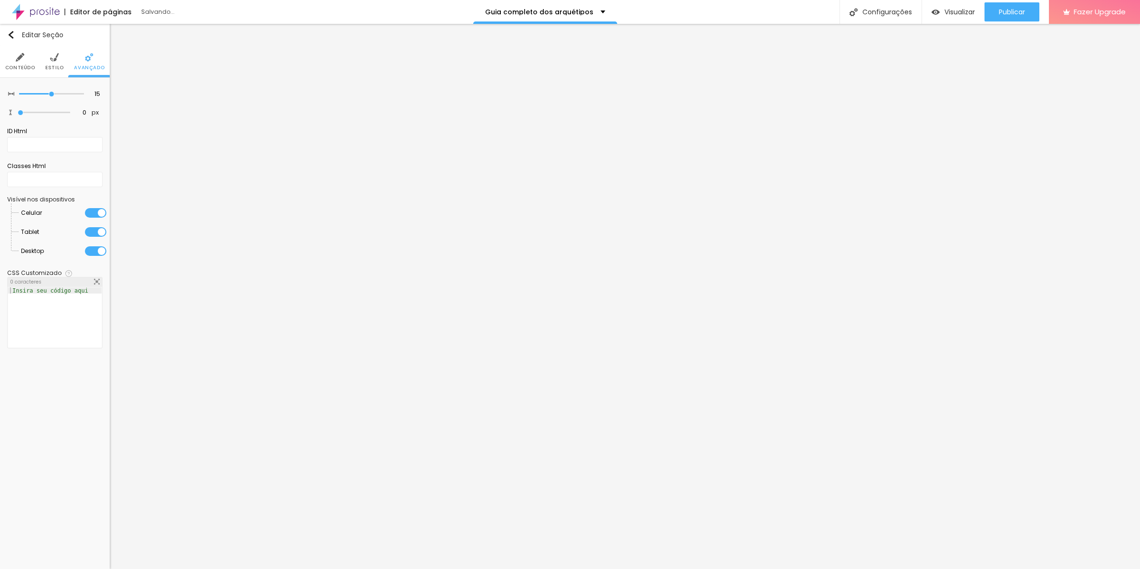
click at [99, 209] on div at bounding box center [95, 213] width 21 height 10
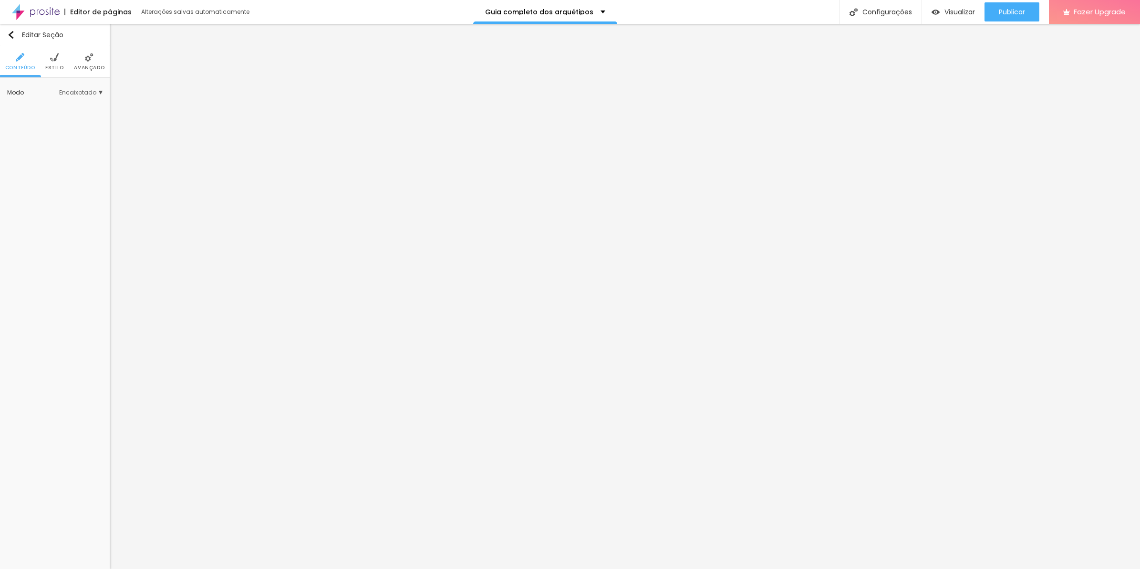
click at [82, 53] on li "Avançado" at bounding box center [89, 61] width 31 height 31
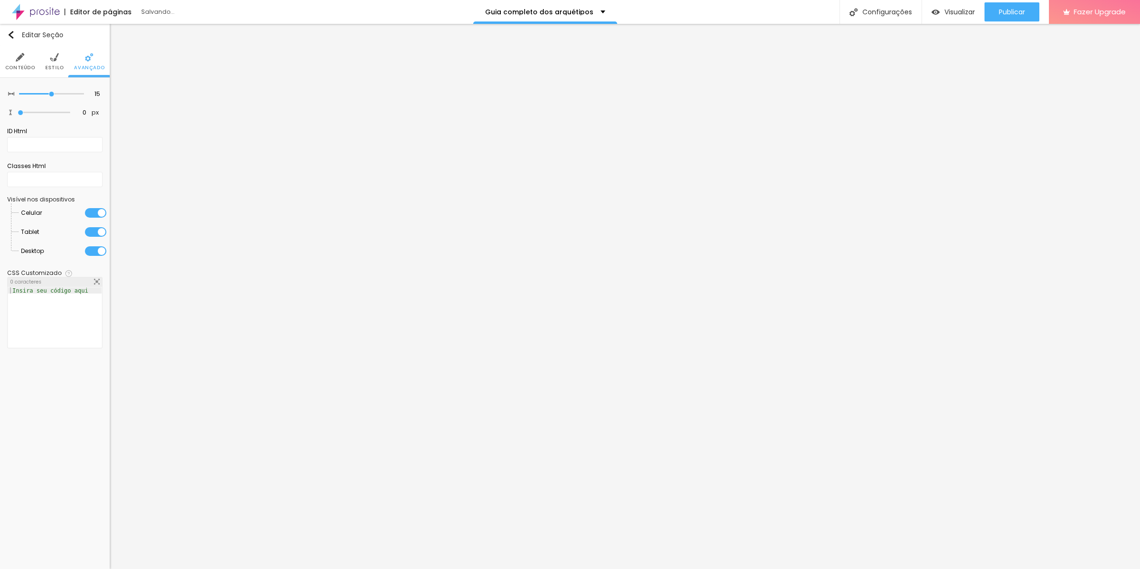
click at [96, 234] on div at bounding box center [95, 232] width 21 height 10
click at [96, 247] on div at bounding box center [95, 251] width 21 height 10
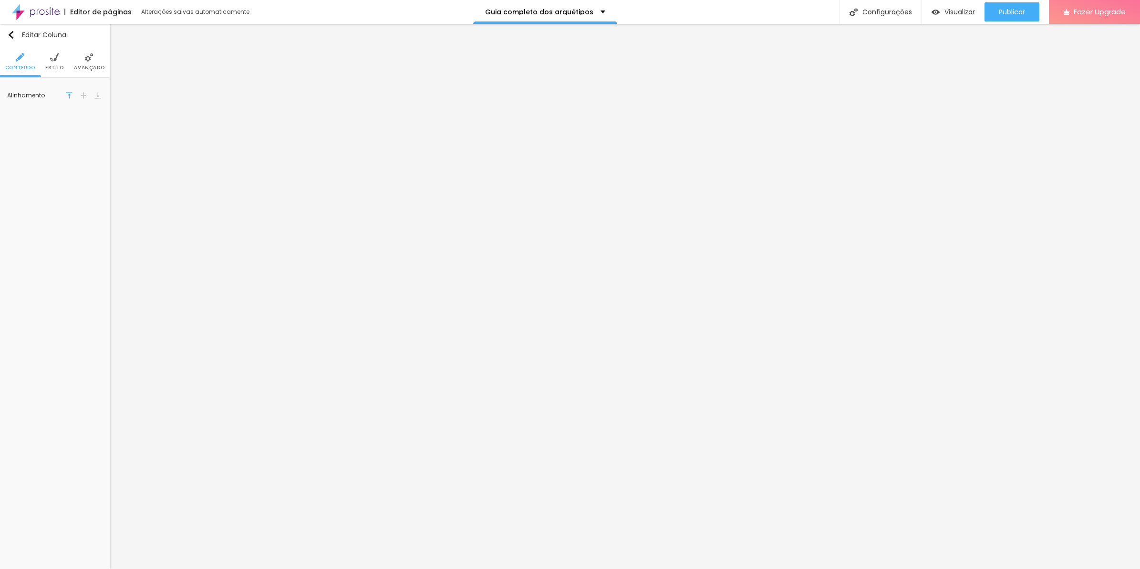
click at [96, 67] on span "Avançado" at bounding box center [89, 67] width 31 height 5
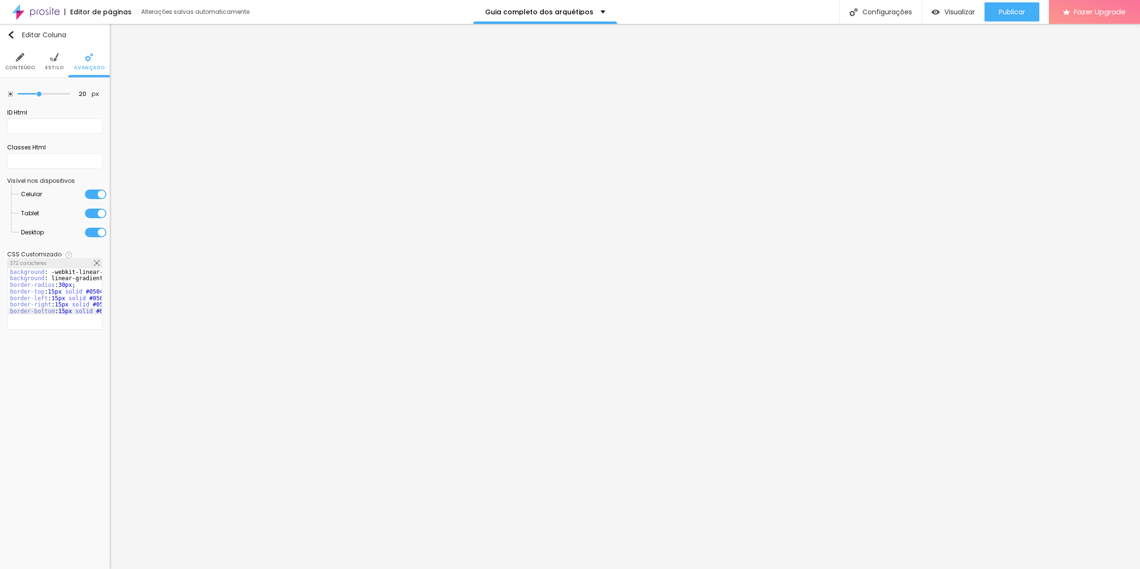
click at [12, 61] on li "Conteúdo" at bounding box center [20, 61] width 30 height 31
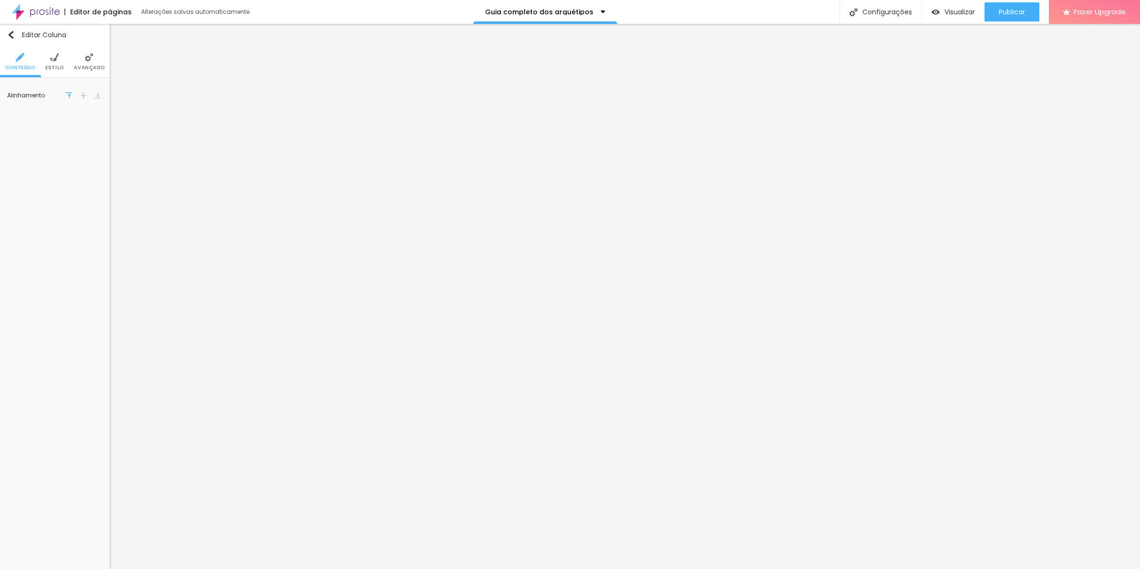
click at [89, 58] on img at bounding box center [89, 57] width 9 height 9
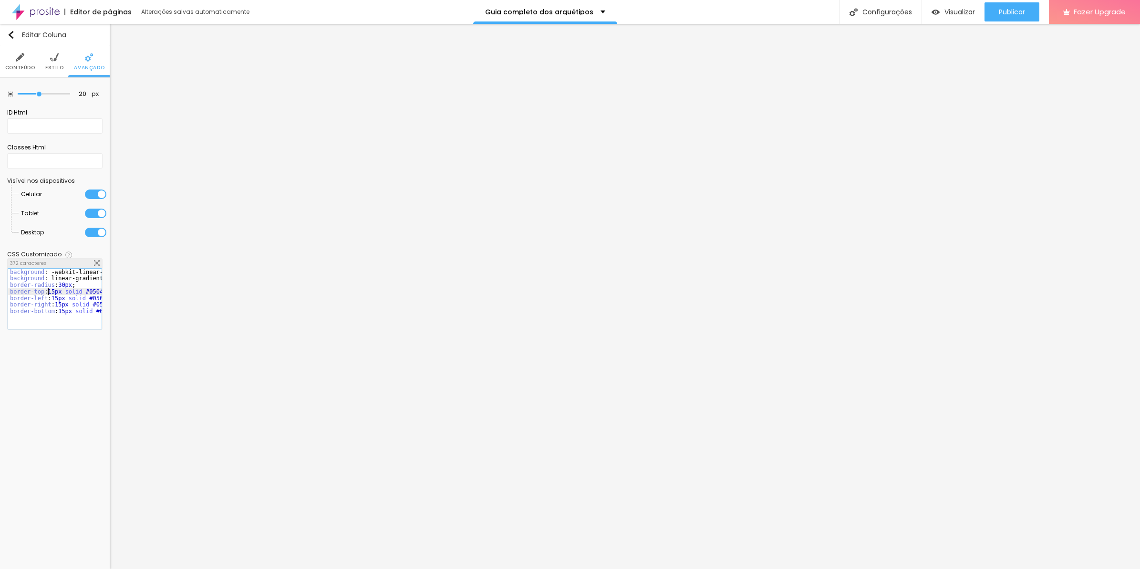
click at [48, 289] on div "background : -webkit-linear-gradient ( 125deg , #8f6c3d , #6d4e26 ) ; /* Chrome…" at bounding box center [203, 301] width 391 height 64
click at [1017, 13] on span "Publicar" at bounding box center [1012, 12] width 26 height 8
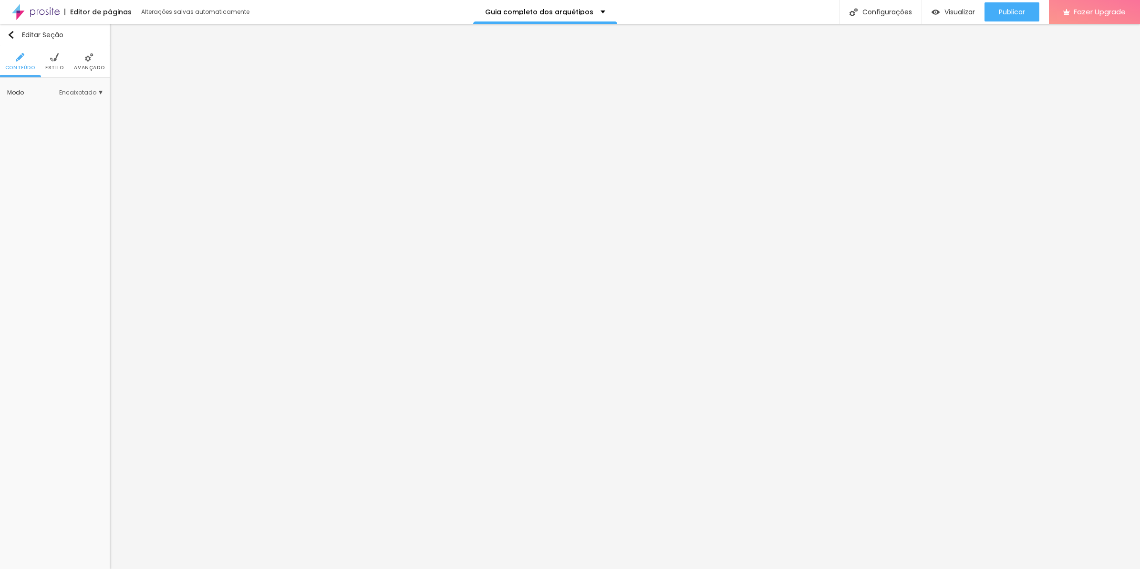
click at [98, 61] on li "Avançado" at bounding box center [89, 61] width 31 height 31
click at [80, 61] on li "Avançado" at bounding box center [89, 61] width 31 height 31
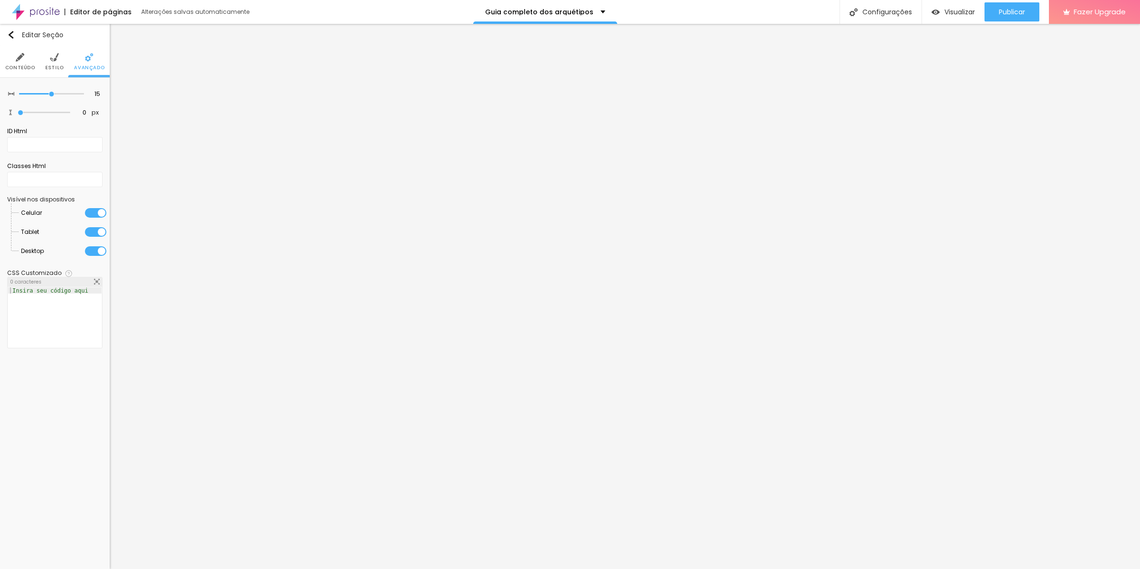
click at [100, 209] on div at bounding box center [95, 213] width 21 height 10
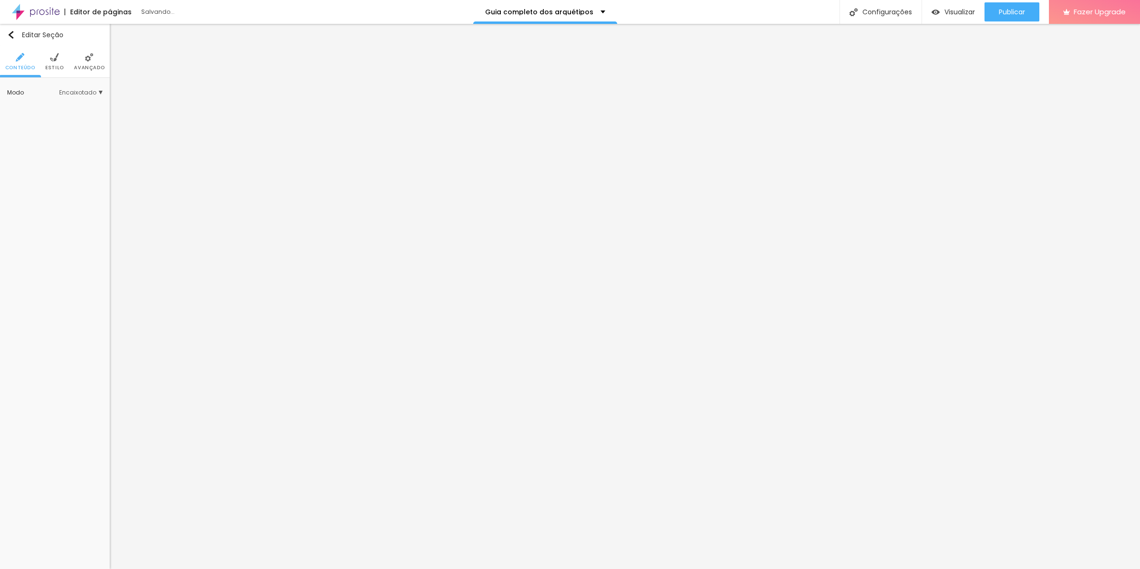
click at [99, 70] on span "Avançado" at bounding box center [89, 67] width 31 height 5
click at [95, 75] on li "Avançado" at bounding box center [89, 61] width 31 height 31
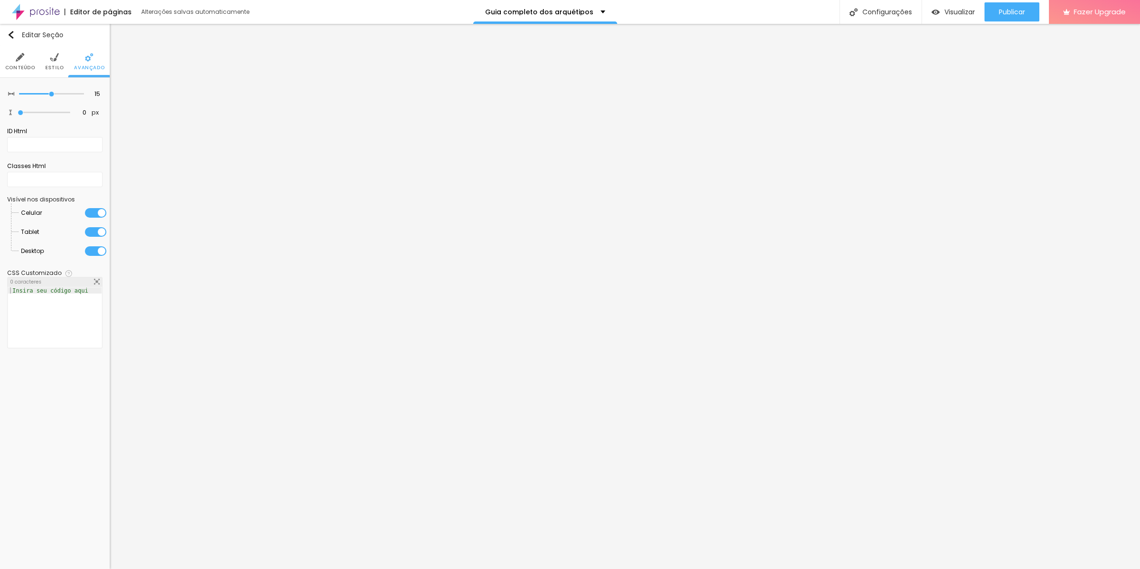
click at [98, 230] on div at bounding box center [95, 232] width 21 height 10
click at [99, 249] on div at bounding box center [95, 251] width 21 height 10
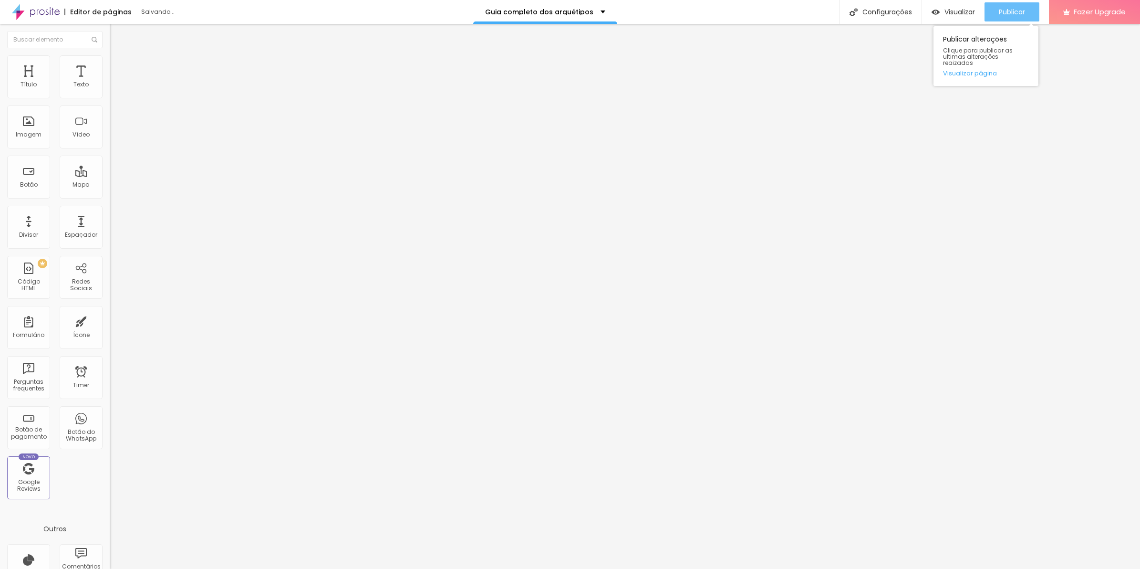
click at [1023, 10] on span "Publicar" at bounding box center [1012, 12] width 26 height 8
click at [1025, 5] on div "Publicar" at bounding box center [1012, 11] width 26 height 19
click at [1014, 19] on div "Publicar" at bounding box center [1012, 11] width 26 height 19
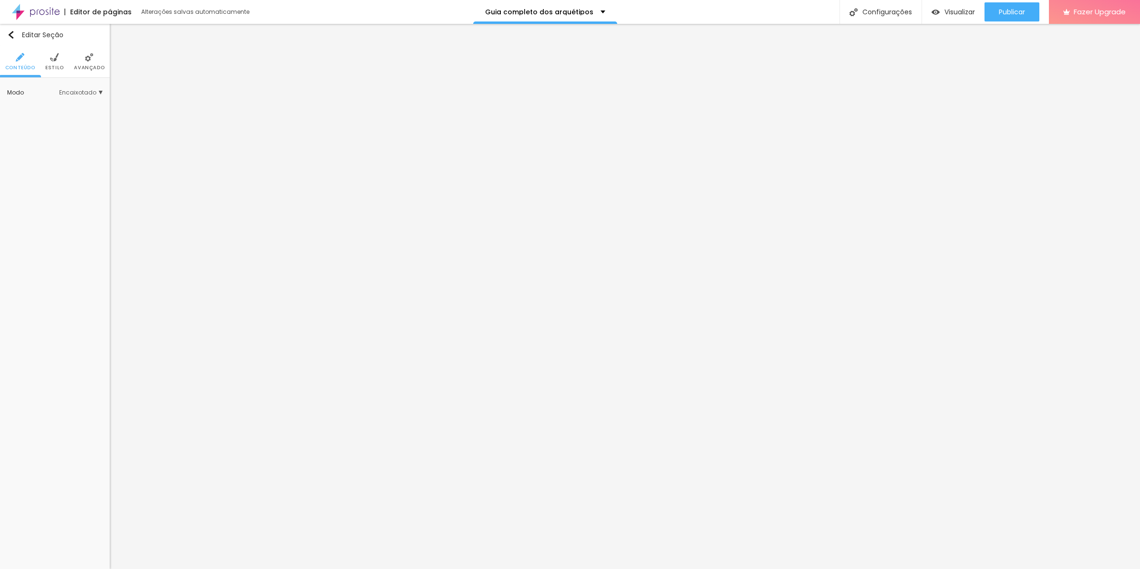
click at [63, 65] on span "Estilo" at bounding box center [54, 67] width 19 height 5
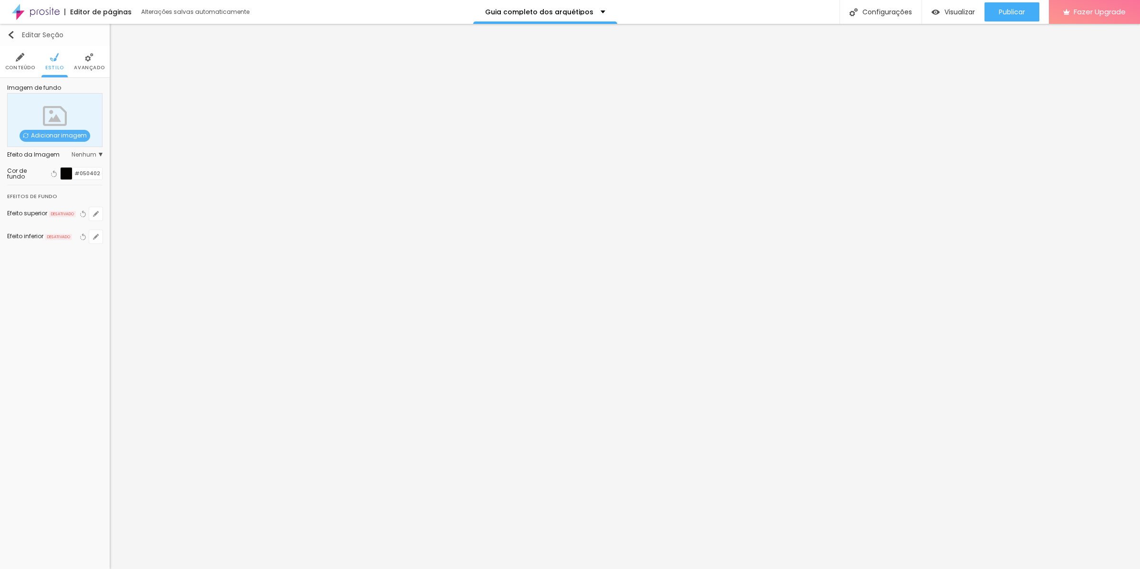
click at [14, 31] on img "button" at bounding box center [11, 35] width 8 height 8
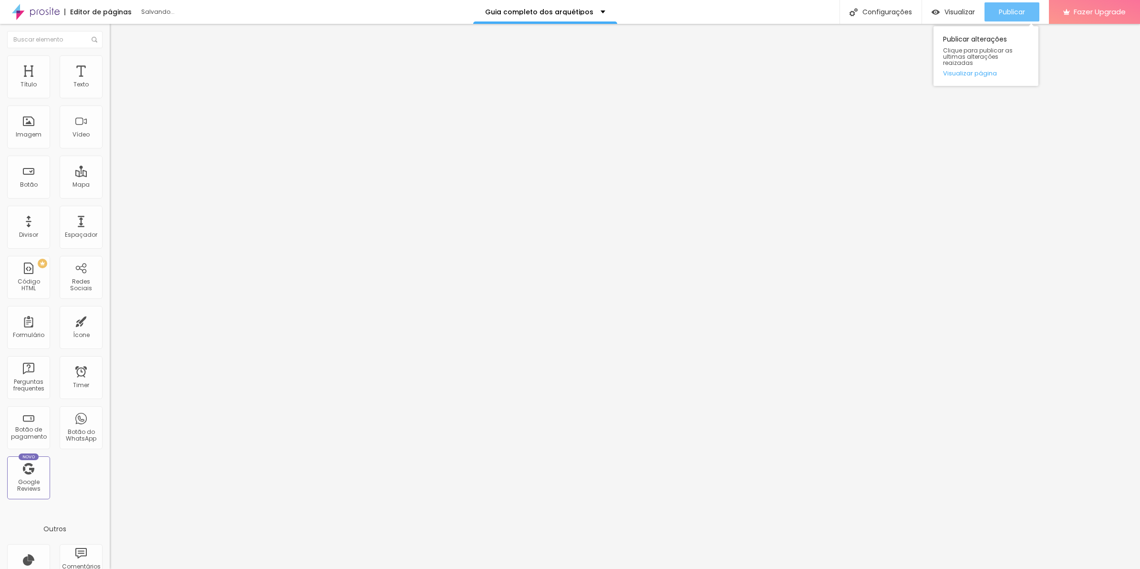
click at [1019, 5] on div "Publicar" at bounding box center [1012, 11] width 26 height 19
click at [1024, 10] on span "Publicar" at bounding box center [1012, 12] width 26 height 8
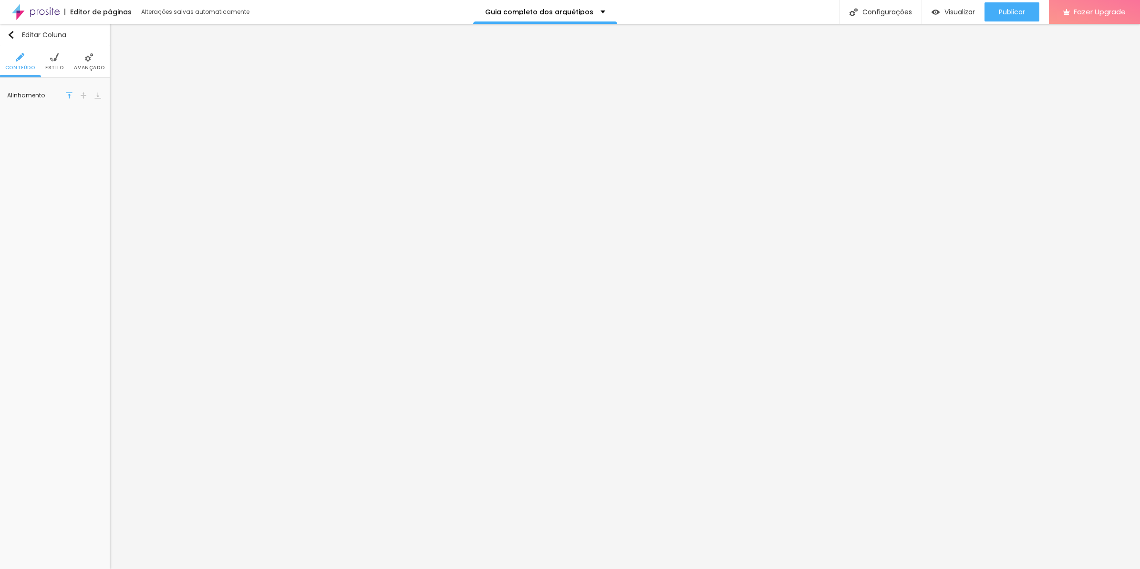
click at [56, 65] on span "Estilo" at bounding box center [54, 67] width 19 height 5
click at [80, 65] on span "Avançado" at bounding box center [89, 67] width 31 height 5
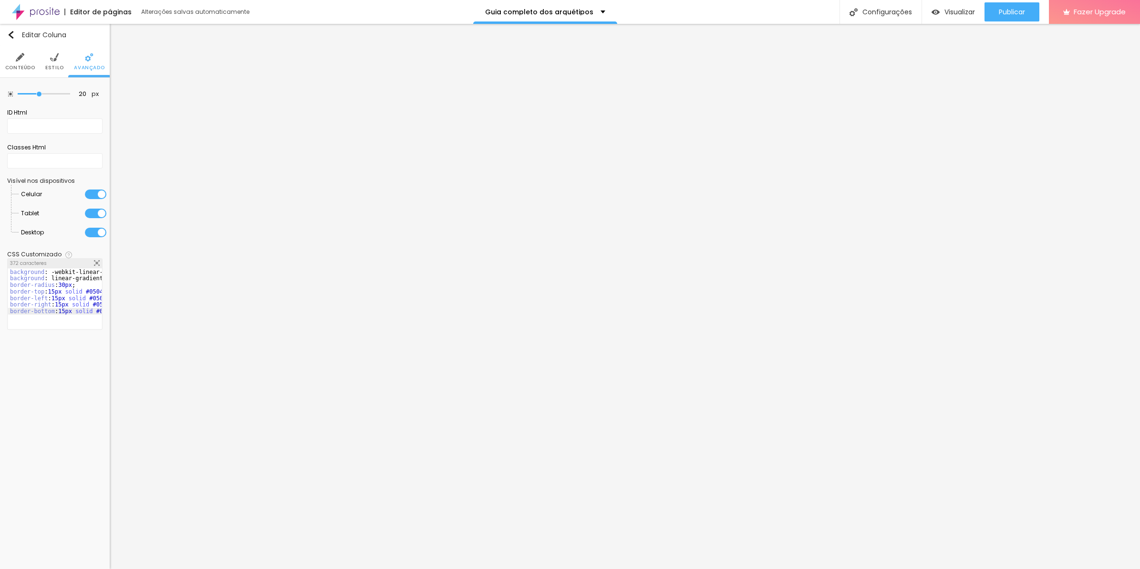
click at [87, 290] on div "background : -webkit-linear-gradient ( 125deg , #8f6c3d , #6d4e26 ) ; /* Chrome…" at bounding box center [203, 301] width 391 height 64
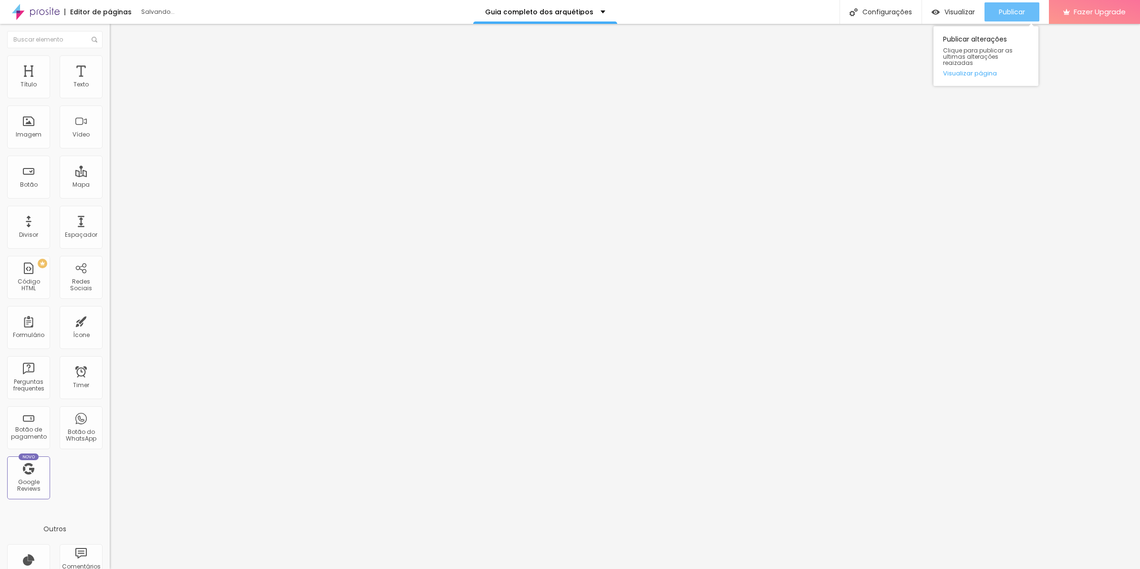
click at [1022, 14] on span "Publicar" at bounding box center [1012, 12] width 26 height 8
click at [1010, 16] on span "Publicar" at bounding box center [1012, 12] width 26 height 8
click at [1017, 10] on span "Publicar" at bounding box center [1012, 12] width 26 height 8
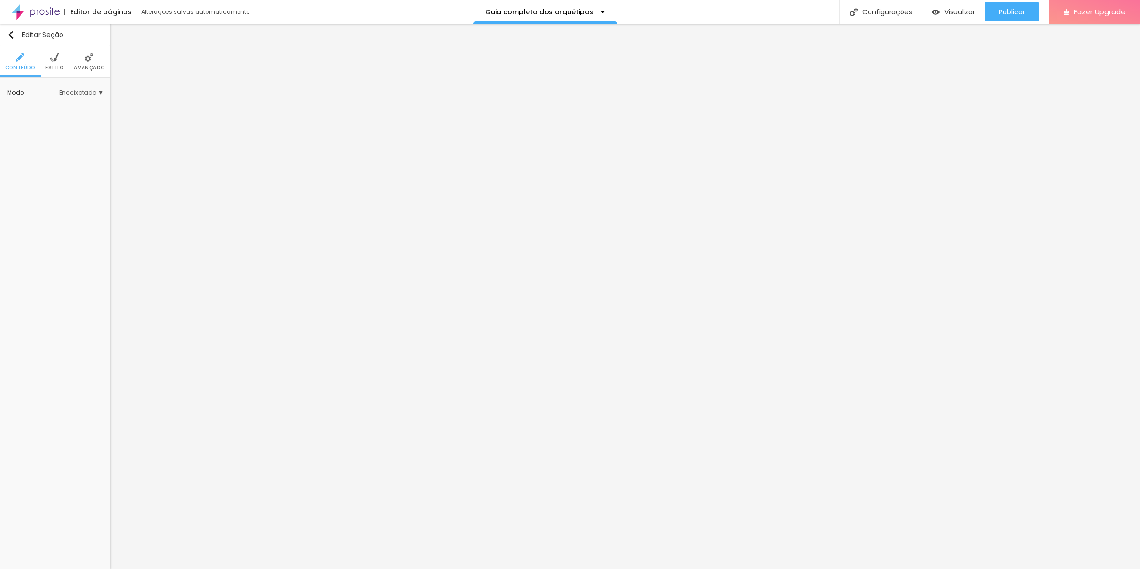
click at [45, 74] on li "Estilo" at bounding box center [54, 61] width 19 height 31
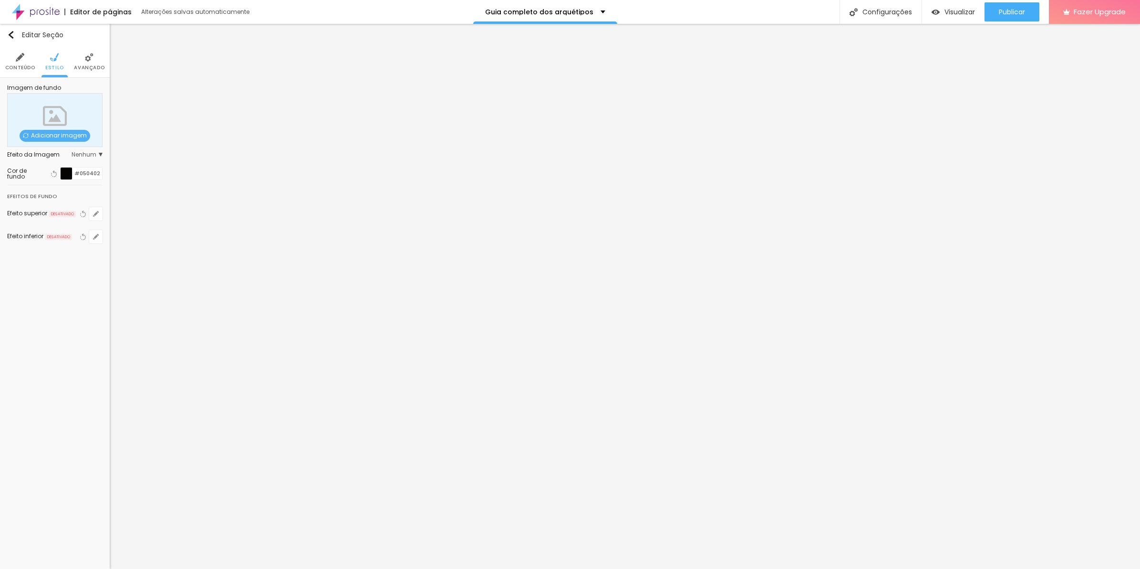
click at [0, 60] on html "Editor de páginas Alterações salvas automaticamente Guia completo dos arquétipo…" at bounding box center [570, 284] width 1140 height 569
click at [17, 63] on li "Conteúdo" at bounding box center [20, 61] width 30 height 31
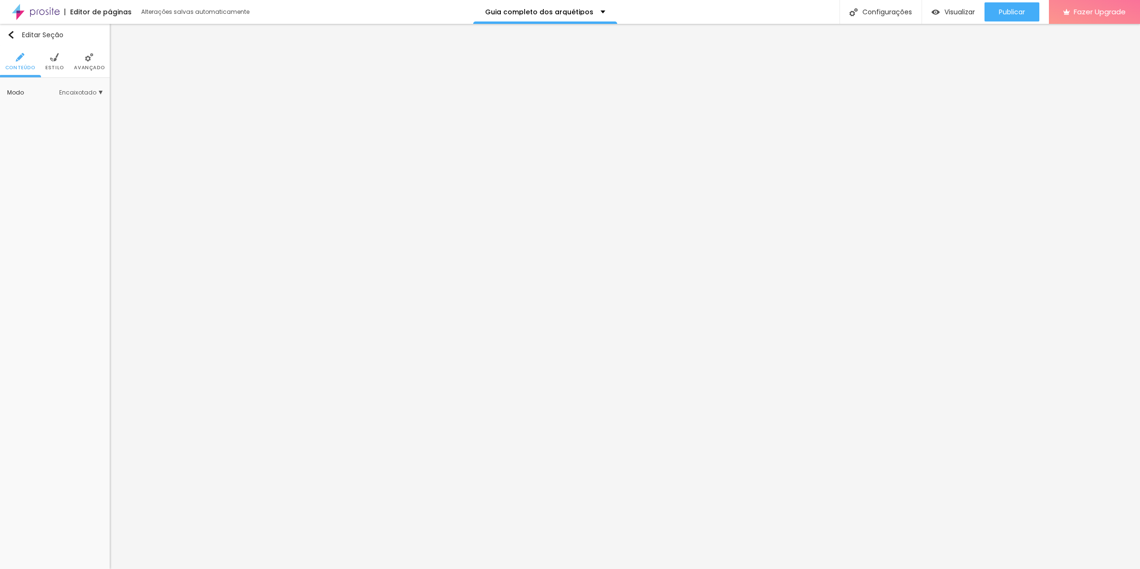
click at [70, 92] on span "Encaixotado" at bounding box center [80, 93] width 43 height 6
click at [73, 113] on div "Completo" at bounding box center [62, 119] width 81 height 12
click at [1002, 3] on div "Publicar" at bounding box center [1012, 11] width 26 height 19
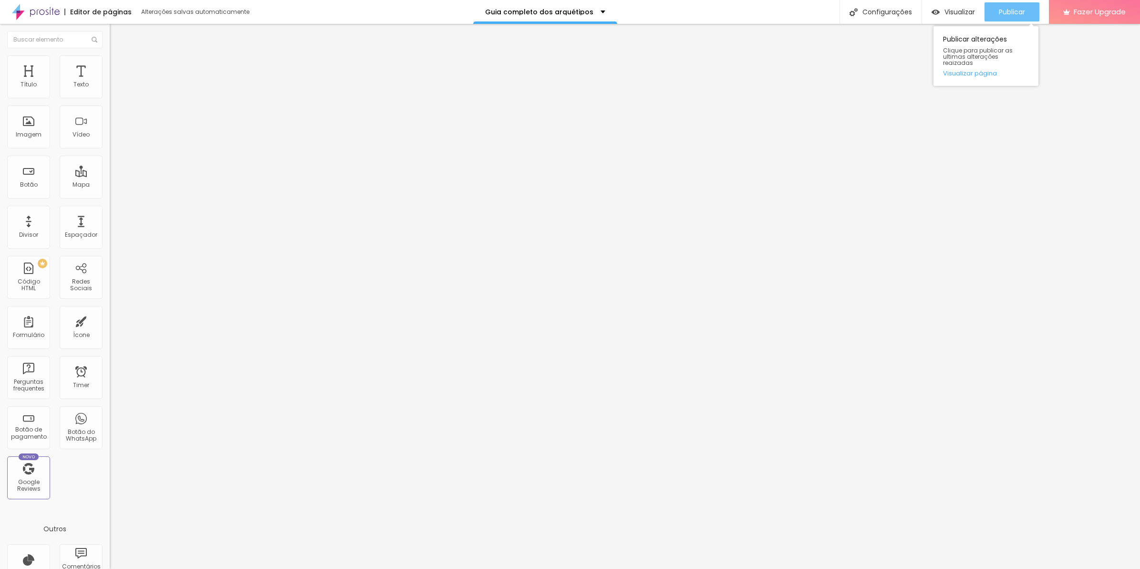
click at [988, 19] on button "Publicar" at bounding box center [1012, 11] width 55 height 19
click at [1023, 12] on span "Publicar" at bounding box center [1012, 12] width 26 height 8
click at [1019, 15] on span "Publicar" at bounding box center [1012, 12] width 26 height 8
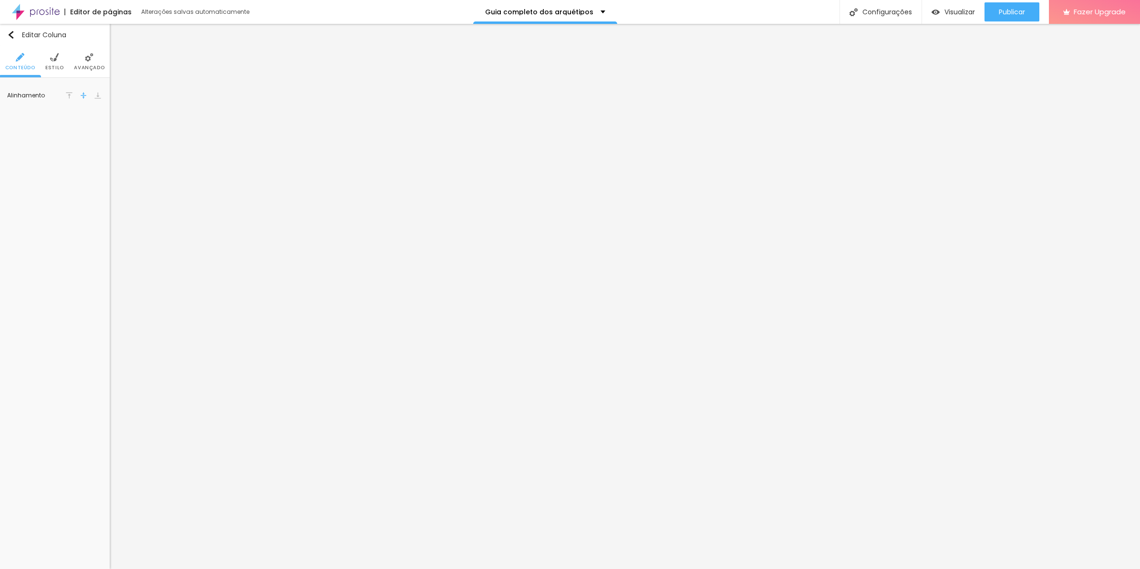
click at [87, 55] on img at bounding box center [89, 57] width 9 height 9
click at [86, 65] on span "Avançado" at bounding box center [89, 67] width 31 height 5
click at [98, 61] on li "Avançado" at bounding box center [89, 61] width 31 height 31
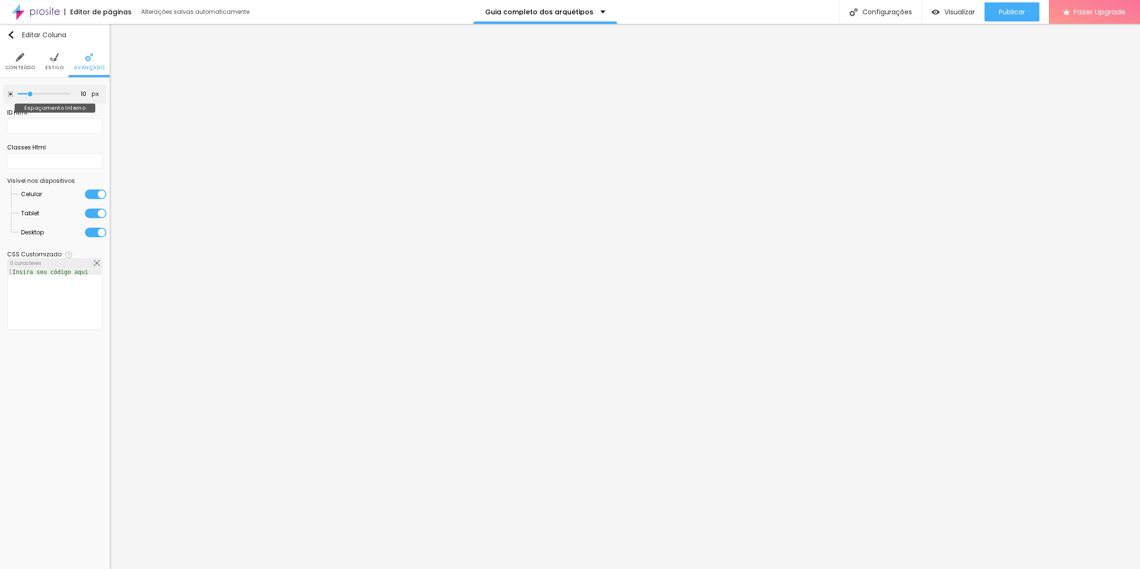
type input "15"
click at [33, 94] on input "range" at bounding box center [44, 94] width 52 height 5
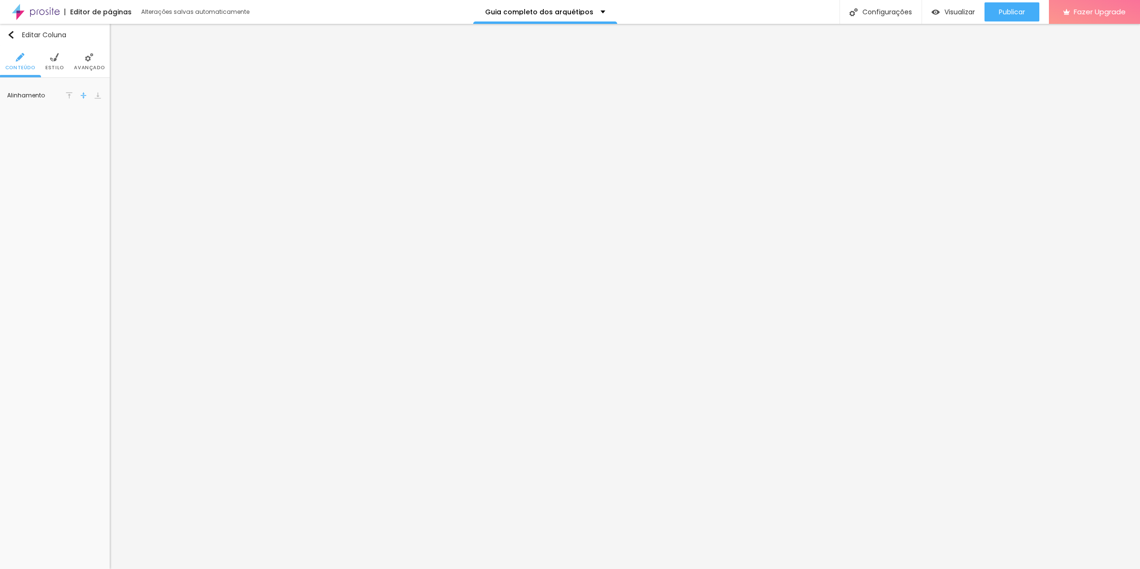
click at [103, 68] on span "Avançado" at bounding box center [89, 67] width 31 height 5
click at [97, 62] on li "Avançado" at bounding box center [89, 61] width 31 height 31
click at [87, 57] on img at bounding box center [89, 57] width 9 height 9
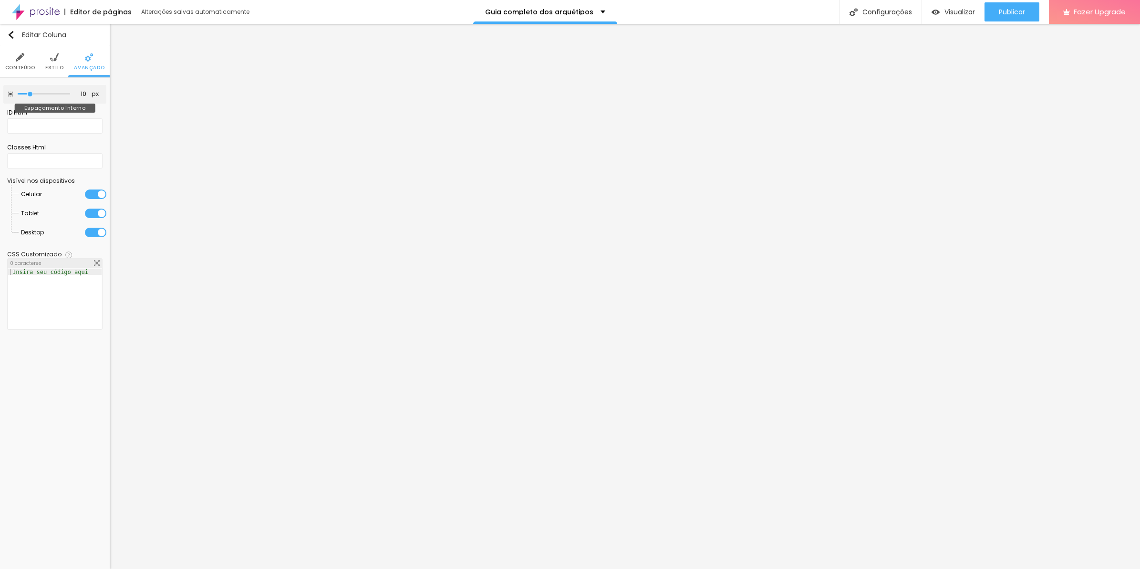
drag, startPoint x: 32, startPoint y: 89, endPoint x: 39, endPoint y: 91, distance: 6.5
click at [39, 91] on div at bounding box center [44, 94] width 52 height 10
type input "15"
type input "20"
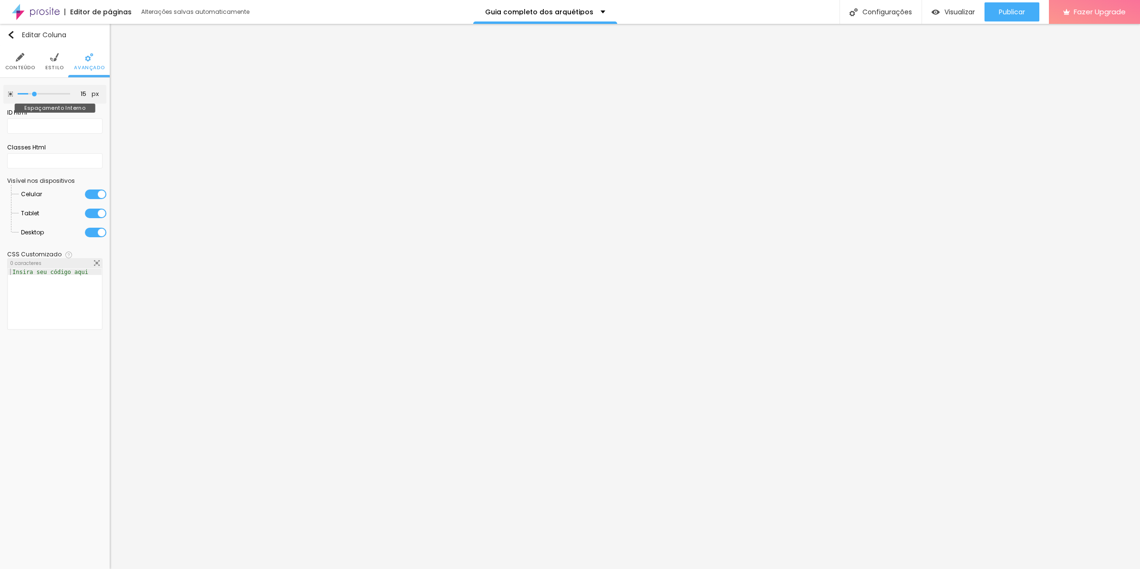
type input "20"
type input "15"
click at [36, 93] on input "range" at bounding box center [44, 94] width 52 height 5
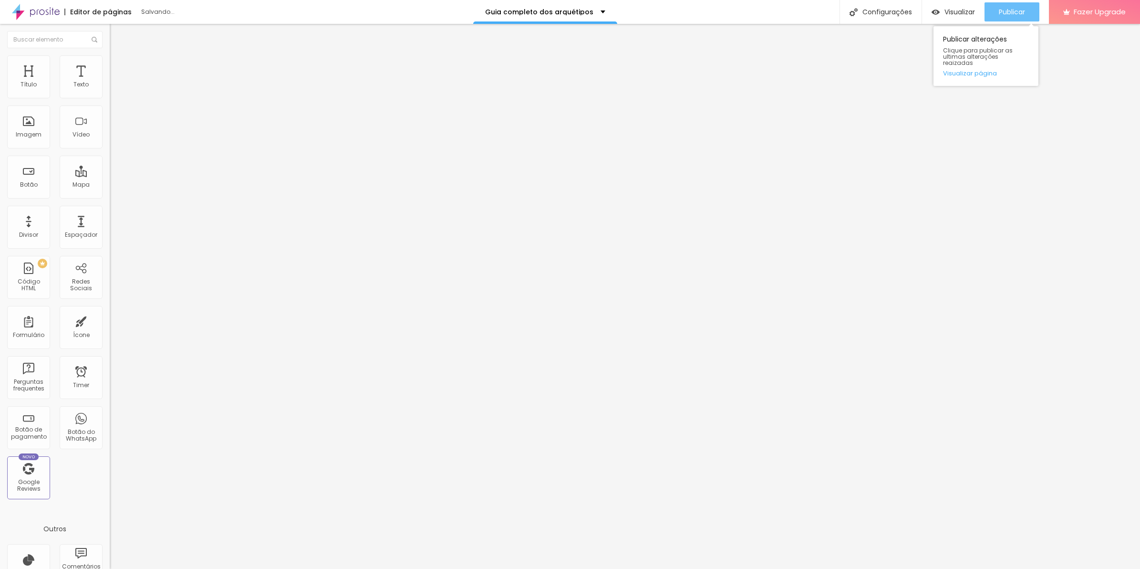
click at [1004, 18] on div "Publicar" at bounding box center [1012, 11] width 26 height 19
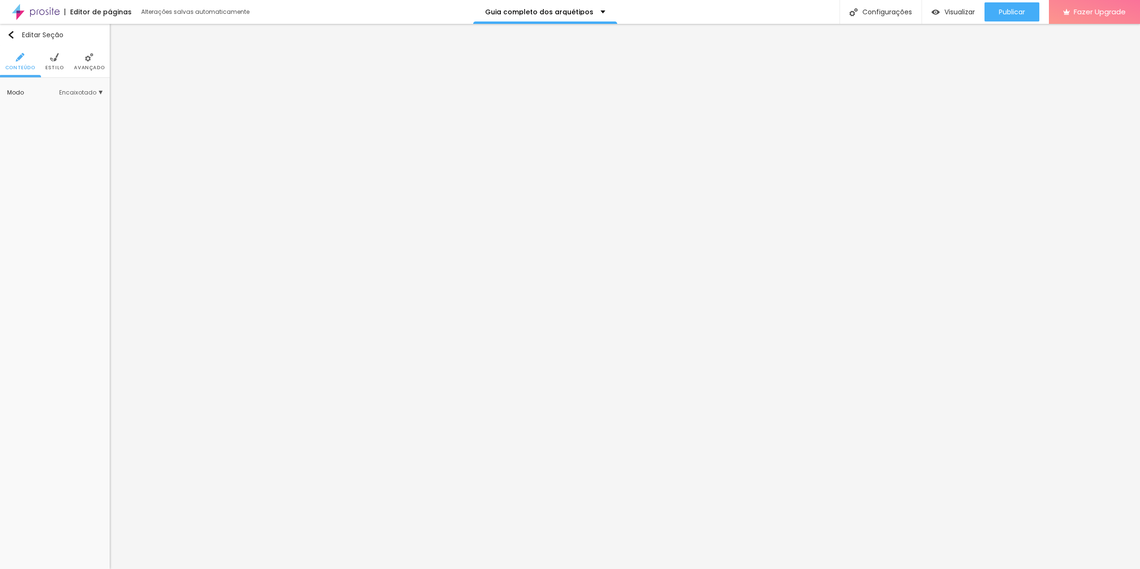
click at [85, 90] on span "Encaixotado" at bounding box center [80, 93] width 43 height 6
click at [83, 116] on span "Completo" at bounding box center [68, 119] width 65 height 6
click at [1012, 11] on span "Publicar" at bounding box center [1012, 12] width 26 height 8
click at [74, 85] on div "Modo Completo Encaixotado Completo" at bounding box center [54, 92] width 95 height 15
drag, startPoint x: 74, startPoint y: 85, endPoint x: 77, endPoint y: 89, distance: 4.9
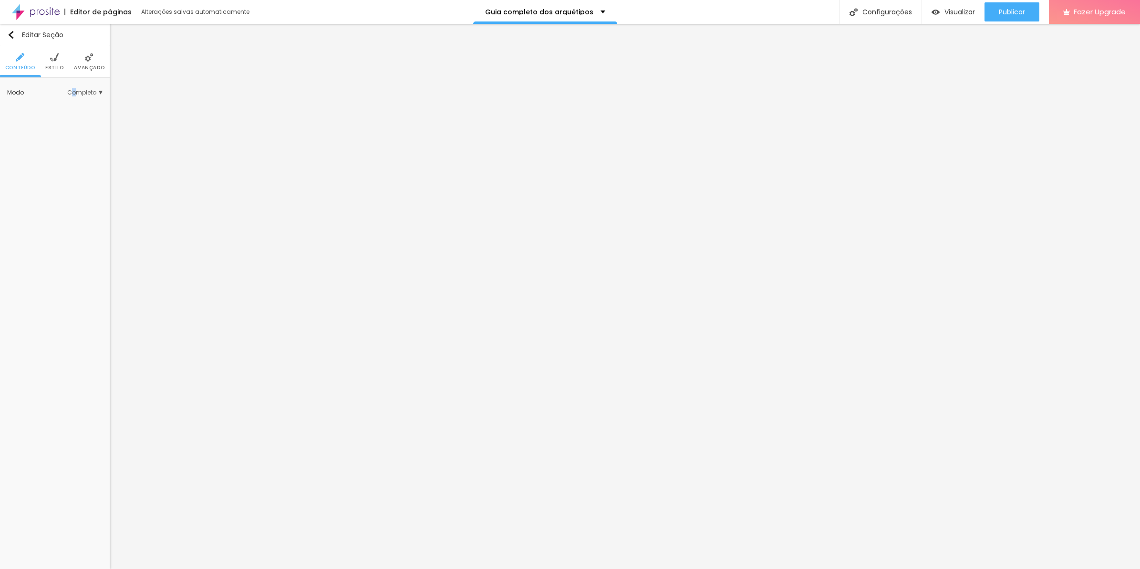
click at [77, 90] on span "Completo" at bounding box center [84, 93] width 35 height 6
click at [73, 108] on span "Encaixotado" at bounding box center [68, 107] width 65 height 6
click at [96, 53] on li "Avançado" at bounding box center [89, 61] width 31 height 31
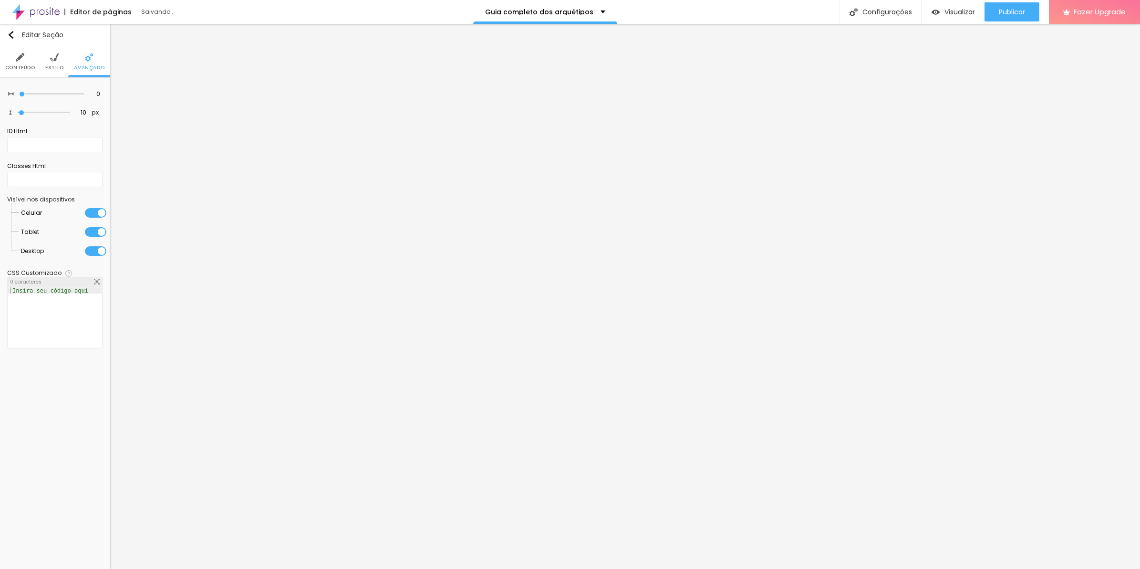
click at [89, 211] on div at bounding box center [95, 213] width 21 height 10
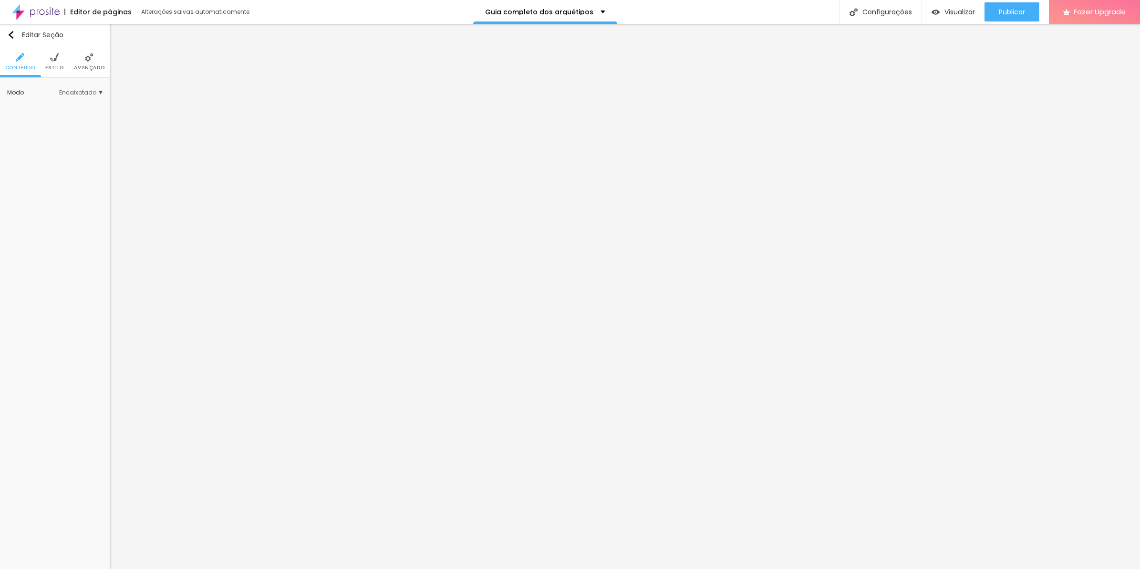
drag, startPoint x: 84, startPoint y: 55, endPoint x: 82, endPoint y: 75, distance: 20.1
click at [84, 55] on li "Avançado" at bounding box center [89, 61] width 31 height 31
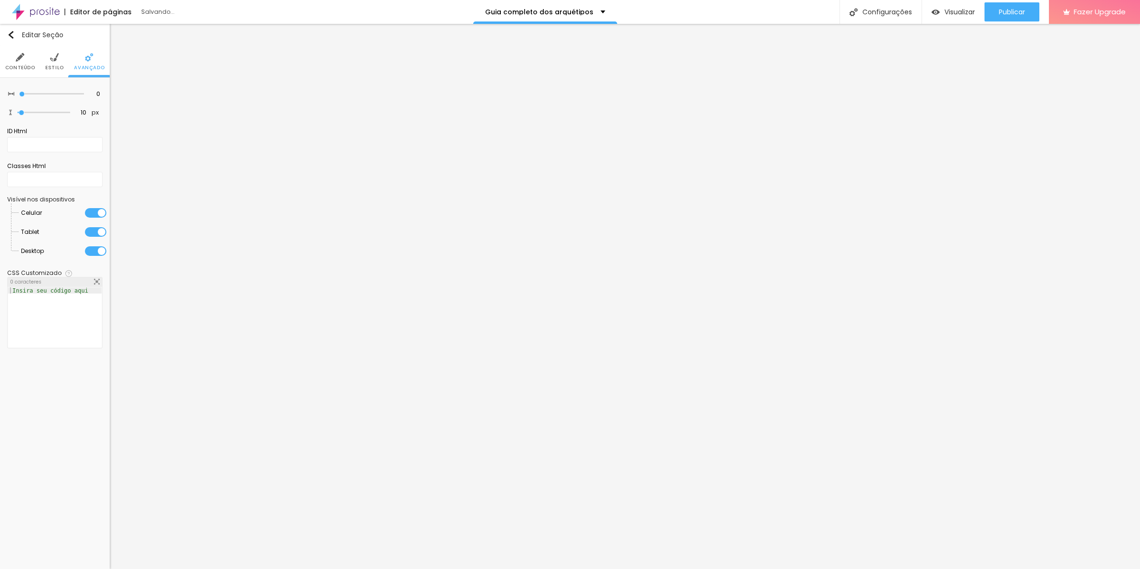
click at [88, 211] on div at bounding box center [95, 213] width 21 height 10
click at [107, 65] on ul "Conteúdo Estilo Avançado" at bounding box center [55, 62] width 110 height 32
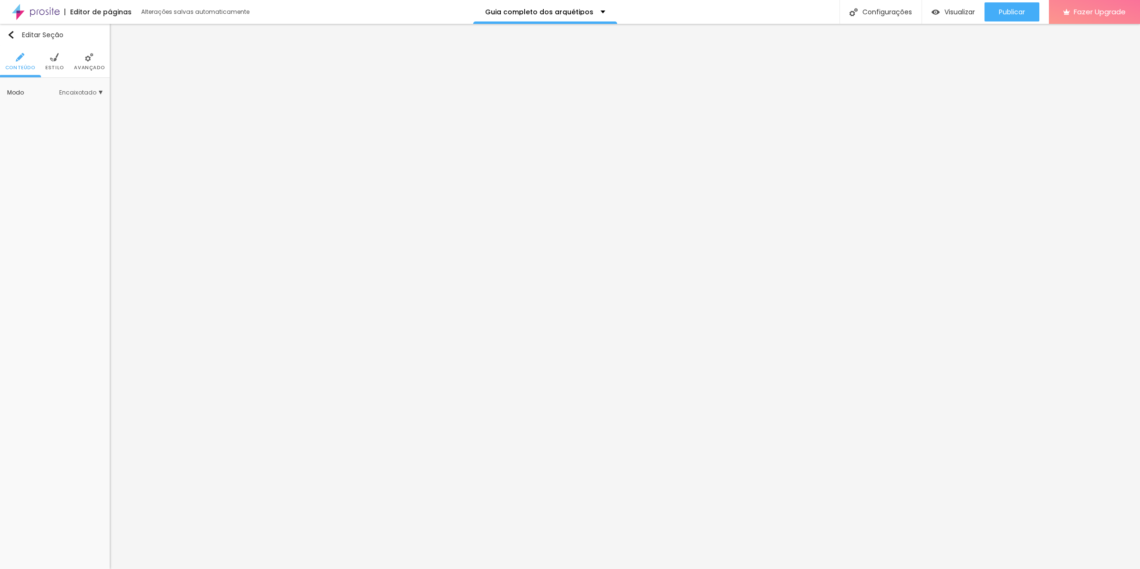
click at [91, 69] on span "Avançado" at bounding box center [89, 67] width 31 height 5
click at [94, 215] on div at bounding box center [95, 213] width 21 height 10
click at [103, 58] on li "Avançado" at bounding box center [89, 61] width 31 height 31
click at [91, 210] on div at bounding box center [95, 213] width 21 height 10
click at [87, 67] on span "Avançado" at bounding box center [89, 67] width 31 height 5
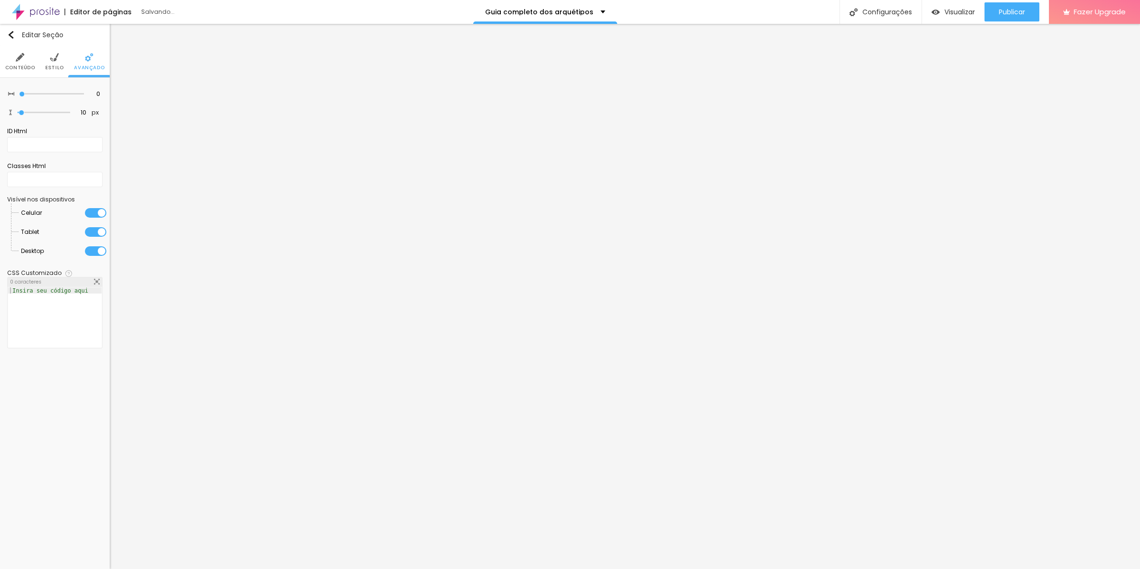
click at [97, 227] on li "Tablet" at bounding box center [63, 231] width 85 height 19
click at [98, 235] on div at bounding box center [95, 232] width 21 height 10
click at [99, 246] on li "Desktop" at bounding box center [63, 250] width 85 height 19
click at [99, 249] on div at bounding box center [95, 251] width 21 height 10
click at [95, 61] on li "Avançado" at bounding box center [89, 61] width 31 height 31
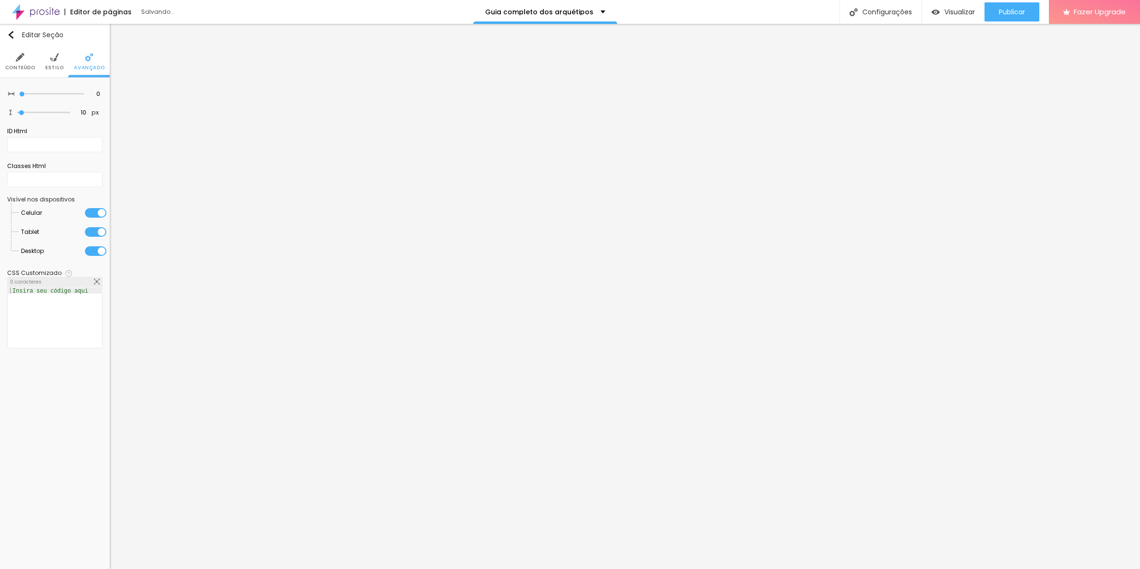
click at [94, 227] on div at bounding box center [95, 232] width 21 height 10
click at [96, 247] on div at bounding box center [95, 251] width 21 height 10
click at [90, 65] on span "Avançado" at bounding box center [89, 67] width 31 height 5
click at [92, 236] on div at bounding box center [95, 232] width 21 height 10
click at [93, 253] on div at bounding box center [95, 251] width 21 height 10
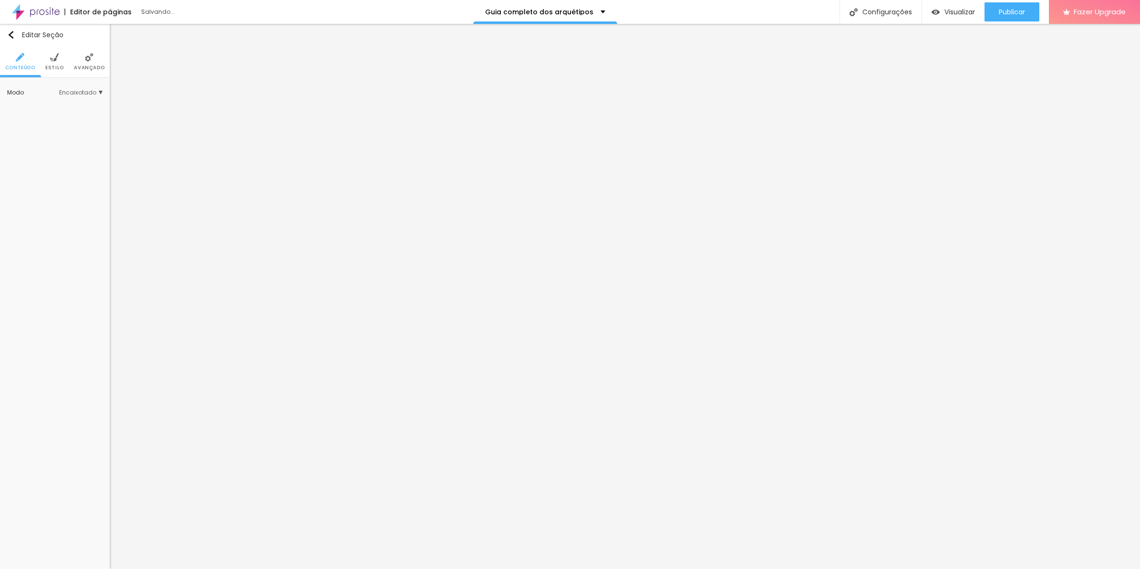
click at [87, 65] on span "Avançado" at bounding box center [89, 67] width 31 height 5
click at [99, 229] on div at bounding box center [95, 232] width 21 height 10
click at [96, 247] on div at bounding box center [95, 251] width 21 height 10
click at [56, 67] on span "Estilo" at bounding box center [54, 67] width 19 height 5
click at [84, 67] on span "Avançado" at bounding box center [89, 67] width 31 height 5
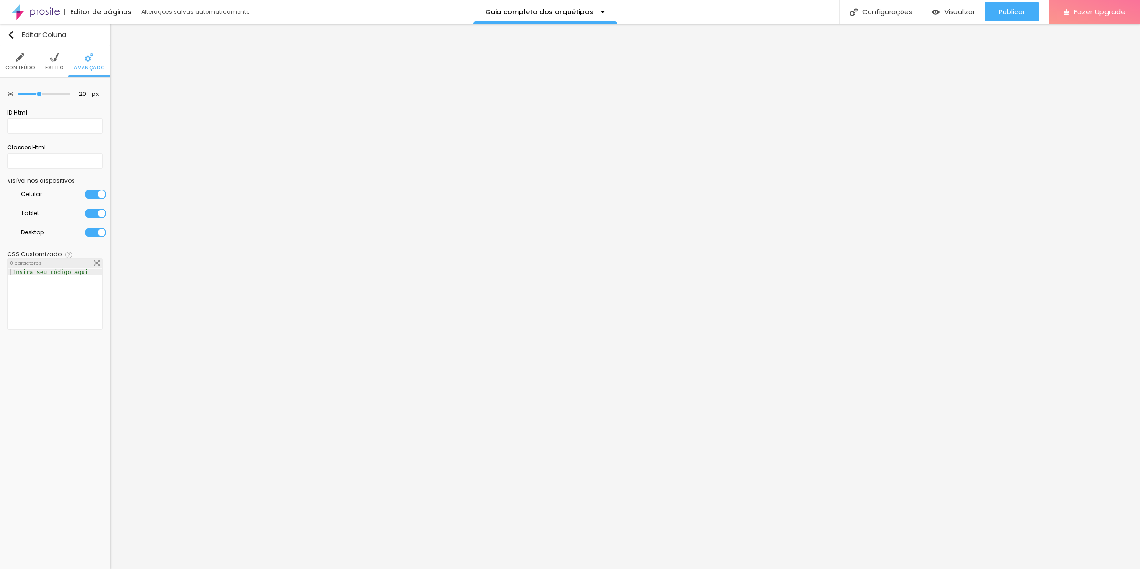
click at [58, 76] on li "Estilo" at bounding box center [54, 61] width 19 height 31
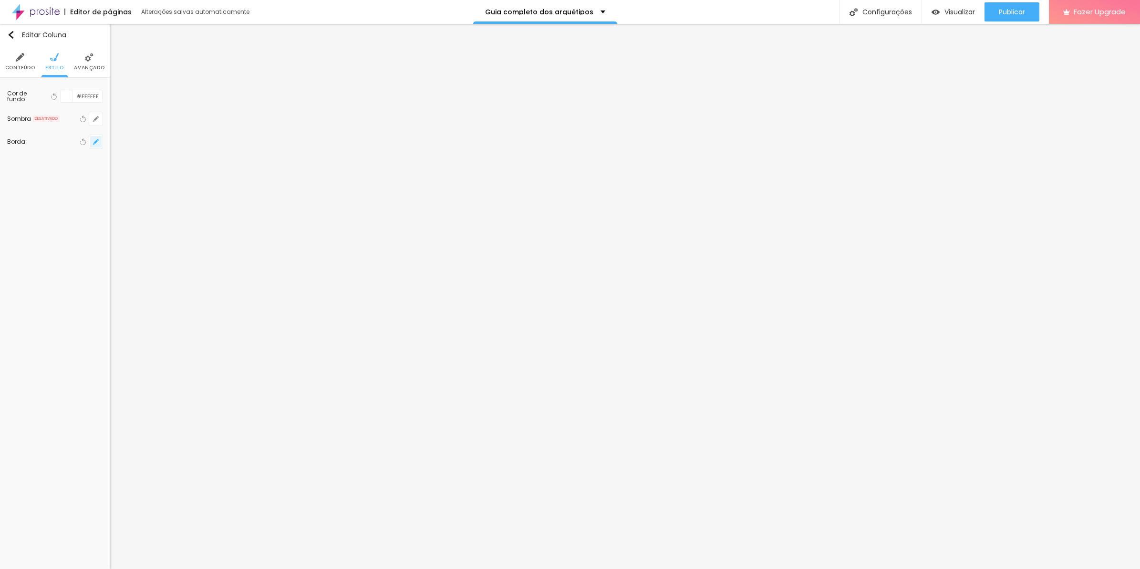
click at [94, 144] on button "button" at bounding box center [95, 141] width 13 height 13
click at [101, 184] on div "Arredondamento 20 Superior Esquerdo 0 Superior Direito 0 Inferior Direito 20 In…" at bounding box center [126, 220] width 65 height 132
click at [128, 188] on input "0" at bounding box center [111, 185] width 34 height 10
paste input "2"
type input "20"
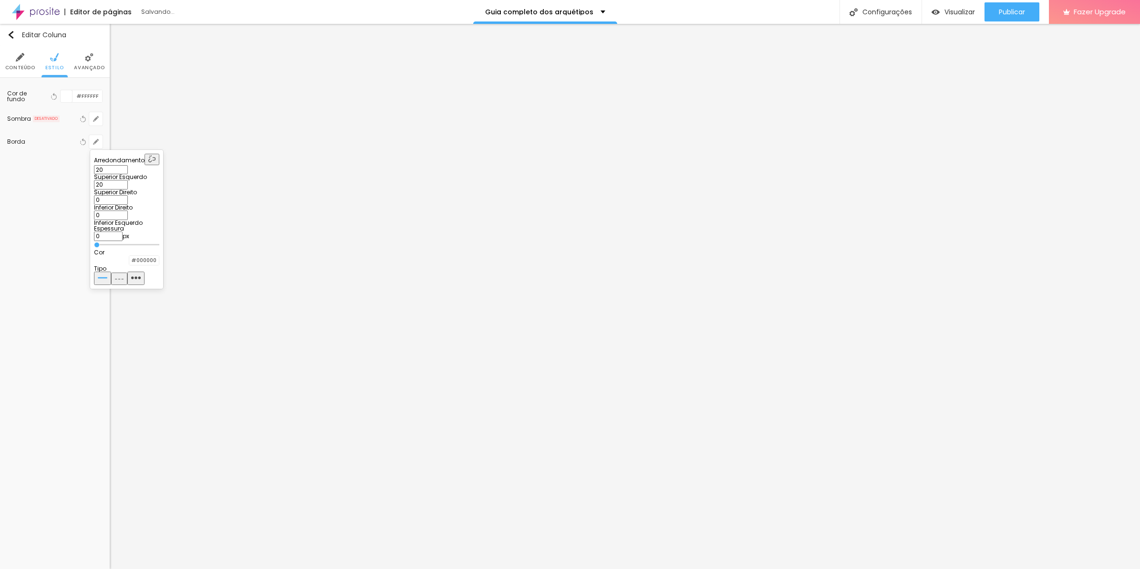
type input "0"
click at [442, 345] on div at bounding box center [570, 284] width 1140 height 569
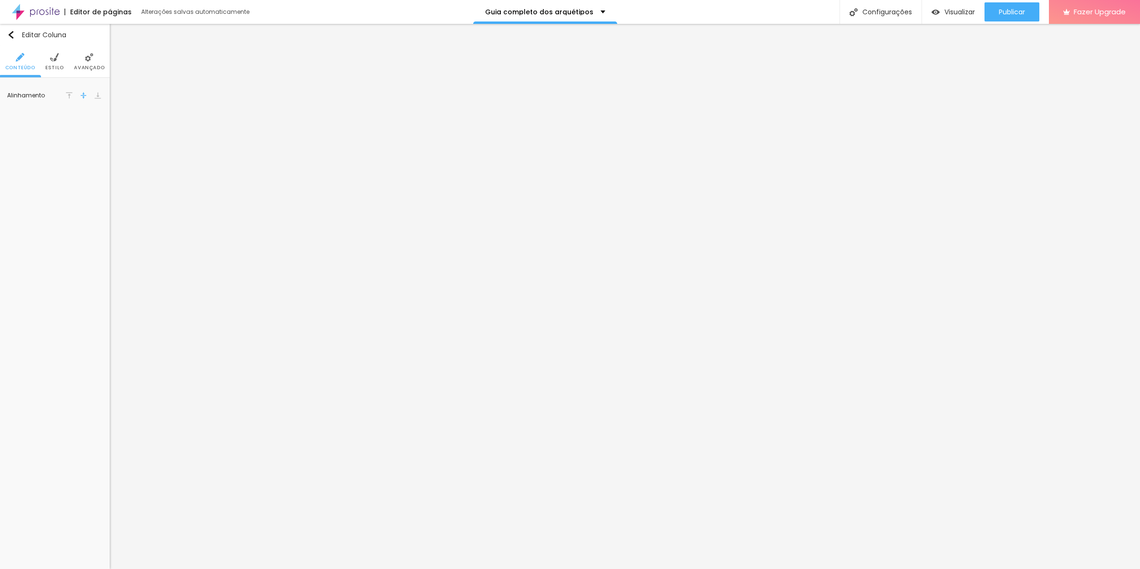
click at [61, 63] on li "Estilo" at bounding box center [54, 61] width 19 height 31
click at [96, 146] on button "button" at bounding box center [95, 141] width 13 height 13
drag, startPoint x: 139, startPoint y: 187, endPoint x: 174, endPoint y: 188, distance: 34.8
click at [159, 188] on div "20 Superior Esquerdo 0 Superior Direito 0 Inferior Direito 20 Inferior Esquerdo" at bounding box center [126, 195] width 65 height 61
paste input "2"
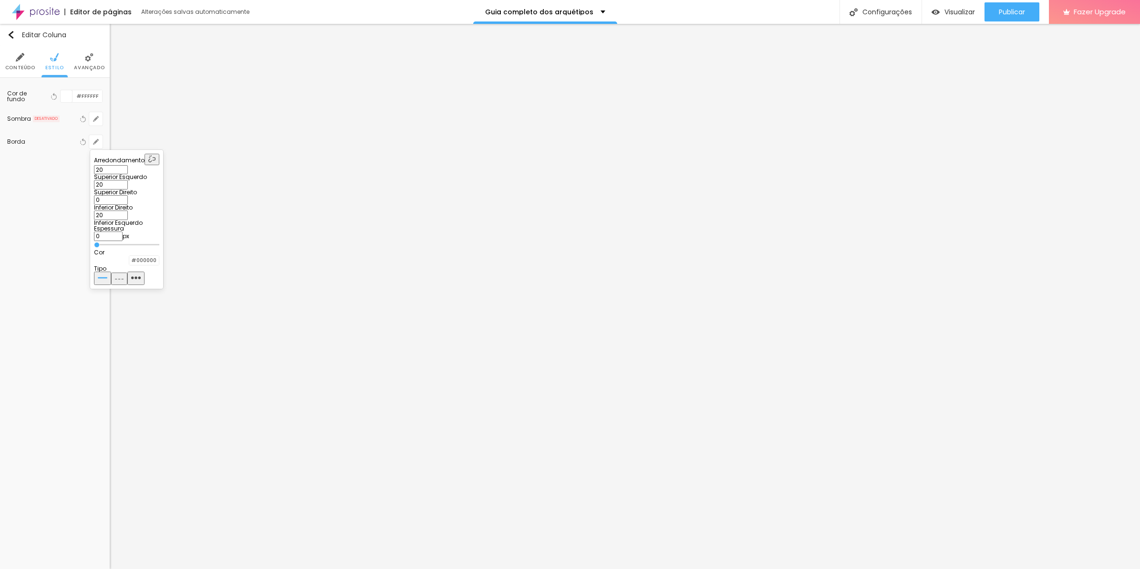
type input "20"
type input "0"
click at [438, 426] on div at bounding box center [570, 284] width 1140 height 569
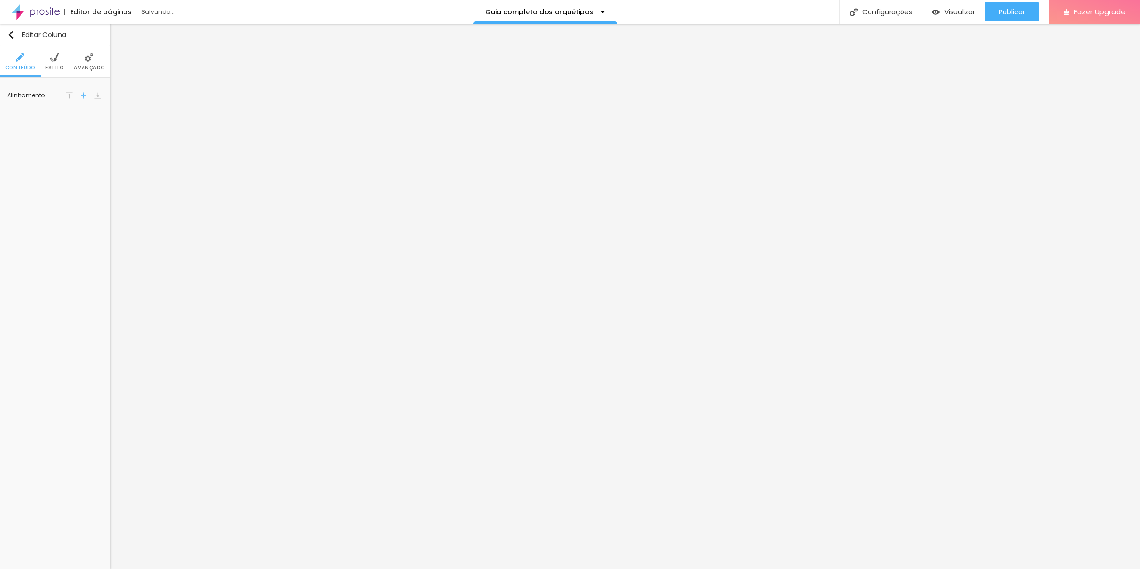
click at [62, 65] on span "Estilo" at bounding box center [54, 67] width 19 height 5
click at [94, 142] on icon "button" at bounding box center [96, 142] width 6 height 6
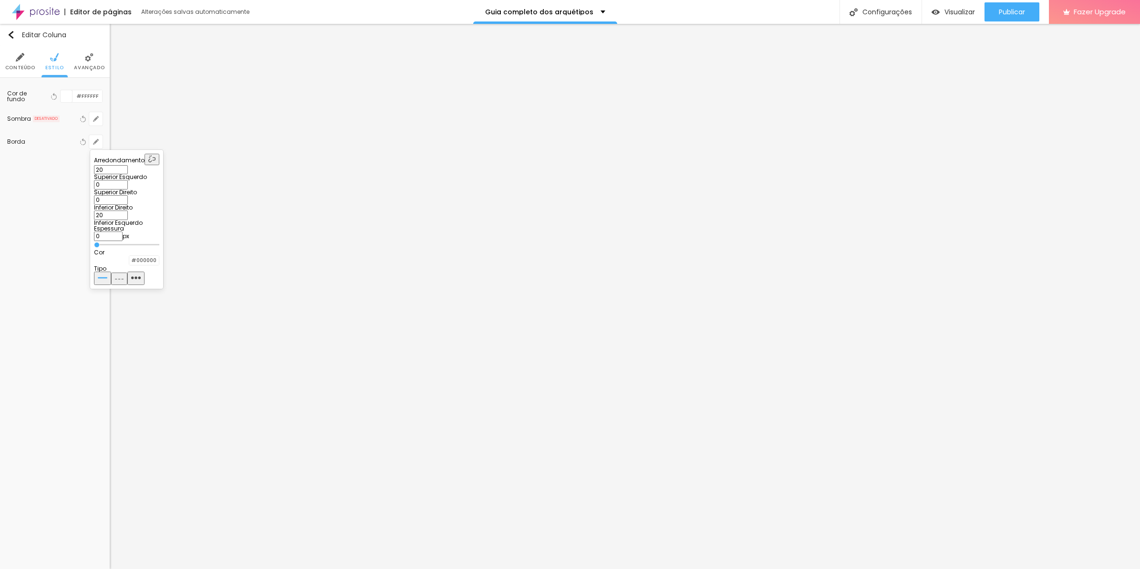
click at [128, 189] on input "0" at bounding box center [111, 185] width 34 height 10
paste input "2"
type input "20"
type input "0"
click at [431, 474] on div at bounding box center [570, 284] width 1140 height 569
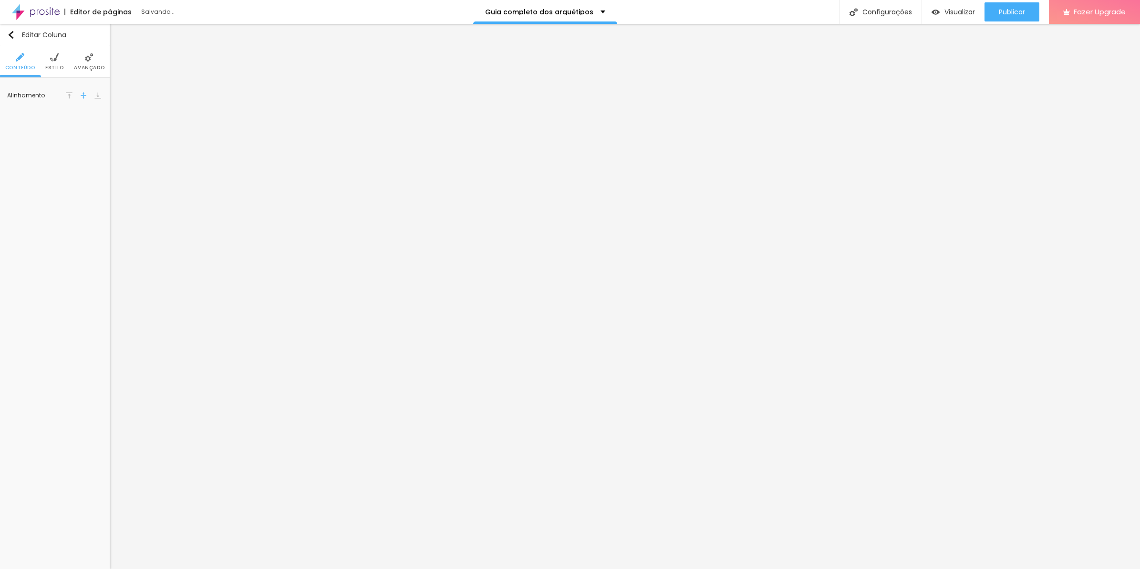
click at [58, 68] on span "Estilo" at bounding box center [54, 67] width 19 height 5
click at [93, 142] on icon "button" at bounding box center [96, 142] width 6 height 6
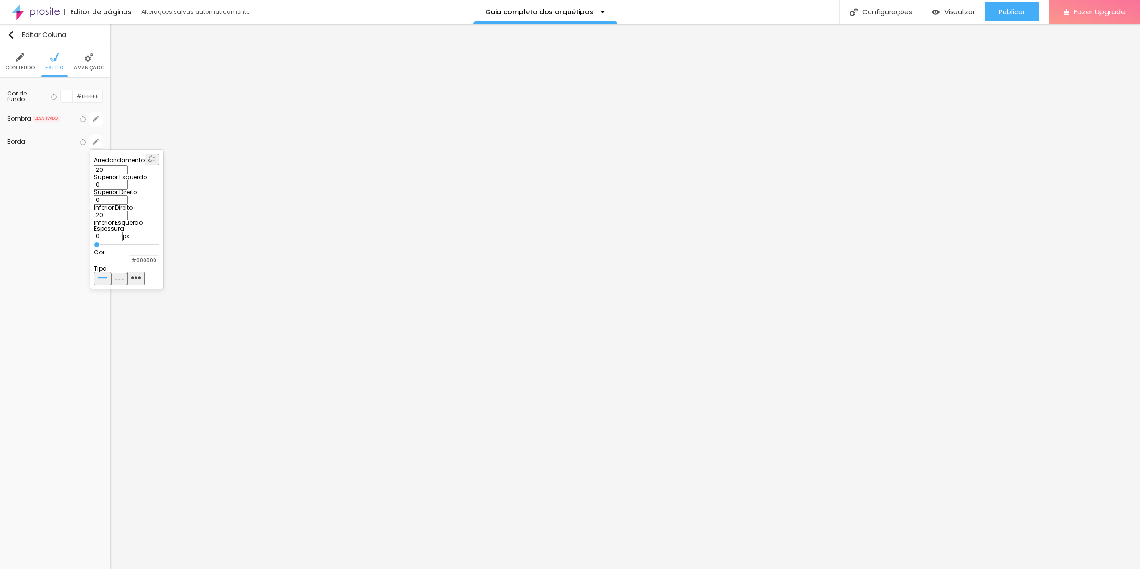
click at [128, 180] on input "0" at bounding box center [111, 185] width 34 height 10
paste input "2"
type input "20"
type input "0"
click at [494, 409] on div at bounding box center [570, 284] width 1140 height 569
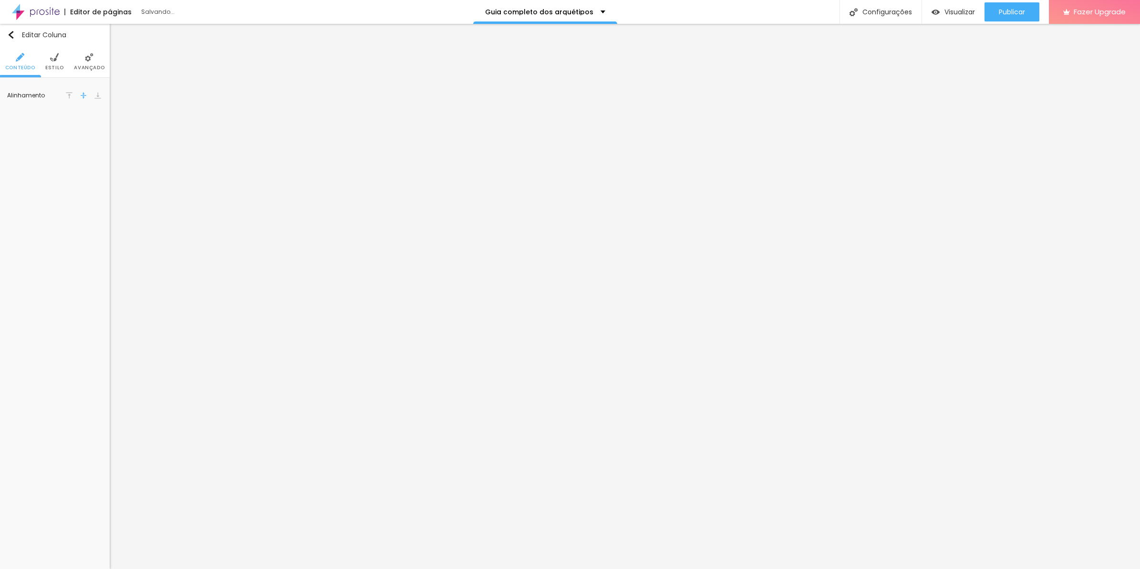
click at [50, 63] on li "Estilo" at bounding box center [54, 61] width 19 height 31
click at [94, 119] on icon "button" at bounding box center [96, 119] width 6 height 6
click at [66, 171] on div at bounding box center [570, 284] width 1140 height 569
click at [94, 142] on icon "button" at bounding box center [96, 142] width 4 height 4
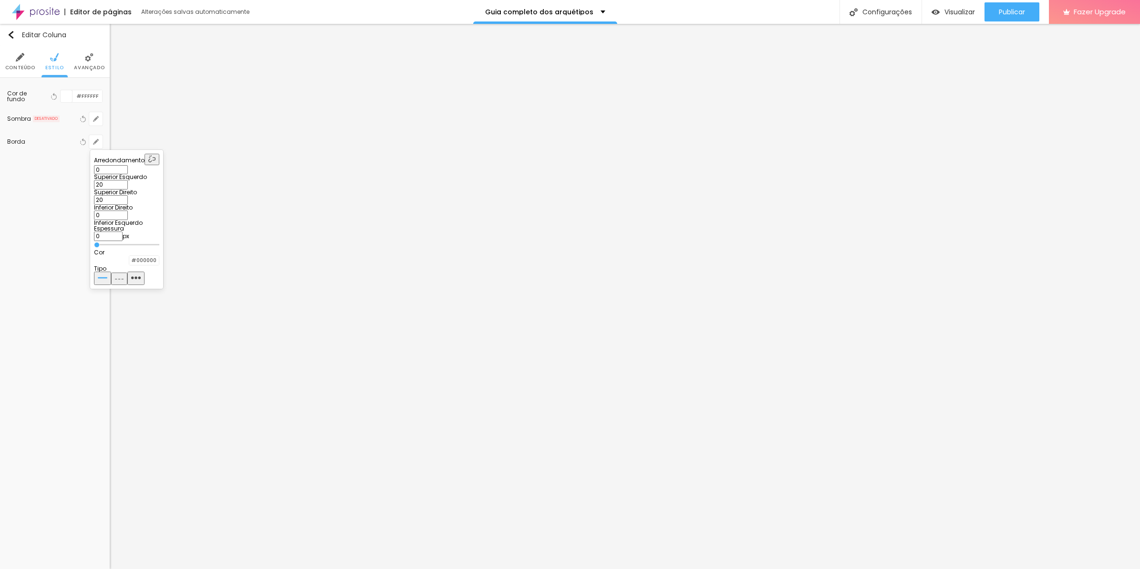
drag, startPoint x: 191, startPoint y: 184, endPoint x: 211, endPoint y: 182, distance: 20.1
click at [128, 210] on input "0" at bounding box center [111, 215] width 34 height 10
paste input "2"
type input "20"
drag, startPoint x: 149, startPoint y: 184, endPoint x: 123, endPoint y: 182, distance: 26.3
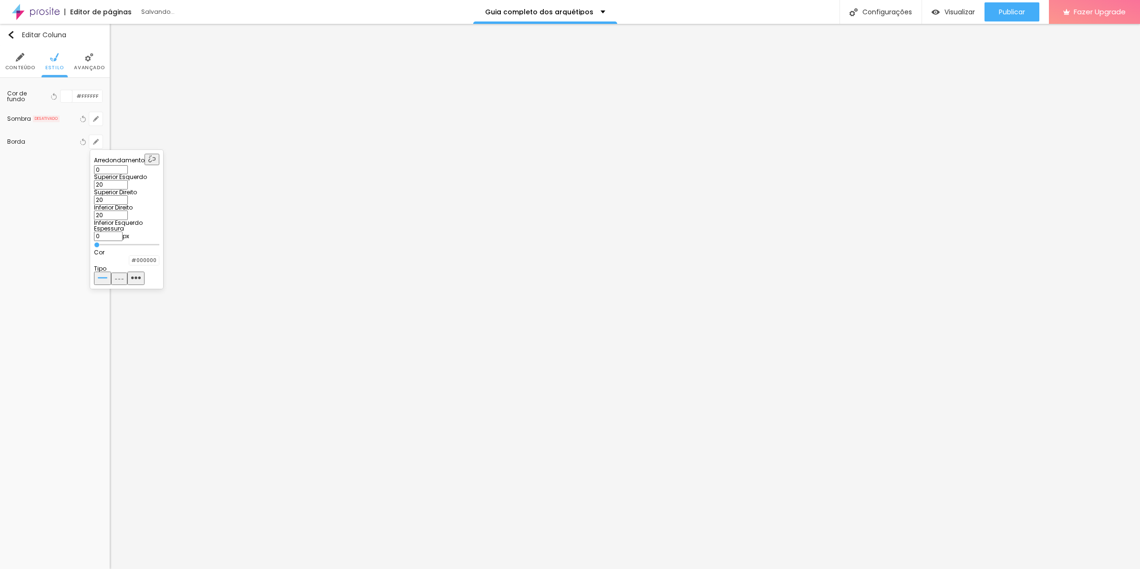
click at [125, 182] on div "0 Superior Esquerdo 20 Superior Direito 20 Inferior Direito 20 Inferior Esquerdo" at bounding box center [126, 195] width 65 height 61
type input "0"
click at [490, 499] on div at bounding box center [570, 284] width 1140 height 569
click at [43, 61] on ul "Conteúdo Estilo Avançado" at bounding box center [55, 62] width 110 height 32
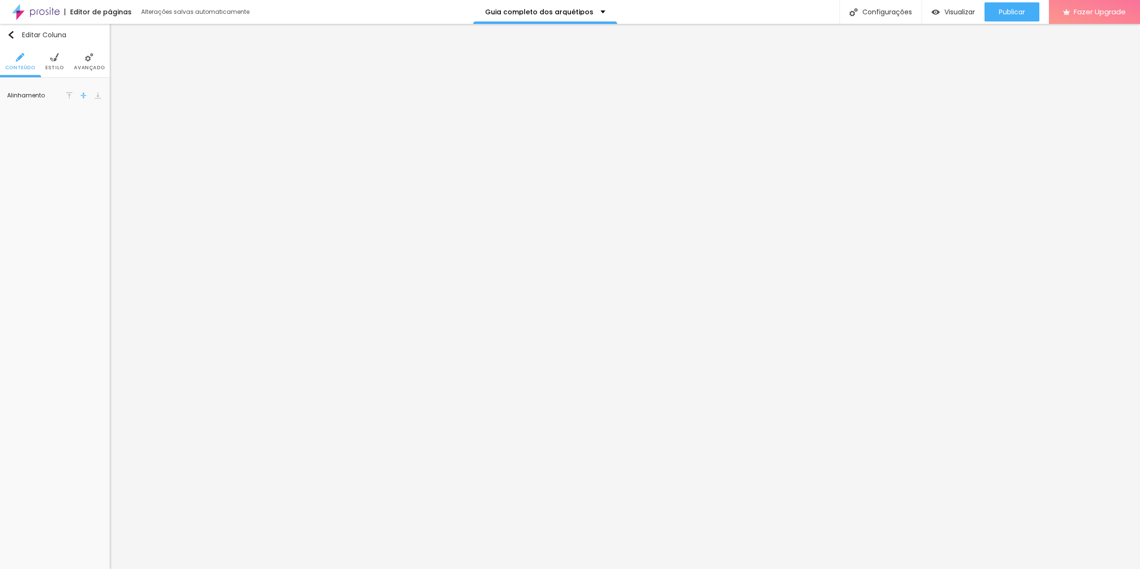
click at [63, 72] on li "Estilo" at bounding box center [54, 61] width 19 height 31
click at [96, 146] on button "button" at bounding box center [95, 141] width 13 height 13
drag, startPoint x: 150, startPoint y: 185, endPoint x: 125, endPoint y: 184, distance: 25.3
click at [125, 184] on div "0 Superior Esquerdo 20 Superior Direito 20 Inferior Direito 0 Inferior Esquerdo" at bounding box center [126, 195] width 65 height 61
type input "0"
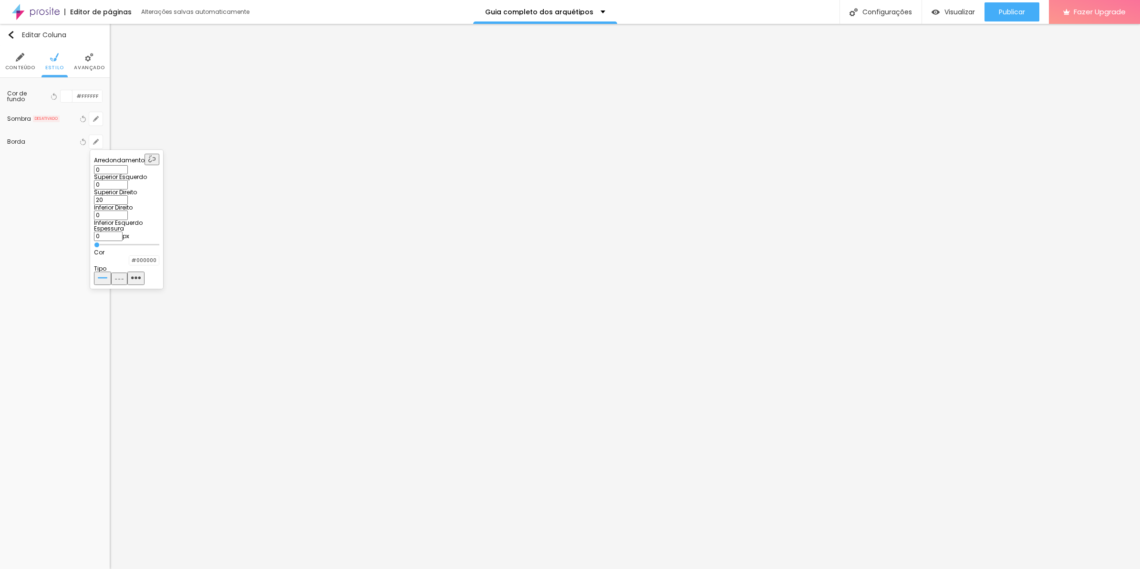
paste input "2"
type input "20"
click at [511, 313] on div at bounding box center [570, 284] width 1140 height 569
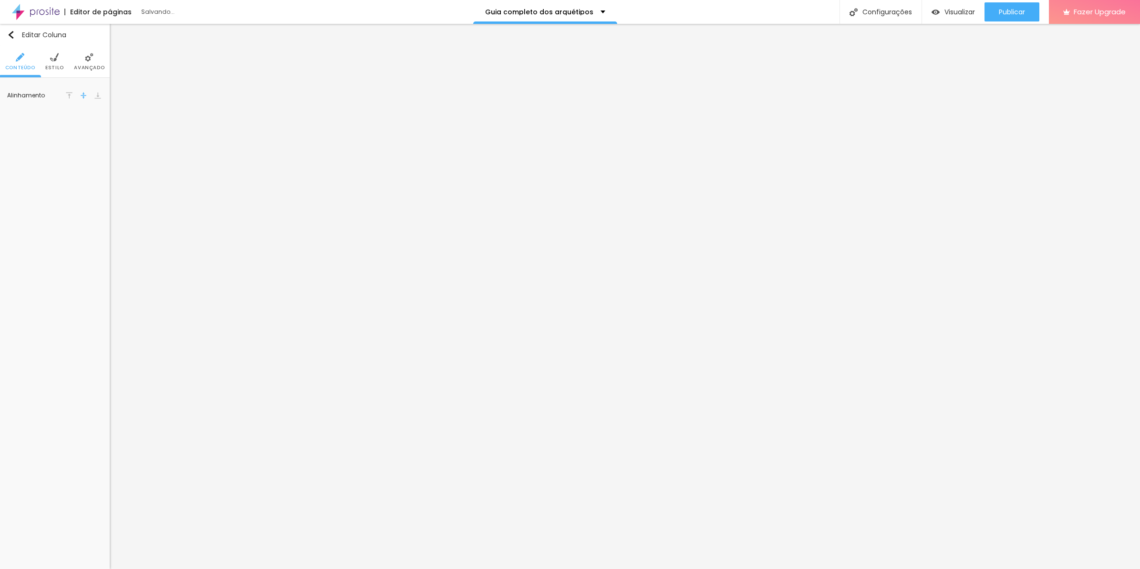
click at [62, 63] on li "Estilo" at bounding box center [54, 61] width 19 height 31
click at [92, 144] on button "button" at bounding box center [95, 141] width 13 height 13
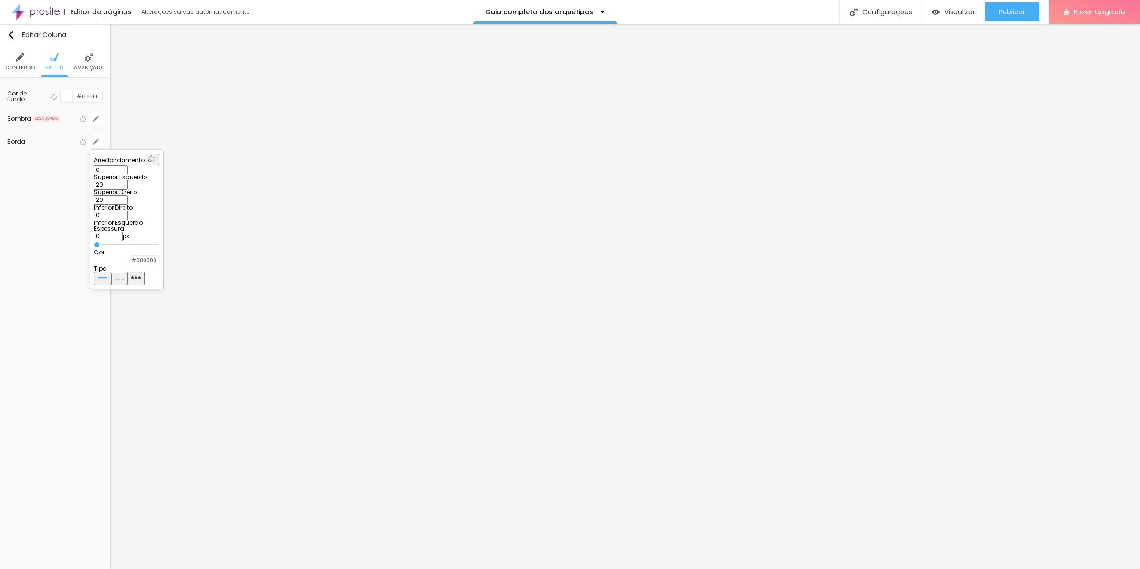
drag, startPoint x: 156, startPoint y: 185, endPoint x: 132, endPoint y: 184, distance: 23.9
click at [132, 184] on div "0 Superior Esquerdo 20 Superior Direito 20 Inferior Direito 0 Inferior Esquerdo" at bounding box center [126, 195] width 65 height 61
drag, startPoint x: 137, startPoint y: 184, endPoint x: 156, endPoint y: 184, distance: 19.6
click at [128, 184] on input "20" at bounding box center [111, 185] width 34 height 10
type input "0"
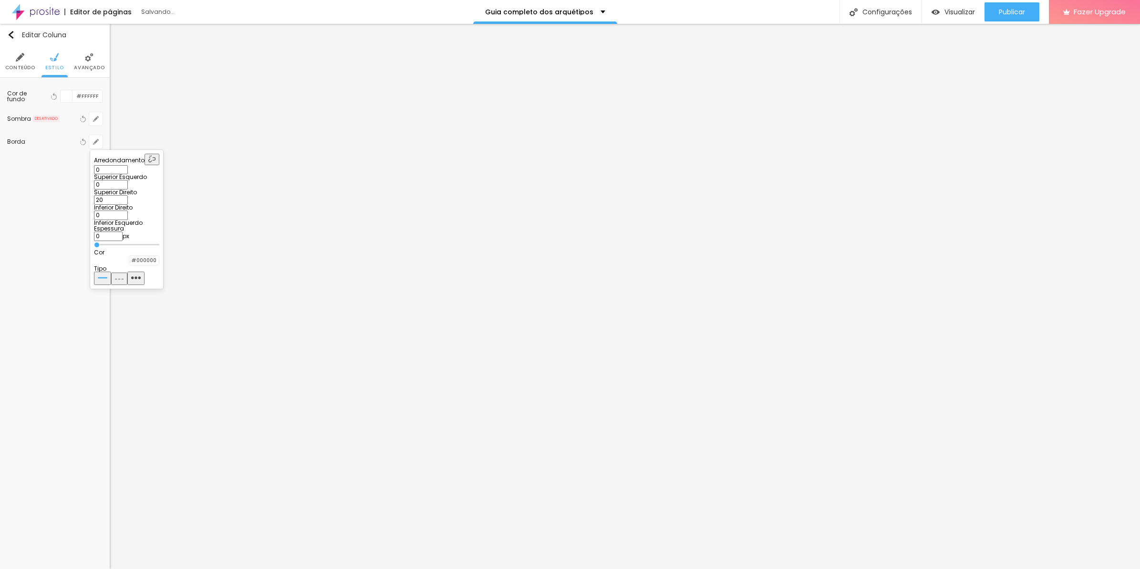
paste input "2"
type input "20"
click at [489, 368] on div at bounding box center [570, 284] width 1140 height 569
click at [40, 58] on ul "Conteúdo Estilo Avançado" at bounding box center [55, 62] width 110 height 32
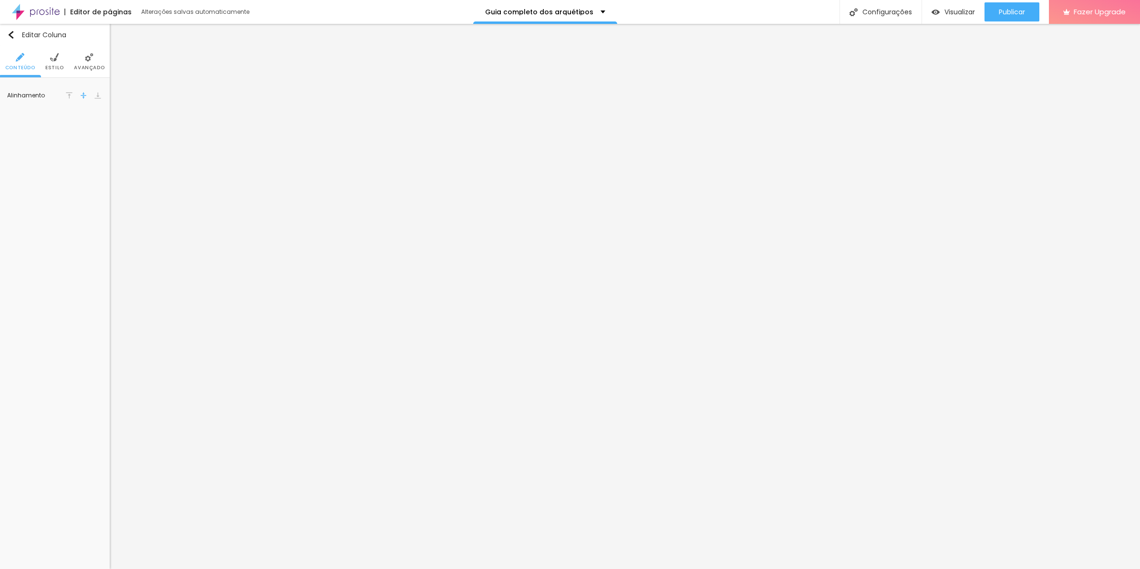
click at [52, 67] on span "Estilo" at bounding box center [54, 67] width 19 height 5
click at [94, 146] on button "button" at bounding box center [95, 141] width 13 height 13
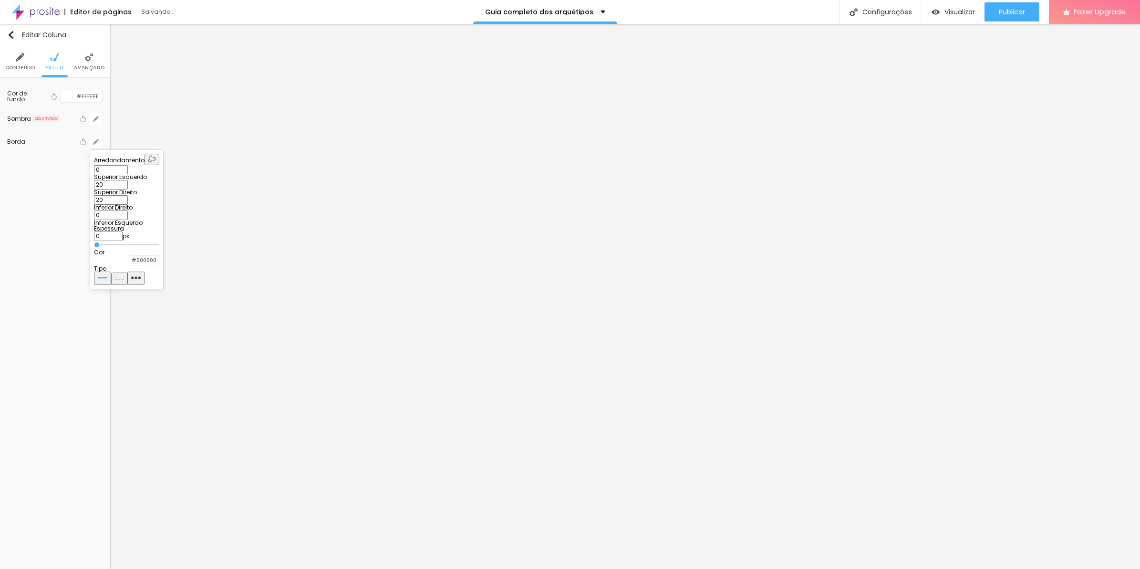
drag, startPoint x: 148, startPoint y: 188, endPoint x: 130, endPoint y: 186, distance: 17.8
click at [128, 187] on input "20" at bounding box center [111, 185] width 34 height 10
type input "0"
paste input "2"
type input "20"
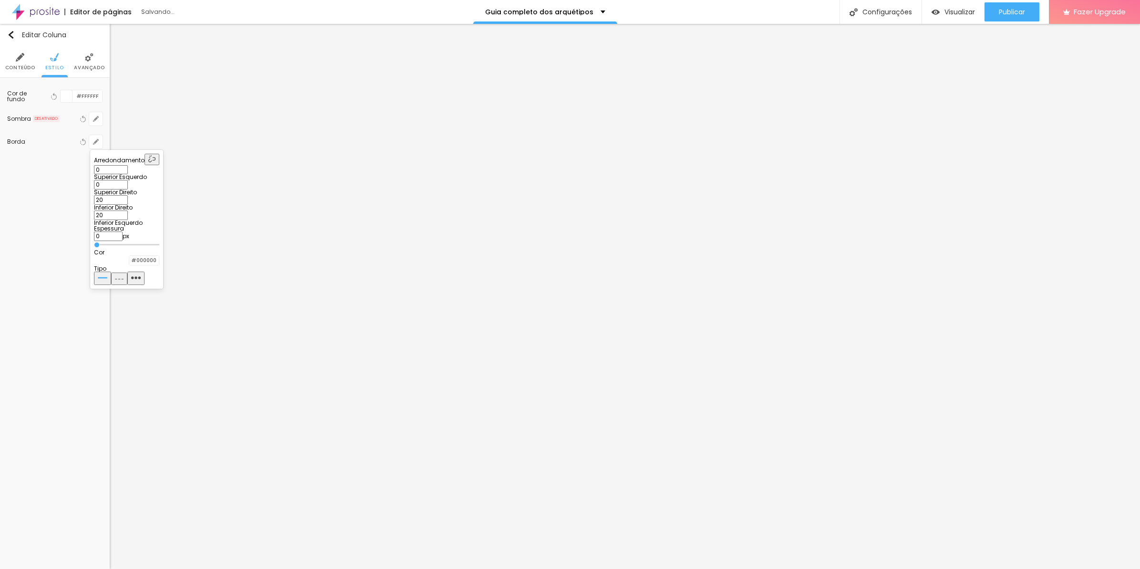
click at [332, 338] on div at bounding box center [570, 284] width 1140 height 569
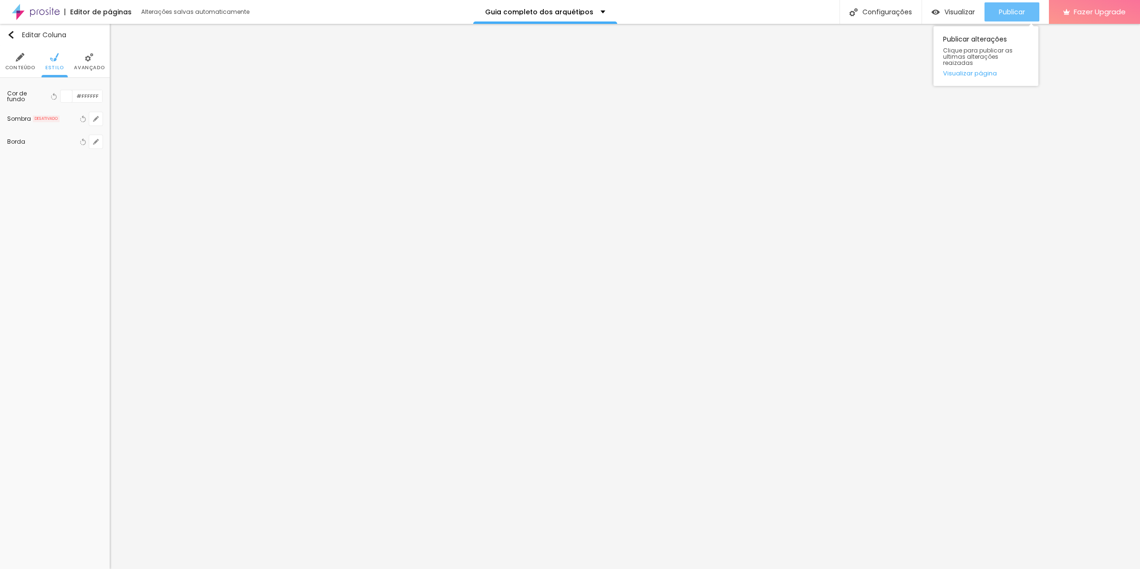
click at [1012, 8] on span "Publicar" at bounding box center [1012, 12] width 26 height 8
click at [75, 55] on li "Avançado" at bounding box center [89, 61] width 31 height 31
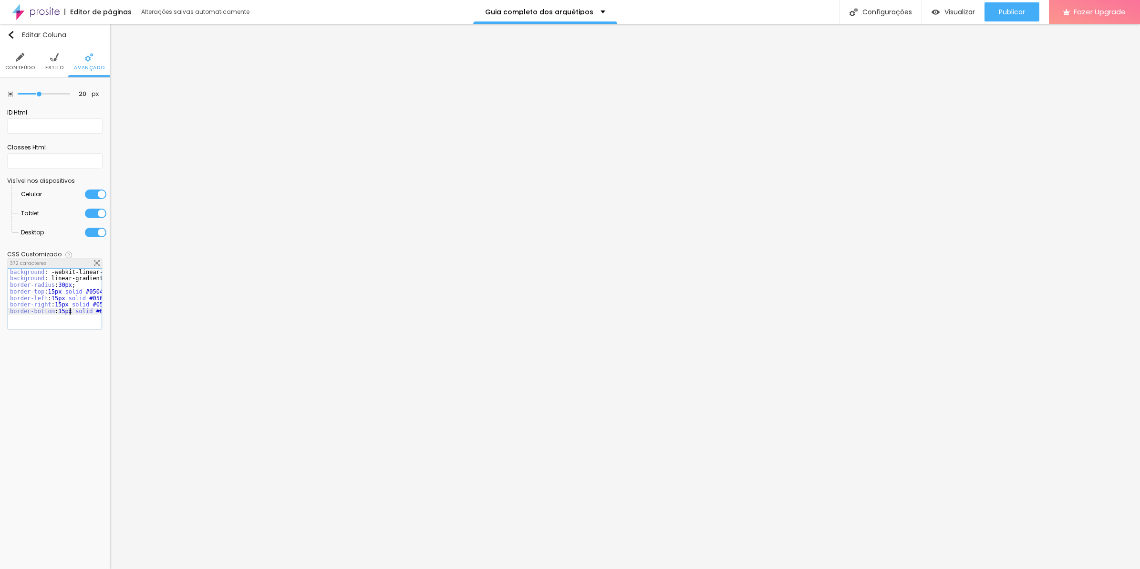
click at [70, 313] on div "background : -webkit-linear-gradient ( 125deg , #8f6c3d , #6d4e26 ) ; /* Chrome…" at bounding box center [203, 301] width 391 height 64
click at [70, 313] on div "background : -webkit-linear-gradient ( 125deg , #8f6c3d , #6d4e26 ) ; /* Chrome…" at bounding box center [55, 294] width 94 height 51
click at [94, 265] on img at bounding box center [97, 263] width 6 height 6
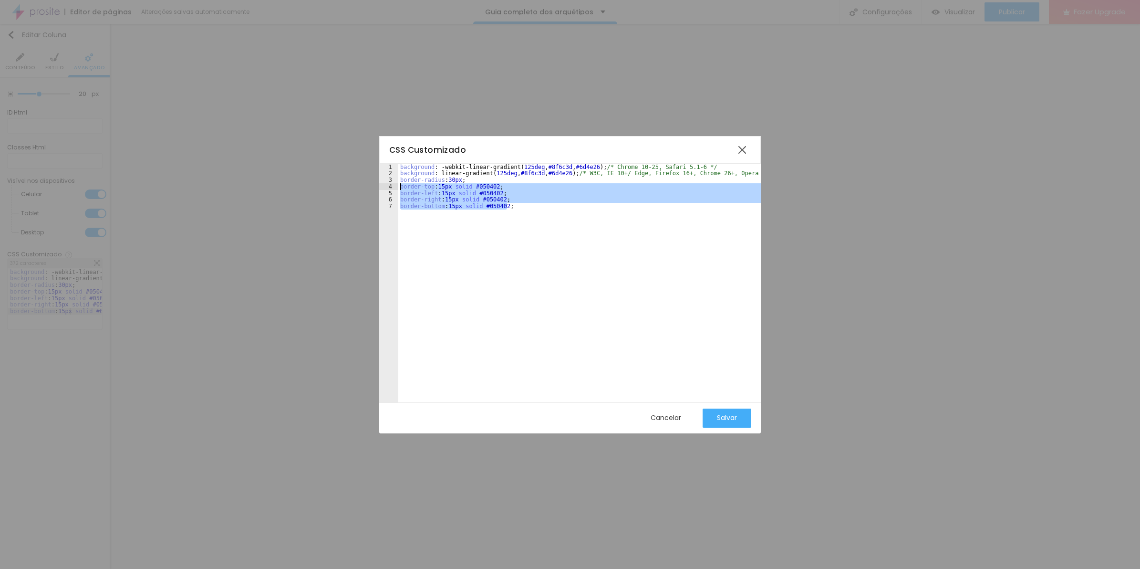
drag, startPoint x: 554, startPoint y: 209, endPoint x: 395, endPoint y: 189, distance: 161.0
click at [395, 189] on div "1 2 3 4 5 6 7 background : -webkit-linear-gradient ( 125deg , #8f6c3d , #6d4e26…" at bounding box center [570, 283] width 382 height 239
click at [520, 198] on div "background : -webkit-linear-gradient ( 125deg , #8f6c3d , #6d4e26 ) ; /* Chrome…" at bounding box center [579, 278] width 363 height 229
drag, startPoint x: 522, startPoint y: 208, endPoint x: 342, endPoint y: 180, distance: 181.9
click at [342, 180] on div "CSS Customizado 1 2 3 4 5 6 7 background : -webkit-linear-gradient ( 125deg , #…" at bounding box center [570, 284] width 1140 height 569
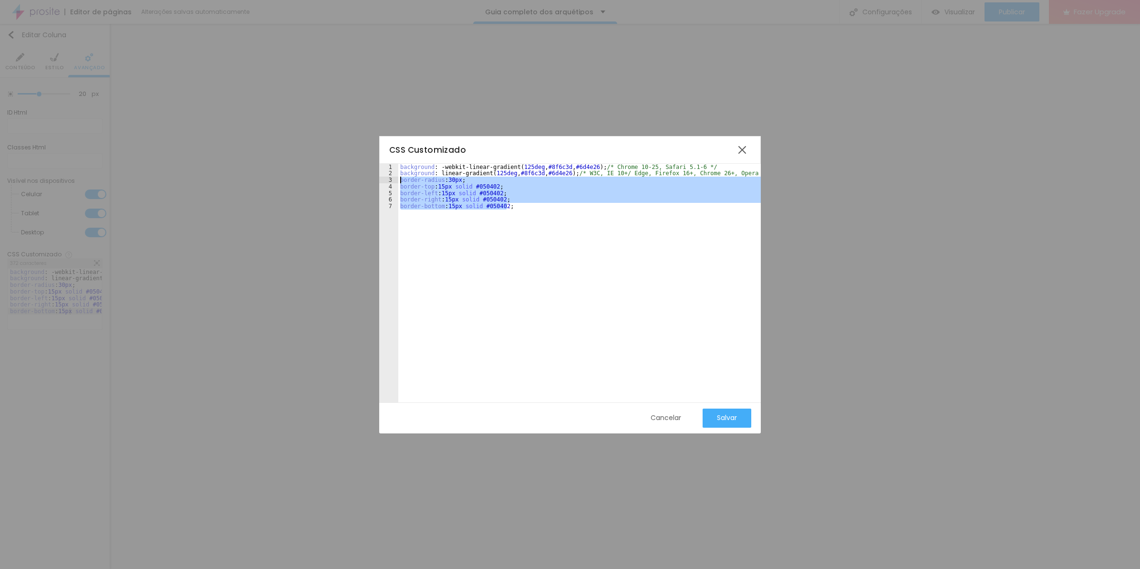
click at [667, 417] on div "Cancelar" at bounding box center [666, 418] width 31 height 8
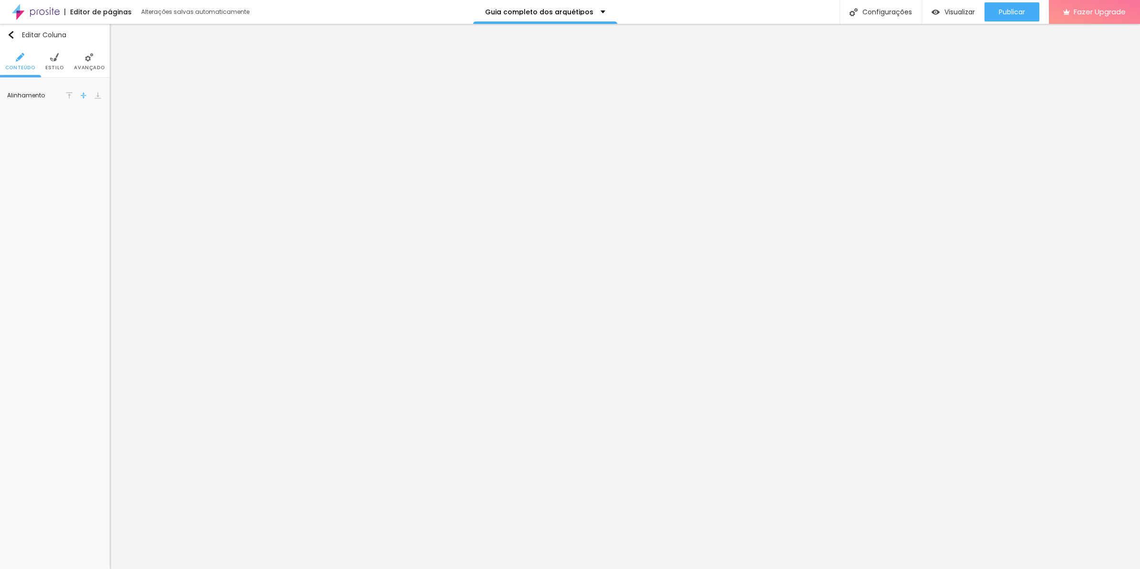
click at [96, 74] on li "Avançado" at bounding box center [89, 61] width 31 height 31
click at [49, 282] on div at bounding box center [55, 305] width 94 height 73
click at [96, 266] on div at bounding box center [97, 263] width 6 height 7
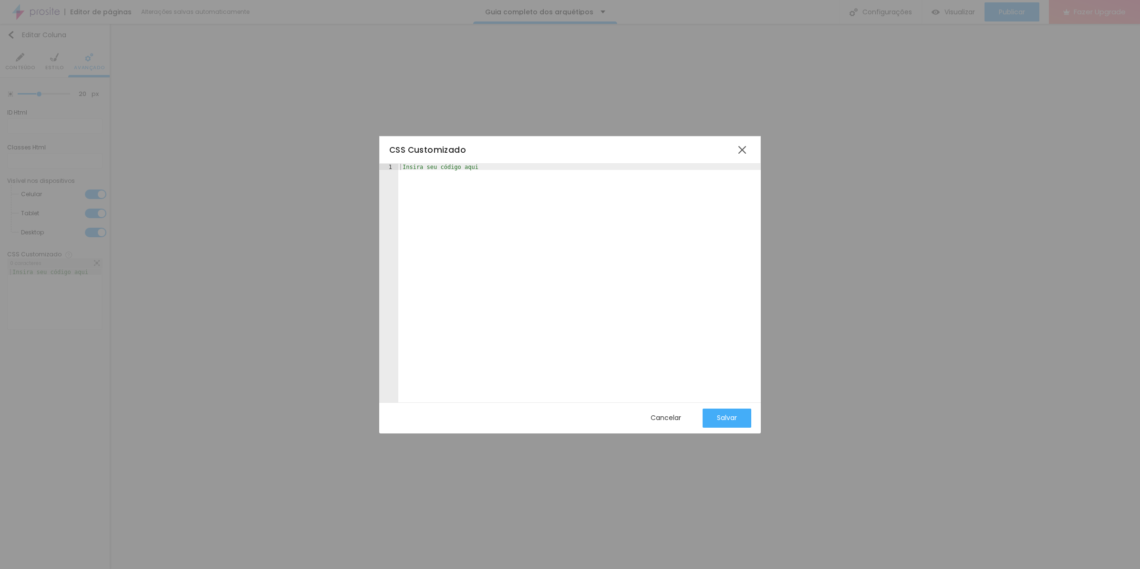
click at [477, 264] on div at bounding box center [579, 290] width 363 height 252
drag, startPoint x: 470, startPoint y: 190, endPoint x: 323, endPoint y: 190, distance: 147.4
click at [323, 190] on div "CSS Customizado 1 2 3 4 5 border-radius : 30px ; border-top : 15px solid #05040…" at bounding box center [570, 284] width 1140 height 569
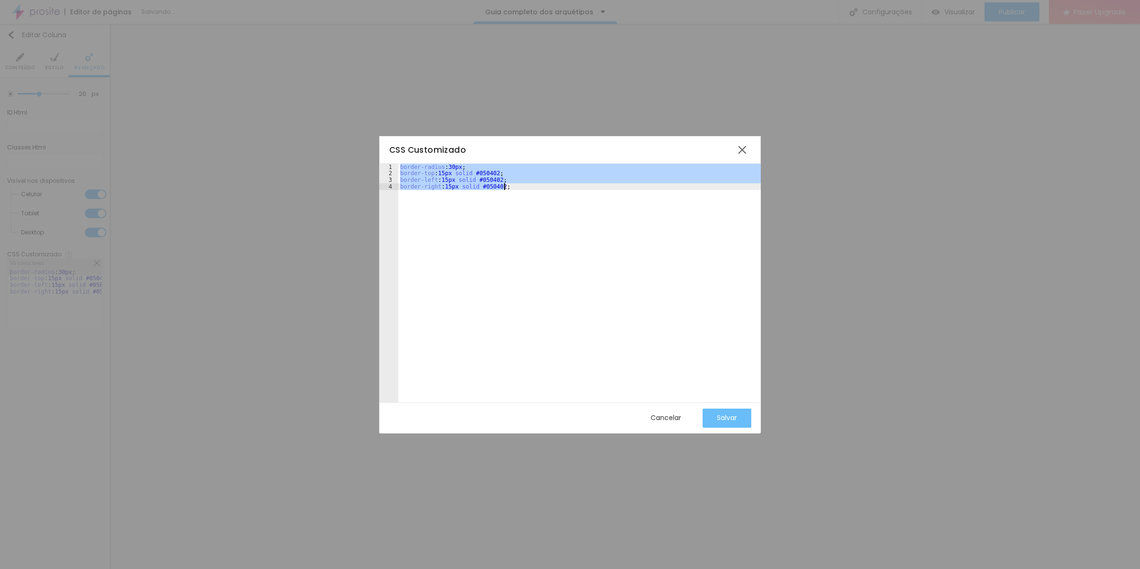
click at [729, 414] on div "Salvar" at bounding box center [727, 418] width 20 height 8
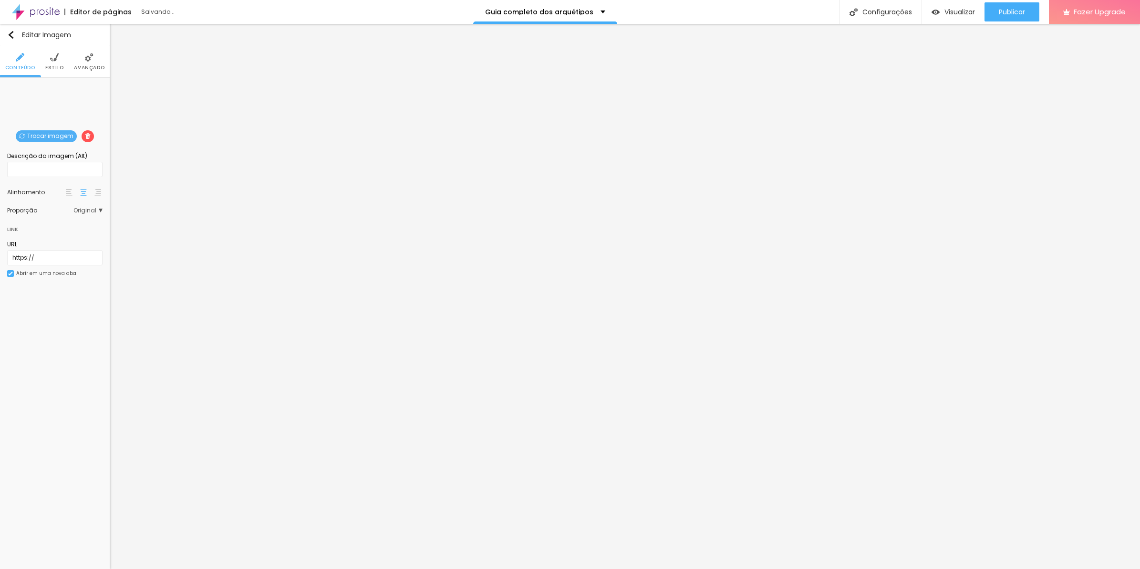
click at [60, 65] on span "Estilo" at bounding box center [54, 67] width 19 height 5
type input "45"
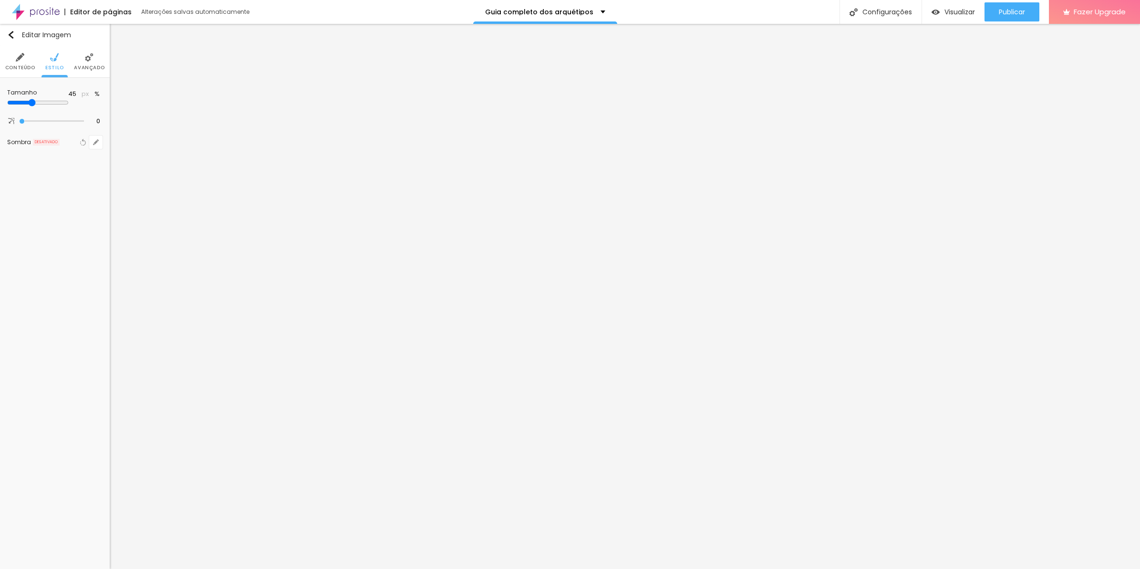
type input "40"
type input "35"
type input "25"
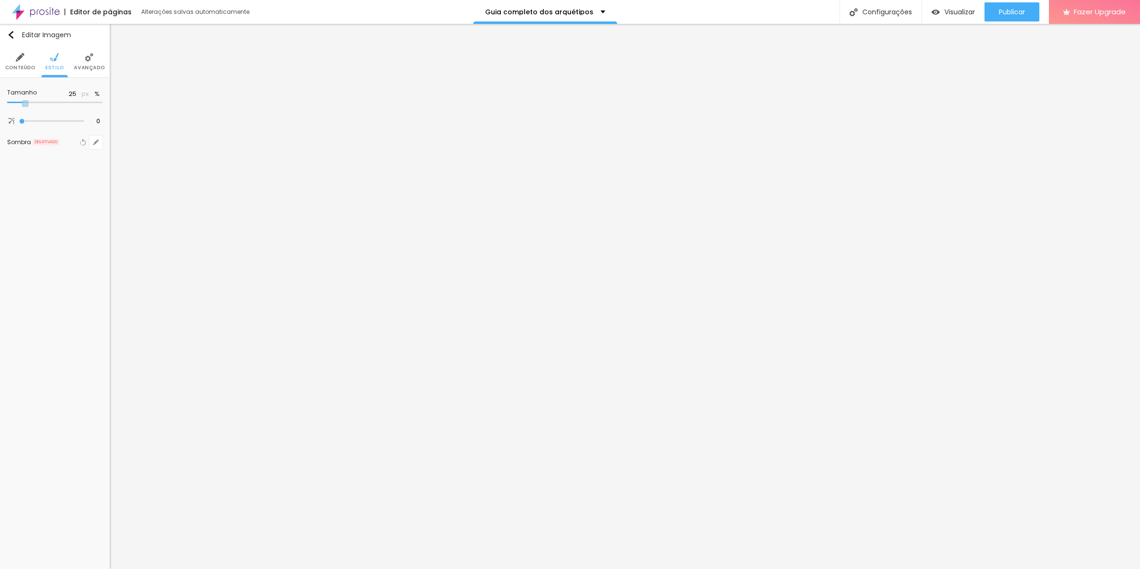
drag, startPoint x: 43, startPoint y: 108, endPoint x: 26, endPoint y: 111, distance: 17.3
type input "25"
click at [26, 105] on input "range" at bounding box center [54, 102] width 95 height 5
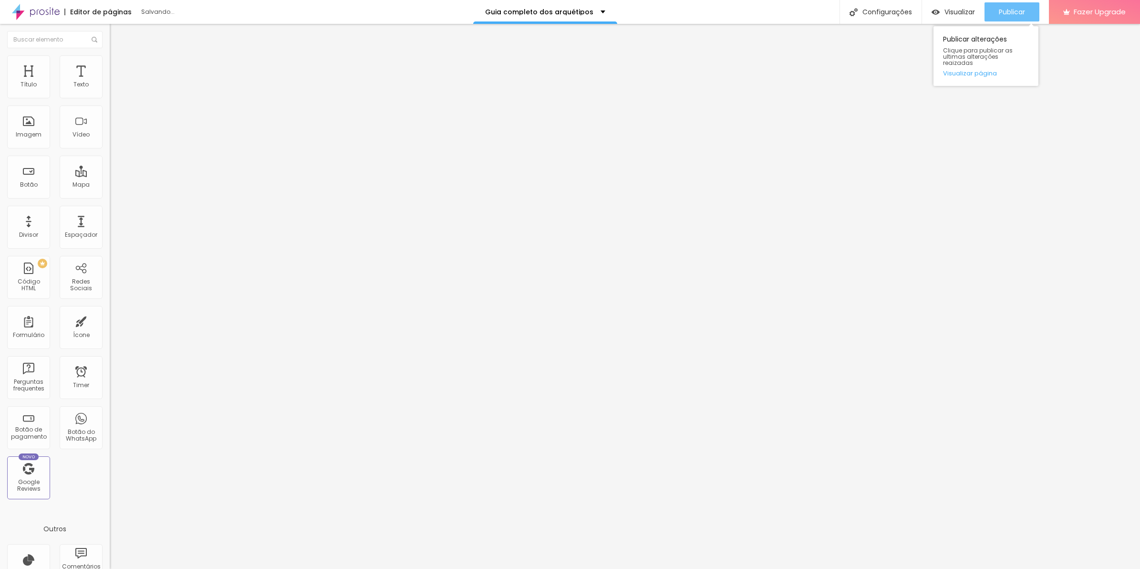
click at [1012, 17] on div "Publicar" at bounding box center [1012, 11] width 26 height 19
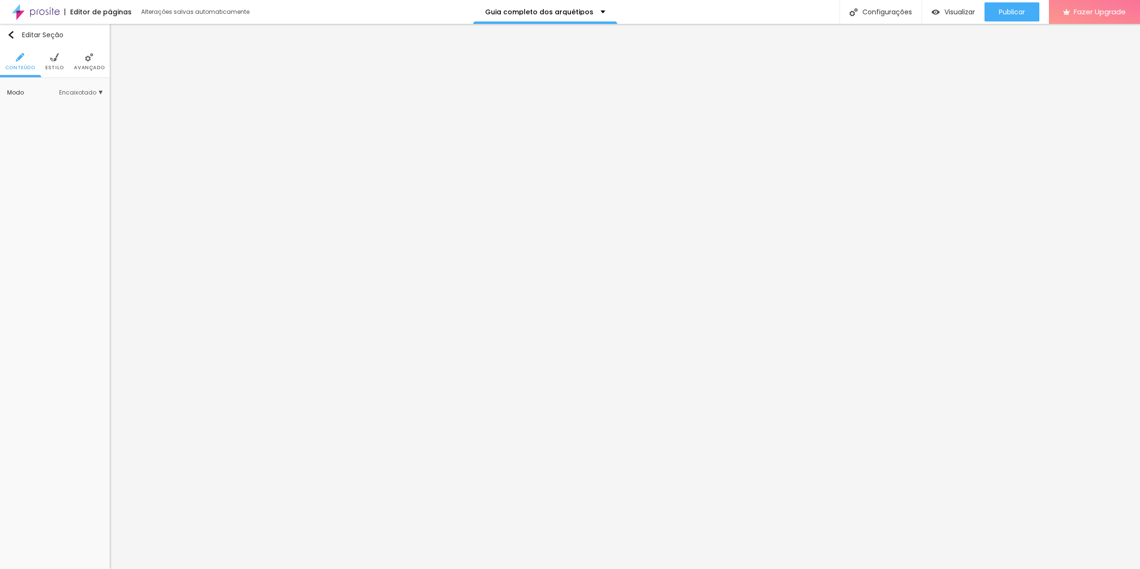
click at [46, 65] on span "Estilo" at bounding box center [54, 67] width 19 height 5
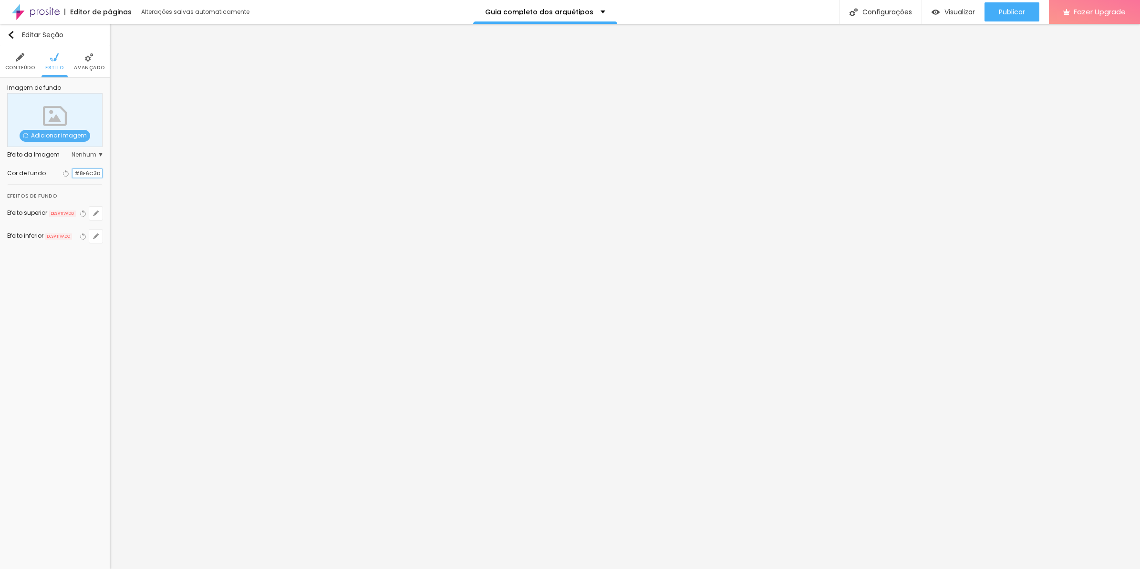
click at [84, 170] on input "#8F6C3D" at bounding box center [88, 173] width 30 height 9
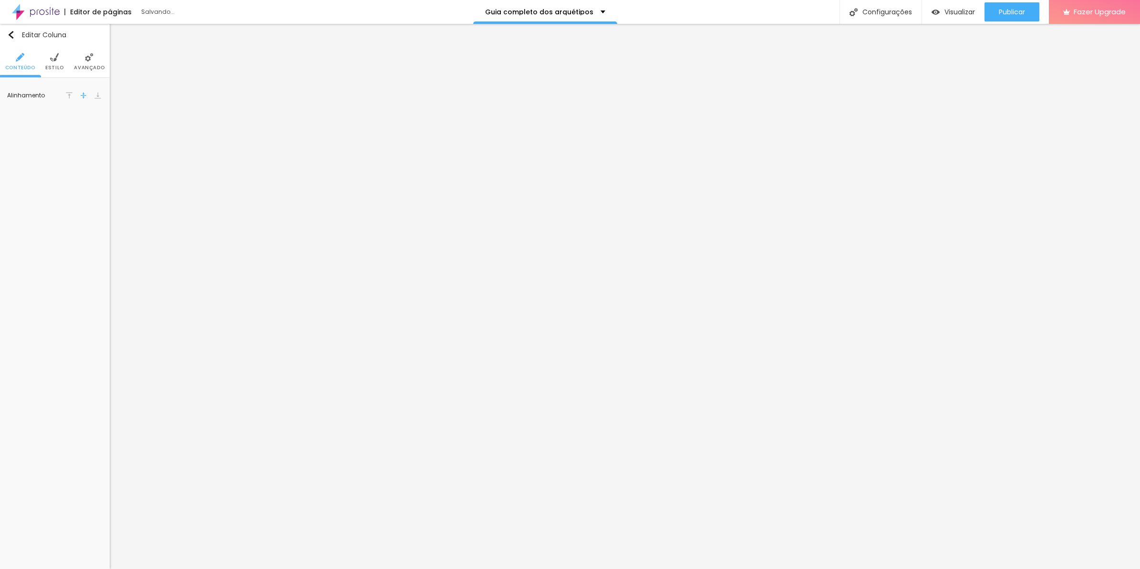
click at [106, 63] on ul "Conteúdo Estilo Avançado" at bounding box center [55, 62] width 110 height 32
click at [104, 63] on li "Avançado" at bounding box center [89, 61] width 31 height 31
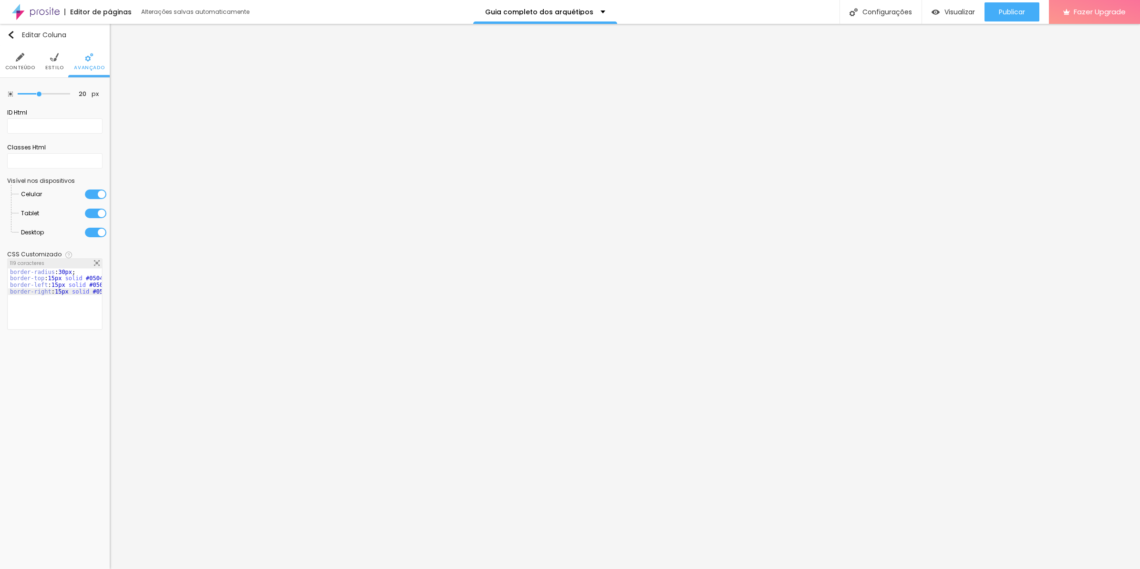
click at [96, 264] on img at bounding box center [97, 263] width 6 height 6
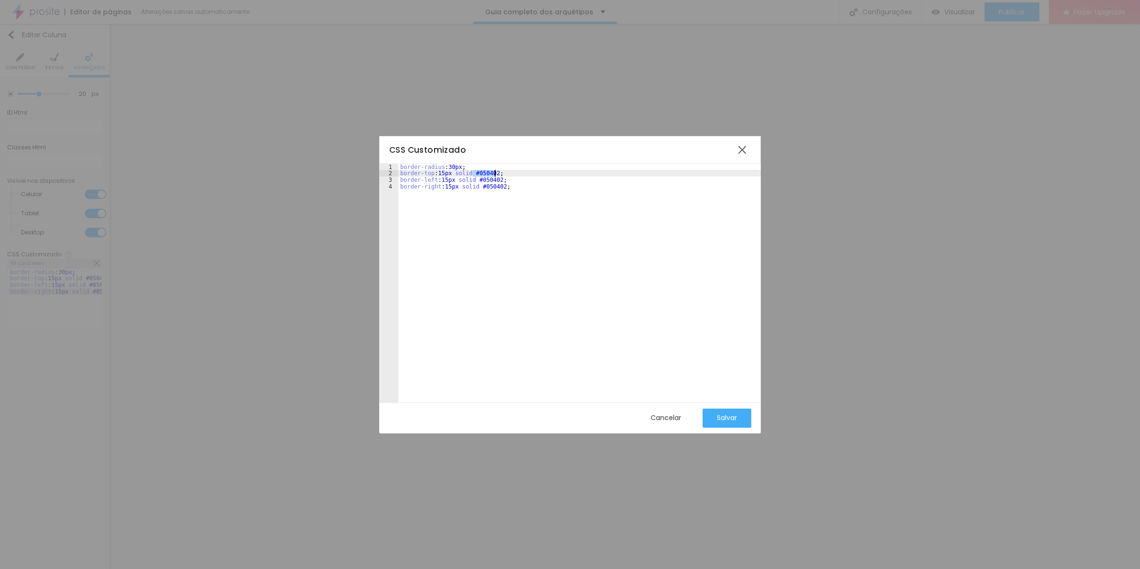
drag, startPoint x: 473, startPoint y: 171, endPoint x: 494, endPoint y: 172, distance: 21.0
click at [494, 172] on div "border-radius : 30px ; border-top : 15px solid #050402 ; border-left : 15px sol…" at bounding box center [579, 290] width 363 height 252
drag, startPoint x: 475, startPoint y: 180, endPoint x: 497, endPoint y: 180, distance: 22.4
click at [497, 180] on div "border-radius : 30px ; border-top : 15px solid #8F6C3D ; border-left : 15px sol…" at bounding box center [579, 290] width 363 height 252
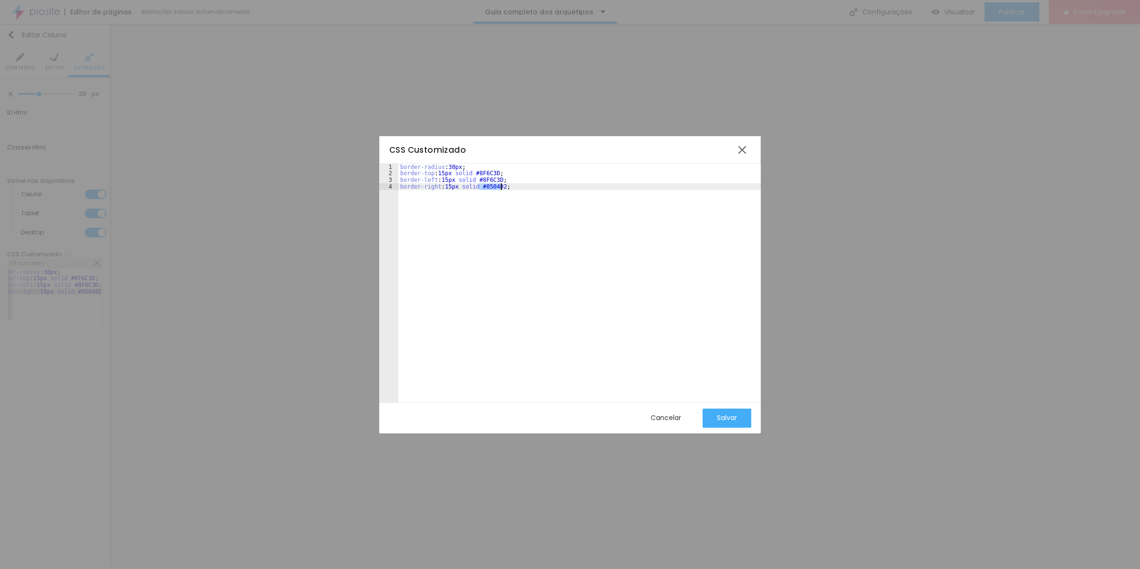
drag, startPoint x: 478, startPoint y: 188, endPoint x: 501, endPoint y: 186, distance: 23.5
click at [501, 186] on div "border-radius : 30px ; border-top : 15px solid #8F6C3D ; border-left : 15px sol…" at bounding box center [579, 290] width 363 height 252
click at [525, 189] on div "border-radius : 30px ; border-top : 15px solid #8F6C3D ; border-left : 15px sol…" at bounding box center [579, 290] width 363 height 252
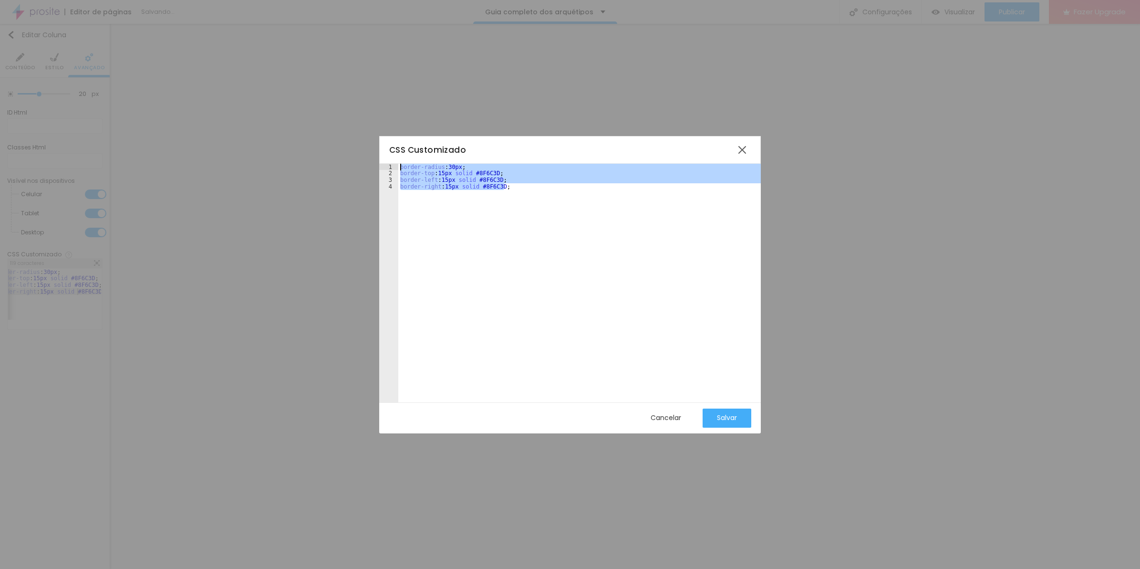
drag, startPoint x: 522, startPoint y: 189, endPoint x: 358, endPoint y: 137, distance: 171.1
click at [358, 137] on div "CSS Customizado 1 2 3 4 border-radius : 30px ; border-top : 15px solid #8F6C3D …" at bounding box center [570, 284] width 1140 height 569
click at [724, 423] on div "Salvar" at bounding box center [727, 417] width 20 height 19
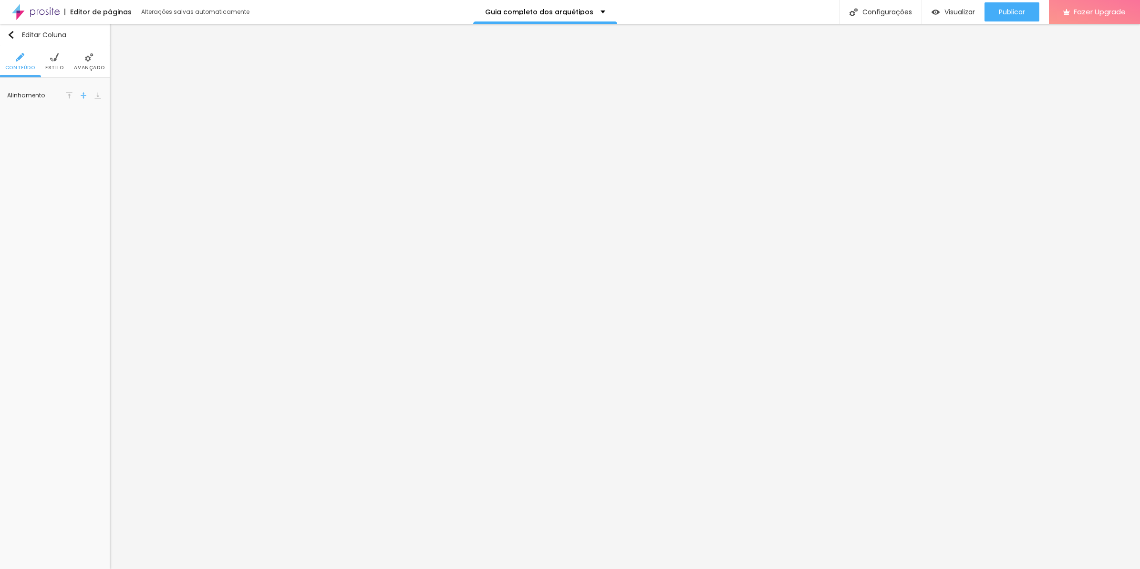
click at [103, 60] on li "Avançado" at bounding box center [89, 61] width 31 height 31
click at [68, 276] on div at bounding box center [55, 305] width 94 height 73
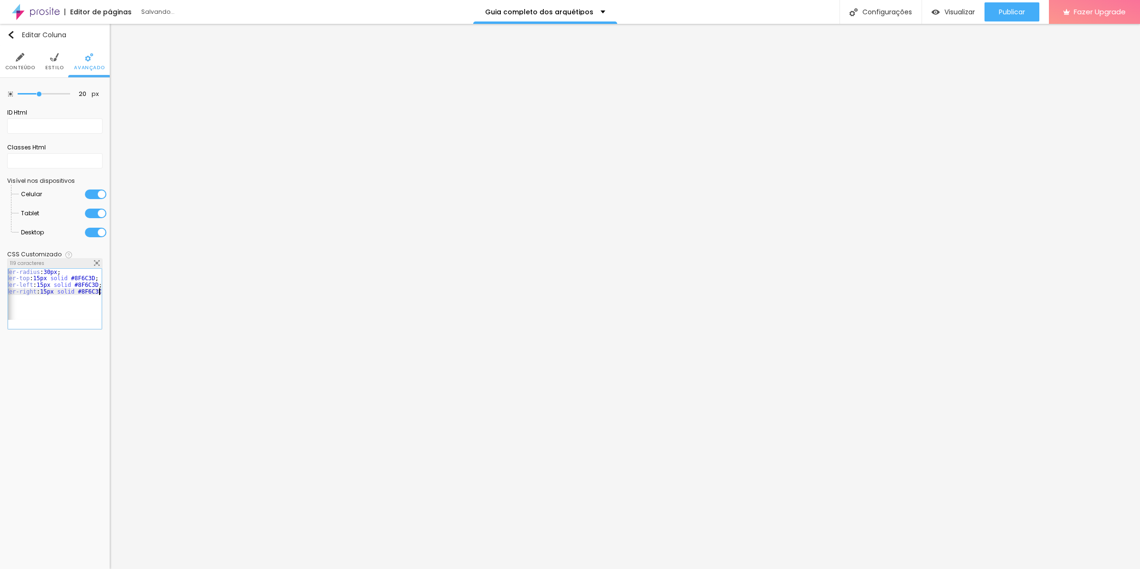
scroll to position [0, 0]
click at [36, 280] on div "border-radius : 30px ; border-top : 15px solid #8F6C3D ; border-left : 15px sol…" at bounding box center [62, 301] width 108 height 64
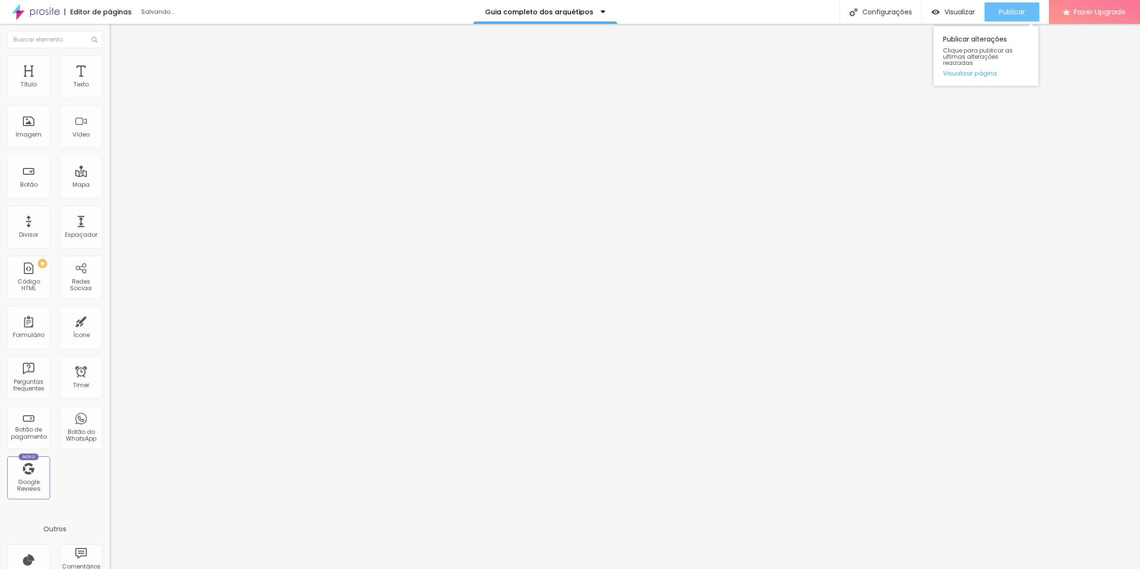
click at [996, 6] on button "Publicar" at bounding box center [1012, 11] width 55 height 19
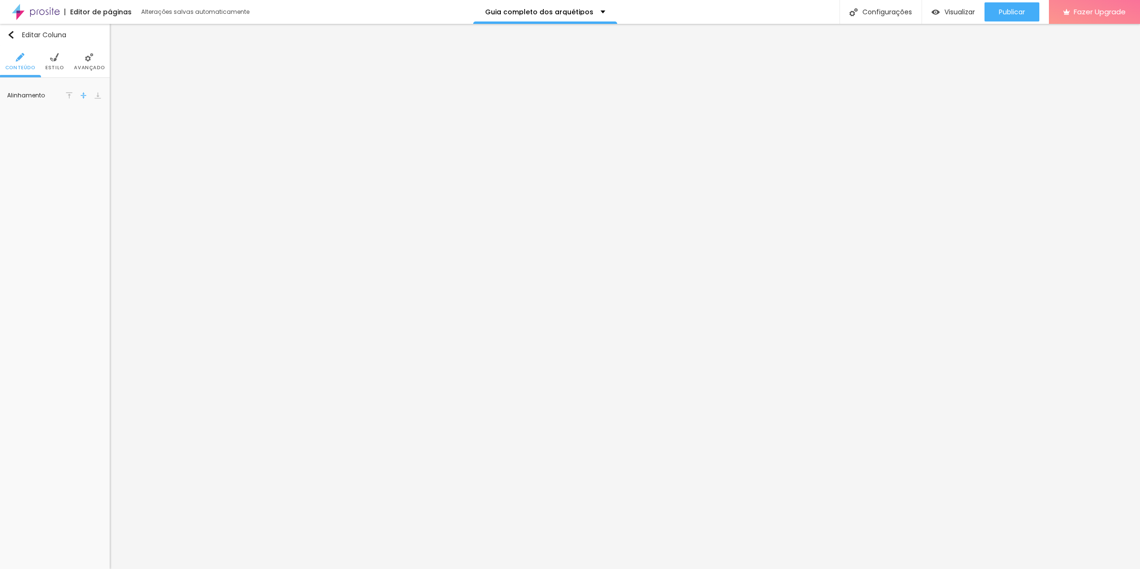
click at [84, 63] on li "Avançado" at bounding box center [89, 61] width 31 height 31
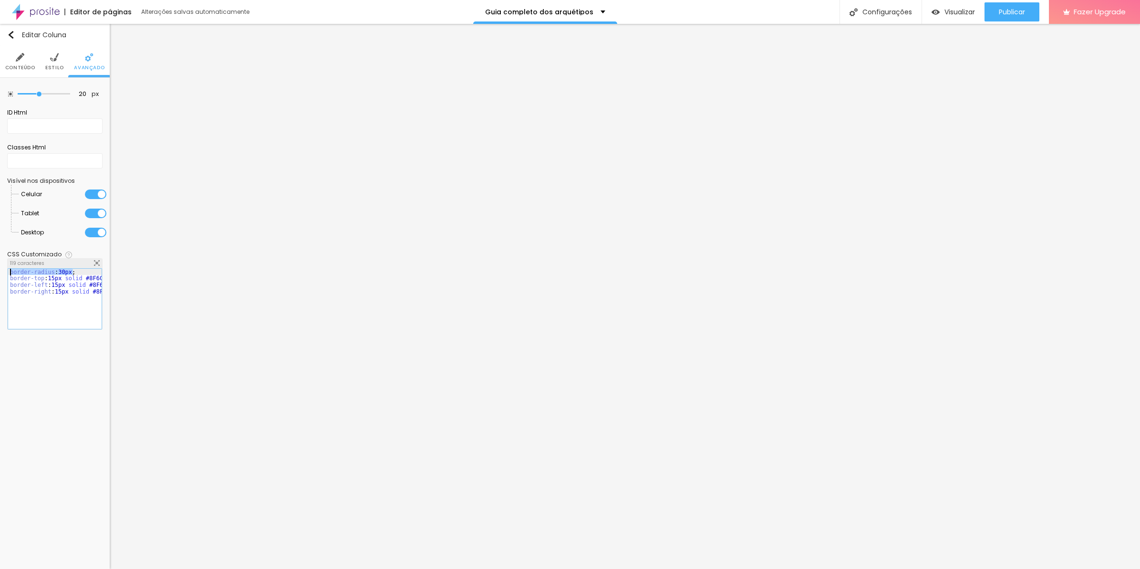
drag, startPoint x: 77, startPoint y: 272, endPoint x: -2, endPoint y: 265, distance: 79.5
click at [0, 265] on html "Editor de páginas Alterações salvas automaticamente Guia completo dos arquétipo…" at bounding box center [570, 284] width 1140 height 569
click at [1019, 4] on div "Publicar" at bounding box center [1012, 11] width 26 height 19
click at [47, 55] on li "Estilo" at bounding box center [54, 61] width 19 height 31
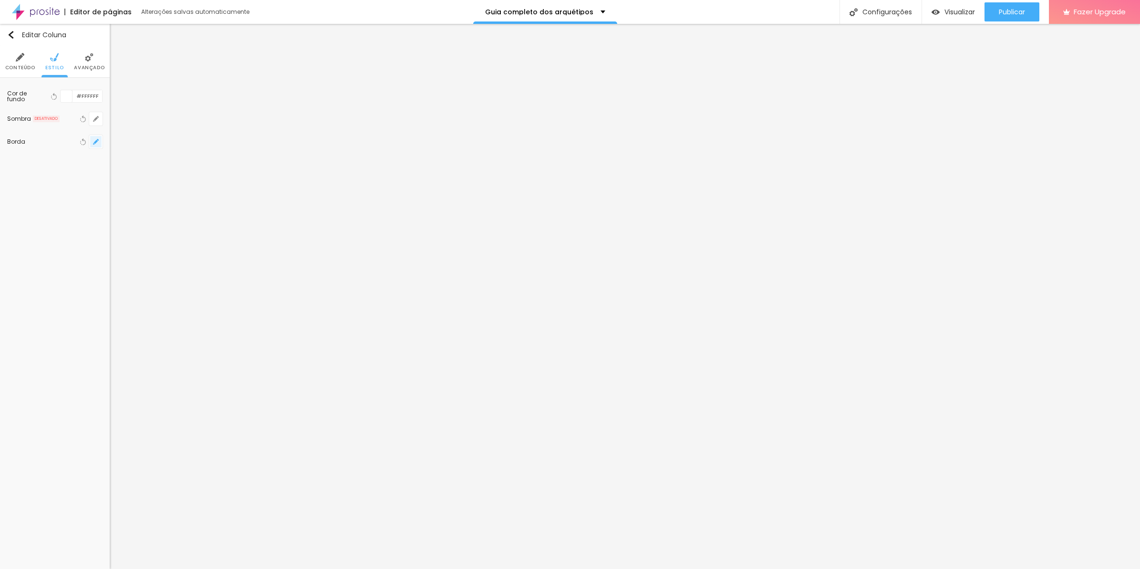
click at [93, 142] on button "button" at bounding box center [95, 141] width 13 height 13
click at [559, 277] on div at bounding box center [570, 284] width 1140 height 569
click at [86, 67] on span "Avançado" at bounding box center [89, 67] width 31 height 5
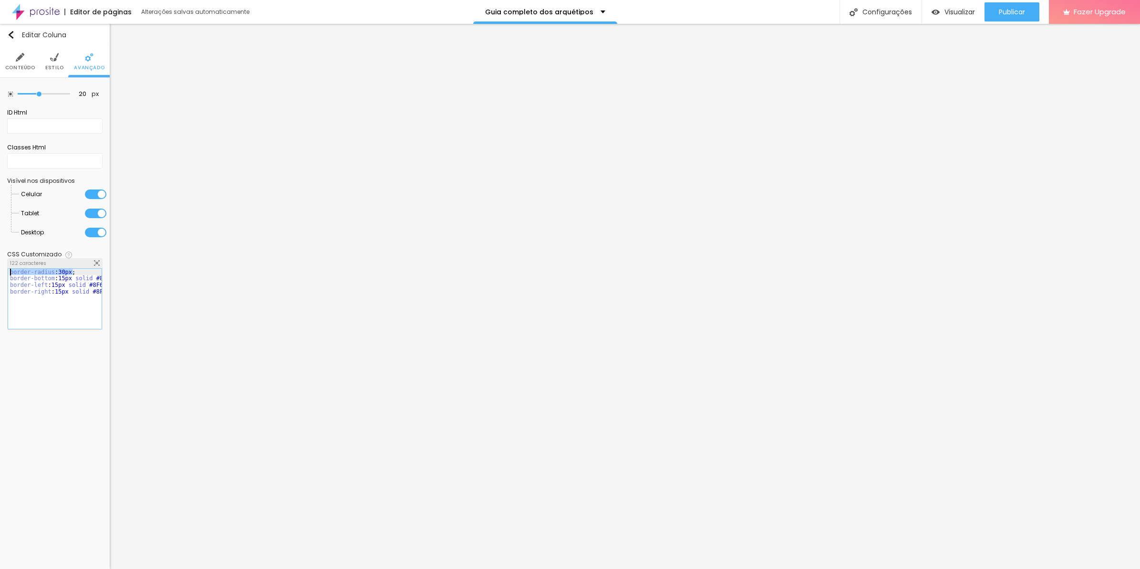
drag, startPoint x: 31, startPoint y: 270, endPoint x: 0, endPoint y: 269, distance: 31.0
click at [0, 269] on html "Editor de páginas Alterações salvas automaticamente Guia completo dos arquétipo…" at bounding box center [570, 284] width 1140 height 569
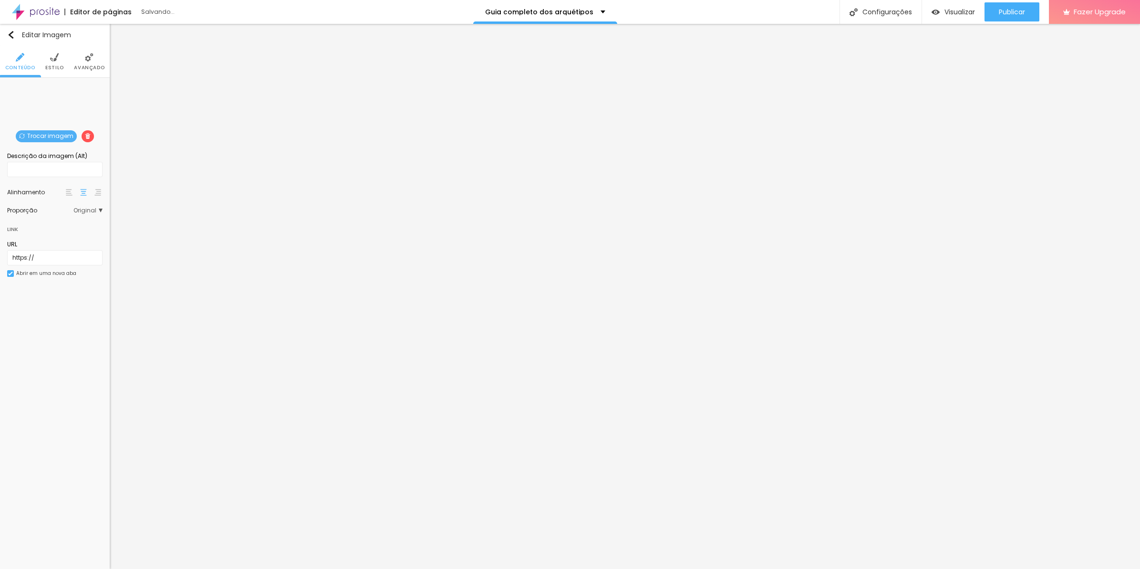
click at [51, 57] on img at bounding box center [54, 57] width 9 height 9
type input "20"
type input "10"
drag, startPoint x: 22, startPoint y: 103, endPoint x: 11, endPoint y: 104, distance: 11.0
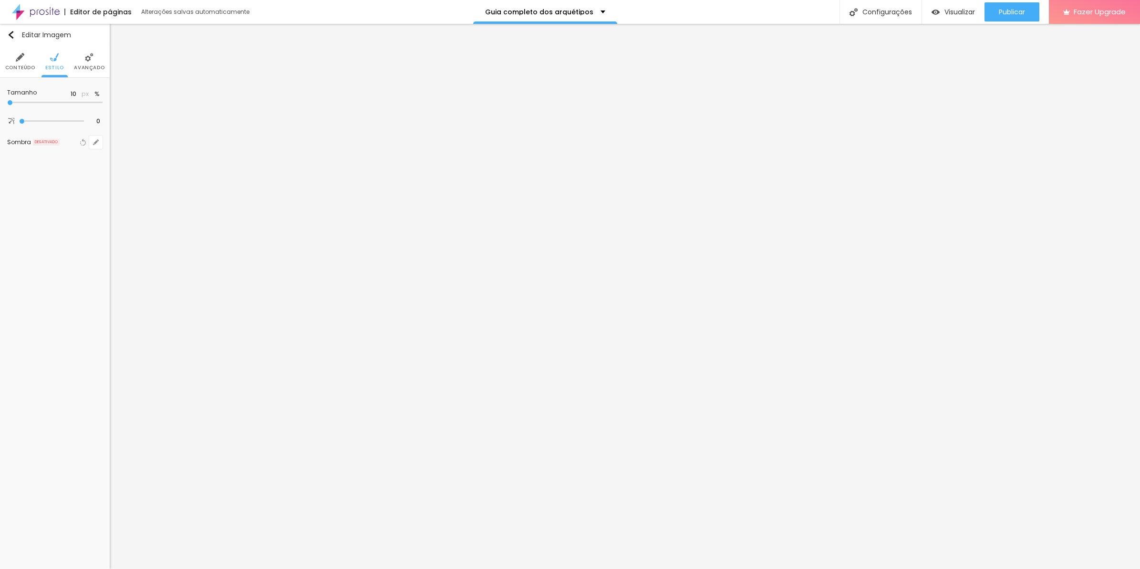
type input "10"
click at [11, 104] on input "range" at bounding box center [54, 102] width 95 height 5
click at [59, 67] on span "Estilo" at bounding box center [54, 67] width 19 height 5
type input "15"
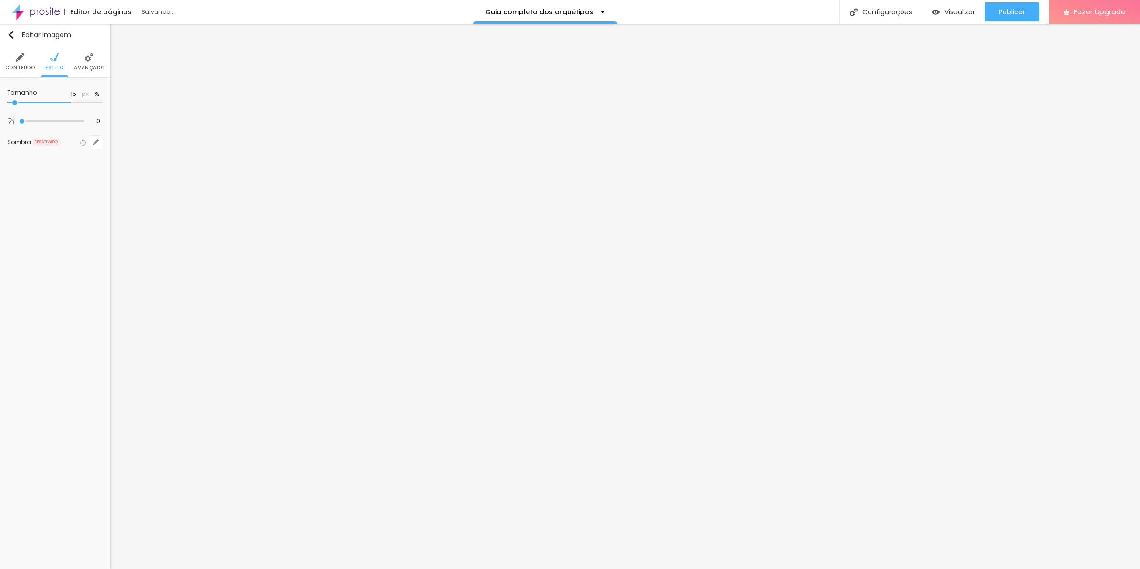
type input "10"
drag, startPoint x: 67, startPoint y: 103, endPoint x: -2, endPoint y: 108, distance: 69.3
type input "10"
click at [7, 105] on input "range" at bounding box center [54, 102] width 95 height 5
click at [62, 63] on li "Estilo" at bounding box center [54, 61] width 19 height 31
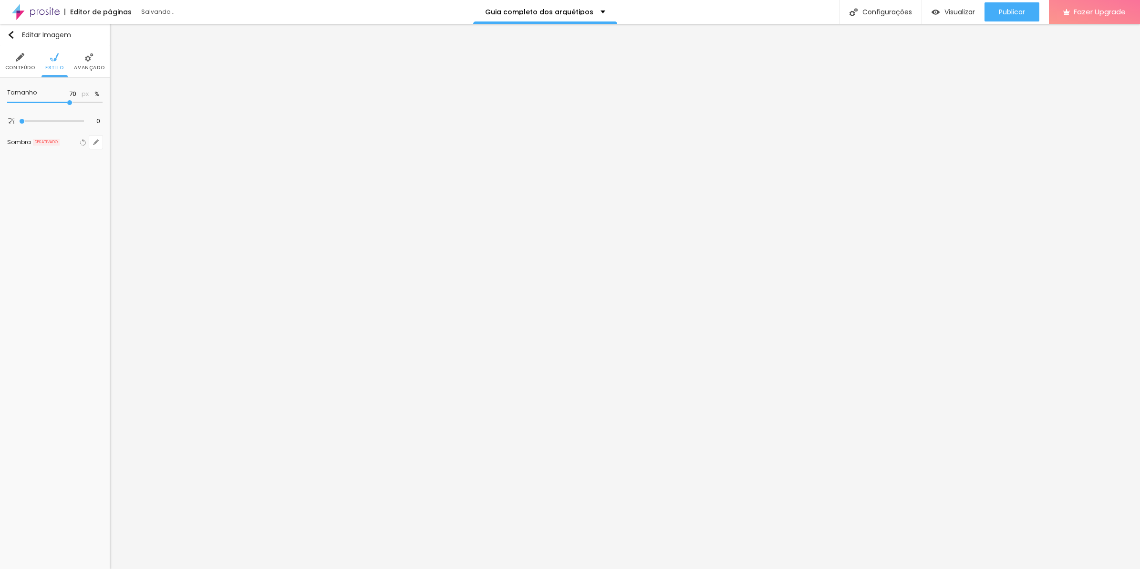
type input "10"
drag, startPoint x: 65, startPoint y: 104, endPoint x: -2, endPoint y: 106, distance: 67.8
type input "10"
click at [7, 105] on input "range" at bounding box center [54, 102] width 95 height 5
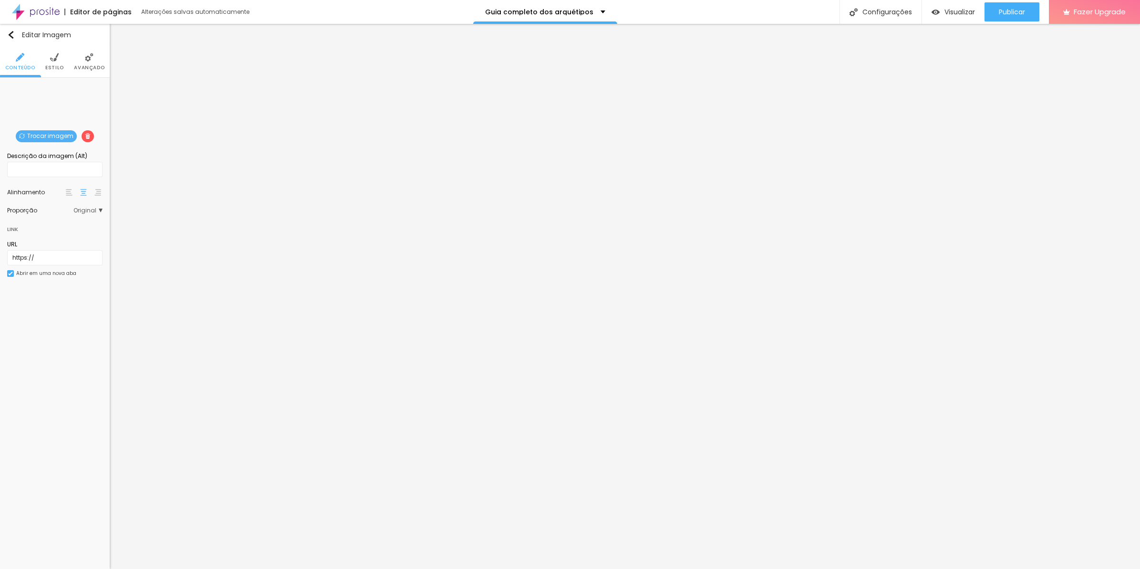
click at [49, 67] on span "Estilo" at bounding box center [54, 67] width 19 height 5
drag, startPoint x: 65, startPoint y: 105, endPoint x: -2, endPoint y: 113, distance: 68.1
click at [0, 113] on html "Editor de páginas Alterações salvas automaticamente Guia completo dos arquétipo…" at bounding box center [570, 284] width 1140 height 569
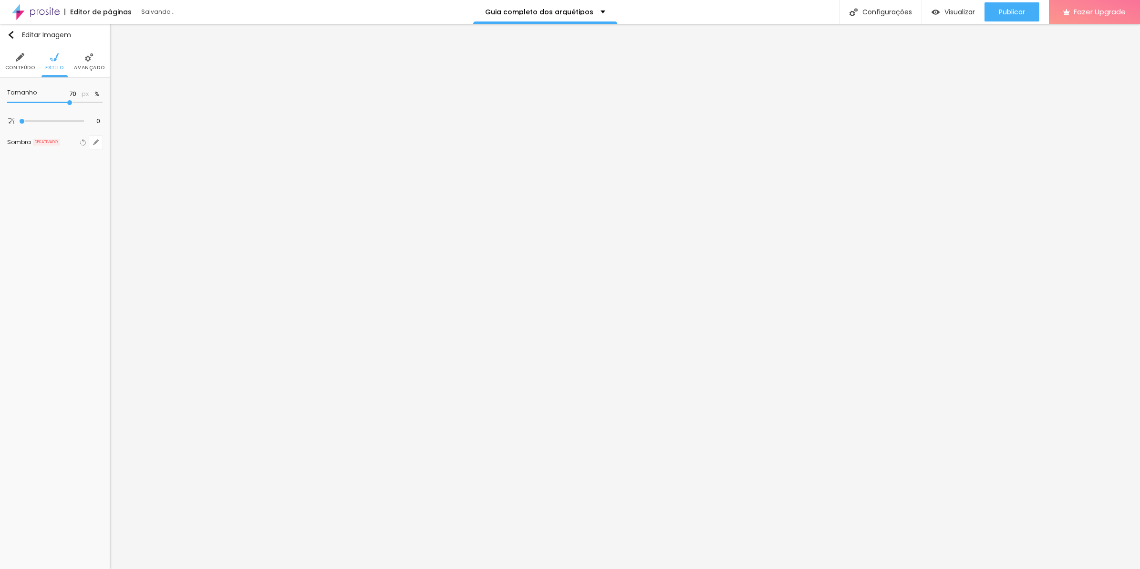
type input "10"
click at [7, 100] on input "range" at bounding box center [54, 102] width 95 height 5
click at [82, 65] on span "Avançado" at bounding box center [89, 67] width 31 height 5
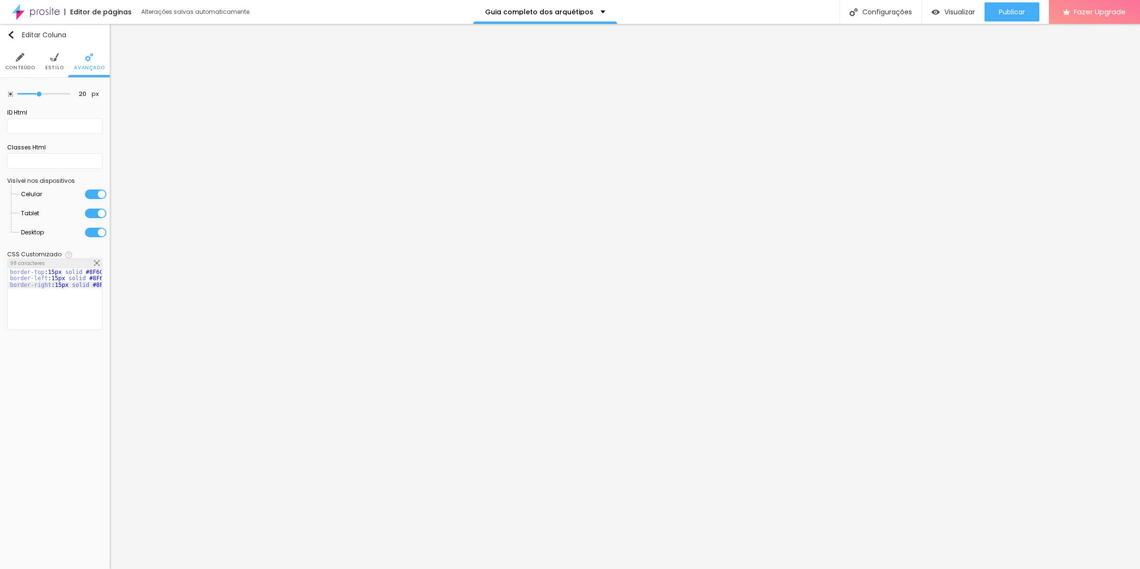
click at [53, 279] on div "border-top : 15px solid #8F6C3D ; border-left : 15px solid #8F6C3D ; border-rig…" at bounding box center [62, 305] width 108 height 73
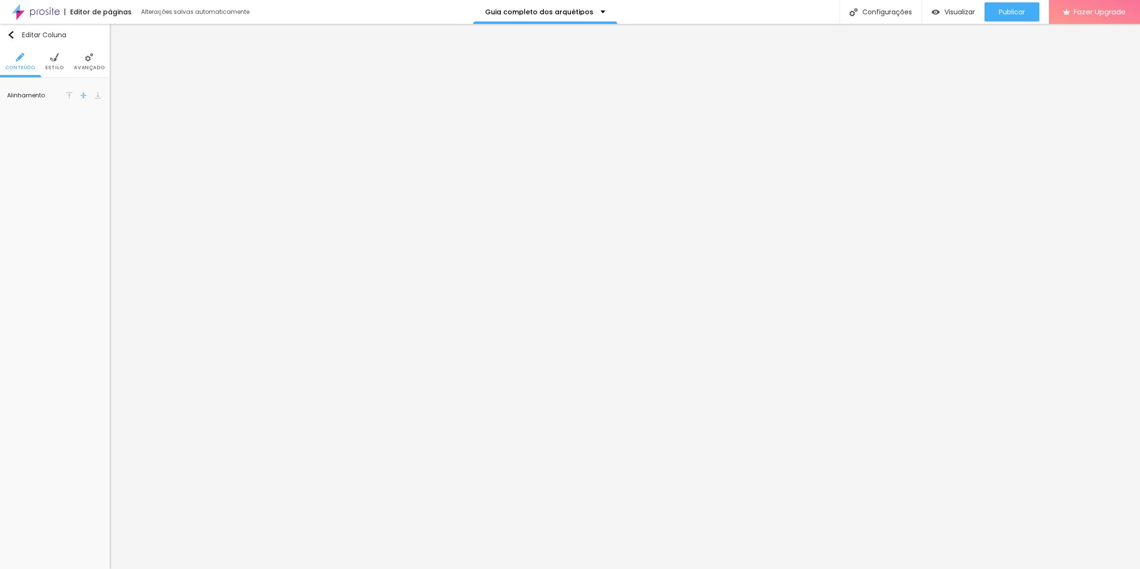
click at [83, 60] on li "Avançado" at bounding box center [89, 61] width 31 height 31
click at [72, 277] on div at bounding box center [55, 305] width 94 height 73
click at [83, 61] on li "Avançado" at bounding box center [89, 61] width 31 height 31
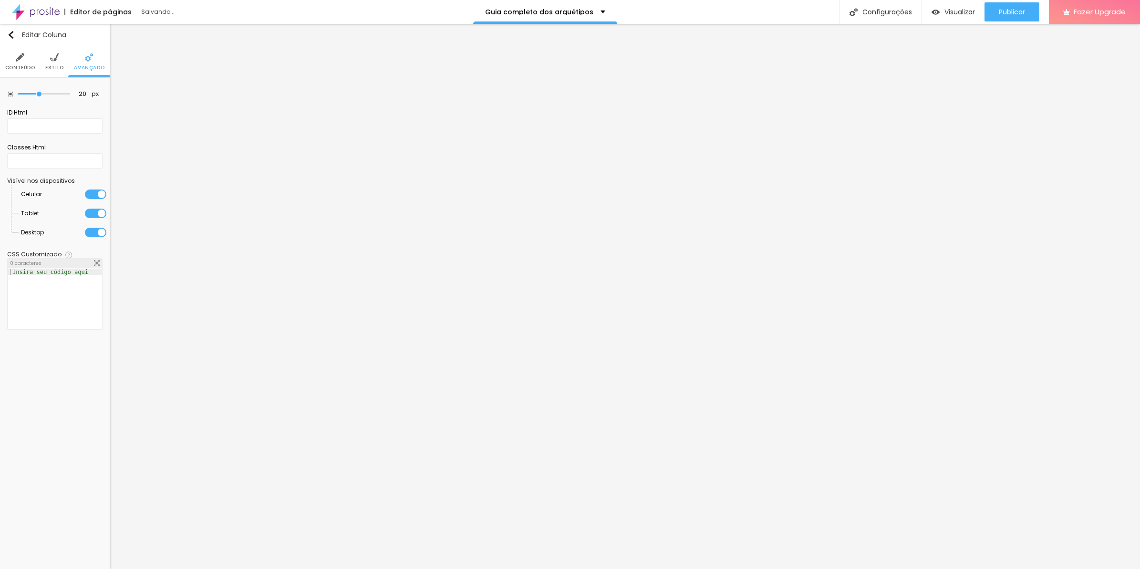
click at [72, 279] on div at bounding box center [55, 305] width 94 height 73
click at [79, 61] on li "Avançado" at bounding box center [89, 61] width 31 height 31
click at [91, 280] on div at bounding box center [55, 305] width 94 height 73
click at [86, 63] on li "Avançado" at bounding box center [89, 61] width 31 height 31
click at [69, 290] on div "border-bottom : 15px solid #8F6C3D ; border-left : 15px solid #8F6C3D ; border-…" at bounding box center [63, 305] width 111 height 73
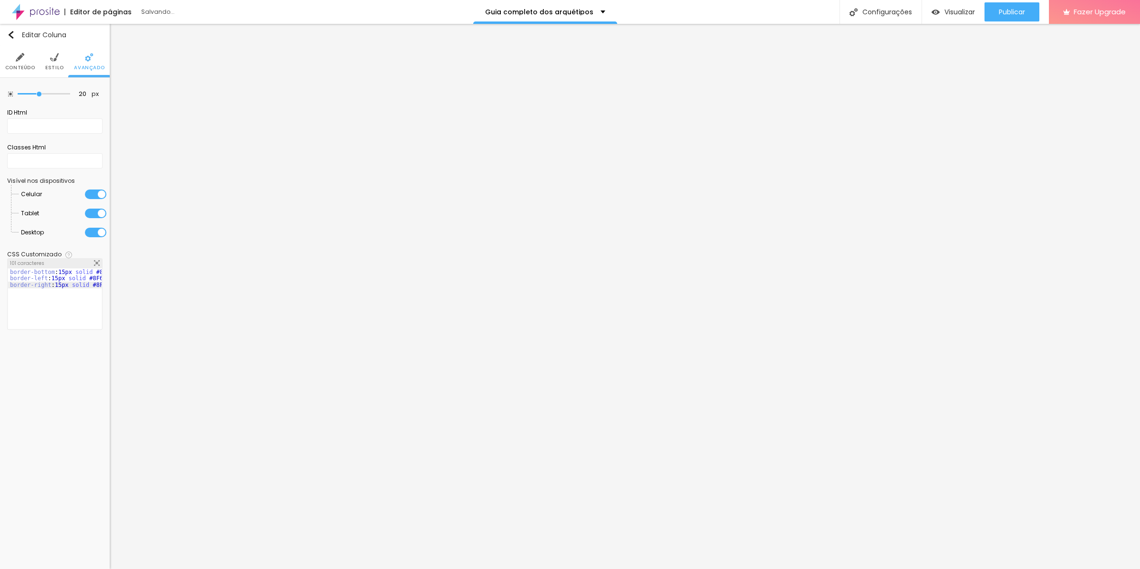
scroll to position [0, 15]
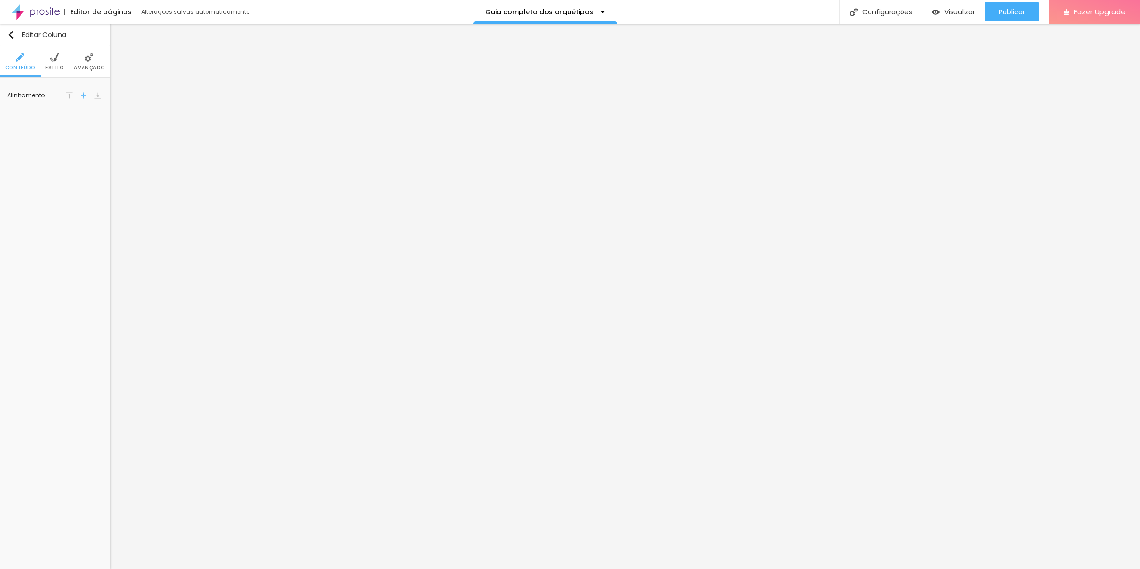
click at [104, 70] on span "Avançado" at bounding box center [89, 67] width 31 height 5
click at [59, 301] on div at bounding box center [55, 305] width 94 height 73
click at [108, 69] on ul "Conteúdo Estilo Avançado" at bounding box center [55, 62] width 110 height 32
drag, startPoint x: 101, startPoint y: 65, endPoint x: 86, endPoint y: 83, distance: 22.7
click at [101, 65] on span "Avançado" at bounding box center [89, 67] width 31 height 5
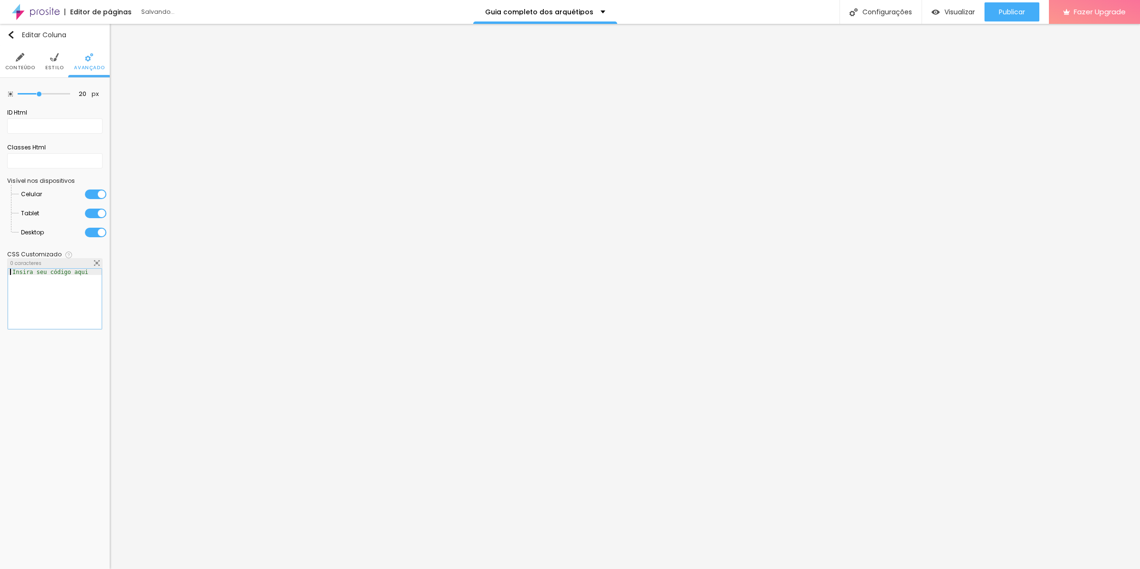
click at [56, 303] on div at bounding box center [55, 305] width 94 height 73
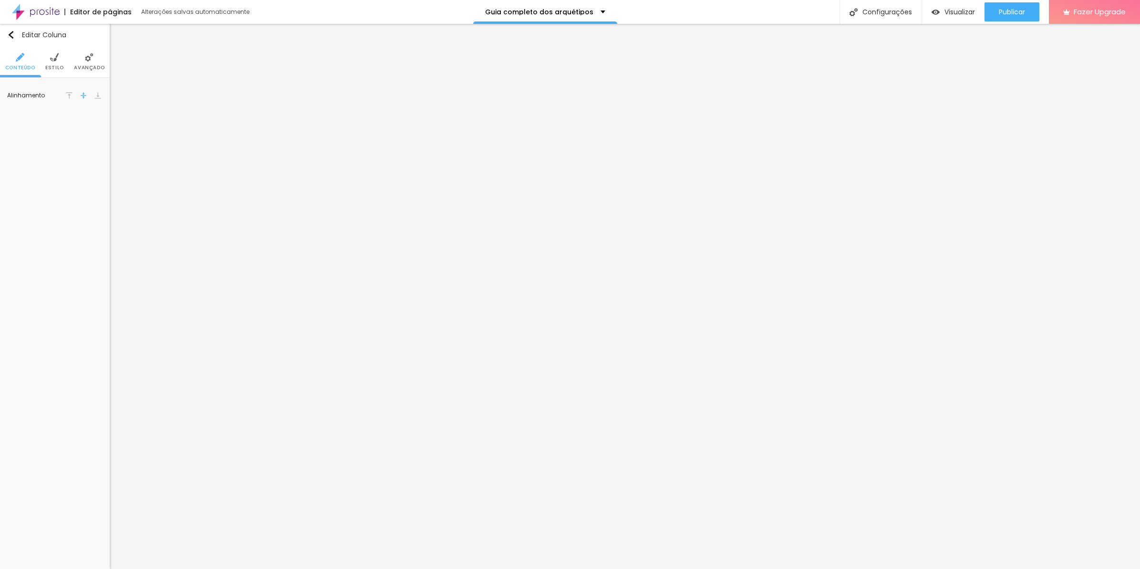
click at [93, 58] on img at bounding box center [89, 57] width 9 height 9
click at [68, 272] on div "Insira seu código aqui" at bounding box center [50, 272] width 84 height 7
click at [70, 58] on ul "Conteúdo Estilo Avançado" at bounding box center [55, 62] width 110 height 32
click at [61, 67] on span "Estilo" at bounding box center [54, 67] width 19 height 5
click at [95, 140] on icon "button" at bounding box center [96, 142] width 6 height 6
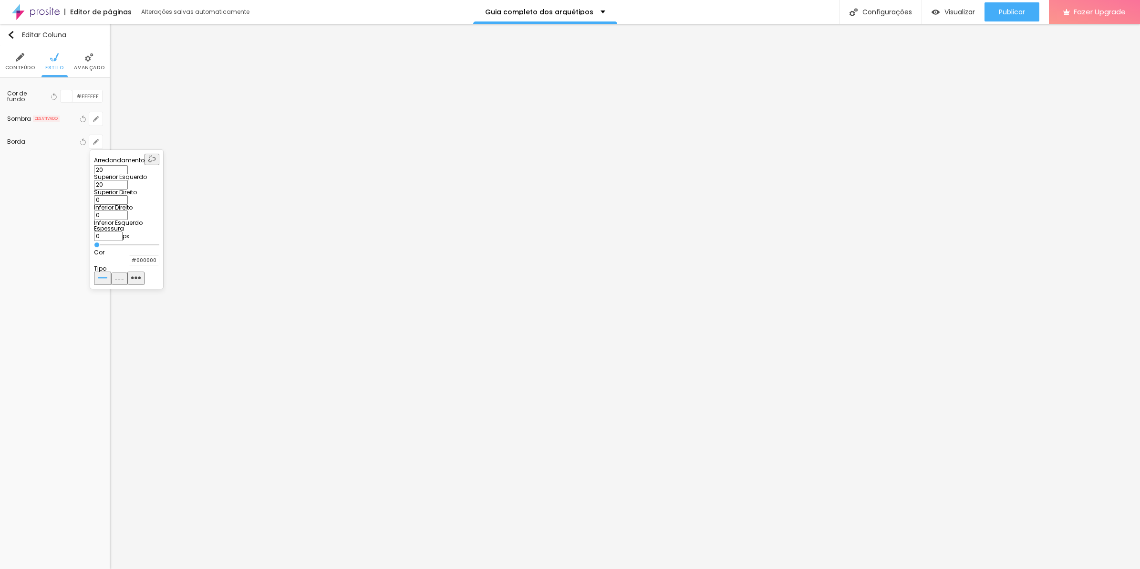
drag, startPoint x: 127, startPoint y: 180, endPoint x: 108, endPoint y: 180, distance: 18.6
click at [108, 175] on input "20" at bounding box center [111, 170] width 34 height 10
type input "30"
paste input "3"
type input "30"
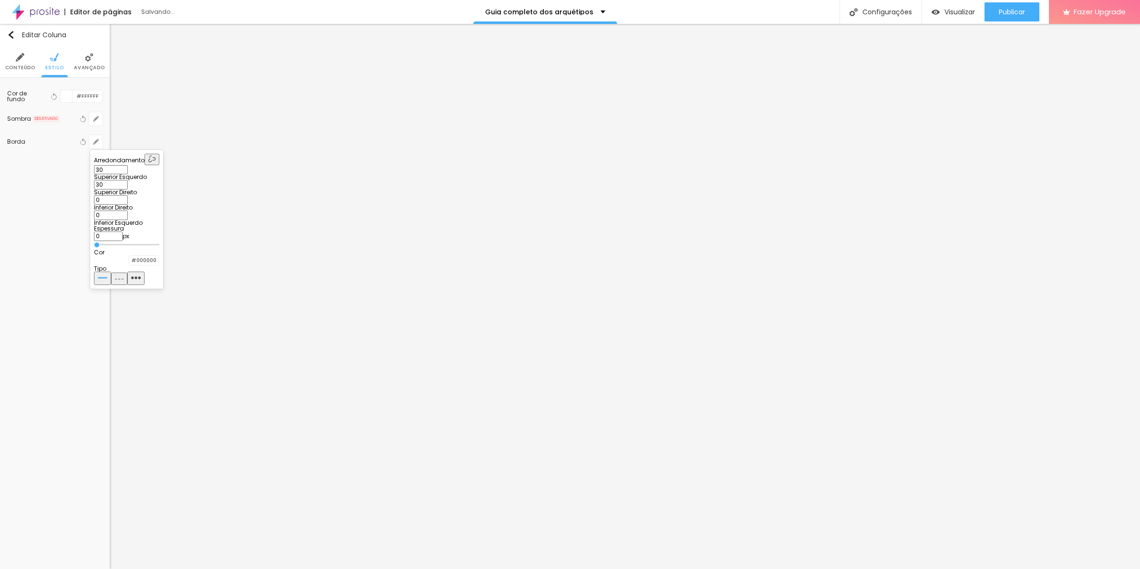
click at [1032, 17] on div at bounding box center [570, 284] width 1140 height 569
click at [1032, 17] on button "Publicar" at bounding box center [1012, 11] width 55 height 19
click at [99, 65] on span "Avançado" at bounding box center [89, 67] width 31 height 5
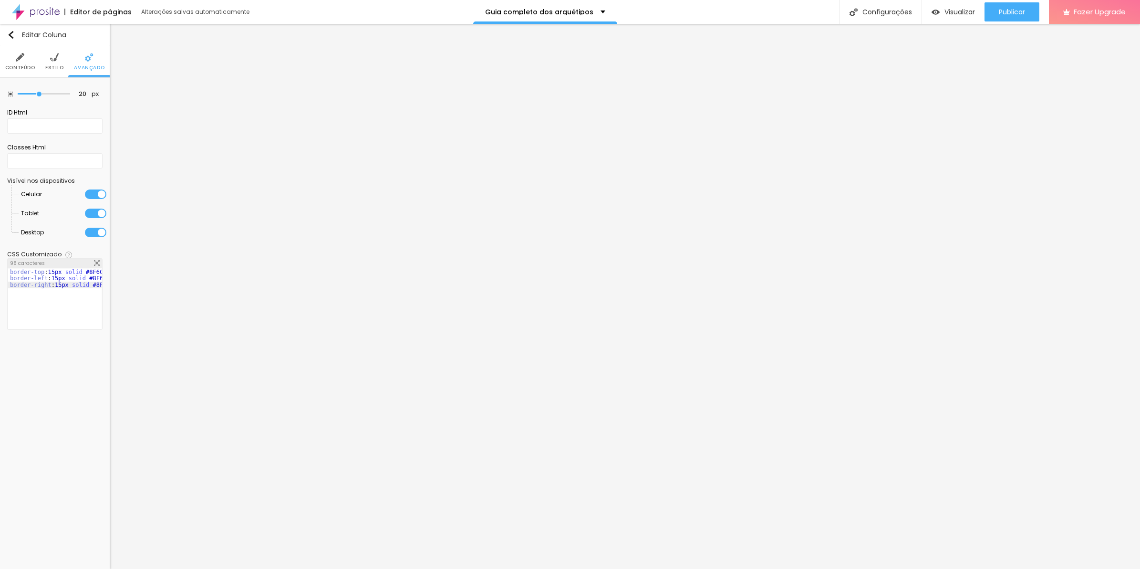
click at [44, 63] on ul "Conteúdo Estilo Avançado" at bounding box center [55, 62] width 110 height 32
click at [58, 56] on img at bounding box center [54, 57] width 9 height 9
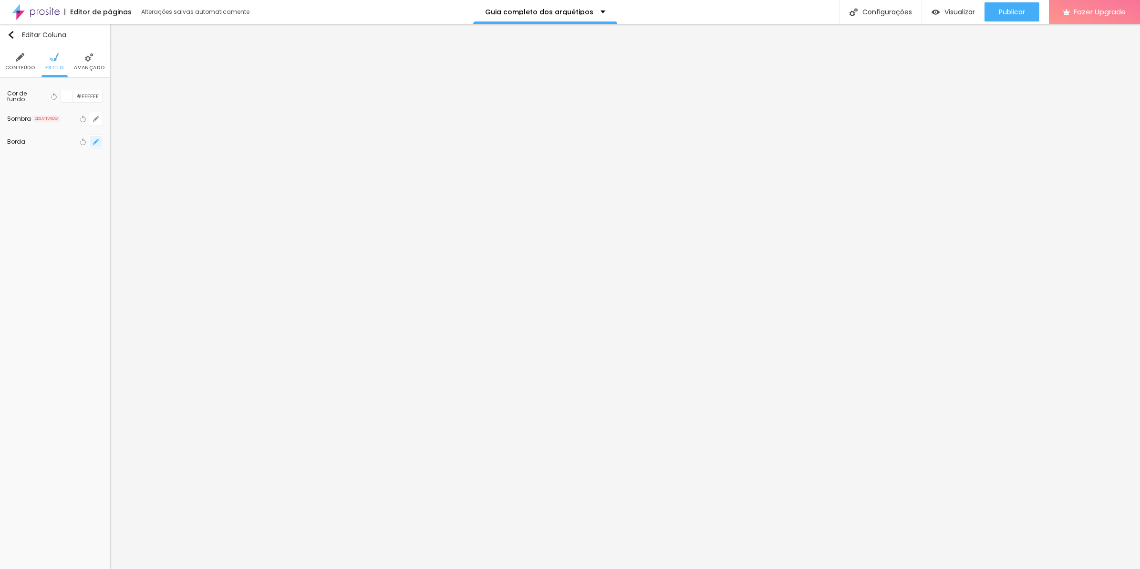
click at [96, 146] on button "button" at bounding box center [95, 141] width 13 height 13
click at [228, 346] on div at bounding box center [570, 284] width 1140 height 569
click at [83, 60] on li "Avançado" at bounding box center [89, 61] width 31 height 31
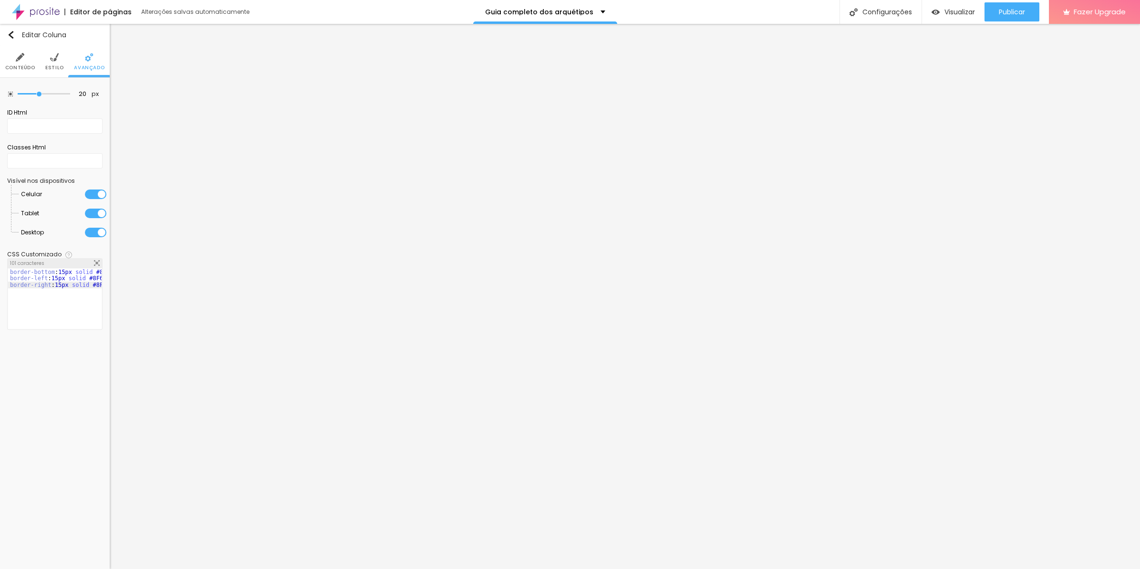
click at [57, 78] on div "20 px Espaçamento Interno ID Html Classes Html Visível nos dispositivos Celular…" at bounding box center [55, 210] width 110 height 264
click at [55, 68] on span "Estilo" at bounding box center [54, 67] width 19 height 5
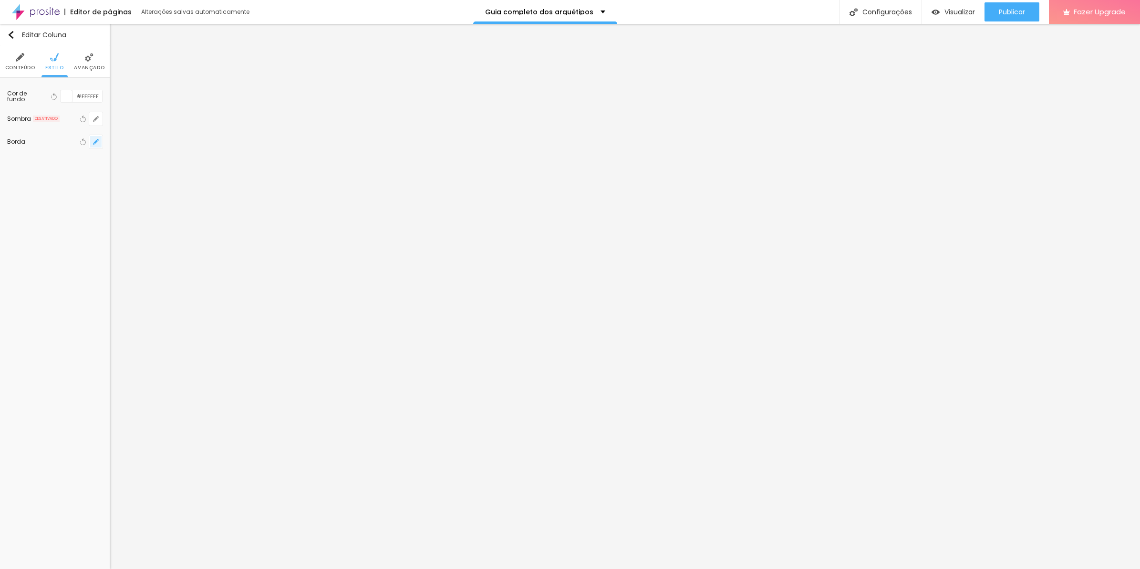
click at [102, 144] on button "button" at bounding box center [95, 141] width 13 height 13
drag, startPoint x: 185, startPoint y: 181, endPoint x: 192, endPoint y: 180, distance: 7.3
click at [159, 180] on div "0 Superior Esquerdo 0 Superior Direito 20 Inferior Direito 20 Inferior Esquerdo" at bounding box center [126, 195] width 65 height 61
paste input "3"
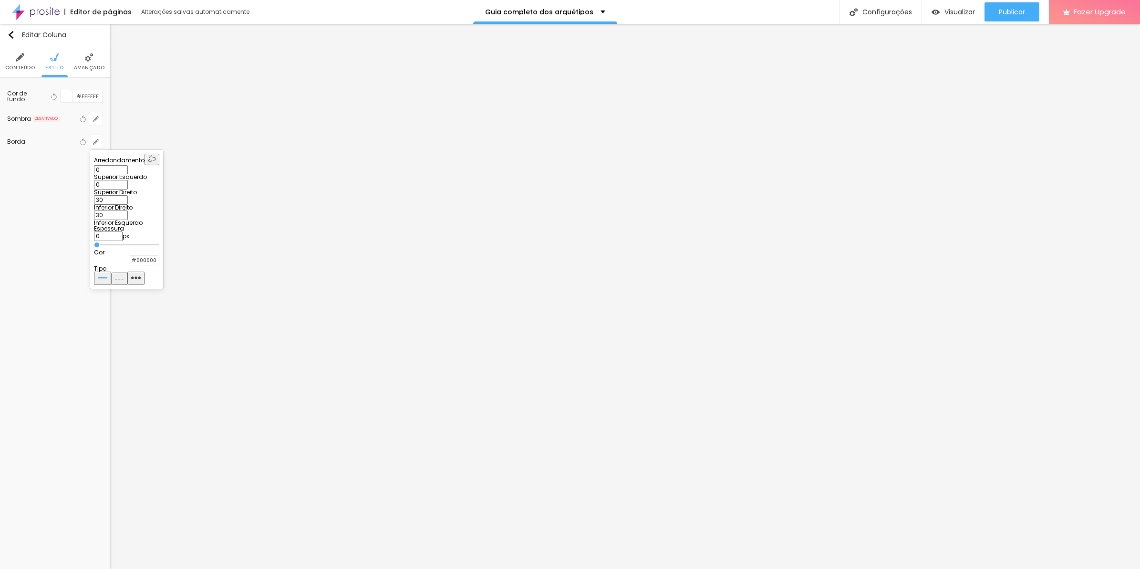
click at [260, 198] on div at bounding box center [570, 284] width 1140 height 569
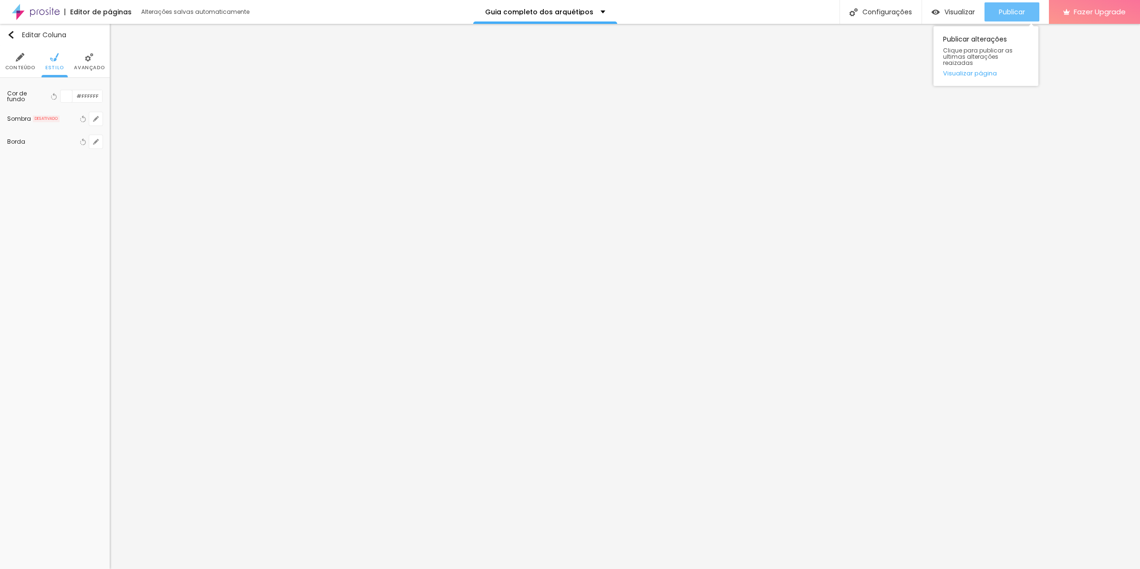
click at [1019, 9] on span "Publicar" at bounding box center [1012, 12] width 26 height 8
click at [98, 58] on li "Avançado" at bounding box center [89, 61] width 31 height 31
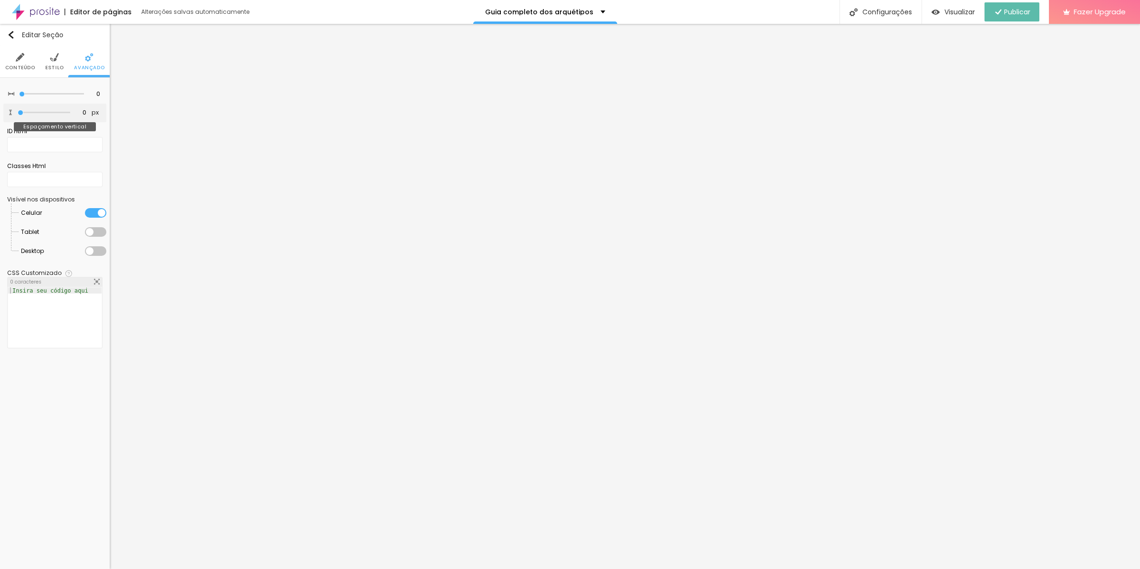
drag, startPoint x: 21, startPoint y: 111, endPoint x: 0, endPoint y: 111, distance: 21.5
click at [18, 111] on input "range" at bounding box center [44, 112] width 52 height 5
click at [1020, 14] on span "Publicar" at bounding box center [1012, 12] width 26 height 8
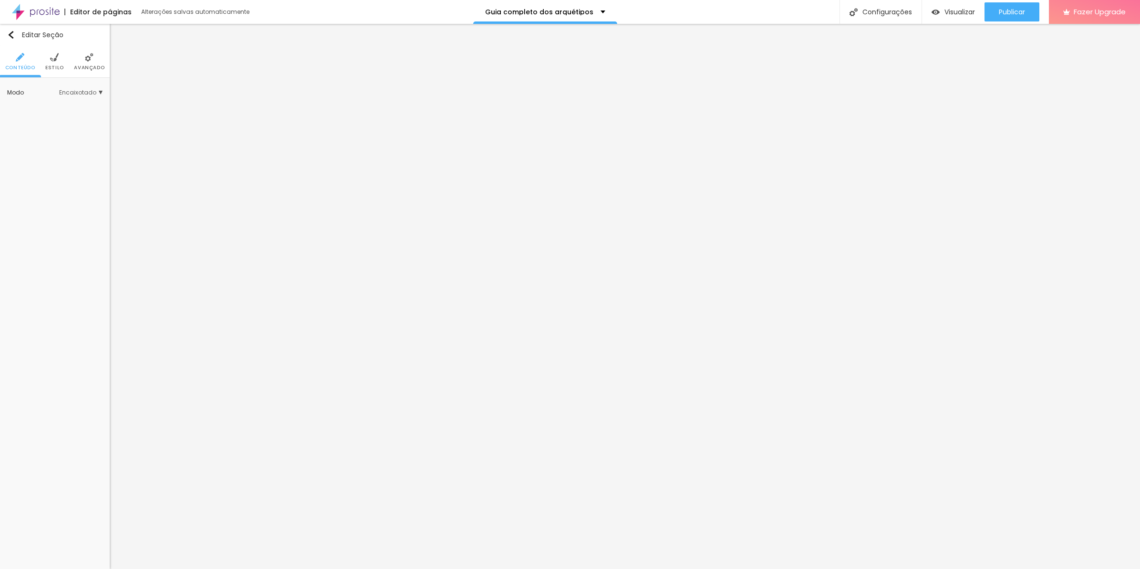
click at [87, 63] on li "Avançado" at bounding box center [89, 61] width 31 height 31
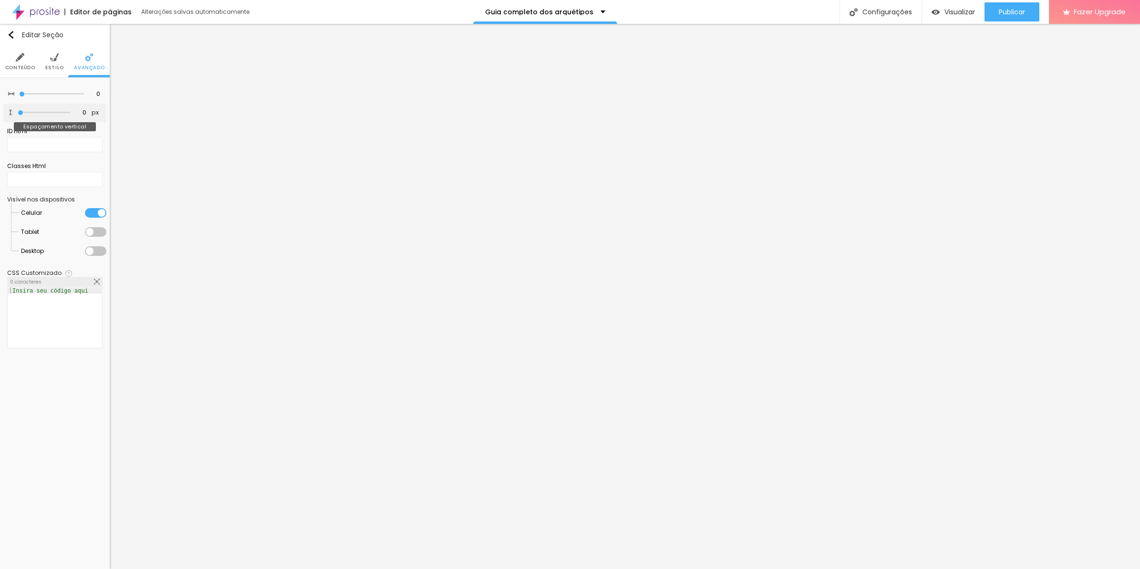
click at [18, 110] on input "range" at bounding box center [44, 112] width 52 height 5
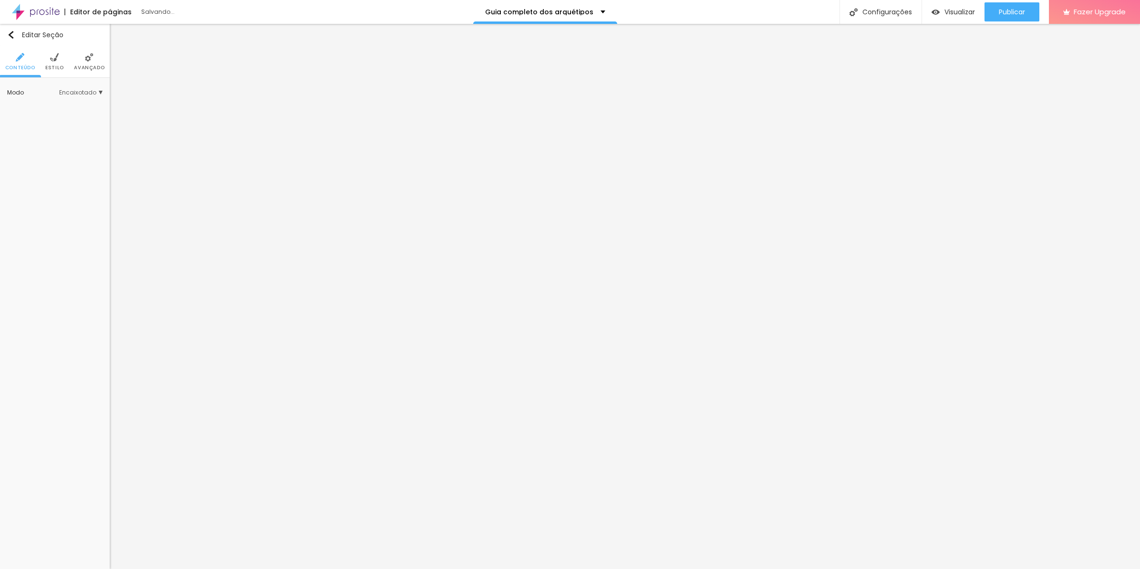
click at [94, 60] on li "Avançado" at bounding box center [89, 61] width 31 height 31
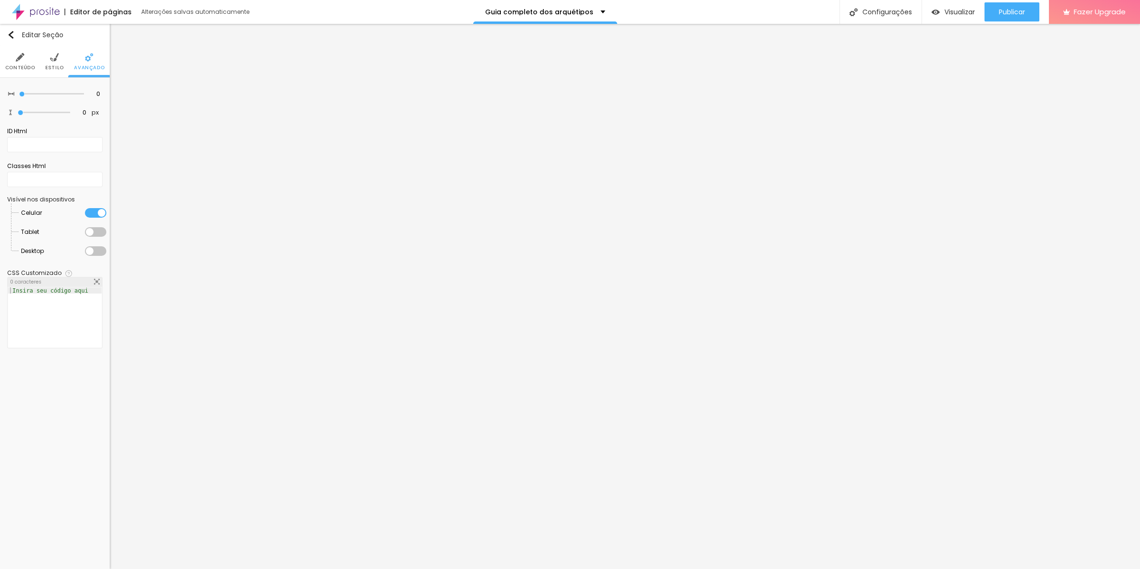
drag, startPoint x: 21, startPoint y: 115, endPoint x: 0, endPoint y: 115, distance: 20.5
click at [18, 115] on input "range" at bounding box center [44, 112] width 52 height 5
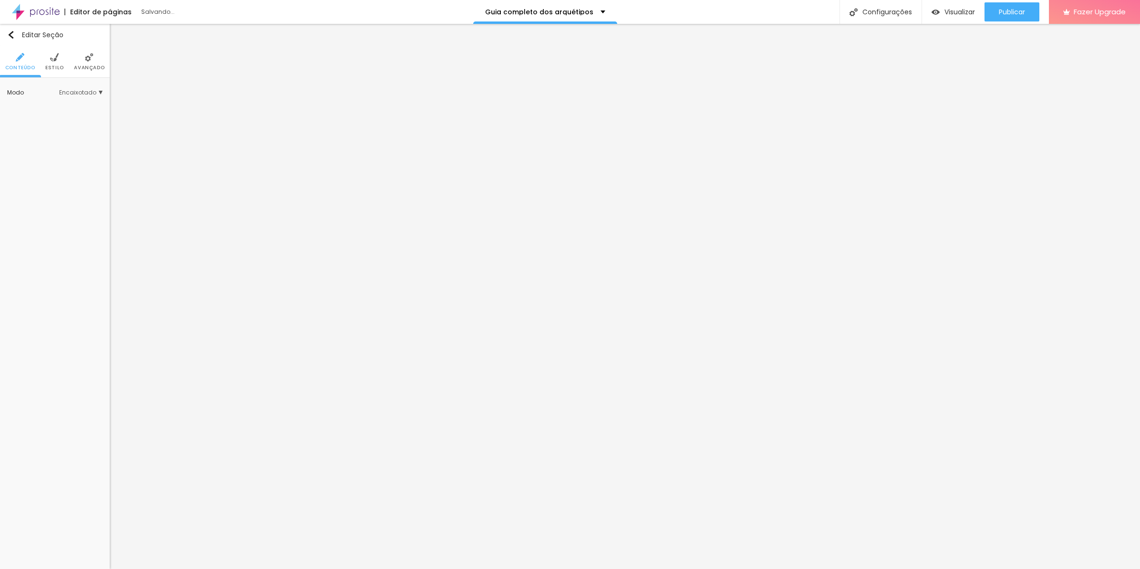
click at [82, 70] on span "Avançado" at bounding box center [89, 67] width 31 height 5
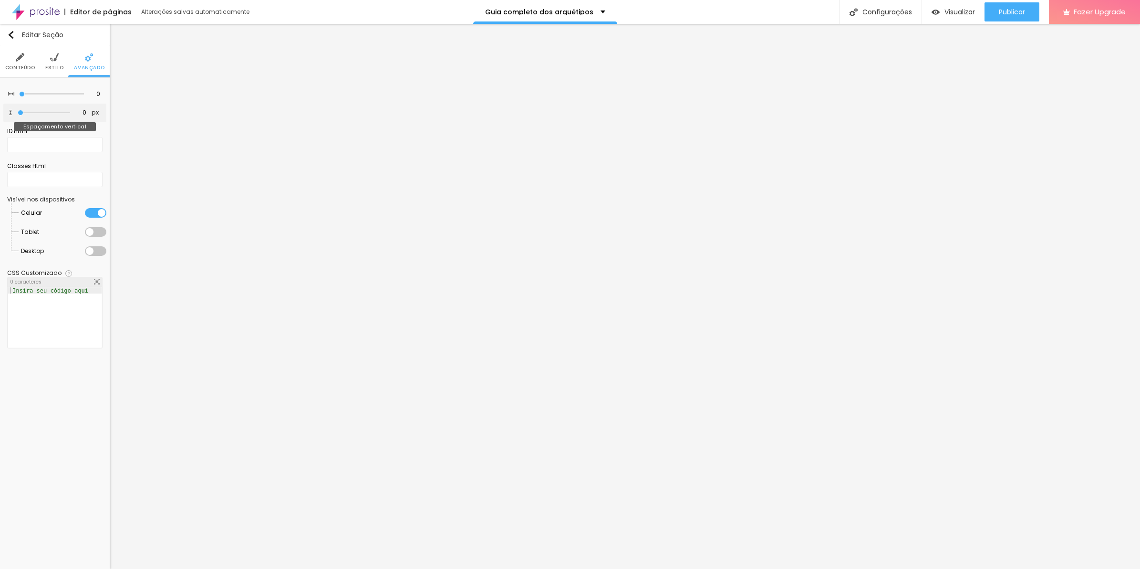
click at [18, 111] on input "range" at bounding box center [44, 112] width 52 height 5
click at [45, 66] on span "Estilo" at bounding box center [54, 67] width 19 height 5
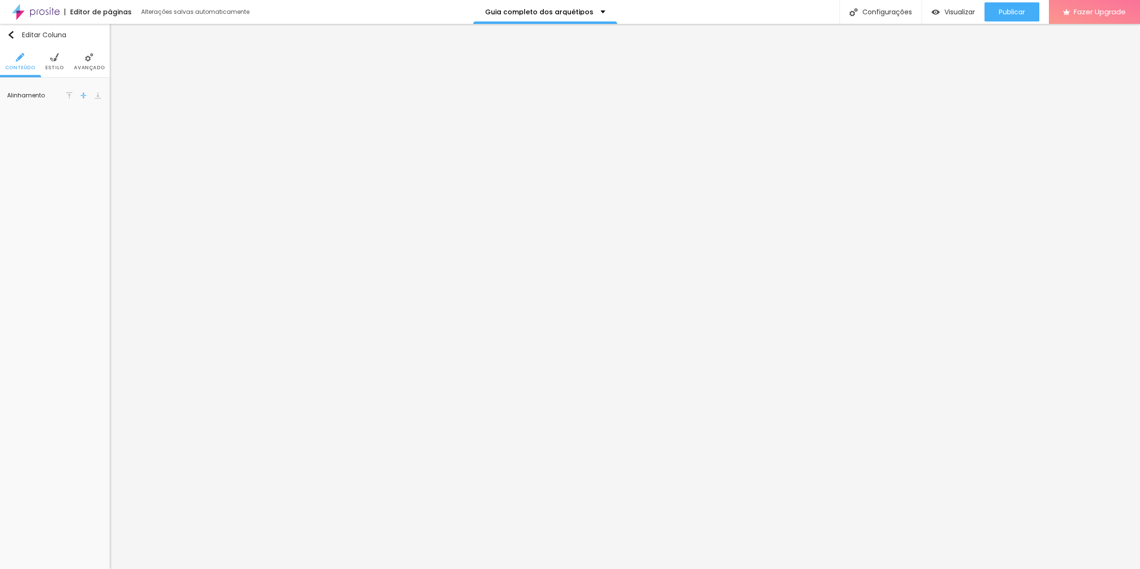
click at [59, 65] on span "Estilo" at bounding box center [54, 67] width 19 height 5
click at [96, 136] on button "button" at bounding box center [95, 141] width 13 height 13
drag, startPoint x: 128, startPoint y: 185, endPoint x: 105, endPoint y: 185, distance: 22.9
click at [105, 175] on input "20" at bounding box center [111, 170] width 34 height 10
paste input "3"
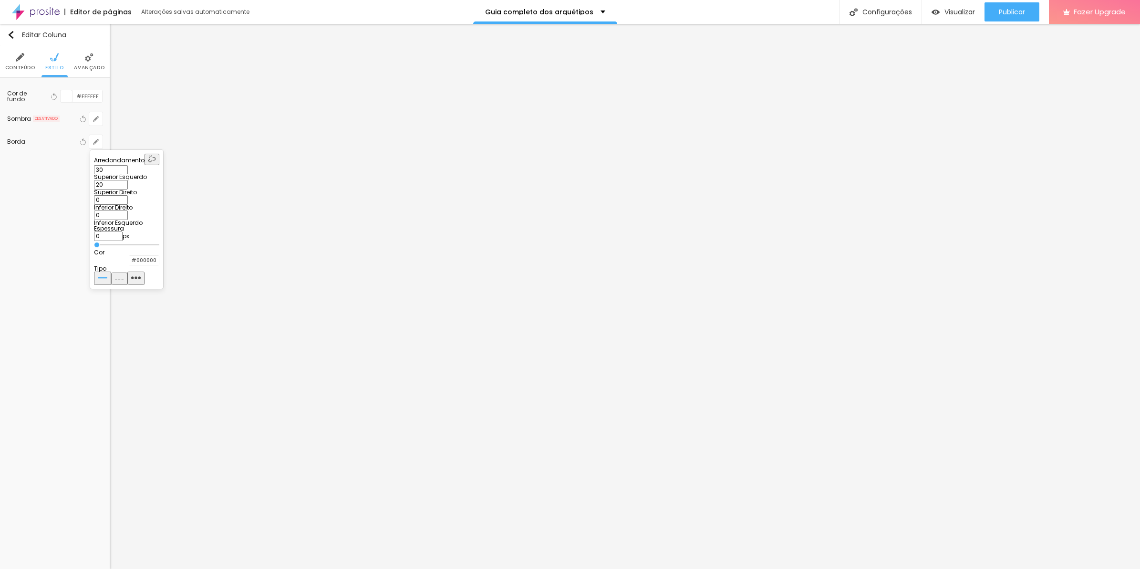
paste input "3"
click at [483, 404] on div at bounding box center [570, 284] width 1140 height 569
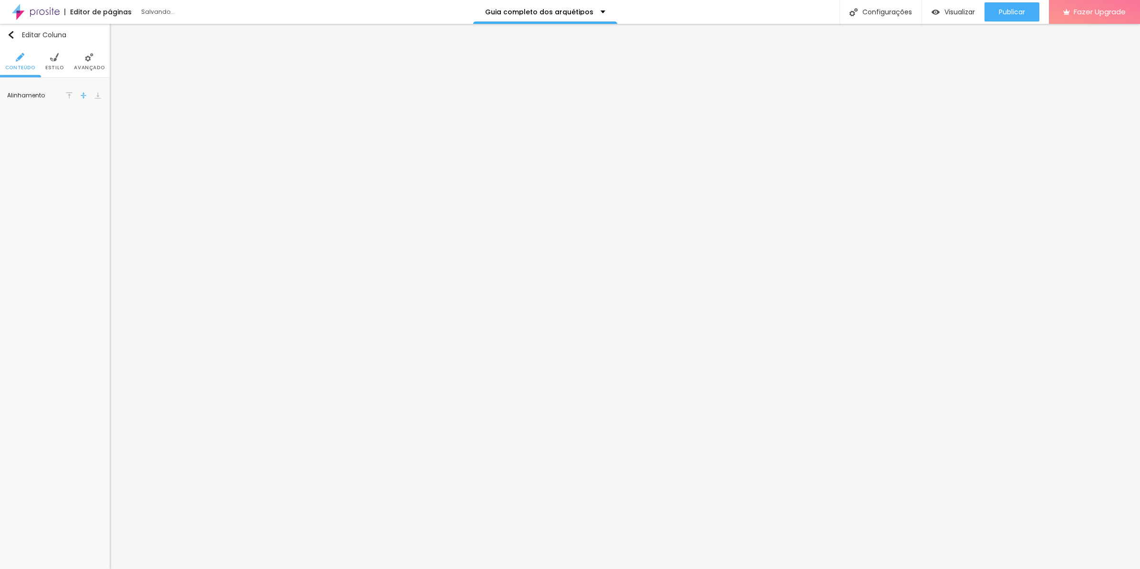
click at [60, 72] on li "Estilo" at bounding box center [54, 61] width 19 height 31
click at [95, 142] on icon "button" at bounding box center [96, 142] width 4 height 4
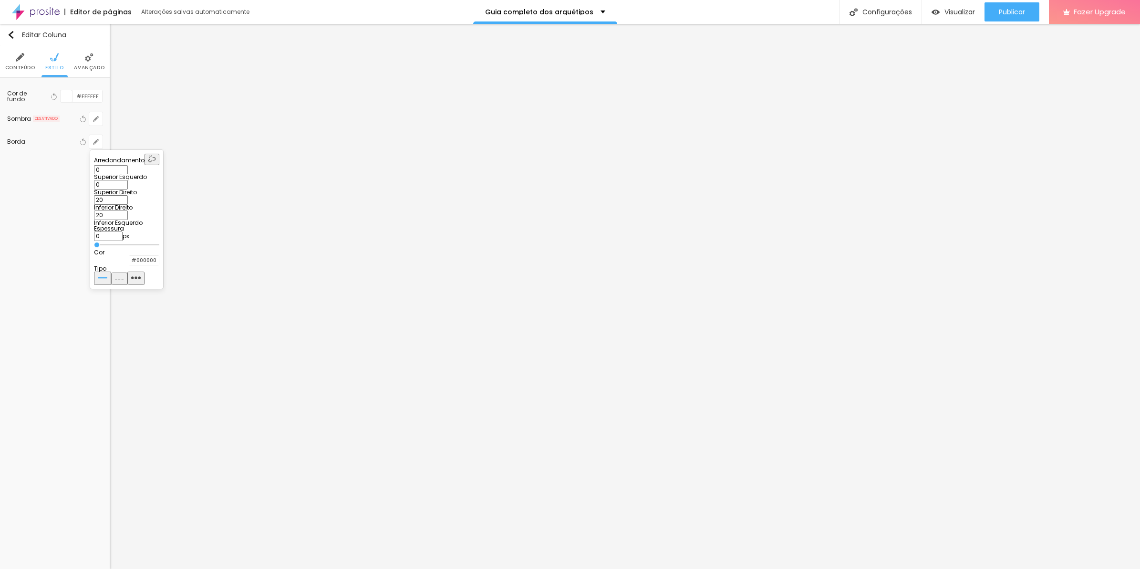
drag, startPoint x: 175, startPoint y: 183, endPoint x: 151, endPoint y: 180, distance: 24.0
click at [152, 180] on div "0 Superior Esquerdo 0 Superior Direito 20 Inferior Direito 20 Inferior Esquerdo" at bounding box center [126, 195] width 65 height 61
paste input "3"
click at [542, 337] on div at bounding box center [570, 284] width 1140 height 569
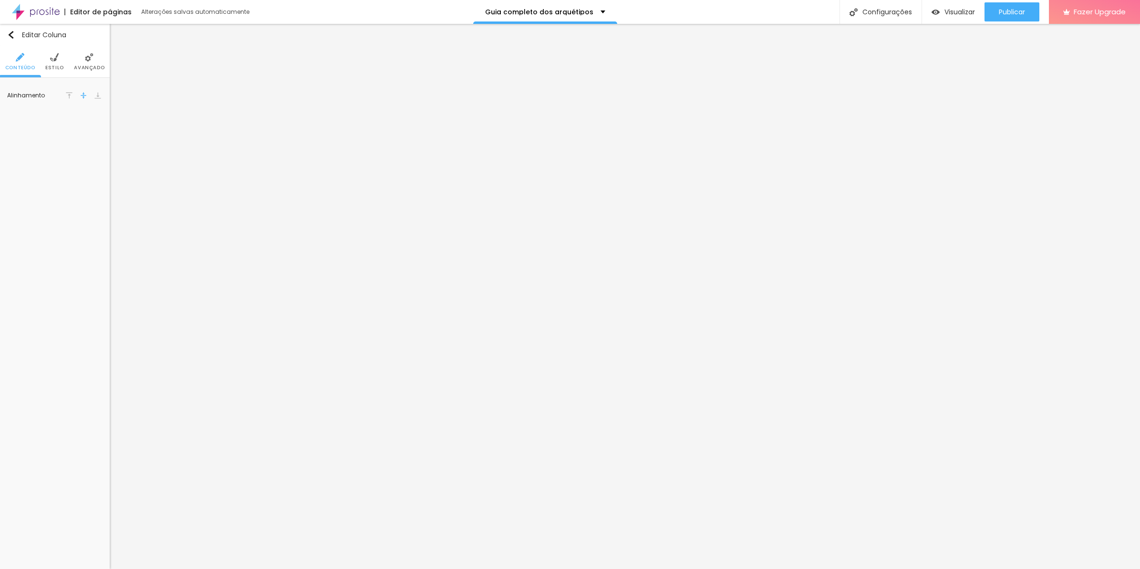
click at [49, 66] on span "Estilo" at bounding box center [54, 67] width 19 height 5
click at [94, 139] on icon "button" at bounding box center [96, 142] width 6 height 6
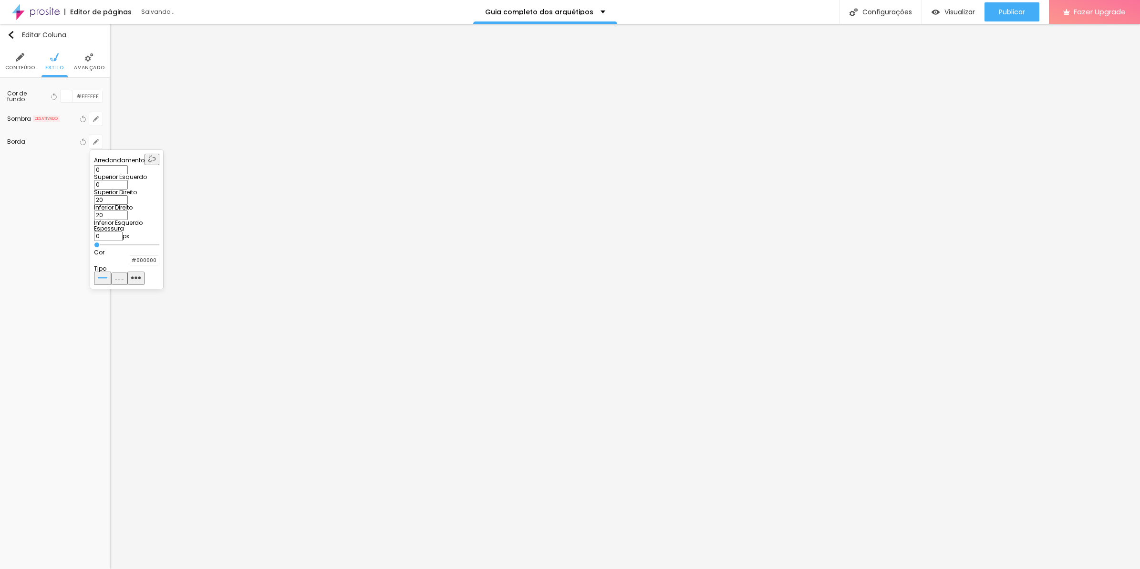
click at [128, 210] on input "20" at bounding box center [111, 215] width 34 height 10
paste input "3"
click at [128, 195] on input "20" at bounding box center [111, 200] width 34 height 10
paste input "3"
click at [371, 330] on div at bounding box center [570, 284] width 1140 height 569
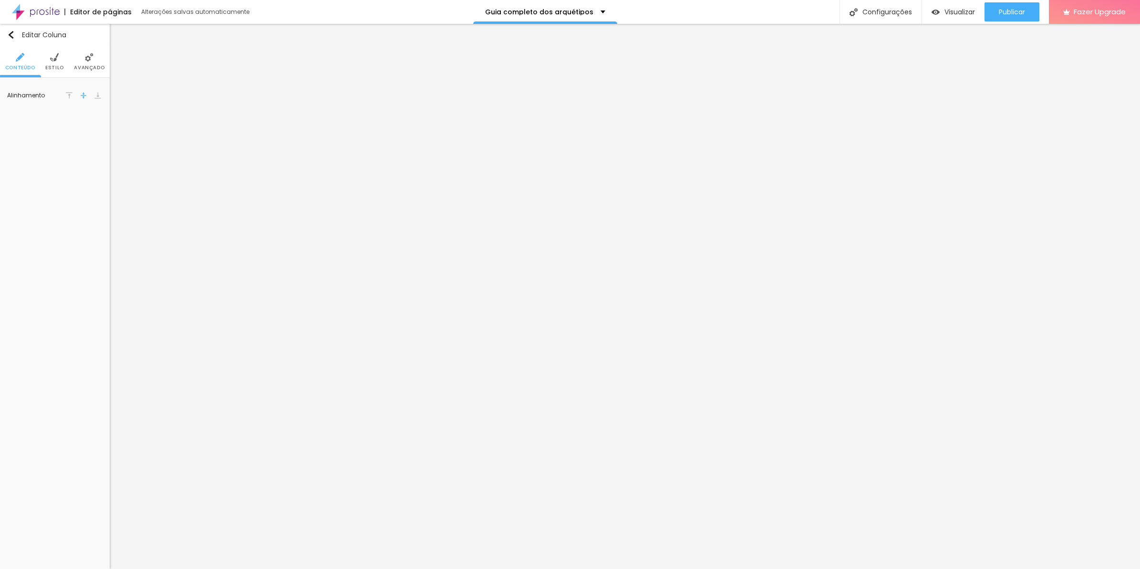
click at [66, 72] on ul "Conteúdo Estilo Avançado" at bounding box center [55, 62] width 110 height 32
click at [60, 69] on span "Estilo" at bounding box center [54, 67] width 19 height 5
click at [93, 139] on icon "button" at bounding box center [96, 142] width 6 height 6
drag, startPoint x: 151, startPoint y: 184, endPoint x: 135, endPoint y: 183, distance: 16.3
click at [128, 183] on input "20" at bounding box center [111, 185] width 34 height 10
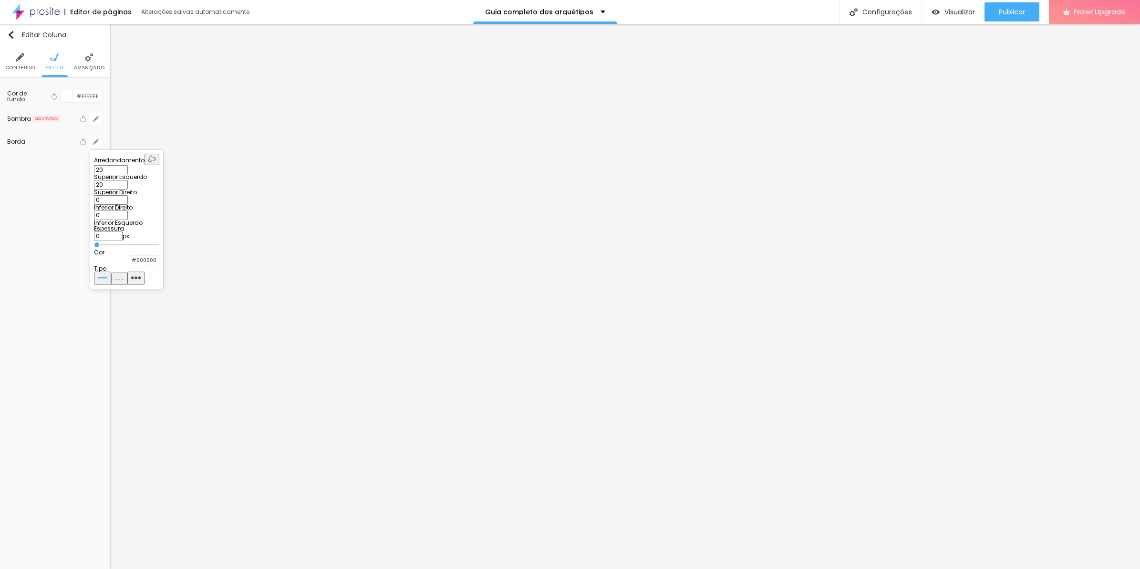
paste input "3"
drag, startPoint x: 125, startPoint y: 184, endPoint x: 104, endPoint y: 183, distance: 21.5
click at [104, 175] on input "20" at bounding box center [111, 170] width 34 height 10
paste input "3"
click at [230, 246] on div at bounding box center [570, 284] width 1140 height 569
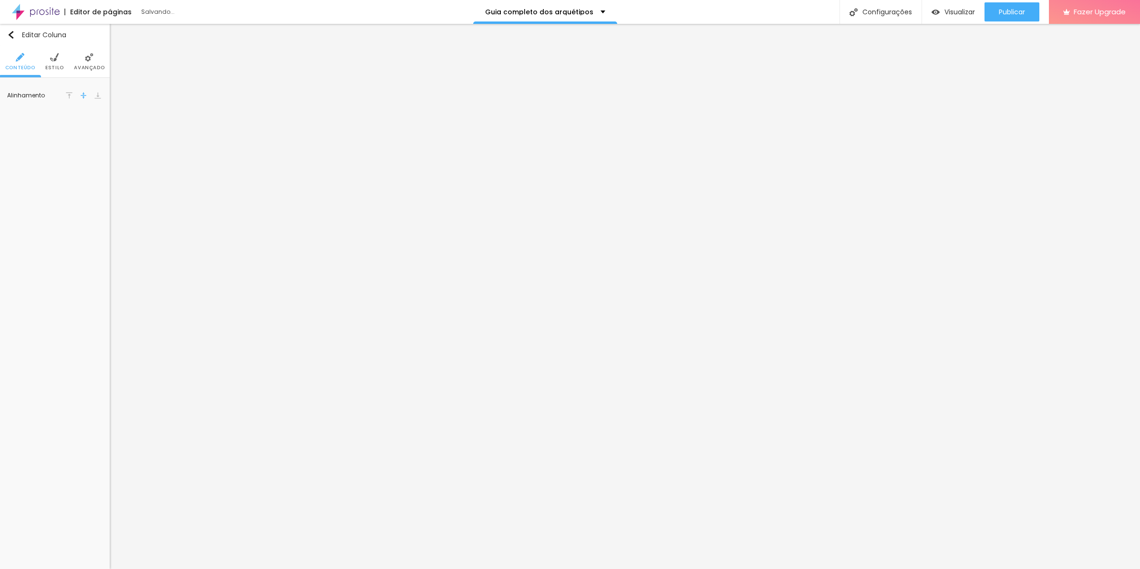
click at [63, 61] on li "Estilo" at bounding box center [54, 61] width 19 height 31
click at [91, 137] on button "button" at bounding box center [95, 141] width 13 height 13
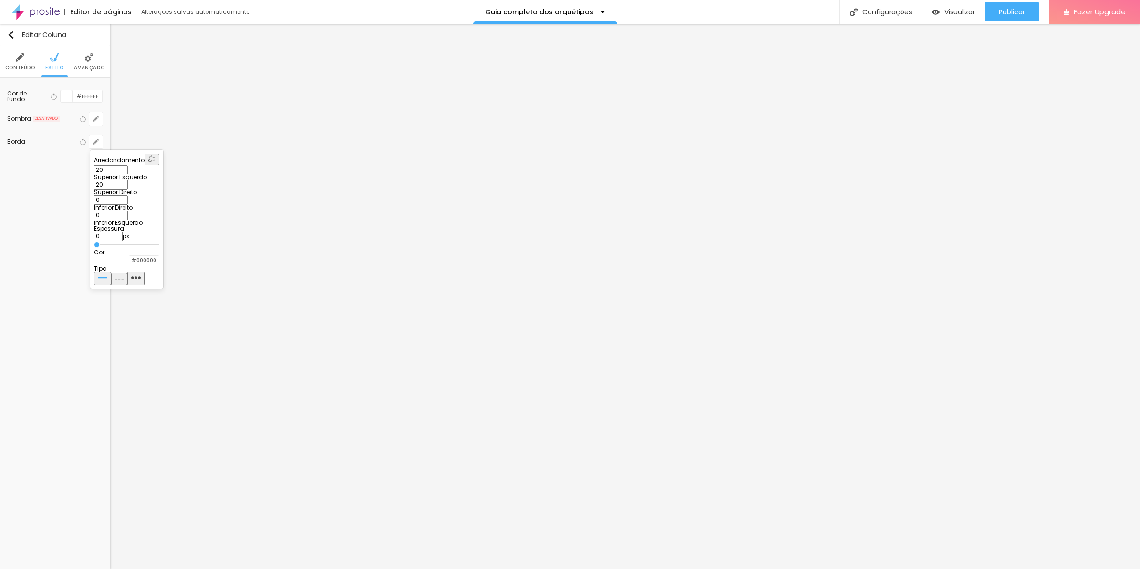
click at [117, 175] on input "20" at bounding box center [111, 170] width 34 height 10
paste input "3"
click at [578, 311] on div at bounding box center [570, 284] width 1140 height 569
click at [60, 56] on li "Estilo" at bounding box center [54, 61] width 19 height 31
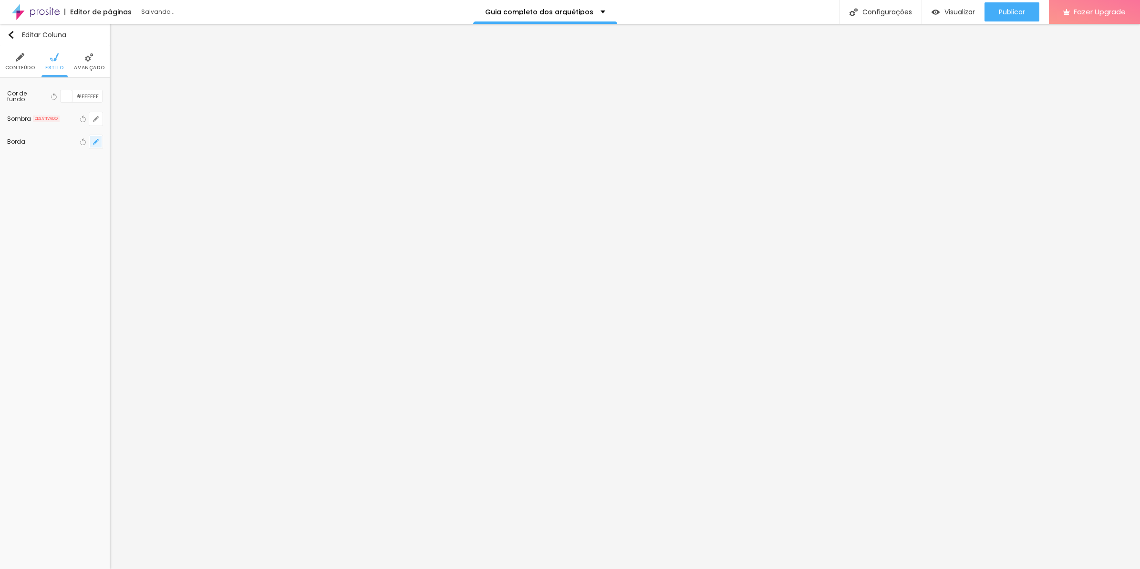
click at [92, 142] on button "button" at bounding box center [95, 141] width 13 height 13
click at [128, 195] on input "20" at bounding box center [111, 200] width 34 height 10
paste input "3"
click at [224, 327] on div at bounding box center [570, 284] width 1140 height 569
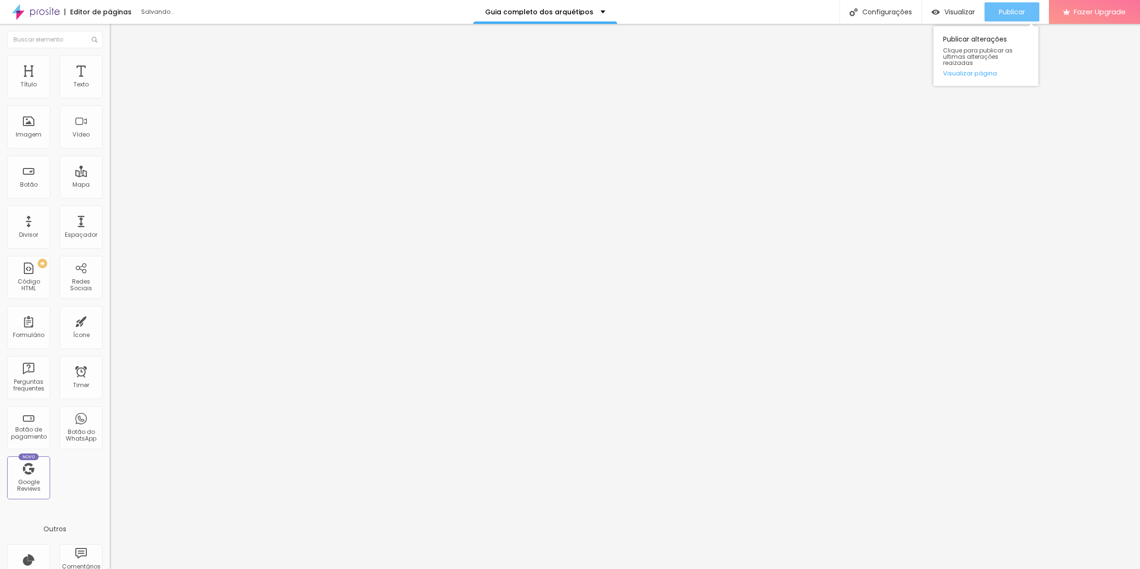
click at [1008, 5] on div "Publicar" at bounding box center [1012, 11] width 26 height 19
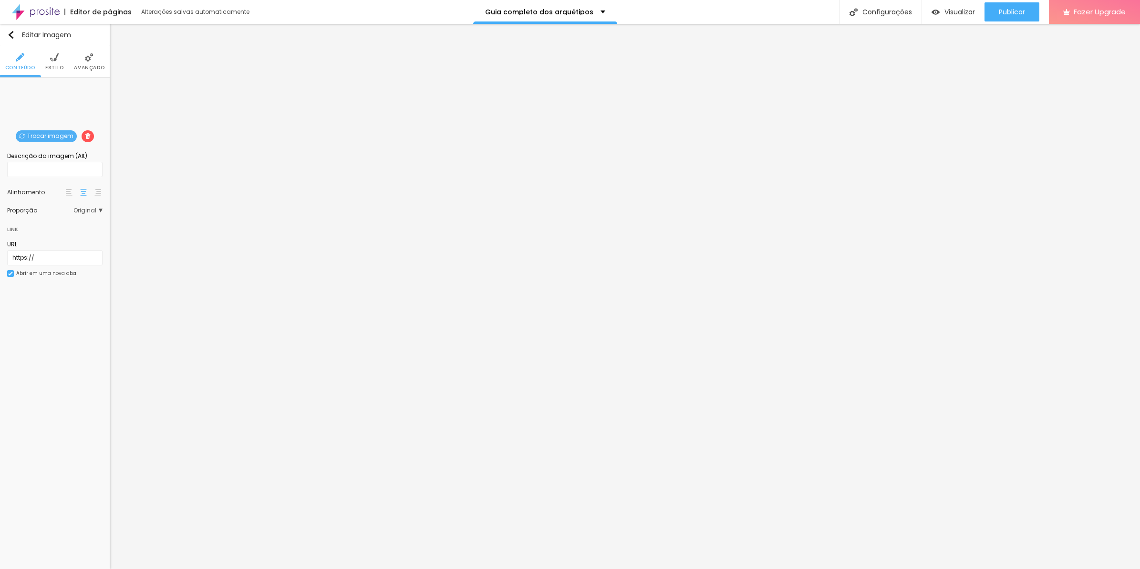
click at [61, 61] on li "Estilo" at bounding box center [54, 61] width 19 height 31
click at [88, 62] on li "Avançado" at bounding box center [89, 61] width 31 height 31
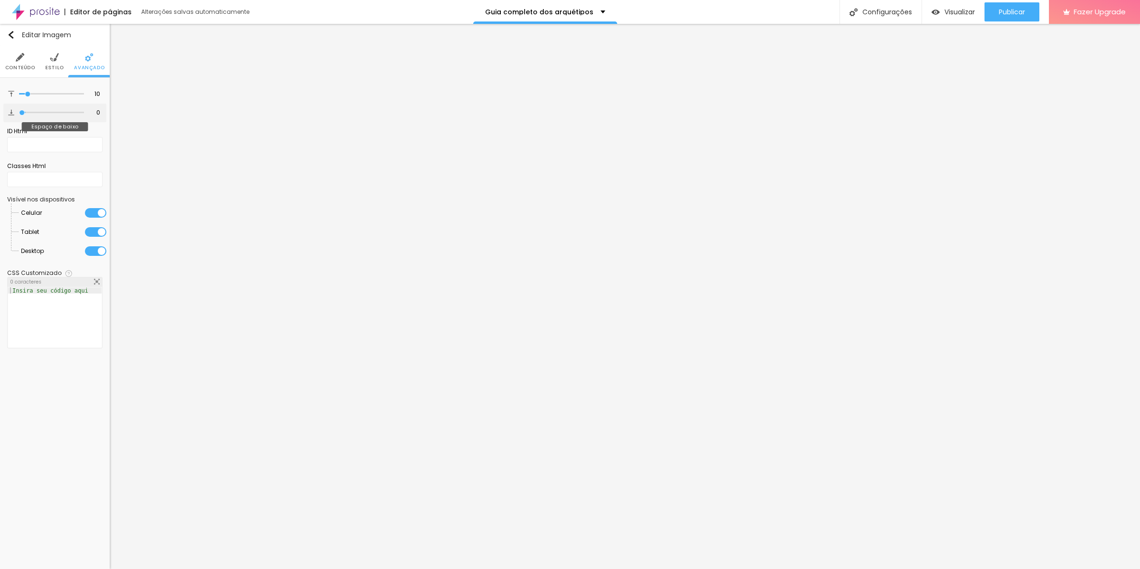
drag, startPoint x: 25, startPoint y: 114, endPoint x: -2, endPoint y: 111, distance: 27.8
click at [19, 111] on input "range" at bounding box center [51, 112] width 65 height 5
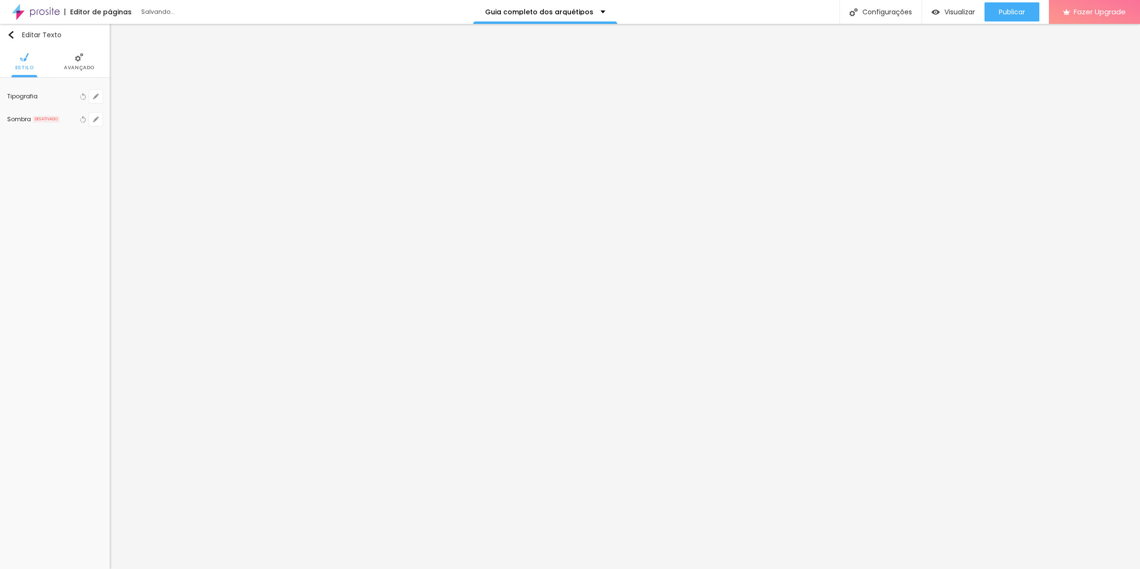
click at [72, 65] on span "Avançado" at bounding box center [79, 67] width 31 height 5
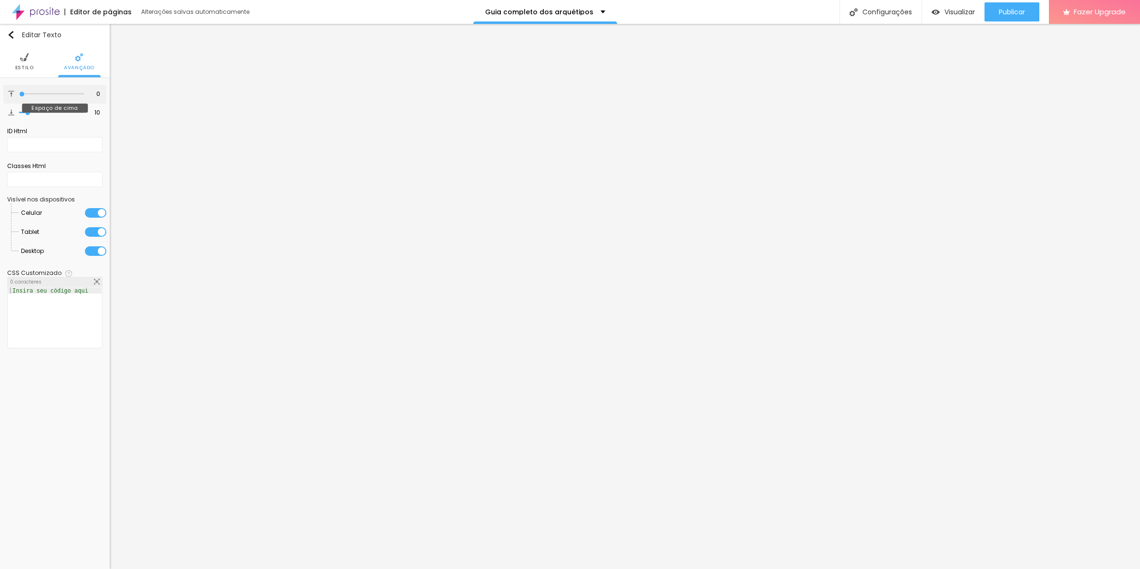
drag, startPoint x: 29, startPoint y: 94, endPoint x: -2, endPoint y: 92, distance: 31.1
click at [19, 92] on input "range" at bounding box center [51, 94] width 65 height 5
click at [1029, 8] on button "Publicar" at bounding box center [1012, 11] width 55 height 19
click at [1038, 6] on button "Publicar" at bounding box center [1012, 11] width 55 height 19
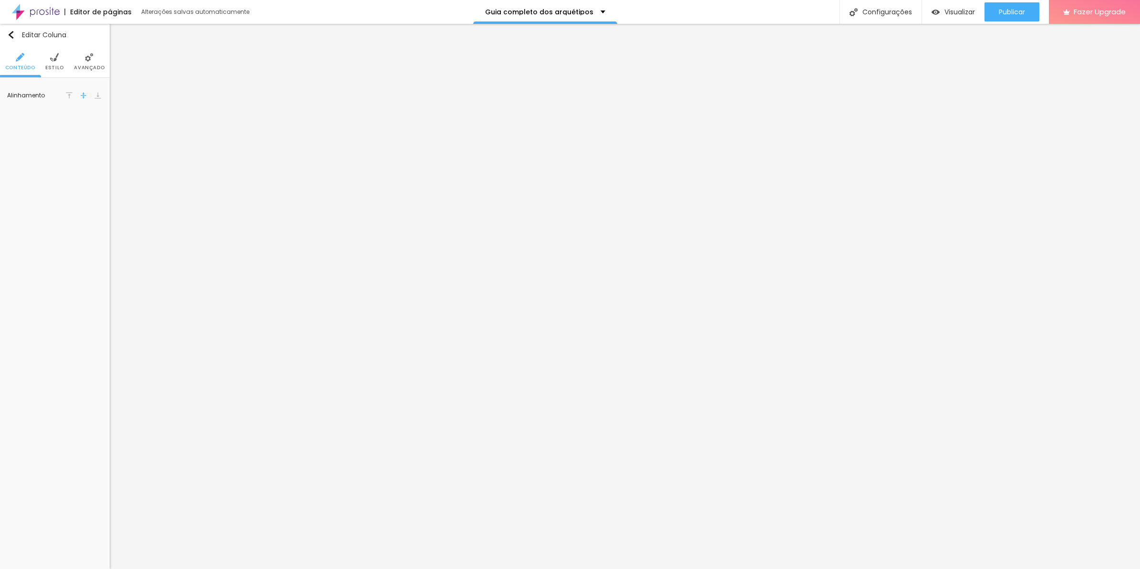
click at [87, 67] on span "Avançado" at bounding box center [89, 67] width 31 height 5
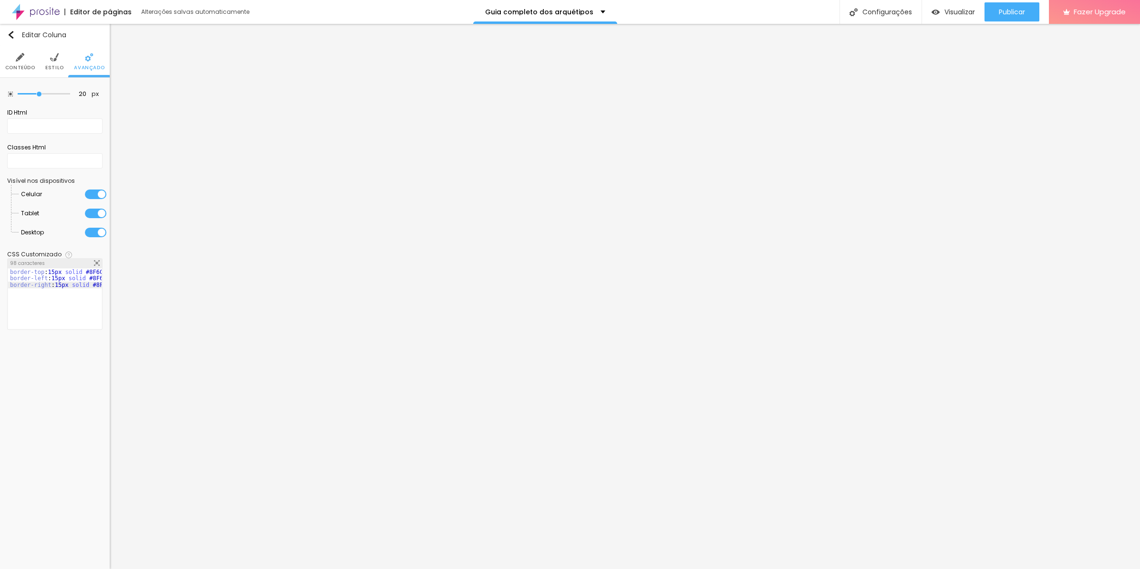
click at [24, 68] on span "Conteúdo" at bounding box center [20, 67] width 30 height 5
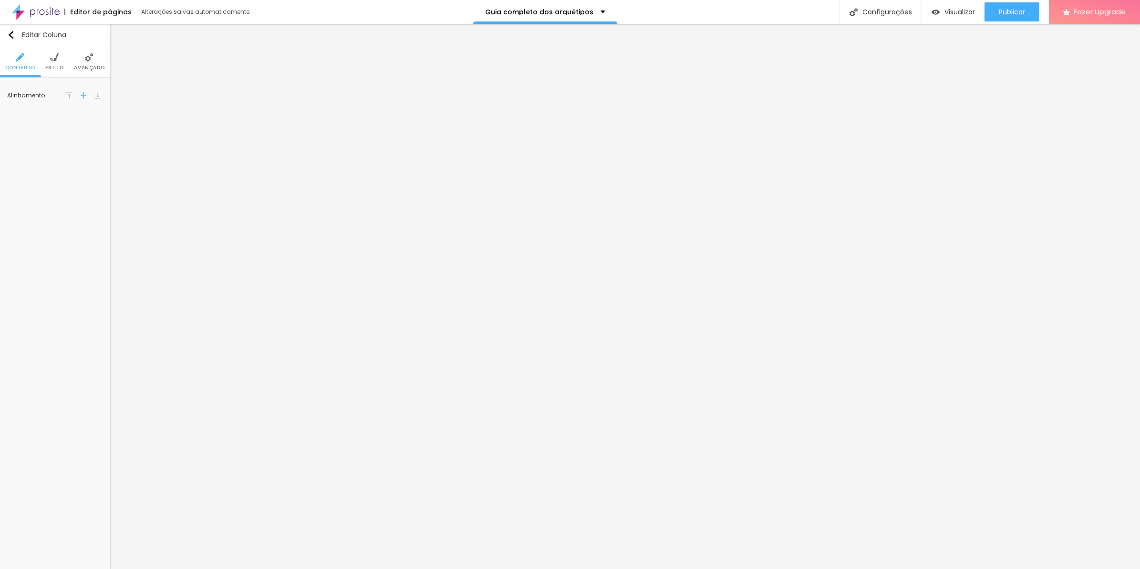
click at [96, 94] on img at bounding box center [97, 95] width 7 height 7
click at [1005, 10] on span "Publicar" at bounding box center [1012, 12] width 26 height 8
click at [64, 43] on button "Editar Imagem" at bounding box center [55, 35] width 110 height 22
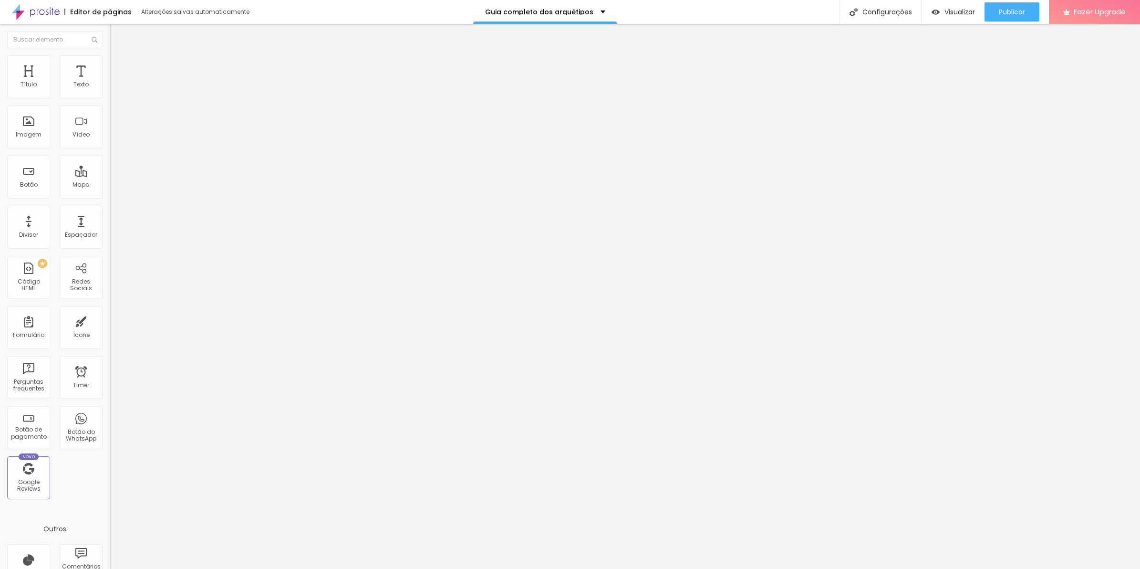
click at [72, 65] on div "Título Texto Imagem Vídeo Botão Mapa Divisor Espaçador PREMIUM Código HTML Rede…" at bounding box center [55, 296] width 110 height 545
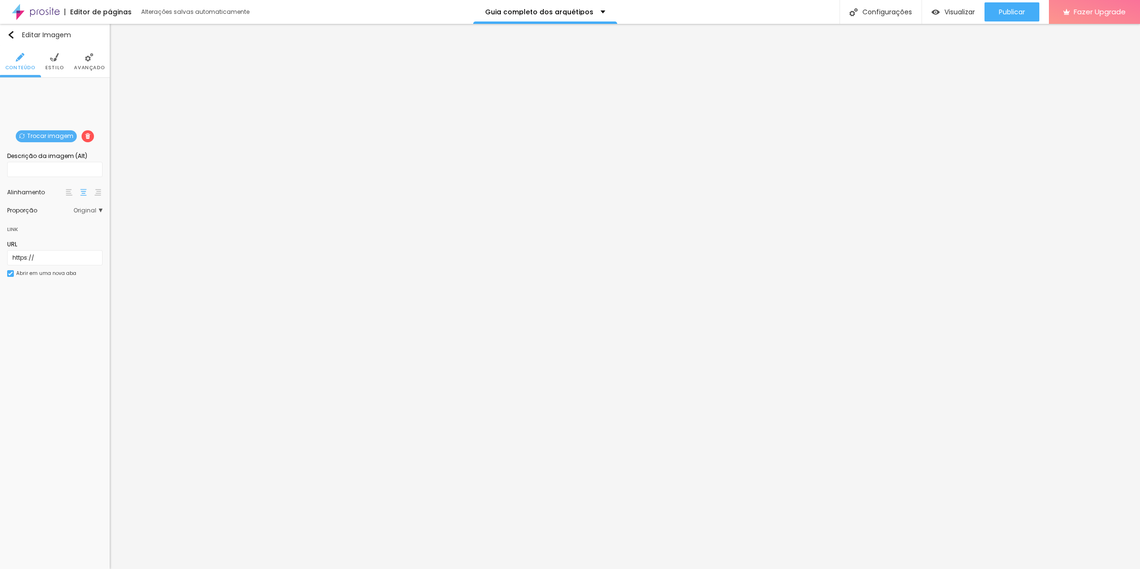
click at [79, 68] on span "Avançado" at bounding box center [89, 67] width 31 height 5
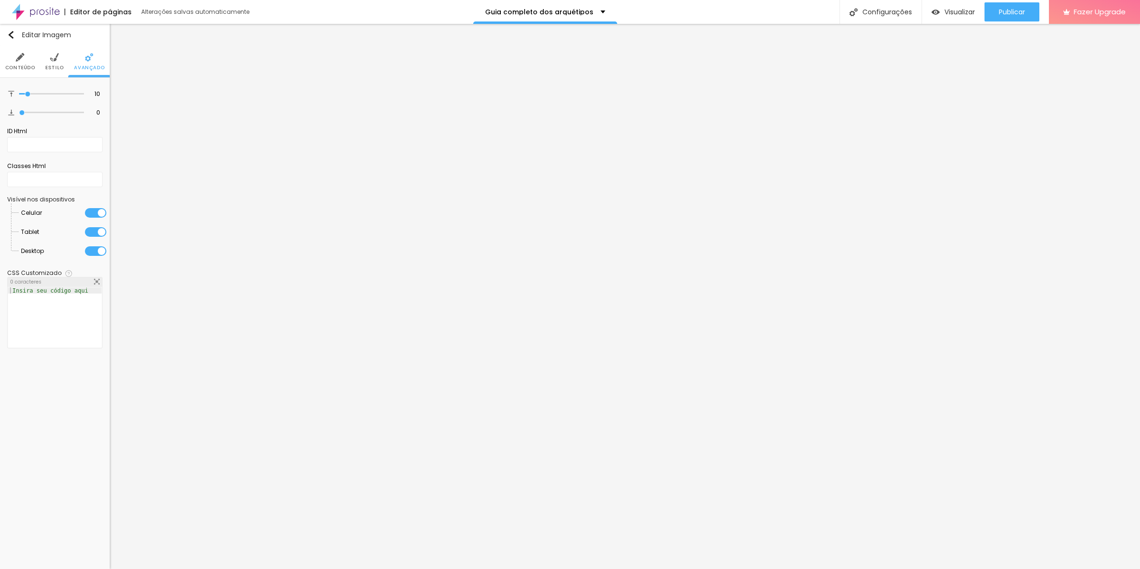
click at [57, 73] on li "Estilo" at bounding box center [54, 61] width 19 height 31
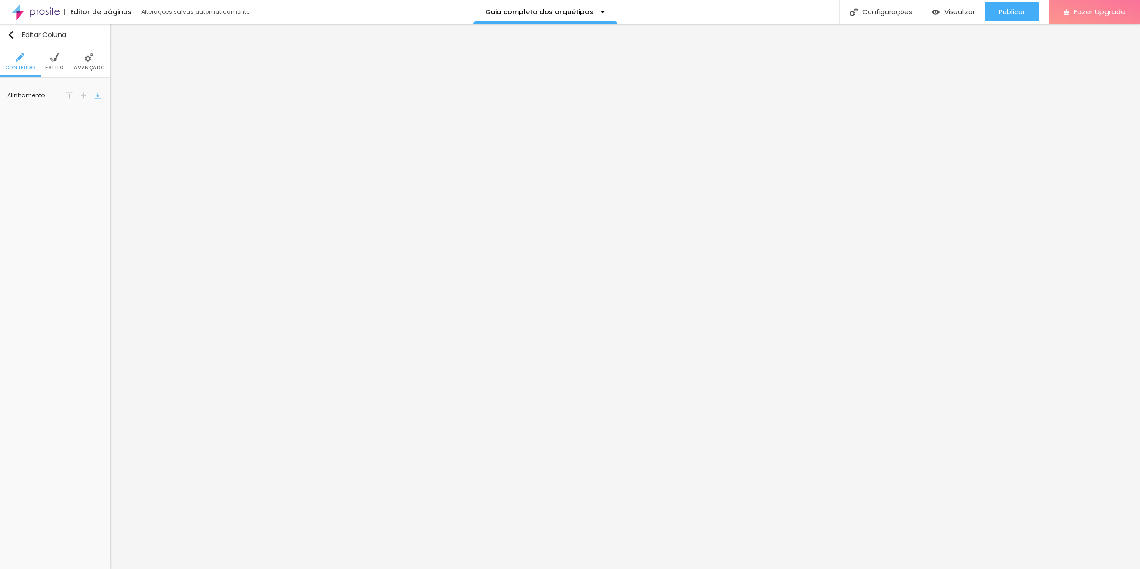
click at [90, 63] on li "Avançado" at bounding box center [89, 61] width 31 height 31
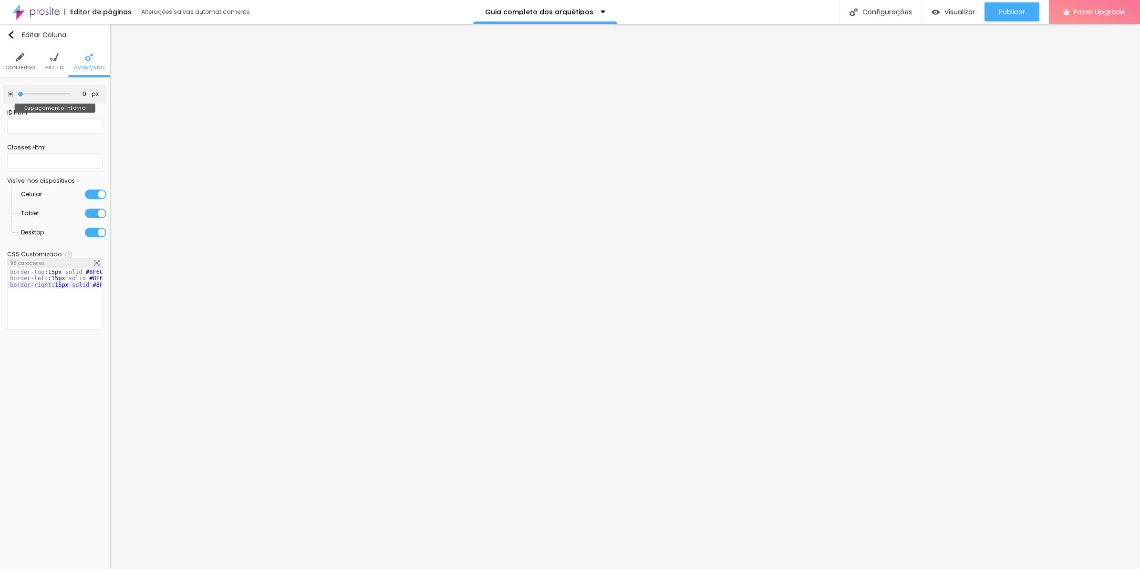
drag, startPoint x: 37, startPoint y: 92, endPoint x: -2, endPoint y: 93, distance: 39.6
click at [18, 93] on input "range" at bounding box center [44, 94] width 52 height 5
click at [1014, 18] on div "Publicar" at bounding box center [1012, 11] width 26 height 19
click at [52, 65] on span "Estilo" at bounding box center [54, 67] width 19 height 5
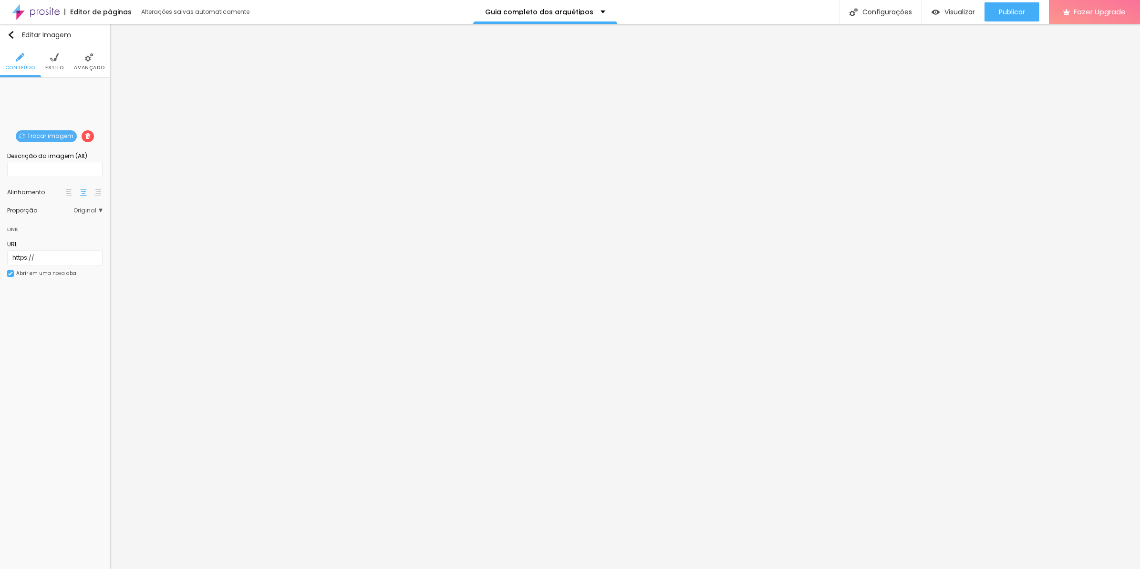
click at [82, 63] on li "Avançado" at bounding box center [89, 61] width 31 height 31
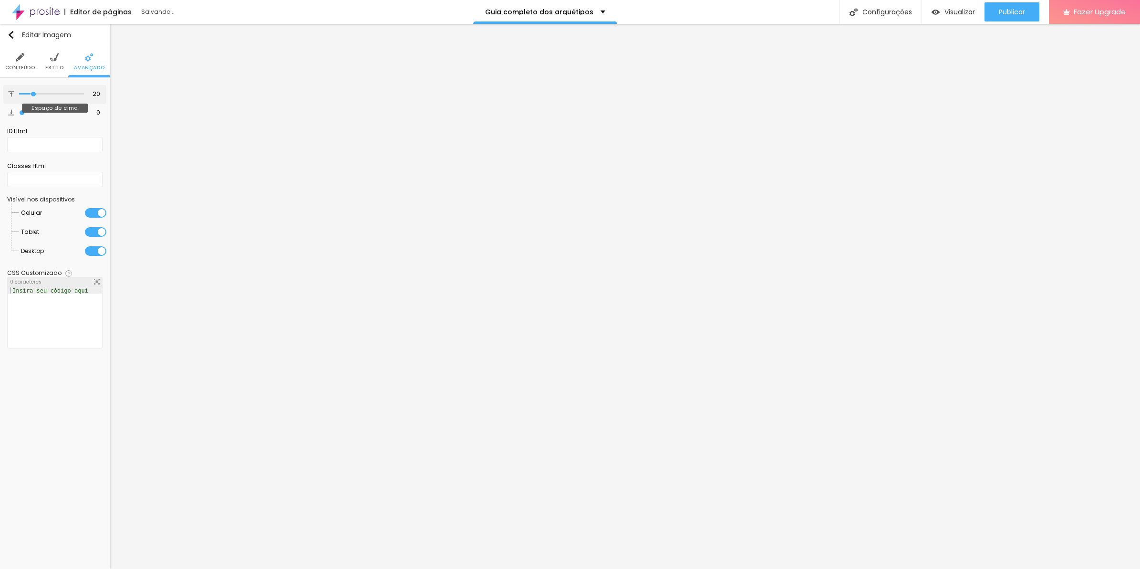
click at [34, 94] on input "range" at bounding box center [51, 94] width 65 height 5
click at [1007, 12] on span "Publicar" at bounding box center [1012, 12] width 26 height 8
click at [96, 96] on input "20" at bounding box center [93, 94] width 17 height 9
click at [1033, 18] on button "Publicar" at bounding box center [1012, 11] width 55 height 19
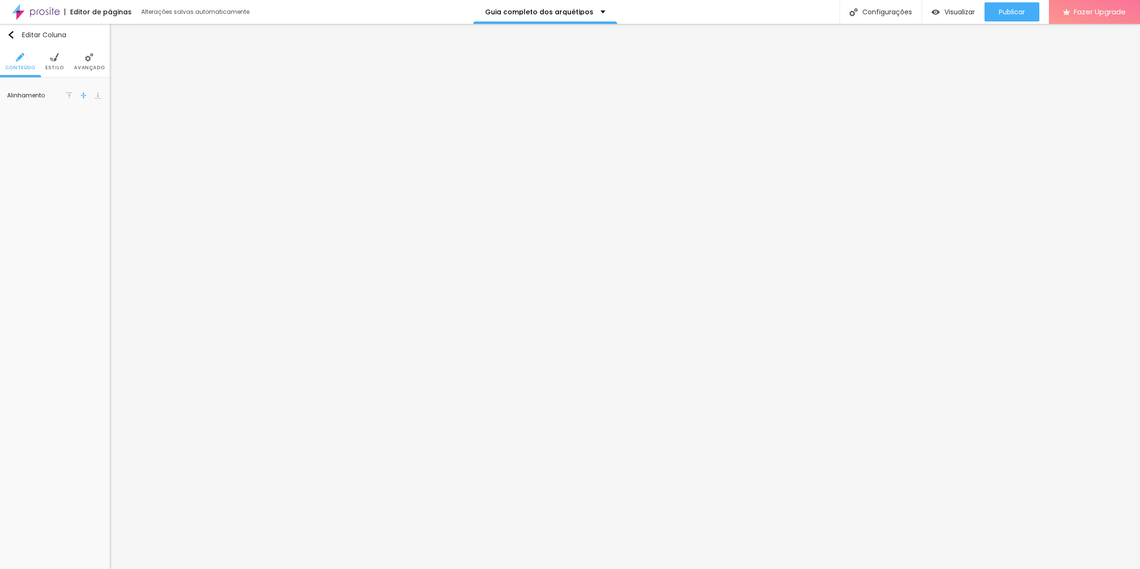
click at [68, 63] on ul "Conteúdo Estilo Avançado" at bounding box center [55, 62] width 110 height 32
click at [77, 65] on span "Avançado" at bounding box center [89, 67] width 31 height 5
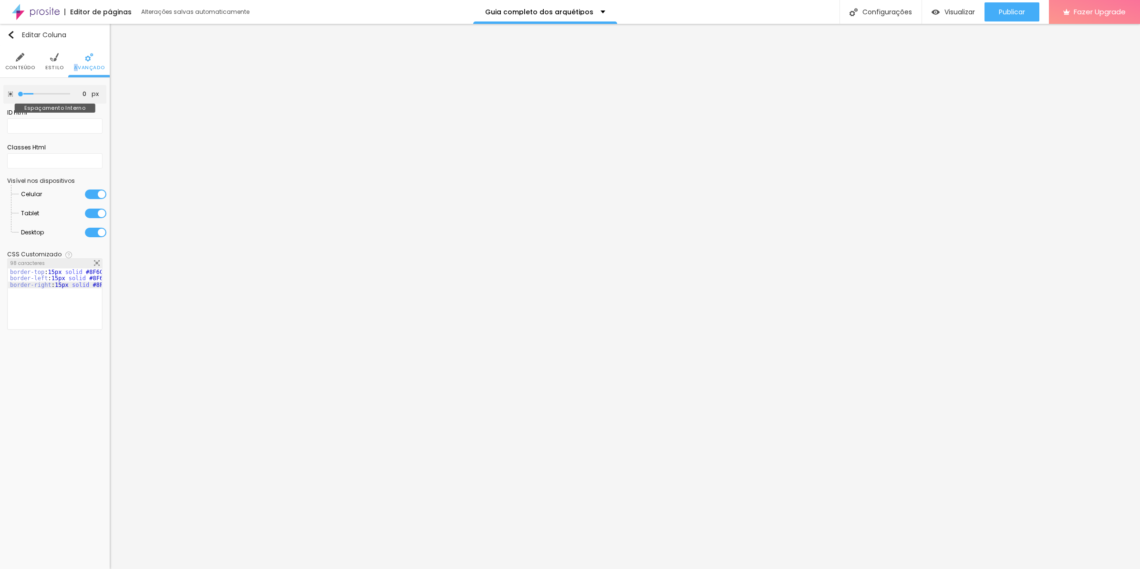
drag, startPoint x: 77, startPoint y: 65, endPoint x: -2, endPoint y: 86, distance: 82.4
click at [18, 92] on input "range" at bounding box center [44, 94] width 52 height 5
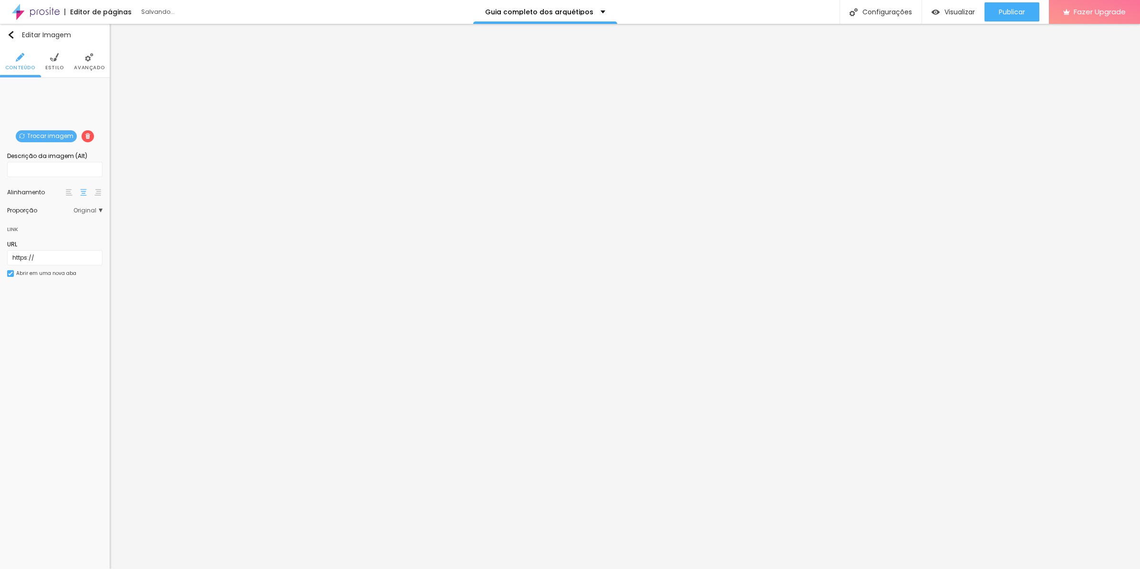
click at [79, 57] on li "Avançado" at bounding box center [89, 61] width 31 height 31
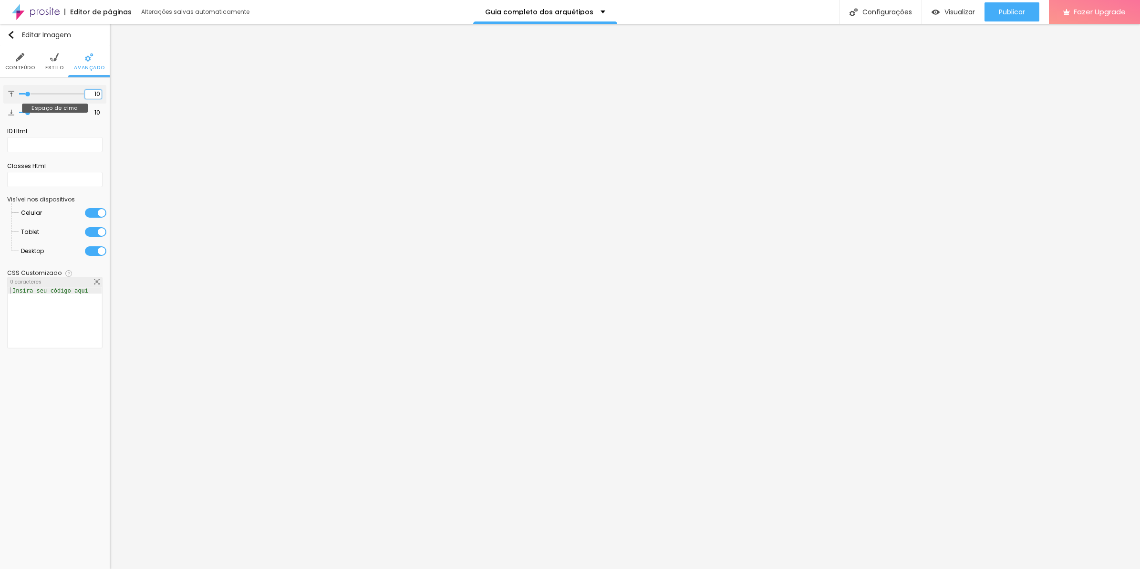
click at [91, 92] on input "10" at bounding box center [93, 94] width 17 height 9
paste input "3"
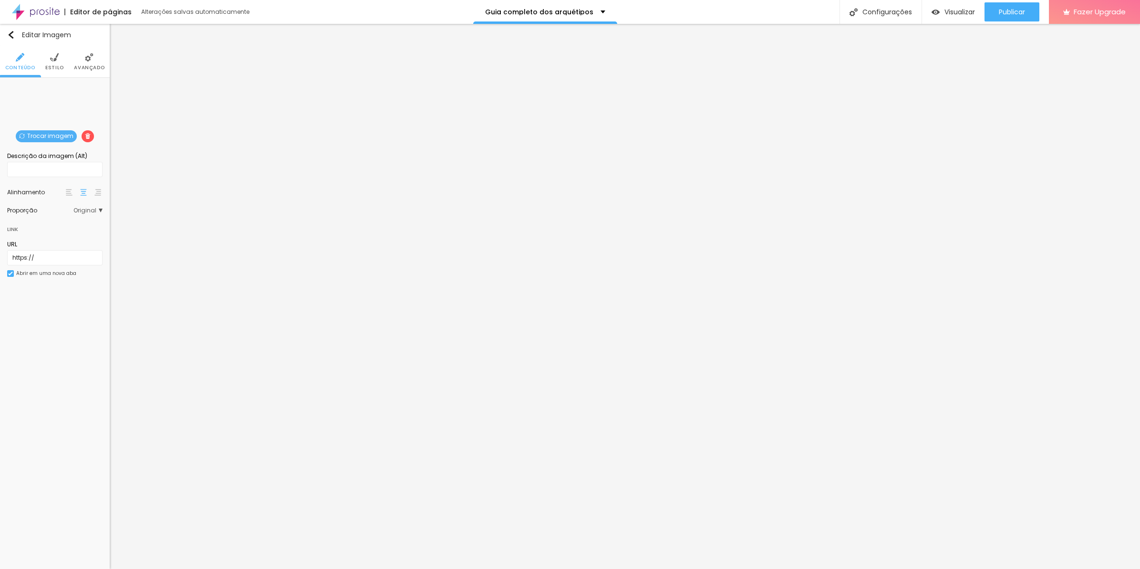
click at [92, 72] on li "Avançado" at bounding box center [89, 61] width 31 height 31
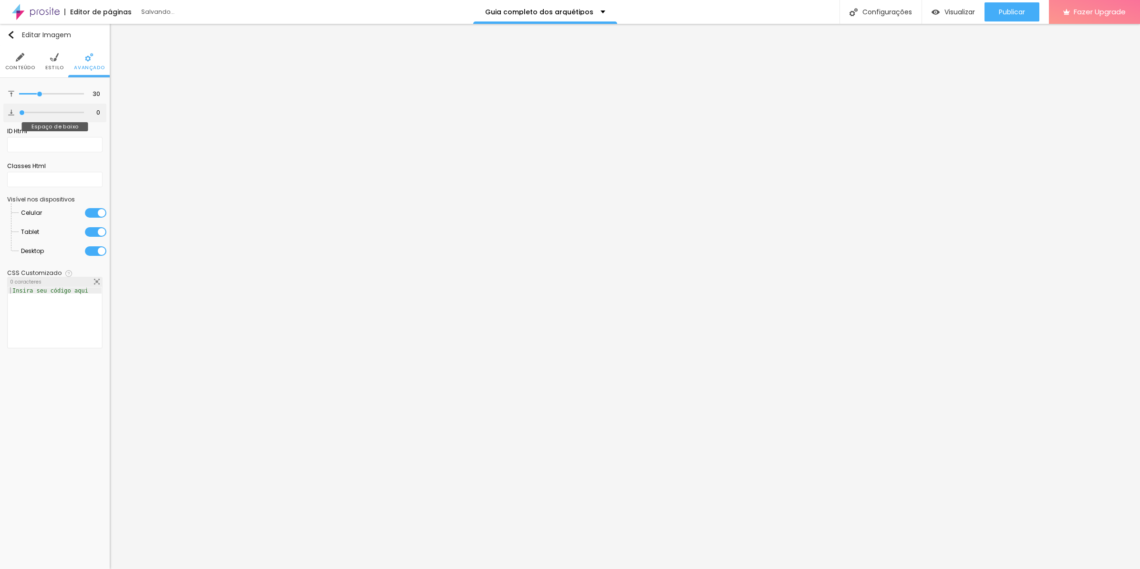
drag, startPoint x: 21, startPoint y: 113, endPoint x: -2, endPoint y: 113, distance: 23.9
click at [19, 113] on input "range" at bounding box center [51, 112] width 65 height 5
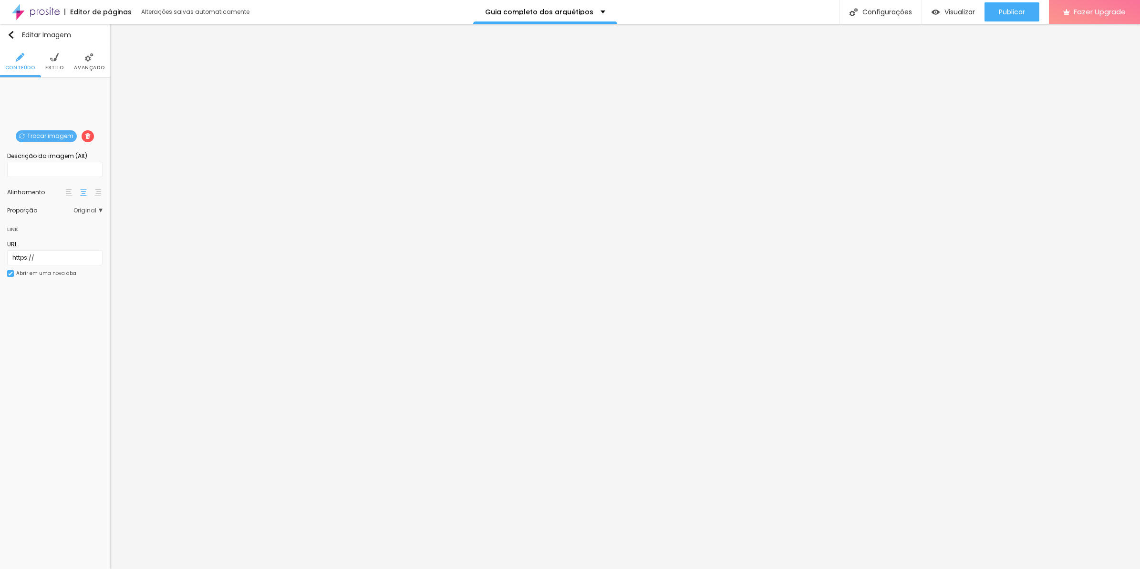
click at [88, 69] on span "Avançado" at bounding box center [89, 67] width 31 height 5
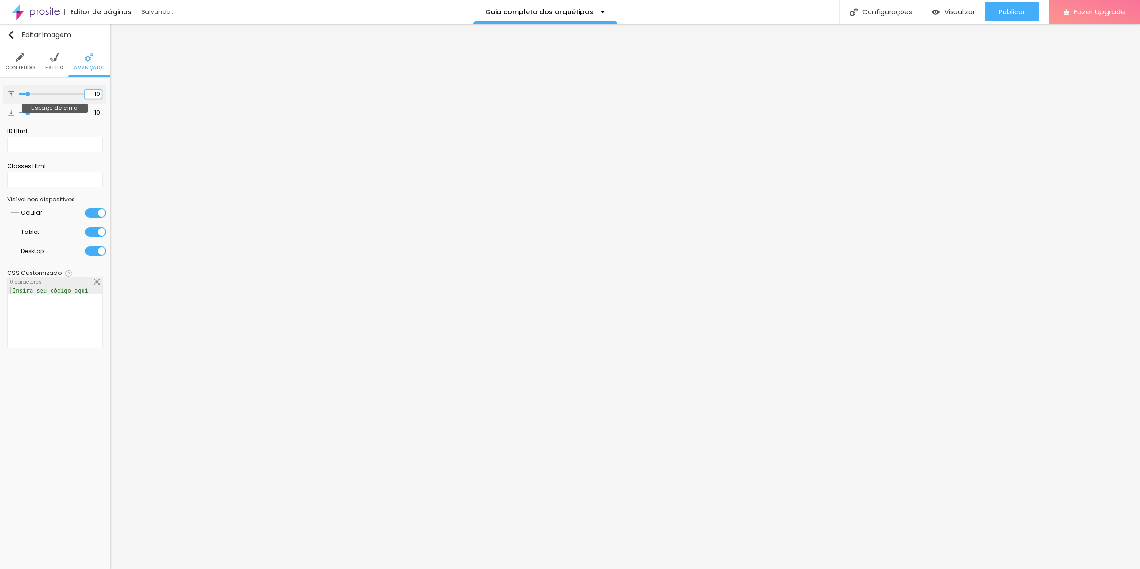
click at [94, 94] on input "10" at bounding box center [93, 94] width 17 height 9
paste input "3"
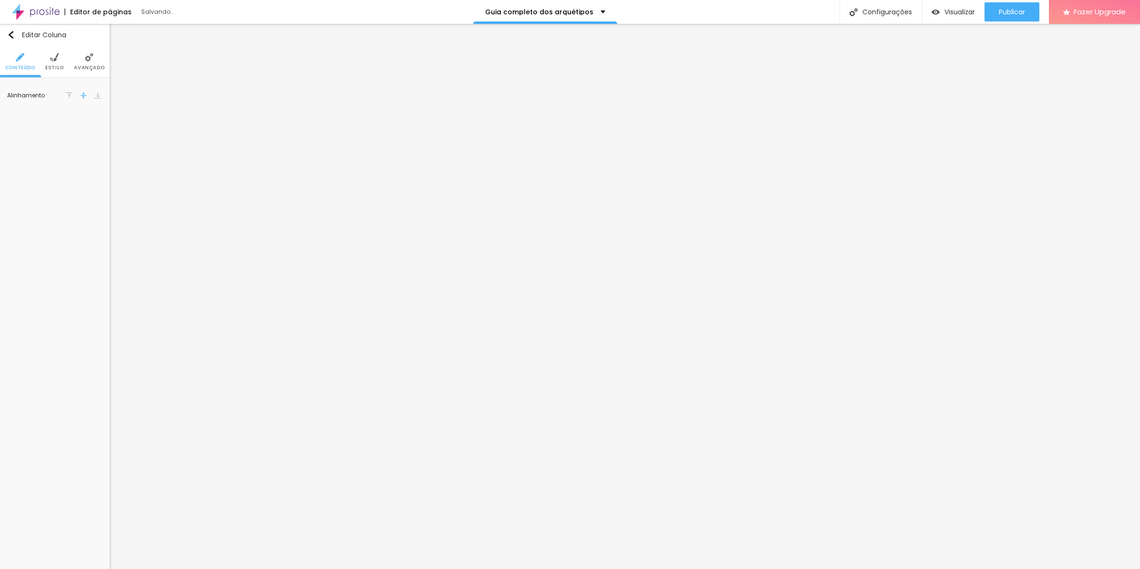
click at [99, 65] on span "Avançado" at bounding box center [89, 67] width 31 height 5
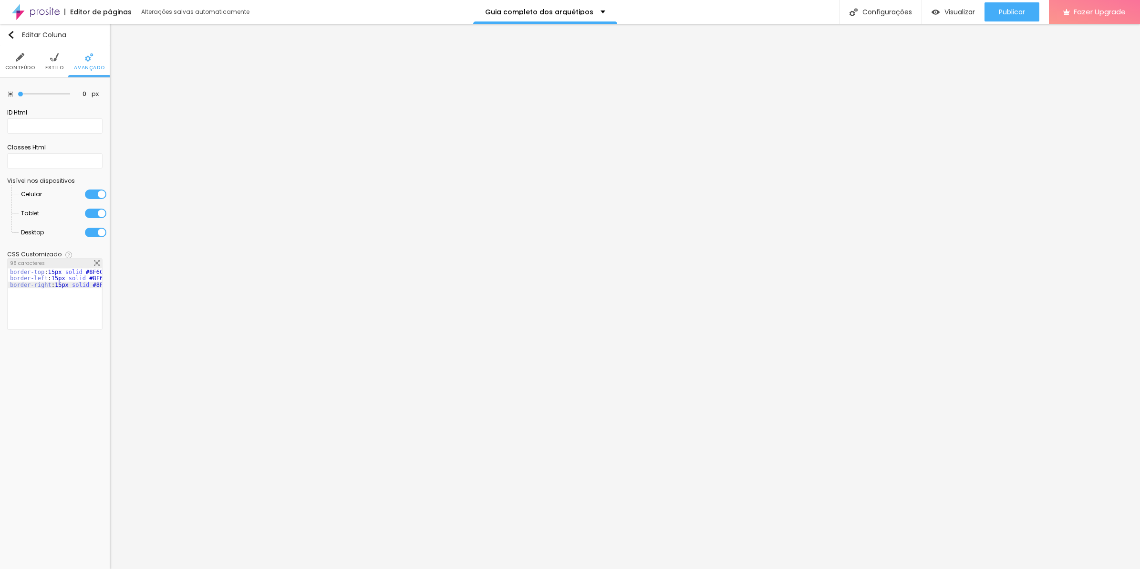
click at [30, 67] on span "Conteúdo" at bounding box center [20, 67] width 30 height 5
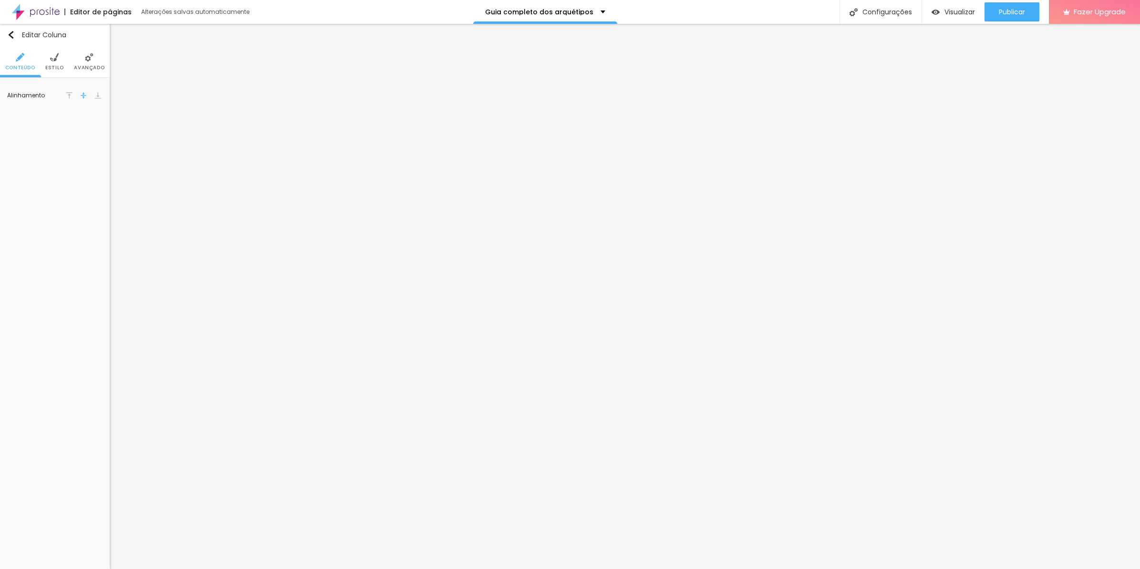
click at [100, 93] on img at bounding box center [97, 95] width 7 height 7
click at [89, 67] on span "Avançado" at bounding box center [89, 67] width 31 height 5
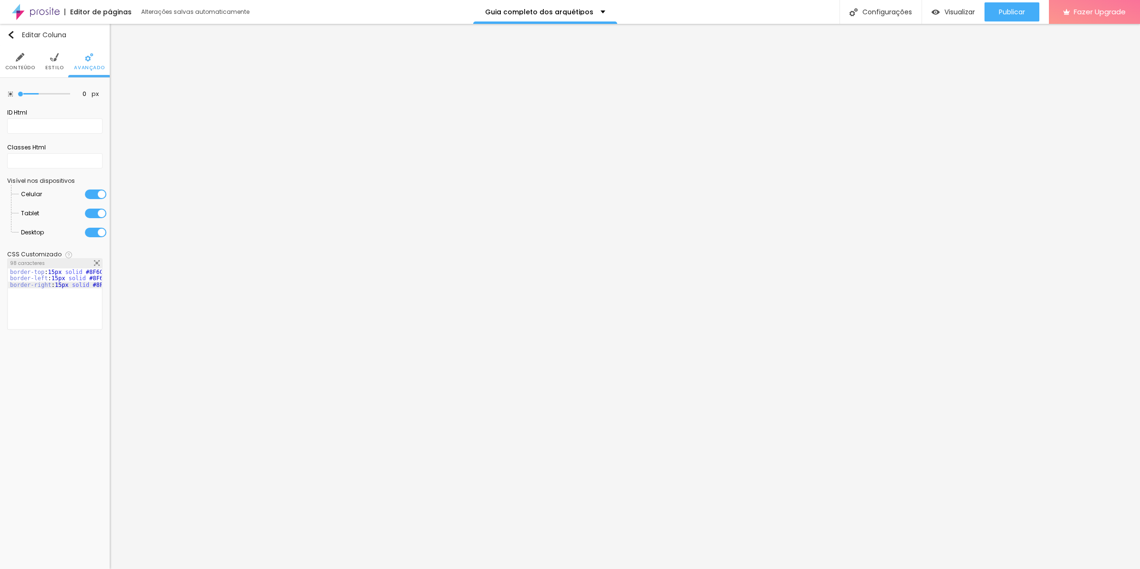
click at [18, 92] on input "range" at bounding box center [44, 94] width 52 height 5
click at [59, 66] on span "Estilo" at bounding box center [54, 67] width 19 height 5
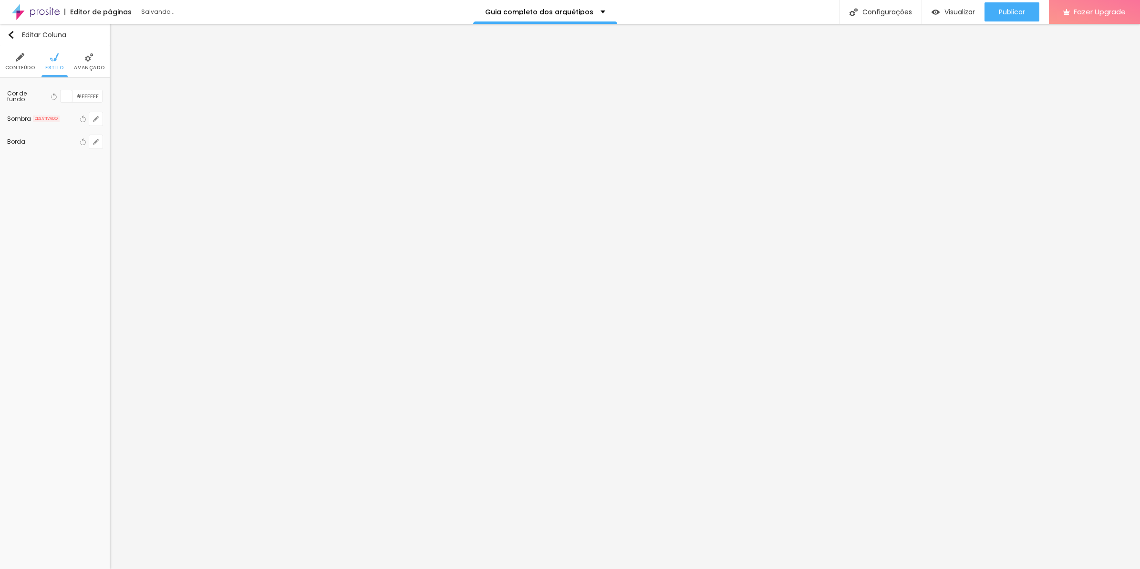
click at [34, 65] on span "Conteúdo" at bounding box center [20, 67] width 30 height 5
click at [99, 100] on div at bounding box center [98, 95] width 10 height 11
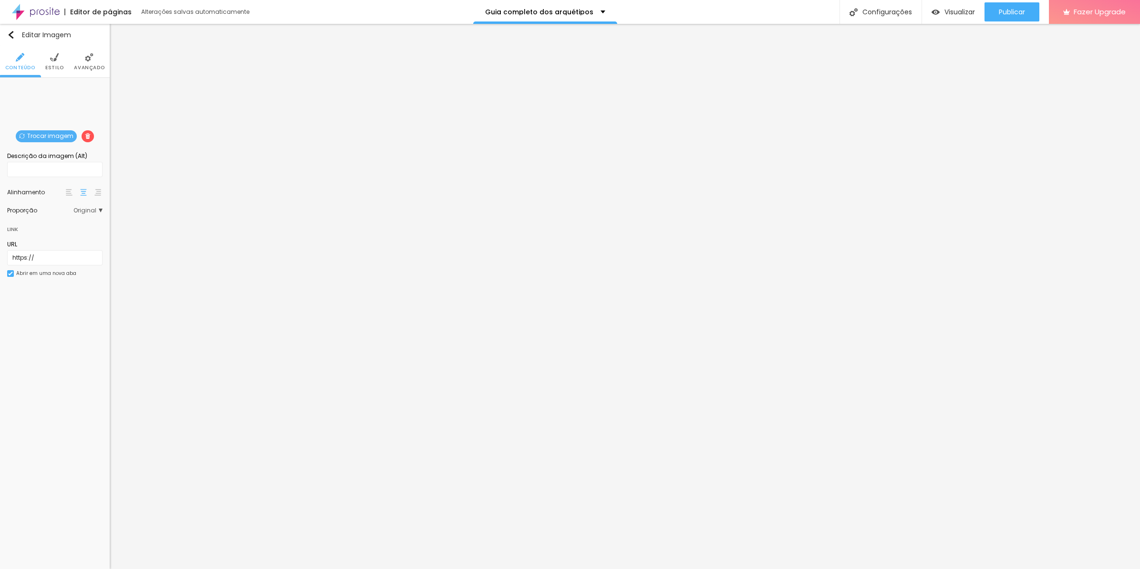
click at [84, 66] on span "Avançado" at bounding box center [89, 67] width 31 height 5
click at [63, 66] on span "Estilo" at bounding box center [54, 67] width 19 height 5
click at [80, 61] on li "Avançado" at bounding box center [89, 61] width 31 height 31
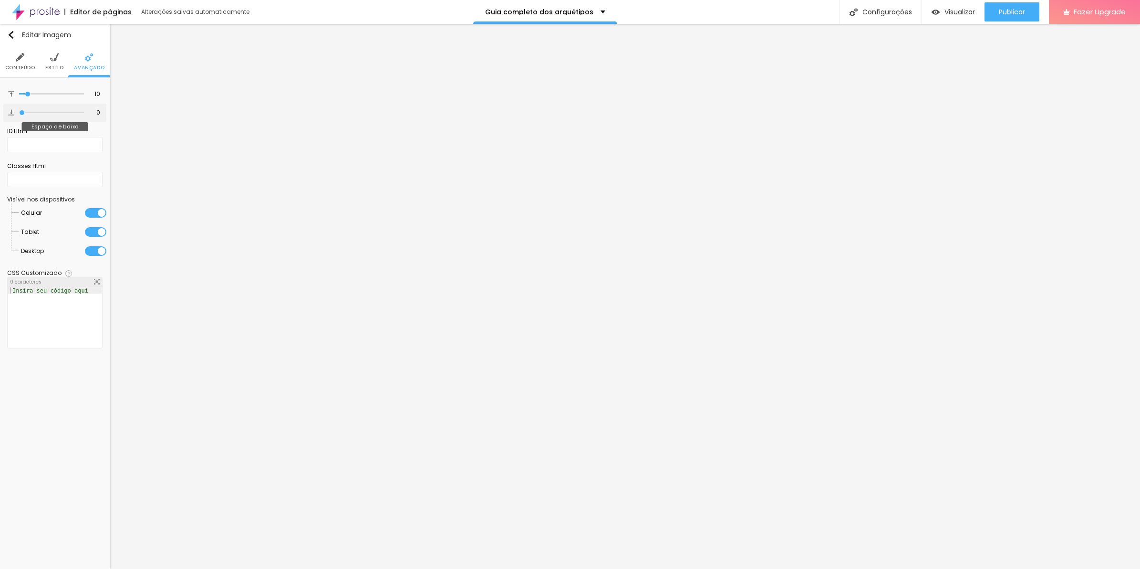
click at [19, 113] on input "range" at bounding box center [51, 112] width 65 height 5
click at [84, 91] on div "10 Espaço de cima" at bounding box center [54, 94] width 103 height 19
click at [92, 91] on input "10" at bounding box center [93, 94] width 17 height 9
paste input "3"
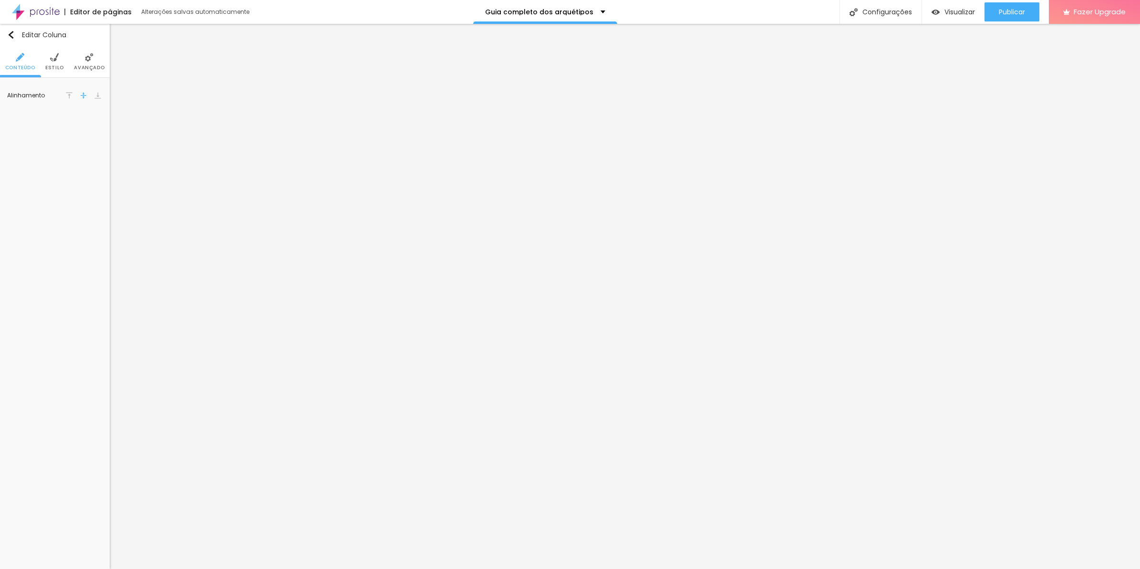
click at [99, 61] on li "Avançado" at bounding box center [89, 61] width 31 height 31
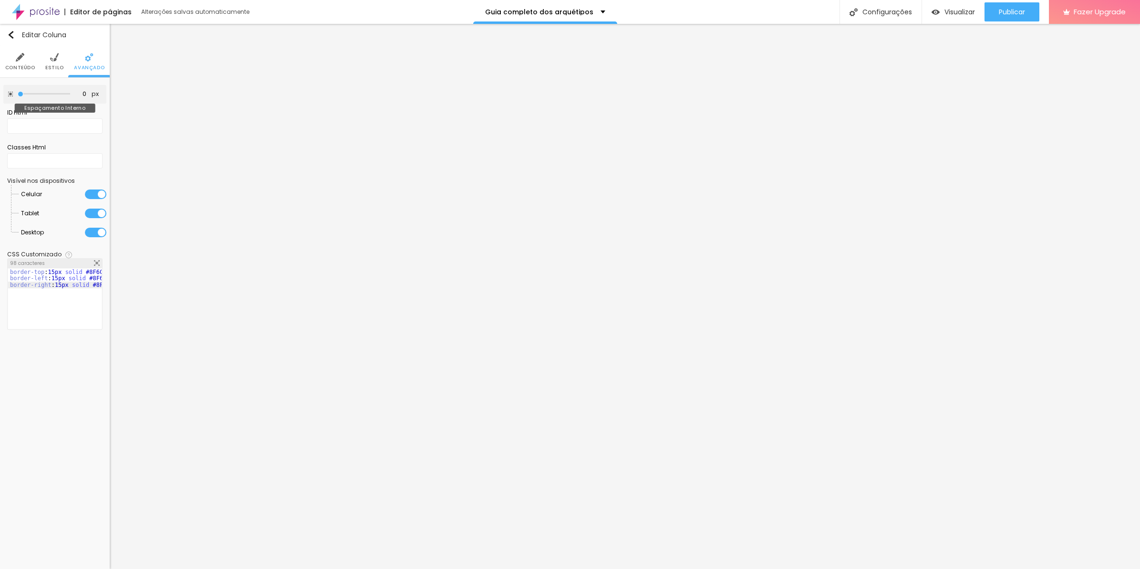
drag, startPoint x: 41, startPoint y: 92, endPoint x: -2, endPoint y: 92, distance: 43.4
click at [18, 92] on input "range" at bounding box center [44, 94] width 52 height 5
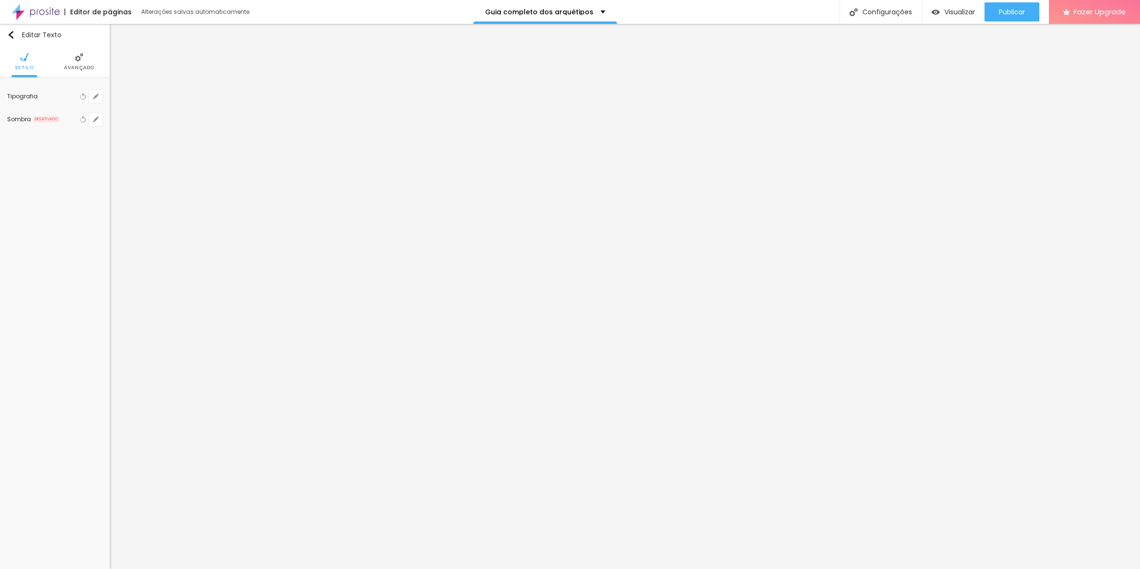
click at [92, 65] on span "Avançado" at bounding box center [79, 67] width 31 height 5
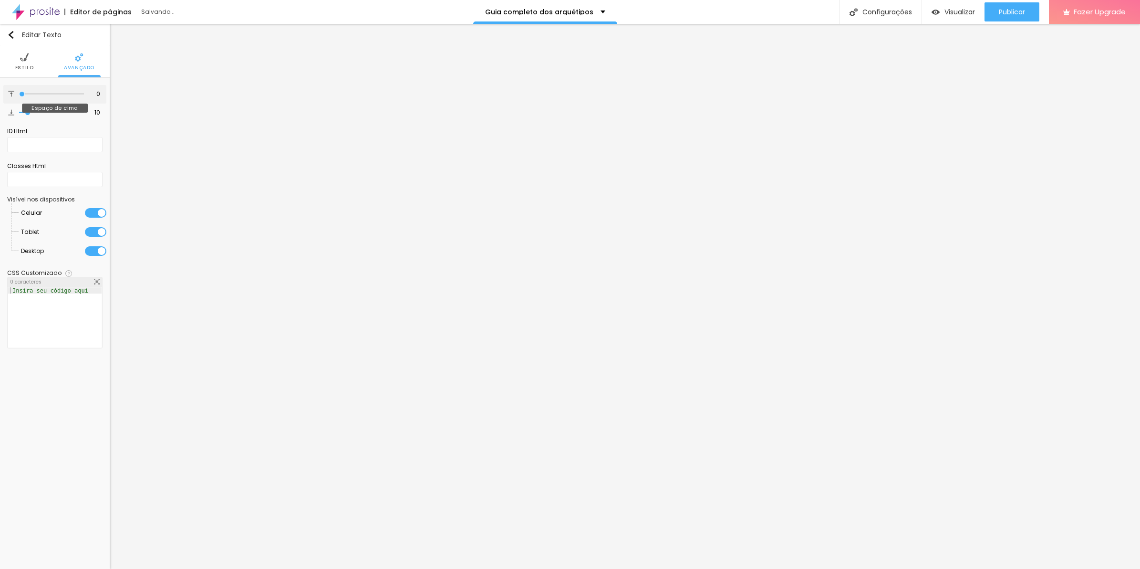
drag, startPoint x: 31, startPoint y: 94, endPoint x: -2, endPoint y: 91, distance: 33.6
click at [19, 92] on input "range" at bounding box center [51, 94] width 65 height 5
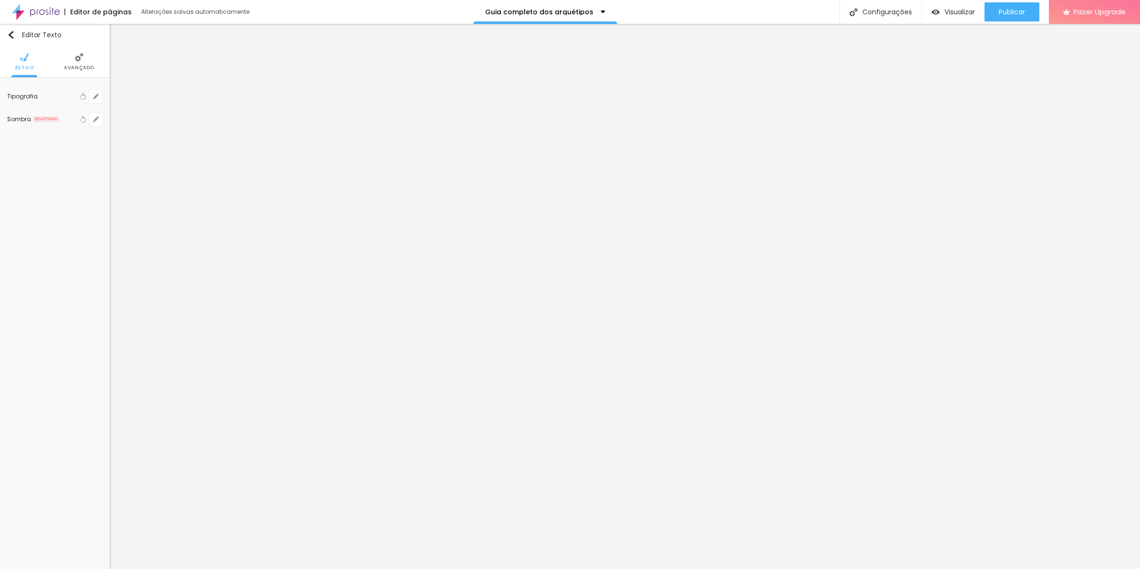
click at [98, 65] on ul "Estilo Avançado" at bounding box center [55, 62] width 110 height 32
click at [82, 68] on span "Avançado" at bounding box center [79, 67] width 31 height 5
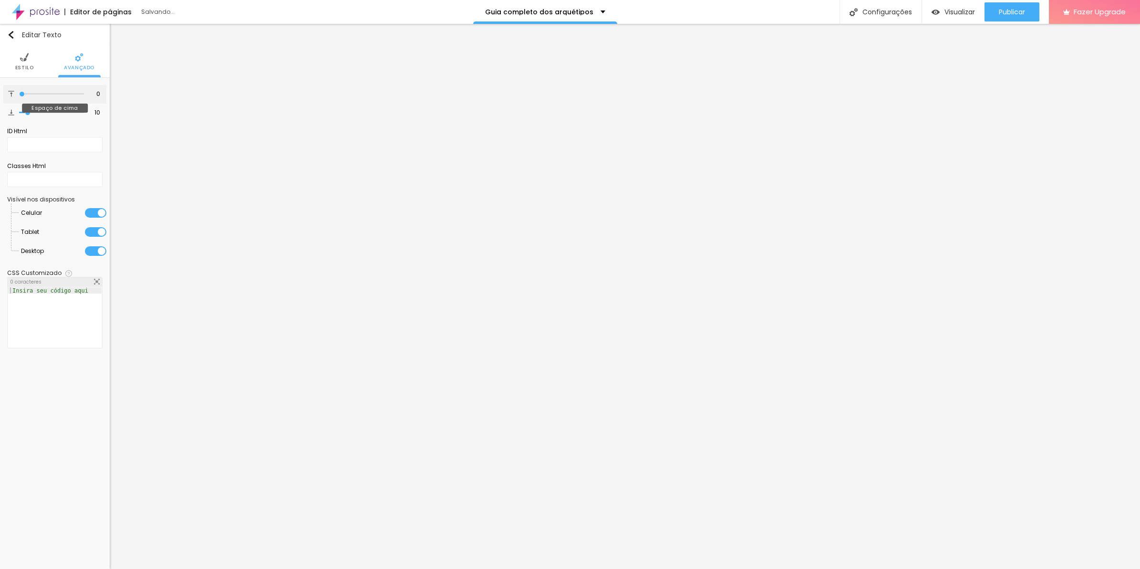
click at [19, 94] on input "range" at bounding box center [51, 94] width 65 height 5
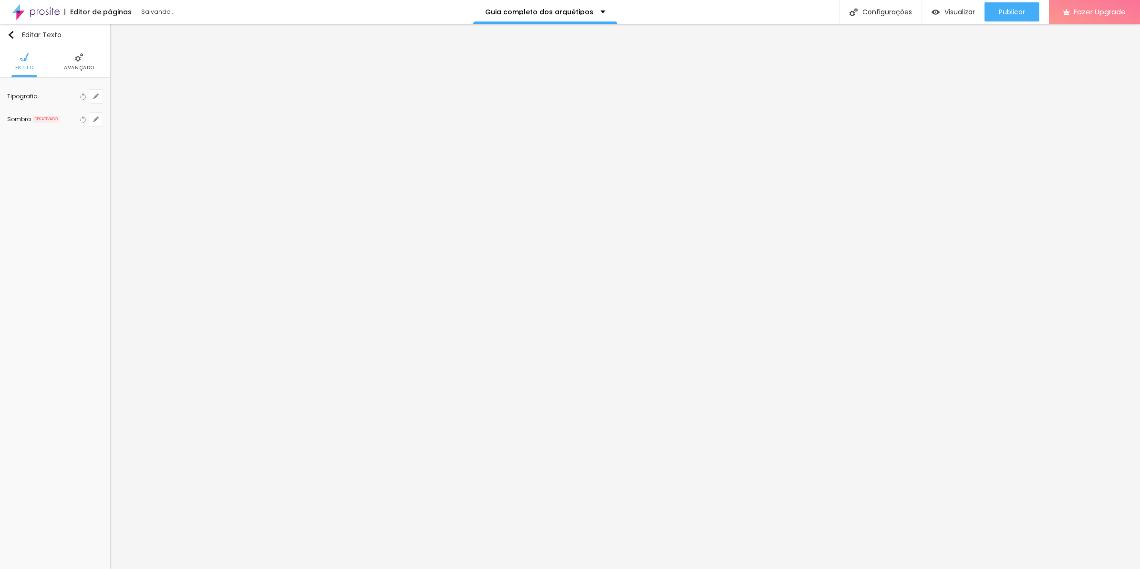
click at [79, 58] on img at bounding box center [79, 57] width 9 height 9
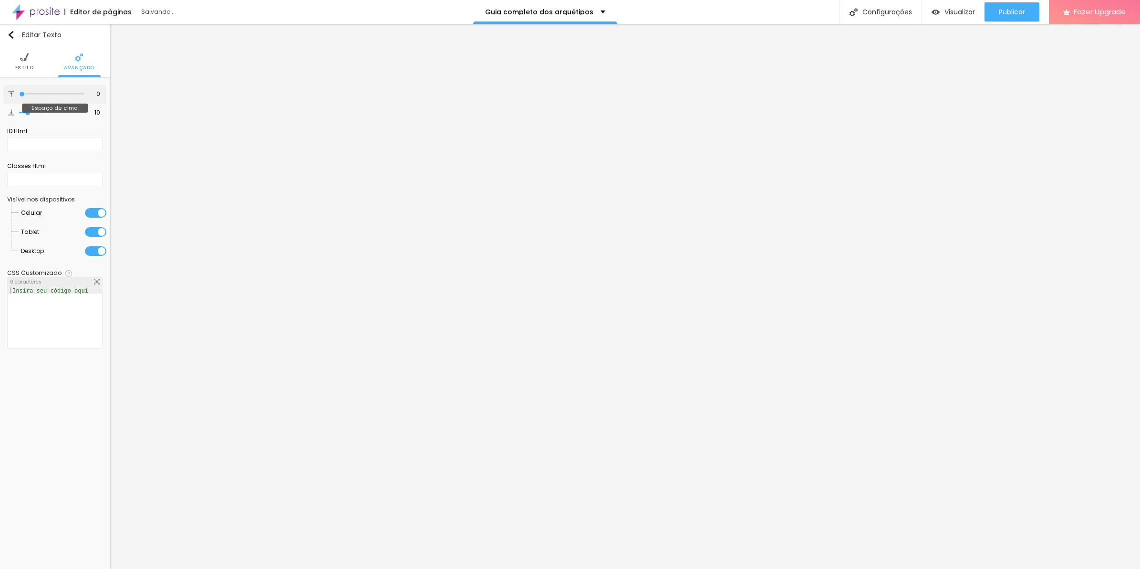
drag, startPoint x: 35, startPoint y: 93, endPoint x: -2, endPoint y: 84, distance: 38.3
click at [19, 92] on input "range" at bounding box center [51, 94] width 65 height 5
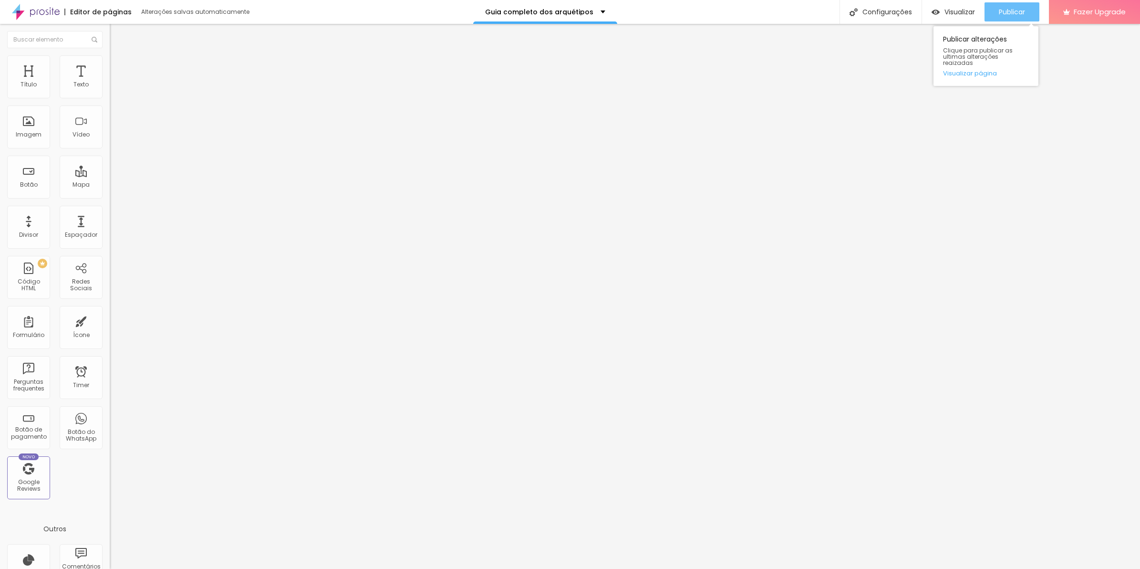
click at [1002, 11] on span "Publicar" at bounding box center [1012, 12] width 26 height 8
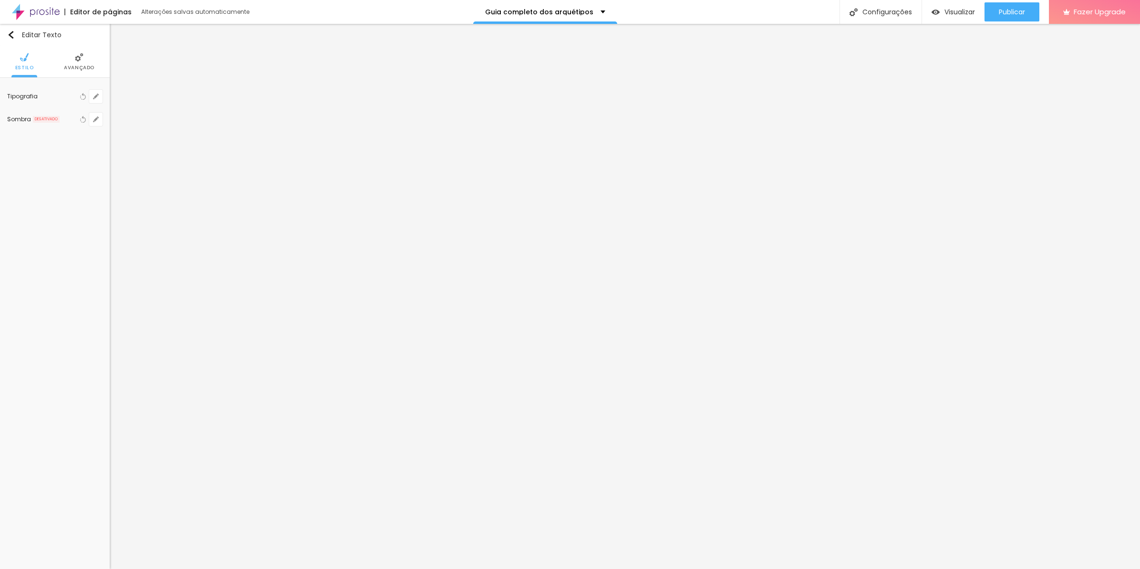
click at [86, 65] on span "Avançado" at bounding box center [79, 67] width 31 height 5
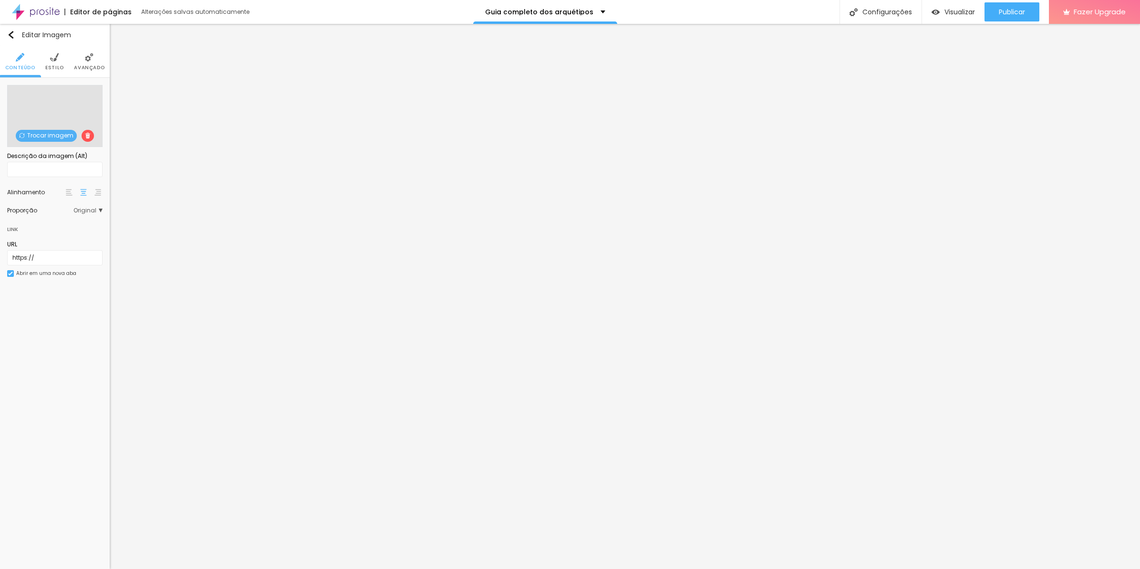
click at [54, 56] on img at bounding box center [54, 57] width 9 height 9
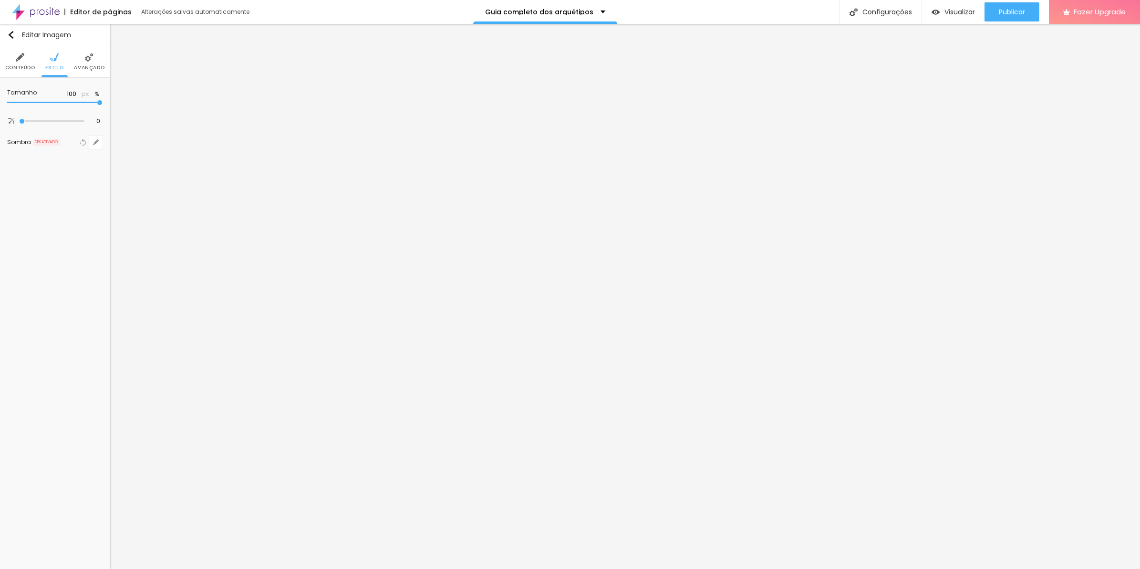
drag, startPoint x: 86, startPoint y: 101, endPoint x: 100, endPoint y: 104, distance: 14.0
click at [100, 104] on input "range" at bounding box center [54, 102] width 95 height 5
click at [999, 10] on span "Publicar" at bounding box center [1012, 12] width 26 height 8
click at [80, 63] on li "Avançado" at bounding box center [89, 61] width 31 height 31
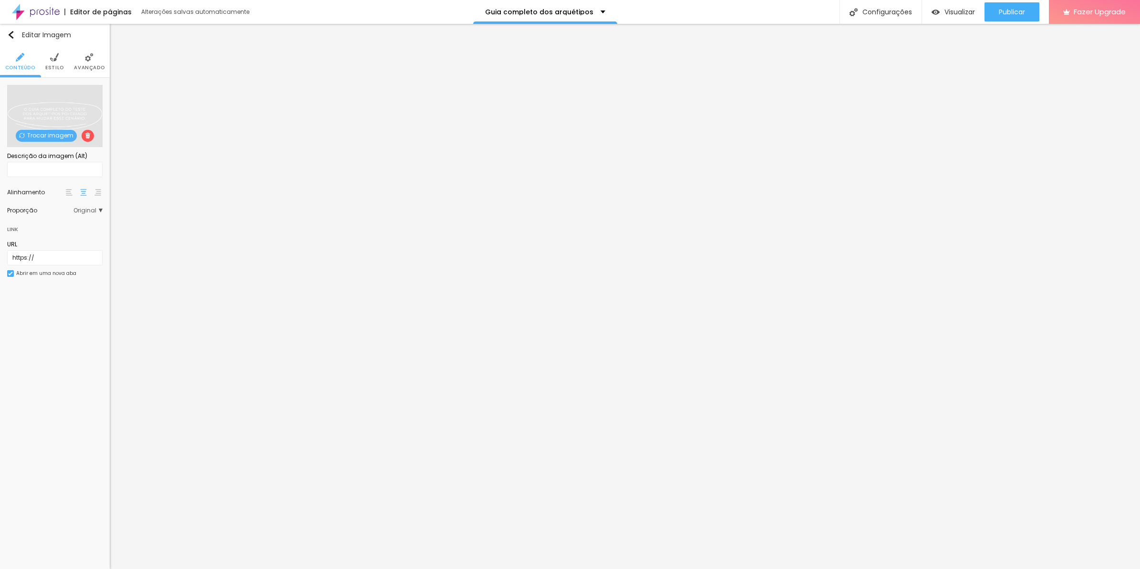
click at [80, 60] on li "Avançado" at bounding box center [89, 61] width 31 height 31
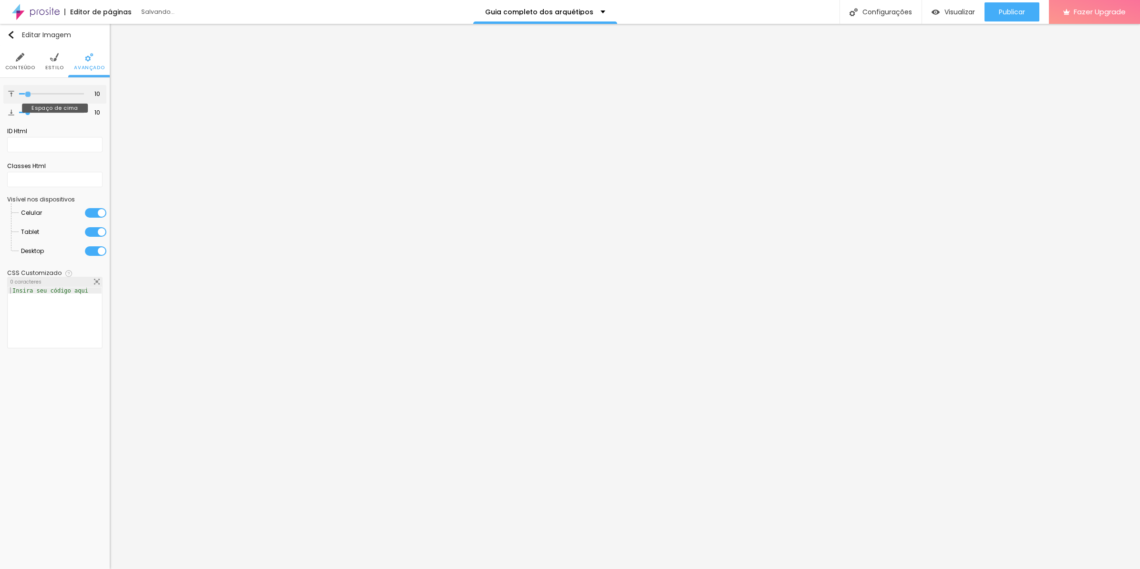
drag, startPoint x: 43, startPoint y: 91, endPoint x: 28, endPoint y: 93, distance: 15.4
click at [28, 93] on input "range" at bounding box center [51, 94] width 65 height 5
click at [1000, 8] on span "Publicar" at bounding box center [1012, 12] width 26 height 8
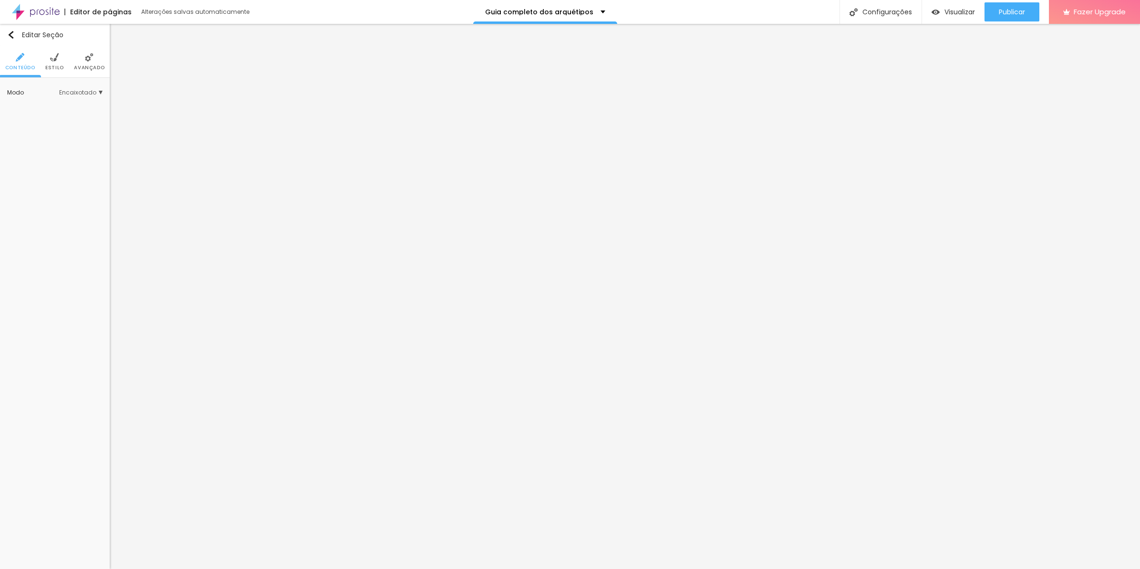
click at [89, 53] on img at bounding box center [89, 57] width 9 height 9
click at [66, 96] on img at bounding box center [69, 95] width 7 height 7
click at [83, 99] on div at bounding box center [84, 95] width 10 height 11
click at [98, 65] on span "Avançado" at bounding box center [89, 67] width 31 height 5
click at [97, 58] on li "Avançado" at bounding box center [89, 61] width 31 height 31
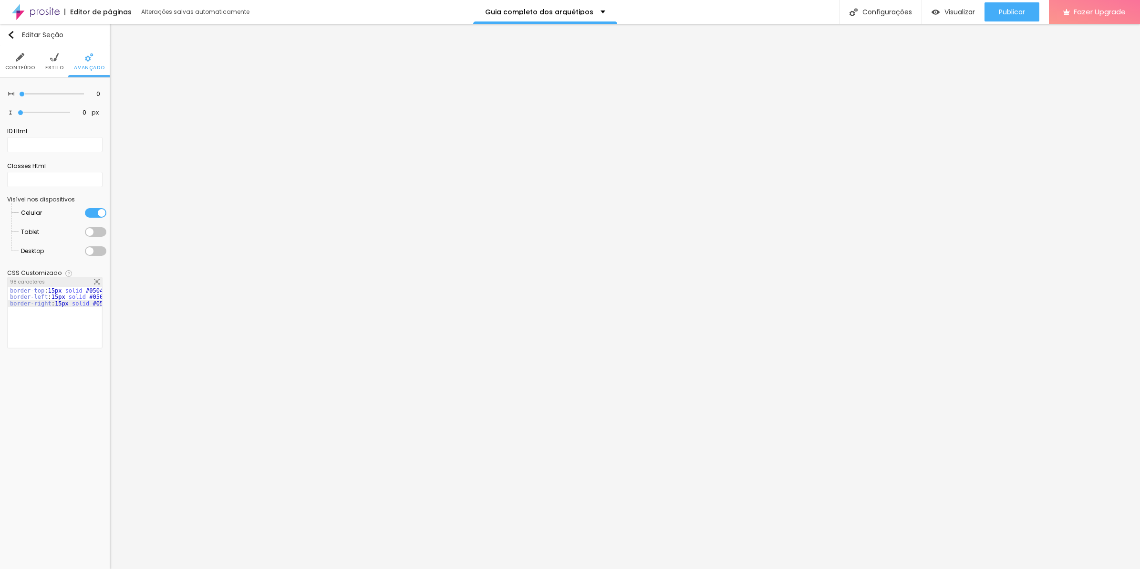
click at [58, 294] on div "border-top : 15px solid #050402 ; border-left : 15px solid #050402 ; border-rig…" at bounding box center [62, 319] width 108 height 64
click at [1020, 18] on div "Publicar" at bounding box center [1012, 11] width 26 height 19
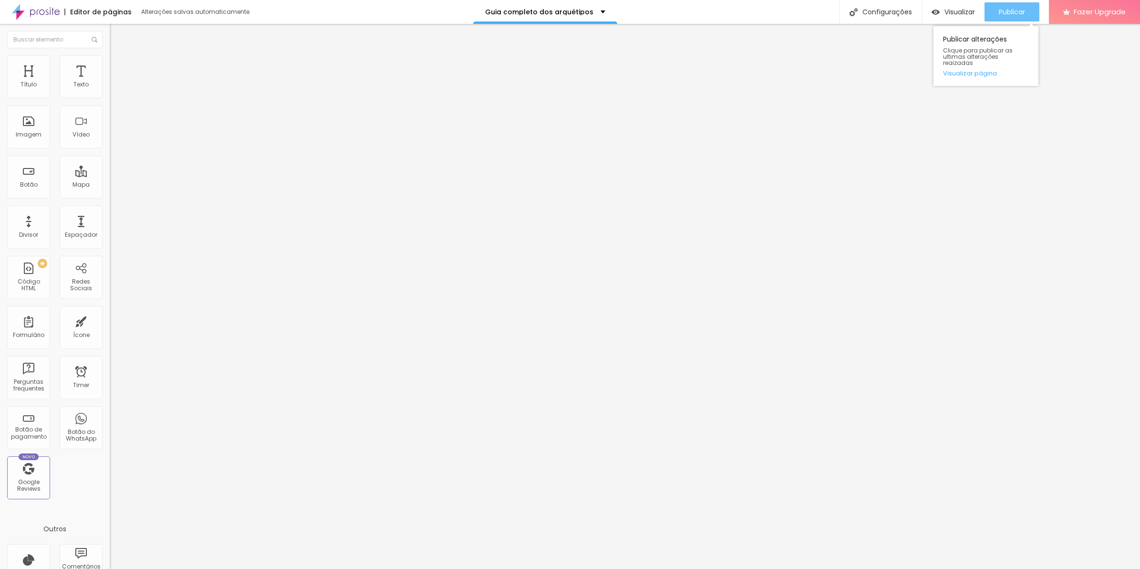
click at [1026, 11] on button "Publicar" at bounding box center [1012, 11] width 55 height 19
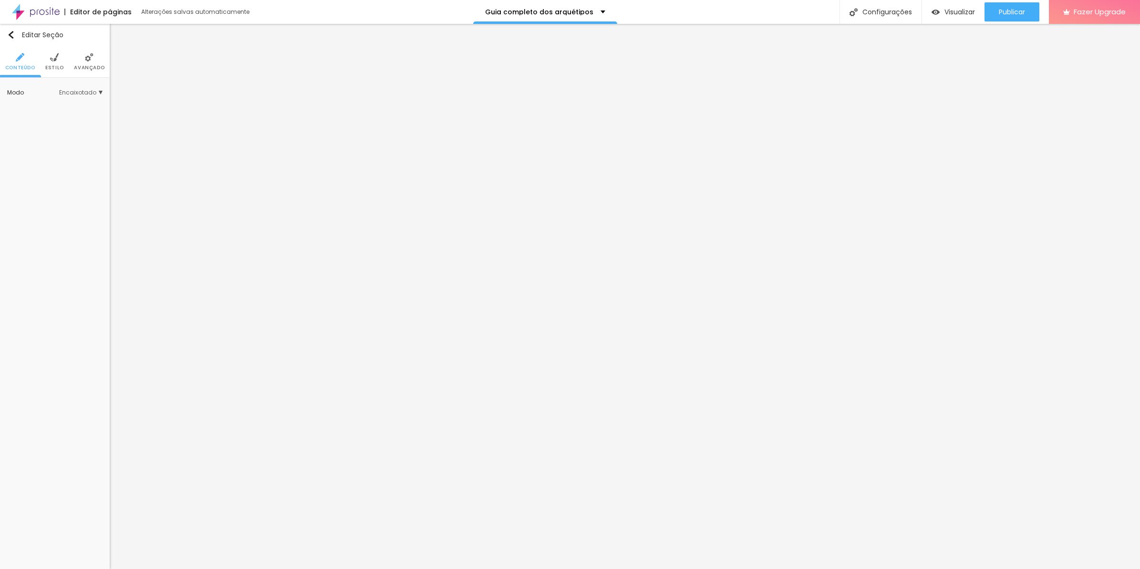
click at [86, 59] on img at bounding box center [89, 57] width 9 height 9
click at [90, 61] on img at bounding box center [89, 57] width 9 height 9
click at [91, 54] on img at bounding box center [89, 57] width 9 height 9
click at [95, 71] on li "Avançado" at bounding box center [89, 61] width 31 height 31
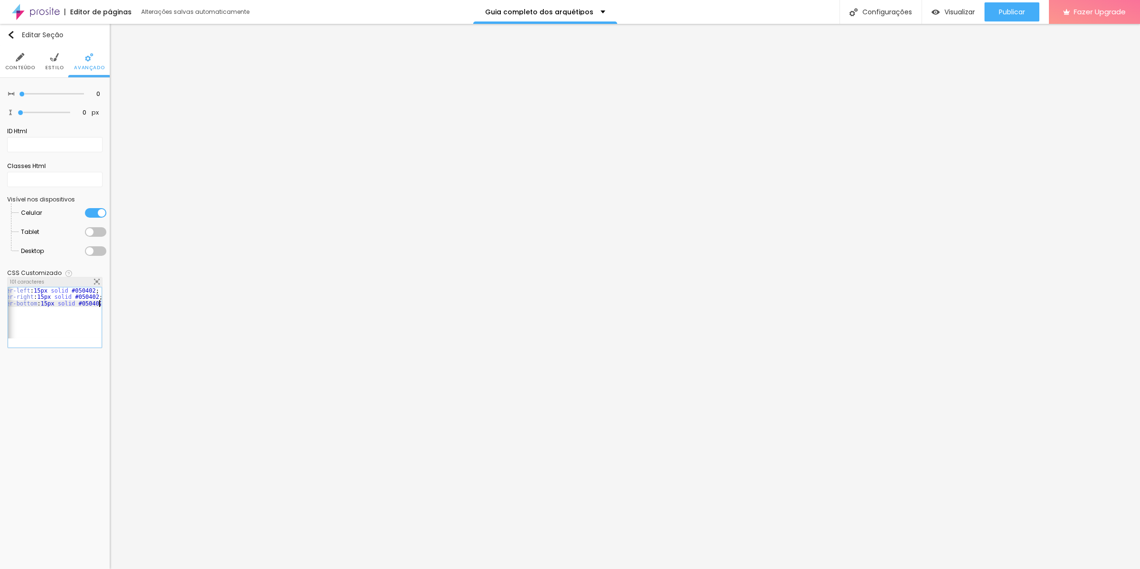
click at [66, 310] on div "border-left : 15px solid #050402 ; border-right : 15px solid #050402 ; border-b…" at bounding box center [45, 319] width 111 height 64
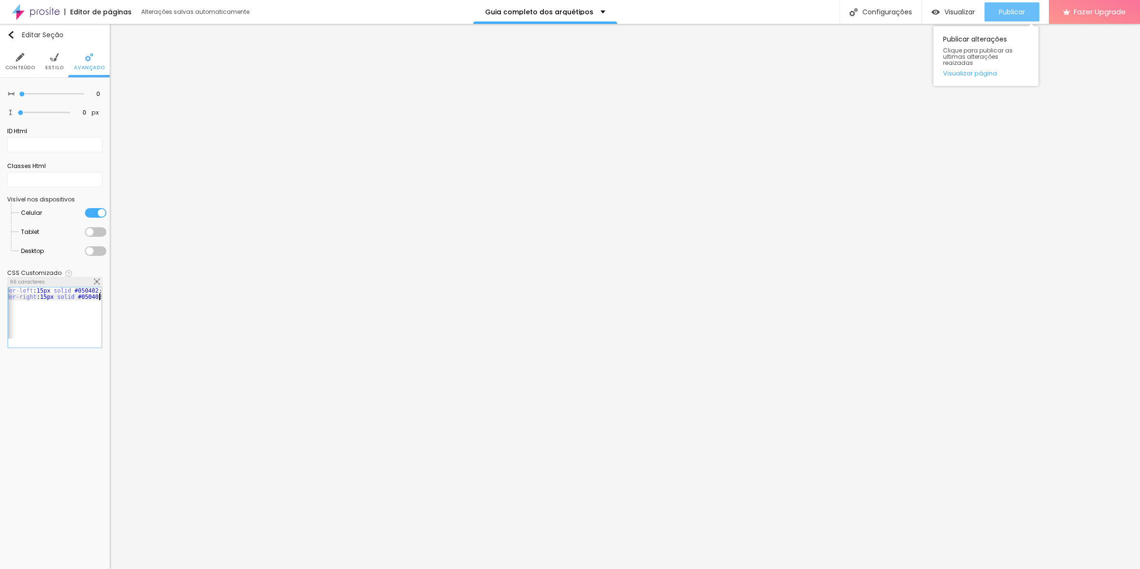
click at [1020, 8] on span "Publicar" at bounding box center [1012, 12] width 26 height 8
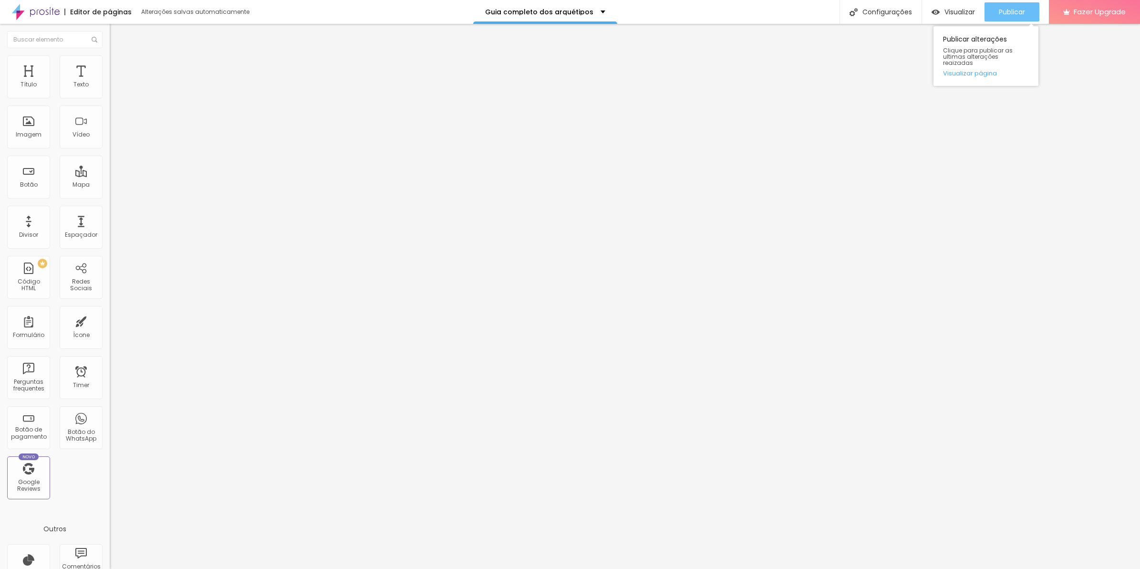
click at [1027, 5] on button "Publicar" at bounding box center [1012, 11] width 55 height 19
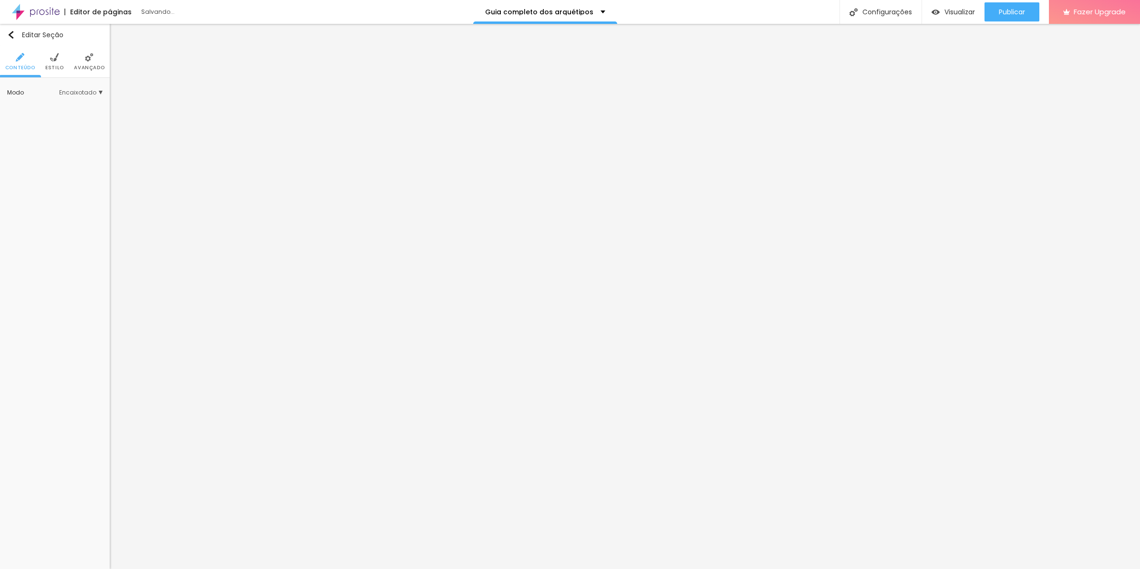
click at [91, 58] on img at bounding box center [89, 57] width 9 height 9
click at [98, 218] on div at bounding box center [95, 213] width 21 height 10
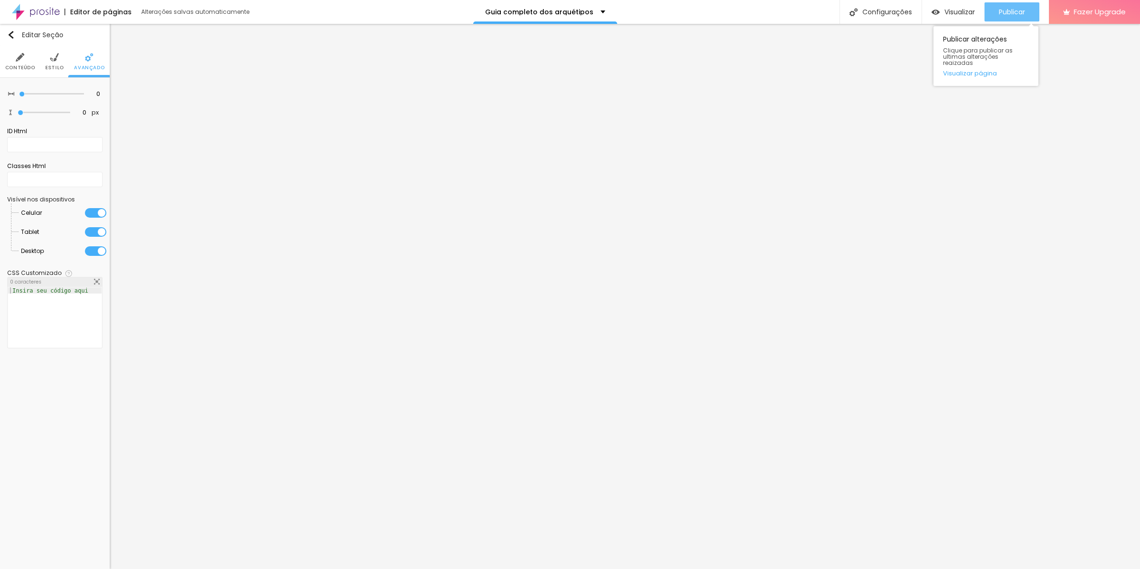
click at [1004, 13] on span "Publicar" at bounding box center [1012, 12] width 26 height 8
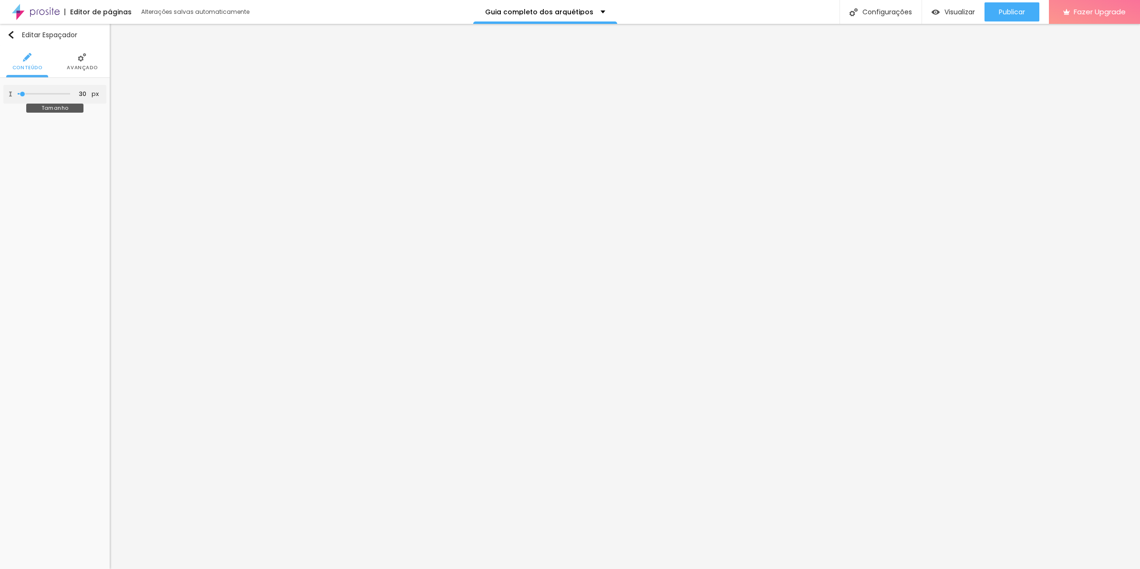
type input "10"
click at [18, 94] on input "range" at bounding box center [44, 94] width 52 height 5
click at [1022, 12] on span "Publicar" at bounding box center [1012, 12] width 26 height 8
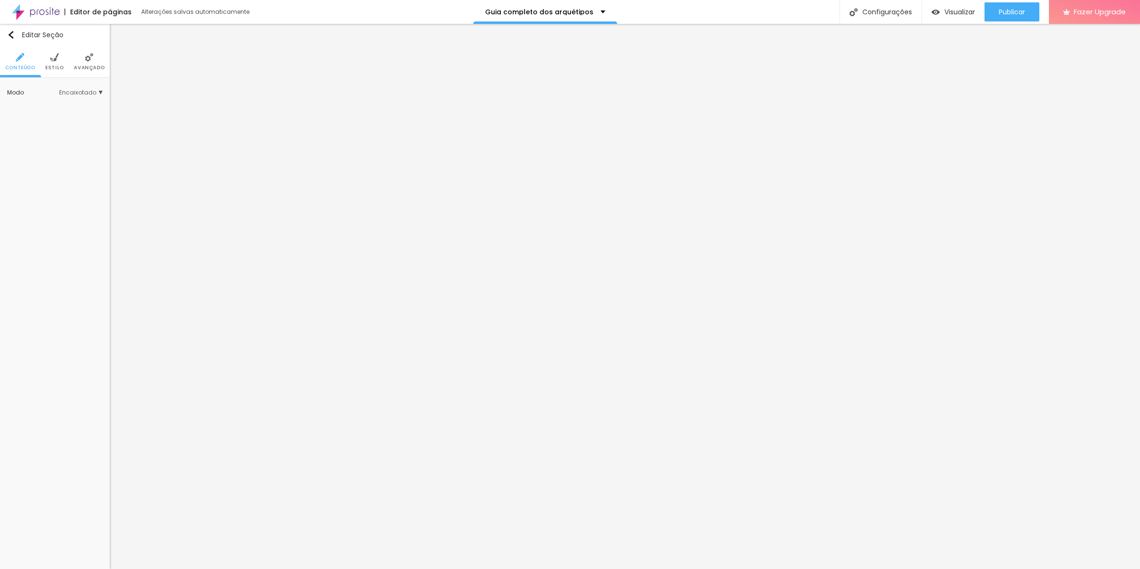
click at [53, 62] on li "Estilo" at bounding box center [54, 61] width 19 height 31
click at [86, 60] on img at bounding box center [89, 57] width 9 height 9
click at [86, 65] on span "Avançado" at bounding box center [89, 67] width 31 height 5
click at [77, 58] on li "Avançado" at bounding box center [89, 61] width 31 height 31
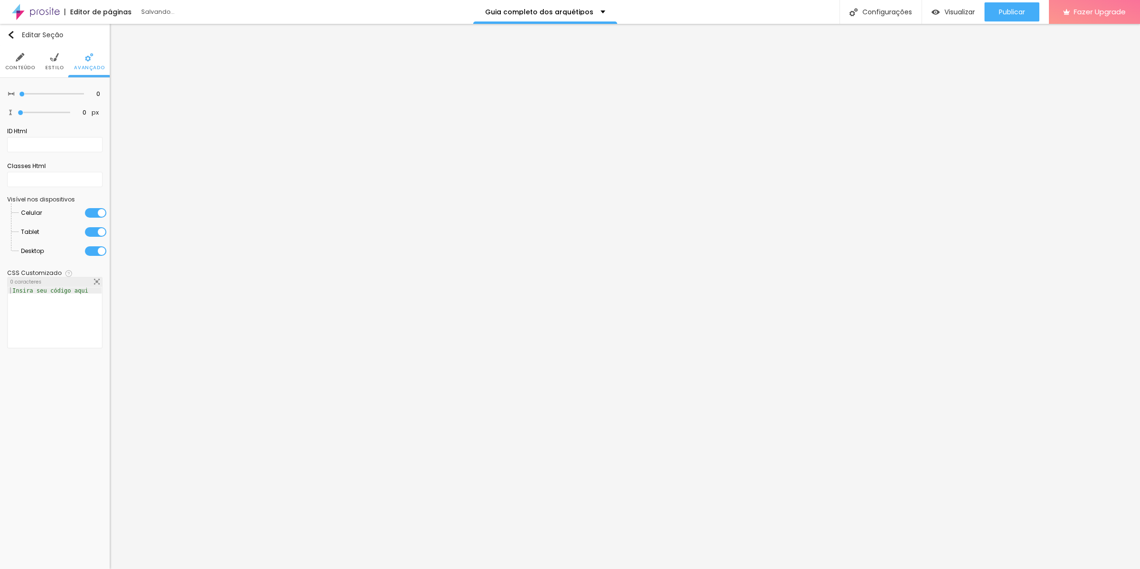
click at [100, 207] on li "Celular" at bounding box center [63, 212] width 85 height 19
click at [90, 215] on div at bounding box center [95, 213] width 21 height 10
click at [104, 64] on ul "Conteúdo Estilo Avançado" at bounding box center [55, 62] width 110 height 32
drag, startPoint x: 97, startPoint y: 64, endPoint x: 86, endPoint y: 82, distance: 20.1
click at [97, 63] on li "Avançado" at bounding box center [89, 61] width 31 height 31
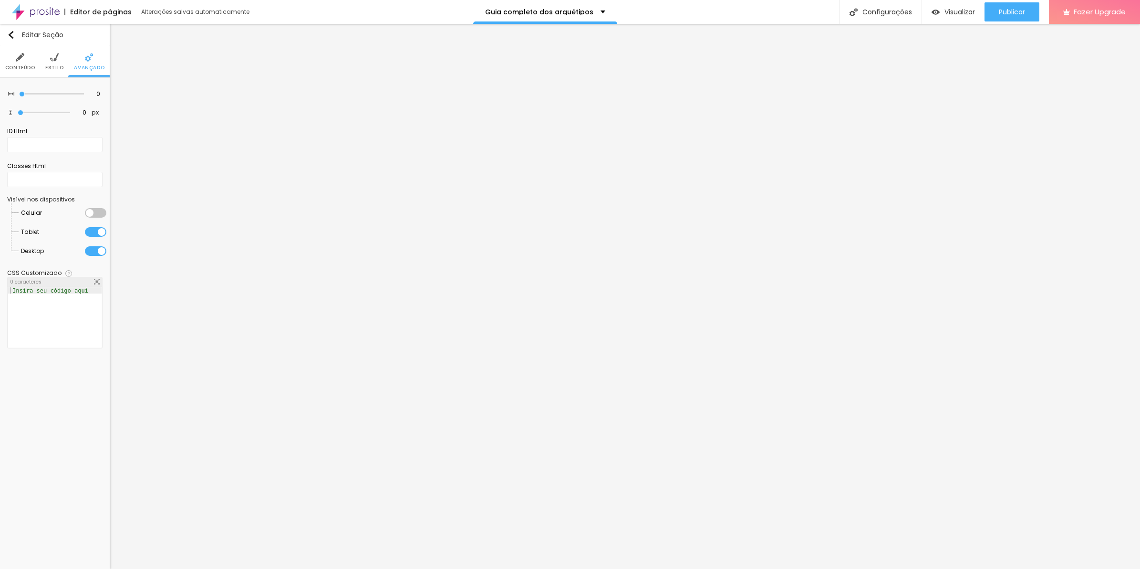
click at [96, 211] on div at bounding box center [95, 213] width 21 height 10
click at [100, 229] on div at bounding box center [95, 232] width 21 height 10
click at [94, 247] on div at bounding box center [95, 251] width 21 height 10
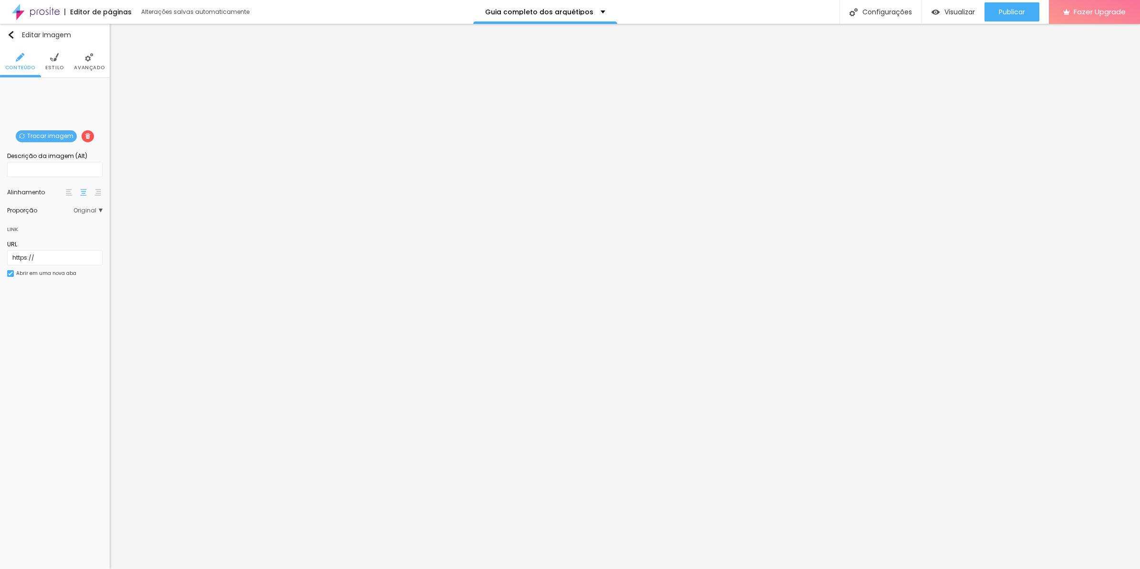
click at [80, 48] on li "Avançado" at bounding box center [89, 61] width 31 height 31
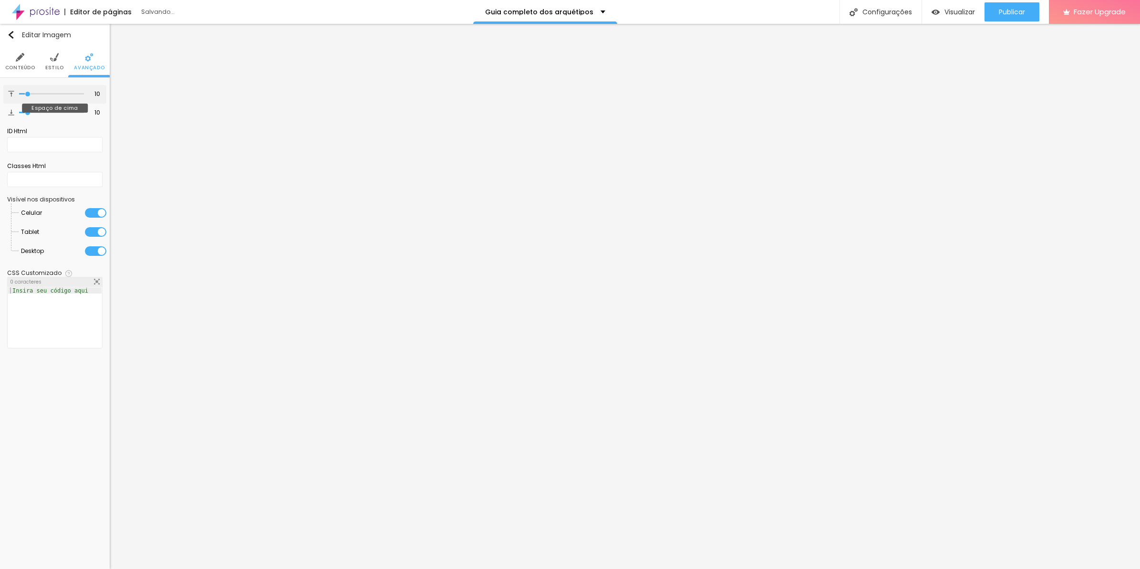
type input "0"
drag, startPoint x: 30, startPoint y: 93, endPoint x: 6, endPoint y: 92, distance: 24.4
type input "0"
click at [19, 92] on input "range" at bounding box center [51, 94] width 65 height 5
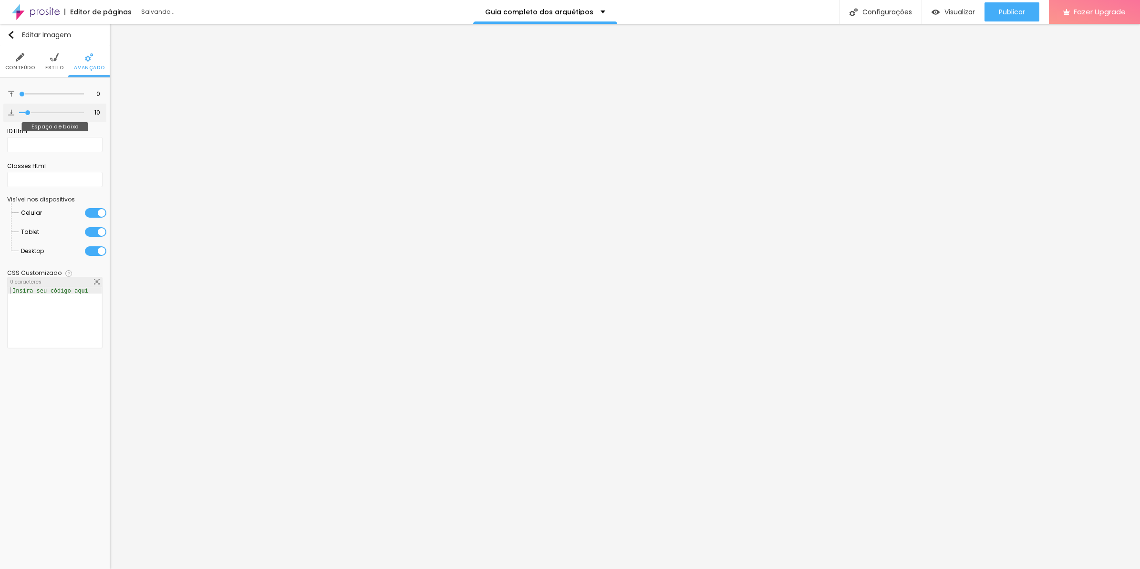
type input "1"
type input "0"
drag, startPoint x: 25, startPoint y: 110, endPoint x: -2, endPoint y: 113, distance: 27.8
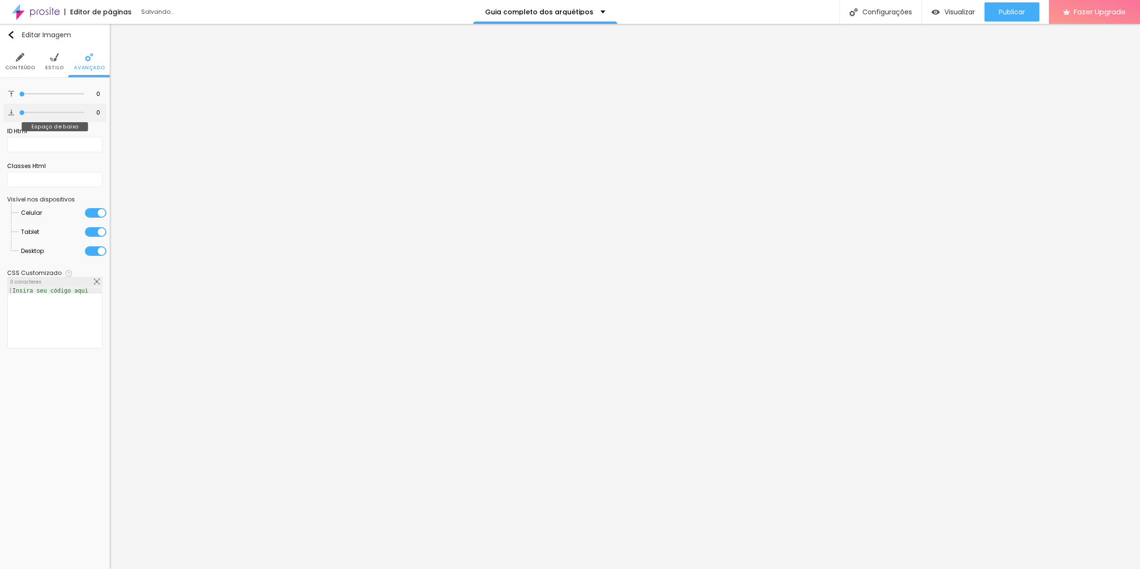
type input "0"
click at [19, 113] on input "range" at bounding box center [51, 112] width 65 height 5
click at [993, 17] on button "Publicar" at bounding box center [1012, 11] width 55 height 19
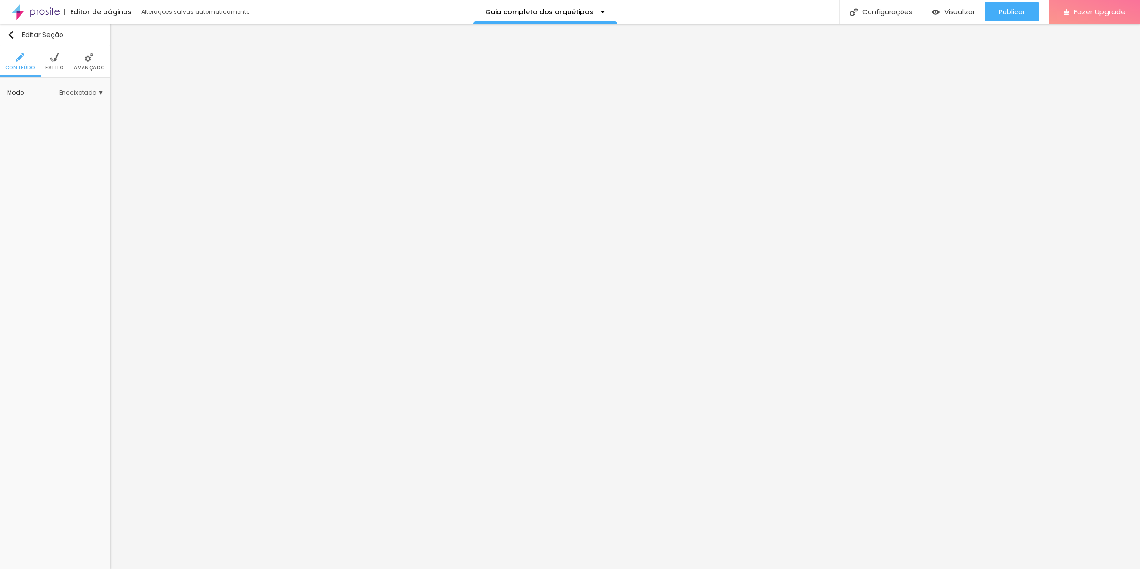
click at [92, 61] on img at bounding box center [89, 57] width 9 height 9
click at [98, 227] on div at bounding box center [95, 232] width 21 height 10
click at [99, 252] on div at bounding box center [95, 251] width 21 height 10
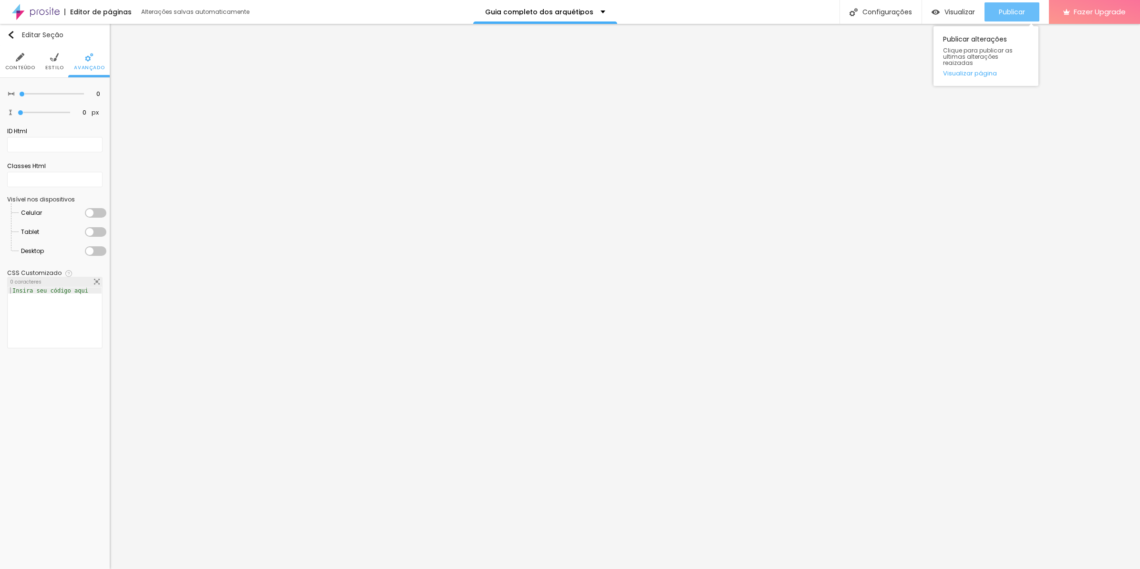
click at [1009, 8] on span "Publicar" at bounding box center [1012, 12] width 26 height 8
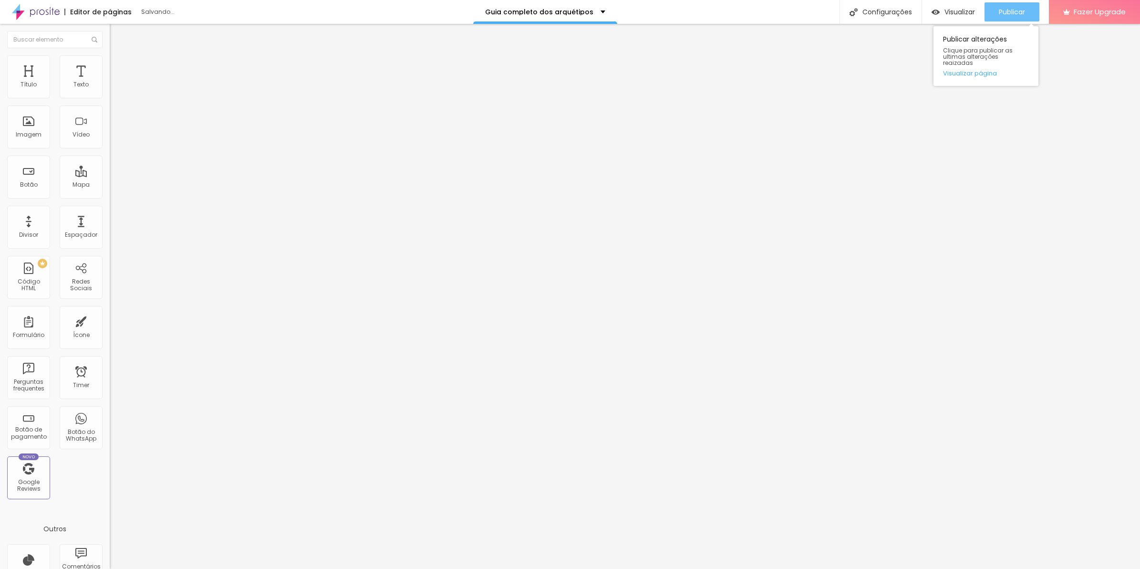
click at [1006, 10] on span "Publicar" at bounding box center [1012, 12] width 26 height 8
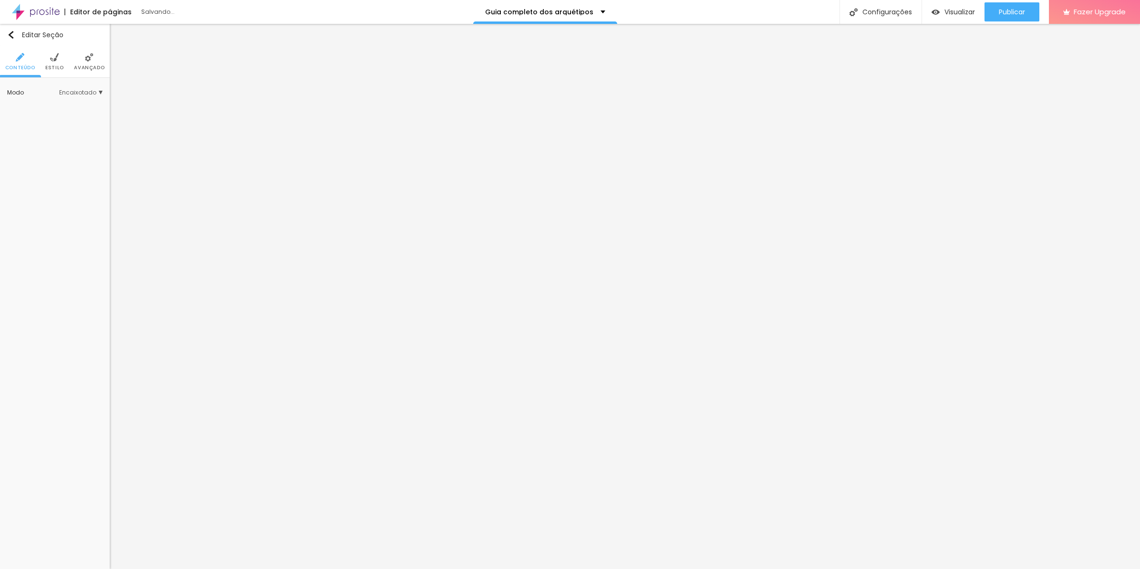
click at [60, 65] on span "Estilo" at bounding box center [54, 67] width 19 height 5
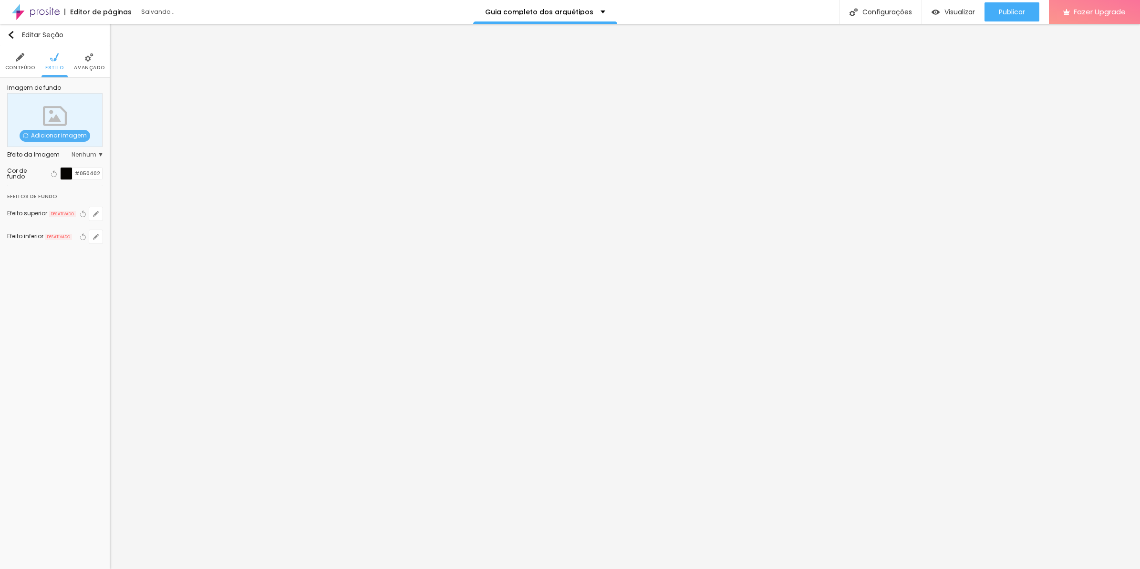
click at [70, 173] on div at bounding box center [67, 173] width 12 height 12
type input "#FFFFFF"
click at [0, 156] on html "Editor de páginas Salvando... Guia completo dos arquétipos Configurações Config…" at bounding box center [570, 284] width 1140 height 569
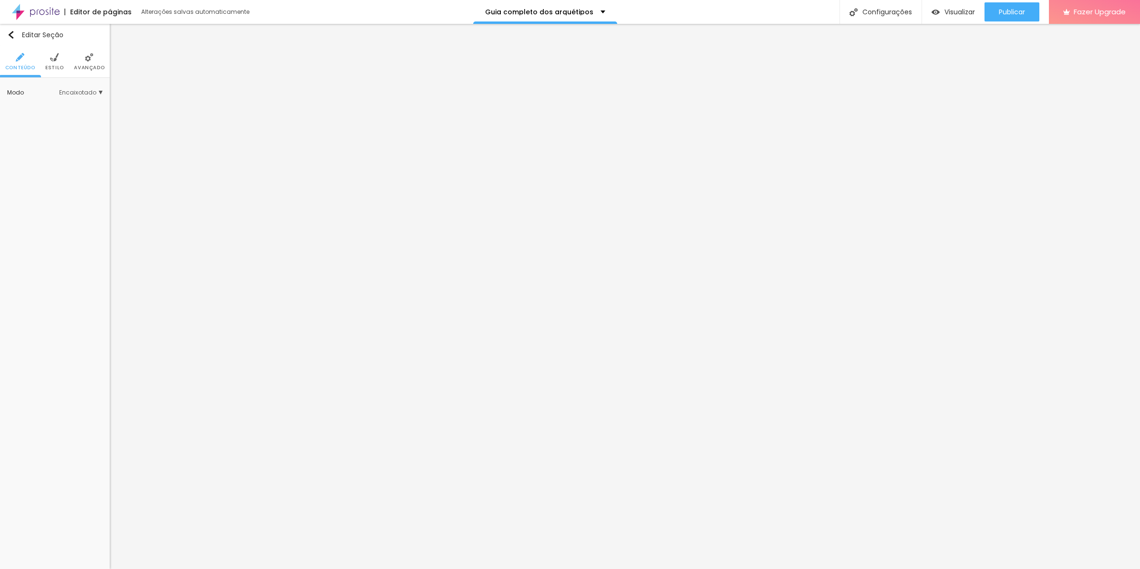
click at [55, 68] on span "Estilo" at bounding box center [54, 67] width 19 height 5
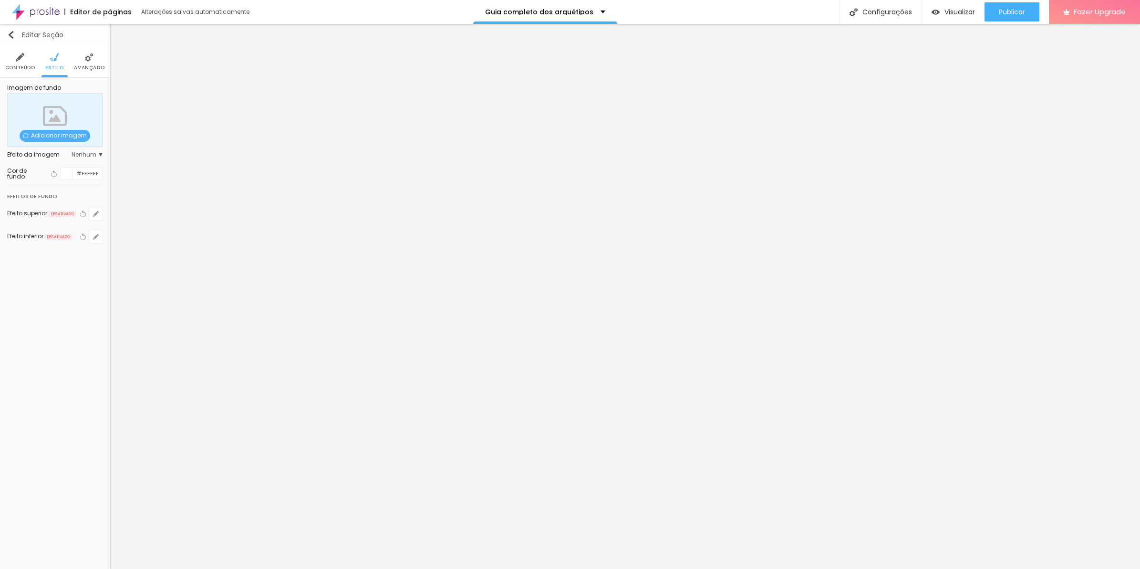
click at [14, 36] on img "button" at bounding box center [11, 35] width 8 height 8
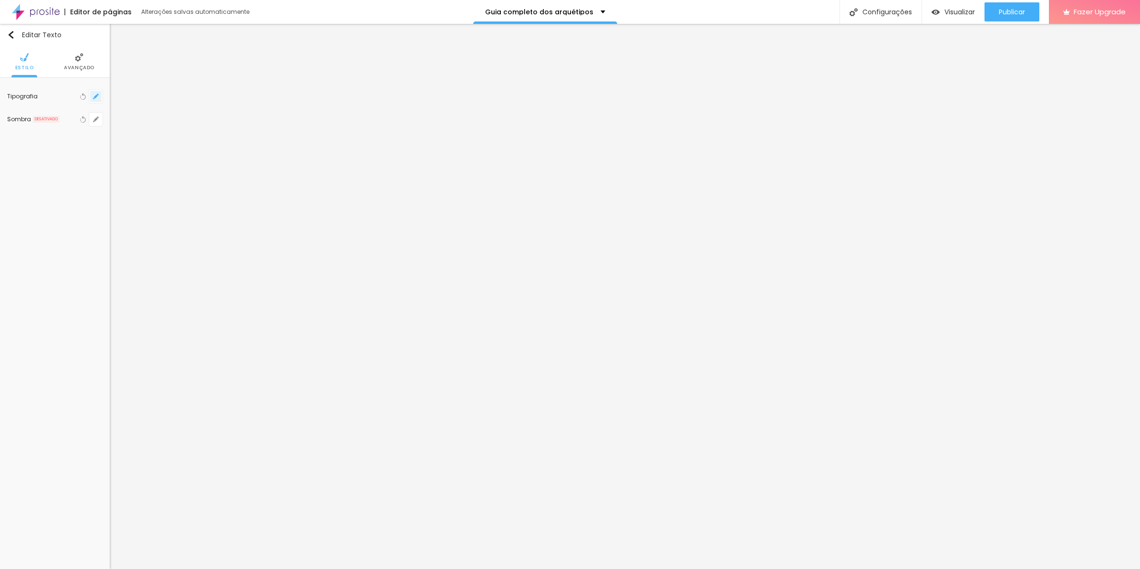
click at [98, 94] on icon "button" at bounding box center [98, 95] width 2 height 2
type input "1"
click at [127, 136] on select "AbrilFatface-Regular Actor-Regular Alegreya AlegreyaBlack Alice Allan-Bold Alla…" at bounding box center [162, 135] width 119 height 15
select select "Montserrat"
click at [103, 128] on select "AbrilFatface-Regular Actor-Regular Alegreya AlegreyaBlack Alice Allan-Bold Alla…" at bounding box center [162, 135] width 119 height 15
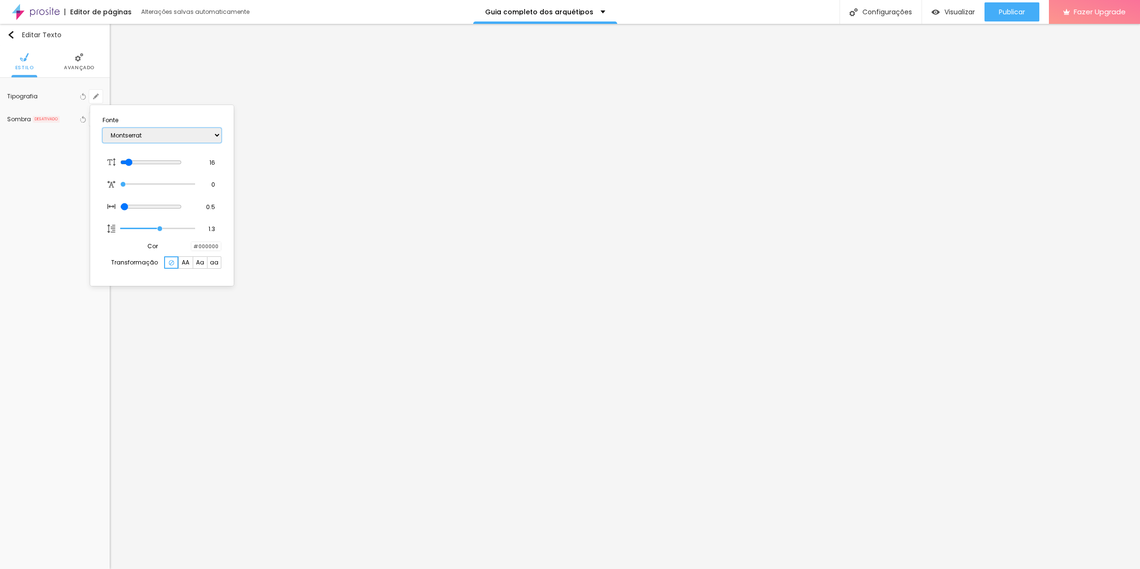
type input "1"
click at [266, 504] on div at bounding box center [570, 284] width 1140 height 569
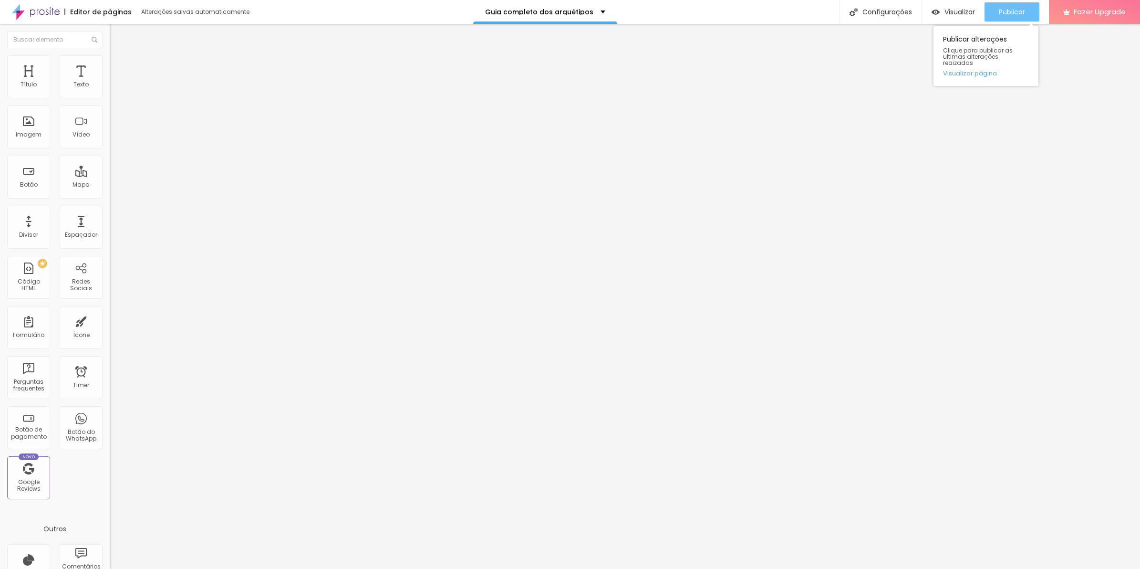
click at [1028, 8] on button "Publicar" at bounding box center [1012, 11] width 55 height 19
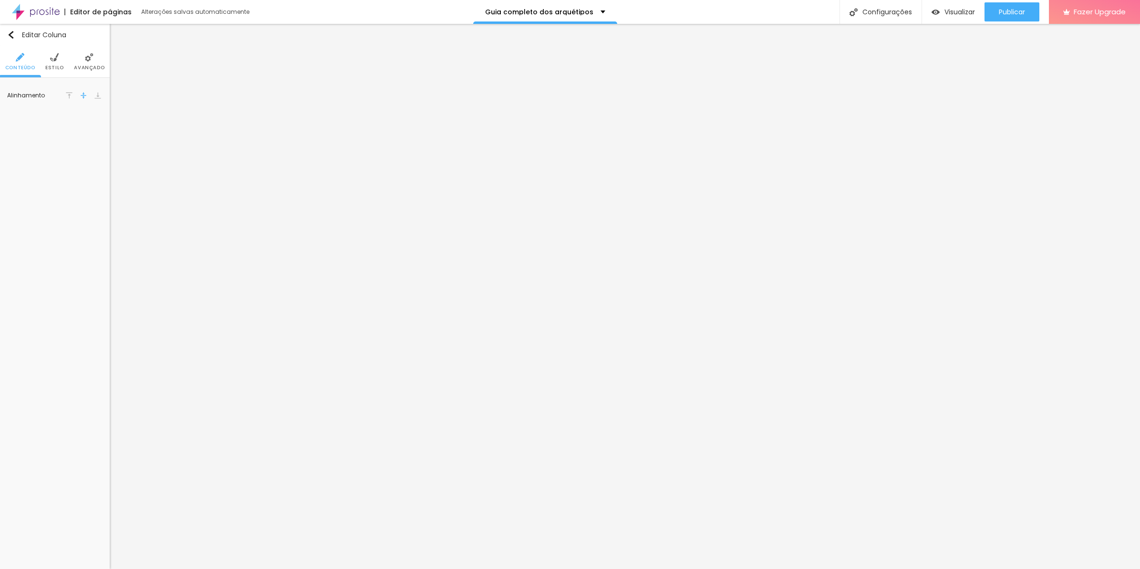
click at [98, 63] on li "Avançado" at bounding box center [89, 61] width 31 height 31
click at [49, 66] on span "Estilo" at bounding box center [54, 67] width 19 height 5
click at [86, 70] on span "Avançado" at bounding box center [79, 67] width 31 height 5
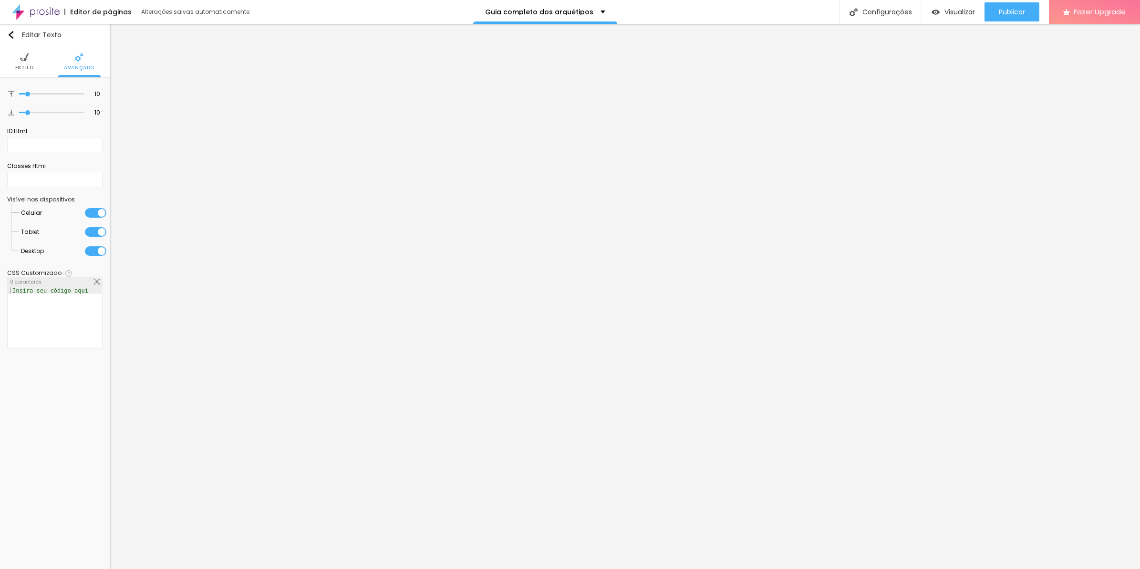
drag, startPoint x: 29, startPoint y: 91, endPoint x: 0, endPoint y: 91, distance: 29.1
type input "0"
click at [19, 92] on input "range" at bounding box center [51, 94] width 65 height 5
type input "0"
drag, startPoint x: 25, startPoint y: 110, endPoint x: 8, endPoint y: 115, distance: 18.0
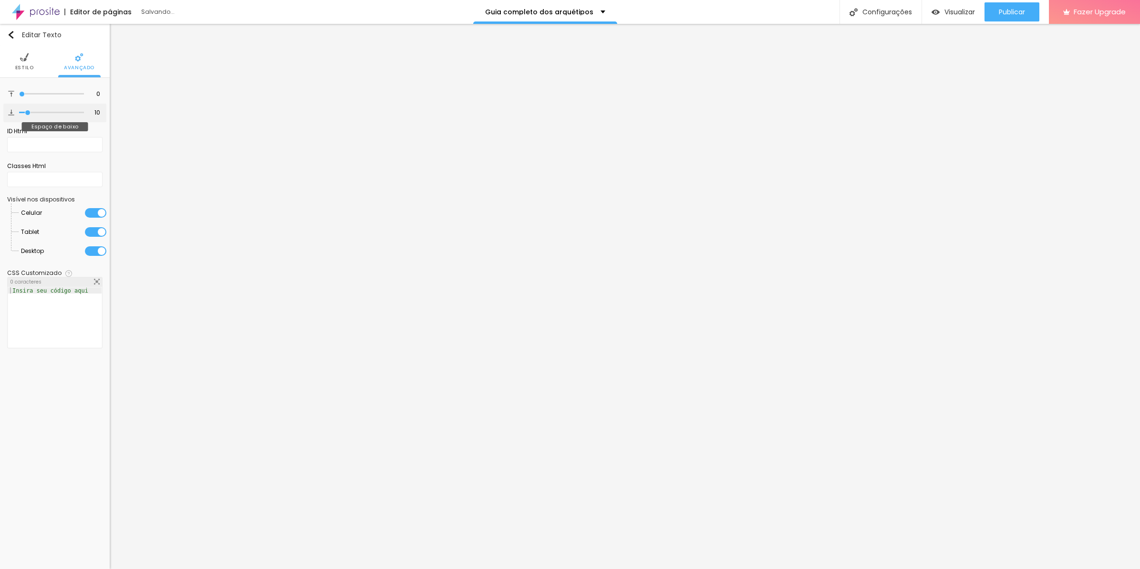
click at [8, 115] on div "10 Espaço de baixo" at bounding box center [54, 113] width 103 height 19
type input "0"
click at [19, 115] on input "range" at bounding box center [51, 112] width 65 height 5
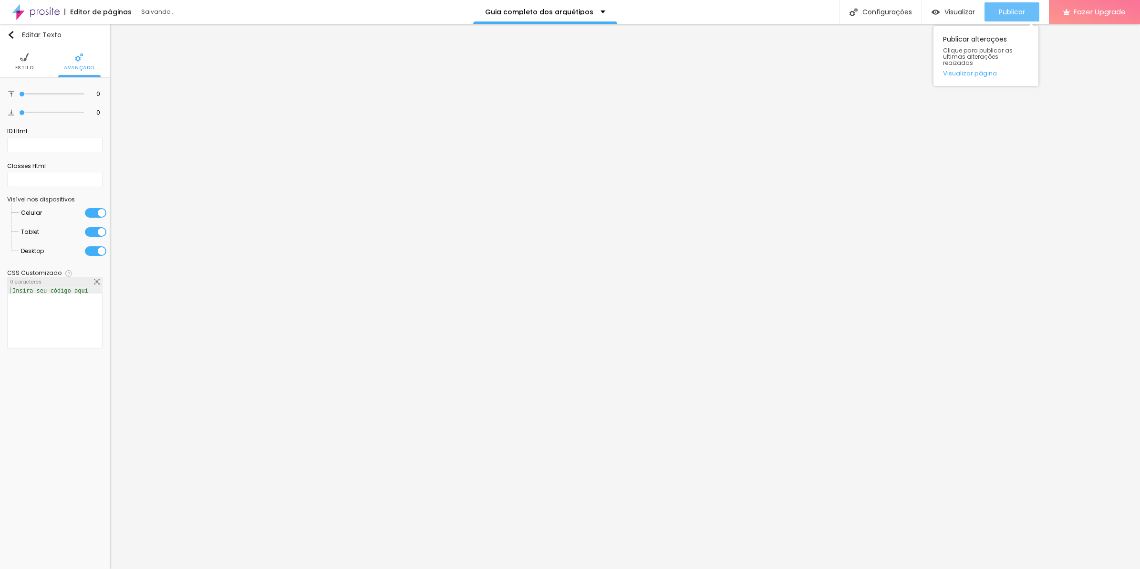
click at [1019, 12] on span "Publicar" at bounding box center [1012, 12] width 26 height 8
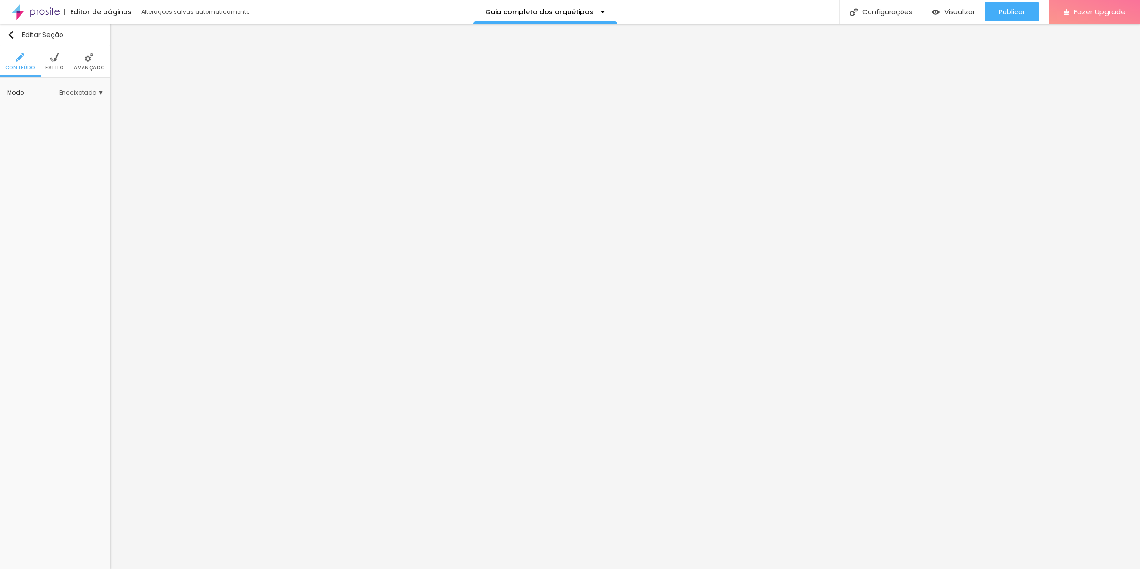
click at [78, 68] on span "Avançado" at bounding box center [89, 67] width 31 height 5
click at [92, 232] on div at bounding box center [95, 232] width 21 height 10
click at [94, 212] on div at bounding box center [95, 213] width 21 height 10
click at [96, 254] on div at bounding box center [95, 251] width 21 height 10
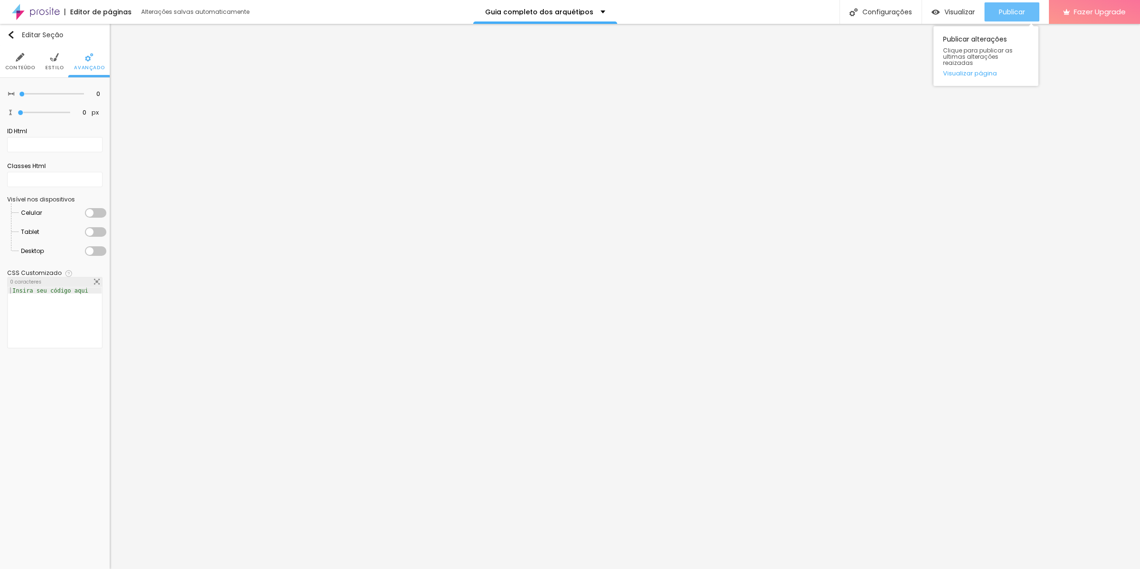
click at [1008, 20] on div "Publicar" at bounding box center [1012, 11] width 26 height 19
click at [101, 211] on div at bounding box center [95, 213] width 21 height 10
click at [98, 230] on div at bounding box center [95, 232] width 21 height 10
click at [98, 251] on div at bounding box center [95, 251] width 21 height 10
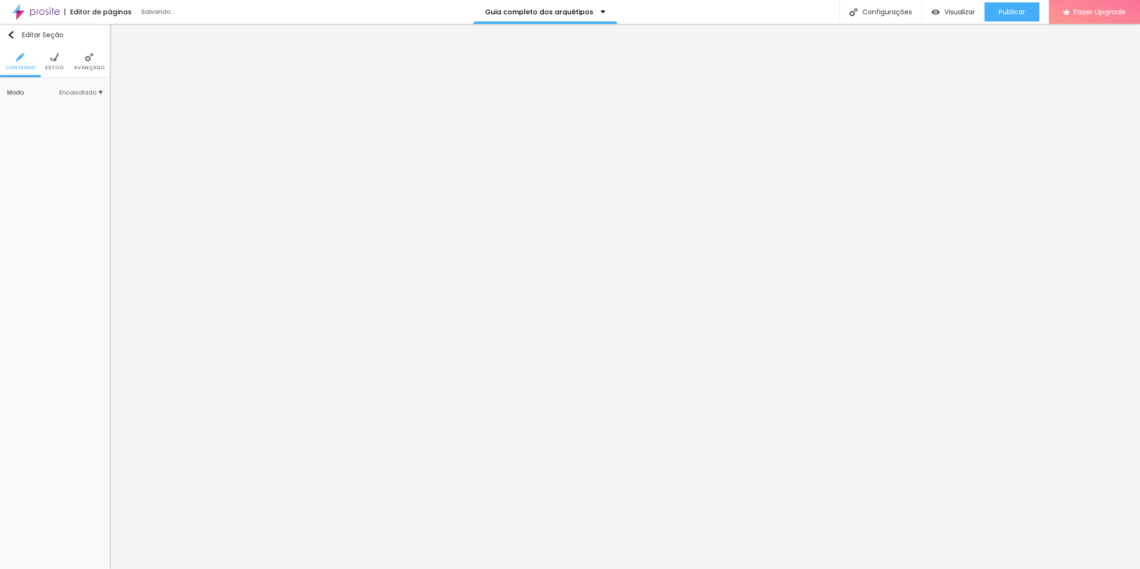
click at [101, 66] on span "Avançado" at bounding box center [89, 67] width 31 height 5
click at [94, 61] on li "Avançado" at bounding box center [89, 61] width 31 height 31
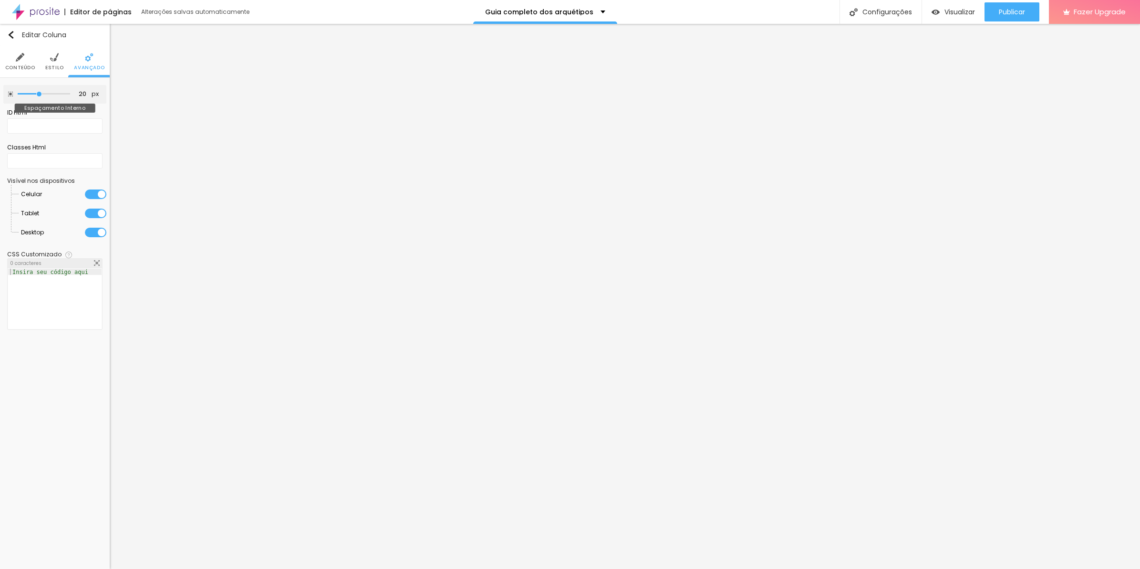
type input "0"
drag, startPoint x: 94, startPoint y: 61, endPoint x: -2, endPoint y: 93, distance: 102.0
type input "0"
click at [18, 93] on input "range" at bounding box center [44, 94] width 52 height 5
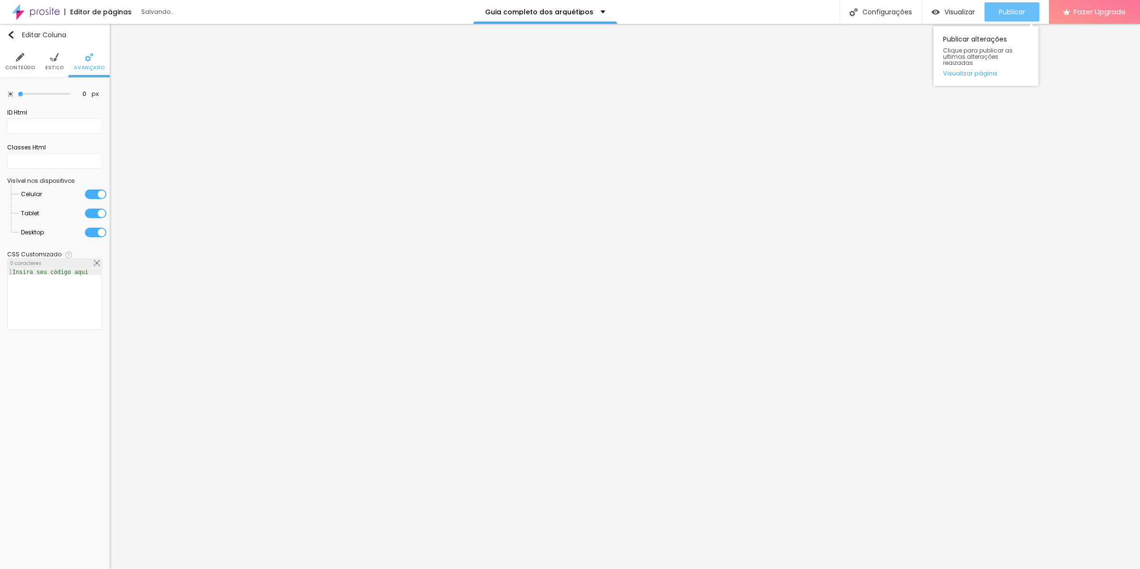
click at [1008, 15] on span "Publicar" at bounding box center [1012, 12] width 26 height 8
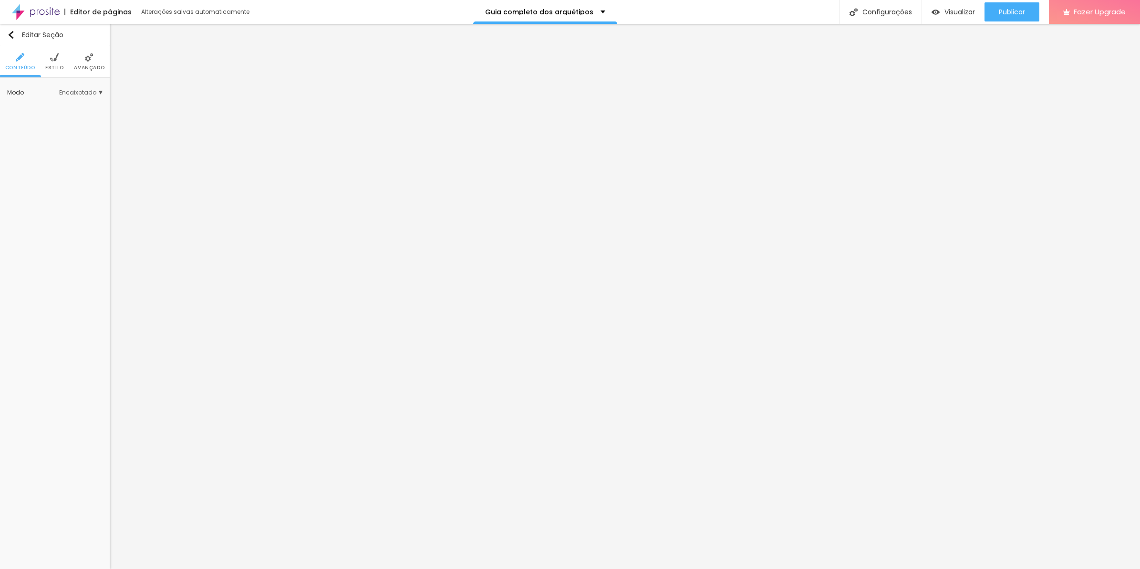
click at [92, 70] on span "Avançado" at bounding box center [89, 67] width 31 height 5
click at [90, 213] on div at bounding box center [95, 213] width 21 height 10
click at [98, 56] on li "Avançado" at bounding box center [89, 61] width 31 height 31
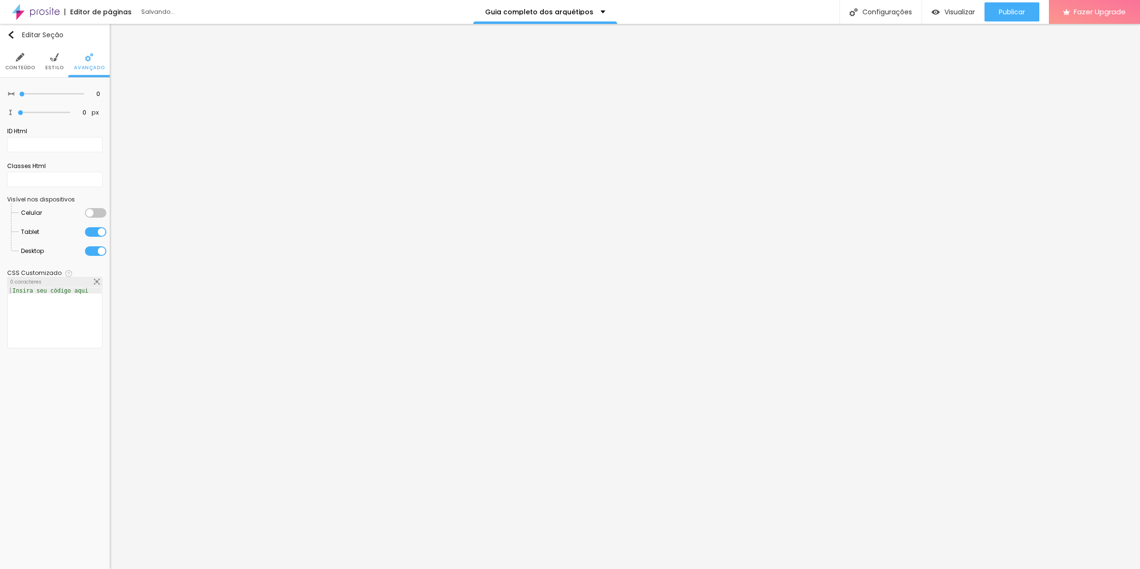
click at [95, 229] on div at bounding box center [95, 232] width 21 height 10
click at [97, 247] on div at bounding box center [95, 251] width 21 height 10
click at [94, 213] on div at bounding box center [95, 213] width 21 height 10
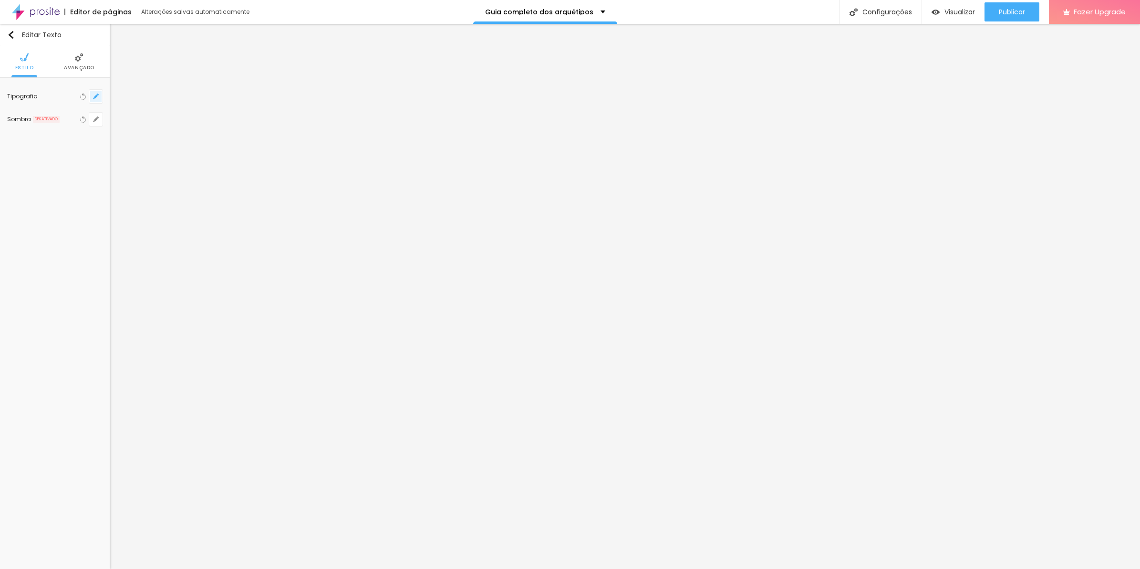
click at [98, 97] on icon "button" at bounding box center [96, 97] width 6 height 6
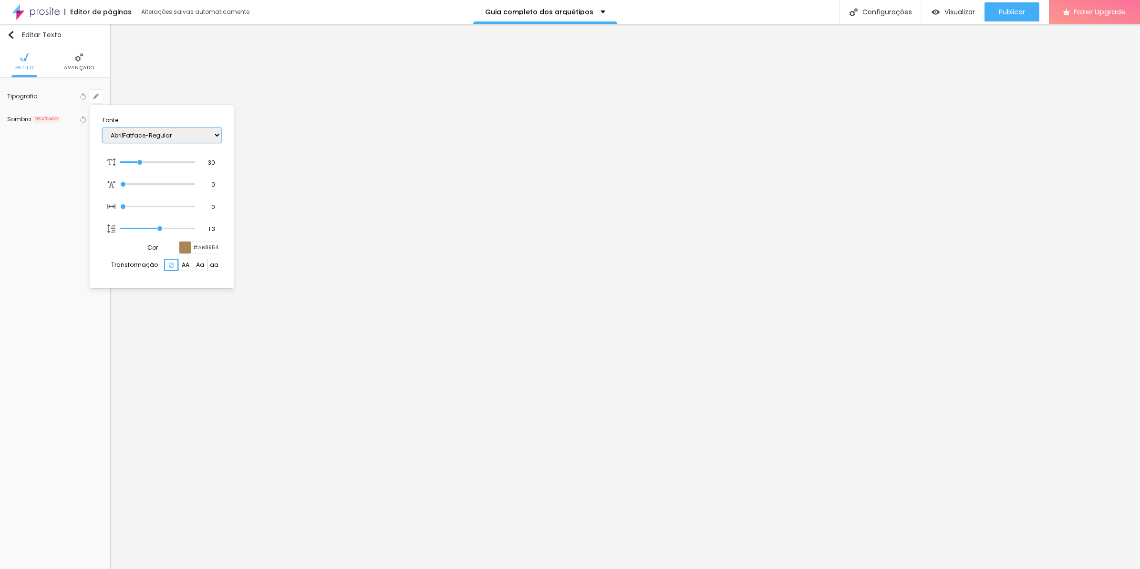
click at [136, 129] on select "AbrilFatface-Regular Actor-Regular Alegreya AlegreyaBlack Alice Allan-Bold Alla…" at bounding box center [162, 135] width 119 height 15
select select "MontserratBold"
click at [103, 128] on select "AbrilFatface-Regular Actor-Regular Alegreya AlegreyaBlack Alice Allan-Bold Alla…" at bounding box center [162, 135] width 119 height 15
click at [382, 277] on div at bounding box center [570, 284] width 1140 height 569
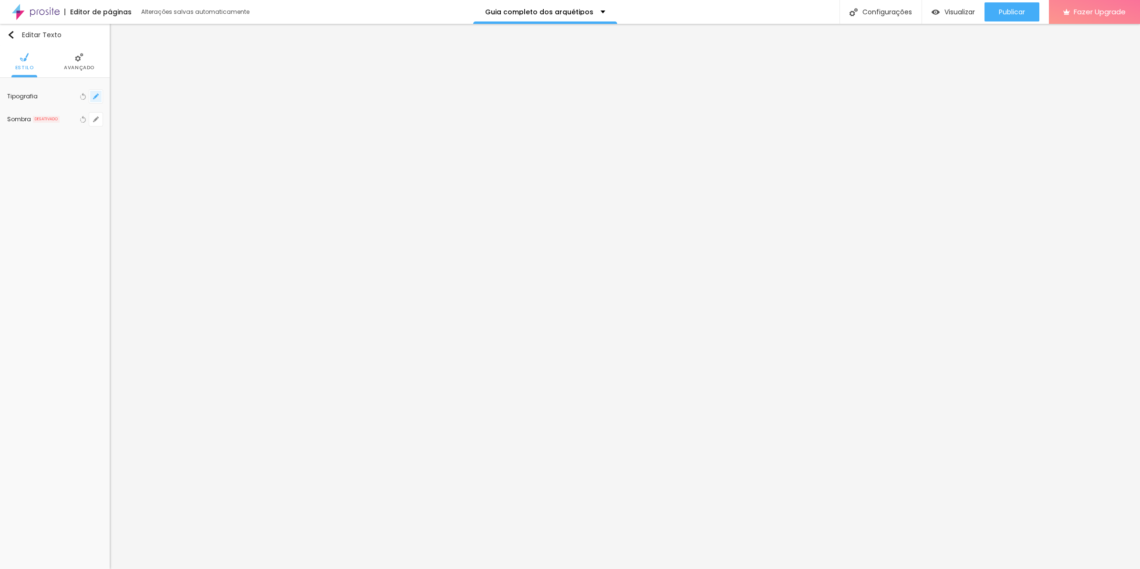
click at [97, 98] on icon "button" at bounding box center [96, 97] width 6 height 6
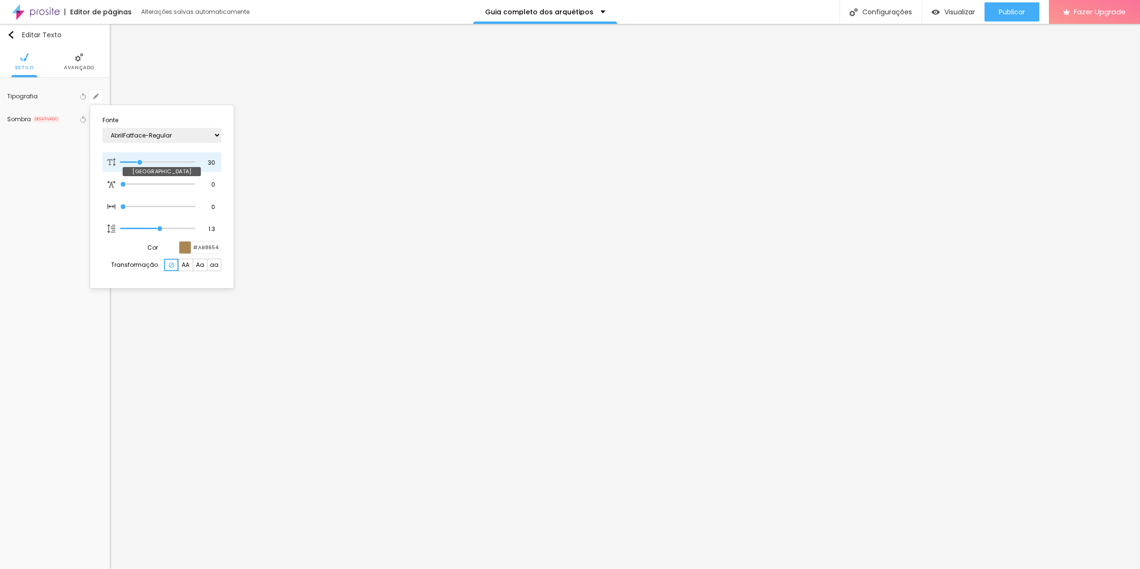
type input "35"
click at [143, 160] on input "range" at bounding box center [157, 162] width 74 height 5
click at [848, 313] on div at bounding box center [570, 284] width 1140 height 569
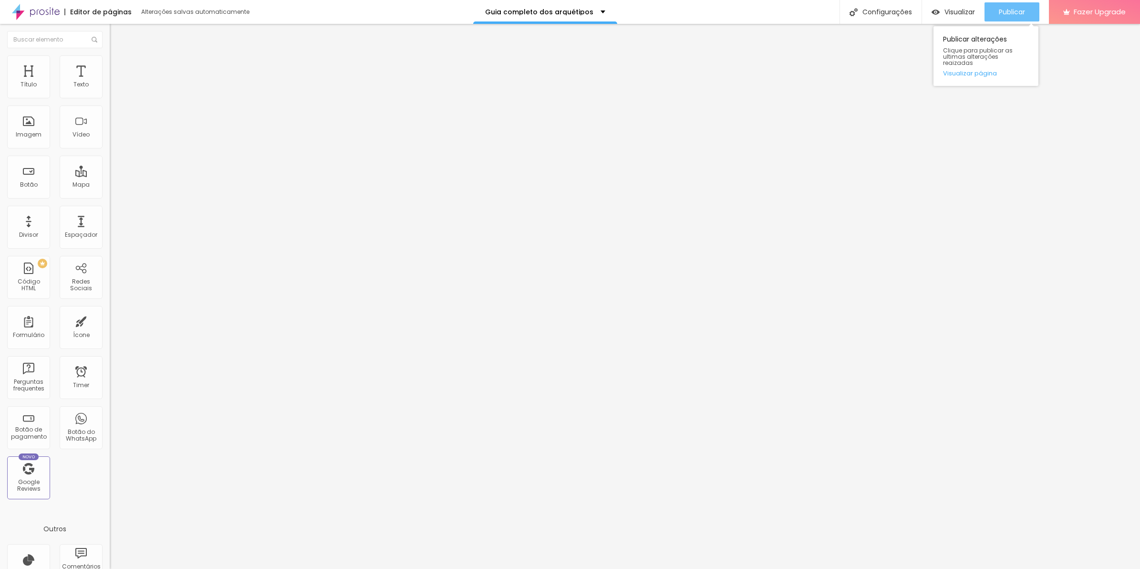
click at [1012, 15] on span "Publicar" at bounding box center [1012, 12] width 26 height 8
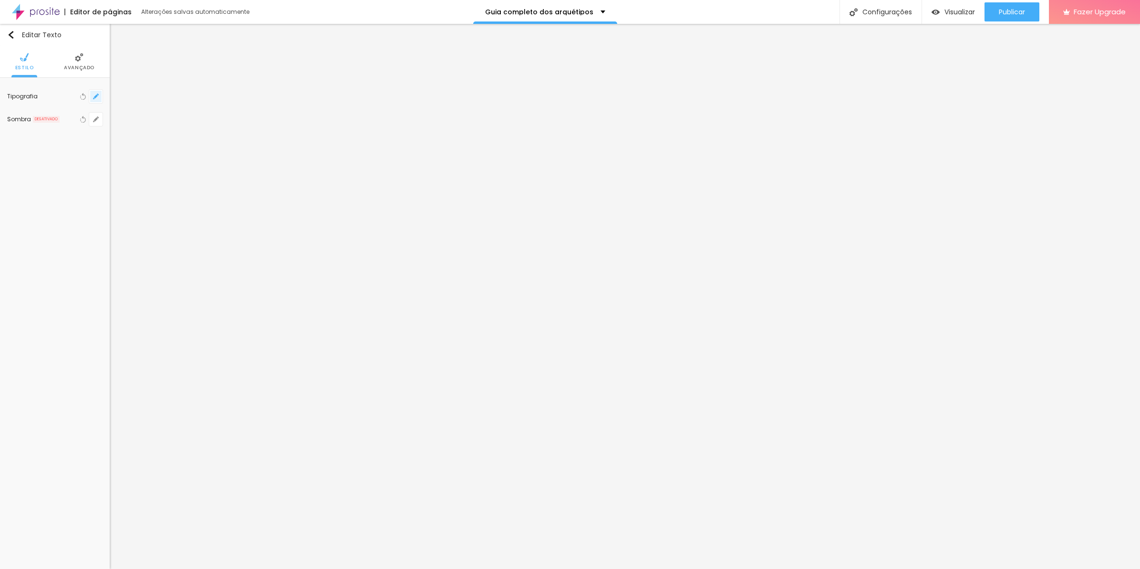
click at [98, 96] on icon "button" at bounding box center [96, 97] width 6 height 6
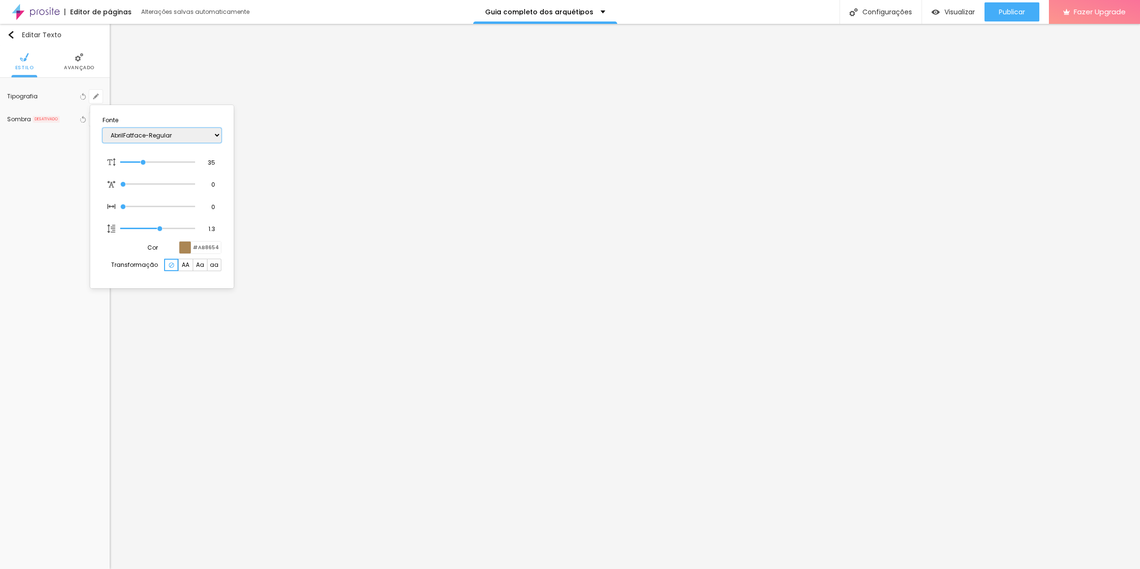
click at [186, 131] on select "AbrilFatface-Regular Actor-Regular Alegreya AlegreyaBlack Alice Allan-Bold Alla…" at bounding box center [162, 135] width 119 height 15
select select "MontserratMedium"
click at [103, 128] on select "AbrilFatface-Regular Actor-Regular Alegreya AlegreyaBlack Alice Allan-Bold Alla…" at bounding box center [162, 135] width 119 height 15
click at [514, 247] on div at bounding box center [570, 284] width 1140 height 569
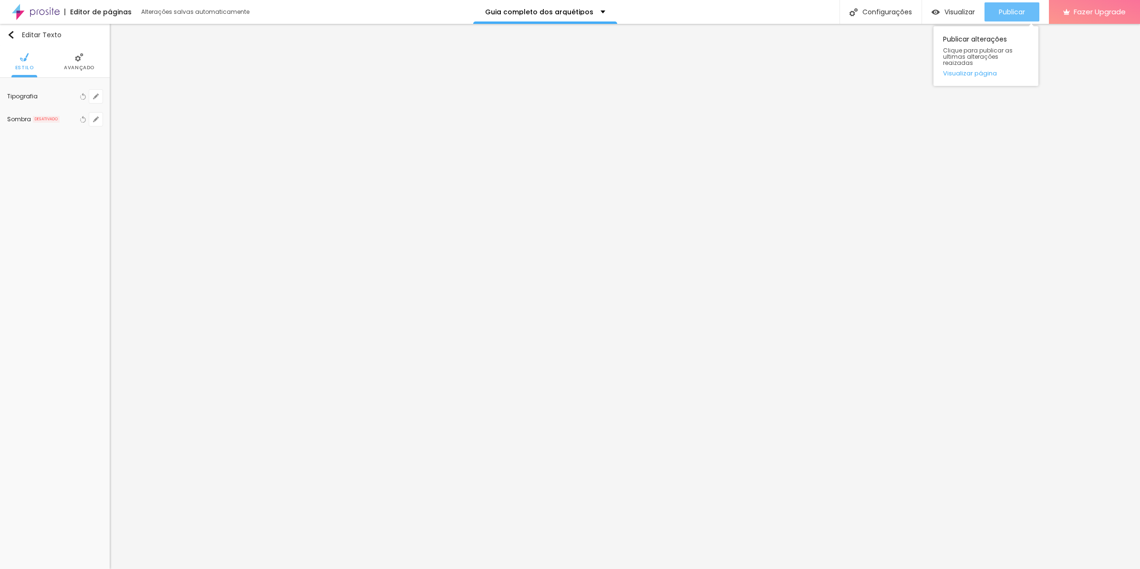
click at [1000, 12] on span "Publicar" at bounding box center [1012, 12] width 26 height 8
click at [83, 60] on img at bounding box center [82, 57] width 9 height 9
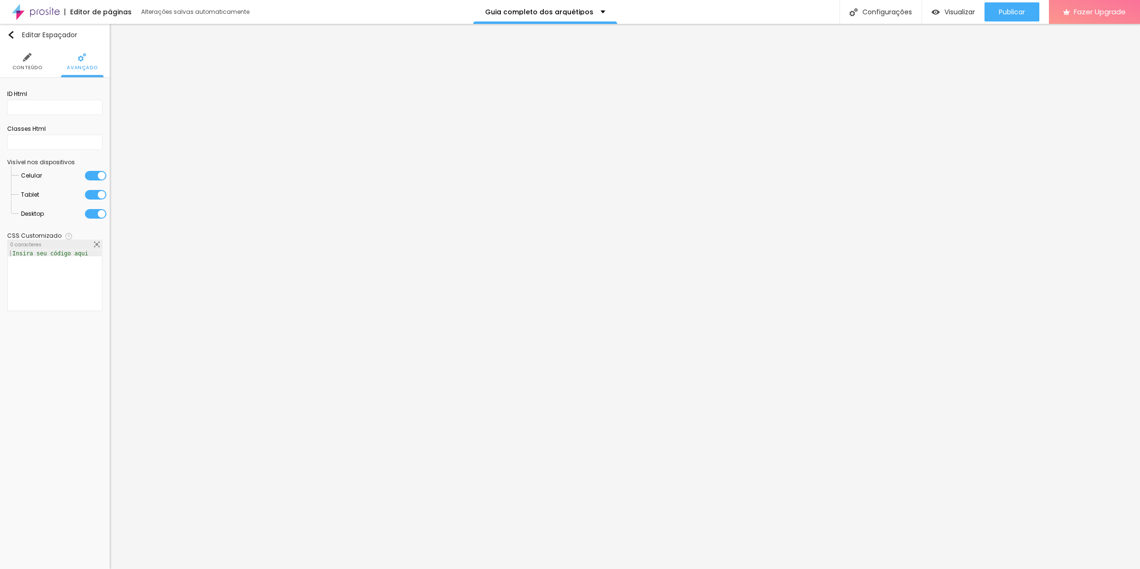
click at [96, 174] on div at bounding box center [95, 176] width 21 height 10
click at [1032, 10] on button "Publicar" at bounding box center [1012, 11] width 55 height 19
drag, startPoint x: 95, startPoint y: 175, endPoint x: 97, endPoint y: 166, distance: 8.7
click at [94, 175] on div at bounding box center [95, 176] width 21 height 10
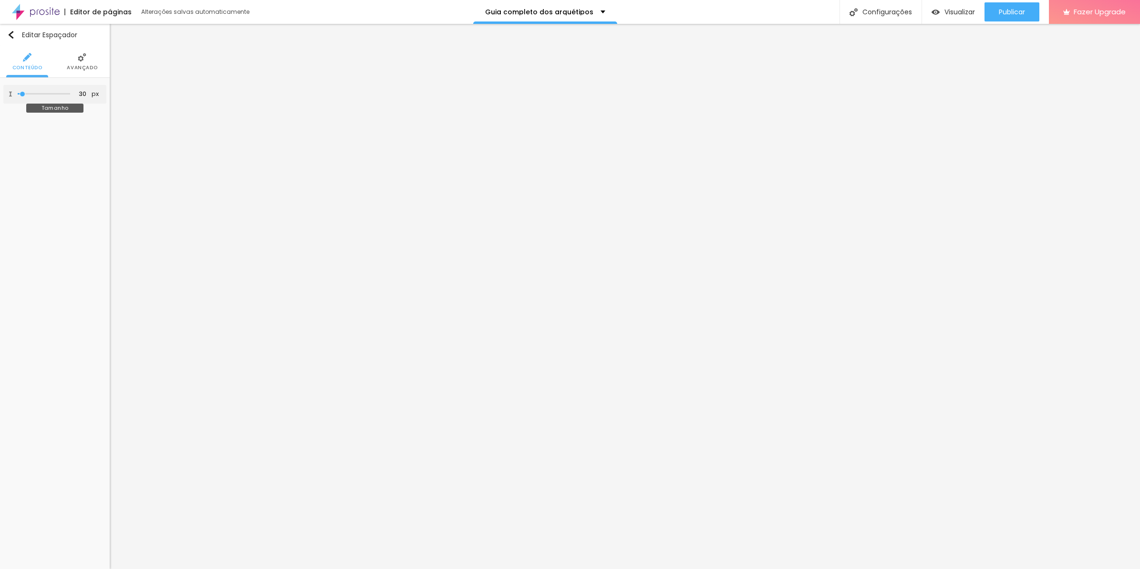
type input "10"
type input "12"
type input "25"
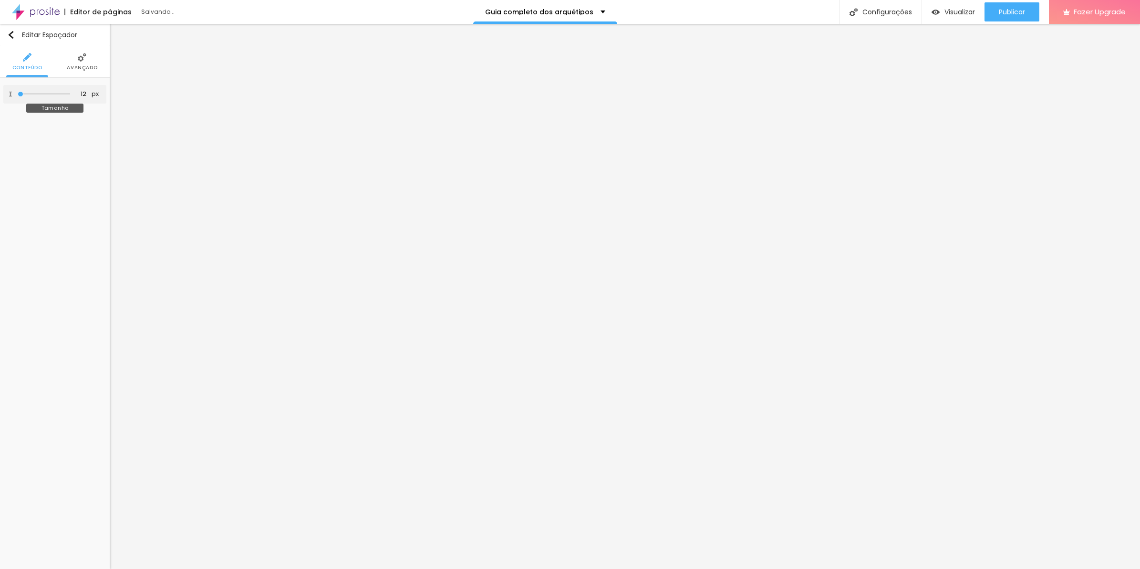
type input "25"
type input "19"
click at [22, 93] on input "range" at bounding box center [44, 94] width 52 height 5
click at [91, 94] on button "px" at bounding box center [95, 94] width 13 height 8
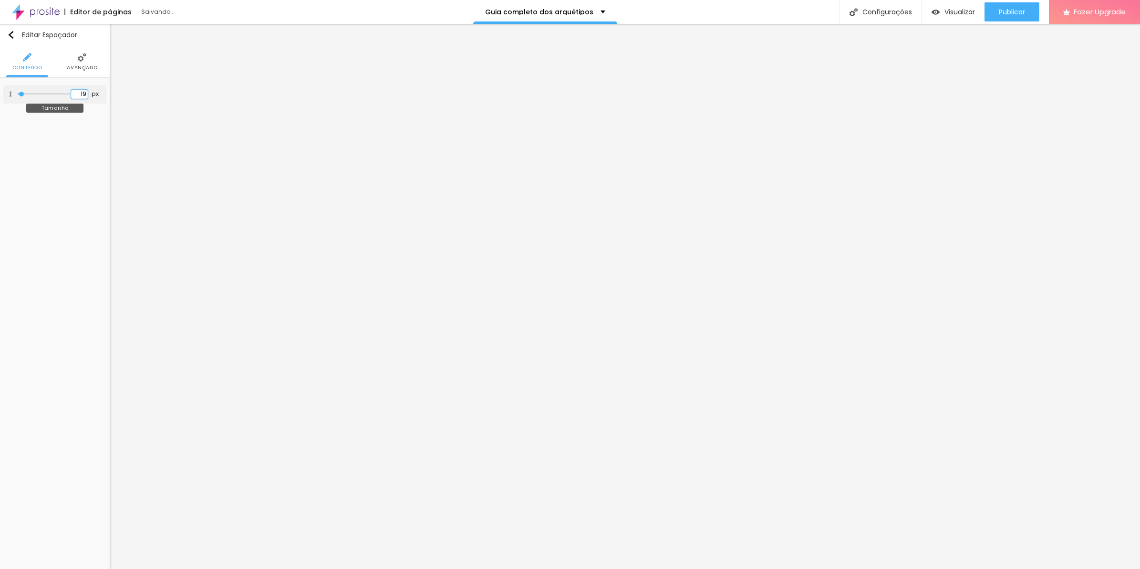
click at [86, 94] on input "19" at bounding box center [79, 94] width 17 height 9
click at [84, 94] on input "19" at bounding box center [79, 94] width 17 height 9
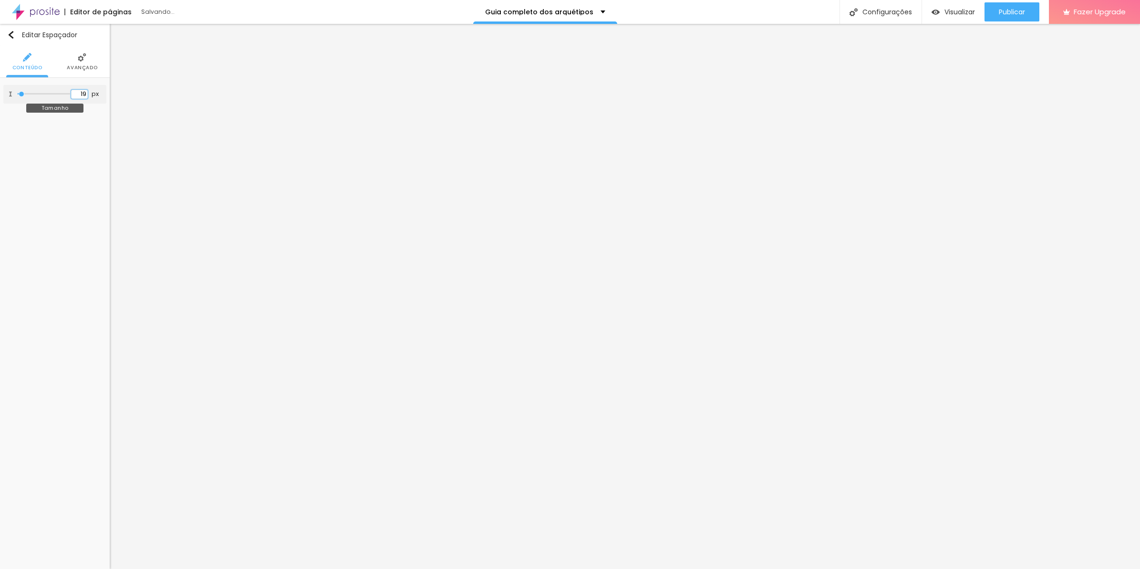
click at [84, 94] on input "19" at bounding box center [79, 94] width 17 height 9
type input "10"
type input "2"
type input "10"
type input "20"
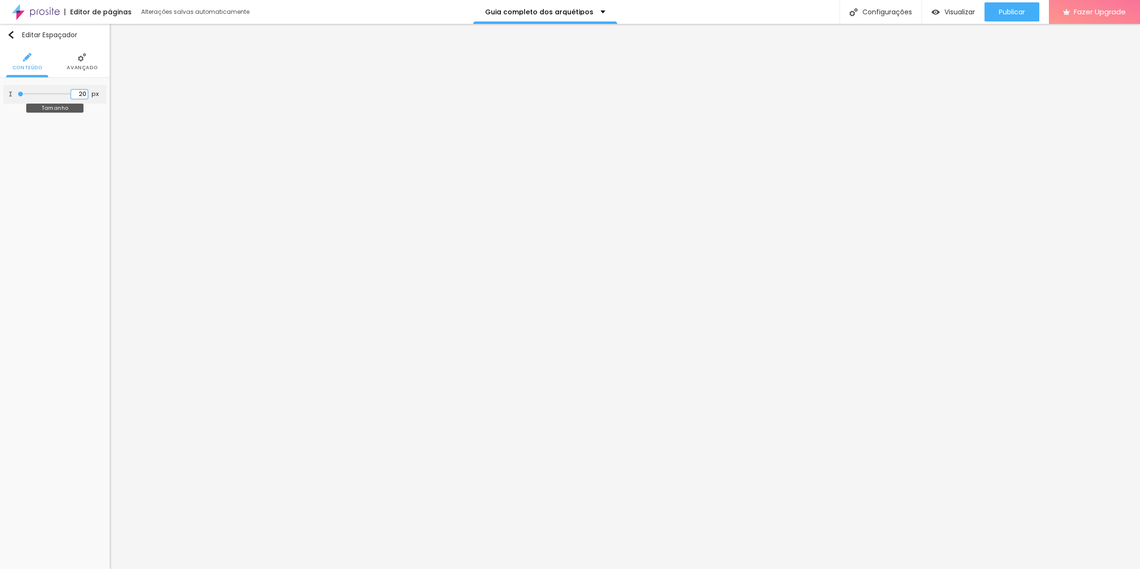
type input "20"
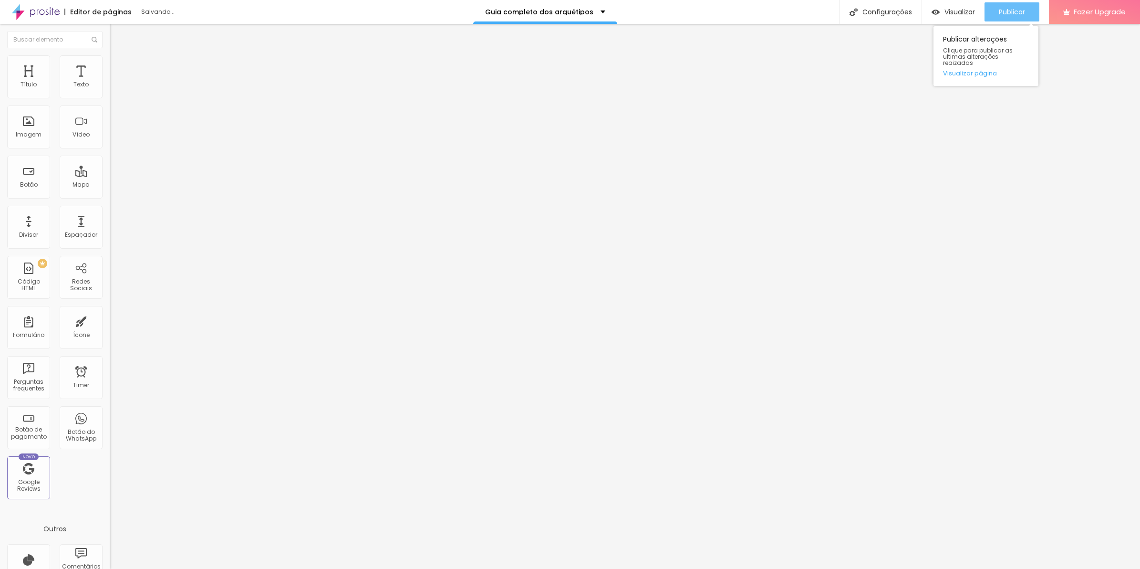
click at [1015, 14] on span "Publicar" at bounding box center [1012, 12] width 26 height 8
click at [996, 15] on button "Publicar" at bounding box center [1012, 11] width 55 height 19
click at [938, 12] on div "Visualizar" at bounding box center [953, 12] width 43 height 8
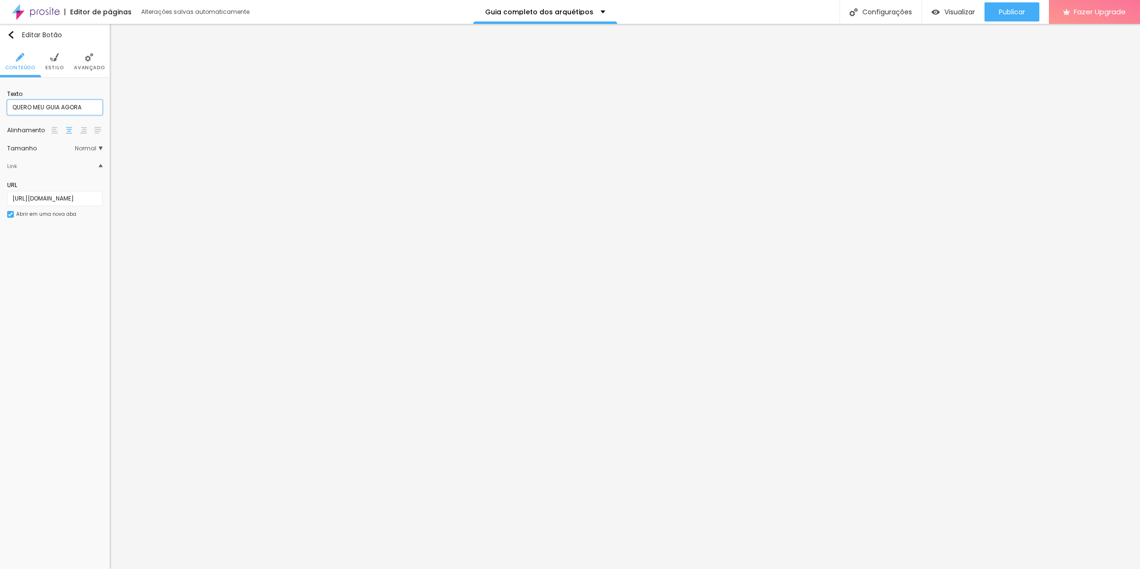
click at [30, 101] on input "QUERO MEU GUIA AGORA" at bounding box center [54, 107] width 95 height 15
type input "Quero meu guia agora"
click at [96, 288] on div "Editar Botão Conteúdo Estilo Avançado Texto Quero meu guia agora Alinhamento Ta…" at bounding box center [55, 296] width 110 height 545
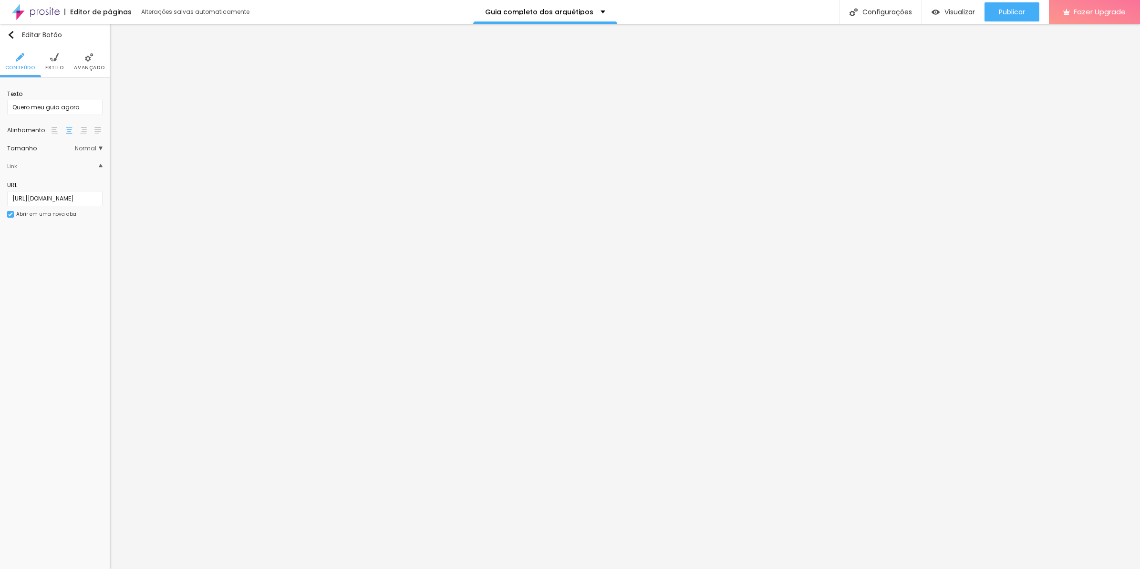
click at [53, 68] on span "Estilo" at bounding box center [54, 67] width 19 height 5
click at [96, 115] on button "button" at bounding box center [95, 118] width 13 height 13
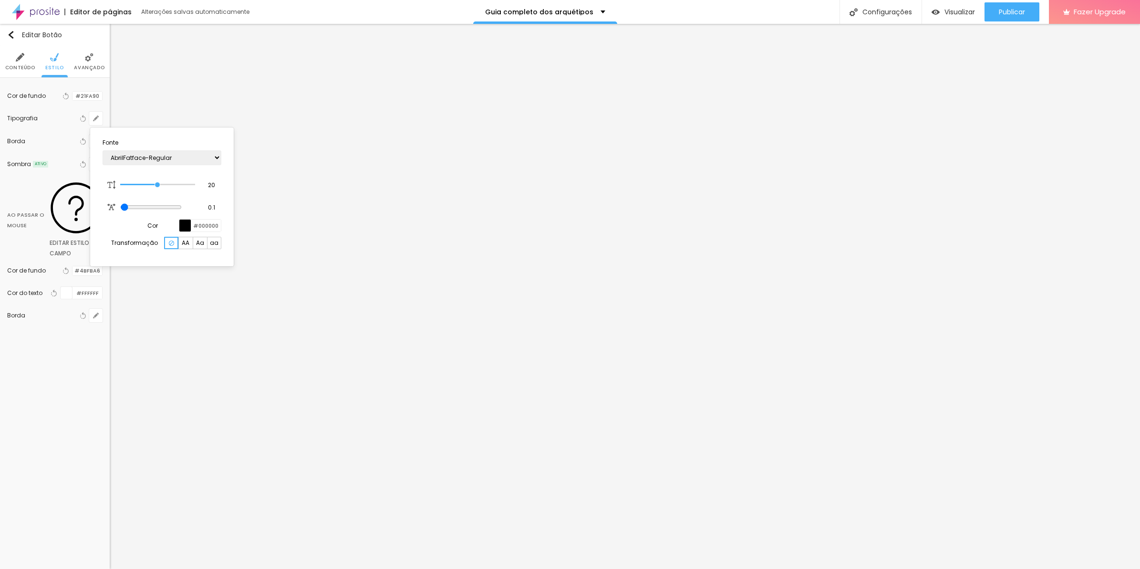
click at [197, 242] on span "Aa" at bounding box center [200, 243] width 8 height 6
click at [170, 244] on img at bounding box center [171, 242] width 5 height 5
click at [463, 244] on div at bounding box center [570, 284] width 1140 height 569
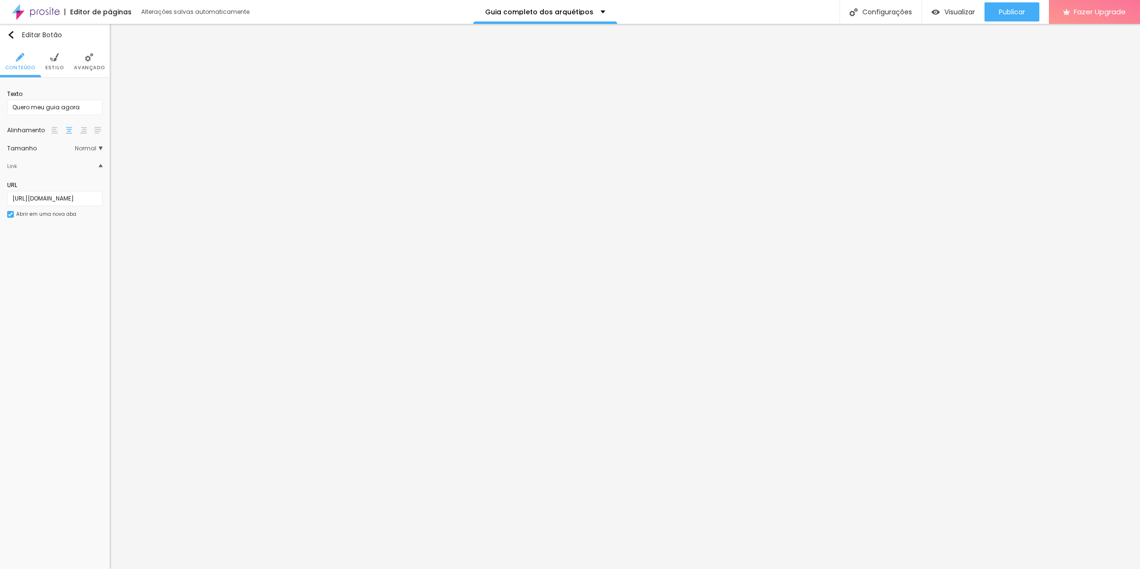
click at [61, 67] on span "Estilo" at bounding box center [54, 67] width 19 height 5
click at [97, 115] on icon "button" at bounding box center [96, 118] width 6 height 6
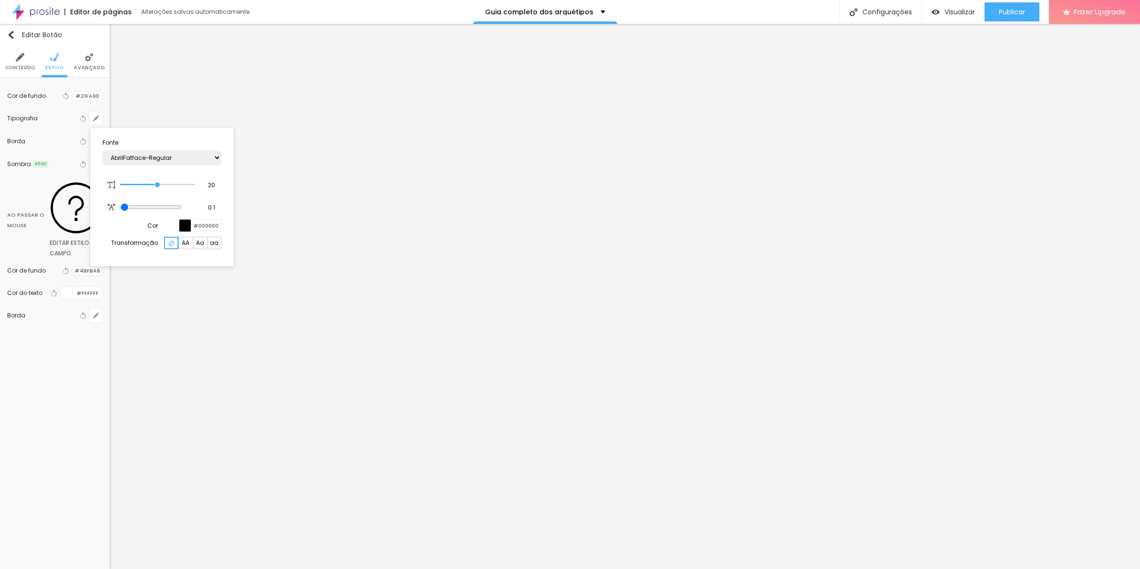
click at [194, 241] on div "Aa" at bounding box center [200, 243] width 14 height 12
click at [196, 241] on span "Aa" at bounding box center [200, 243] width 8 height 6
click at [199, 243] on span "Aa" at bounding box center [200, 243] width 8 height 6
click at [167, 242] on div at bounding box center [171, 243] width 14 height 12
click at [18, 55] on div at bounding box center [570, 284] width 1140 height 569
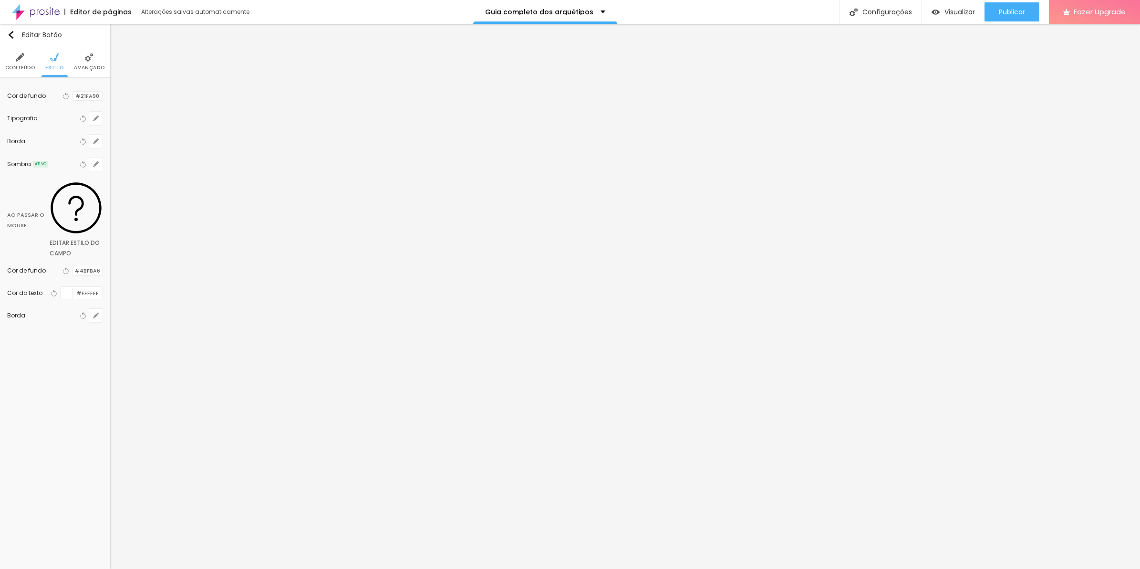
click at [28, 66] on span "Conteúdo" at bounding box center [20, 67] width 30 height 5
click at [77, 104] on input "Quero meu guia agora" at bounding box center [54, 107] width 95 height 15
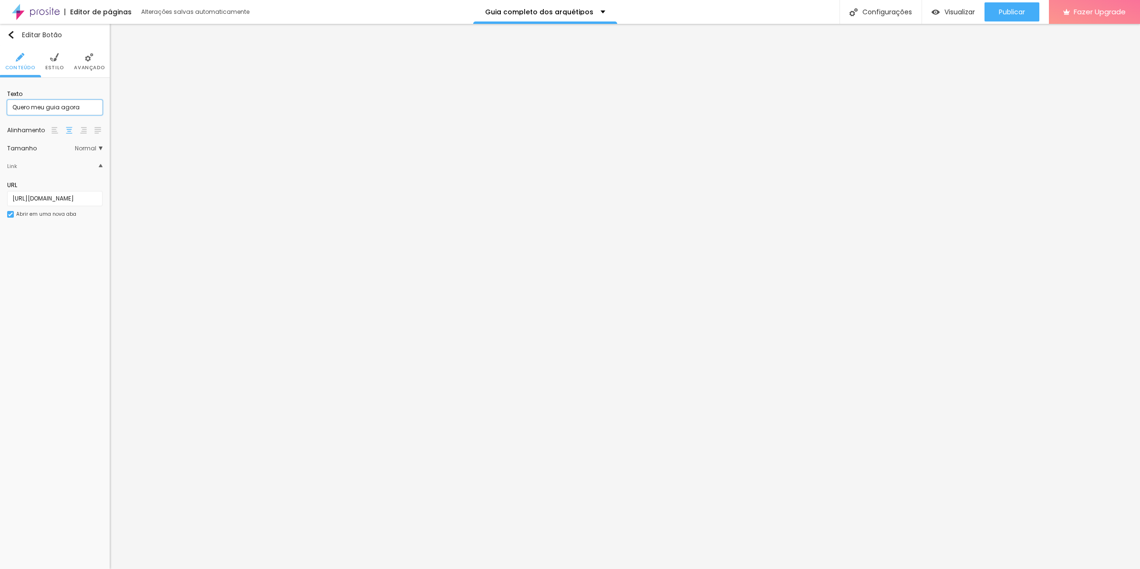
click at [77, 104] on input "Quero meu guia agora" at bounding box center [54, 107] width 95 height 15
click at [55, 69] on span "Estilo" at bounding box center [54, 67] width 19 height 5
click at [99, 118] on icon "button" at bounding box center [96, 118] width 6 height 6
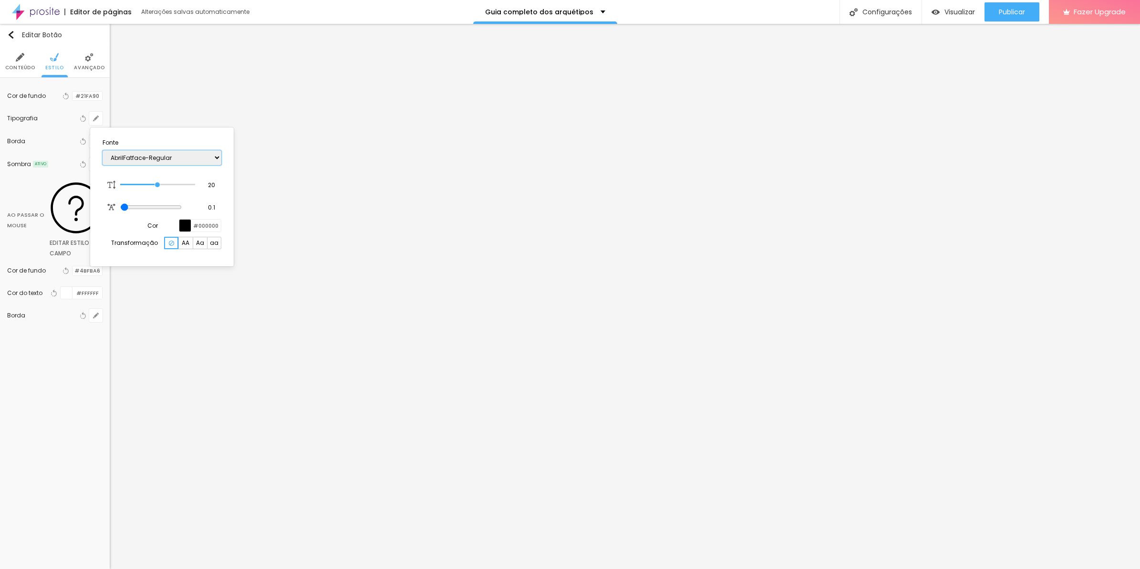
click at [173, 158] on select "AbrilFatface-Regular Actor-Regular Alegreya AlegreyaBlack Alice Allan-Bold Alla…" at bounding box center [162, 157] width 119 height 15
click at [103, 150] on select "AbrilFatface-Regular Actor-Regular Alegreya AlegreyaBlack Alice Allan-Bold Alla…" at bounding box center [162, 157] width 119 height 15
click at [199, 242] on span "Aa" at bounding box center [200, 243] width 8 height 6
click at [213, 241] on span "aa" at bounding box center [214, 243] width 9 height 6
click at [178, 161] on select "AbrilFatface-Regular Actor-Regular Alegreya AlegreyaBlack Alice Allan-Bold Alla…" at bounding box center [162, 157] width 119 height 15
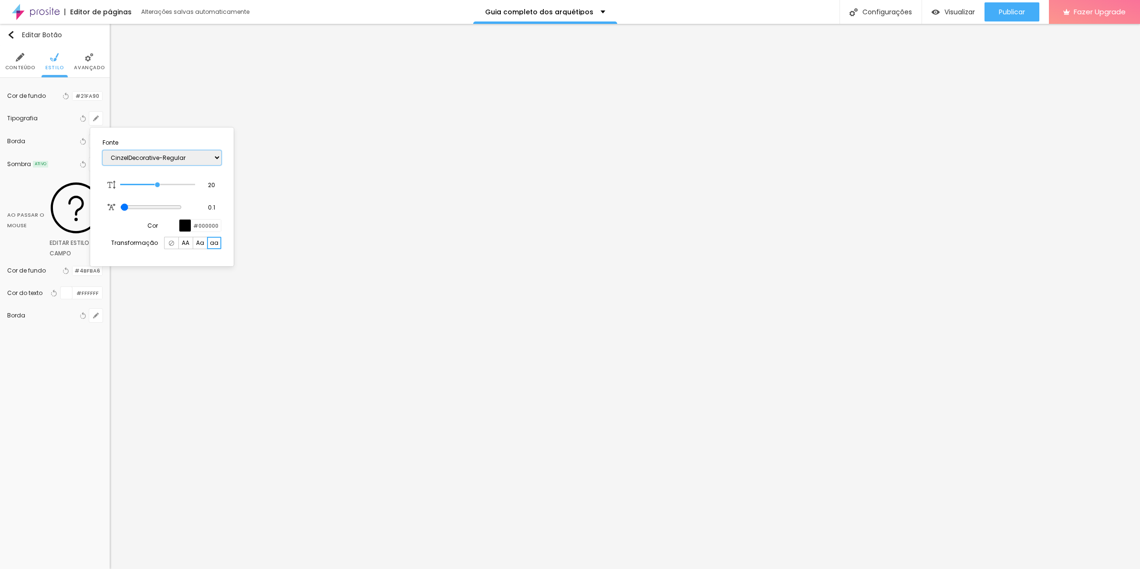
click at [103, 150] on select "AbrilFatface-Regular Actor-Regular Alegreya AlegreyaBlack Alice Allan-Bold Alla…" at bounding box center [162, 157] width 119 height 15
click at [190, 156] on select "AbrilFatface-Regular Actor-Regular Alegreya AlegreyaBlack Alice Allan-Bold Alla…" at bounding box center [162, 157] width 119 height 15
select select "CinzelDecorative-Bold"
click at [103, 150] on select "AbrilFatface-Regular Actor-Regular Alegreya AlegreyaBlack Alice Allan-Bold Alla…" at bounding box center [162, 157] width 119 height 15
click at [34, 61] on div at bounding box center [570, 284] width 1140 height 569
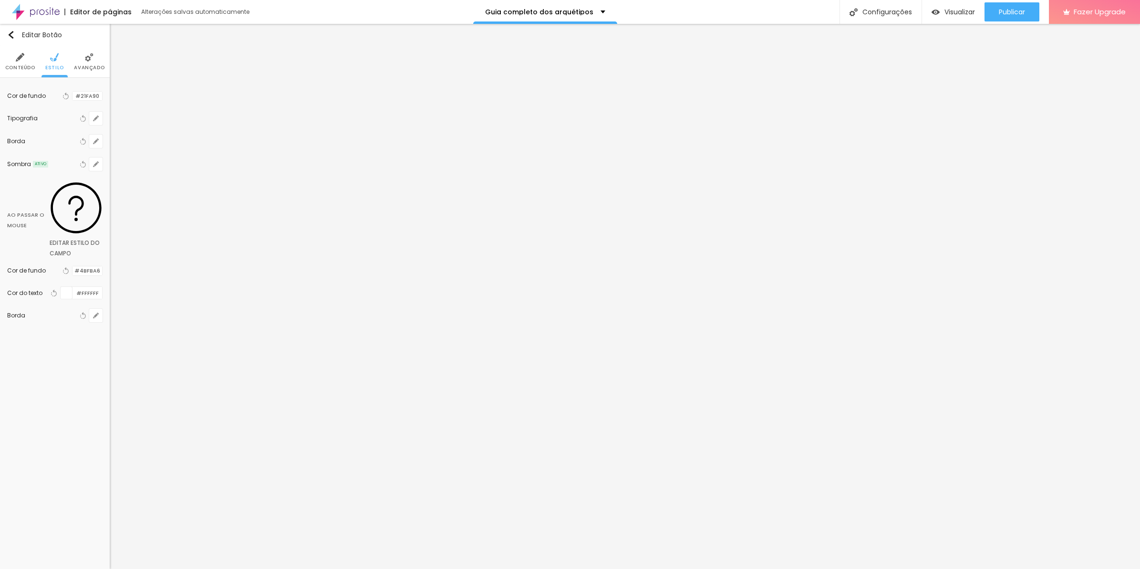
click at [32, 62] on li "Conteúdo" at bounding box center [20, 61] width 30 height 31
click at [56, 72] on li "Estilo" at bounding box center [54, 61] width 19 height 31
click at [98, 118] on icon "button" at bounding box center [96, 118] width 6 height 6
click at [309, 165] on div at bounding box center [570, 284] width 1140 height 569
click at [94, 117] on icon "button" at bounding box center [96, 118] width 6 height 6
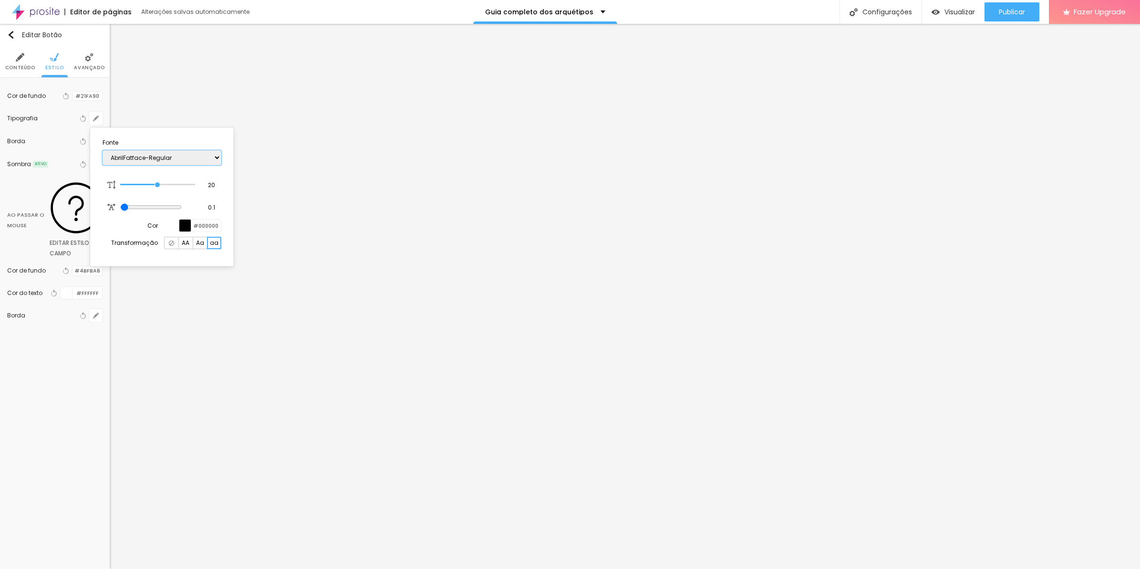
click at [160, 158] on select "AbrilFatface-Regular Actor-Regular Alegreya AlegreyaBlack Alice Allan-Bold Alla…" at bounding box center [162, 157] width 119 height 15
select select "Montserrat"
click at [103, 150] on select "AbrilFatface-Regular Actor-Regular Alegreya AlegreyaBlack Alice Allan-Bold Alla…" at bounding box center [162, 157] width 119 height 15
drag, startPoint x: 20, startPoint y: 48, endPoint x: 20, endPoint y: 53, distance: 5.7
click at [20, 47] on div at bounding box center [570, 284] width 1140 height 569
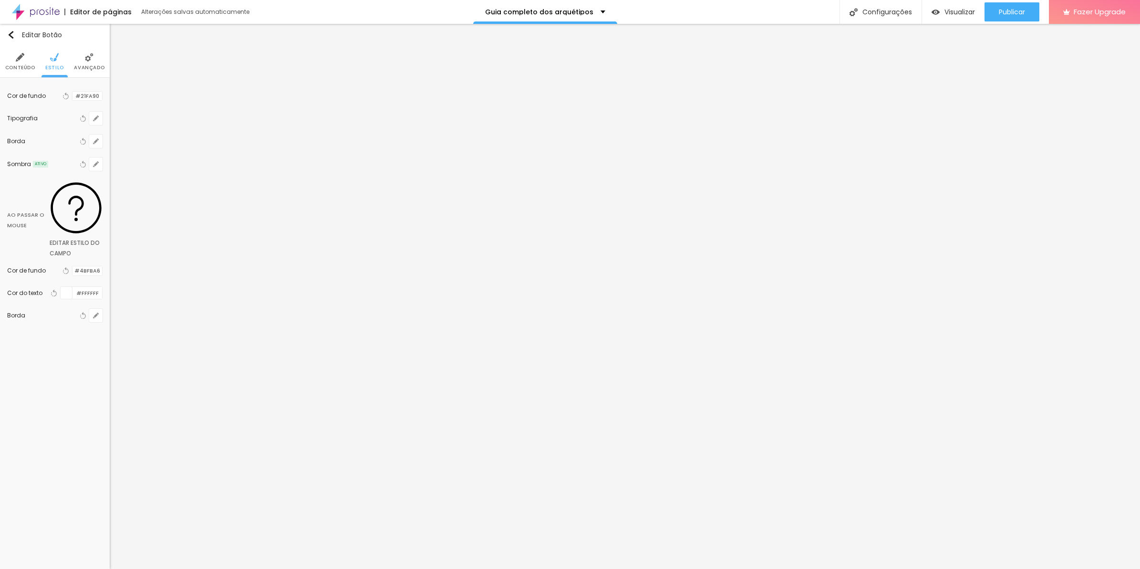
click at [20, 54] on img at bounding box center [20, 57] width 9 height 9
click at [55, 49] on li "Estilo" at bounding box center [54, 61] width 19 height 31
click at [96, 124] on button "button" at bounding box center [95, 118] width 13 height 13
click at [198, 242] on span "Aa" at bounding box center [200, 243] width 8 height 6
click at [175, 241] on div at bounding box center [171, 243] width 14 height 12
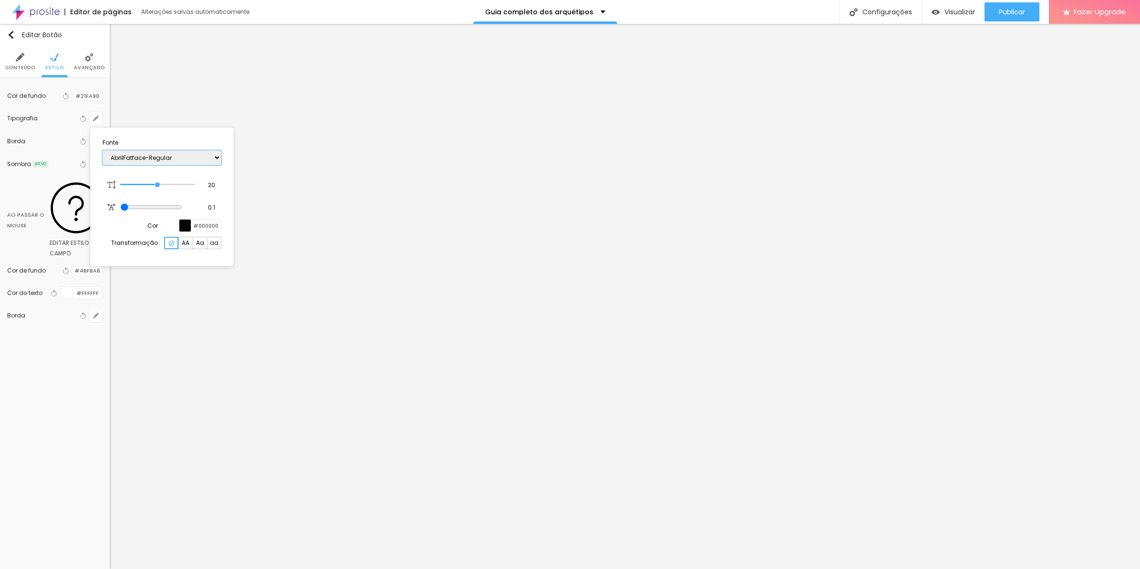
click at [191, 156] on select "AbrilFatface-Regular Actor-Regular Alegreya AlegreyaBlack Alice Allan-Bold Alla…" at bounding box center [162, 157] width 119 height 15
click at [103, 150] on select "AbrilFatface-Regular Actor-Regular Alegreya AlegreyaBlack Alice Allan-Bold Alla…" at bounding box center [162, 157] width 119 height 15
click at [180, 148] on div "AbrilFatface-Regular Actor-Regular Alegreya AlegreyaBlack Alice Allan-Bold Alla…" at bounding box center [162, 158] width 119 height 24
click at [180, 150] on select "AbrilFatface-Regular Actor-Regular Alegreya AlegreyaBlack Alice Allan-Bold Alla…" at bounding box center [162, 157] width 119 height 15
select select "MontserratMedium"
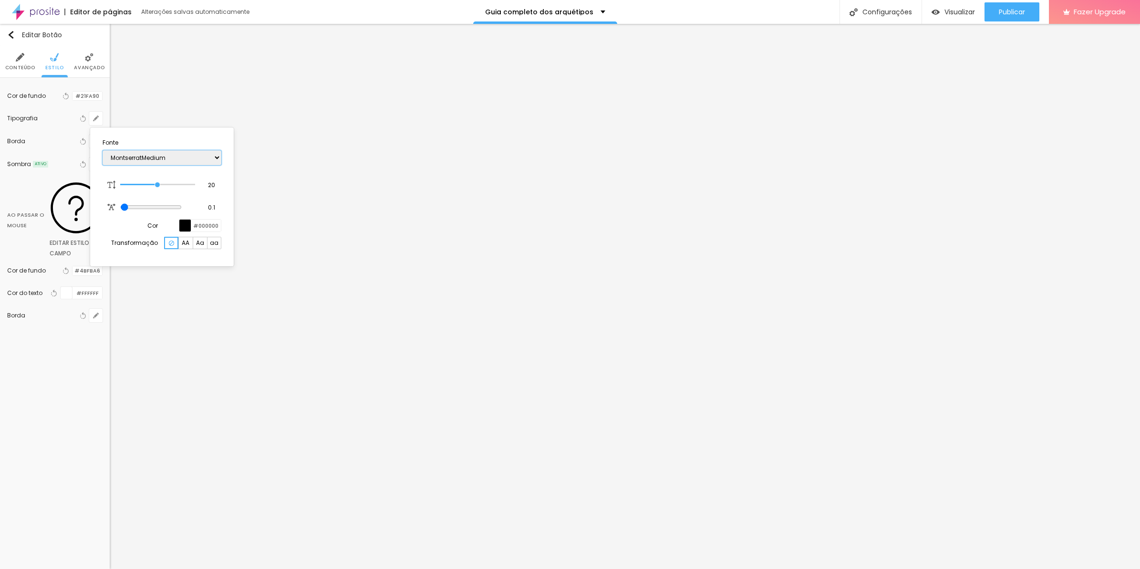
click at [103, 150] on select "AbrilFatface-Regular Actor-Regular Alegreya AlegreyaBlack Alice Allan-Bold Alla…" at bounding box center [162, 157] width 119 height 15
click at [585, 253] on div at bounding box center [570, 284] width 1140 height 569
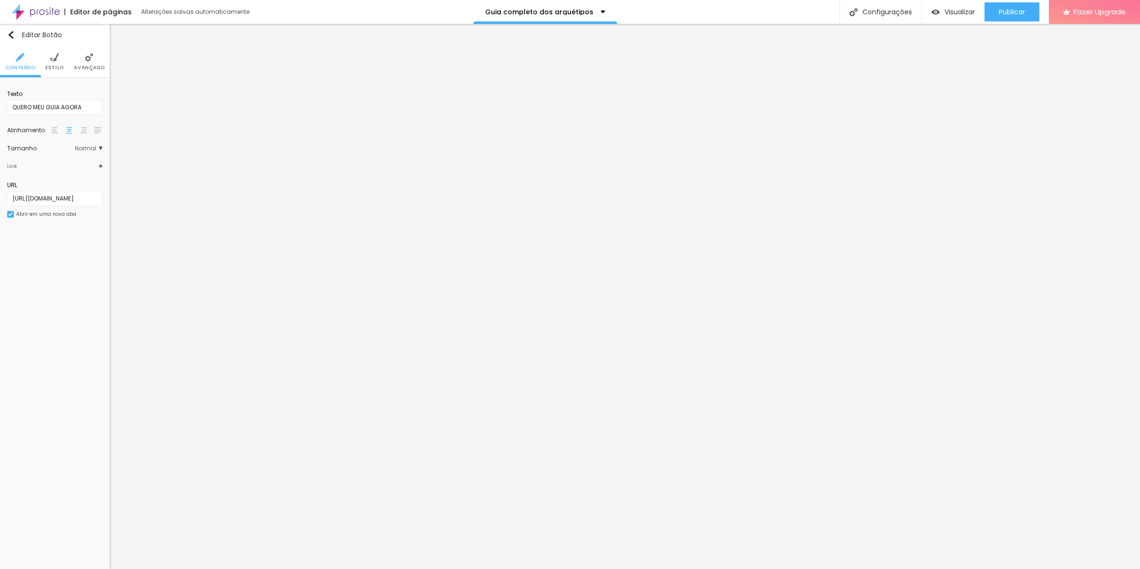
click at [66, 76] on ul "Conteúdo Estilo Avançado" at bounding box center [55, 62] width 110 height 32
click at [60, 65] on span "Estilo" at bounding box center [54, 67] width 19 height 5
click at [94, 123] on button "button" at bounding box center [95, 118] width 13 height 13
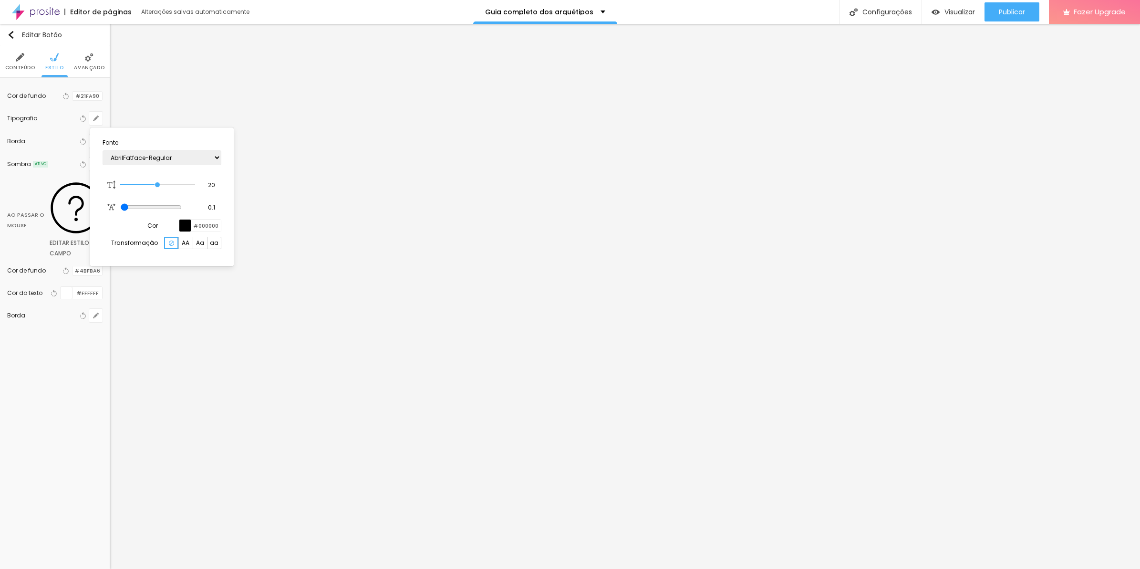
click at [177, 241] on div at bounding box center [171, 243] width 14 height 12
click at [179, 241] on div "AA" at bounding box center [185, 243] width 14 height 12
click at [172, 242] on img at bounding box center [171, 242] width 5 height 5
click at [30, 64] on div at bounding box center [570, 284] width 1140 height 569
click at [30, 69] on span "Conteúdo" at bounding box center [20, 67] width 30 height 5
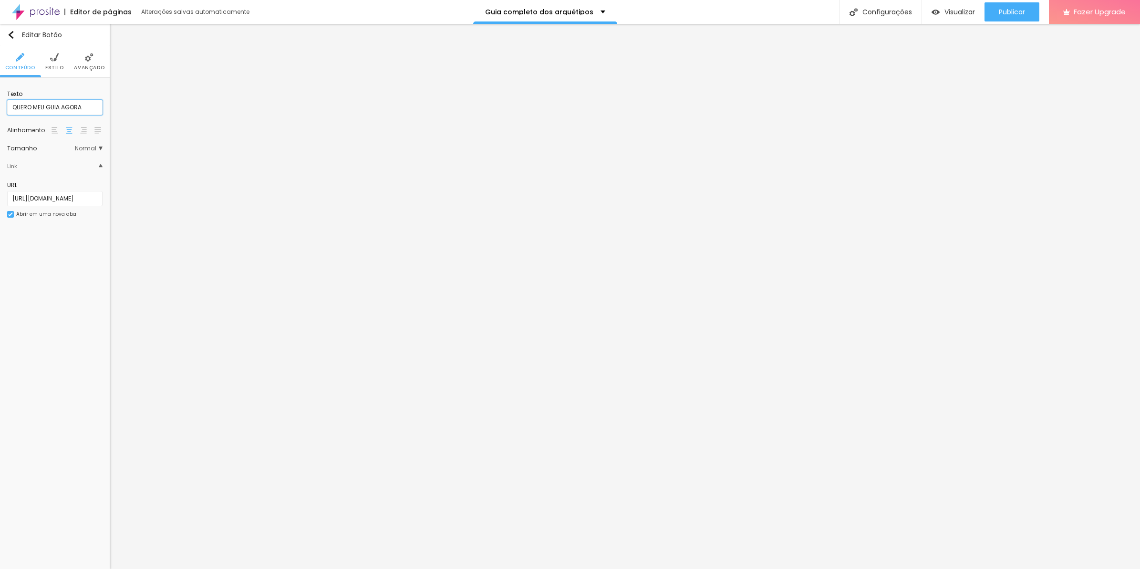
click at [25, 102] on input "QUERO MEU GUIA AGORA" at bounding box center [54, 107] width 95 height 15
type input "Quero meu guia agora"
click at [56, 68] on span "Estilo" at bounding box center [54, 67] width 19 height 5
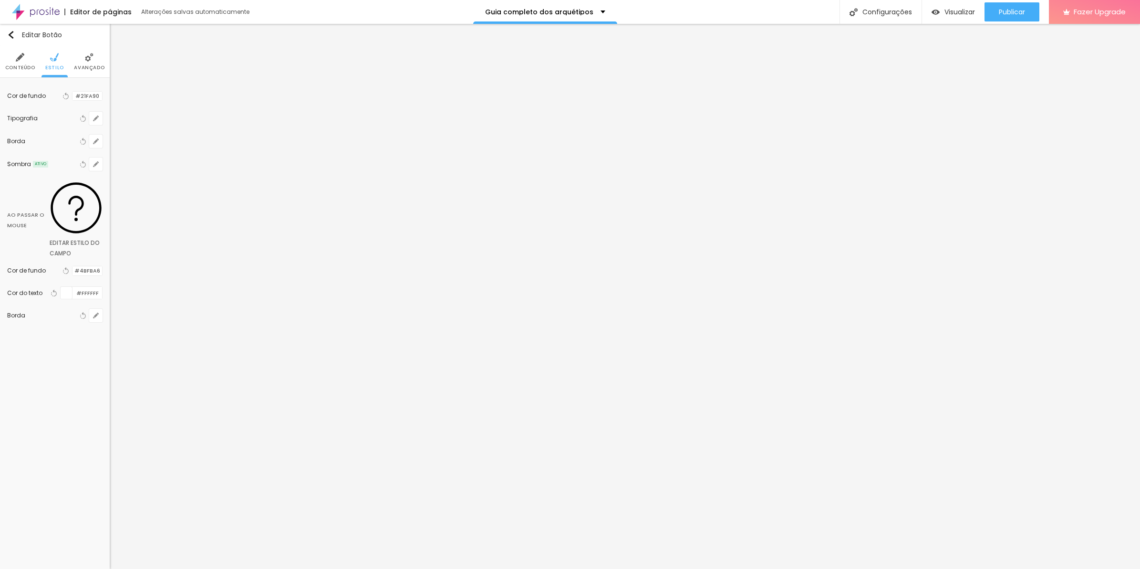
click at [94, 125] on div "Tipografia Voltar ao padrão" at bounding box center [54, 118] width 95 height 23
click at [94, 123] on button "button" at bounding box center [95, 118] width 13 height 13
click at [184, 241] on span "AA" at bounding box center [186, 243] width 8 height 6
click at [177, 242] on div at bounding box center [171, 243] width 14 height 12
click at [544, 334] on div at bounding box center [570, 284] width 1140 height 569
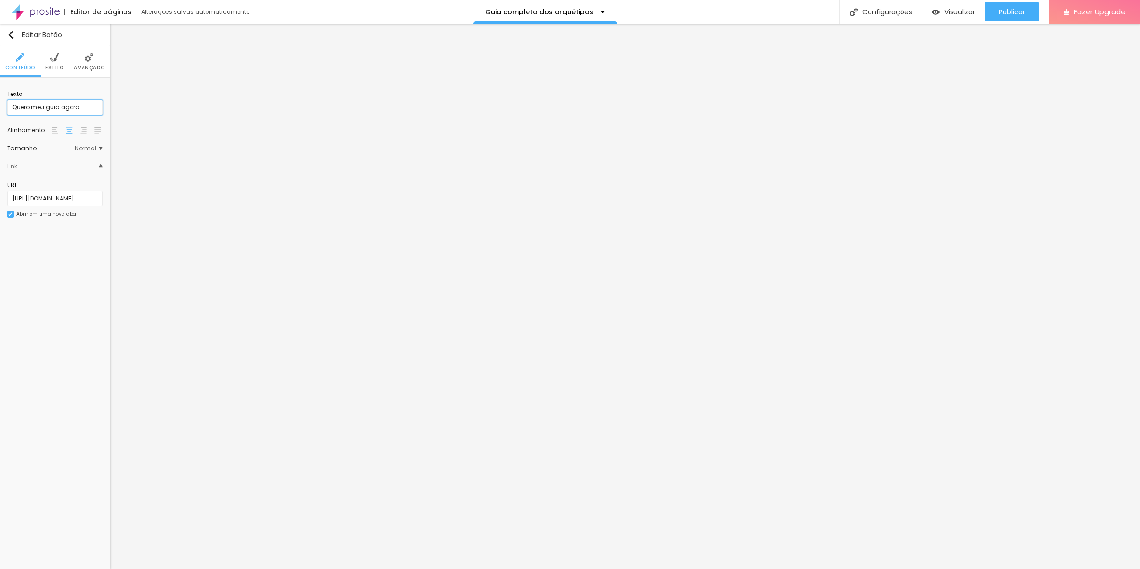
click at [49, 104] on input "Quero meu guia agora" at bounding box center [54, 107] width 95 height 15
click at [83, 104] on input "Quero meu guia agora" at bounding box center [54, 107] width 95 height 15
drag, startPoint x: 75, startPoint y: 104, endPoint x: 83, endPoint y: 110, distance: 9.8
click at [75, 104] on input "QUERO MEU GUIA AGORA" at bounding box center [54, 107] width 95 height 15
paste input "uero meu guia agora"
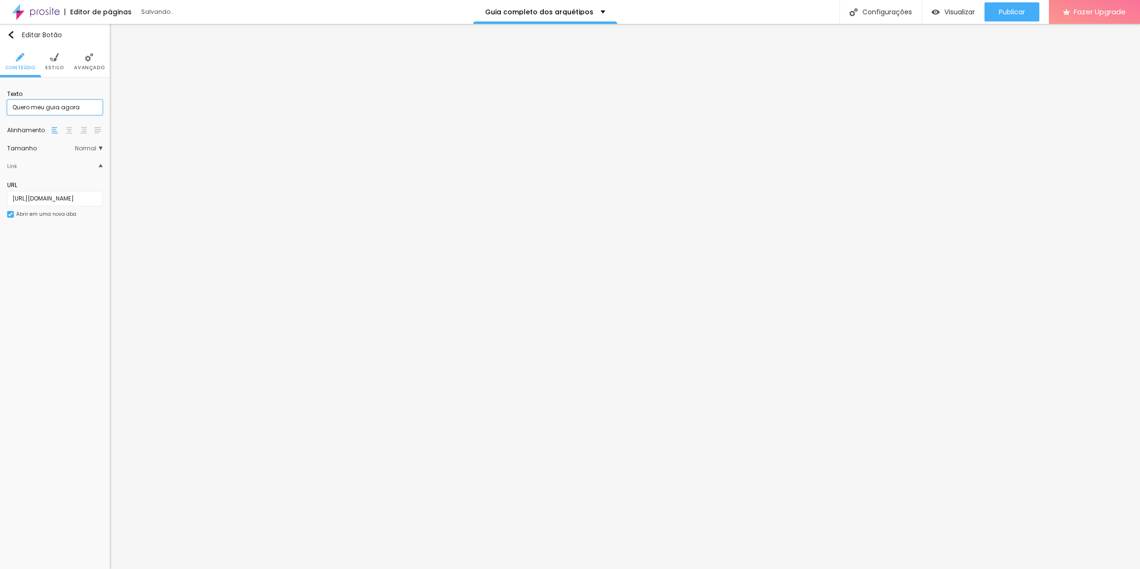
type input "Quero meu guia agora"
click at [53, 108] on input "QUERO MEU GUIA AGORA" at bounding box center [54, 107] width 95 height 15
paste input "uero meu guia agora"
type input "Quero meu guia agora"
click at [69, 101] on input "QUERO MEU GUIA AGORA" at bounding box center [54, 107] width 95 height 15
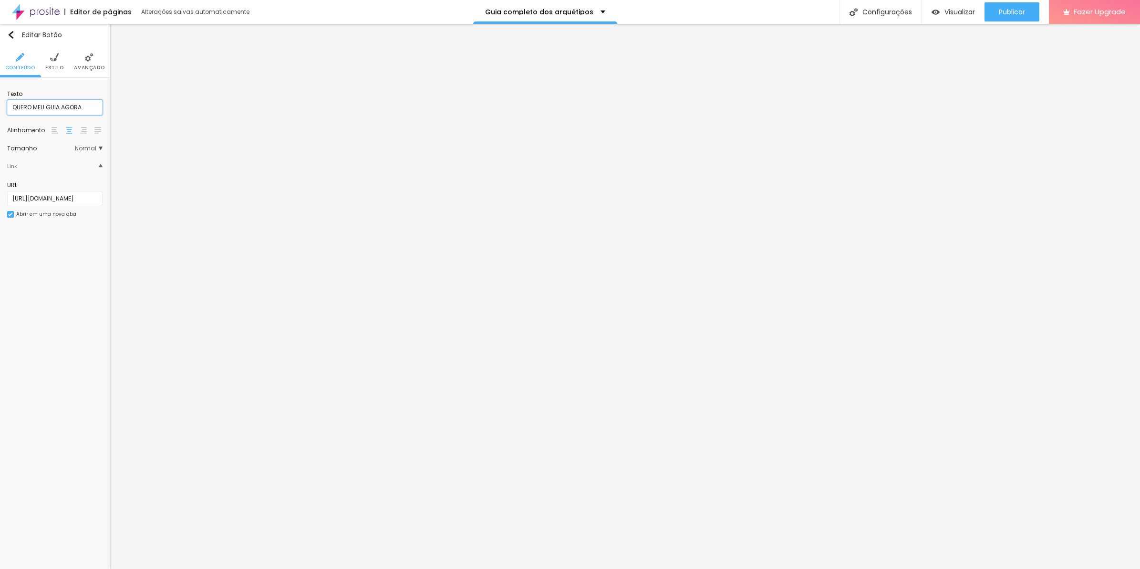
paste input "uero meu guia agora"
type input "Quero meu guia agora"
click at [50, 101] on input "QUERO MEU GUIA AGORA" at bounding box center [54, 107] width 95 height 15
paste input "uero meu guia agora"
type input "Quero meu guia agora"
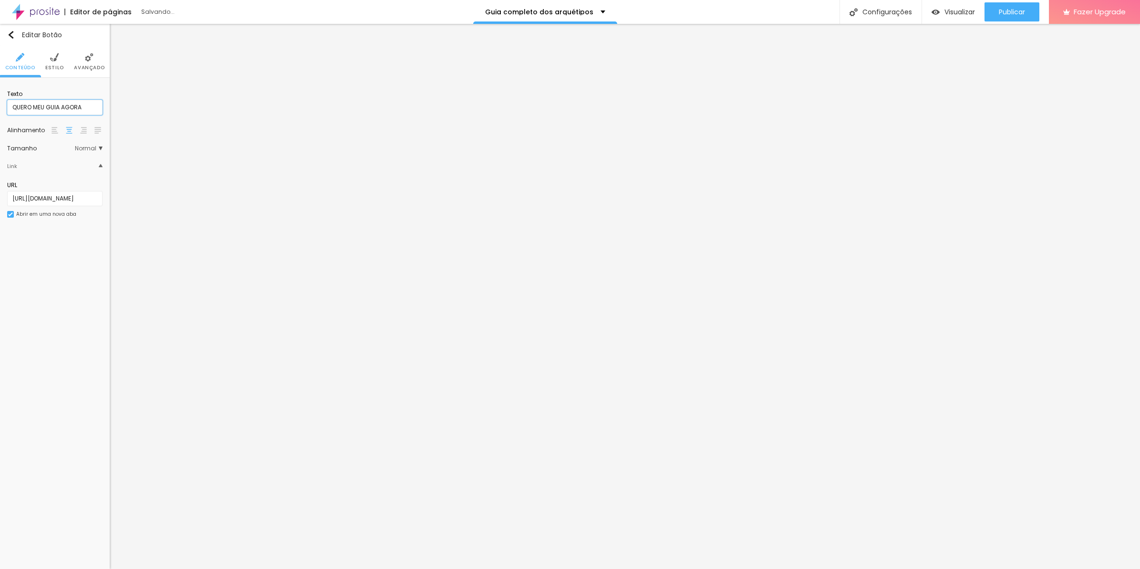
click at [74, 109] on input "QUERO MEU GUIA AGORA" at bounding box center [54, 107] width 95 height 15
paste input "uero meu guia agora"
type input "Quero meu guia agora"
click at [52, 105] on input "QUERO MEU GUIA AGORA" at bounding box center [54, 107] width 95 height 15
paste input "uero meu guia agora"
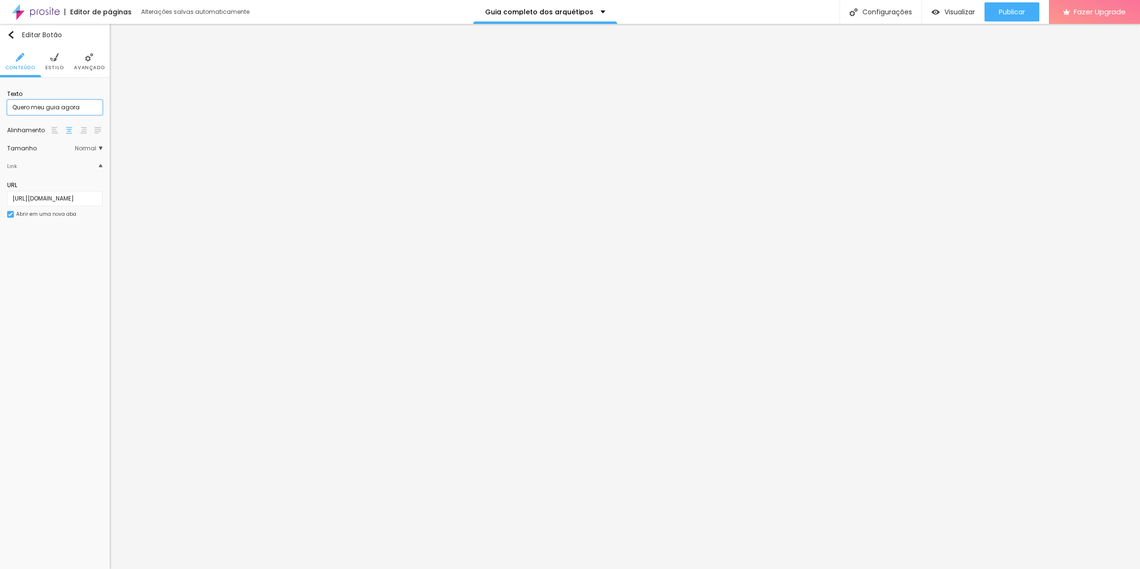
type input "Quero meu guia agora"
click at [82, 108] on input "QUERO MEU GUIA AGORA" at bounding box center [54, 107] width 95 height 15
paste input "uero meu guia agora"
type input "Quero meu guia agora"
click at [83, 104] on input "Quero meu guia agora" at bounding box center [54, 107] width 95 height 15
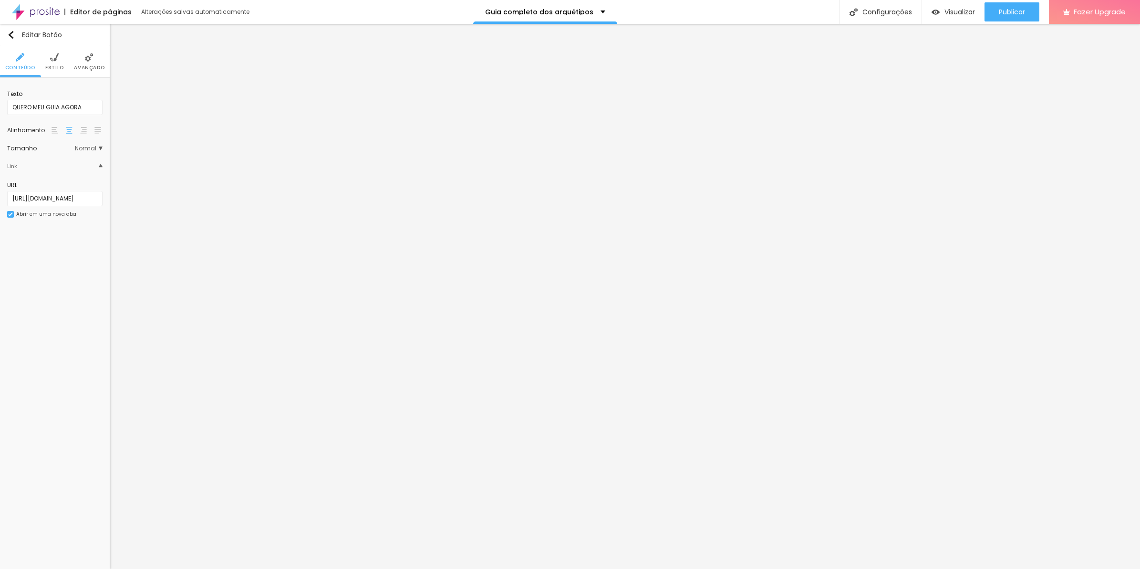
click at [52, 98] on div "Texto" at bounding box center [54, 94] width 95 height 9
click at [56, 104] on input "QUERO MEU GUIA AGORA" at bounding box center [54, 107] width 95 height 15
paste input "uero meu guia agora"
type input "Quero meu guia agora"
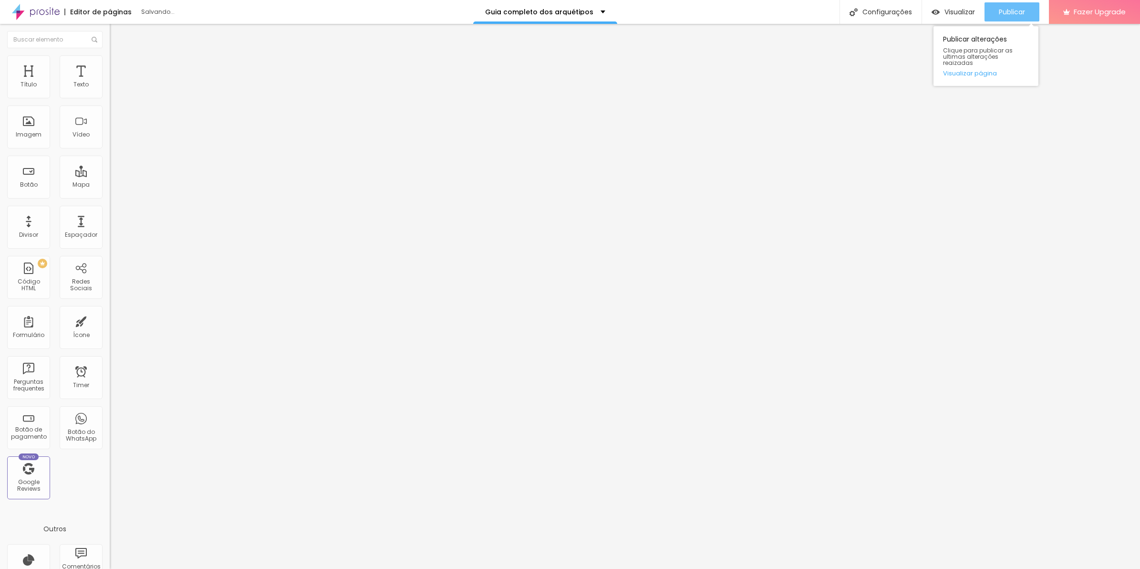
click at [1003, 15] on span "Publicar" at bounding box center [1012, 12] width 26 height 8
